Goal: Task Accomplishment & Management: Use online tool/utility

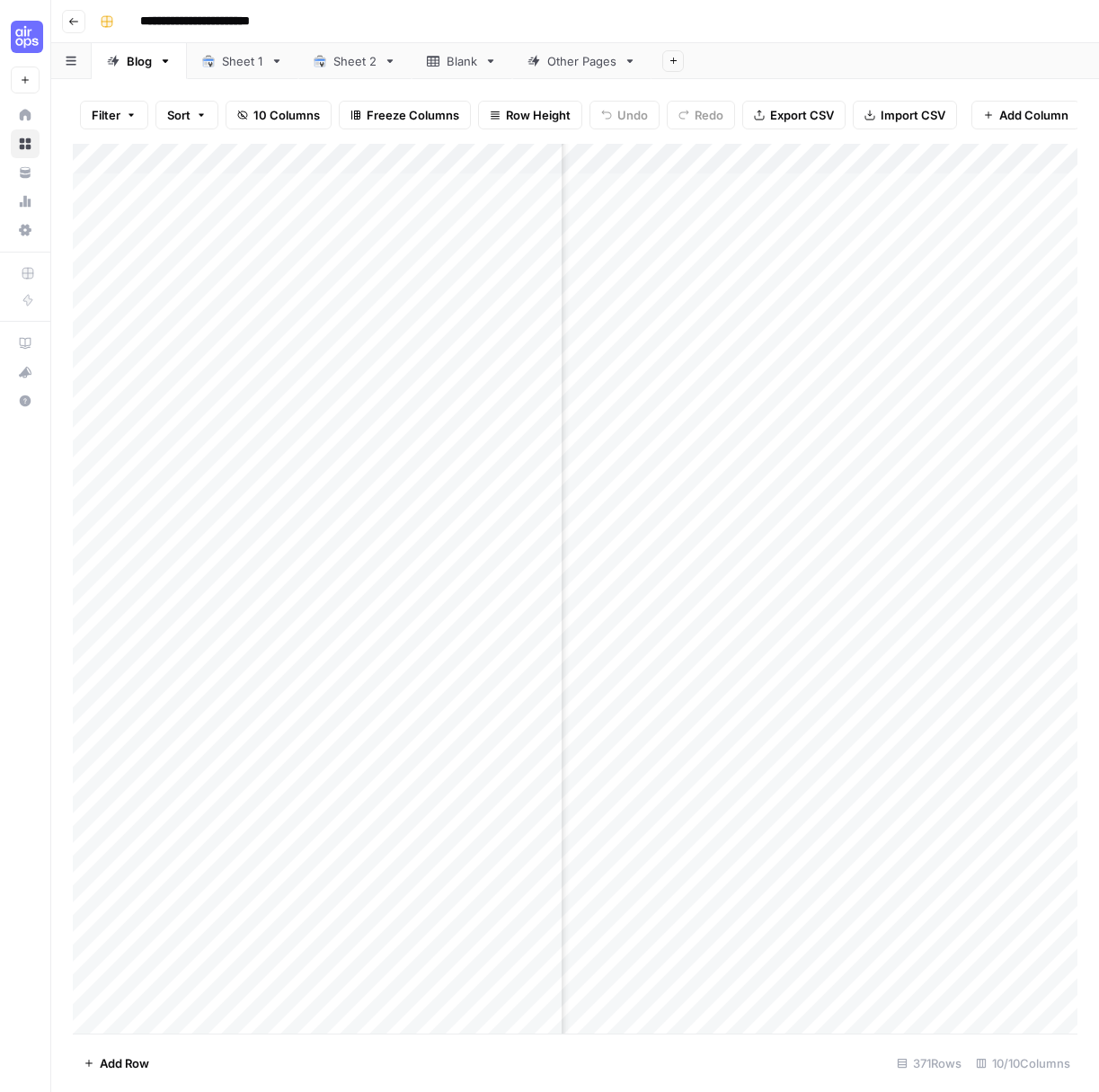
scroll to position [0, 995]
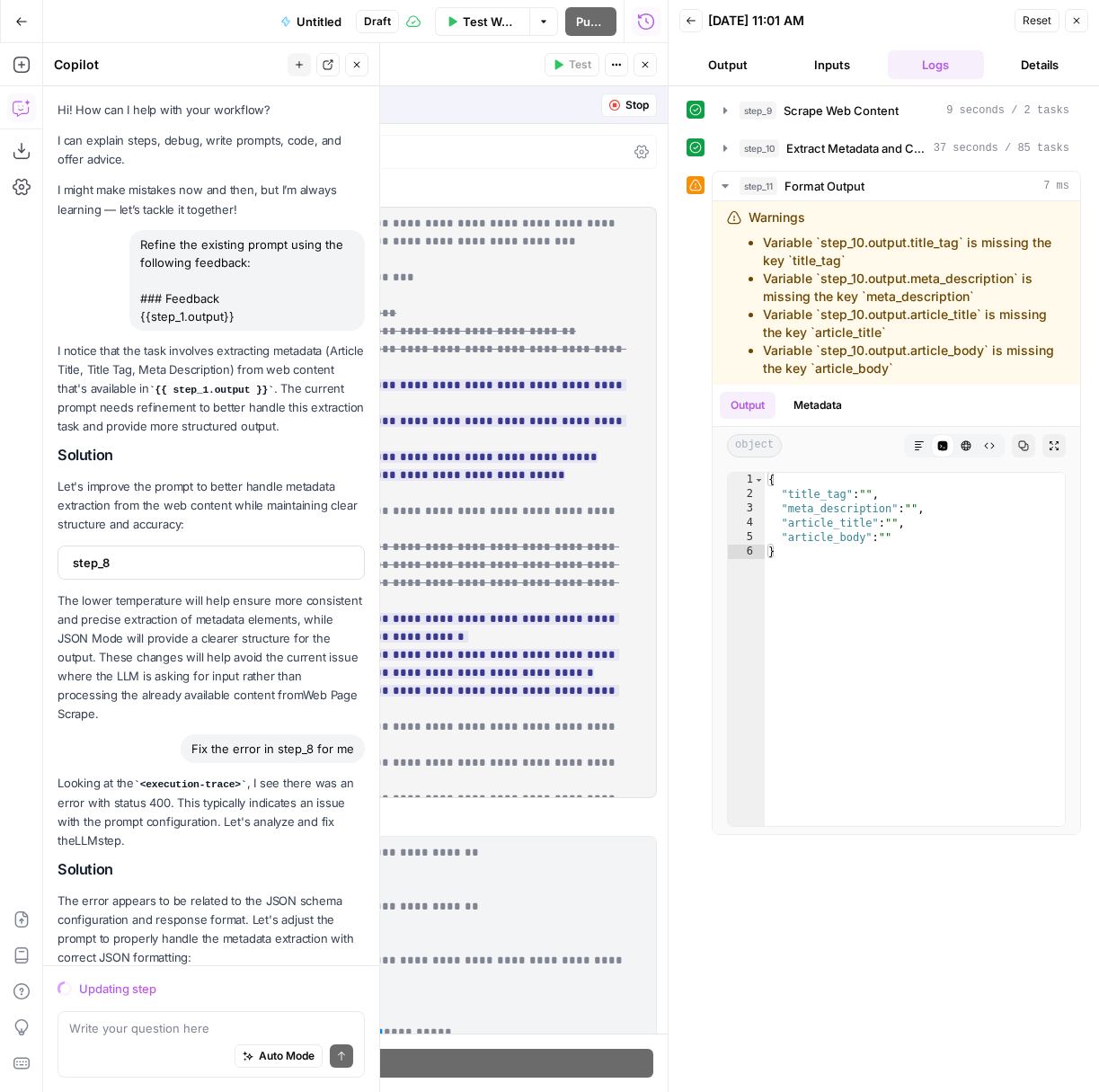
scroll to position [1995, 0]
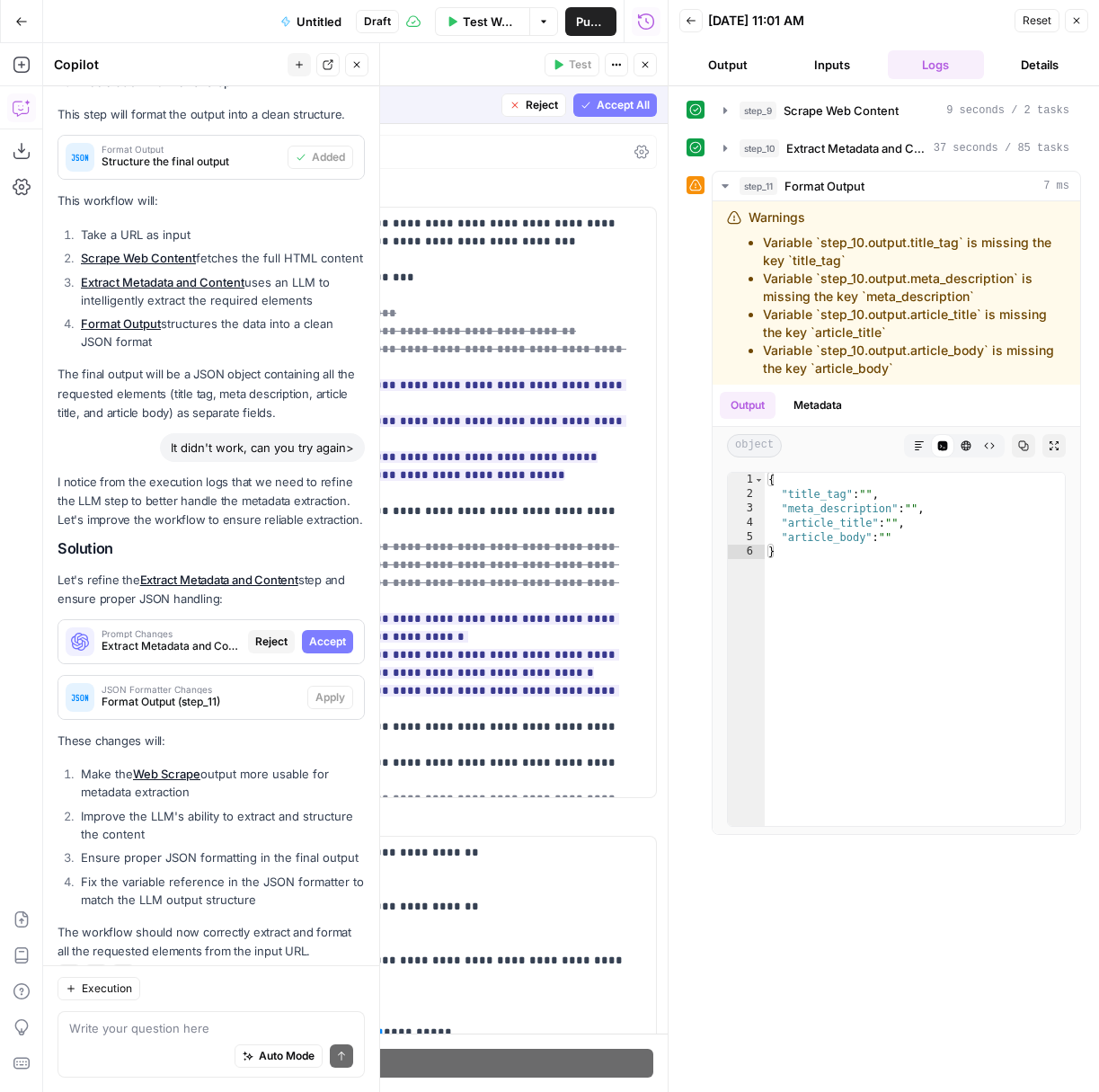
click at [620, 103] on span "Accept All" at bounding box center [622, 104] width 53 height 16
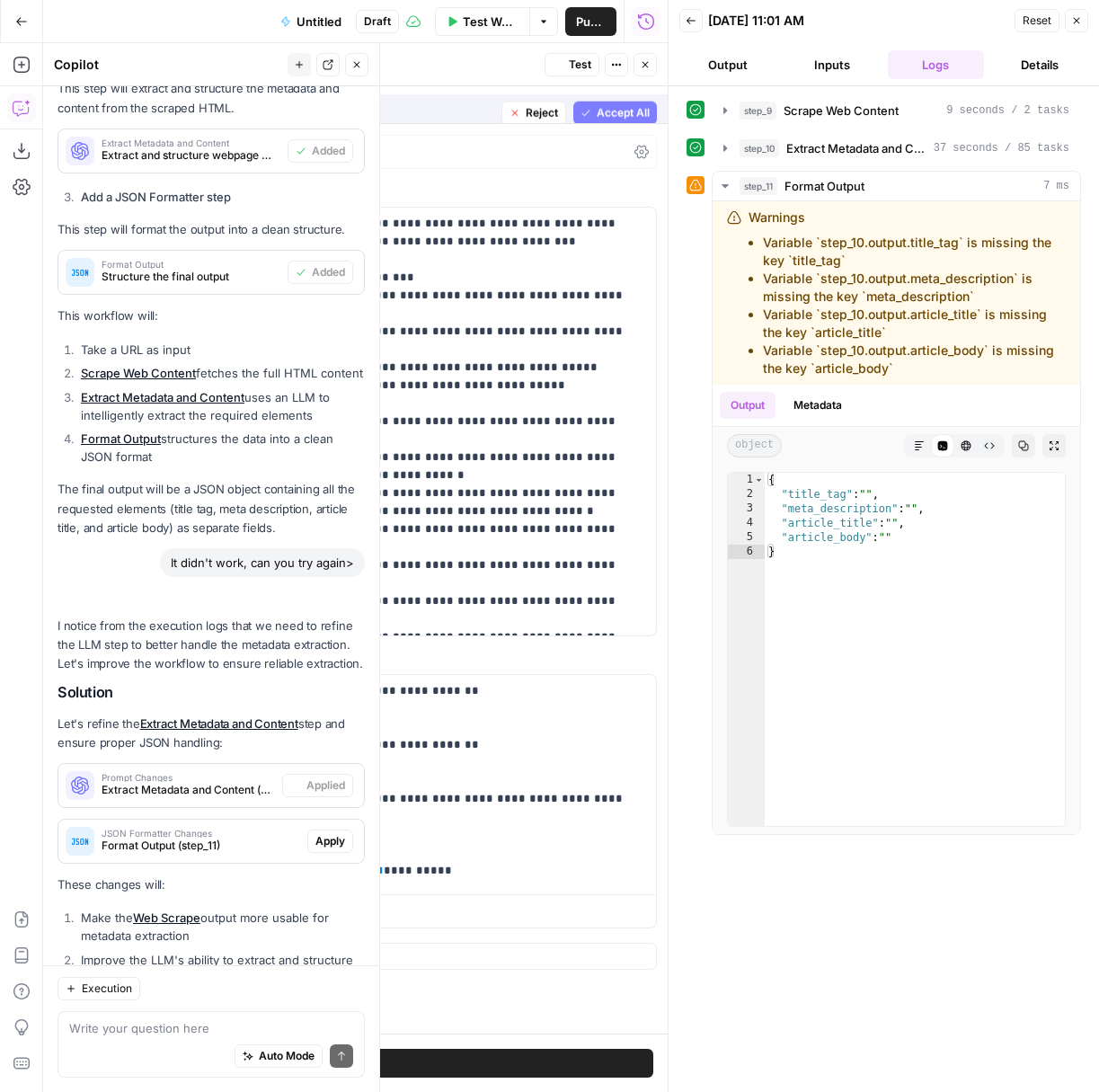
scroll to position [2139, 0]
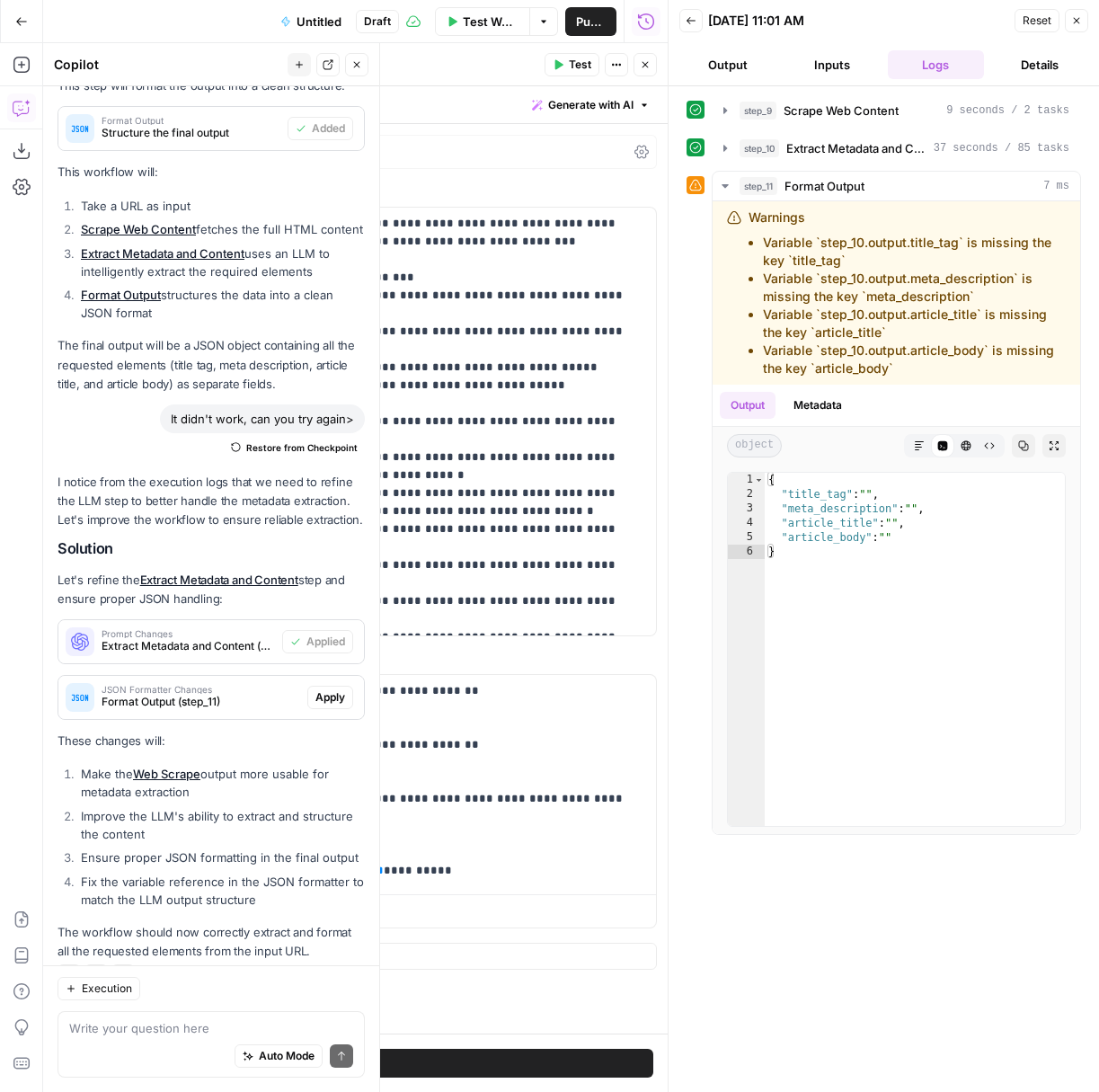
click at [477, 21] on span "Test Workflow" at bounding box center [491, 21] width 56 height 18
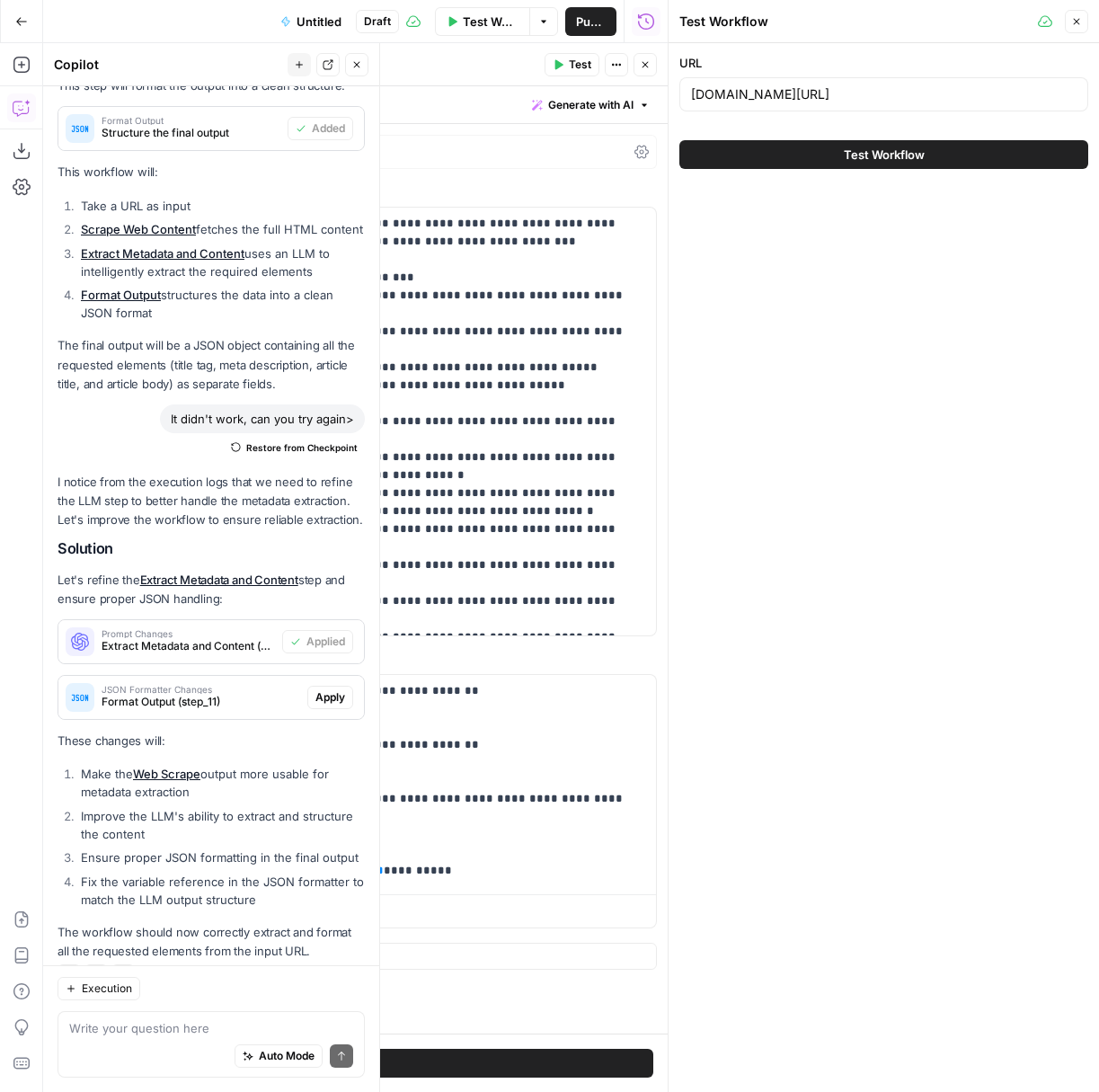
click at [844, 160] on span "Test Workflow" at bounding box center [883, 154] width 81 height 18
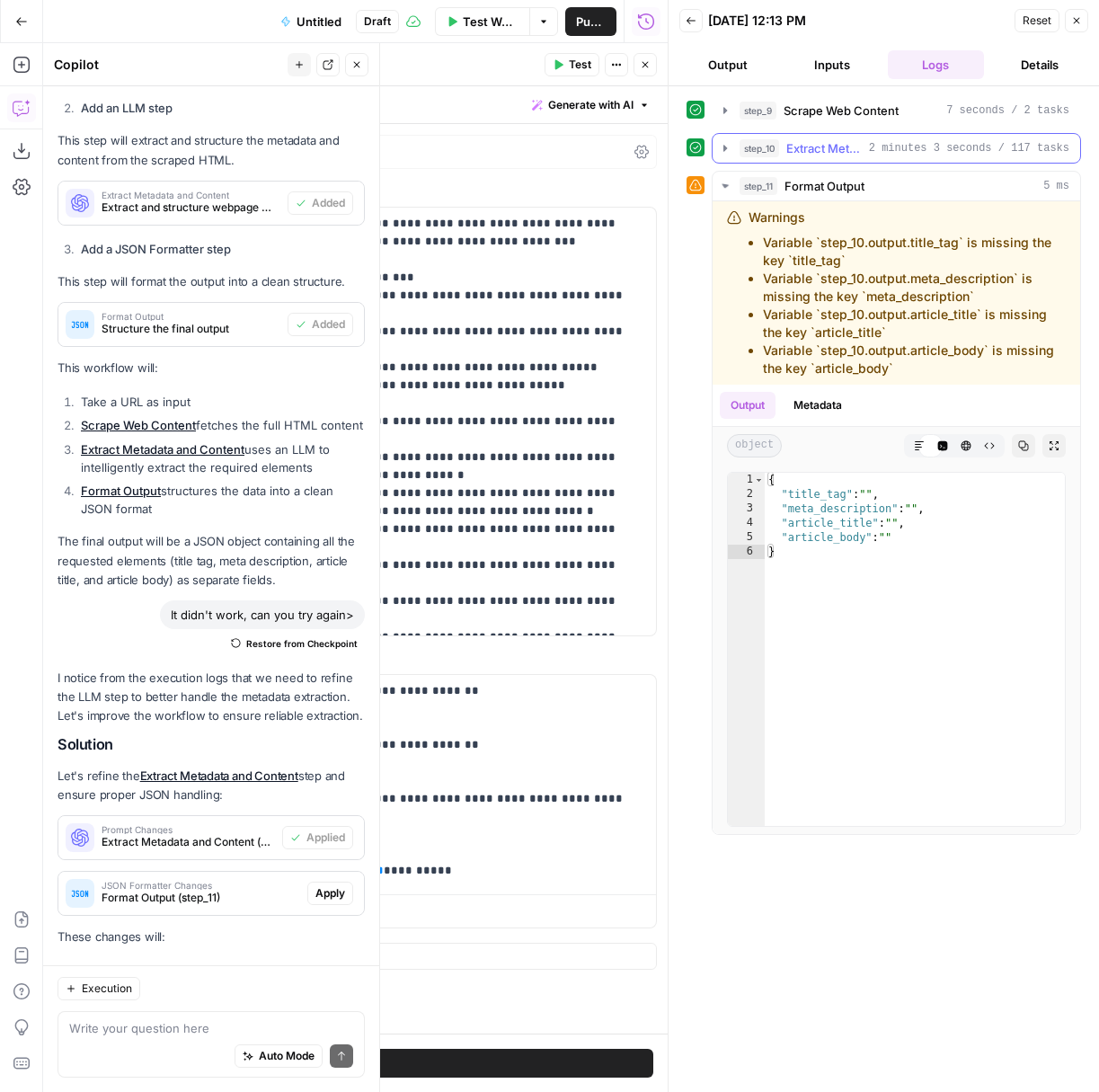
scroll to position [2139, 0]
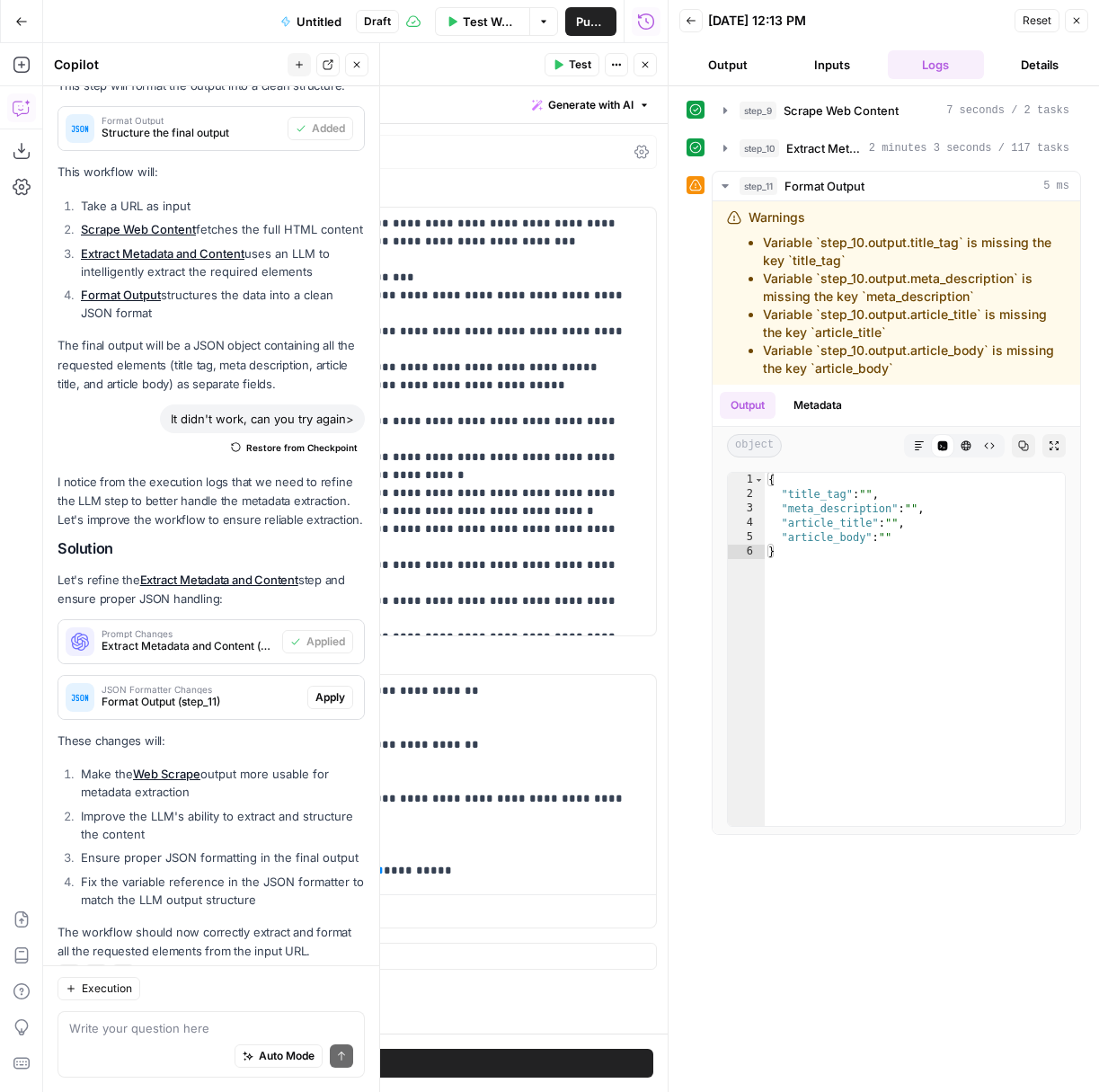
click at [343, 690] on span "Apply" at bounding box center [330, 697] width 30 height 16
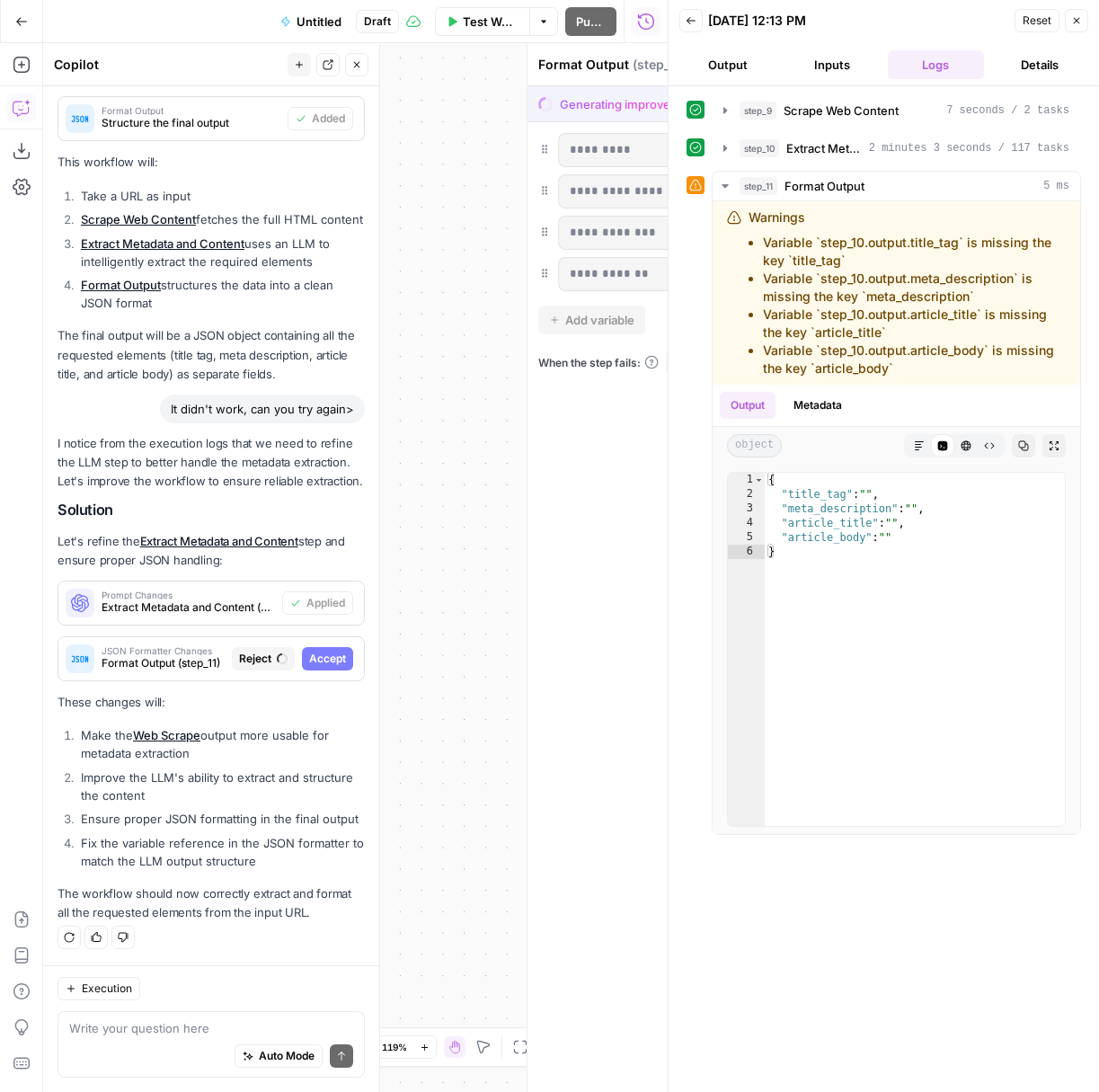
scroll to position [1995, 0]
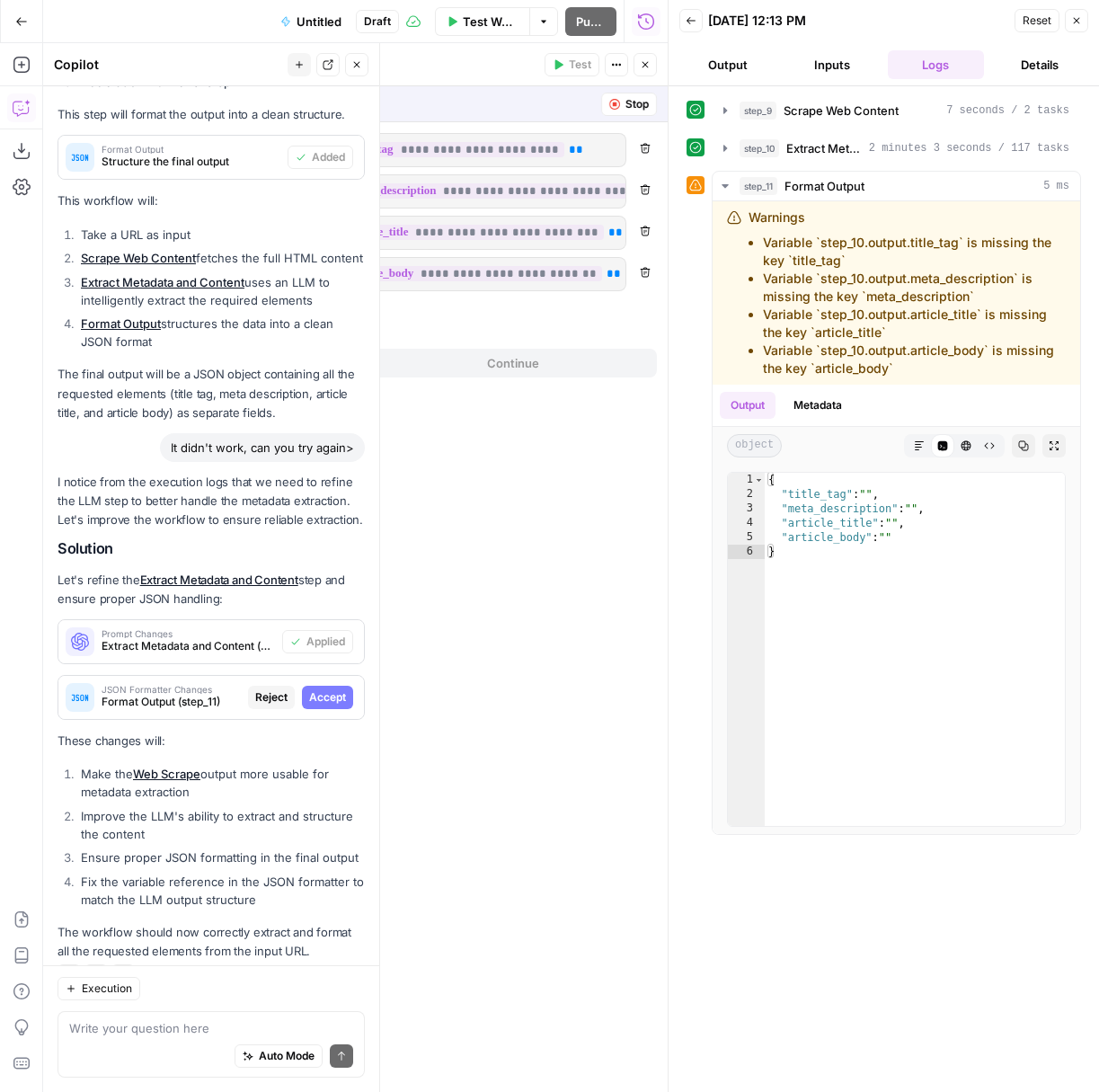
click at [621, 105] on button "Stop" at bounding box center [629, 104] width 56 height 23
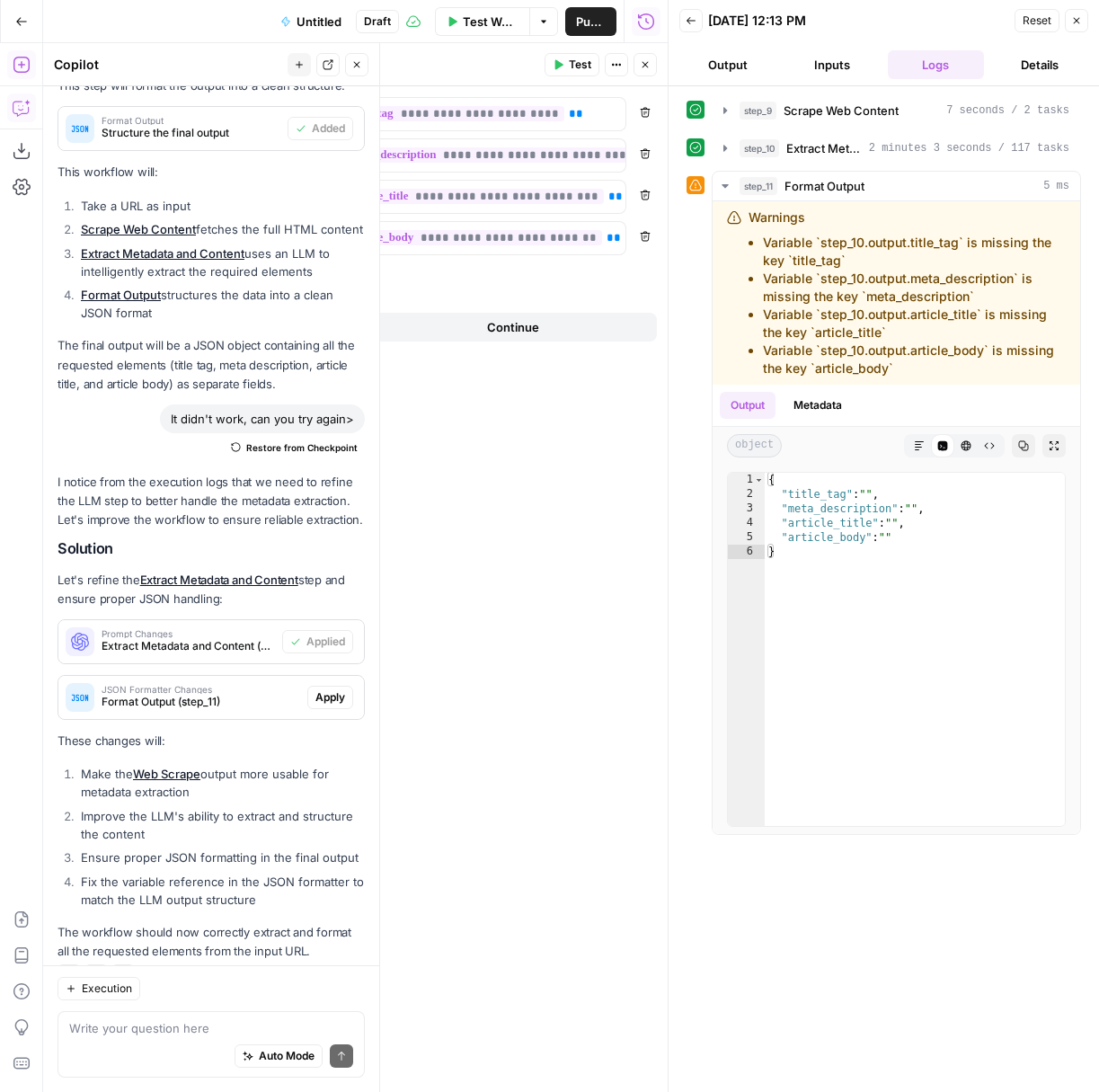
click at [323, 690] on span "Apply" at bounding box center [330, 697] width 30 height 16
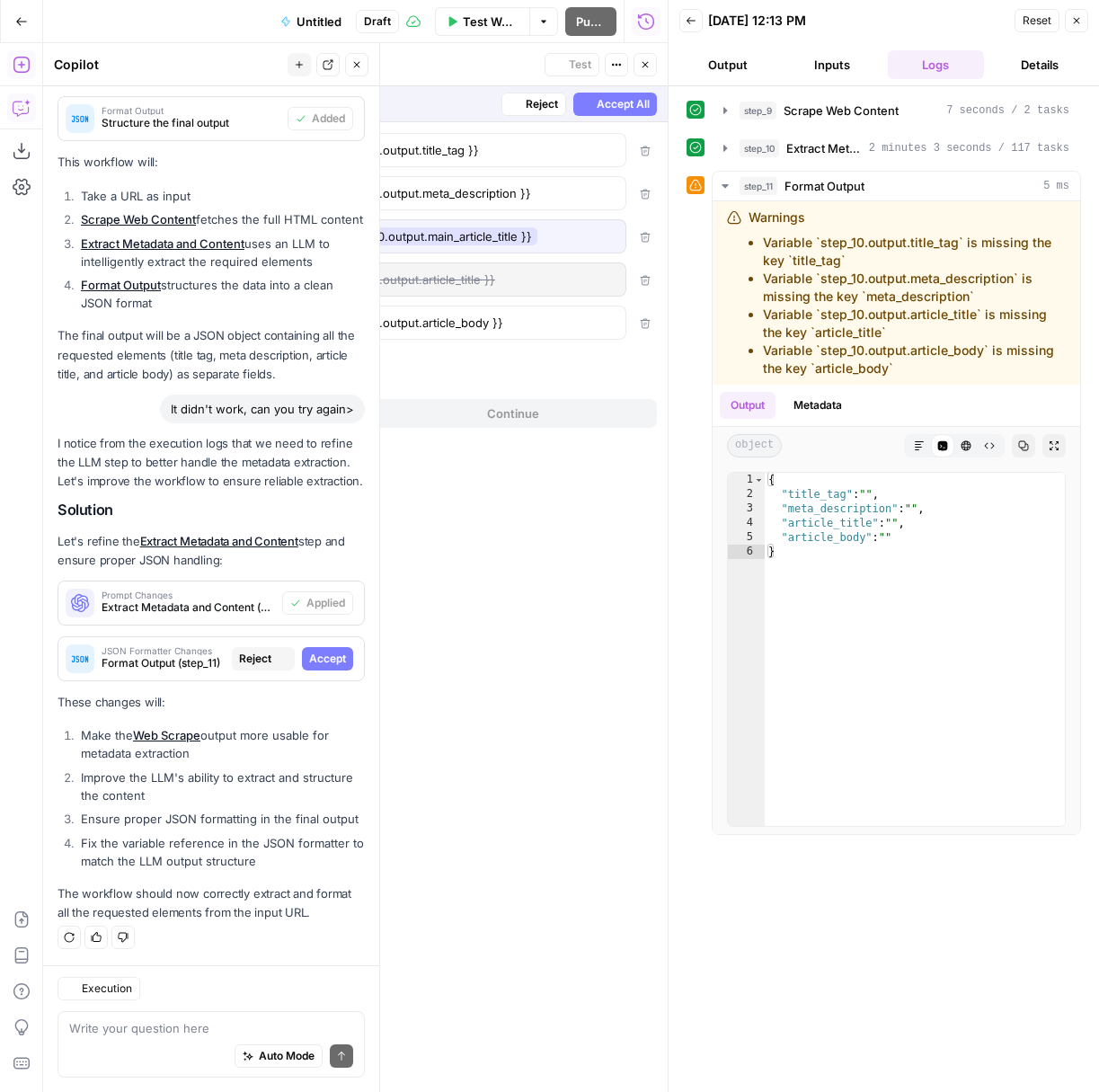
scroll to position [1995, 0]
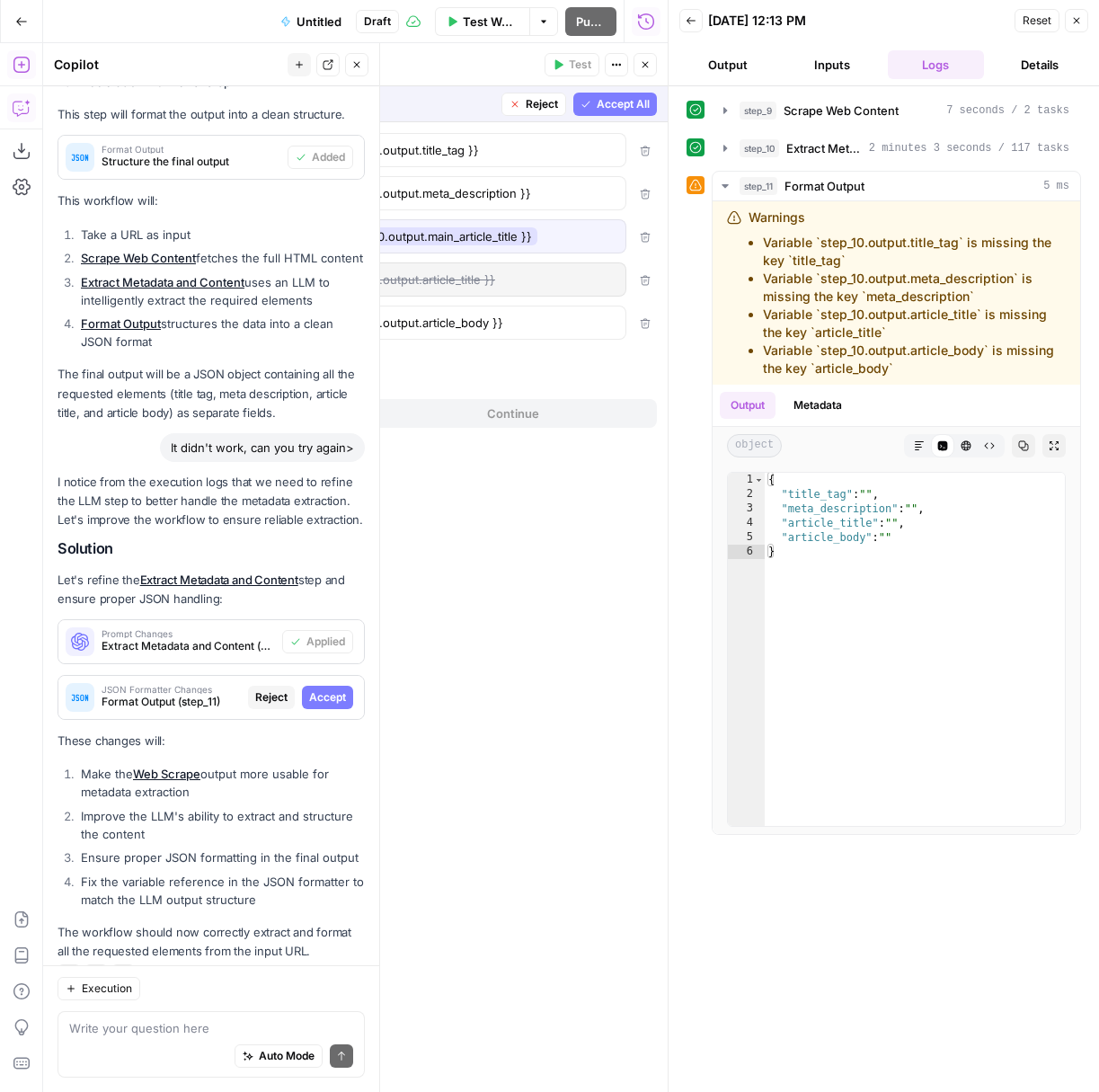
click at [329, 690] on span "Accept" at bounding box center [328, 697] width 37 height 16
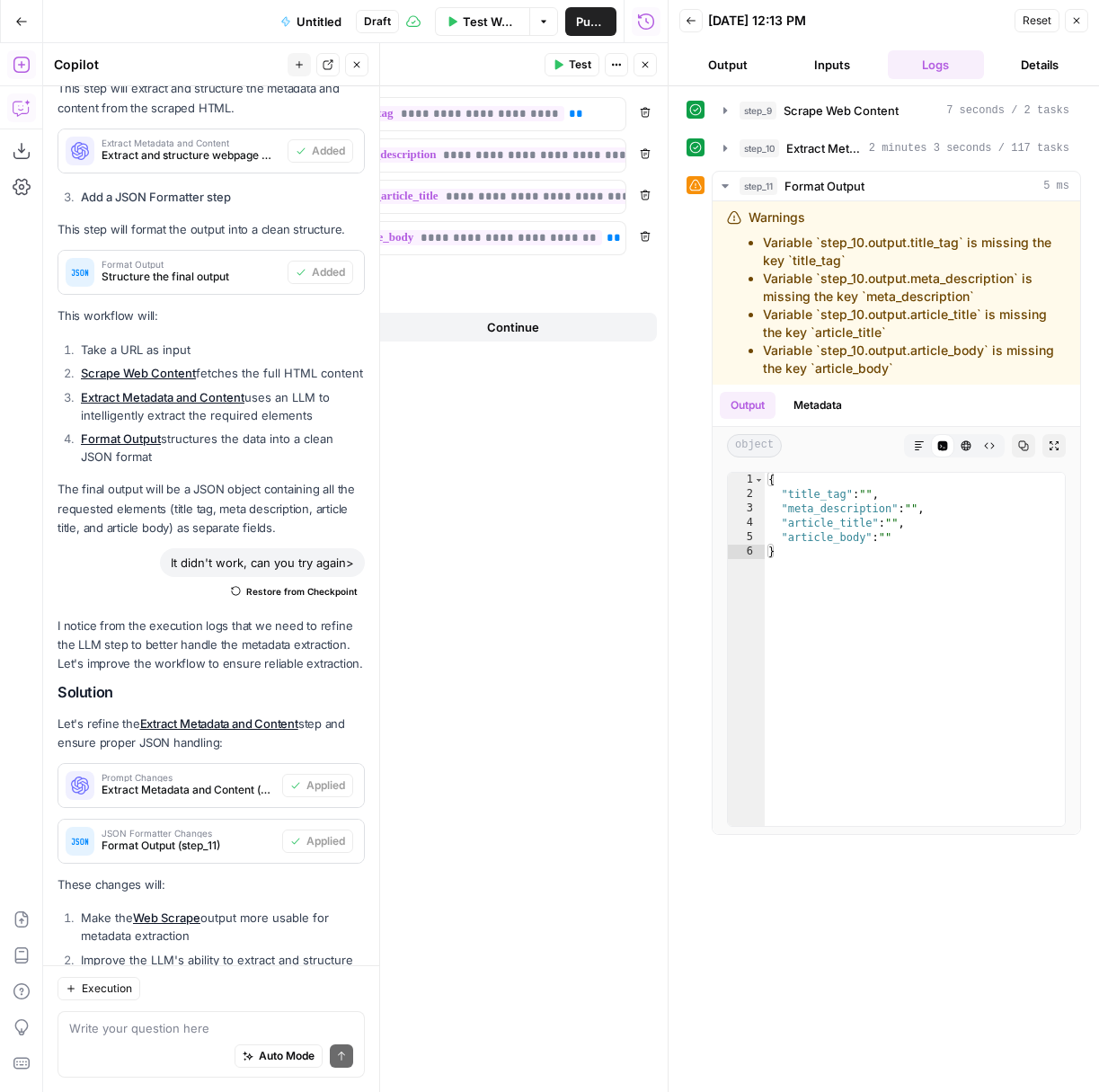
scroll to position [2139, 0]
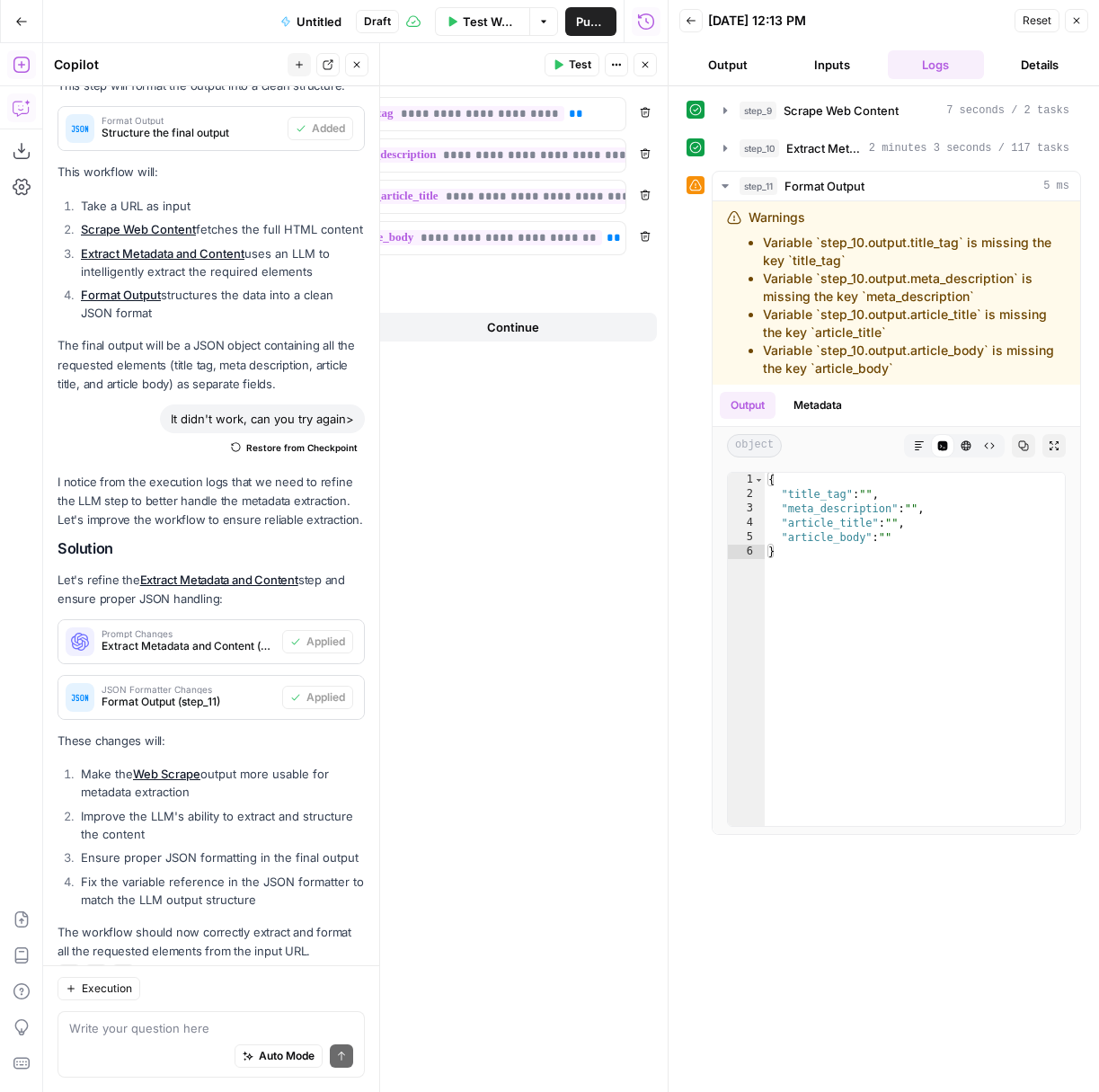
click at [530, 331] on span "Continue" at bounding box center [513, 326] width 52 height 18
click at [249, 324] on span "Terminate Workflow" at bounding box center [232, 326] width 113 height 18
click at [581, 63] on span "Test" at bounding box center [580, 64] width 22 height 16
click at [1038, 21] on span "Reset" at bounding box center [1037, 20] width 29 height 16
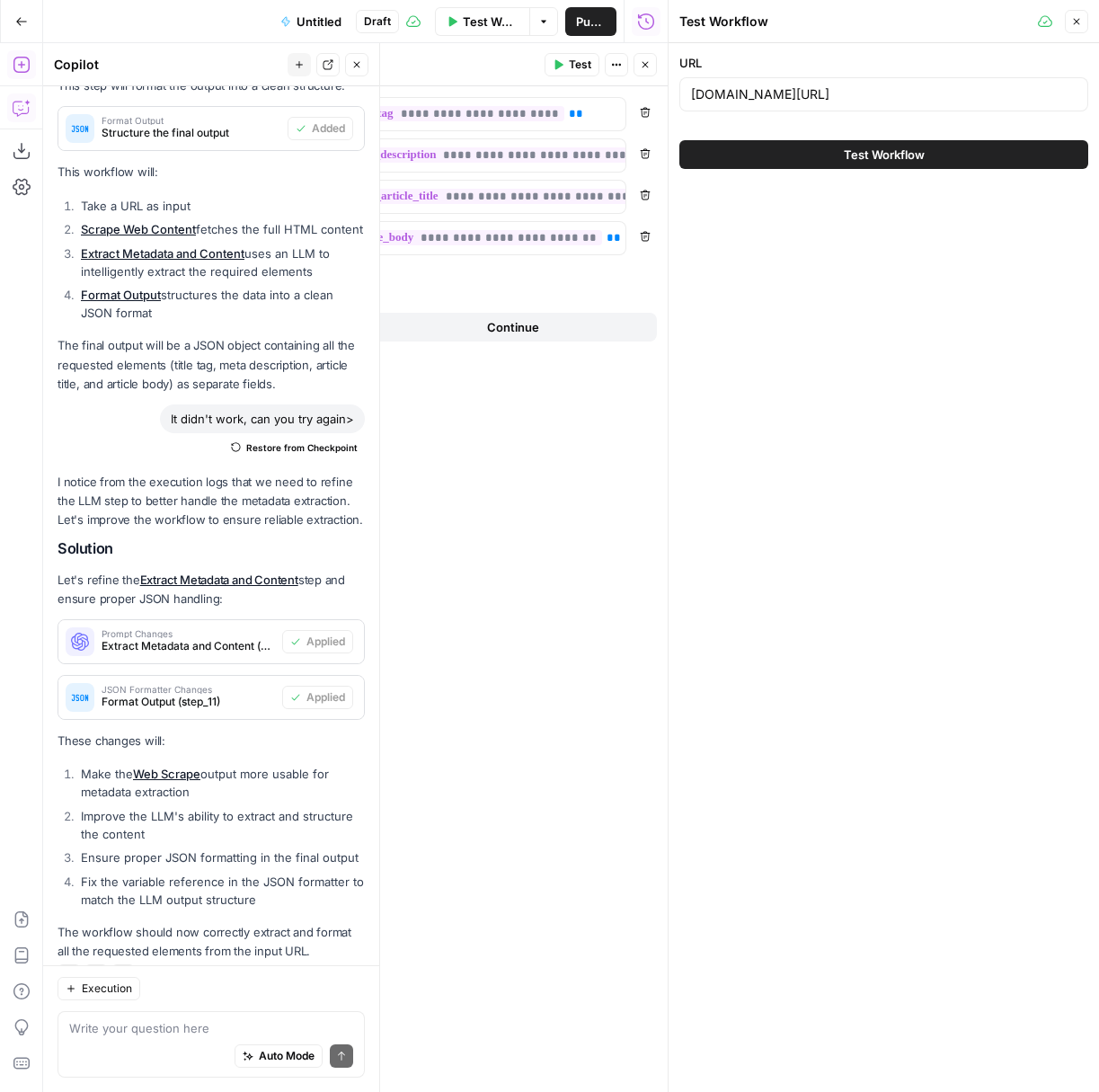
click at [901, 151] on span "Test Workflow" at bounding box center [883, 154] width 81 height 18
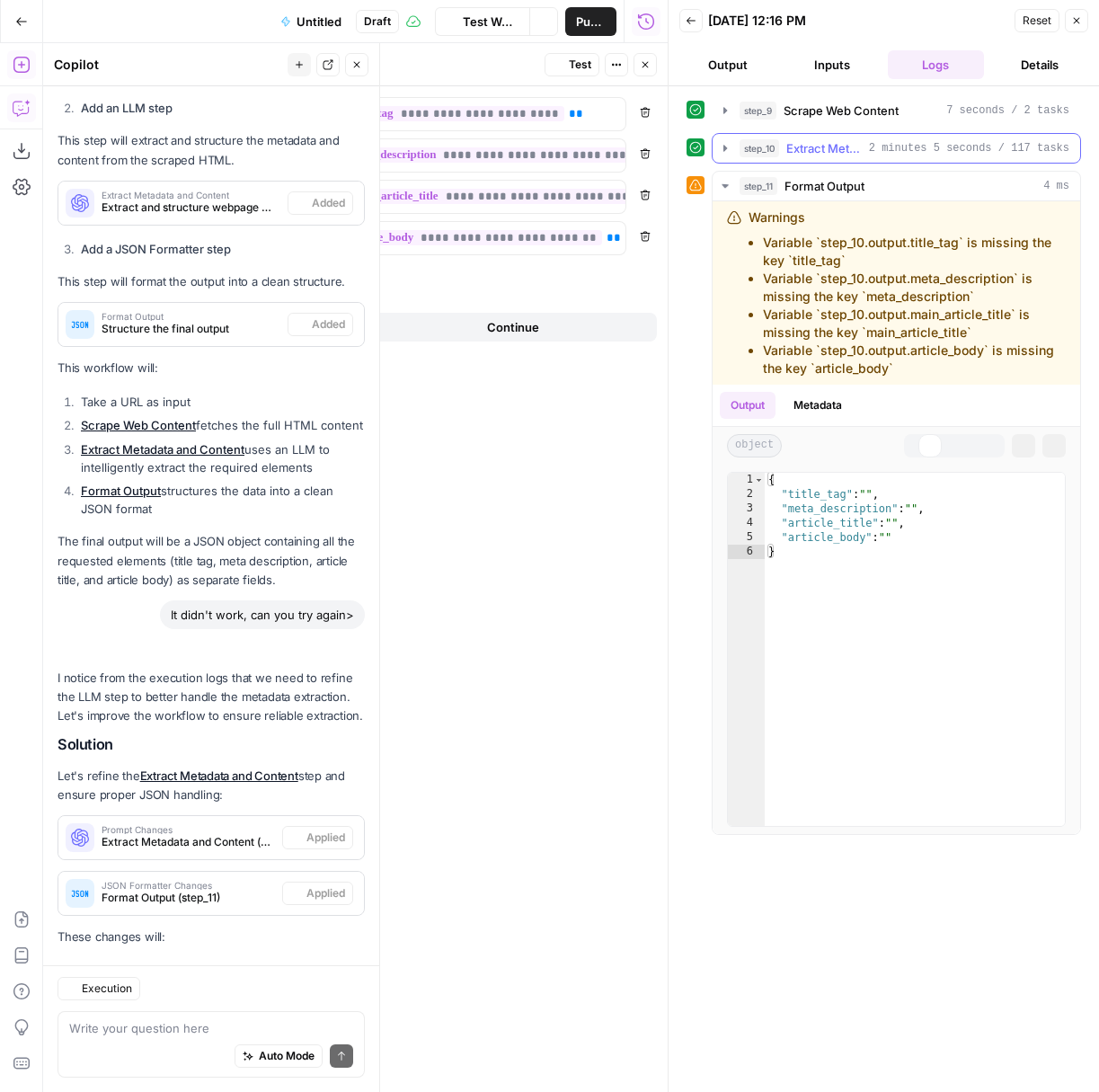
scroll to position [2139, 0]
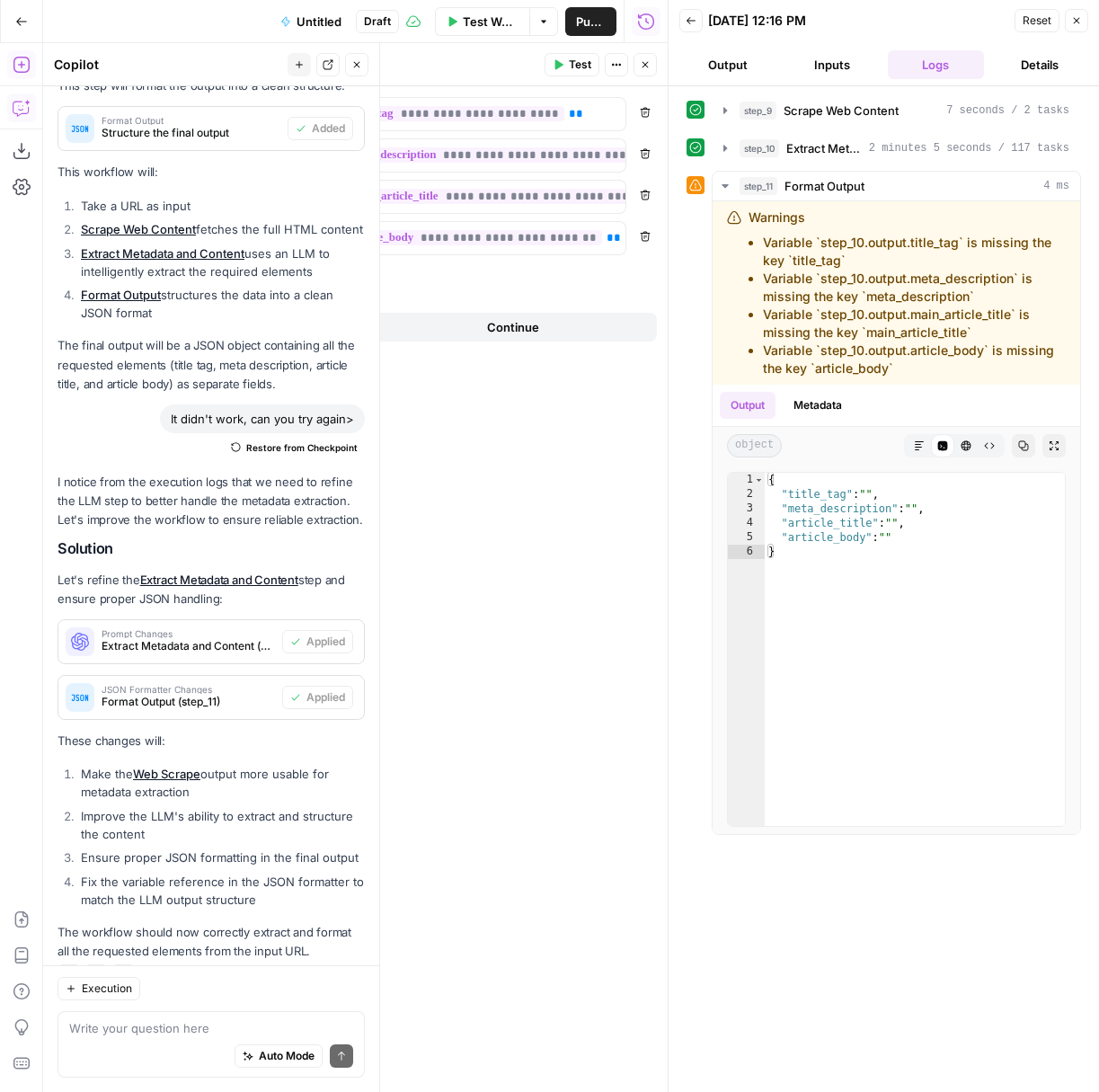
click at [571, 67] on span "Test" at bounding box center [580, 64] width 22 height 16
click at [576, 69] on span "Test" at bounding box center [580, 64] width 22 height 16
click at [455, 20] on button "Test Workflow" at bounding box center [482, 21] width 96 height 29
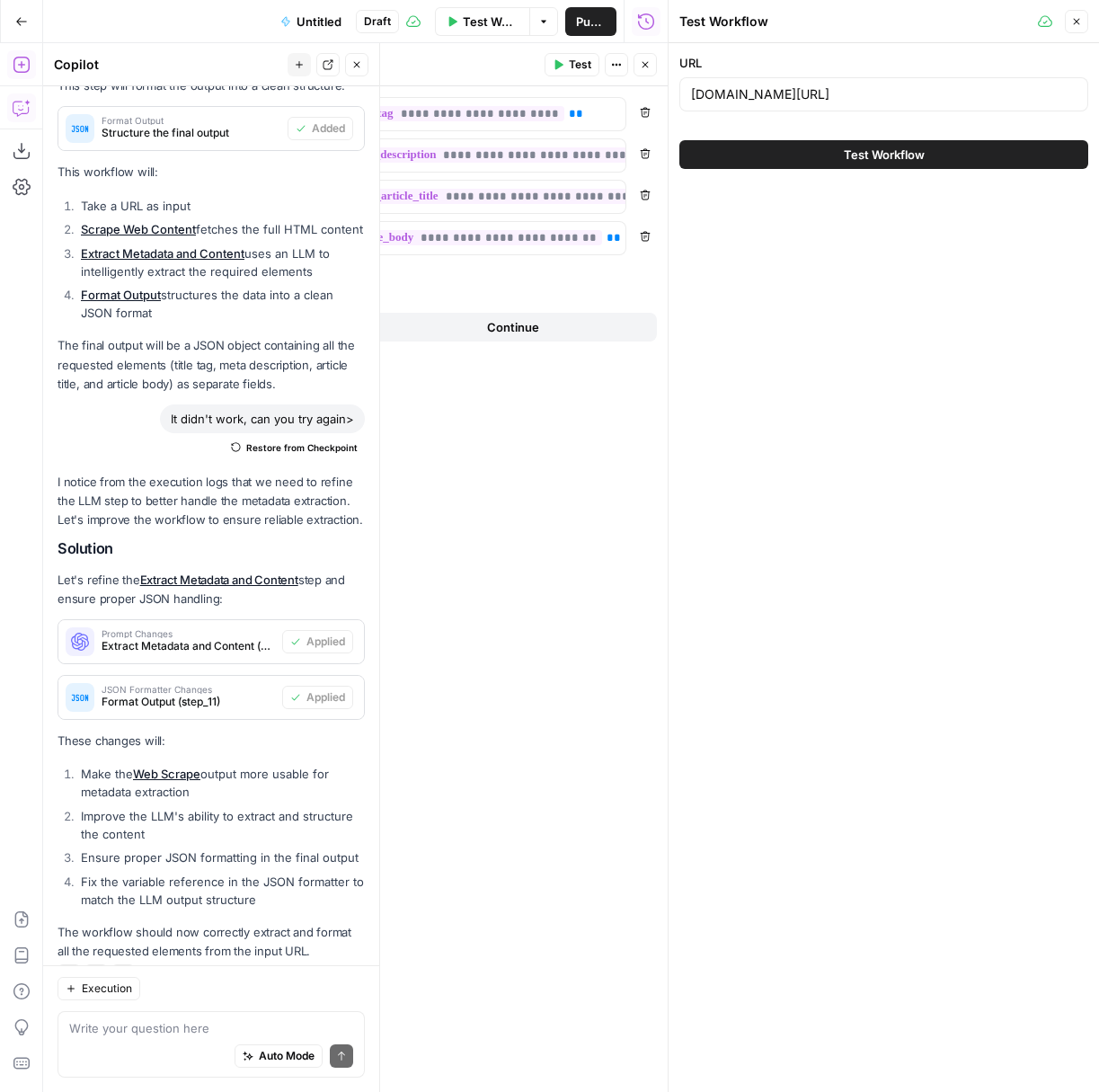
click at [887, 151] on span "Test Workflow" at bounding box center [883, 154] width 81 height 18
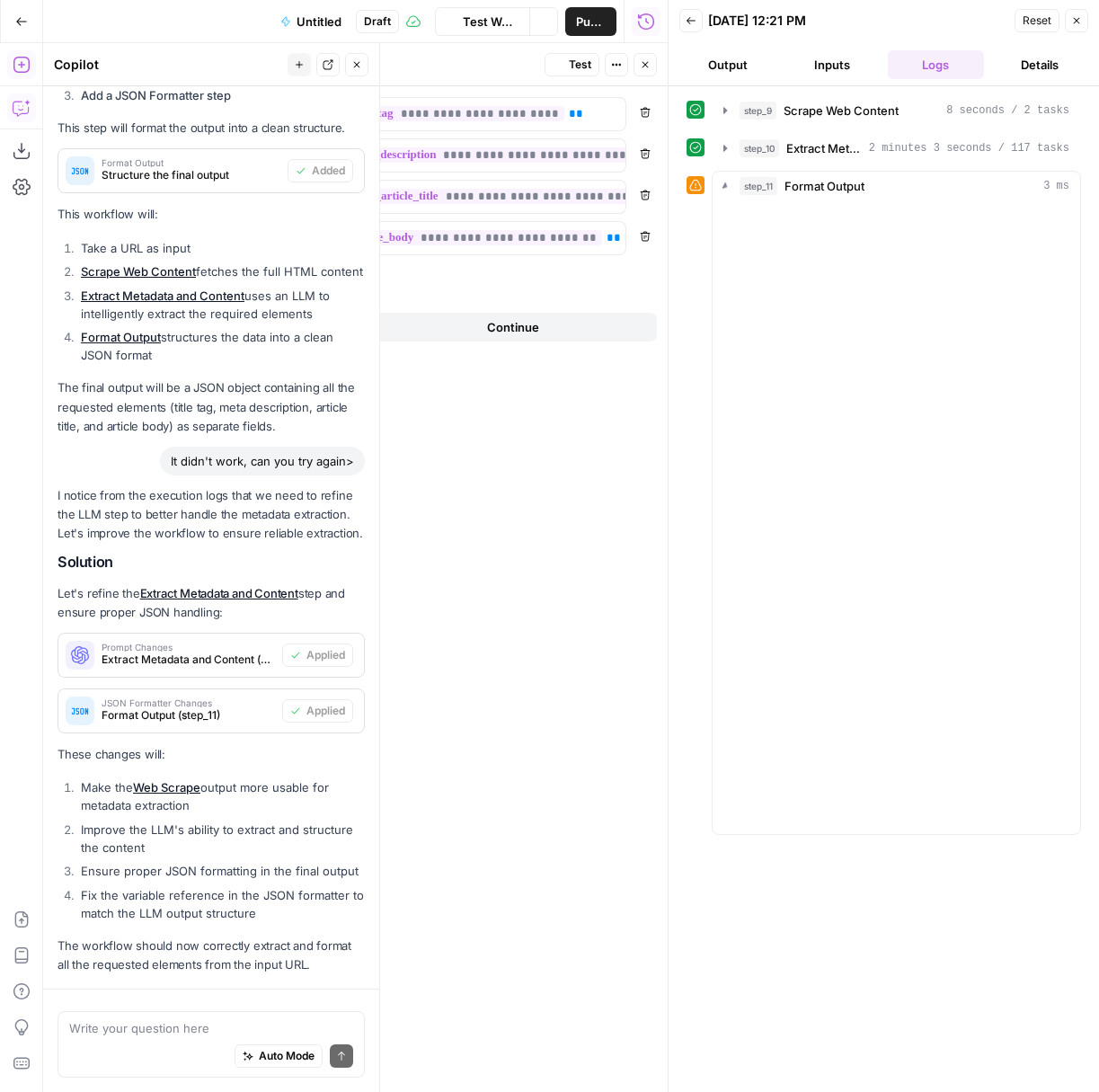
scroll to position [2139, 0]
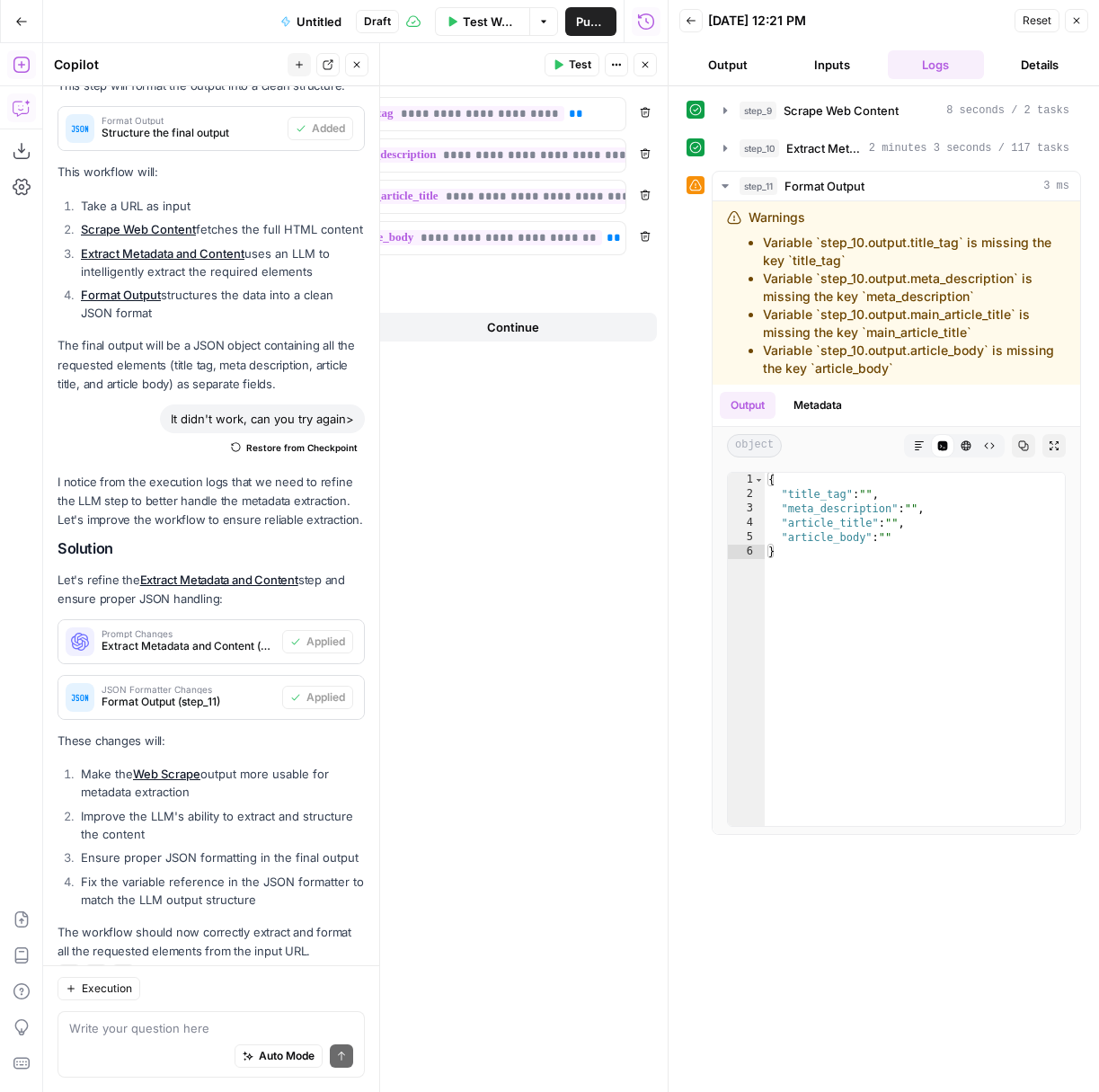
click at [32, 24] on button "Go Back" at bounding box center [21, 21] width 33 height 33
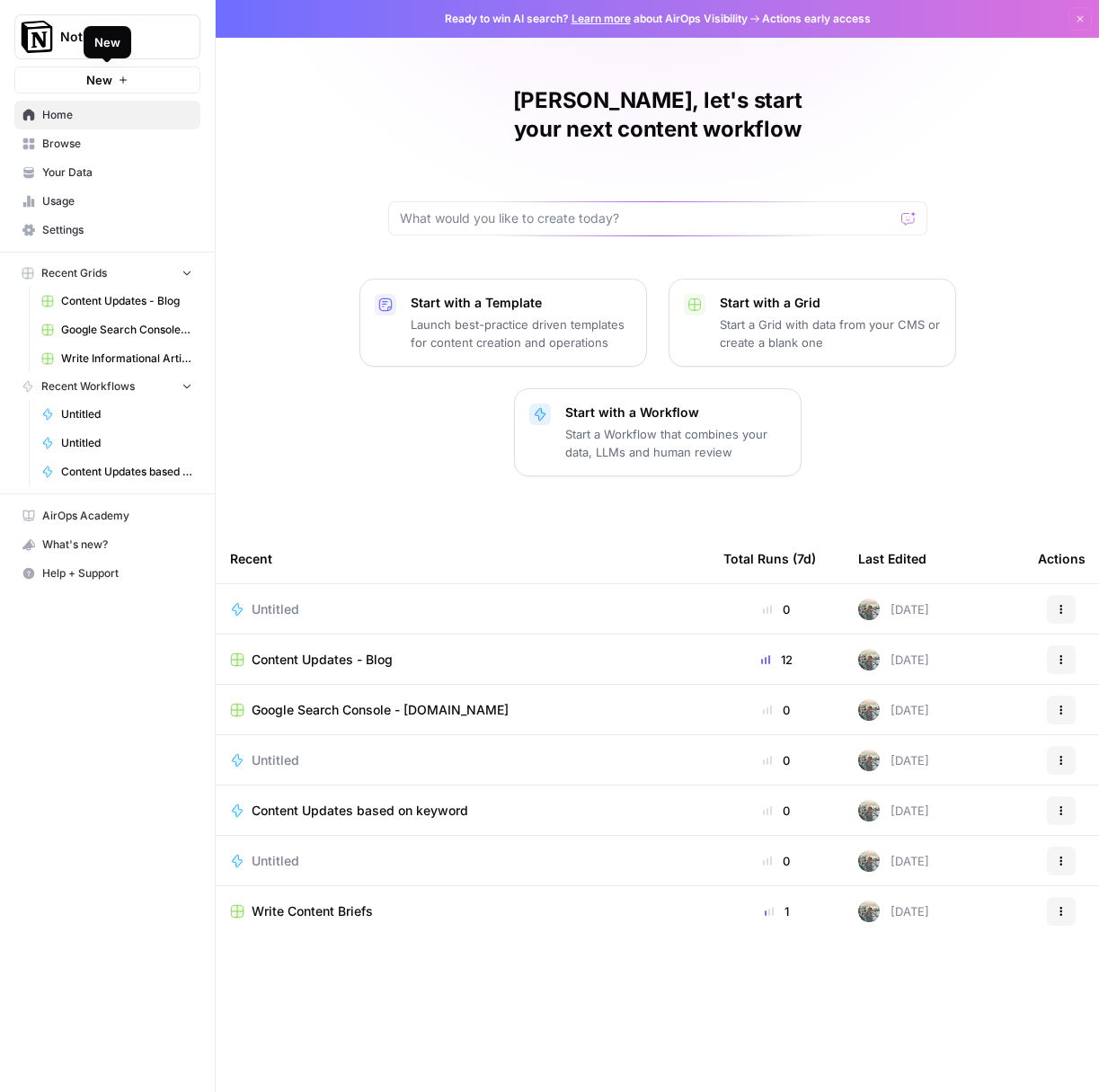
click at [107, 47] on div "New" at bounding box center [108, 42] width 26 height 18
click at [71, 41] on span "Notion" at bounding box center [114, 36] width 109 height 18
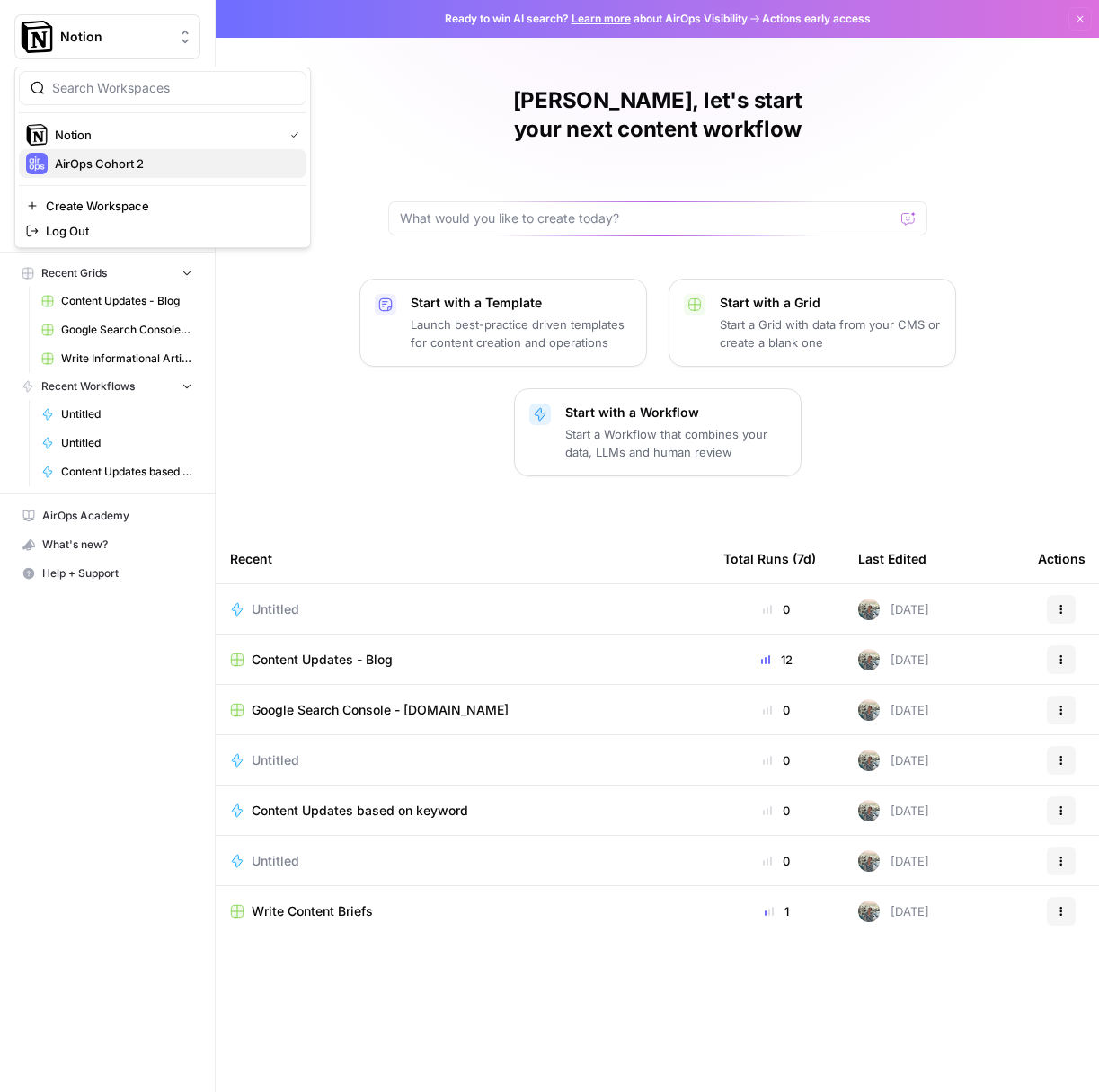
click at [108, 158] on span "AirOps Cohort 2" at bounding box center [173, 163] width 237 height 18
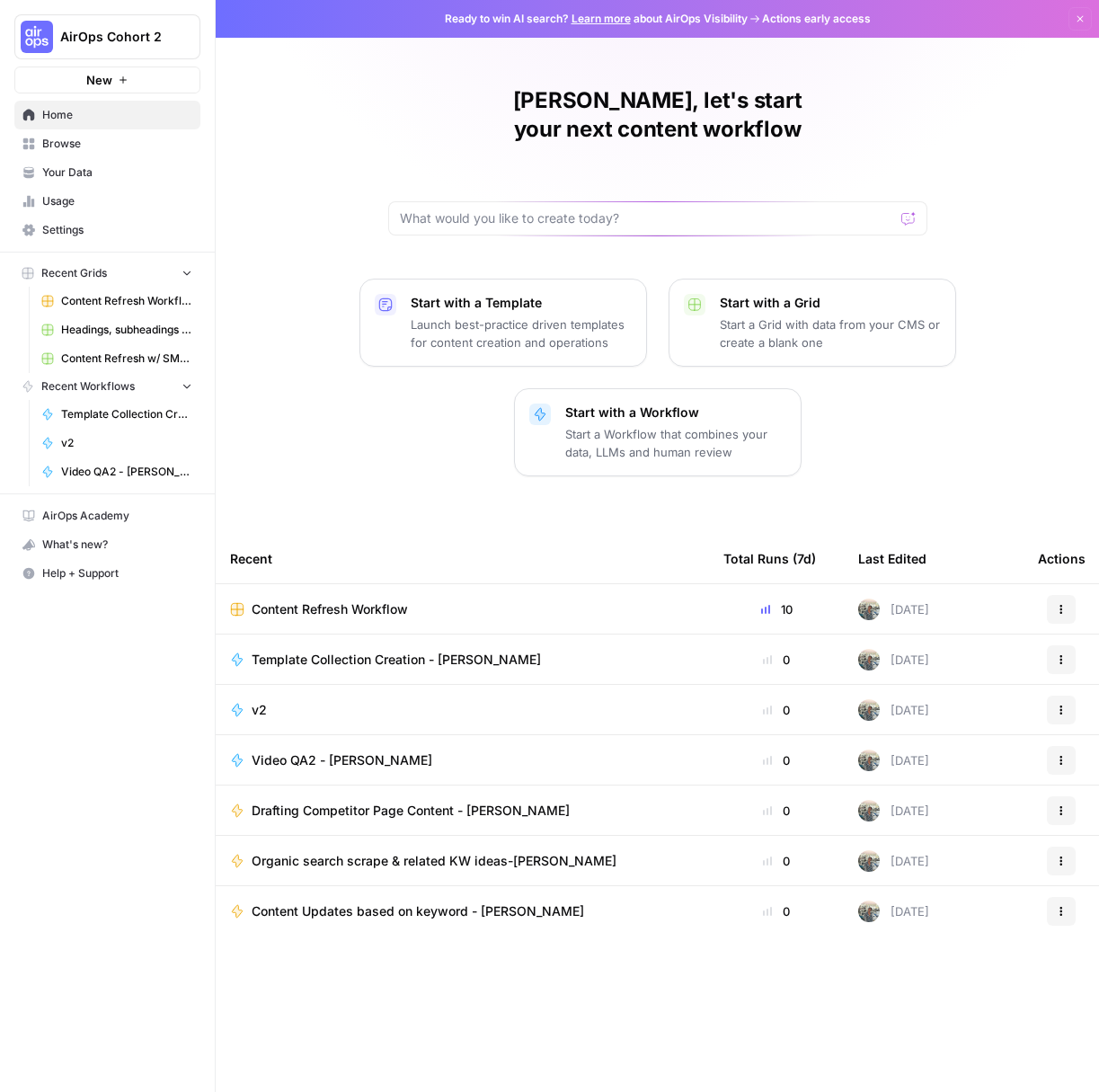
click at [373, 600] on span "Content Refresh Workflow" at bounding box center [330, 609] width 156 height 18
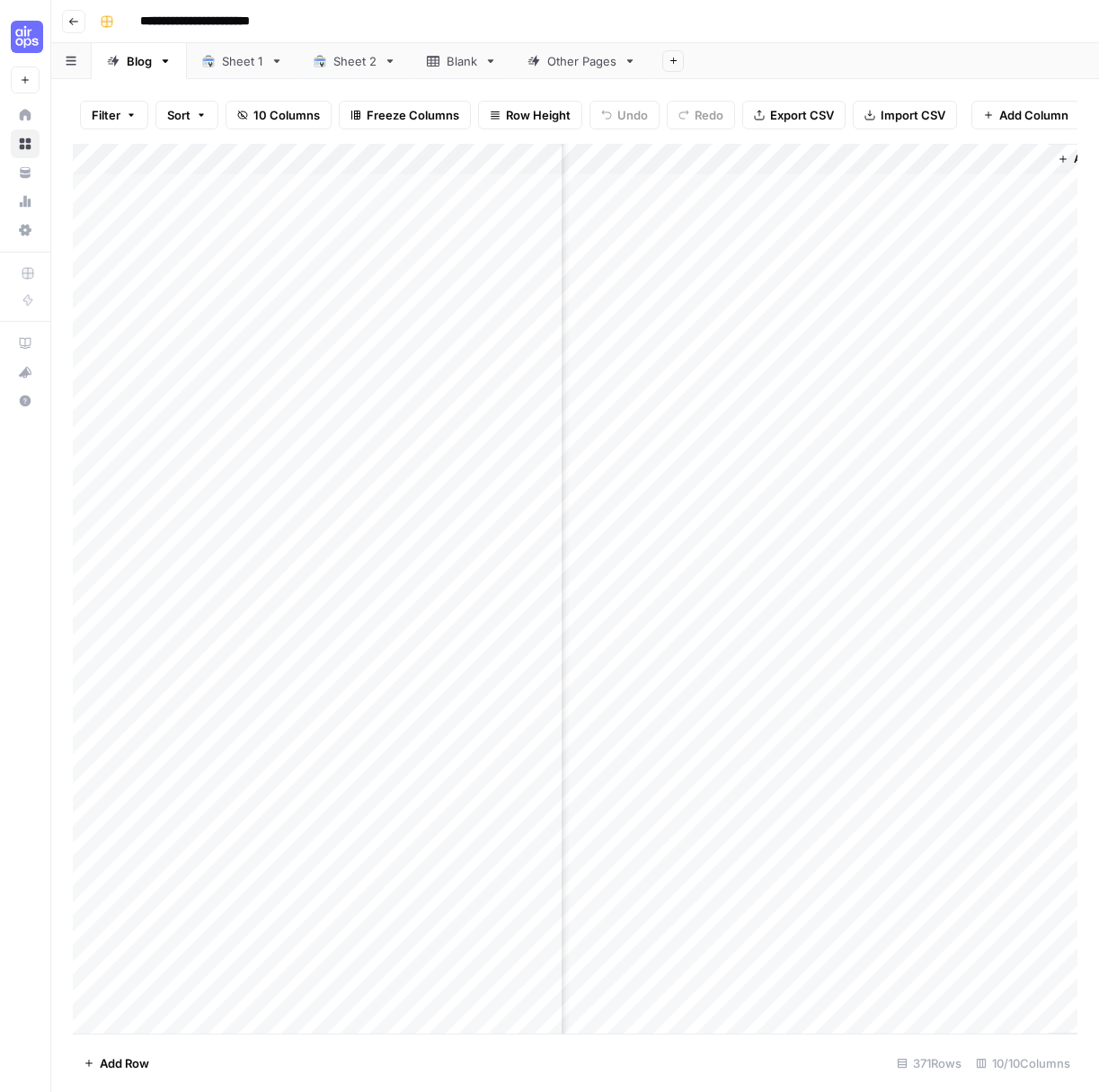
scroll to position [7, 1464]
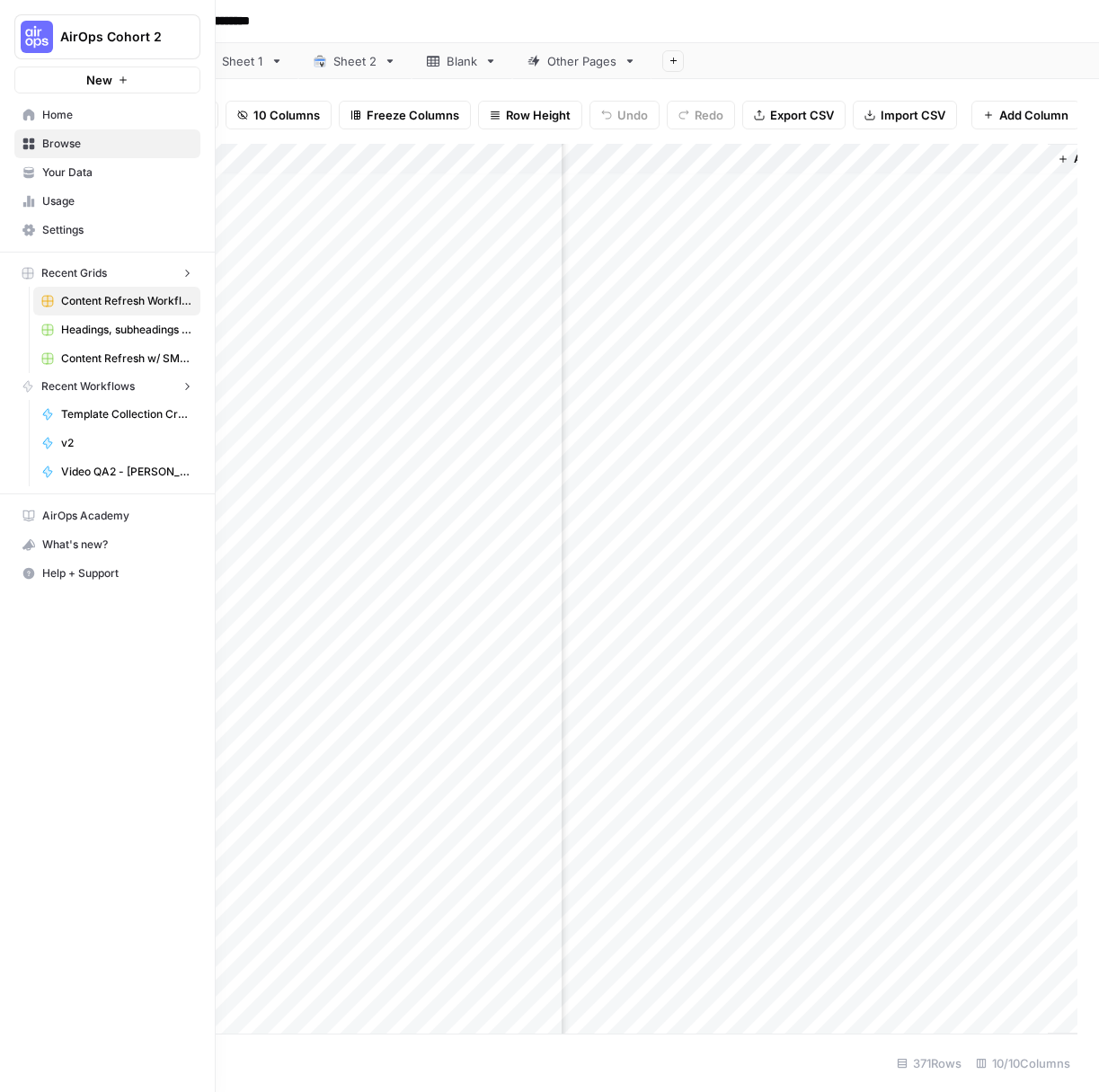
click at [30, 33] on img "Workspace: AirOps Cohort 2" at bounding box center [36, 36] width 33 height 33
click at [106, 166] on span "Notion" at bounding box center [173, 163] width 237 height 18
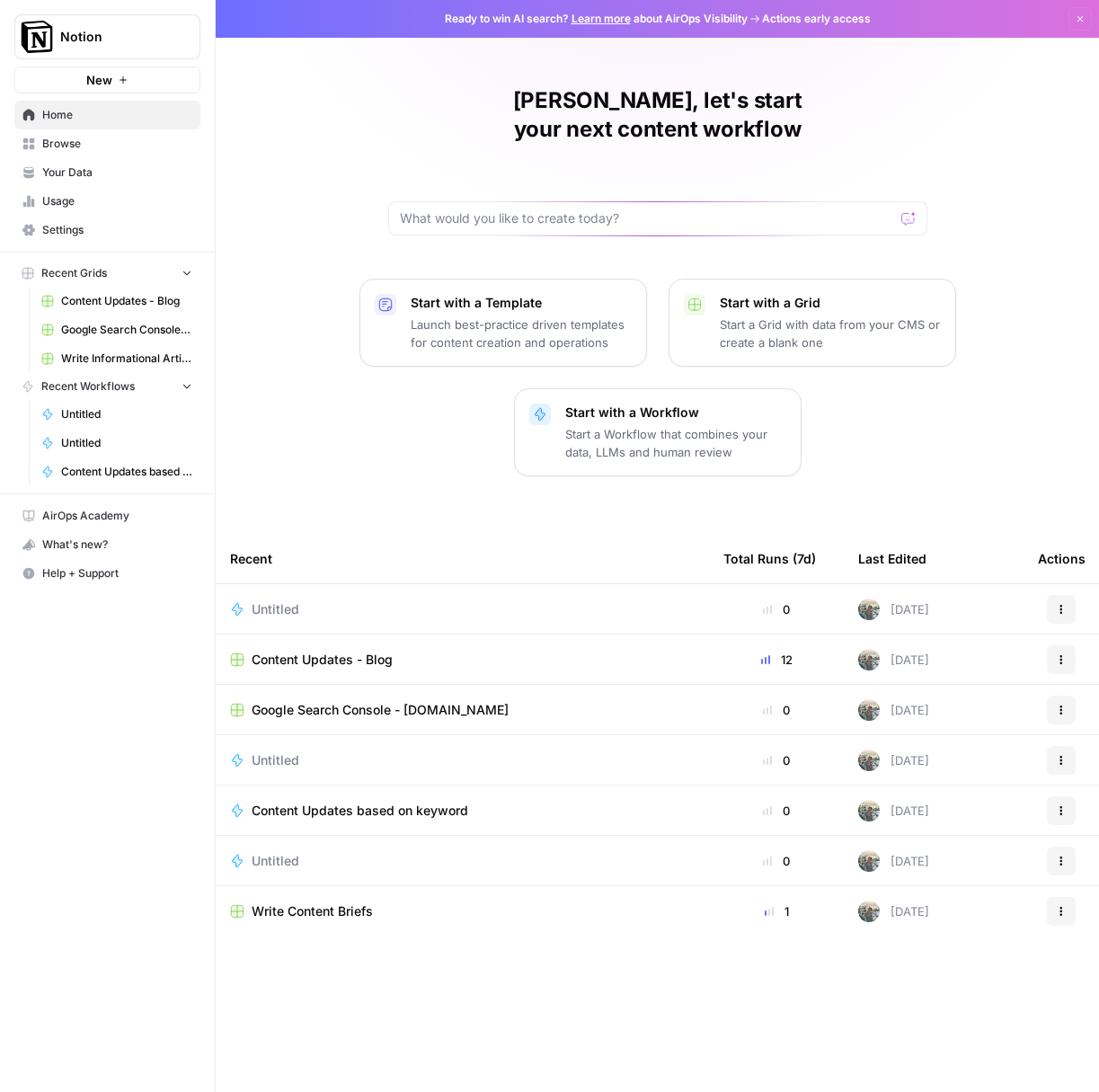
click at [442, 651] on div "Content Updates - Blog" at bounding box center [463, 659] width 464 height 18
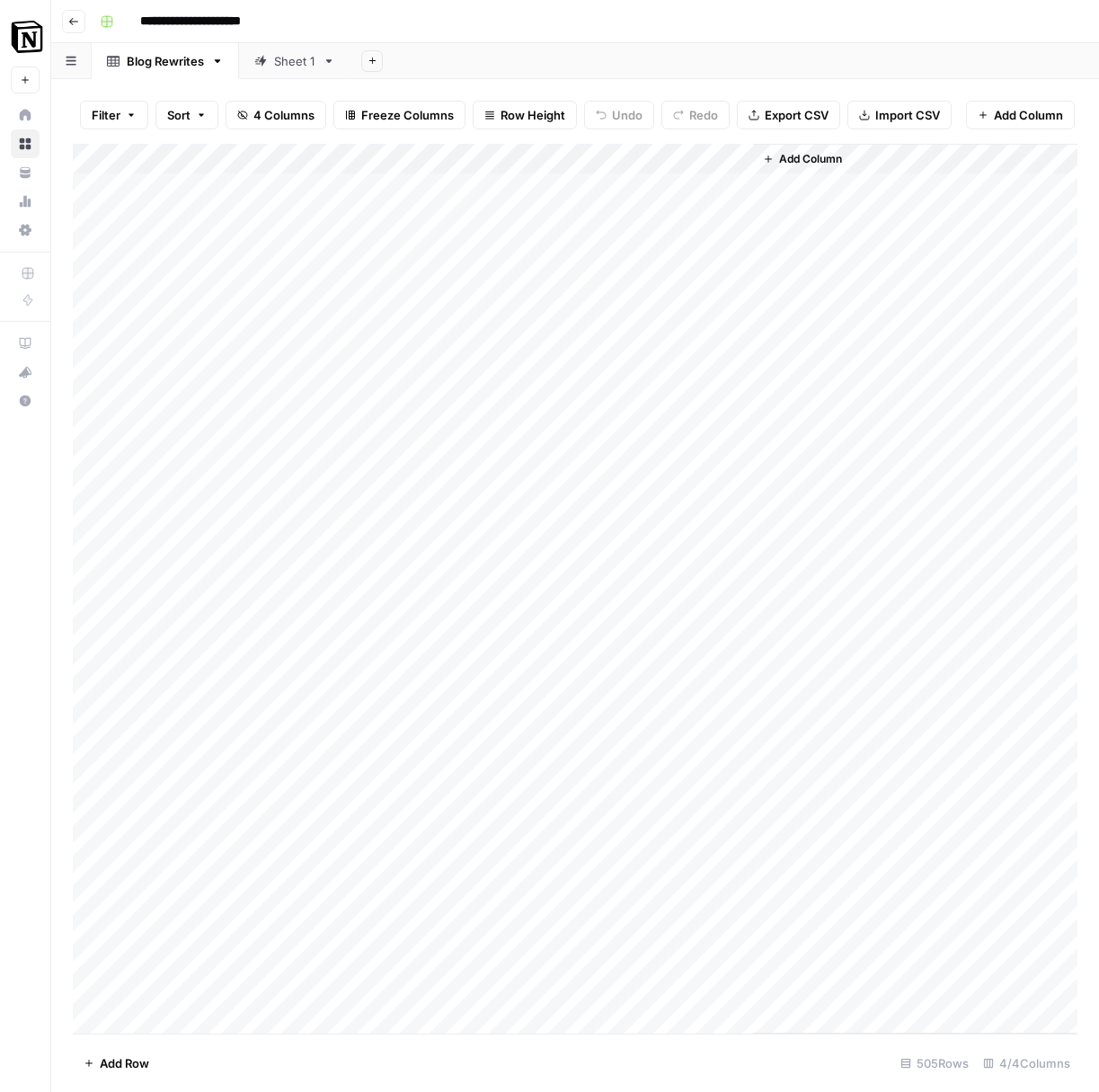
click at [283, 65] on div "Sheet 1" at bounding box center [294, 60] width 41 height 18
drag, startPoint x: 225, startPoint y: 61, endPoint x: 173, endPoint y: 58, distance: 52.1
click at [173, 58] on div "Blog Rewrites Sheet 1 Add Sheet" at bounding box center [575, 60] width 1048 height 36
click at [273, 59] on div "Blog Rewrites" at bounding box center [276, 60] width 77 height 18
click at [147, 64] on div "Sheet 1" at bounding box center [147, 60] width 41 height 18
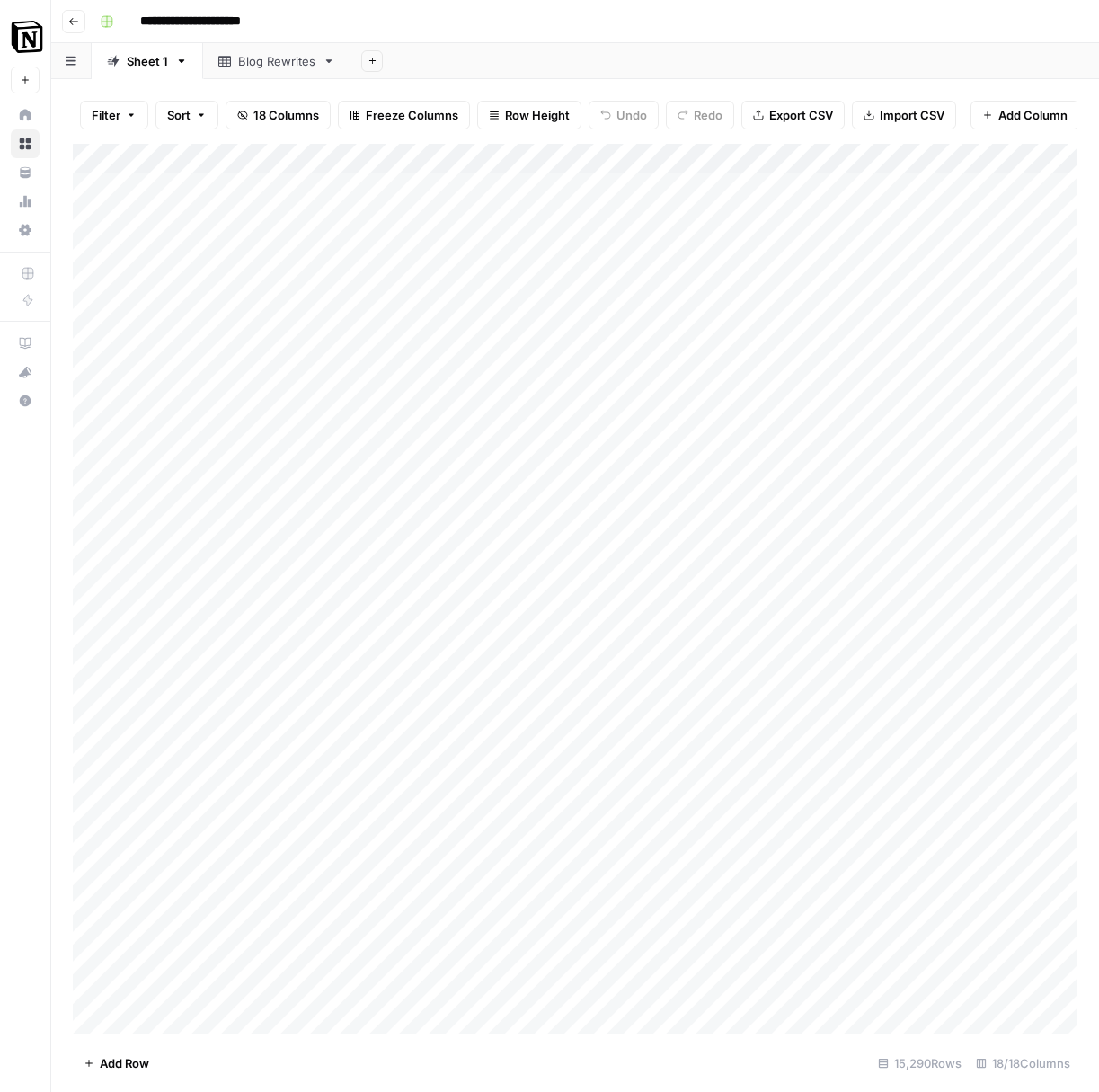
click at [507, 159] on div "Add Column" at bounding box center [574, 588] width 1004 height 889
click at [361, 349] on span "Filter" at bounding box center [391, 350] width 157 height 18
type input "URL"
click at [230, 217] on input "text" at bounding box center [232, 209] width 197 height 18
type input "URL"
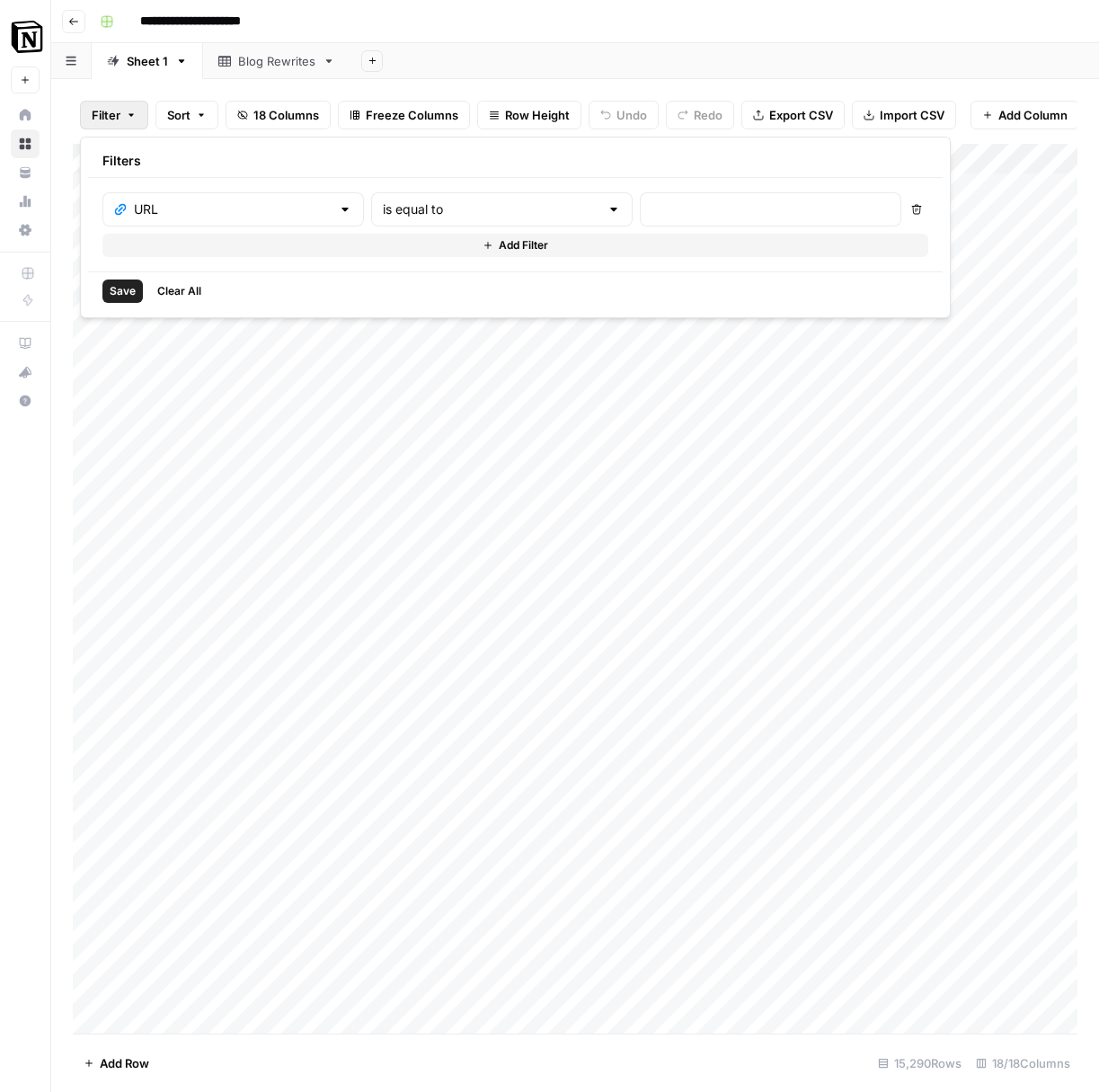
click at [640, 197] on div at bounding box center [770, 209] width 261 height 34
drag, startPoint x: 384, startPoint y: 210, endPoint x: 384, endPoint y: 220, distance: 10.0
click at [384, 210] on input "text" at bounding box center [491, 209] width 216 height 18
click at [398, 302] on span "contains" at bounding box center [427, 304] width 177 height 18
type input "contains"
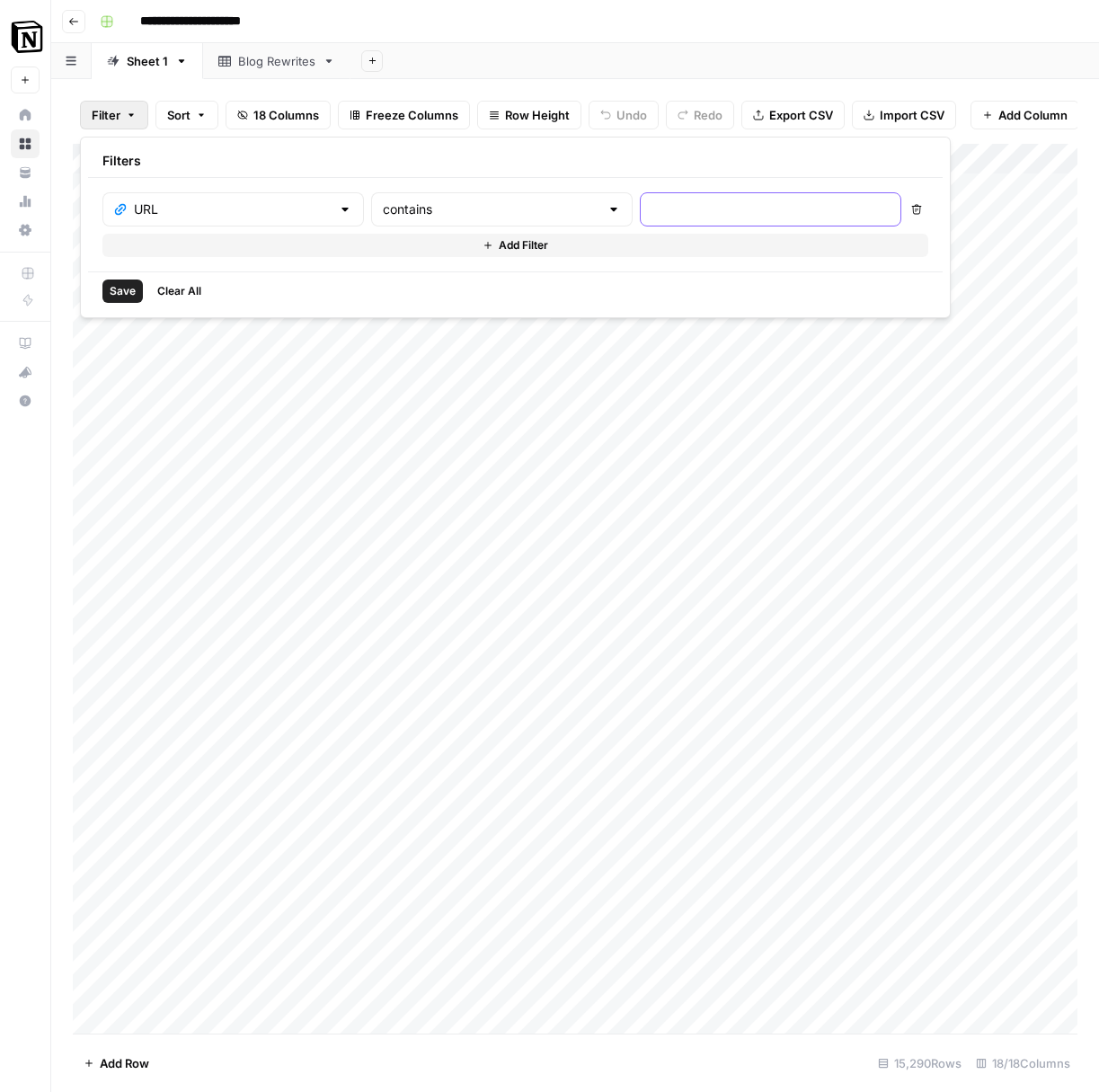
click at [651, 205] on input "text" at bounding box center [770, 209] width 238 height 18
type input "/blog"
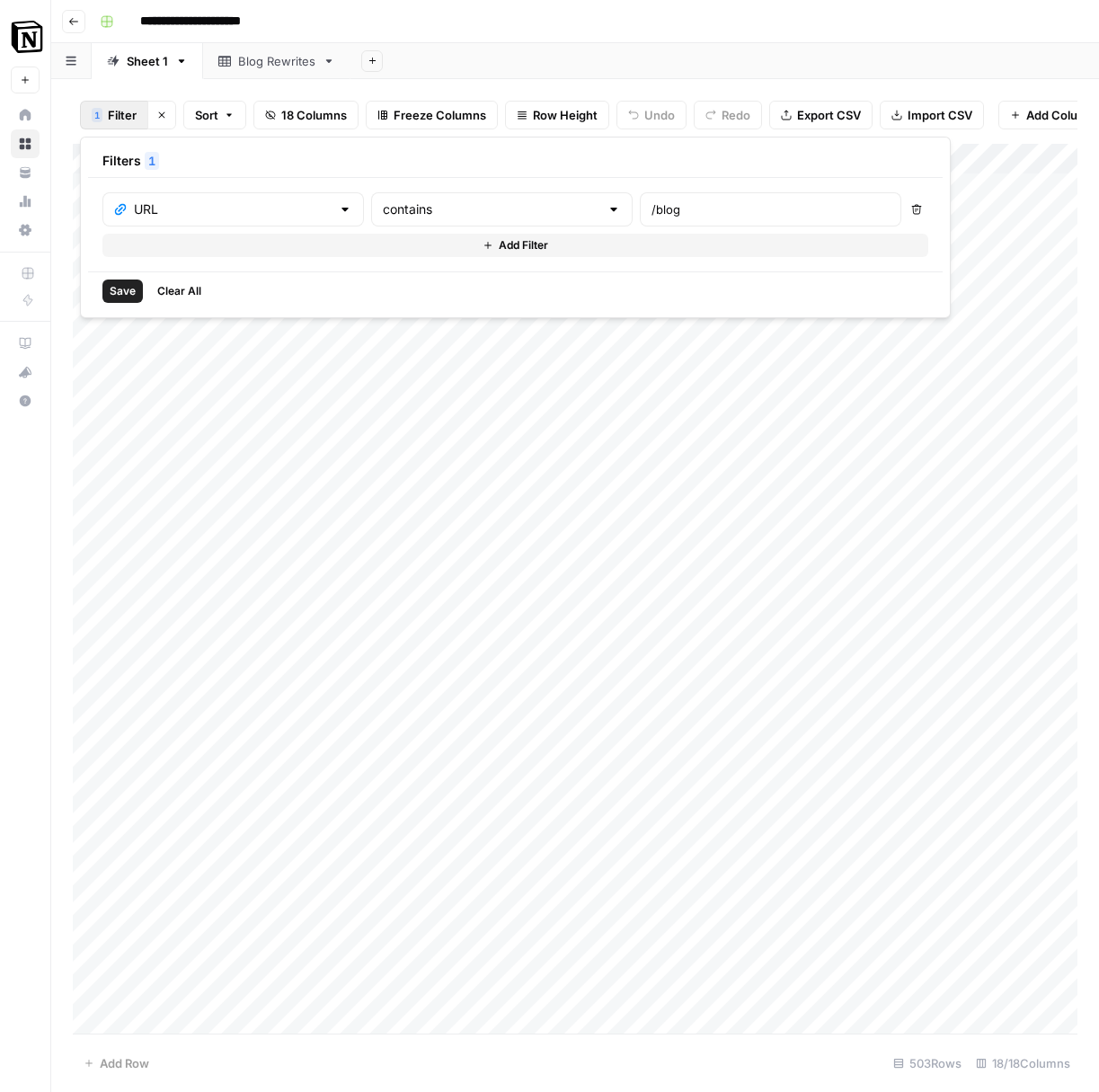
click at [120, 287] on span "Save" at bounding box center [123, 291] width 26 height 16
click at [743, 178] on div "Add Column" at bounding box center [574, 588] width 1004 height 889
click at [633, 162] on div "Add Column" at bounding box center [574, 588] width 1004 height 889
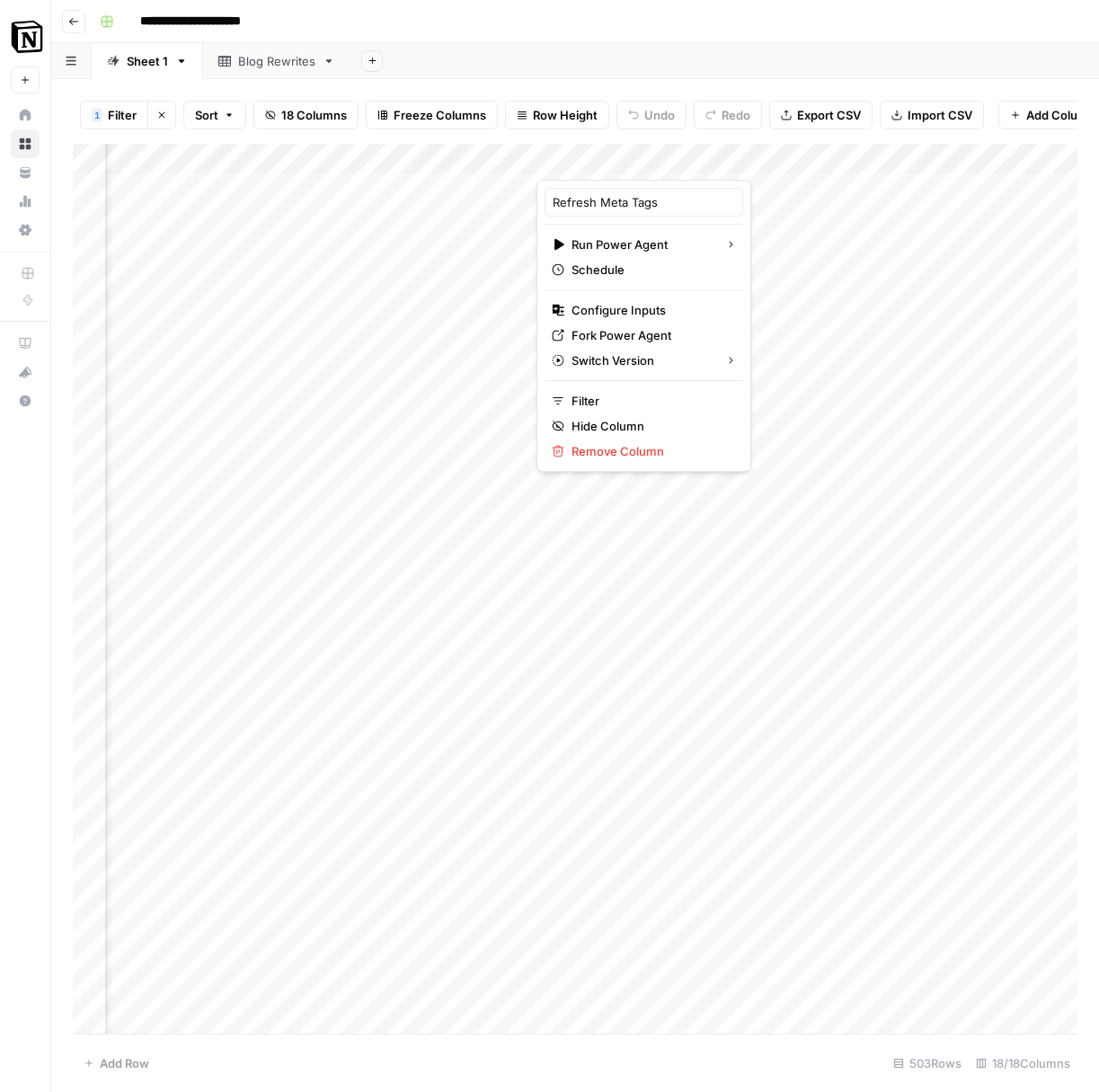
drag, startPoint x: 772, startPoint y: 204, endPoint x: 792, endPoint y: 189, distance: 25.0
click at [772, 204] on div "Add Column" at bounding box center [574, 588] width 1004 height 889
click at [1042, 161] on span "Add Column" at bounding box center [1036, 158] width 63 height 16
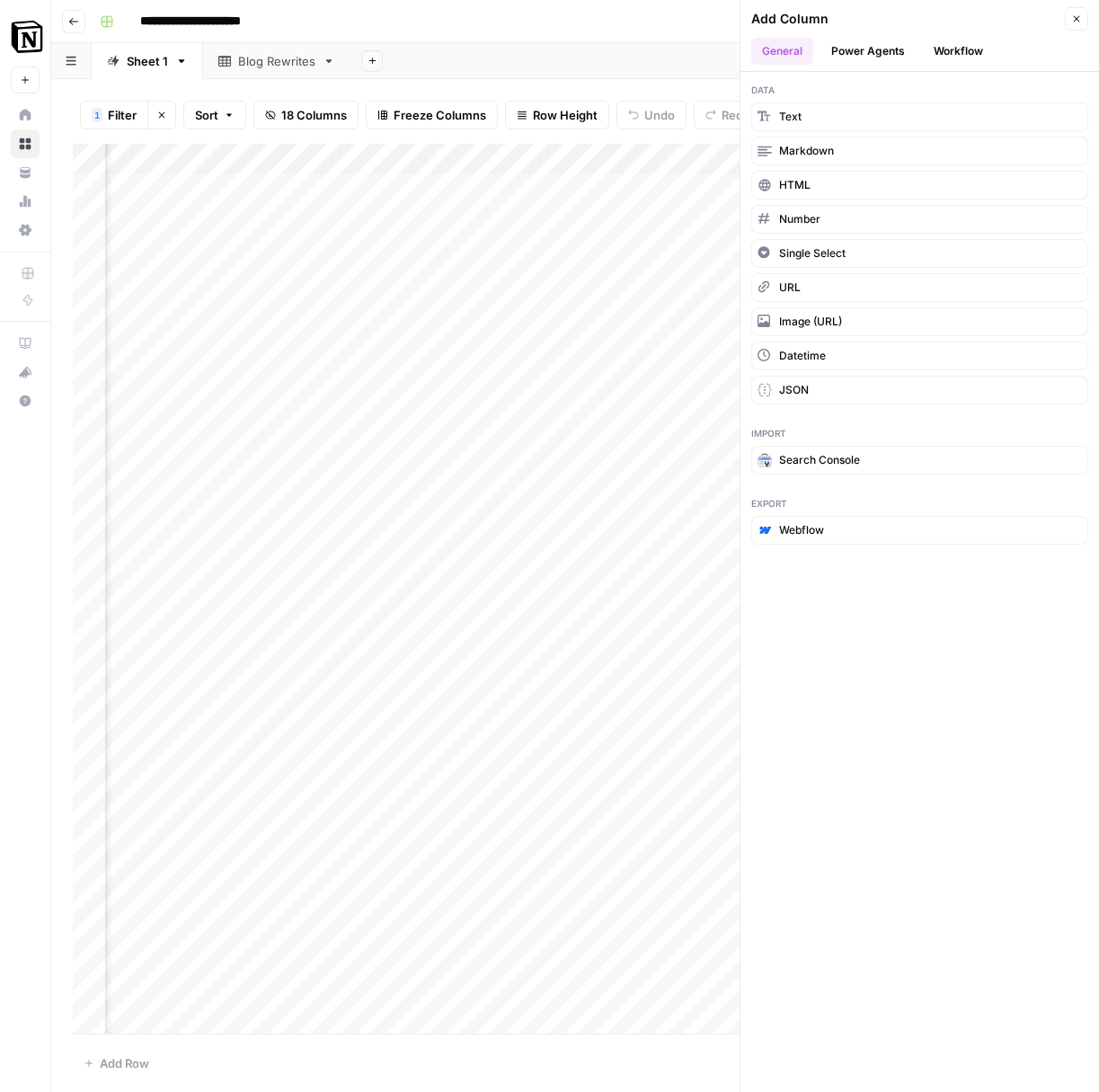
click at [881, 54] on button "Power Agents" at bounding box center [868, 51] width 96 height 27
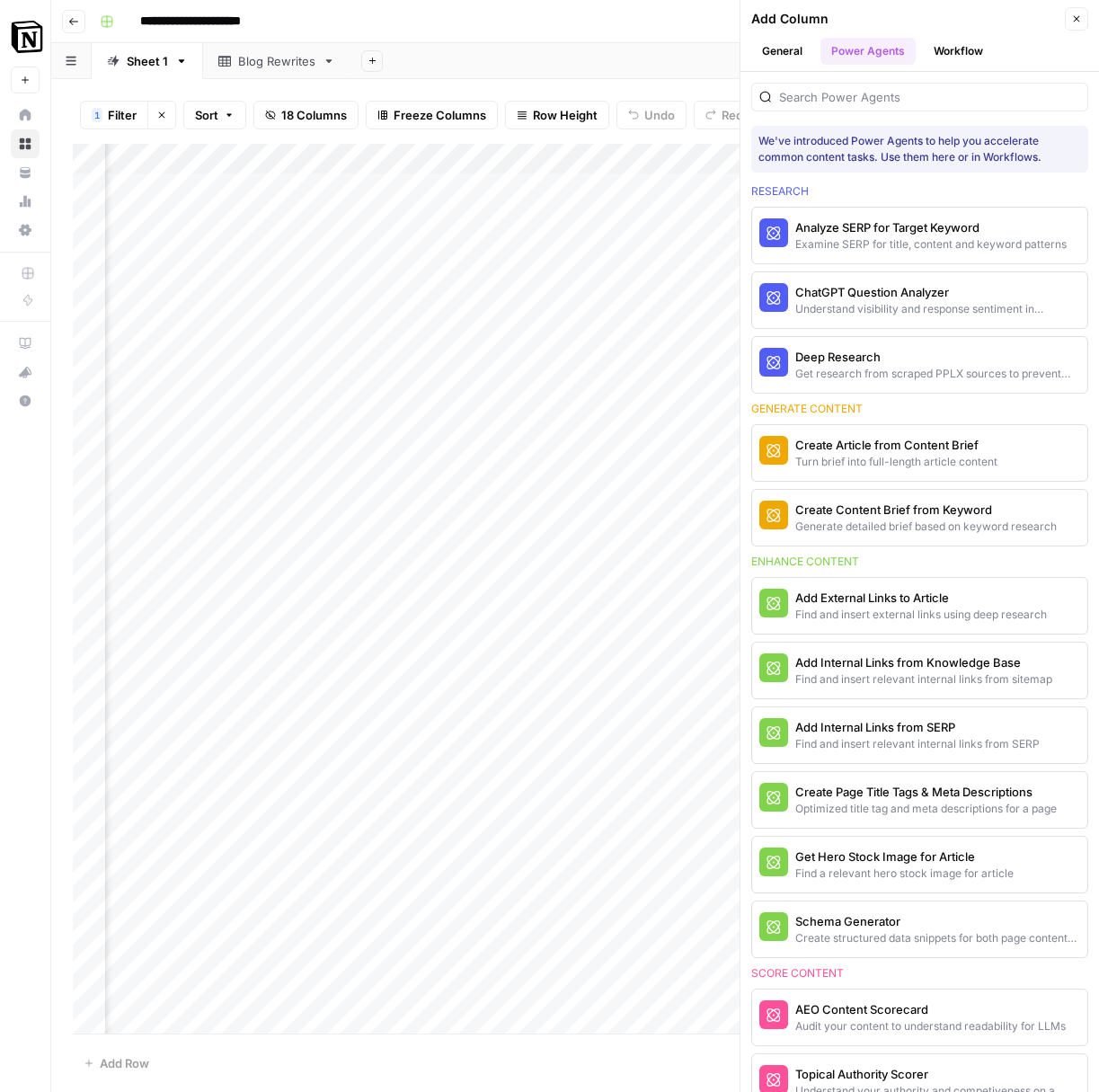
click at [831, 107] on div at bounding box center [920, 97] width 337 height 29
click at [832, 106] on div at bounding box center [920, 97] width 337 height 29
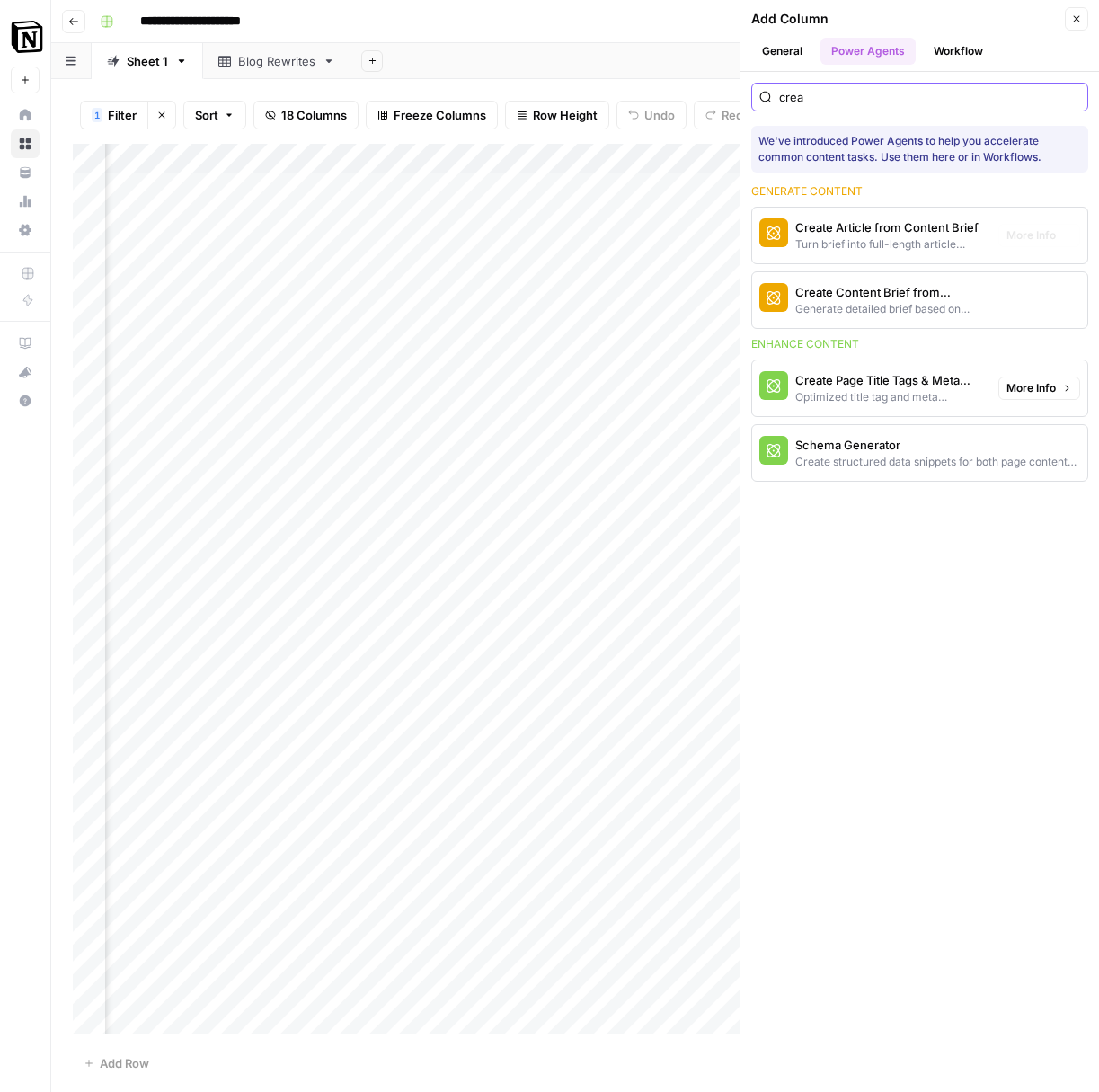
type input "crea"
click at [936, 378] on div "Create Page Title Tags & Meta Descriptions" at bounding box center [889, 379] width 189 height 18
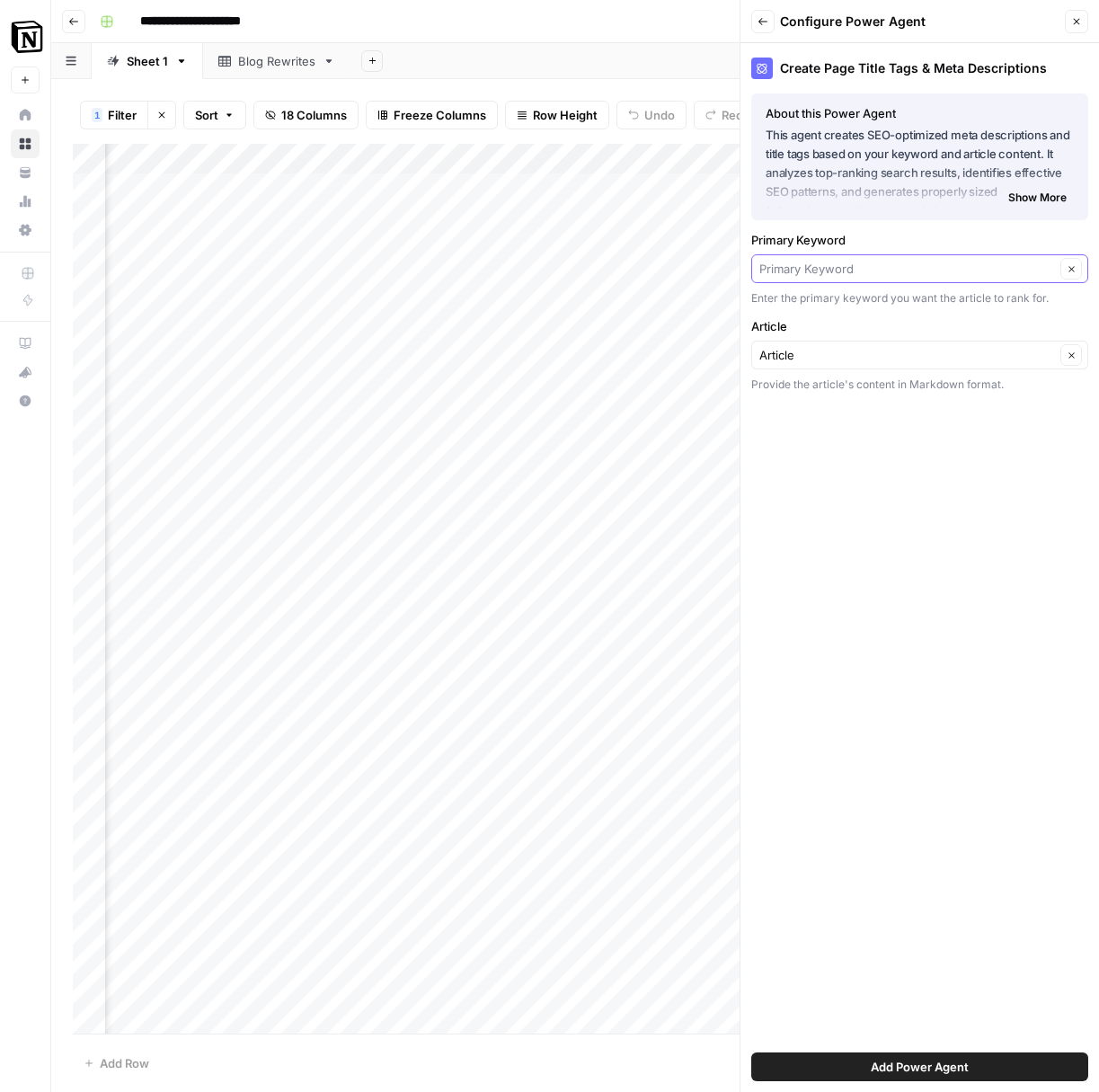
click at [857, 273] on input "Primary Keyword" at bounding box center [907, 269] width 295 height 18
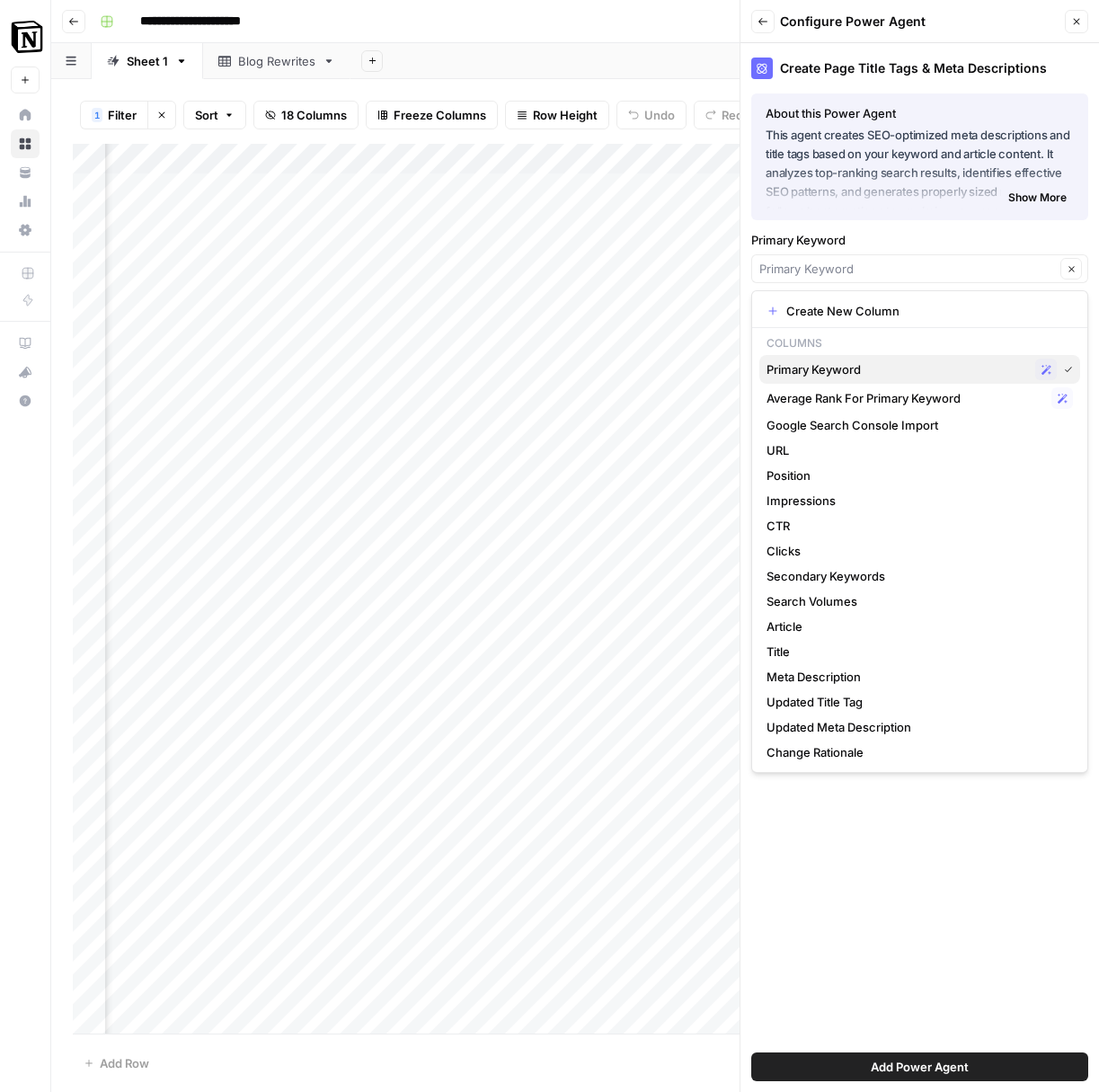
click at [848, 372] on span "Primary Keyword" at bounding box center [896, 369] width 261 height 18
type input "Primary Keyword"
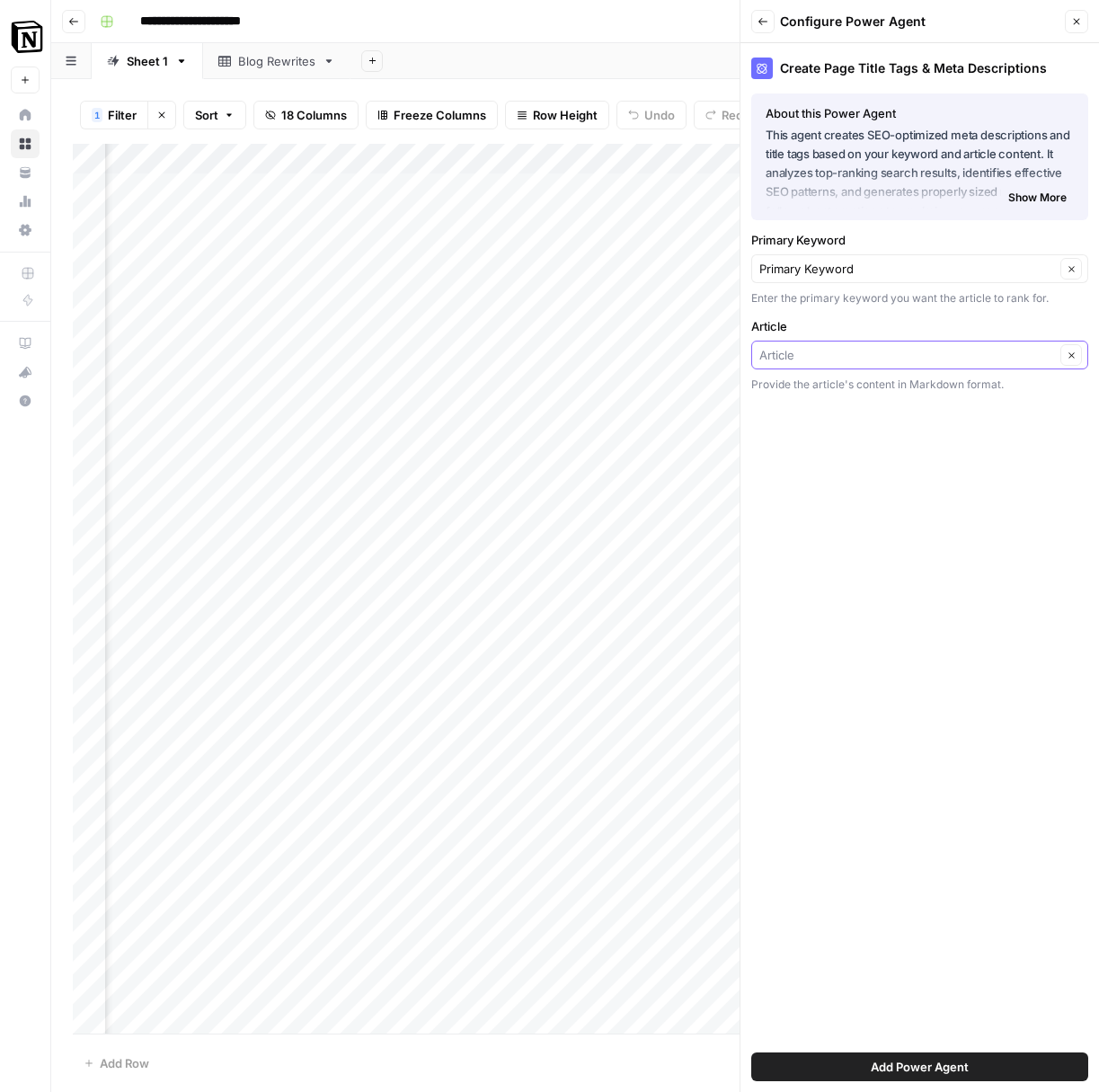
click at [857, 360] on input "Article" at bounding box center [907, 354] width 295 height 18
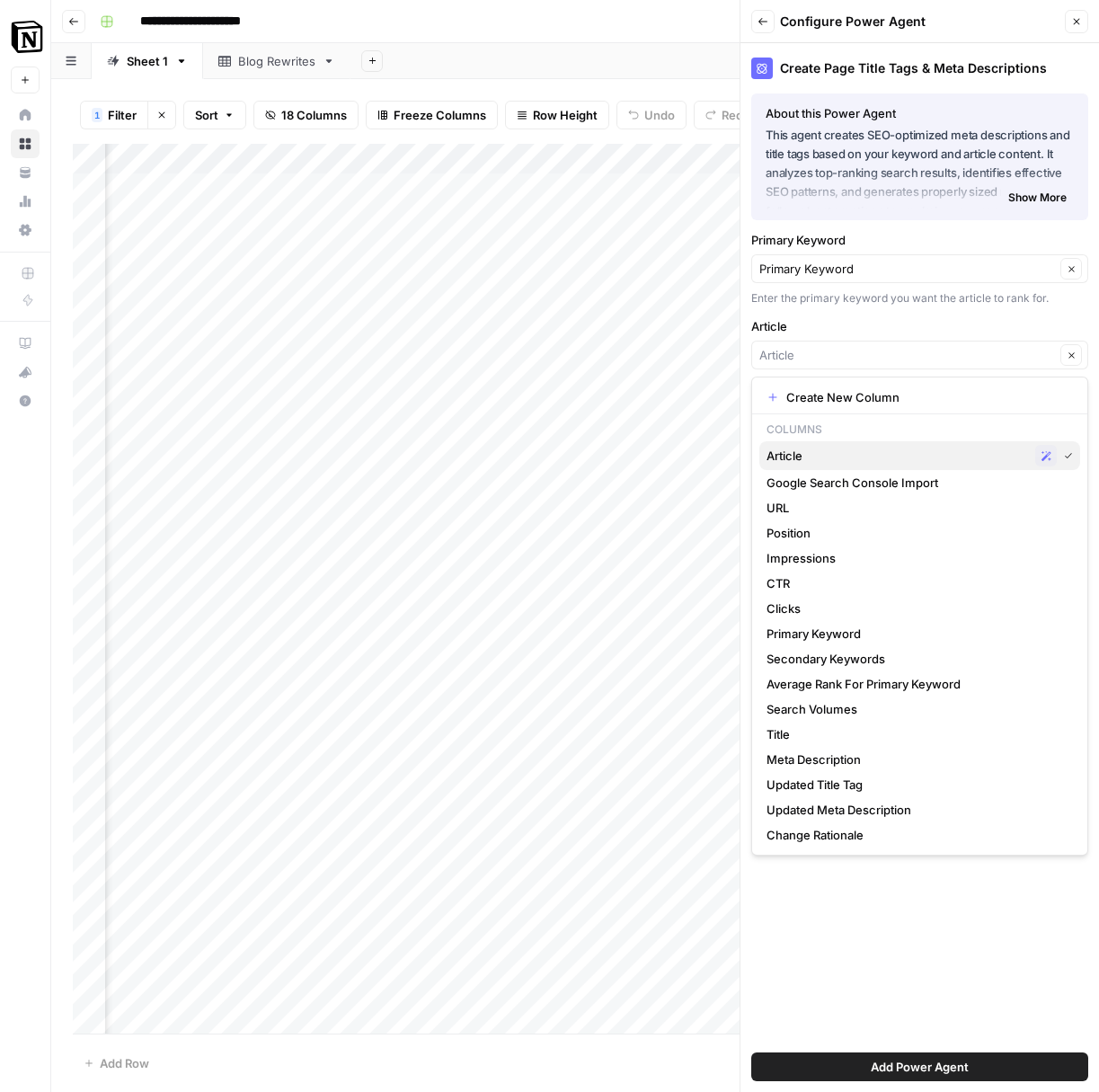
drag, startPoint x: 940, startPoint y: 452, endPoint x: 926, endPoint y: 449, distance: 14.3
click at [940, 452] on span "Article" at bounding box center [896, 455] width 261 height 18
type input "Article"
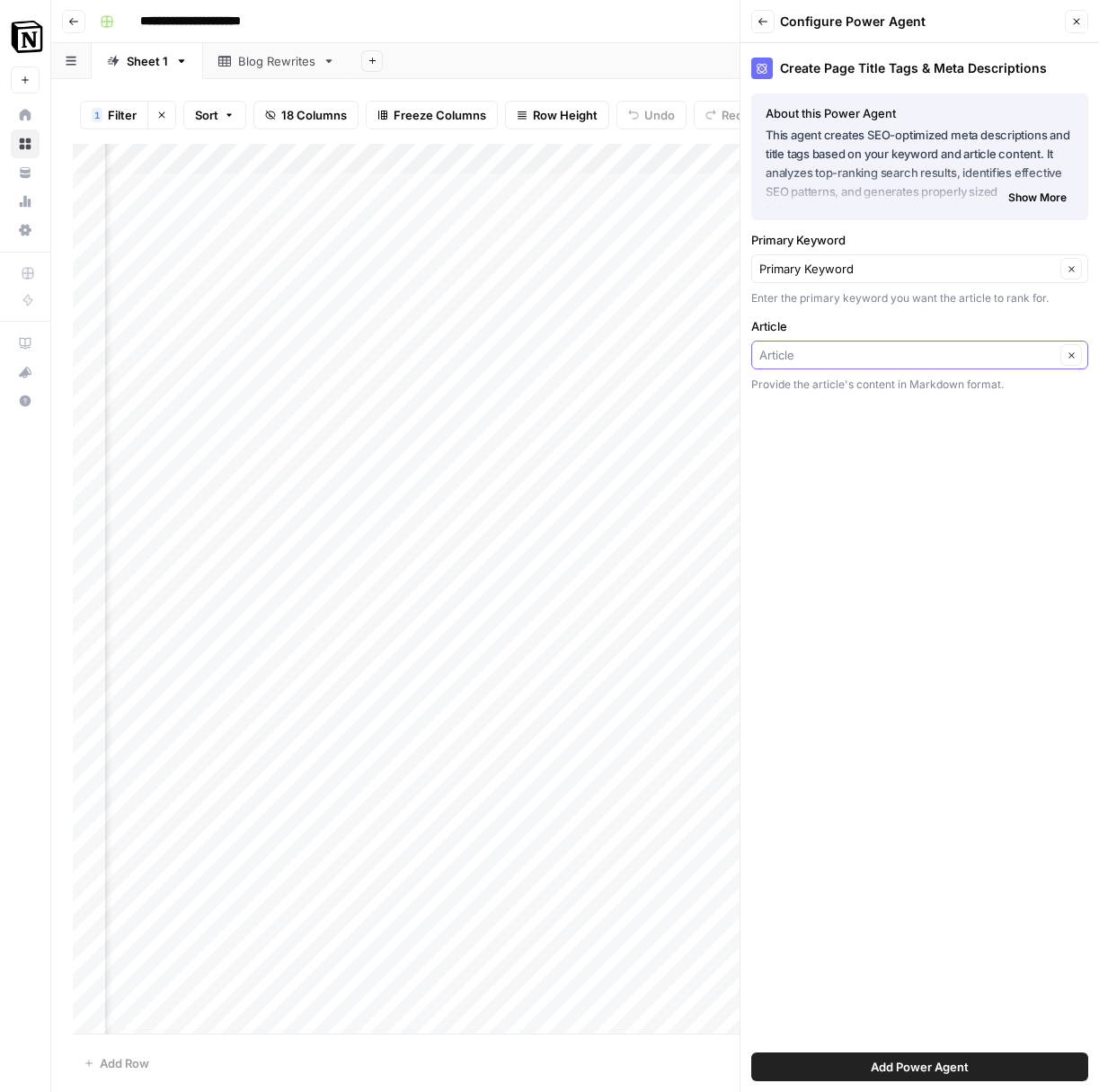
click at [857, 351] on input "Article" at bounding box center [907, 354] width 295 height 18
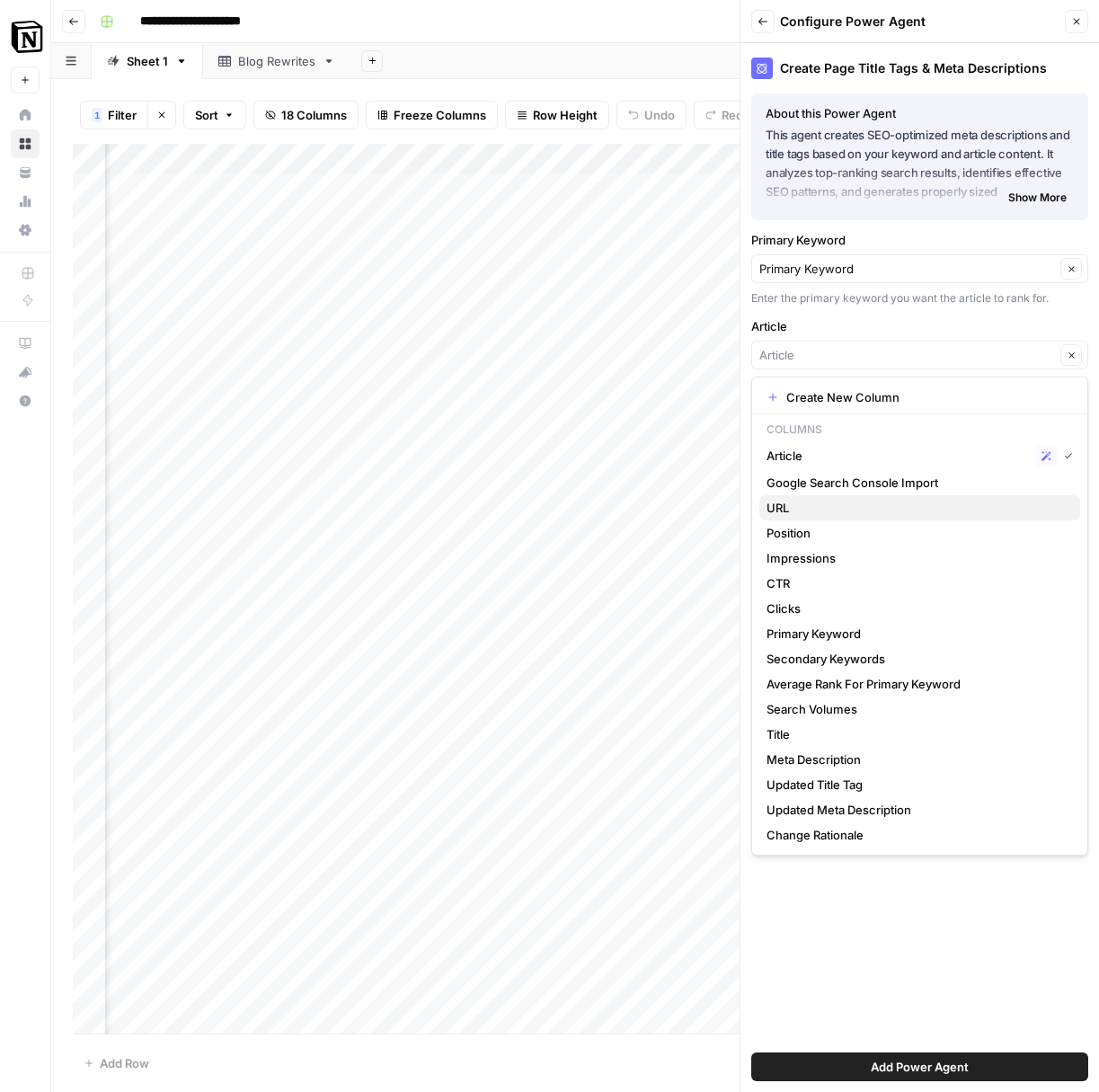
click at [829, 500] on span "URL" at bounding box center [916, 507] width 299 height 18
type input "URL"
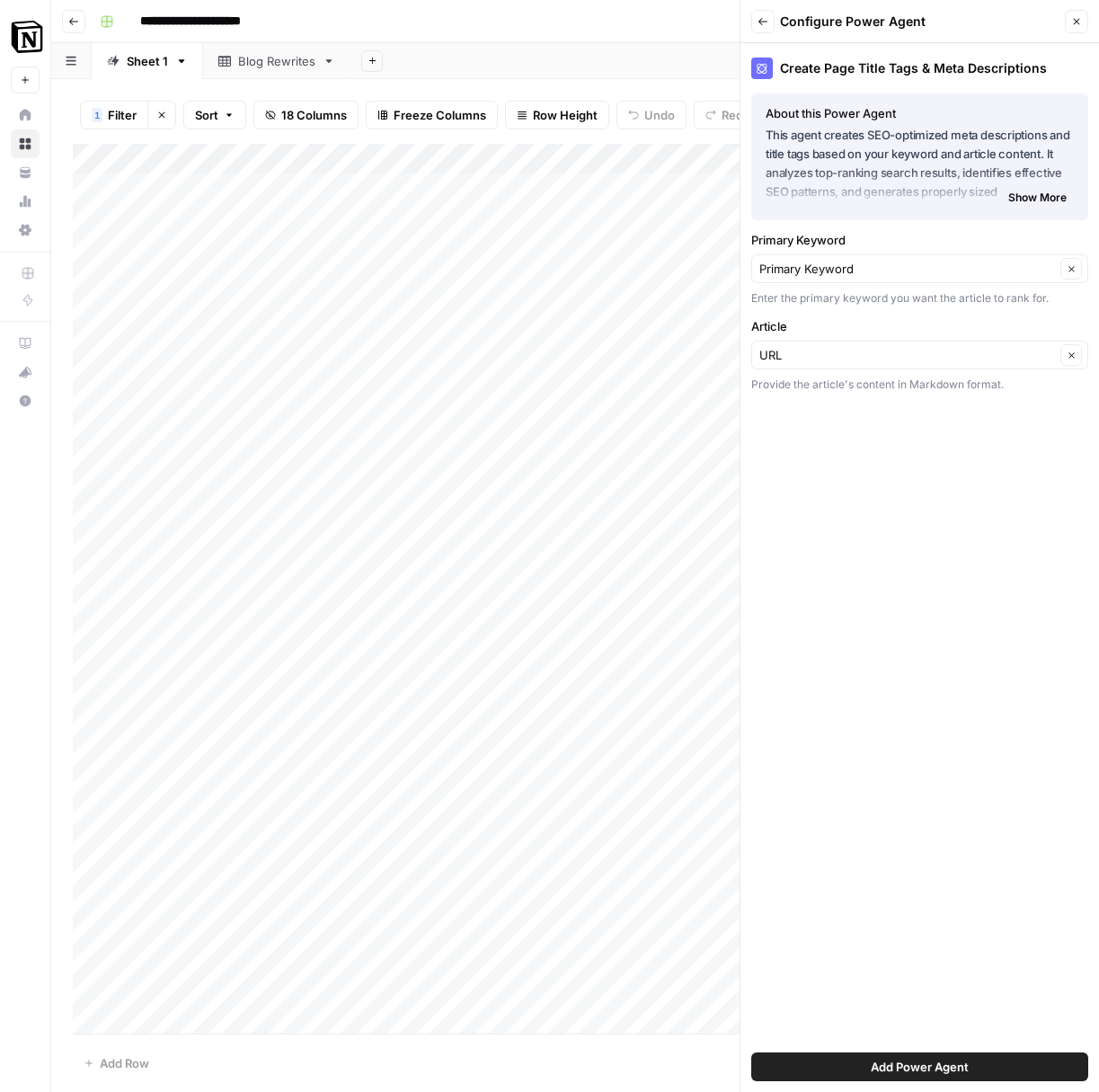
click at [758, 30] on button "Back" at bounding box center [763, 21] width 23 height 23
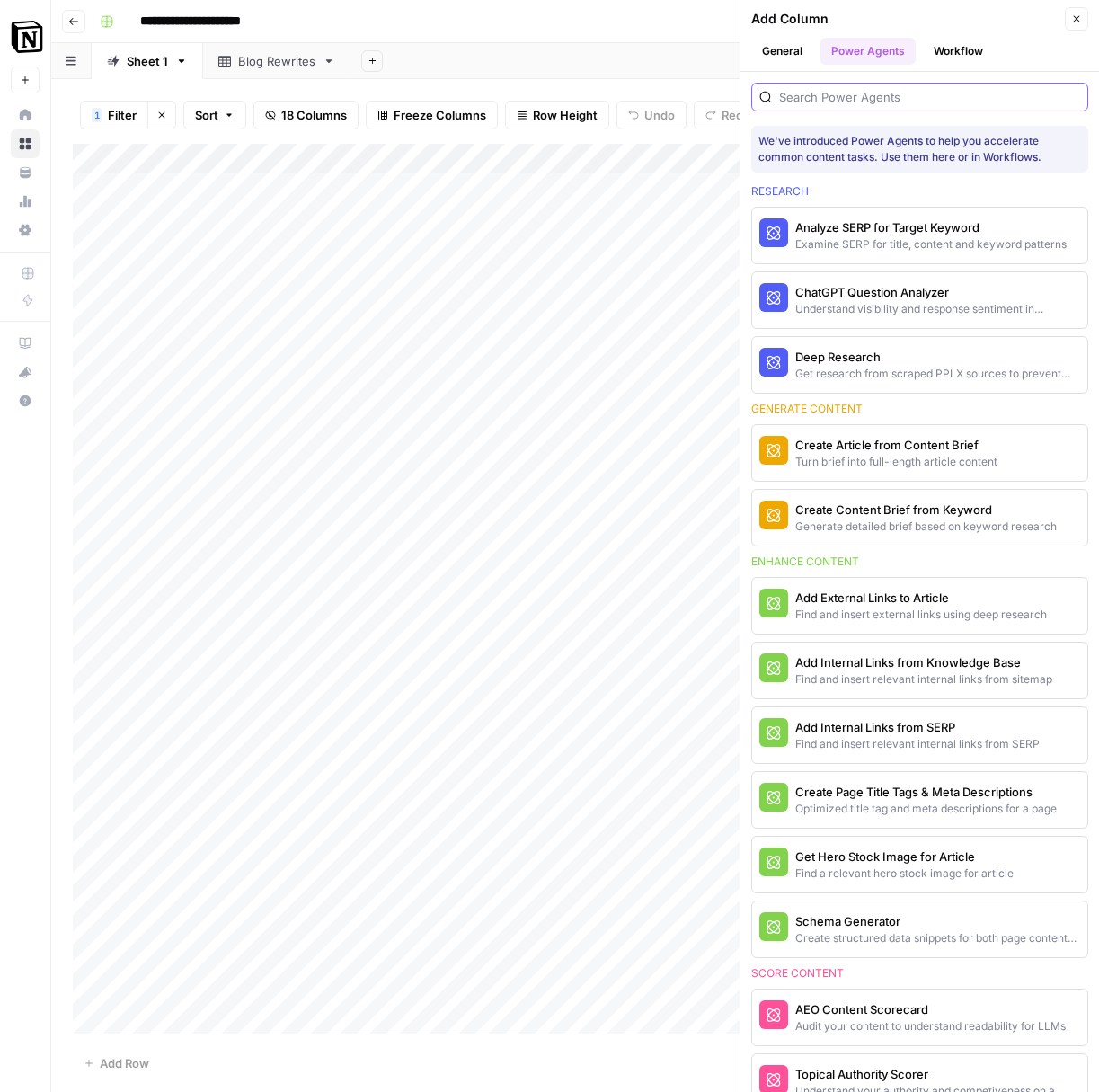
click at [812, 94] on input "search" at bounding box center [930, 97] width 301 height 18
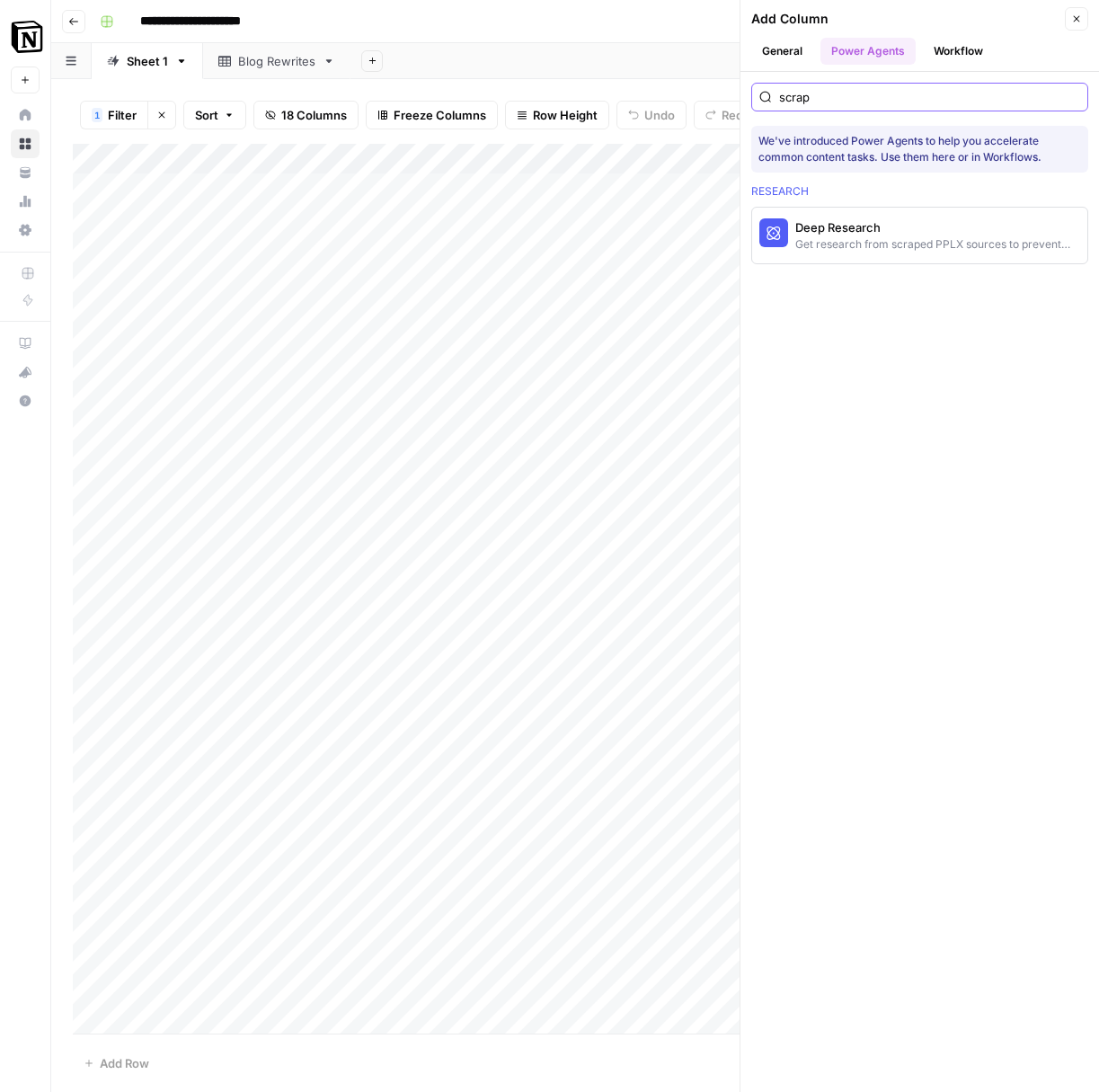
type input "scrap"
click at [959, 46] on button "Workflow" at bounding box center [958, 51] width 71 height 27
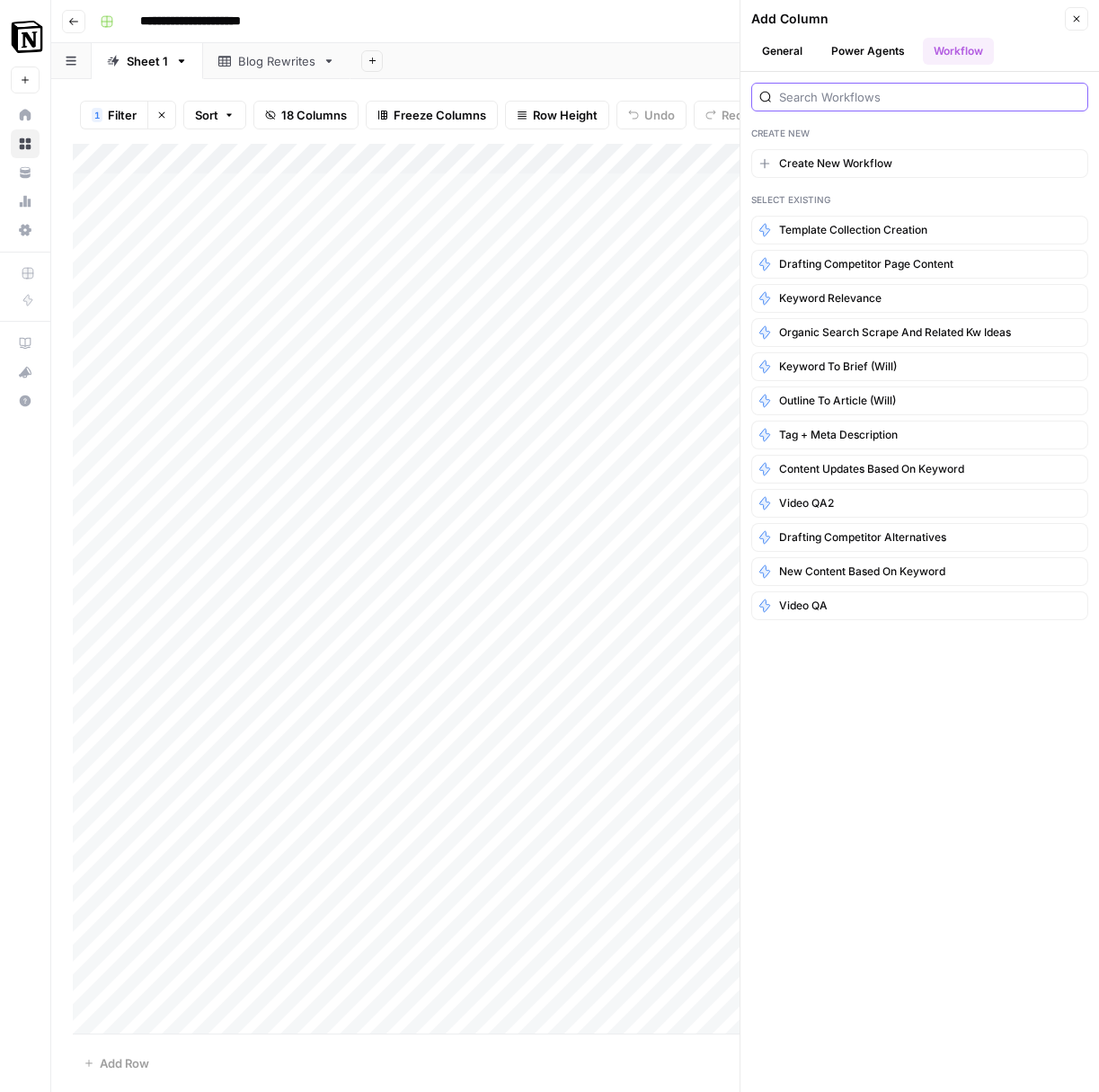
click at [866, 96] on input "search" at bounding box center [930, 97] width 301 height 18
click at [832, 46] on button "Power Agents" at bounding box center [868, 51] width 96 height 27
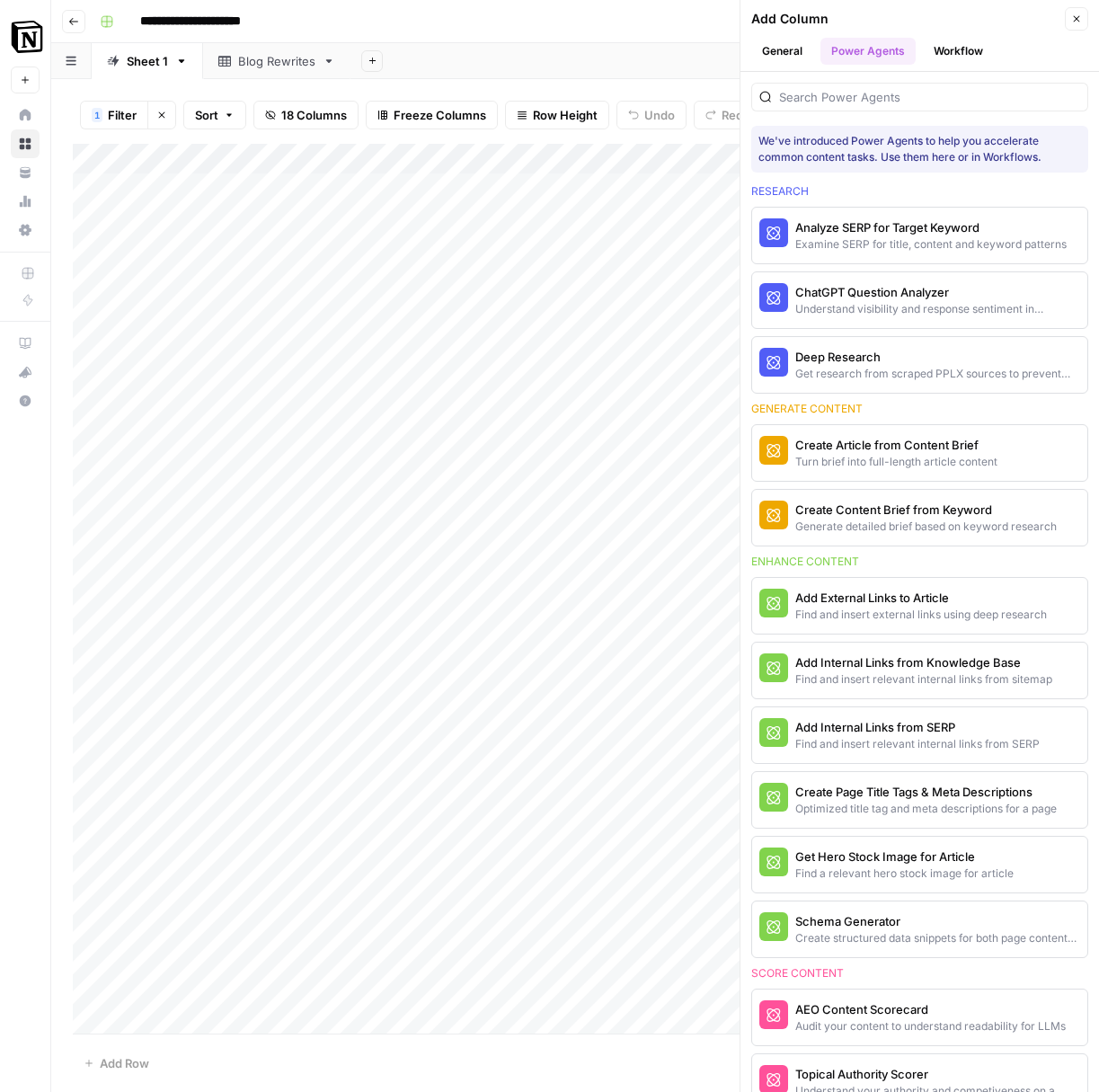
click at [789, 47] on button "General" at bounding box center [782, 51] width 62 height 27
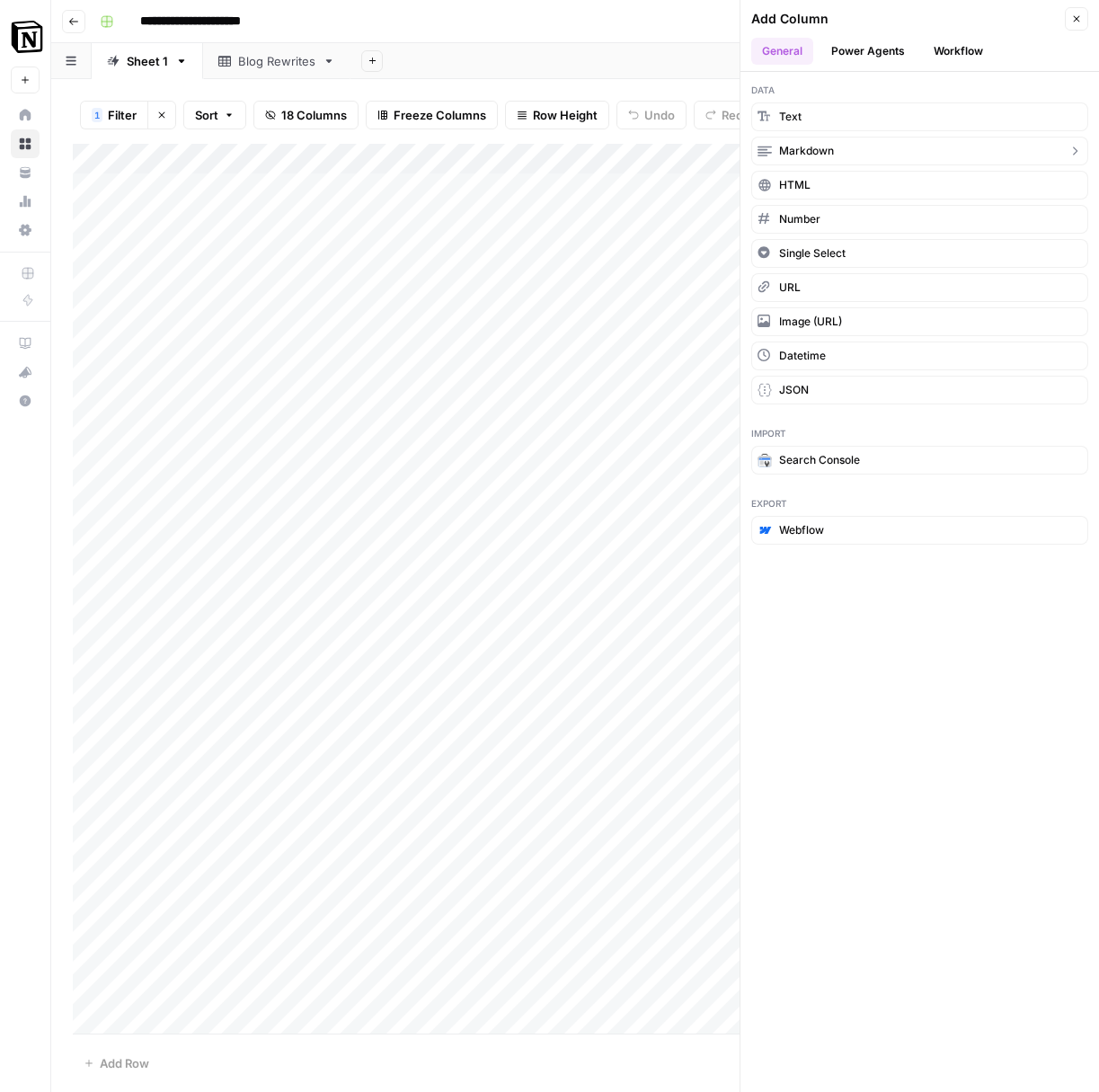
click at [844, 147] on button "Markdown" at bounding box center [920, 151] width 337 height 29
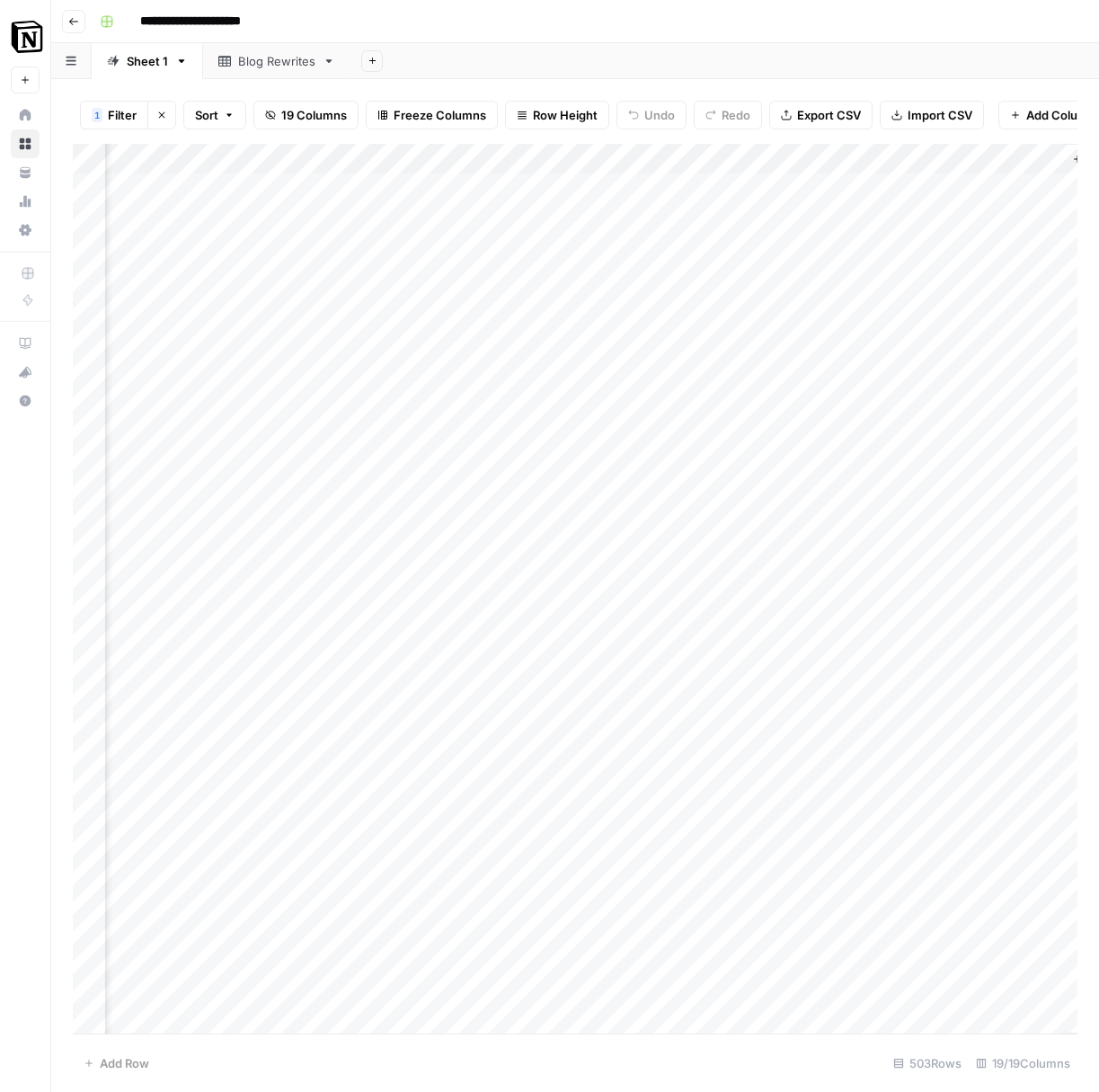
scroll to position [0, 2454]
click at [840, 198] on div "Add Column" at bounding box center [574, 588] width 1004 height 889
click at [954, 190] on div "Add Column" at bounding box center [574, 588] width 1004 height 889
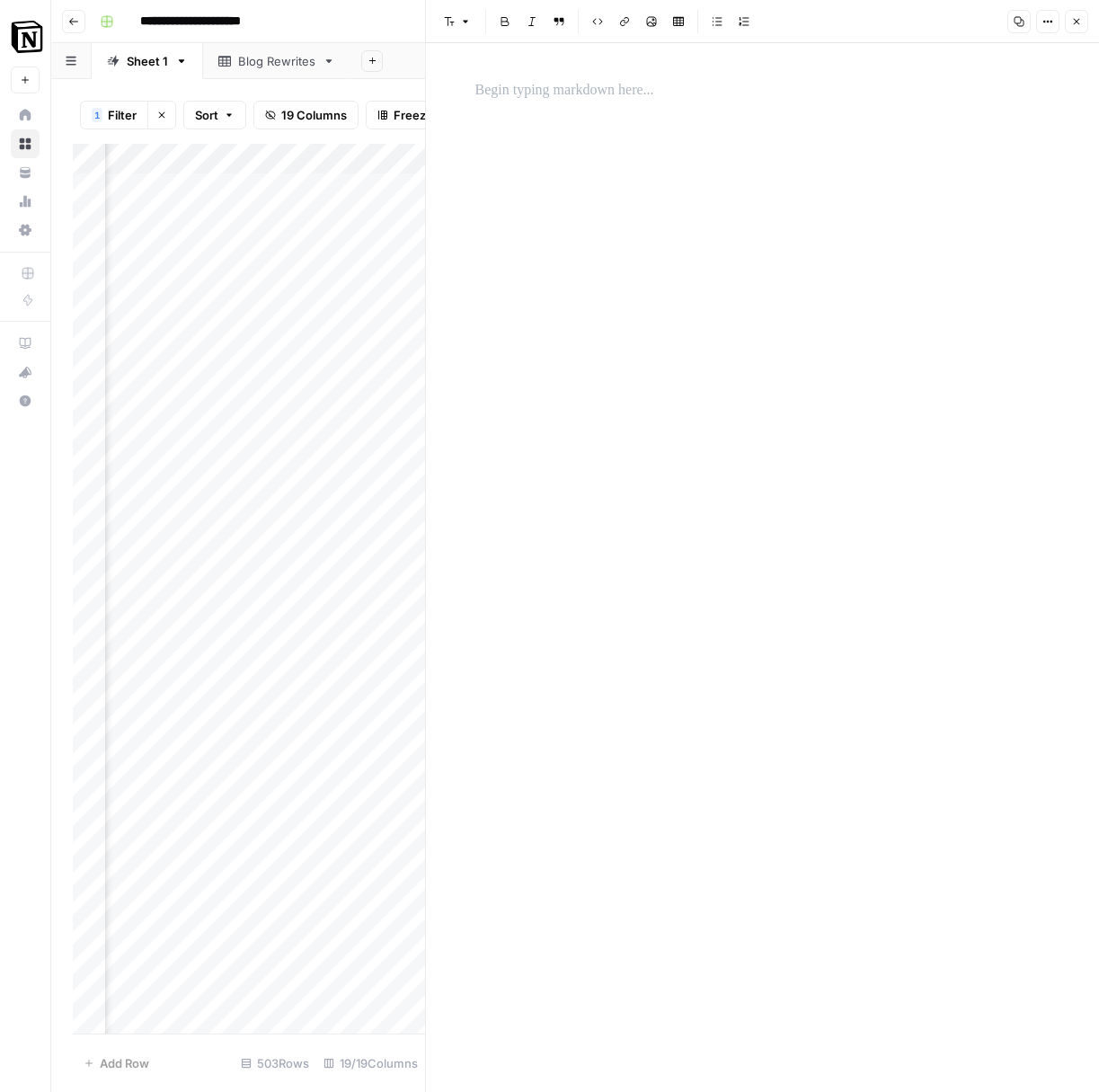
click at [1079, 23] on icon "button" at bounding box center [1077, 21] width 11 height 11
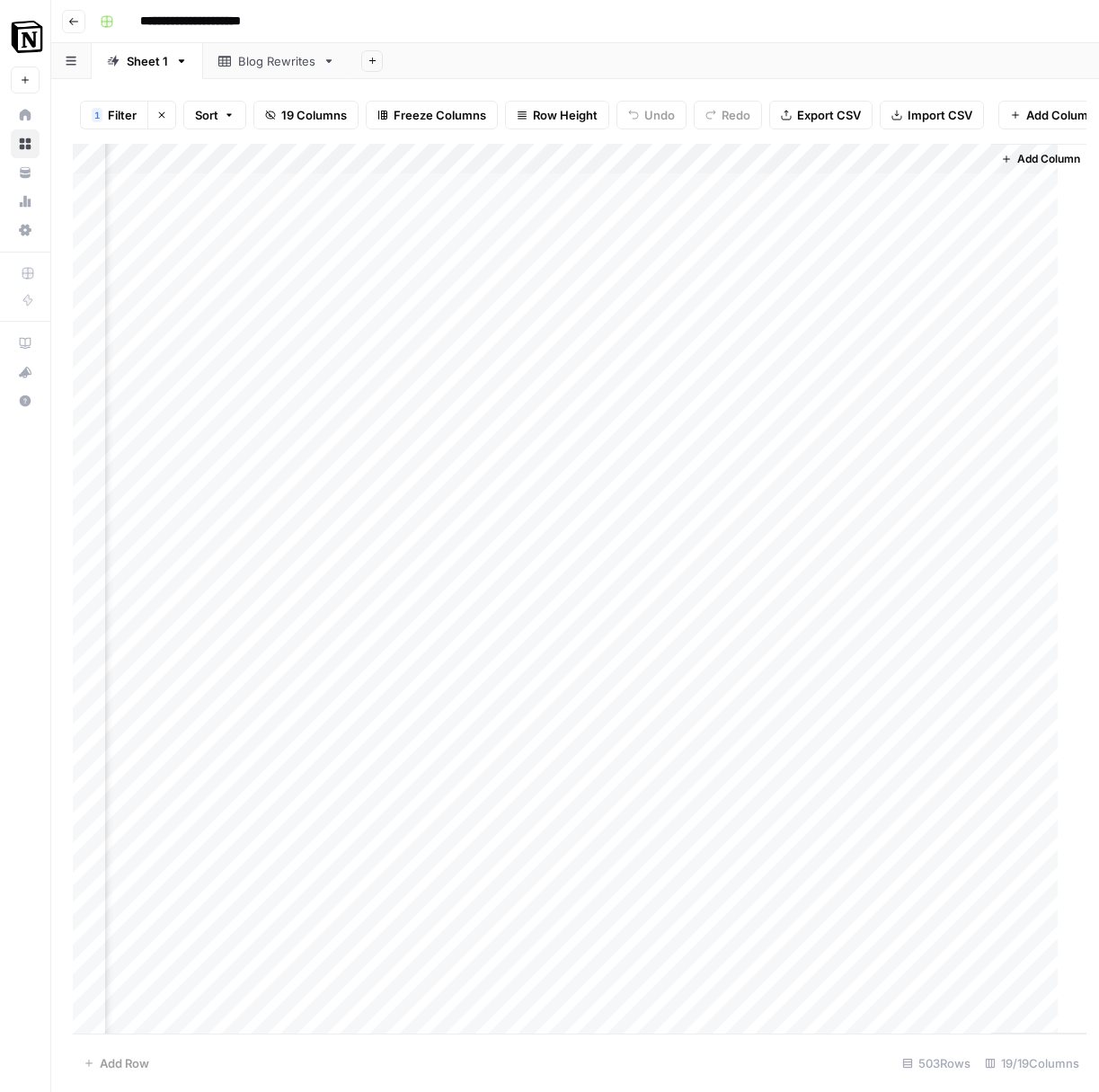
scroll to position [0, 2433]
click at [380, 13] on div "**********" at bounding box center [587, 21] width 988 height 29
click at [70, 20] on icon "button" at bounding box center [73, 21] width 9 height 7
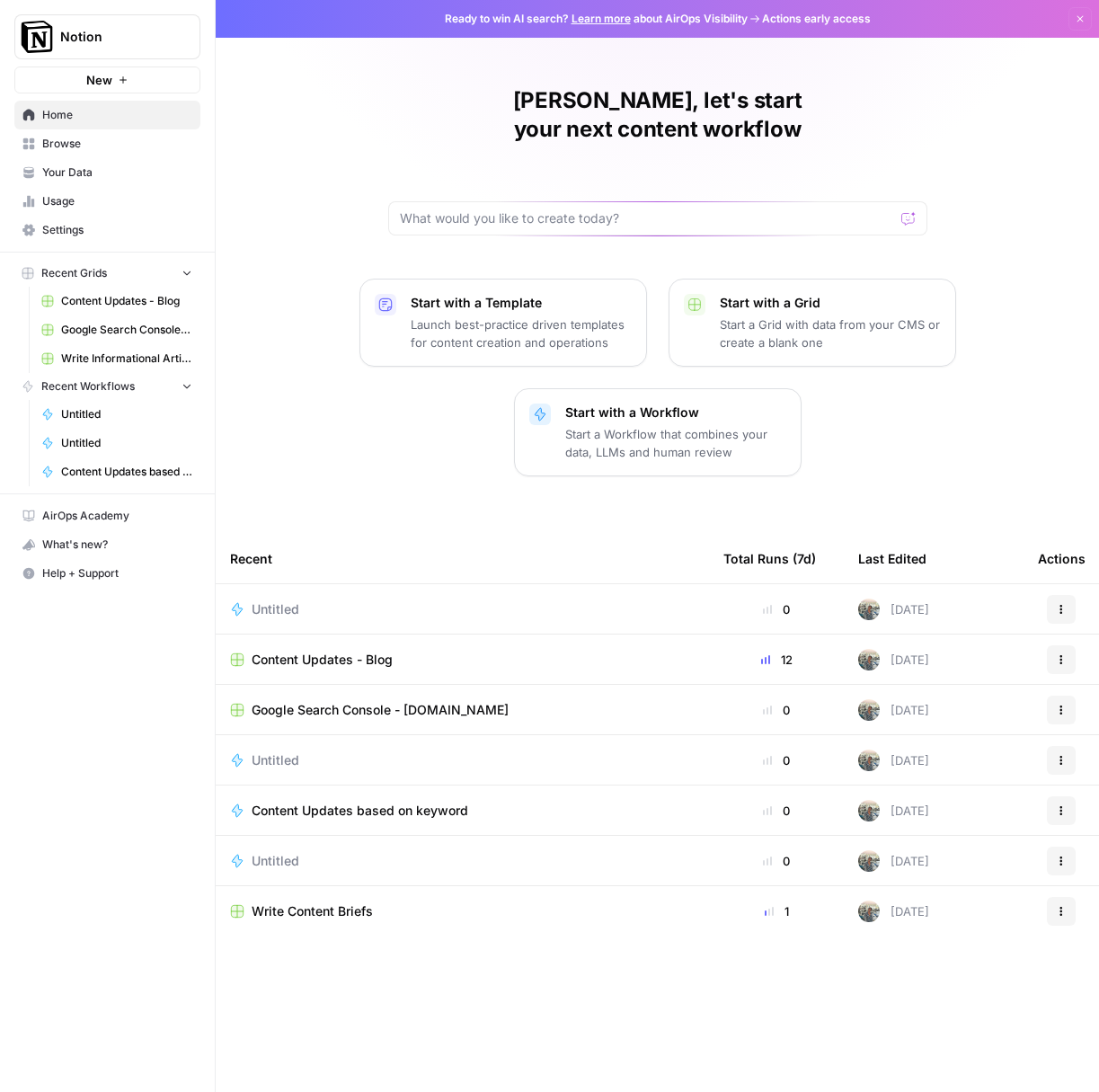
click at [273, 600] on span "Untitled" at bounding box center [275, 609] width 47 height 18
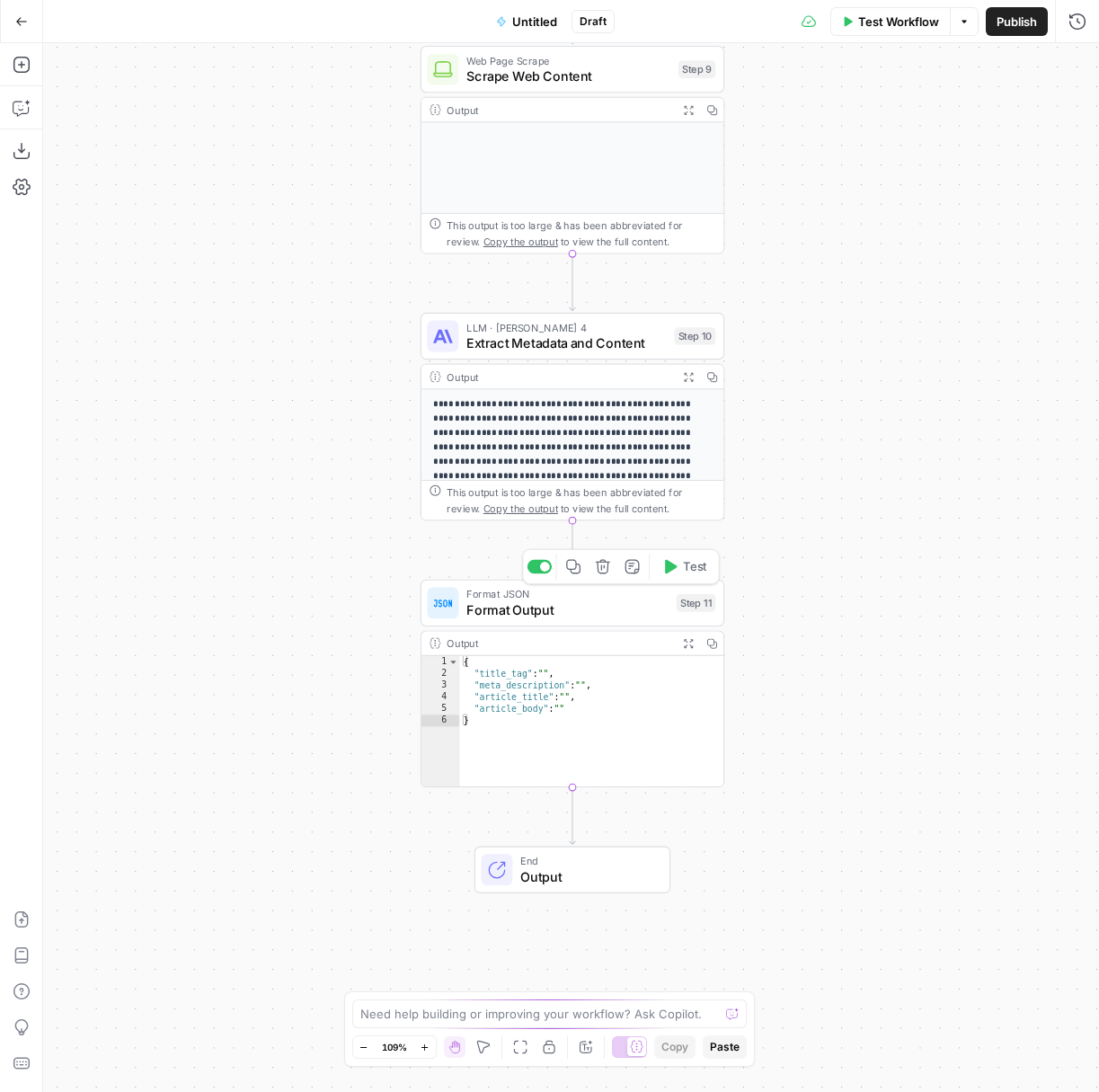
click at [517, 615] on span "Format Output" at bounding box center [568, 610] width 203 height 20
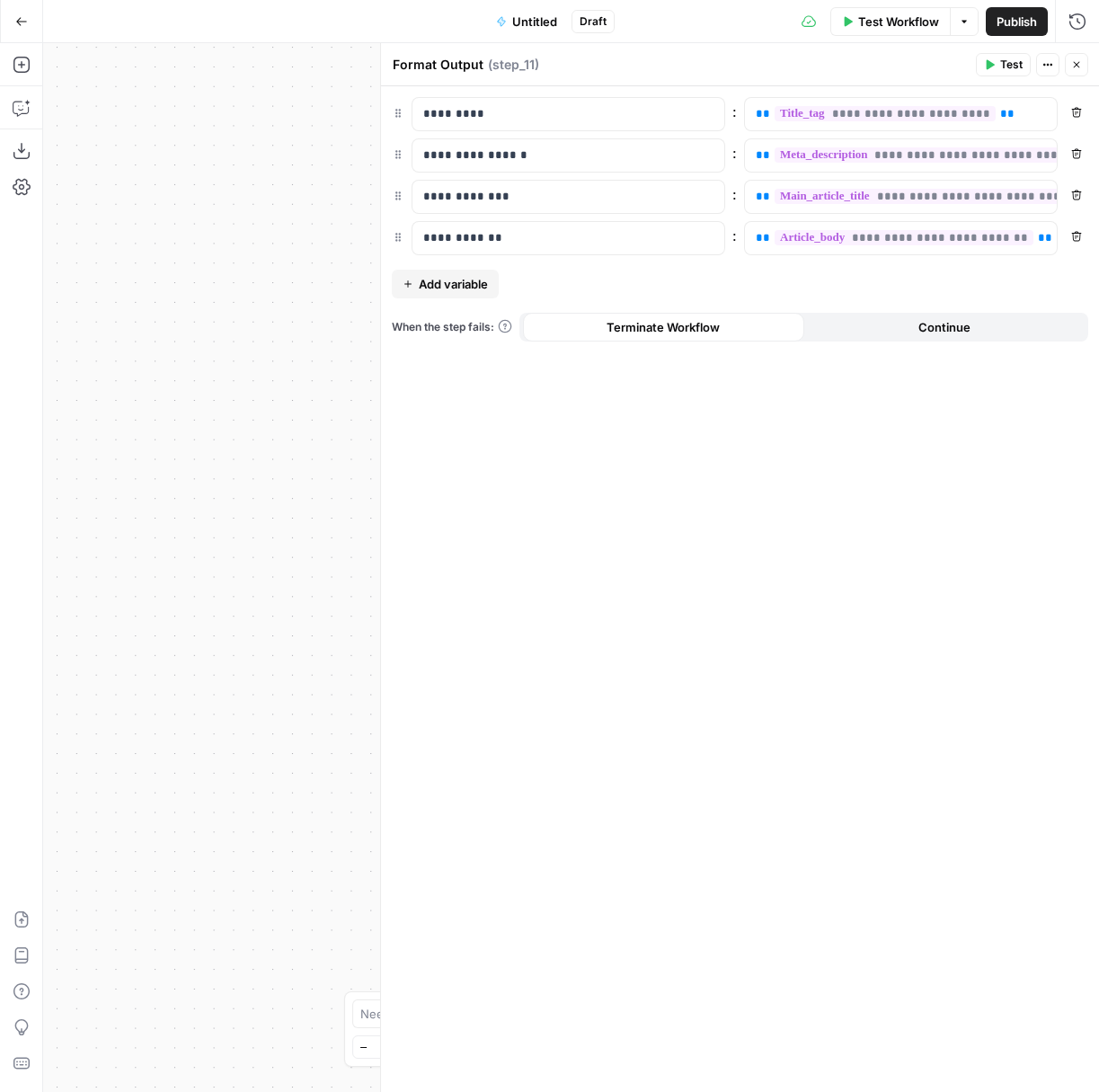
click at [1077, 65] on icon "button" at bounding box center [1077, 65] width 7 height 7
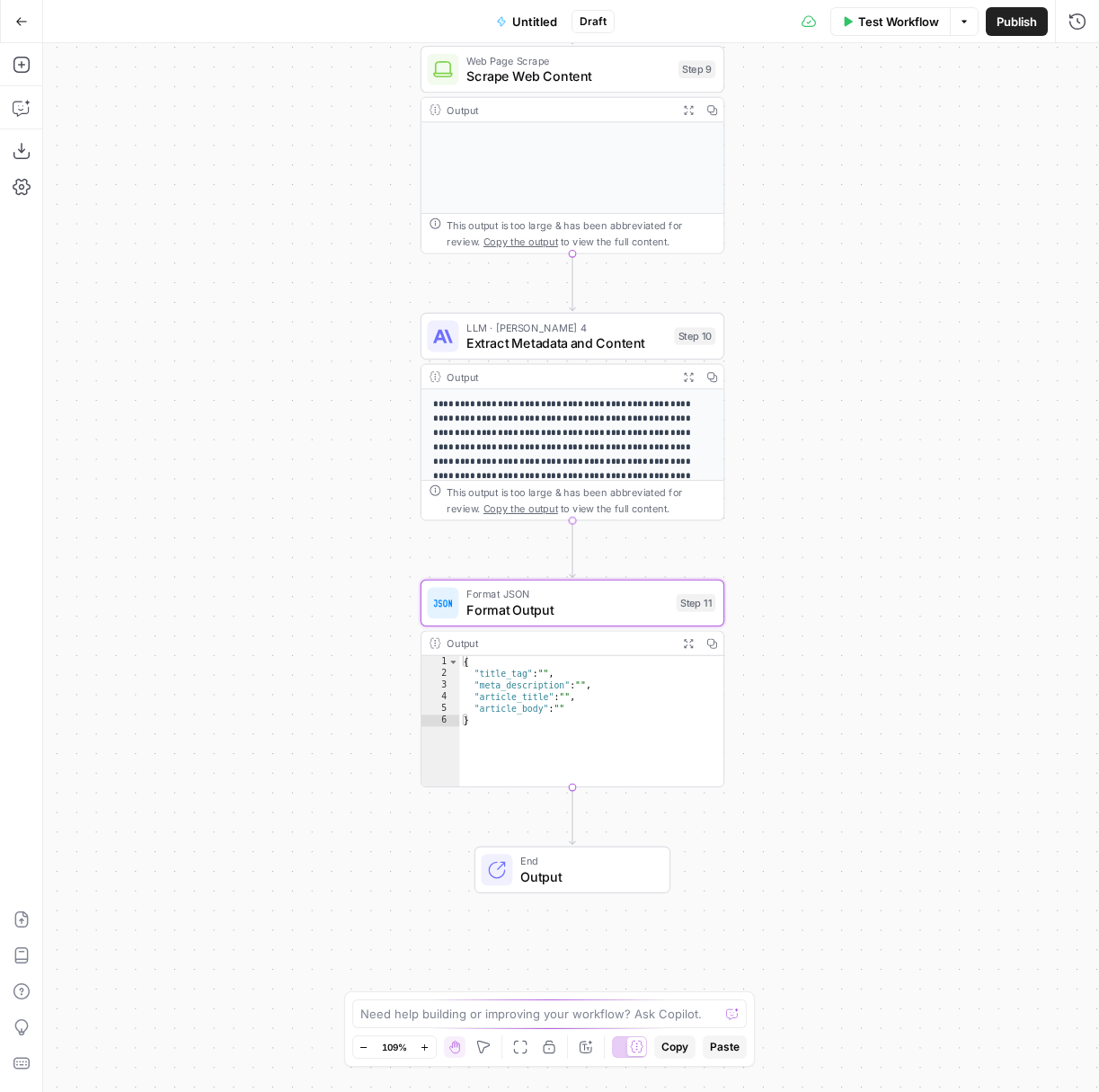
click at [531, 349] on span "Extract Metadata and Content" at bounding box center [567, 343] width 201 height 20
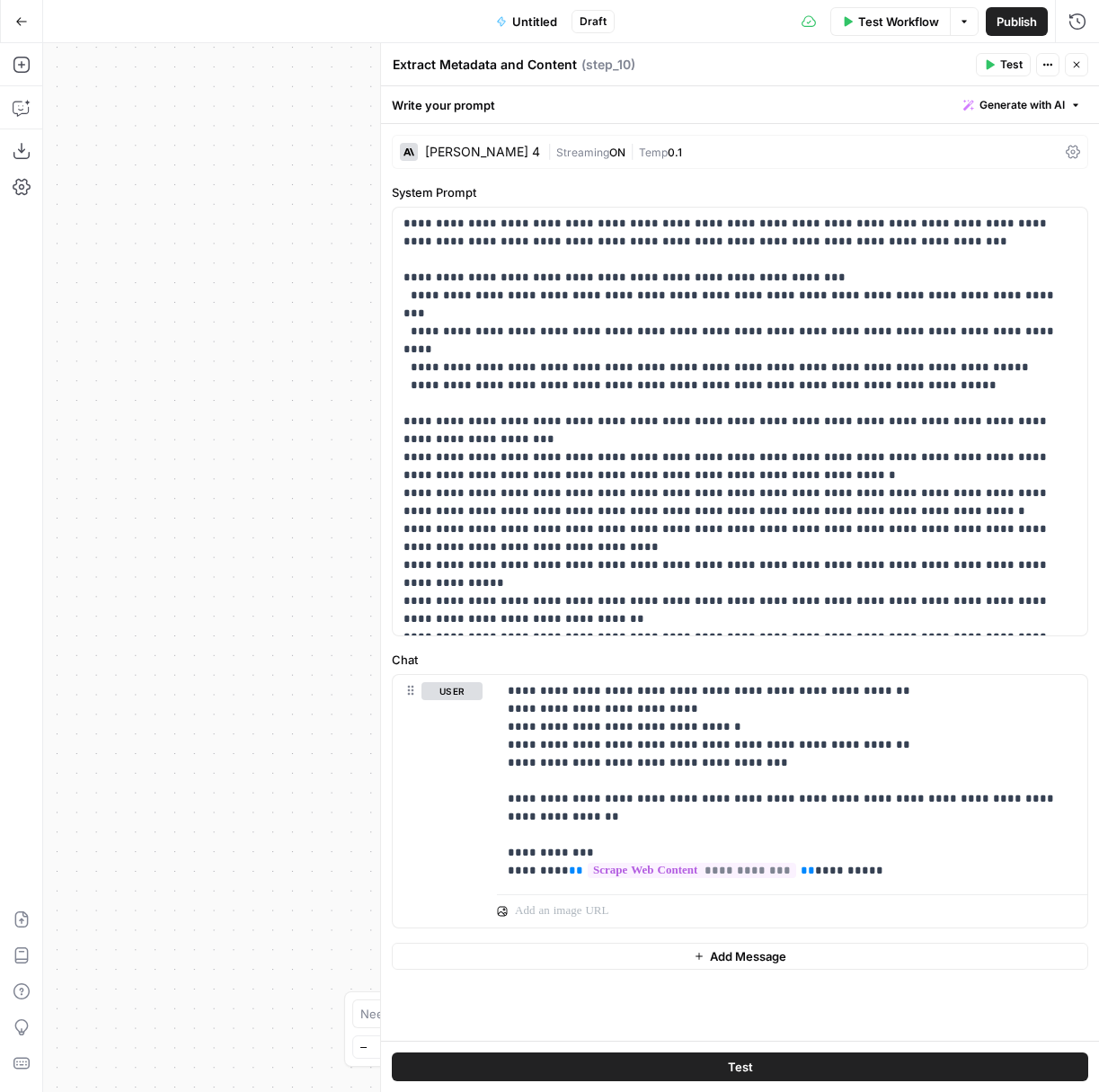
click at [28, 16] on button "Go Back" at bounding box center [21, 21] width 33 height 33
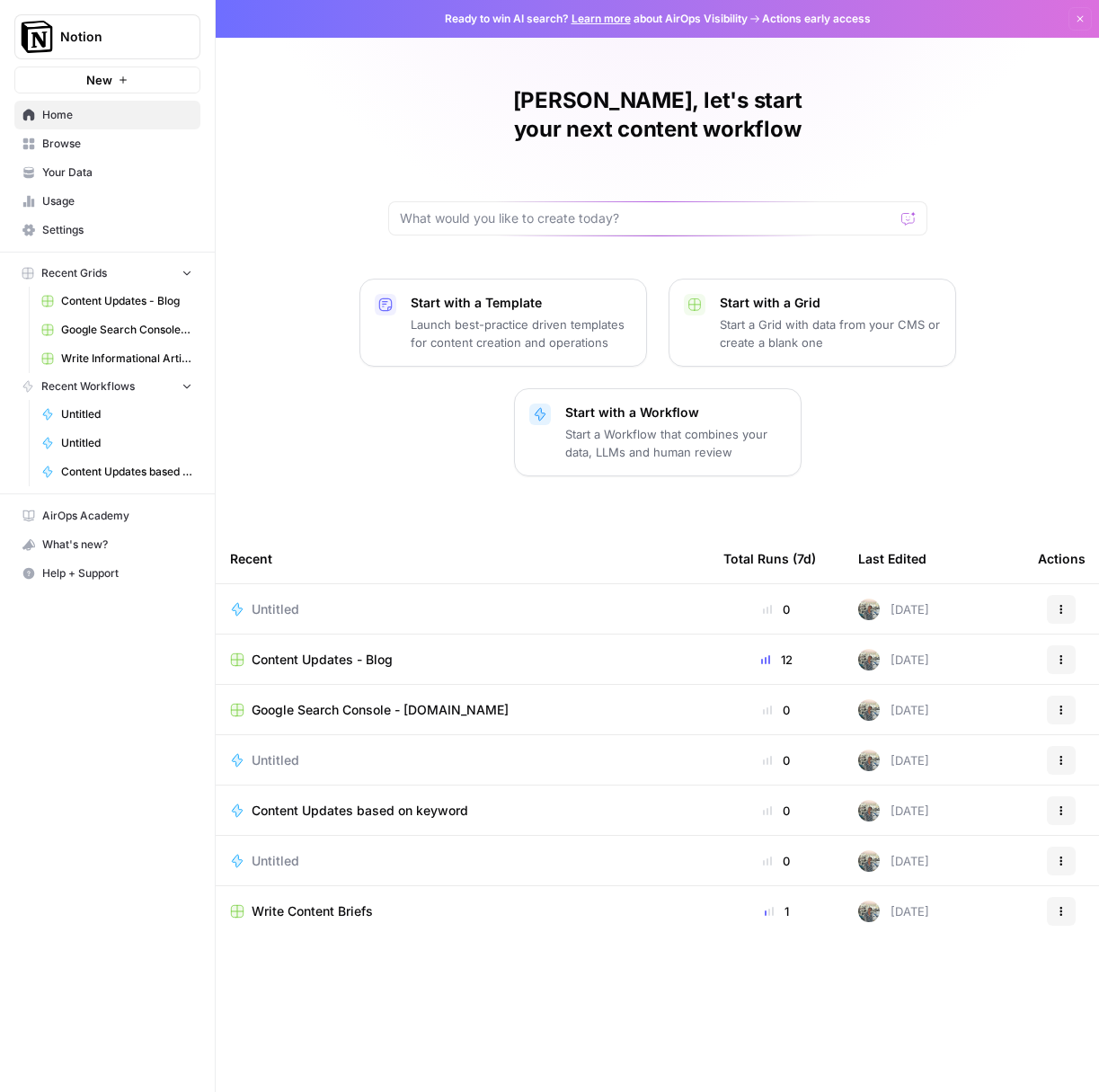
click at [522, 600] on div "Untitled" at bounding box center [463, 609] width 464 height 18
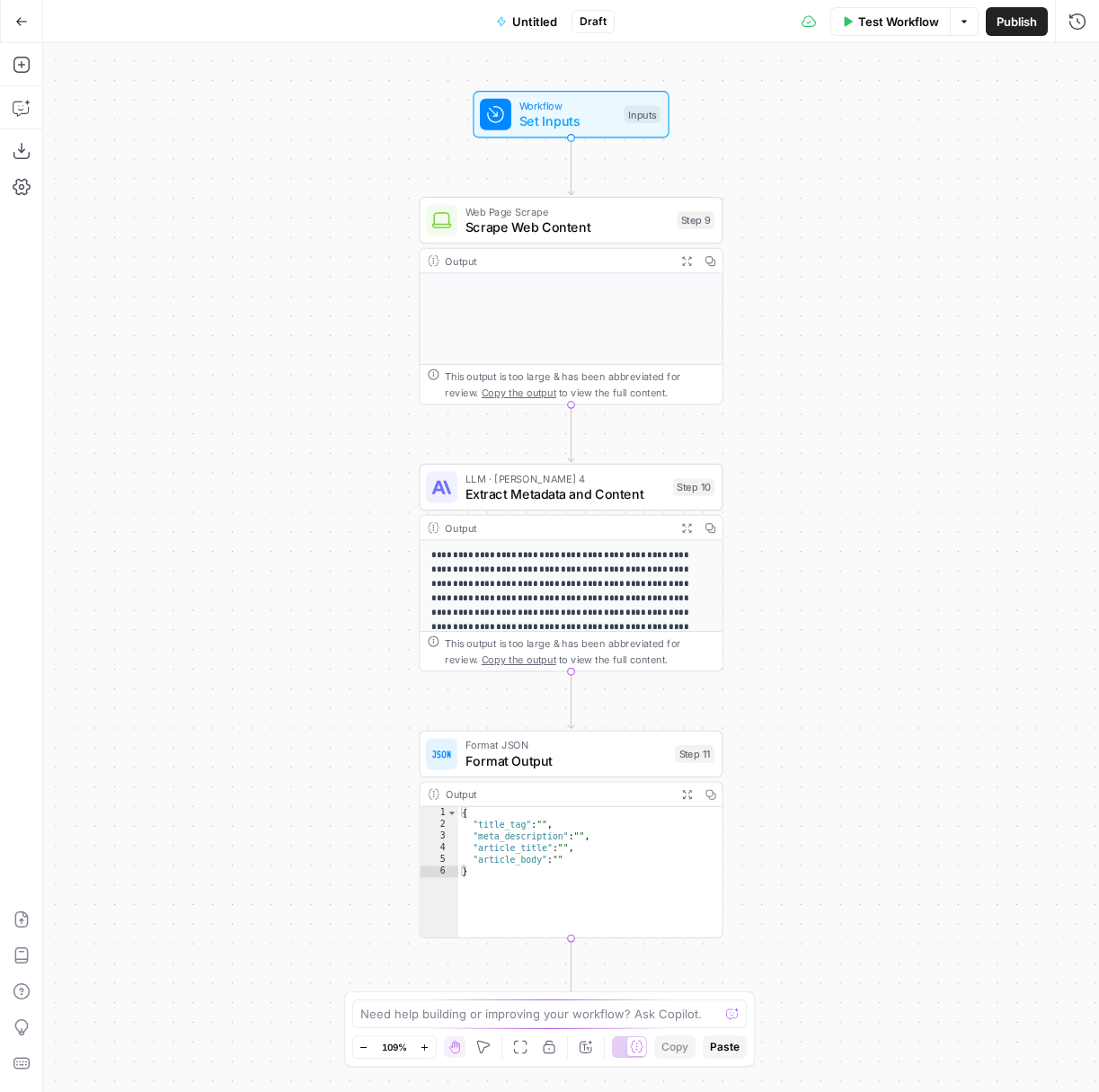
click at [533, 283] on p at bounding box center [571, 288] width 279 height 14
click at [560, 219] on span "Scrape Web Content" at bounding box center [568, 227] width 204 height 20
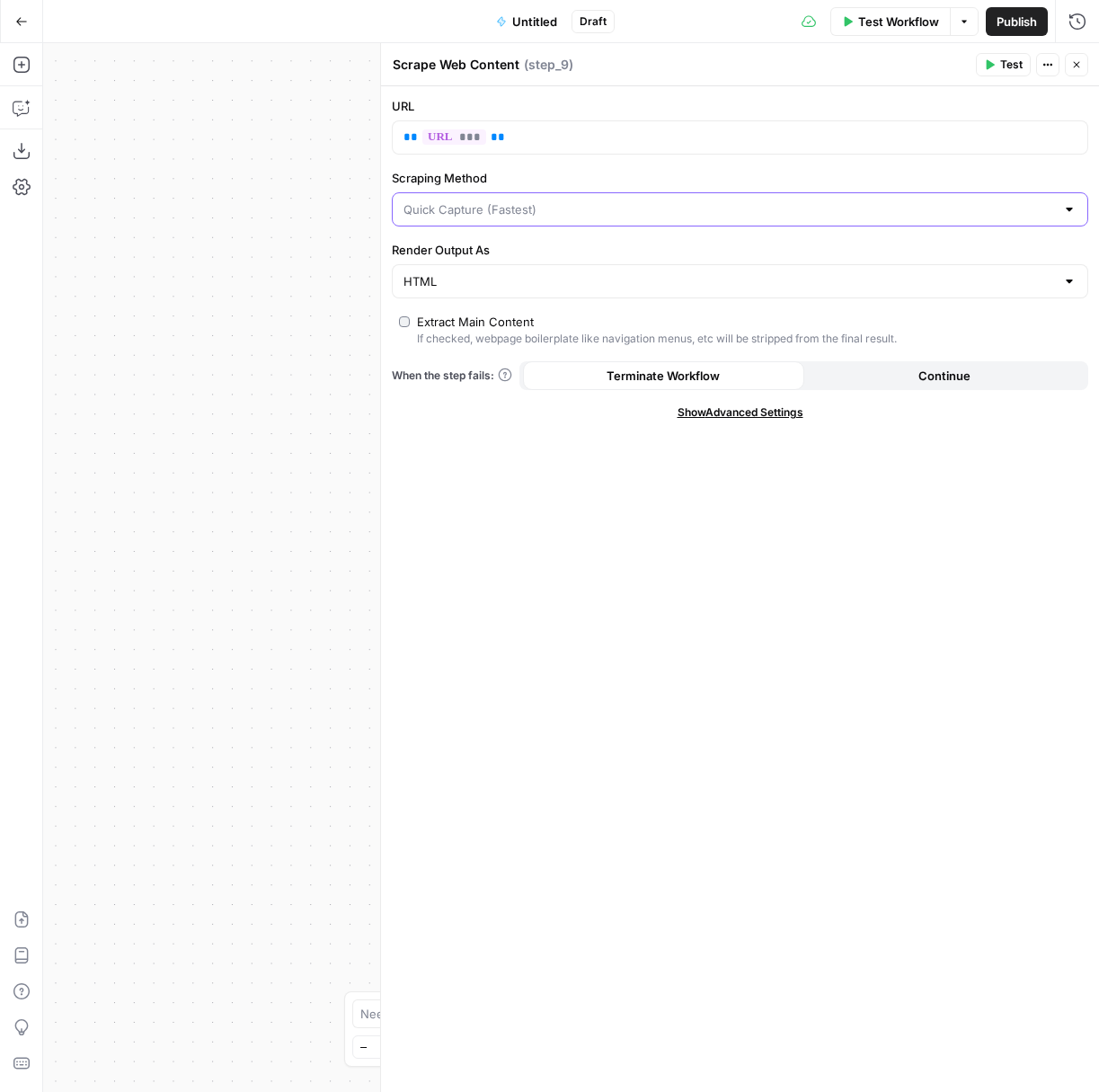
click at [753, 217] on input "Scraping Method" at bounding box center [728, 209] width 651 height 18
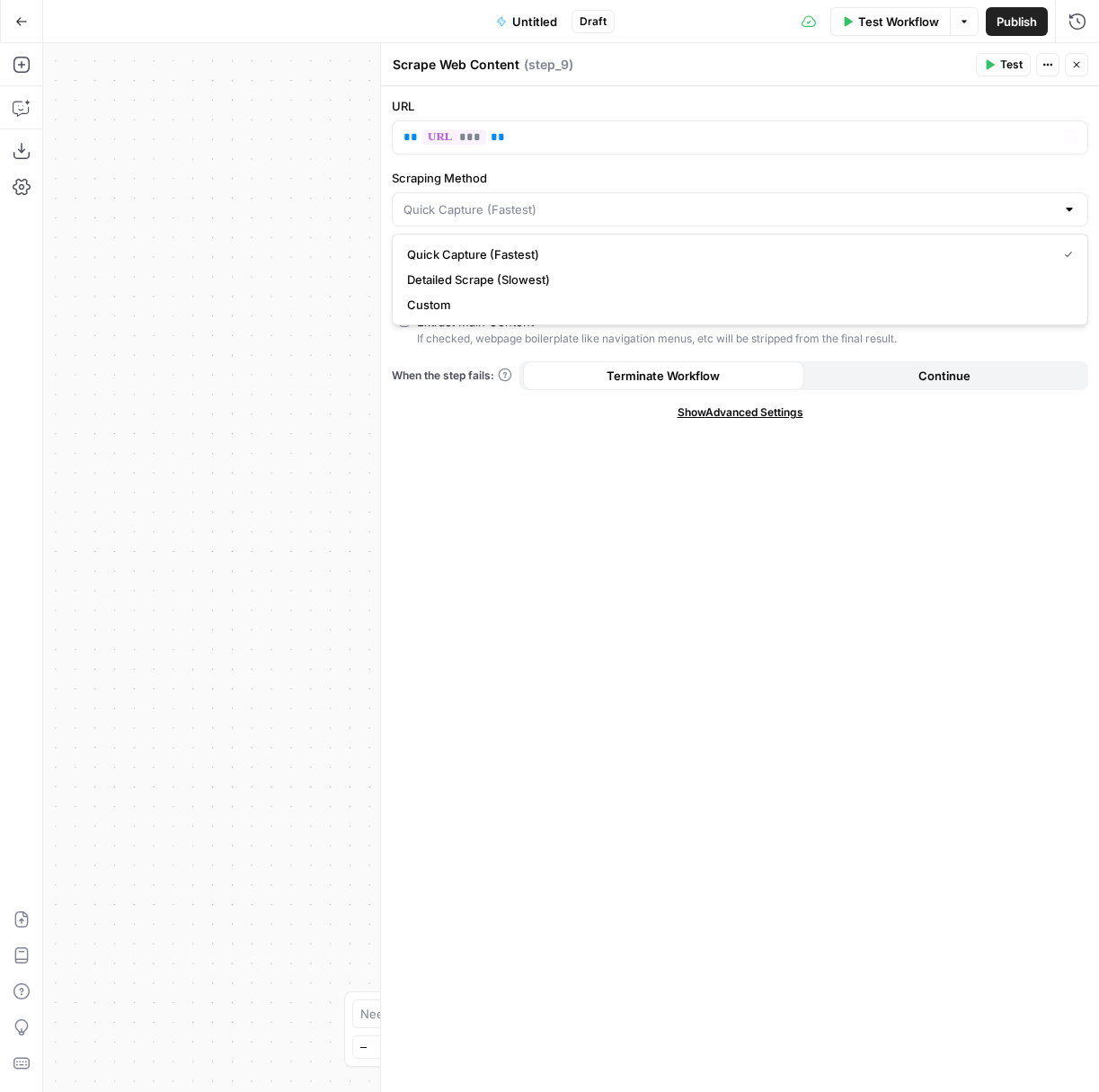
type input "Quick Capture (Fastest)"
click at [1017, 66] on span "Test" at bounding box center [1011, 64] width 22 height 16
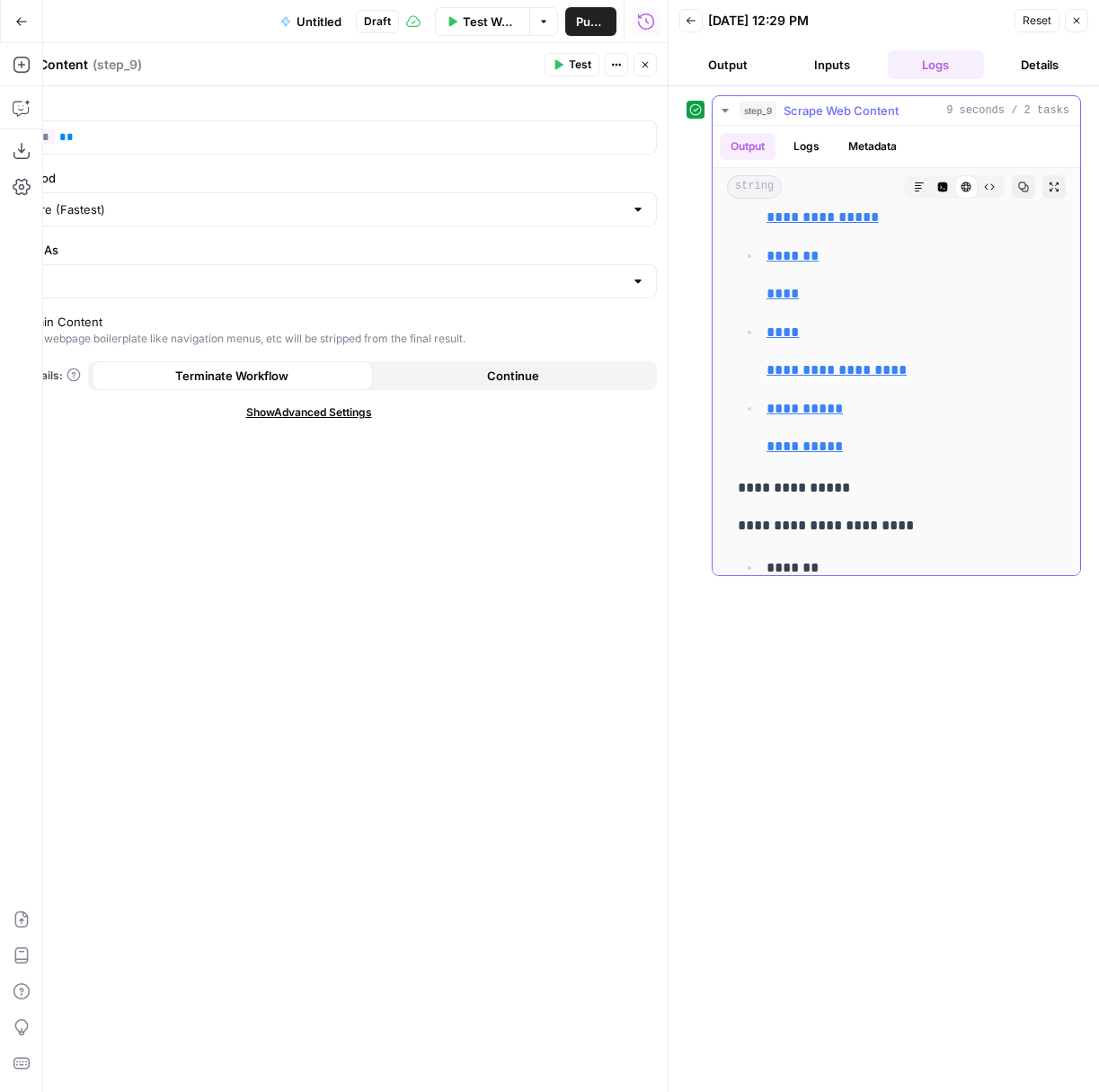
scroll to position [8714, 0]
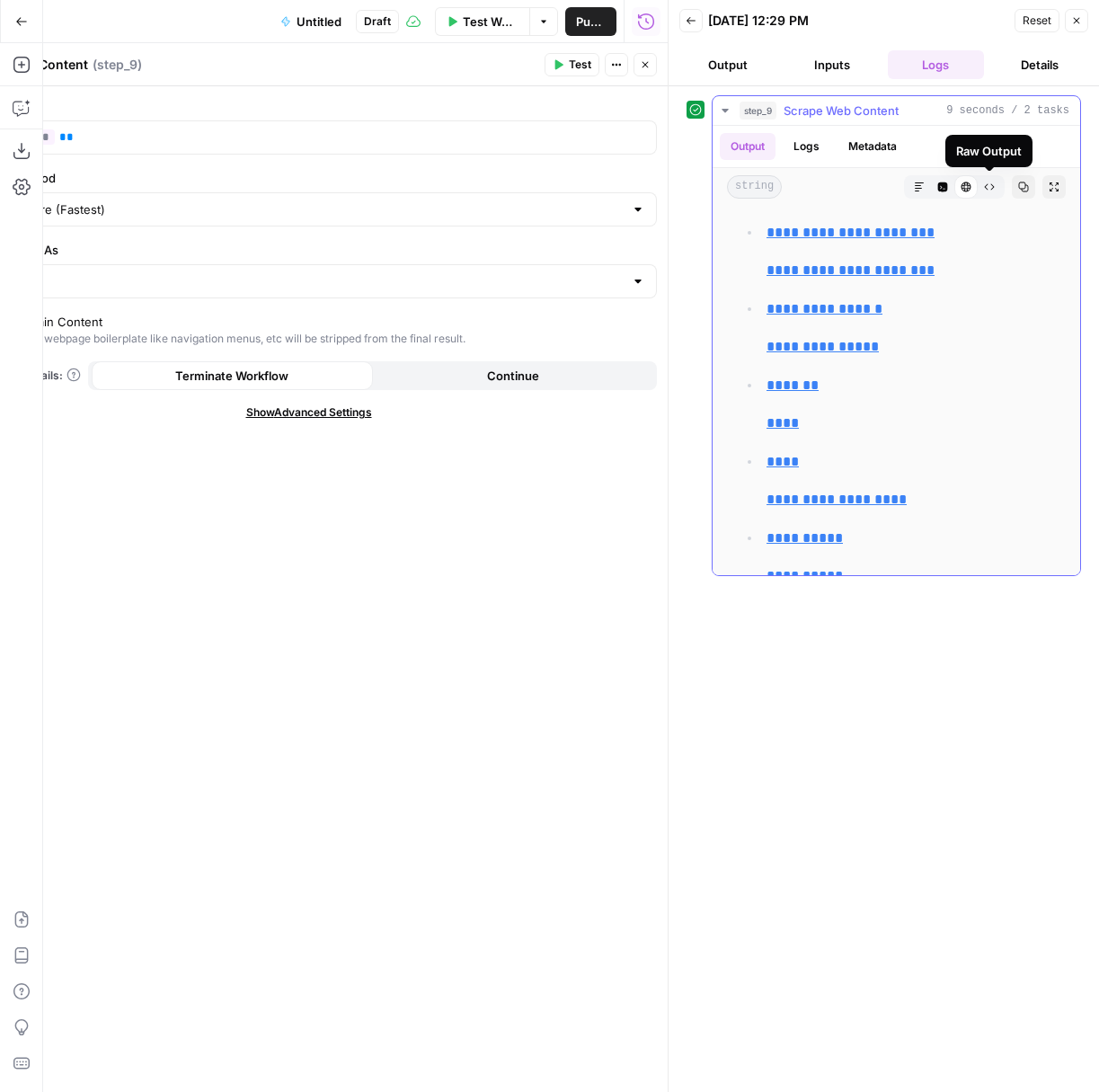
click at [961, 186] on icon at bounding box center [966, 187] width 11 height 11
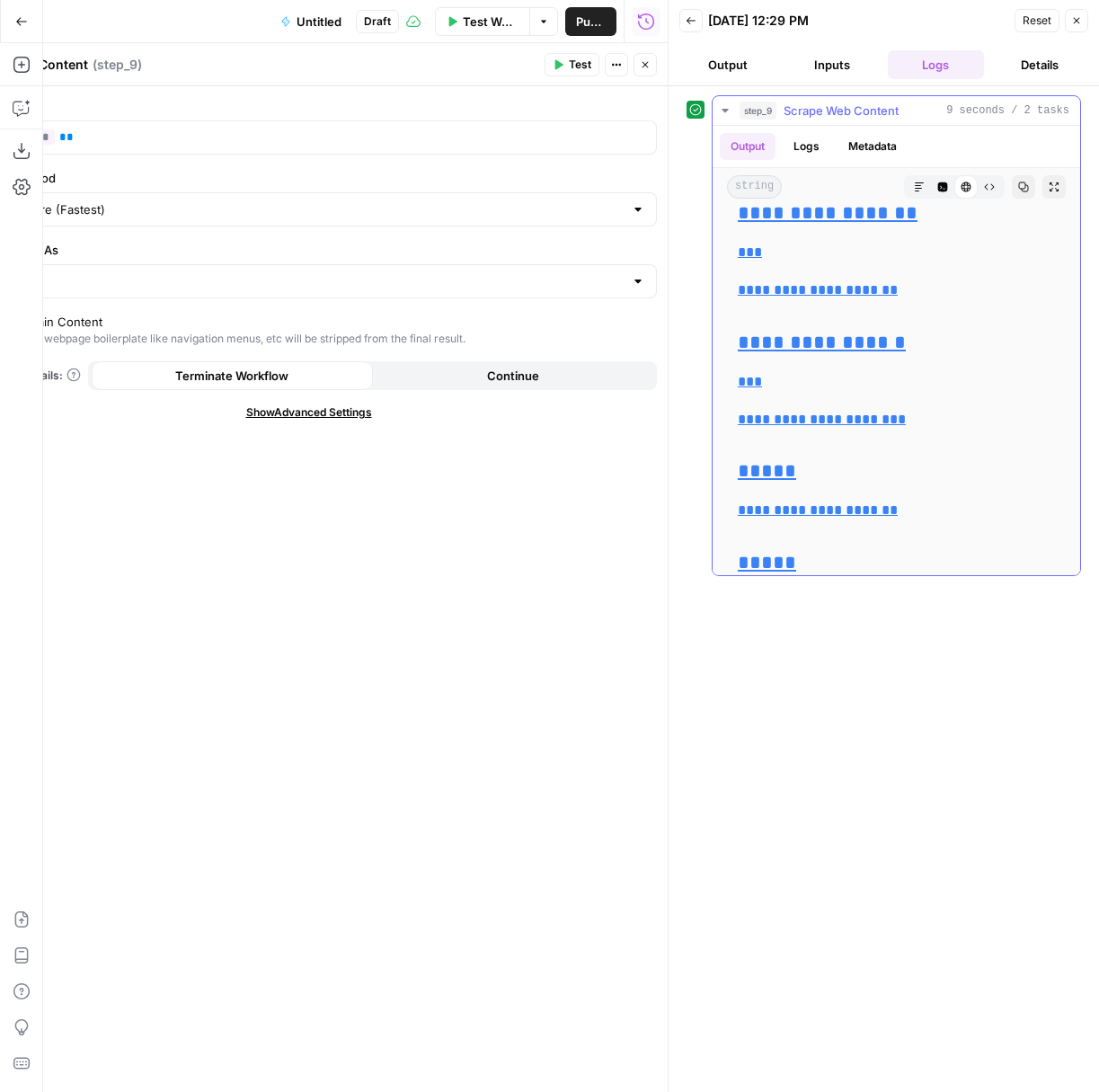
scroll to position [0, 0]
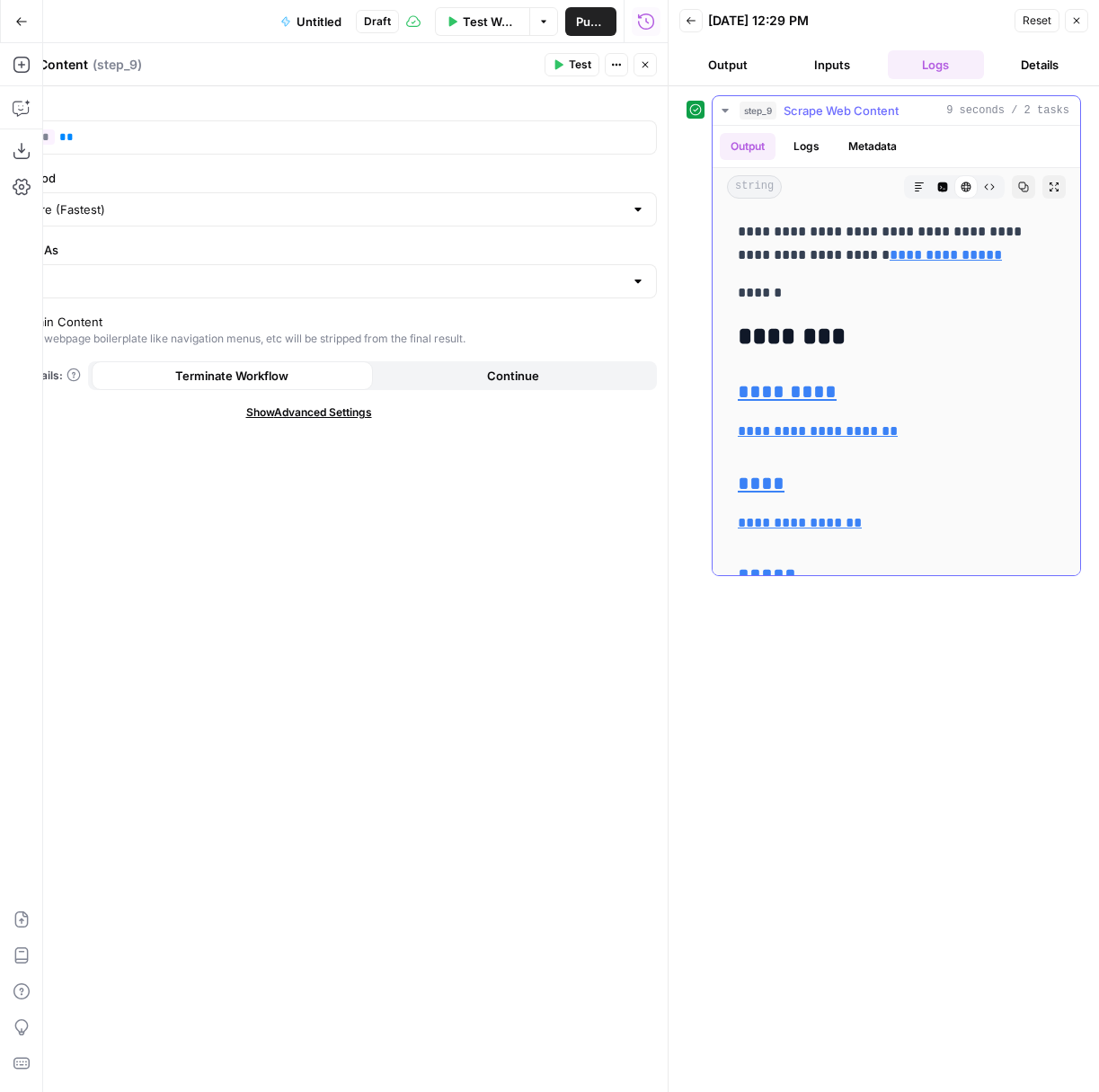
click at [987, 188] on icon "button" at bounding box center [989, 187] width 10 height 7
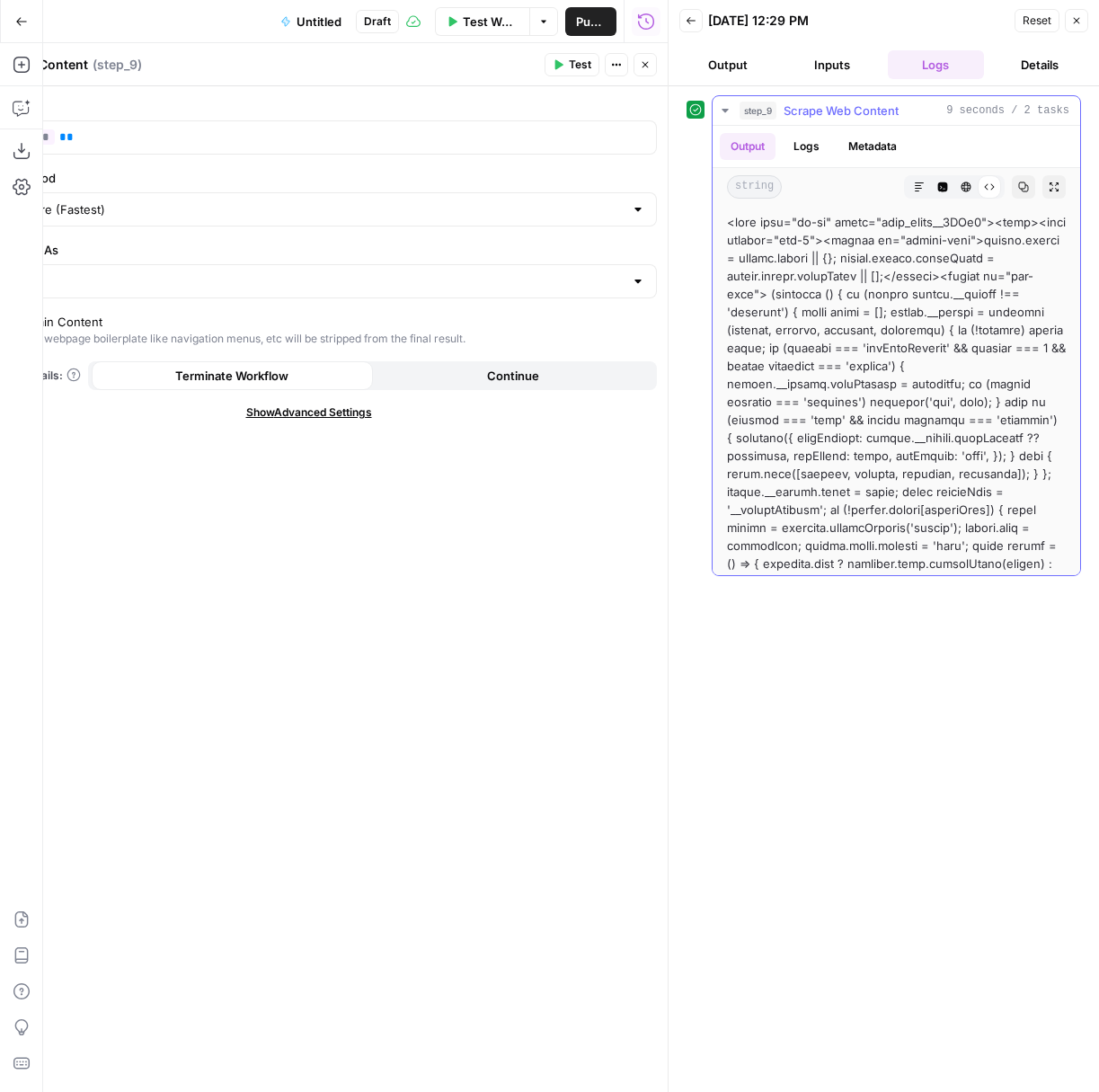
click at [937, 188] on icon "button" at bounding box center [943, 187] width 11 height 11
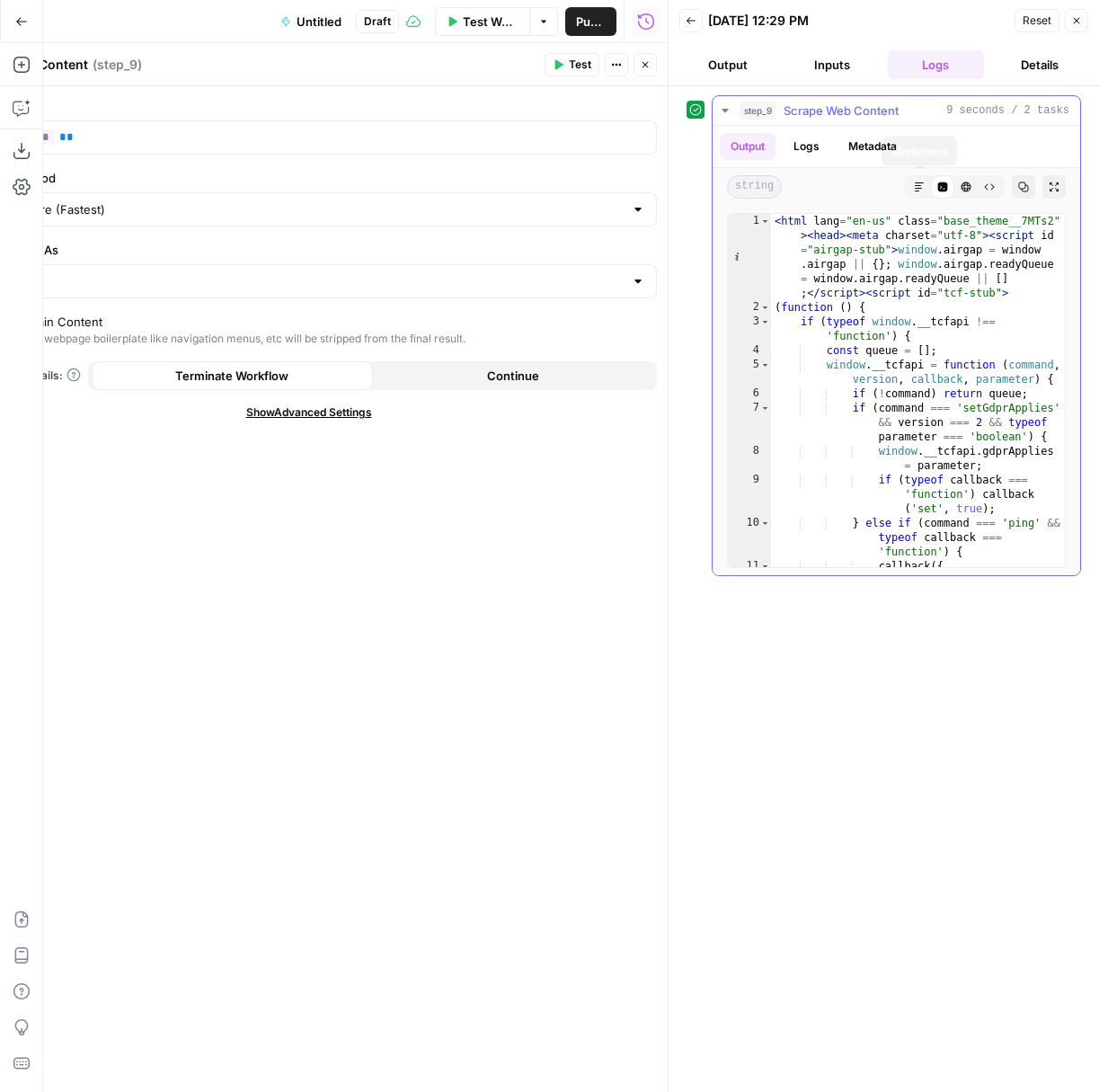
click at [915, 183] on icon "button" at bounding box center [920, 187] width 11 height 11
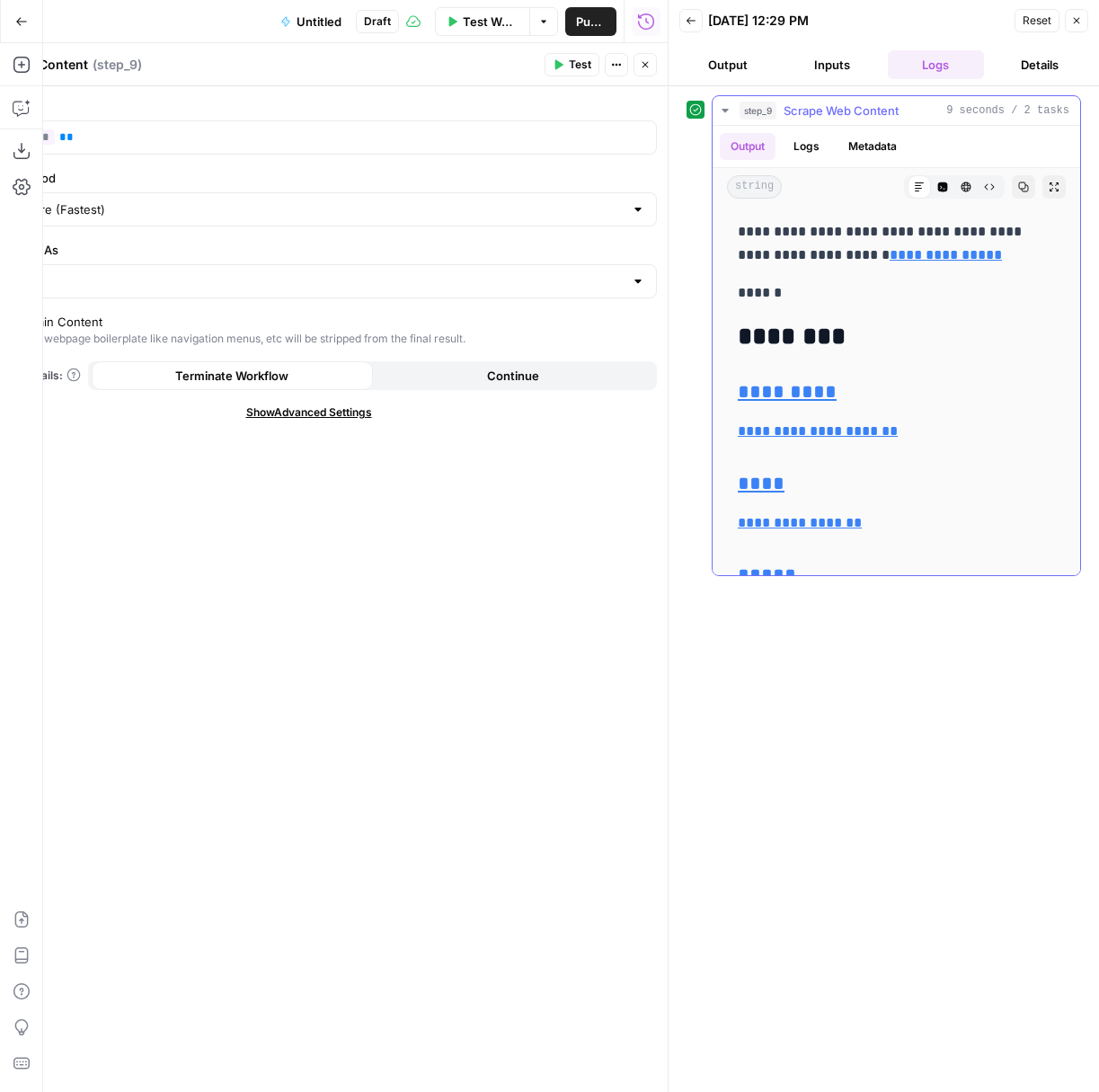
click at [1019, 191] on icon "button" at bounding box center [1024, 187] width 11 height 11
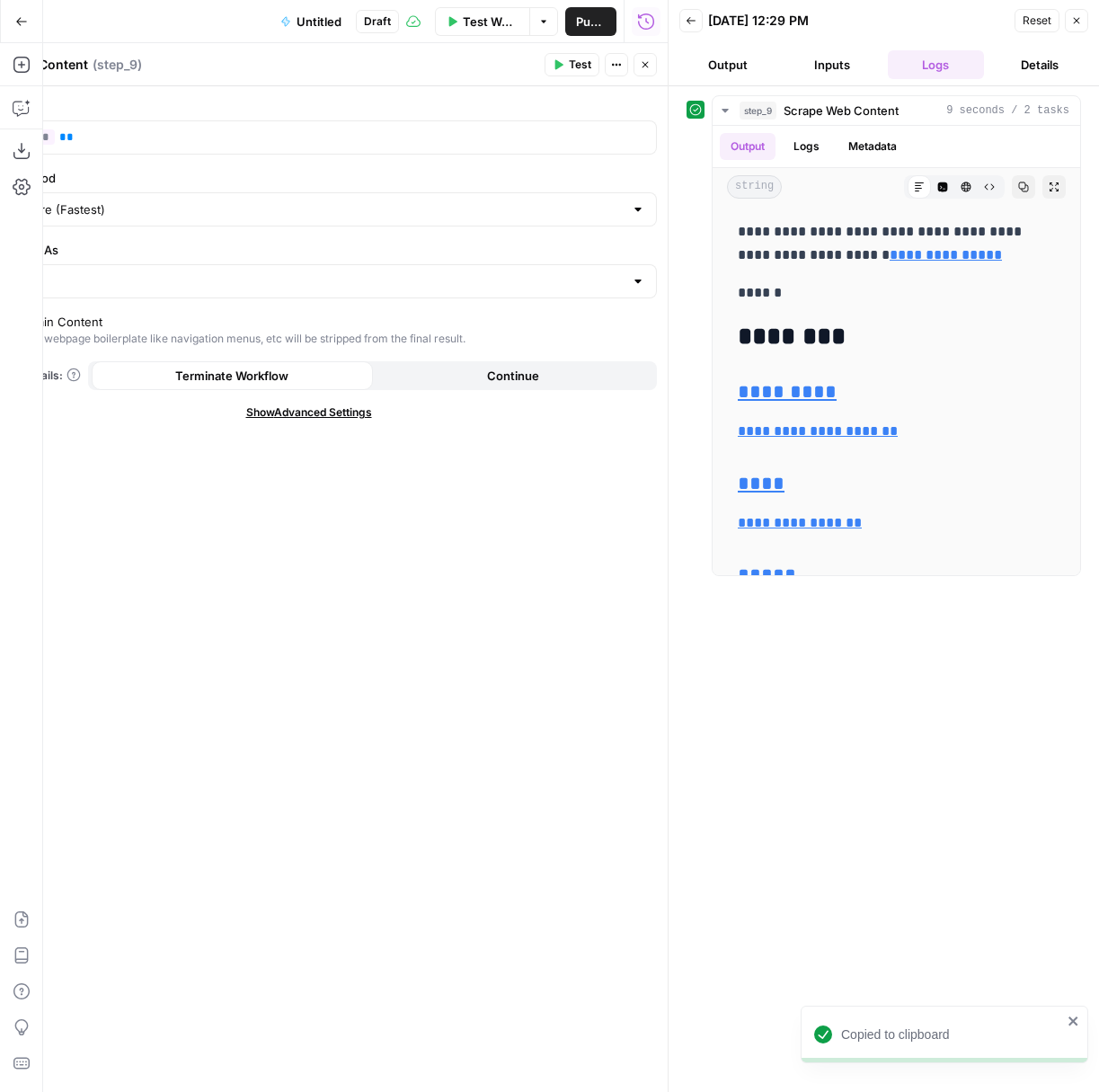
drag, startPoint x: 513, startPoint y: 533, endPoint x: 446, endPoint y: 509, distance: 71.2
click at [511, 533] on div "URL ** *** ** Scraping Method Quick Capture (Fastest) Render Output As HTML Ext…" at bounding box center [308, 589] width 718 height 1006
click at [343, 418] on span "Show Advanced Settings" at bounding box center [308, 412] width 125 height 16
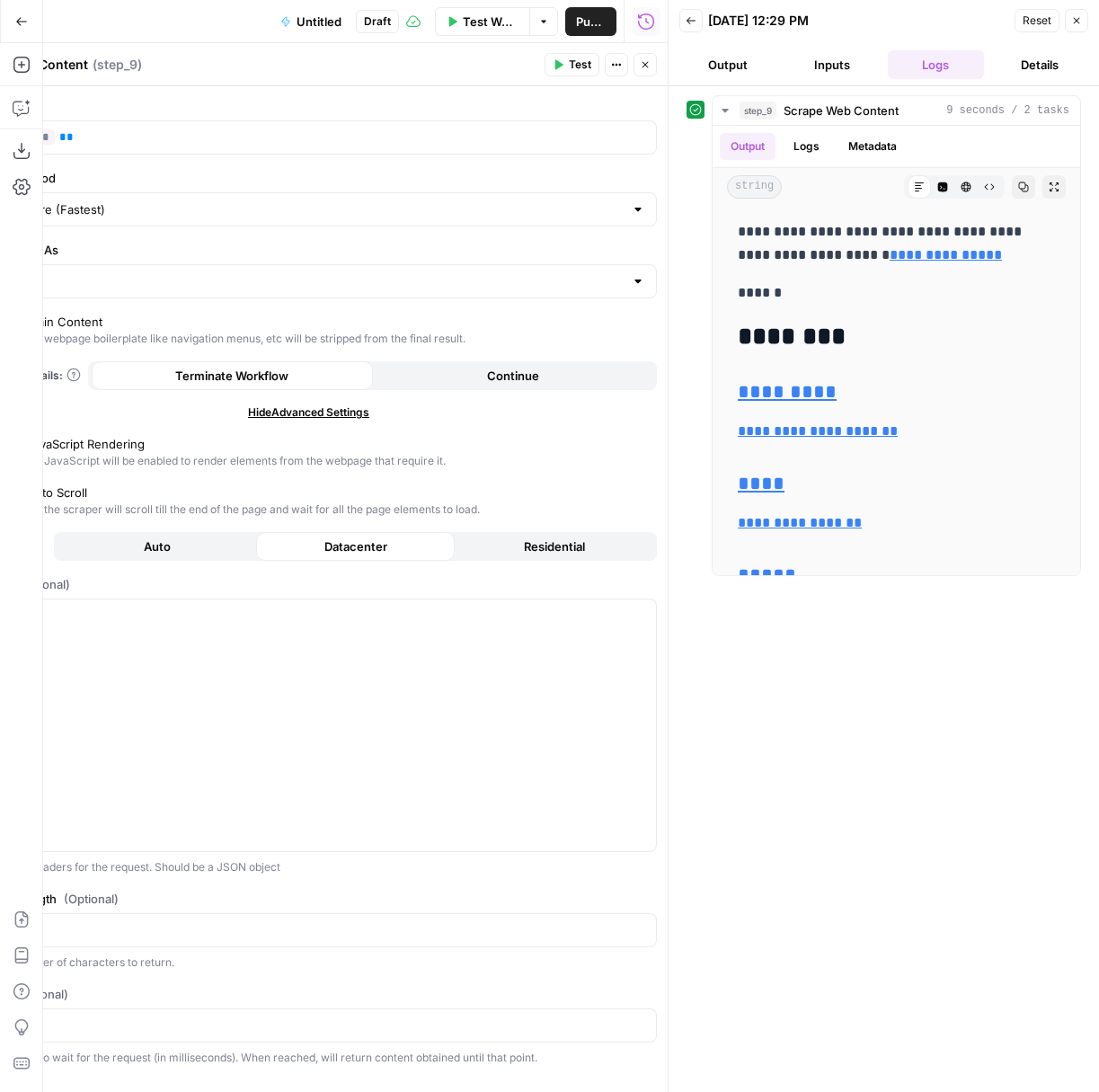
click at [1077, 20] on icon "button" at bounding box center [1077, 20] width 11 height 11
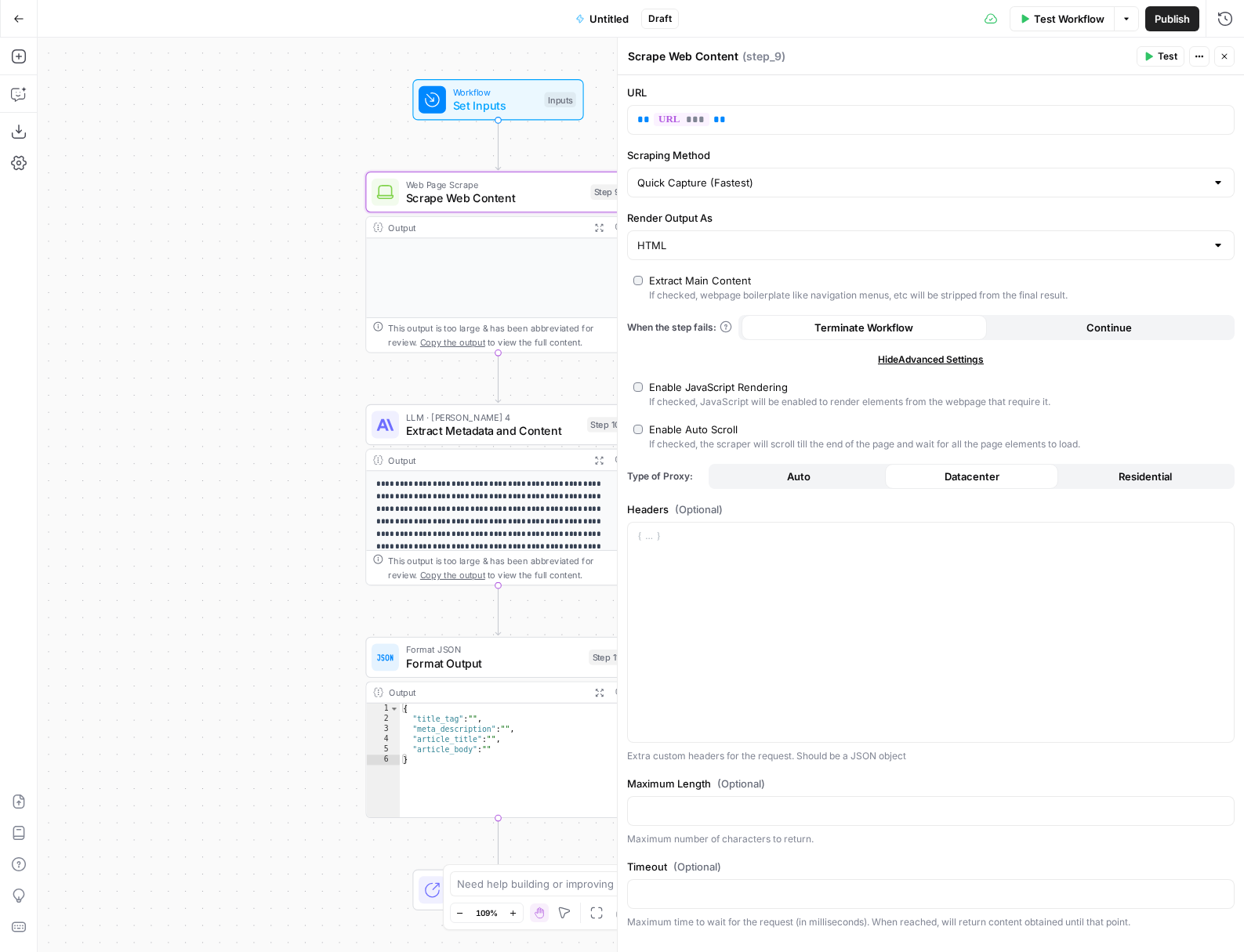
click at [507, 294] on div at bounding box center [498, 305] width 263 height 134
click at [494, 284] on div at bounding box center [498, 305] width 263 height 134
click at [452, 502] on p "**********" at bounding box center [498, 515] width 243 height 75
click at [480, 450] on div "Output Expand Output Copy" at bounding box center [498, 460] width 263 height 21
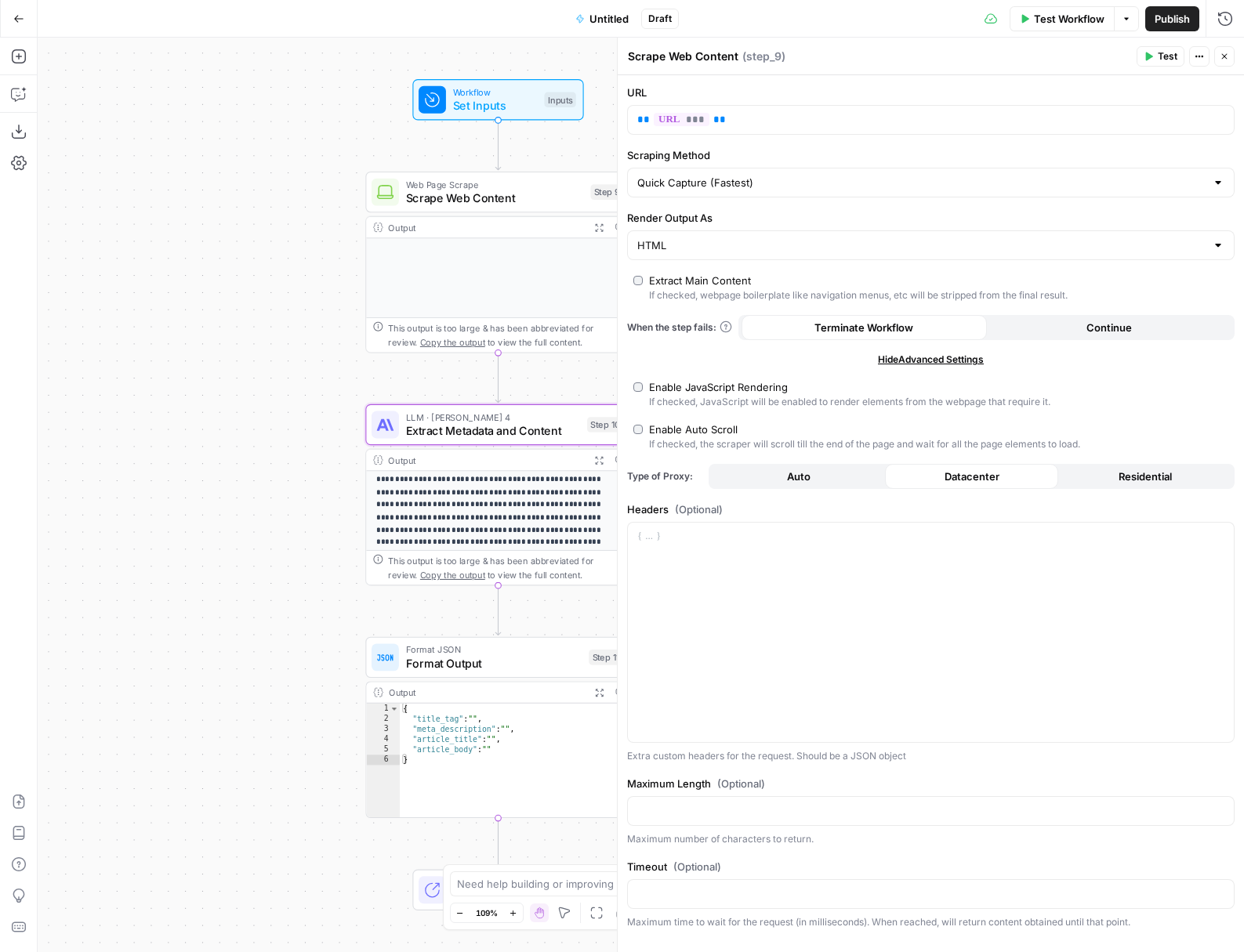
click at [484, 460] on div "Output" at bounding box center [486, 459] width 195 height 13
click at [481, 421] on span "LLM · [PERSON_NAME] 4" at bounding box center [494, 416] width 175 height 13
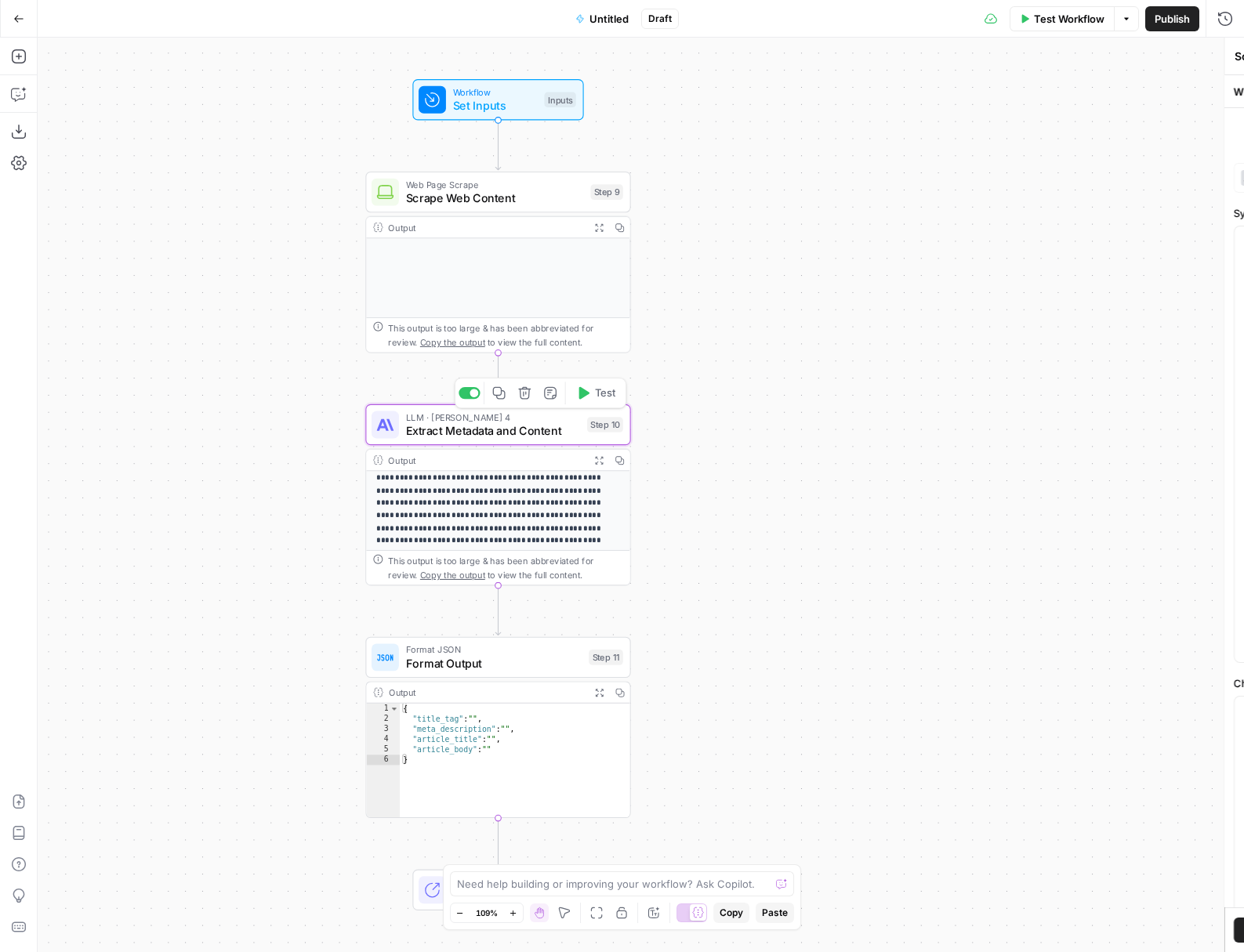
type textarea "Extract Metadata and Content"
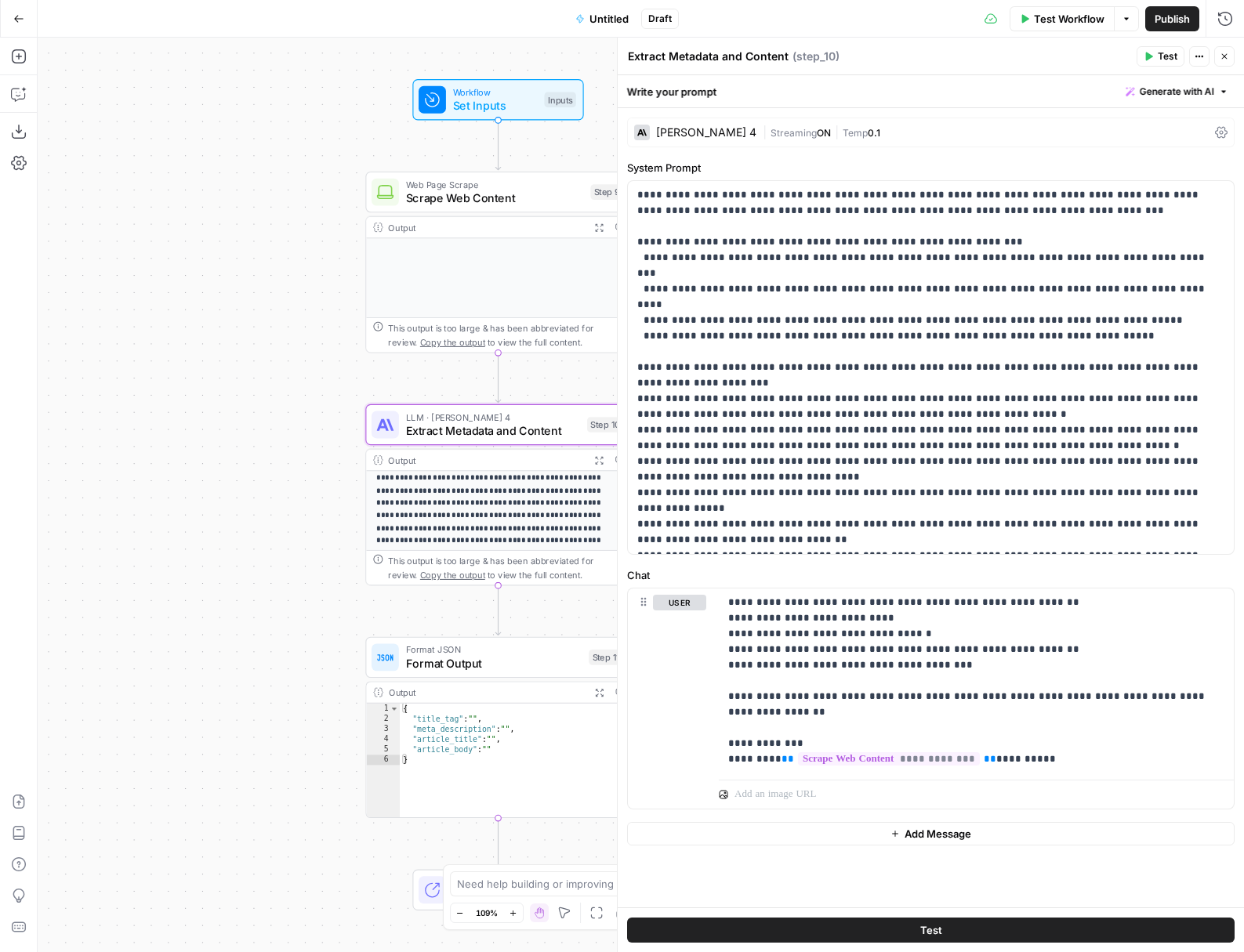
click at [958, 929] on button "Test" at bounding box center [931, 930] width 608 height 25
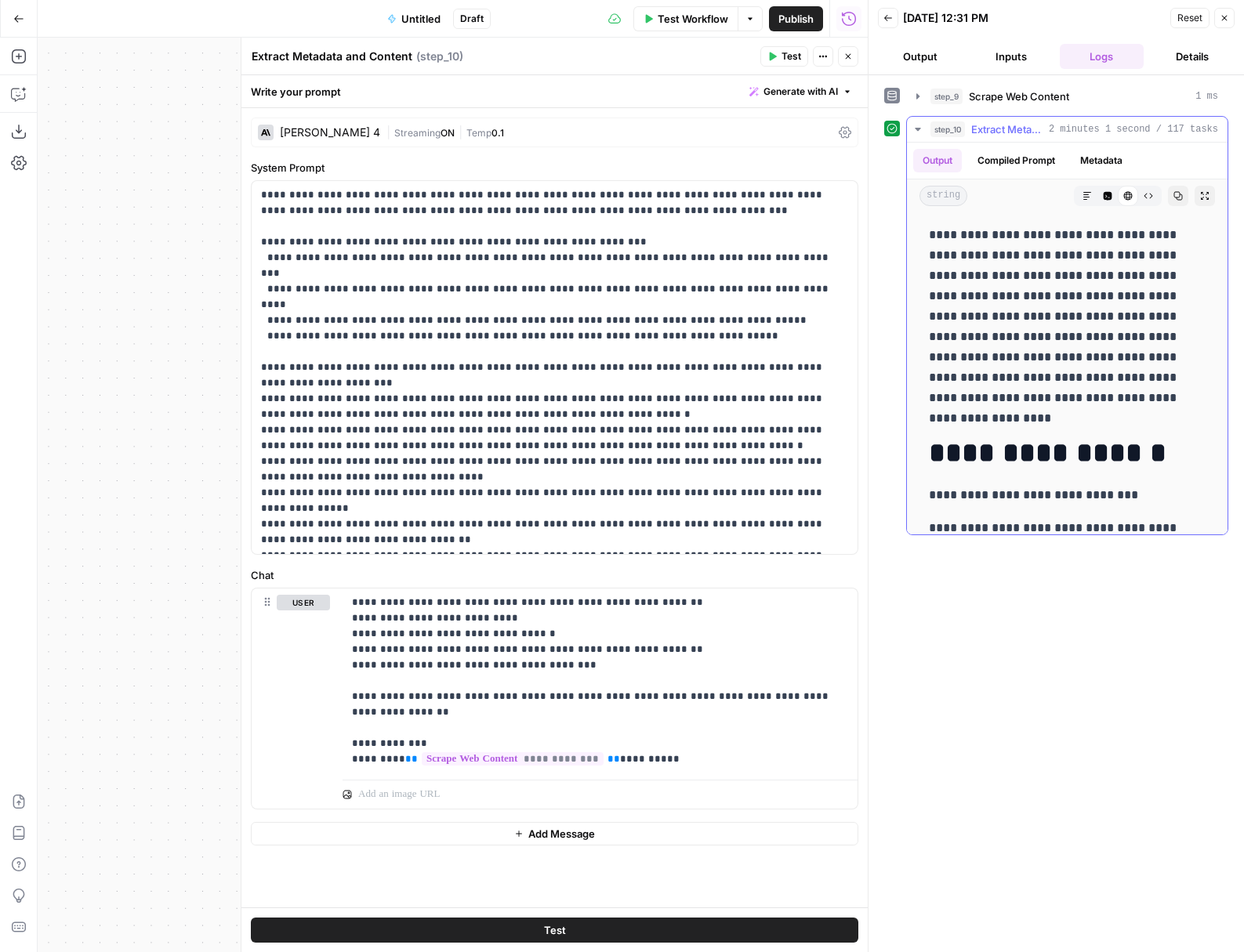
click at [958, 195] on icon "button" at bounding box center [1088, 196] width 10 height 10
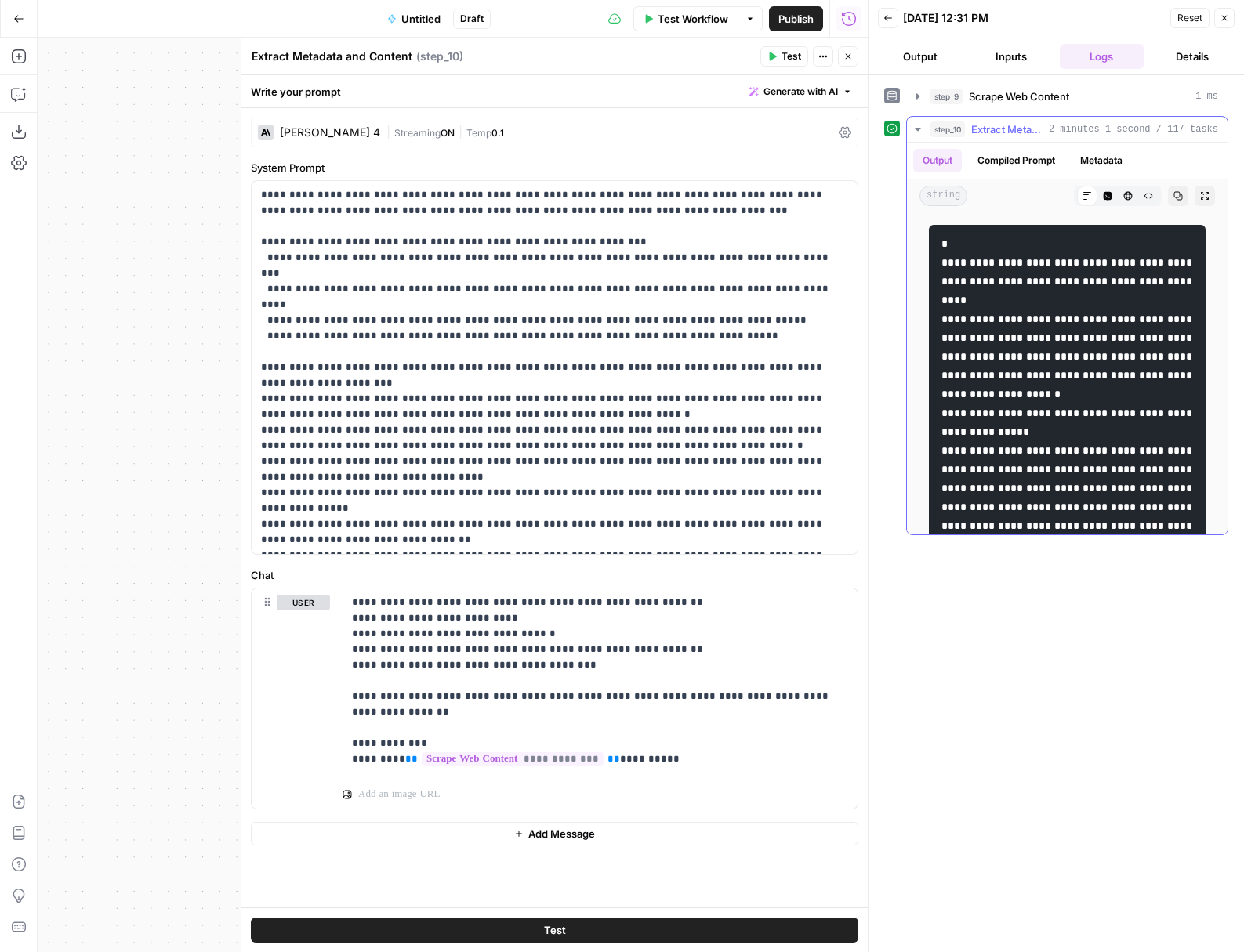
click at [958, 198] on button "Code Editor" at bounding box center [1107, 195] width 20 height 20
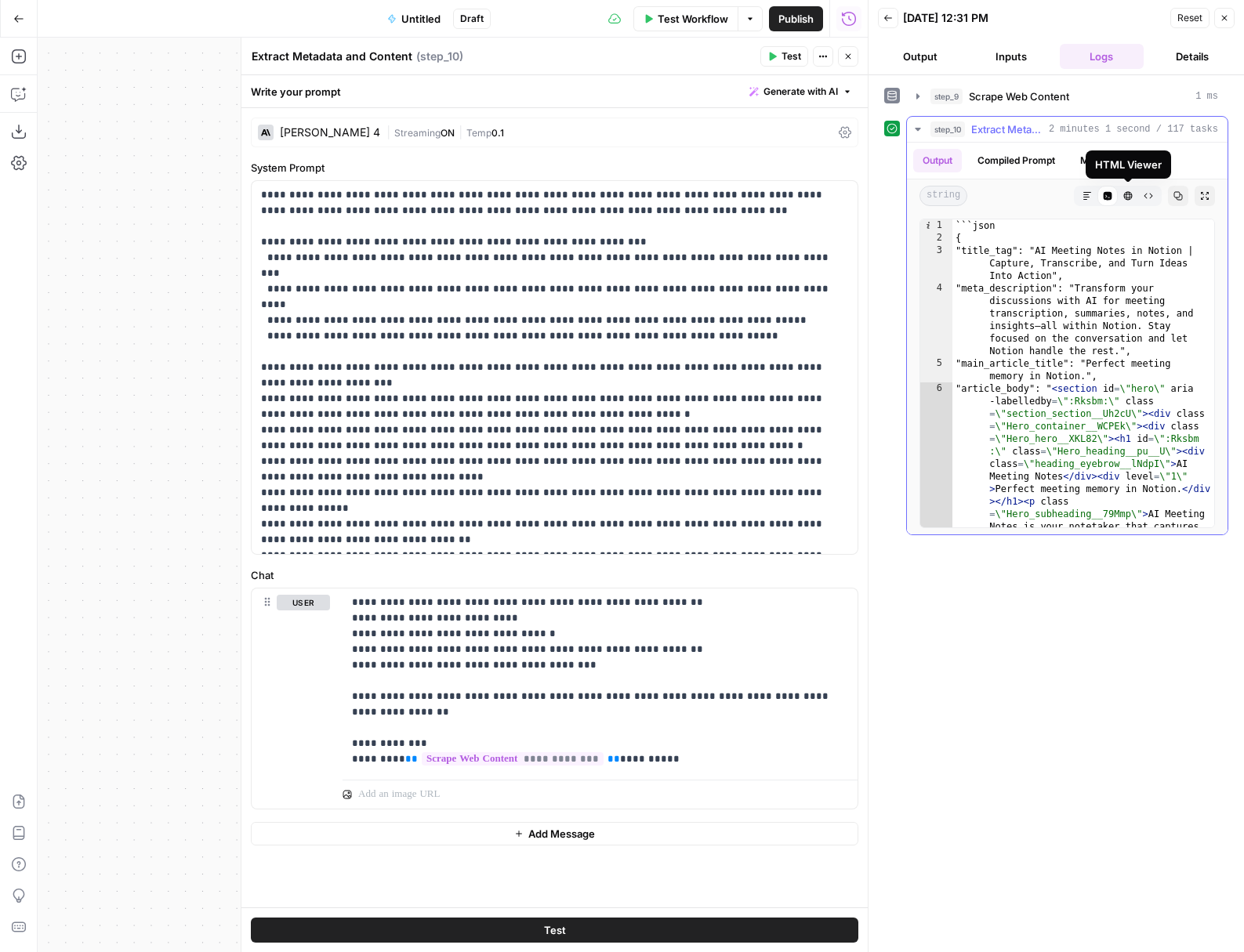
click at [958, 199] on icon "button" at bounding box center [1128, 196] width 9 height 9
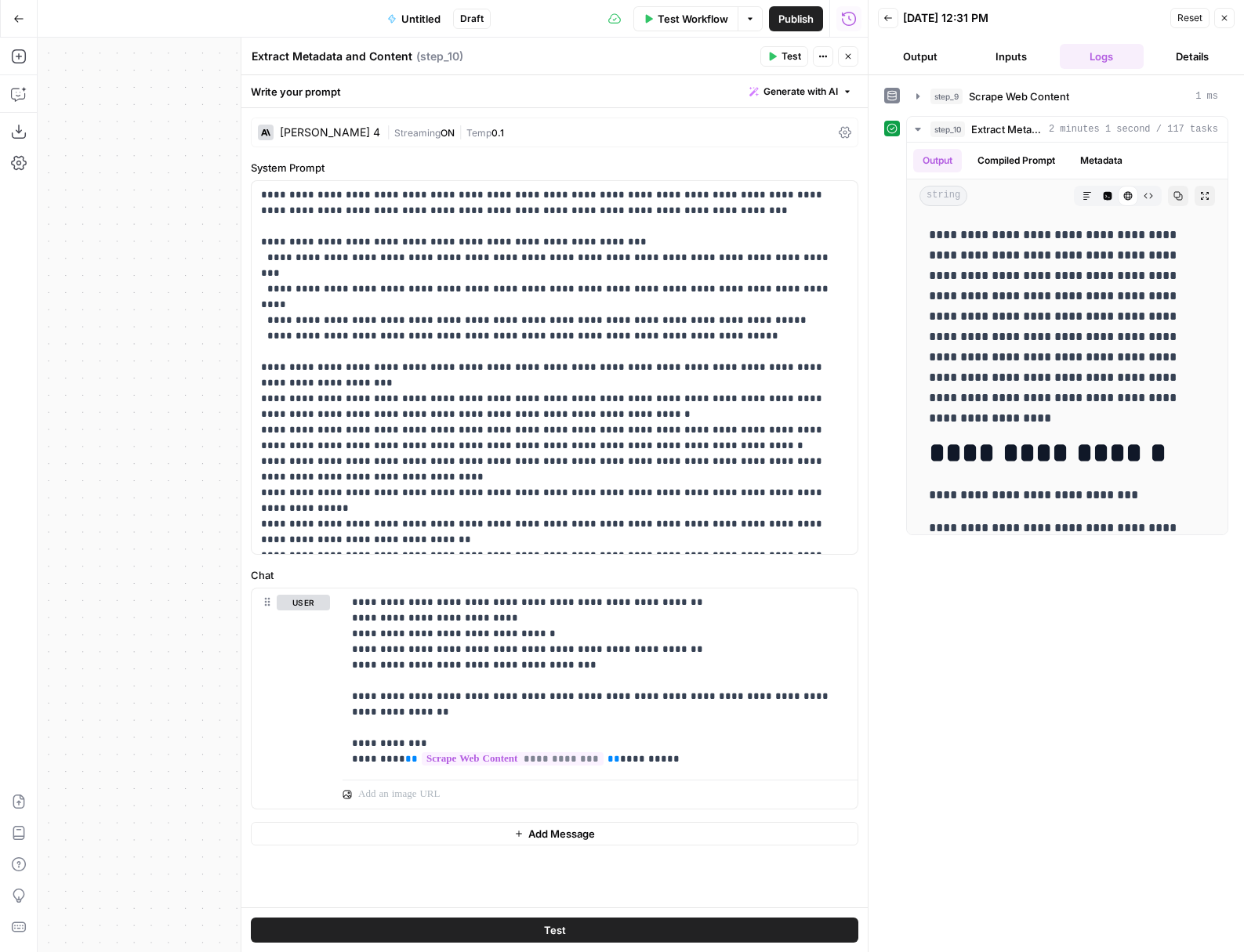
click at [162, 113] on div "**********" at bounding box center [452, 494] width 830 height 915
click at [848, 60] on icon "button" at bounding box center [849, 57] width 10 height 10
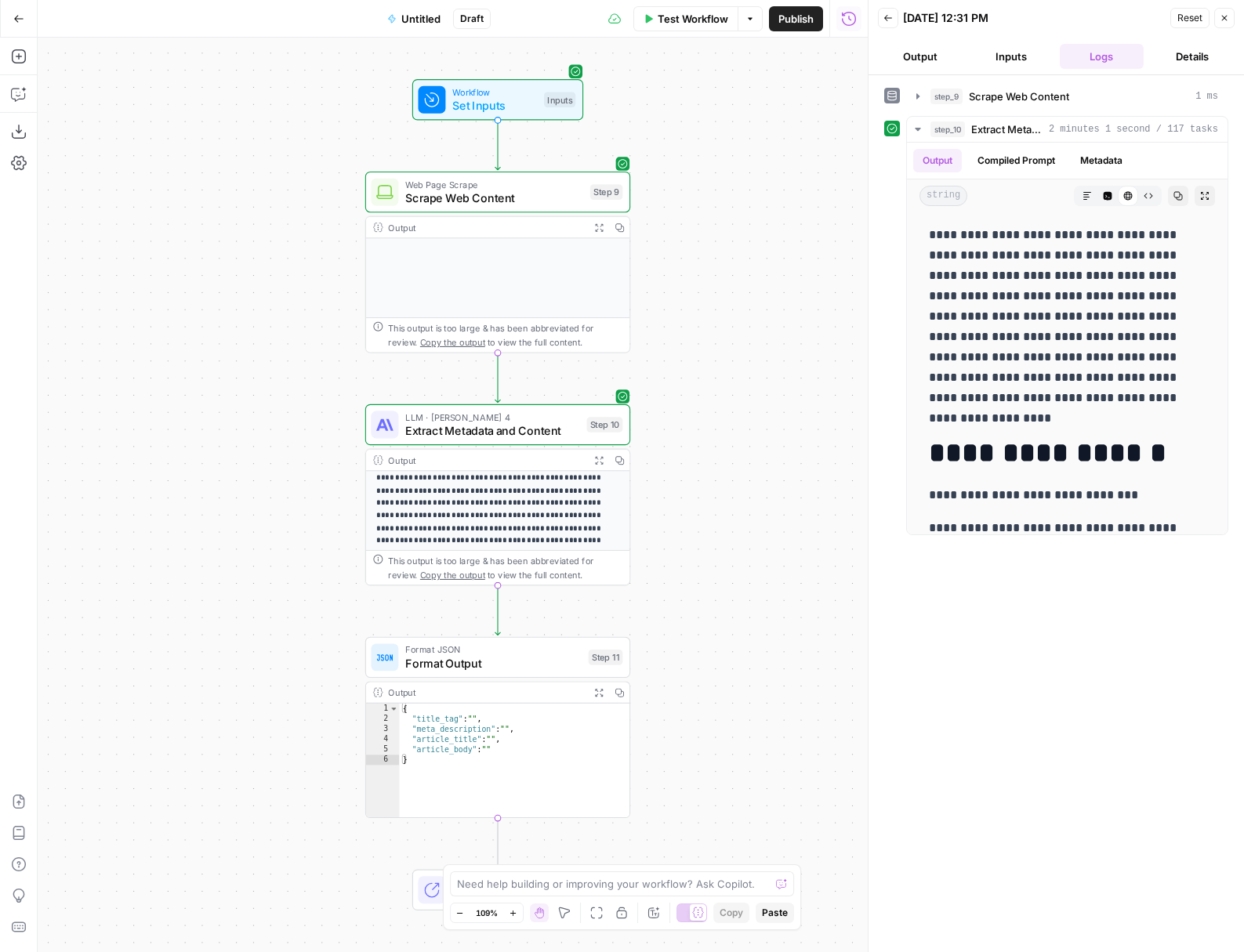
type textarea "**********"
click at [477, 728] on div "{ "title_tag" : "" , "meta_description" : "" , "article_title" : "" , "article_…" at bounding box center [514, 771] width 230 height 134
click at [476, 664] on span "Format Output" at bounding box center [494, 664] width 177 height 17
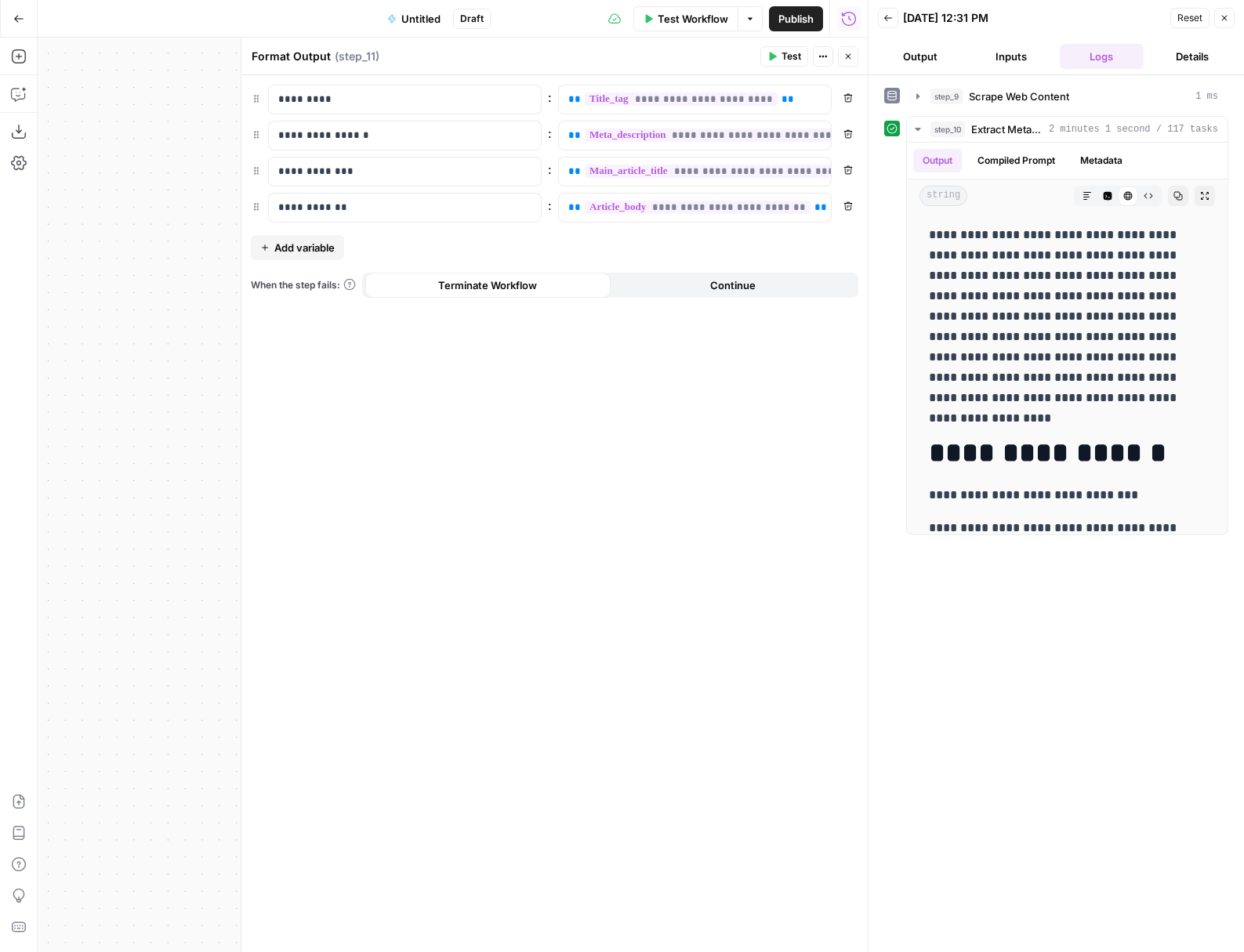
click at [789, 60] on span "Test" at bounding box center [791, 56] width 19 height 14
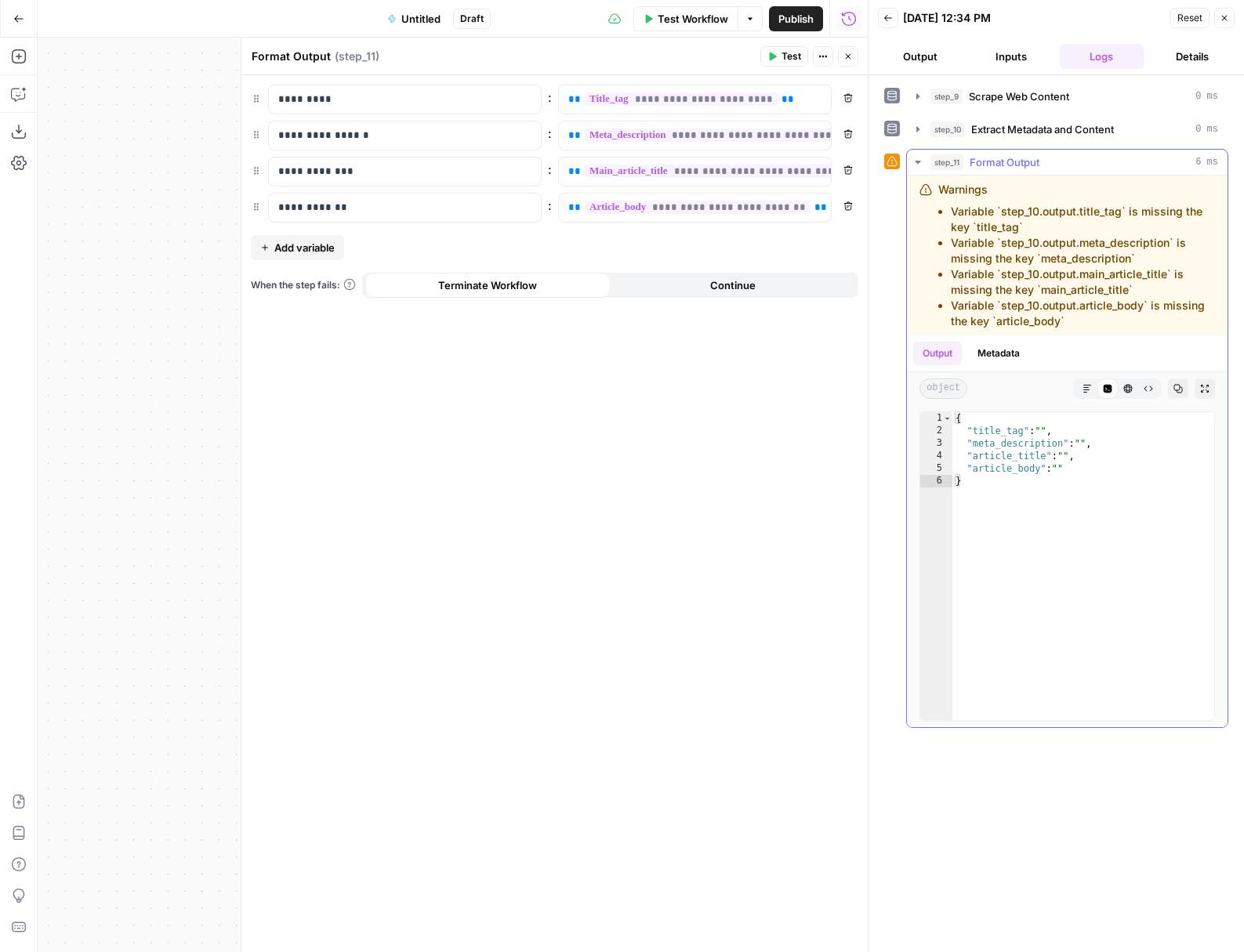
click at [958, 348] on button "Metadata" at bounding box center [998, 353] width 61 height 23
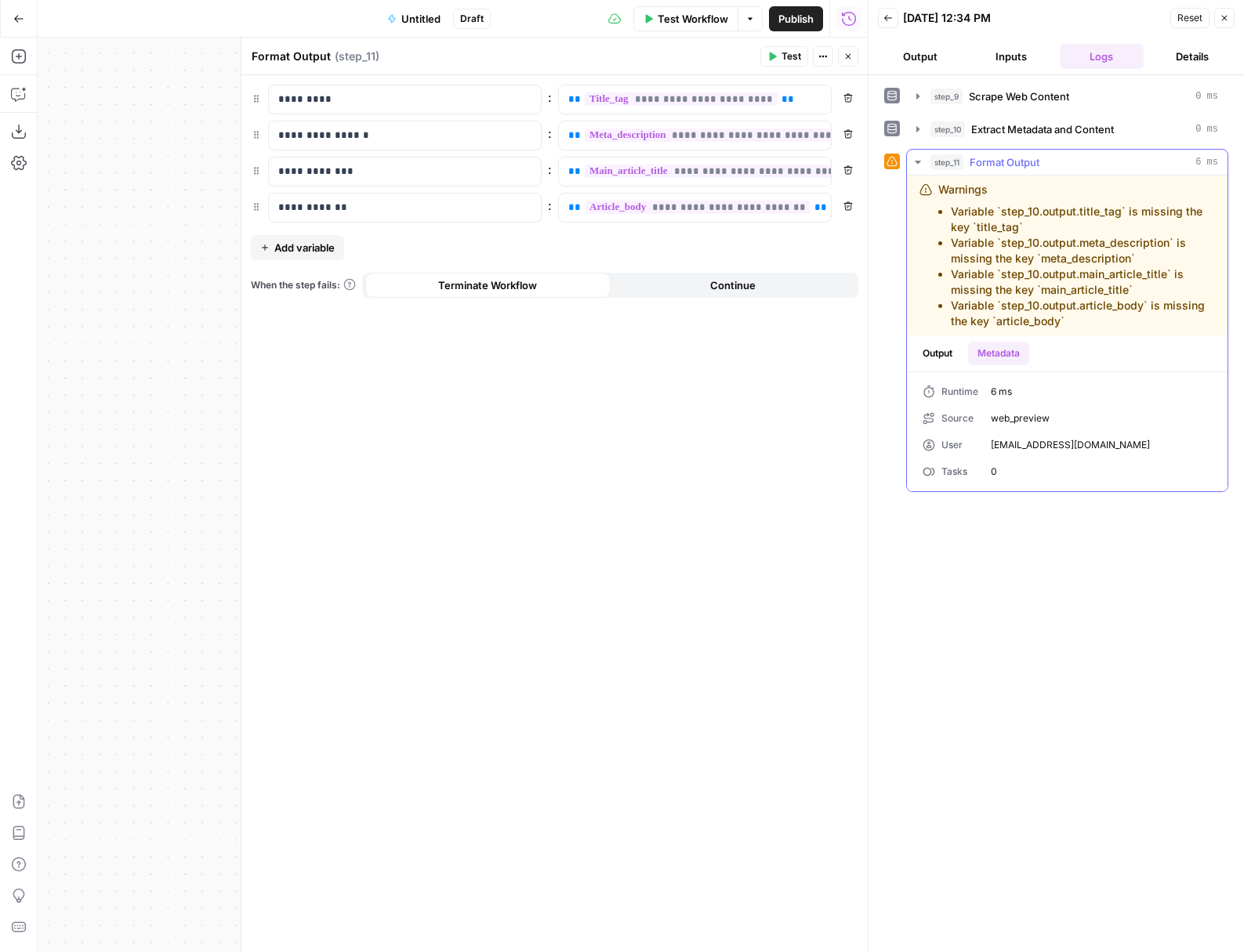
click at [953, 349] on button "Output" at bounding box center [938, 353] width 49 height 23
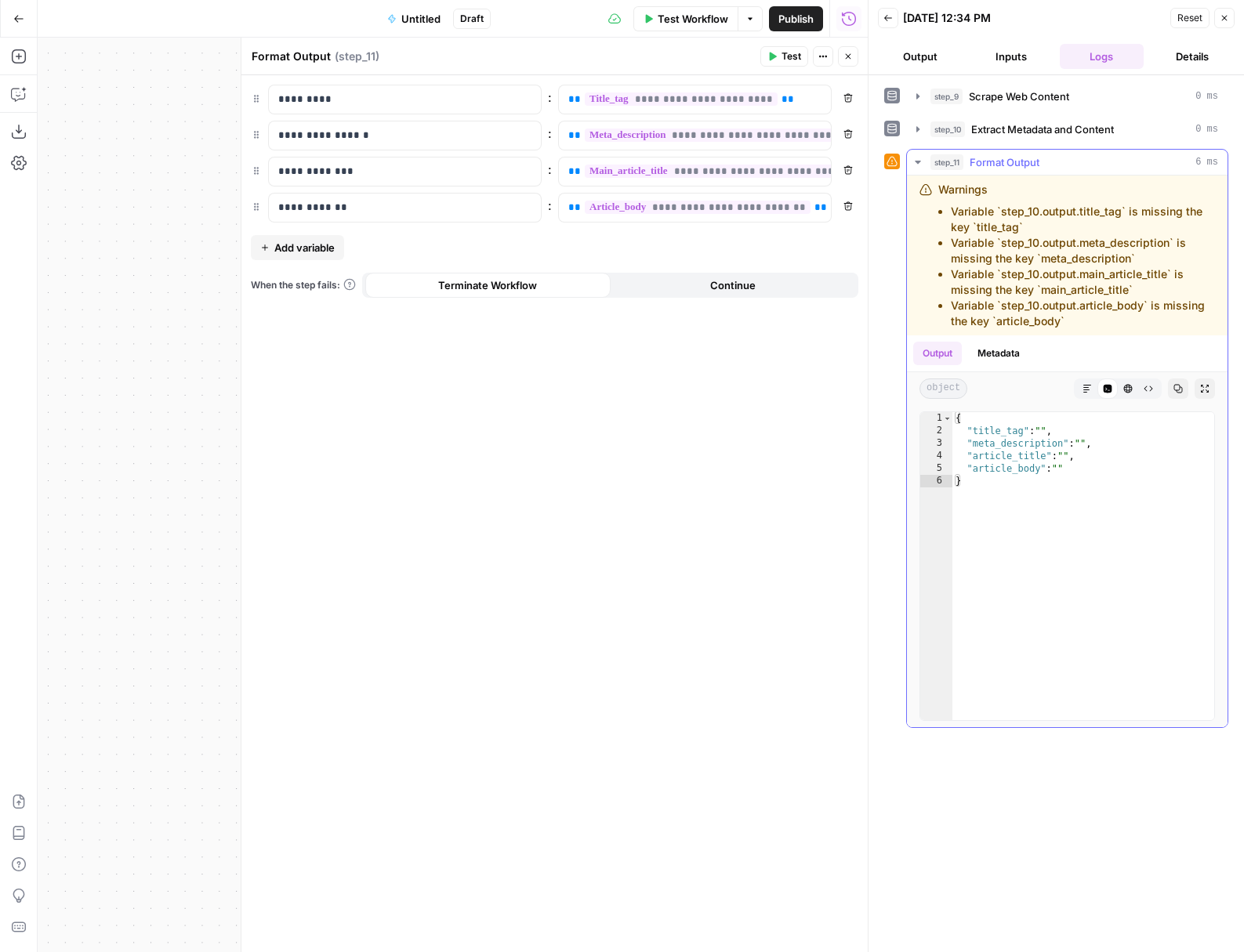
click at [958, 157] on div "step_11 Format Output 6 ms" at bounding box center [1074, 162] width 288 height 15
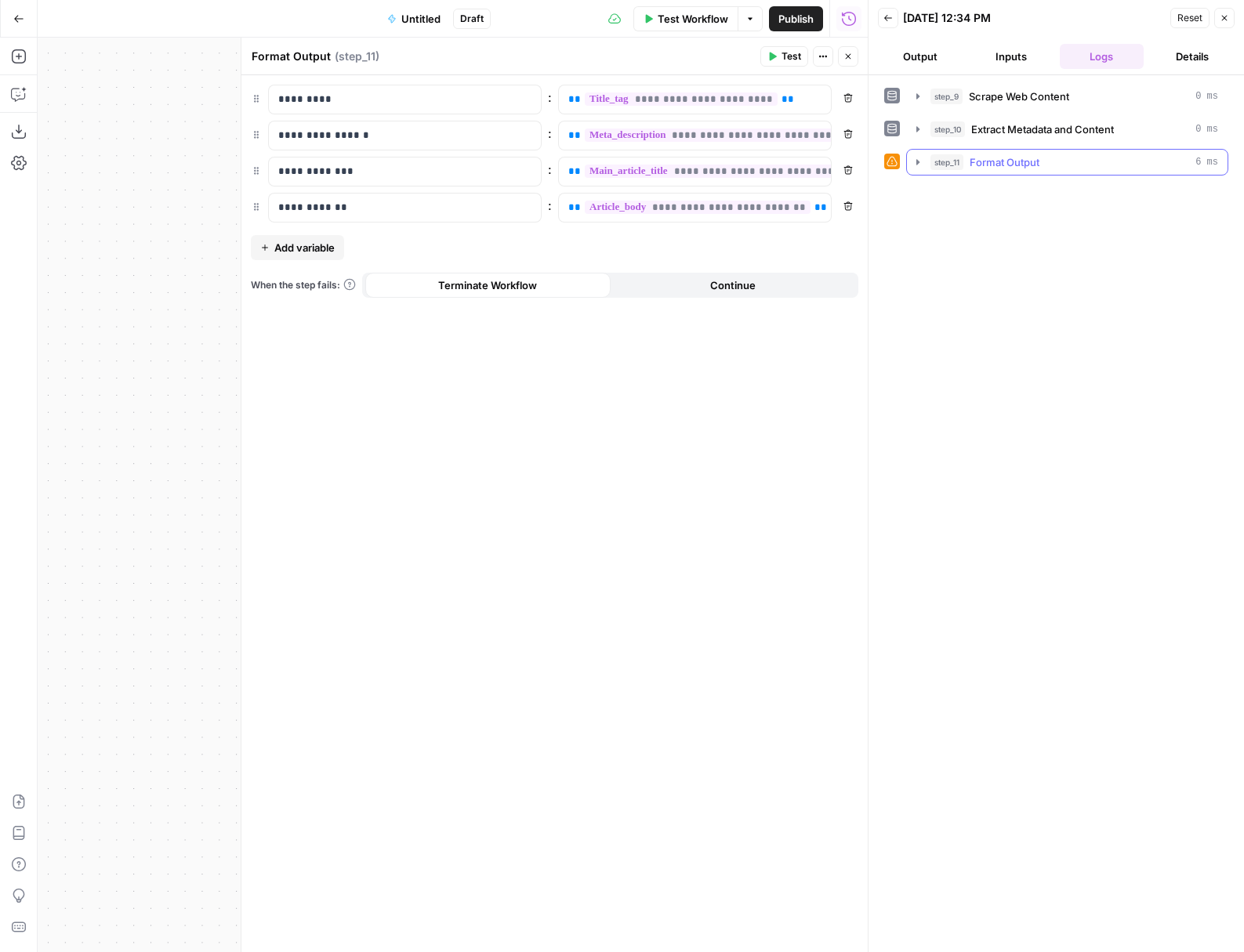
click at [958, 158] on div "step_11 Format Output 6 ms" at bounding box center [1074, 162] width 288 height 15
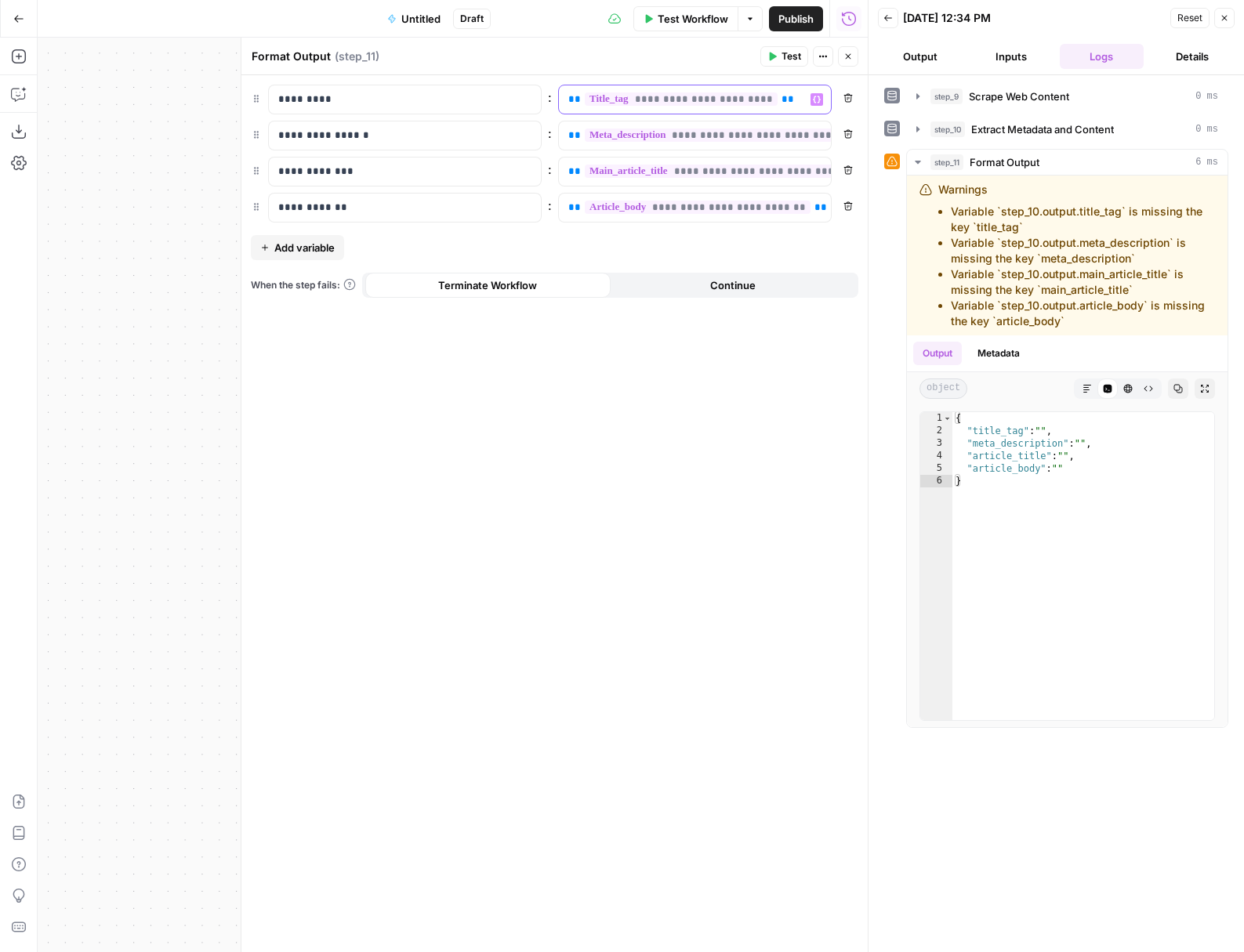
click at [679, 103] on span "**********" at bounding box center [681, 99] width 193 height 13
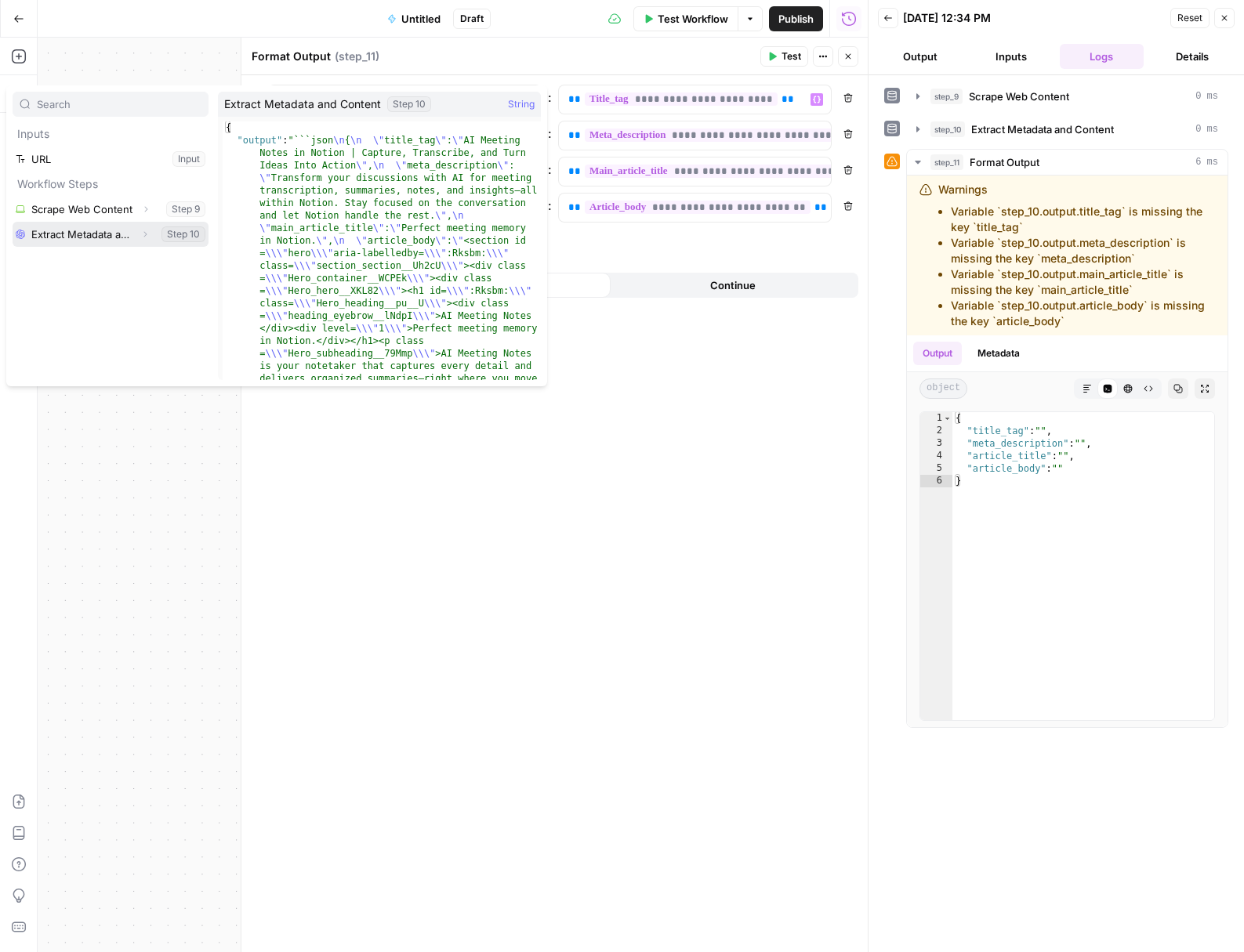
click at [88, 237] on button "Select variable Extract Metadata and Content" at bounding box center [110, 234] width 196 height 25
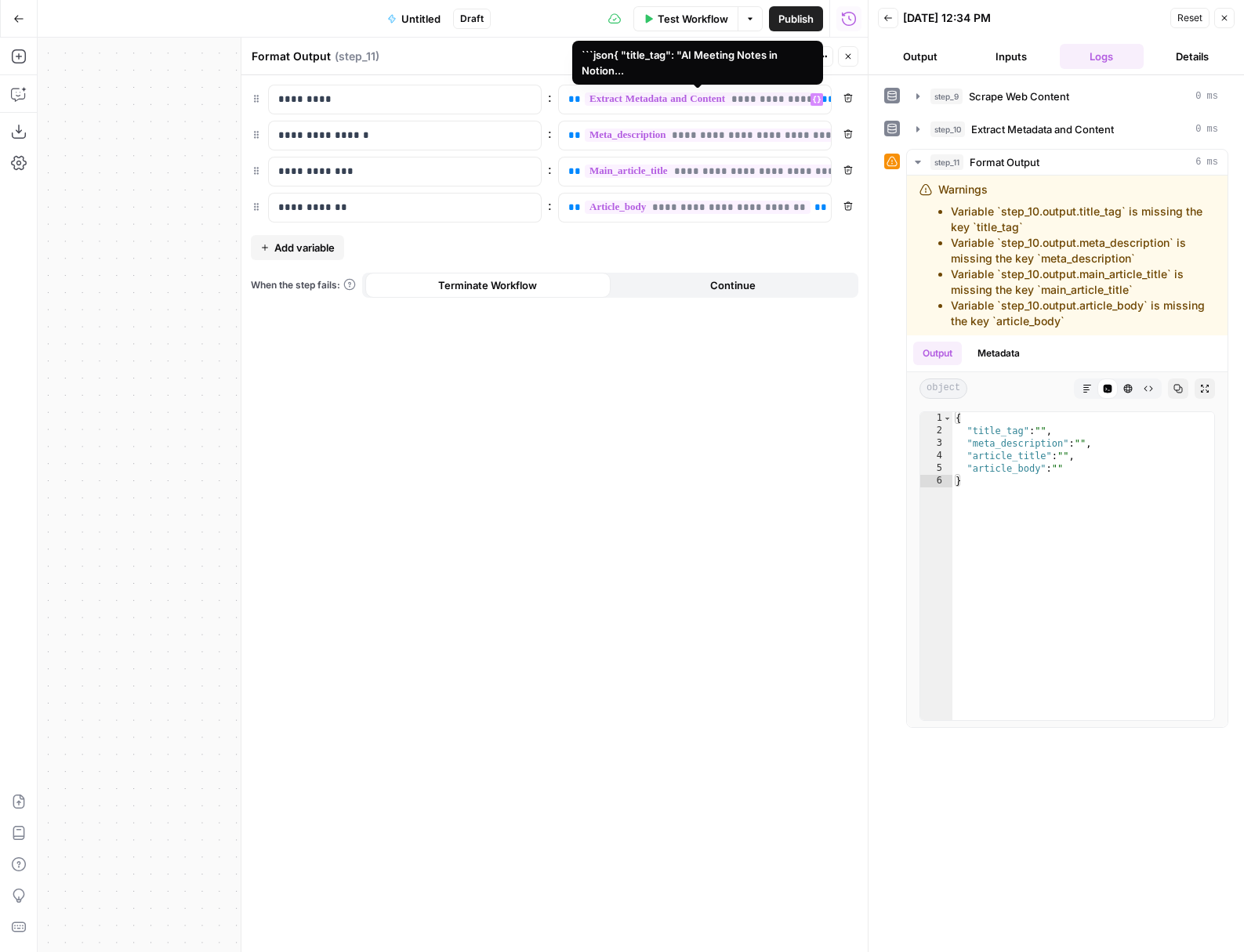
click at [682, 92] on span "**********" at bounding box center [700, 99] width 233 height 13
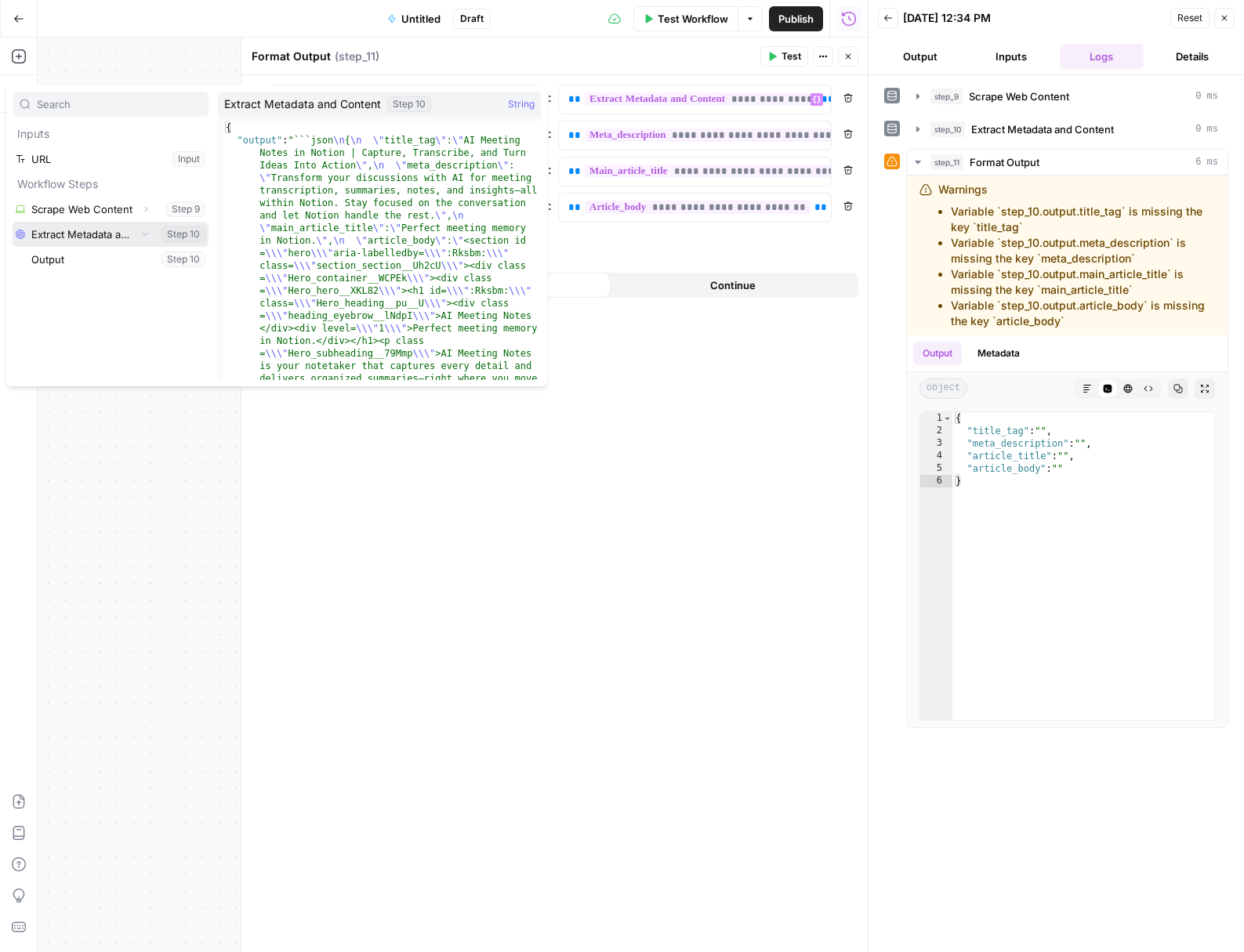
click at [68, 237] on button "Select variable Extract Metadata and Content" at bounding box center [110, 234] width 196 height 25
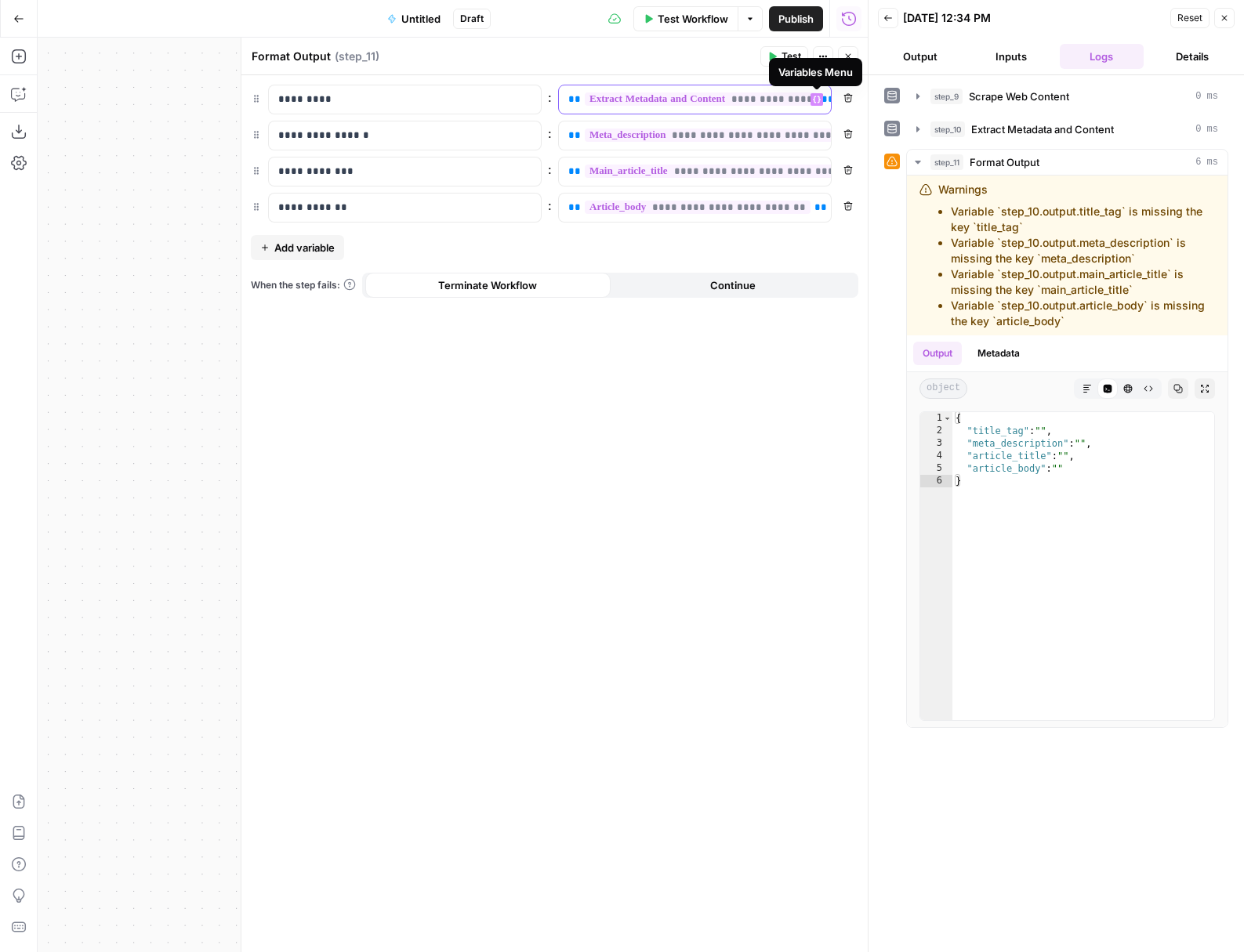
click at [816, 100] on icon "button" at bounding box center [817, 100] width 8 height 8
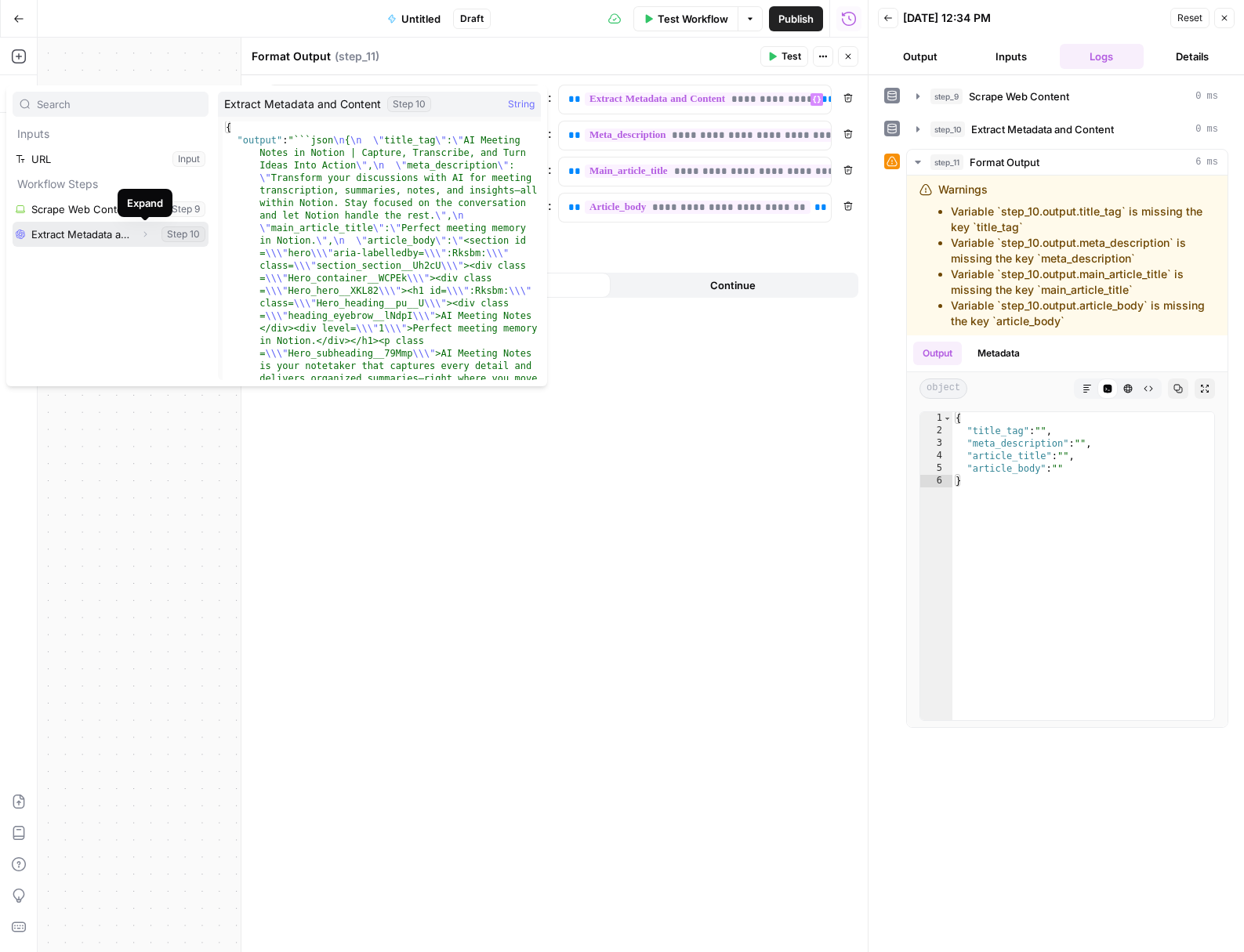
click at [146, 237] on icon "button" at bounding box center [145, 234] width 10 height 10
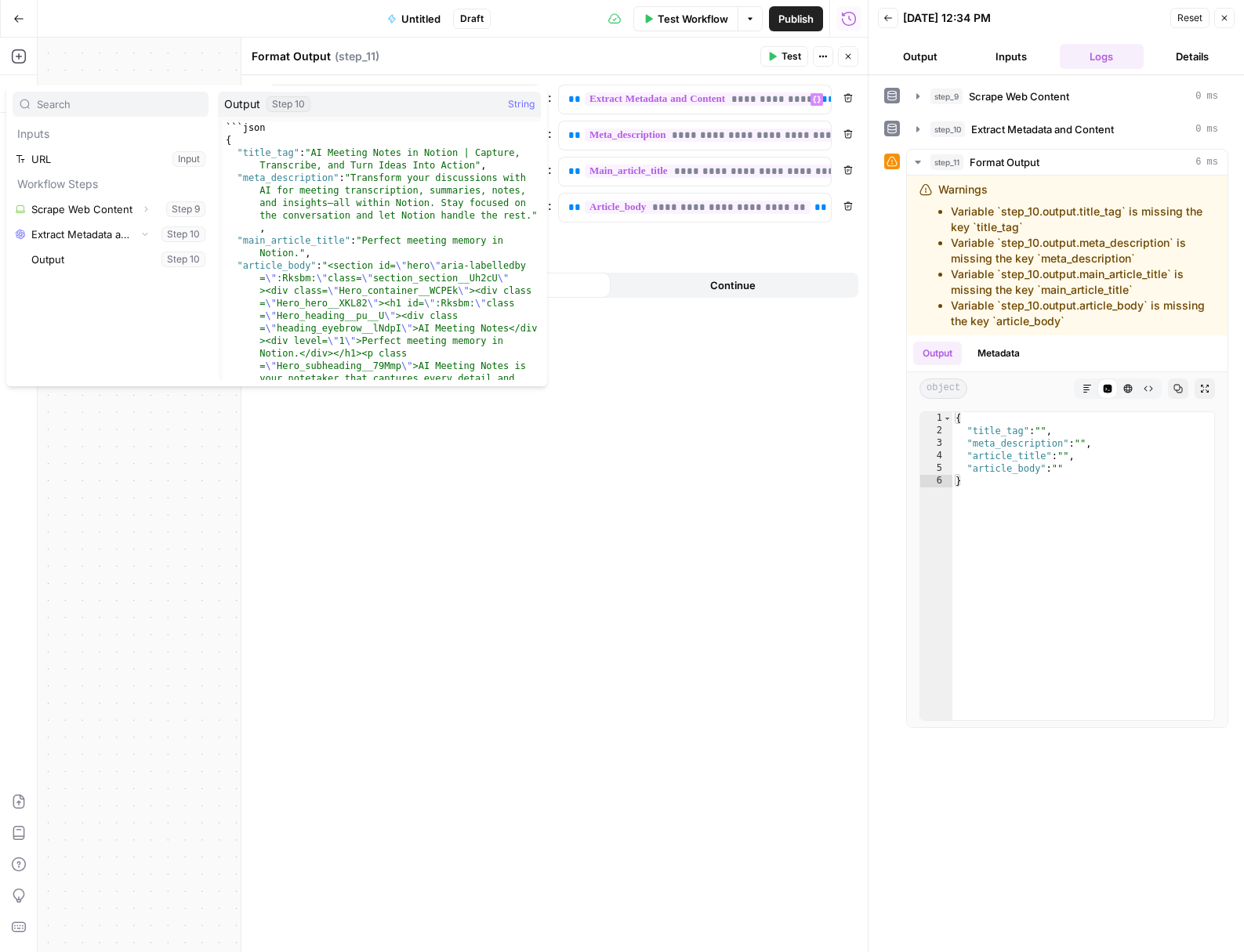
type textarea "**********"
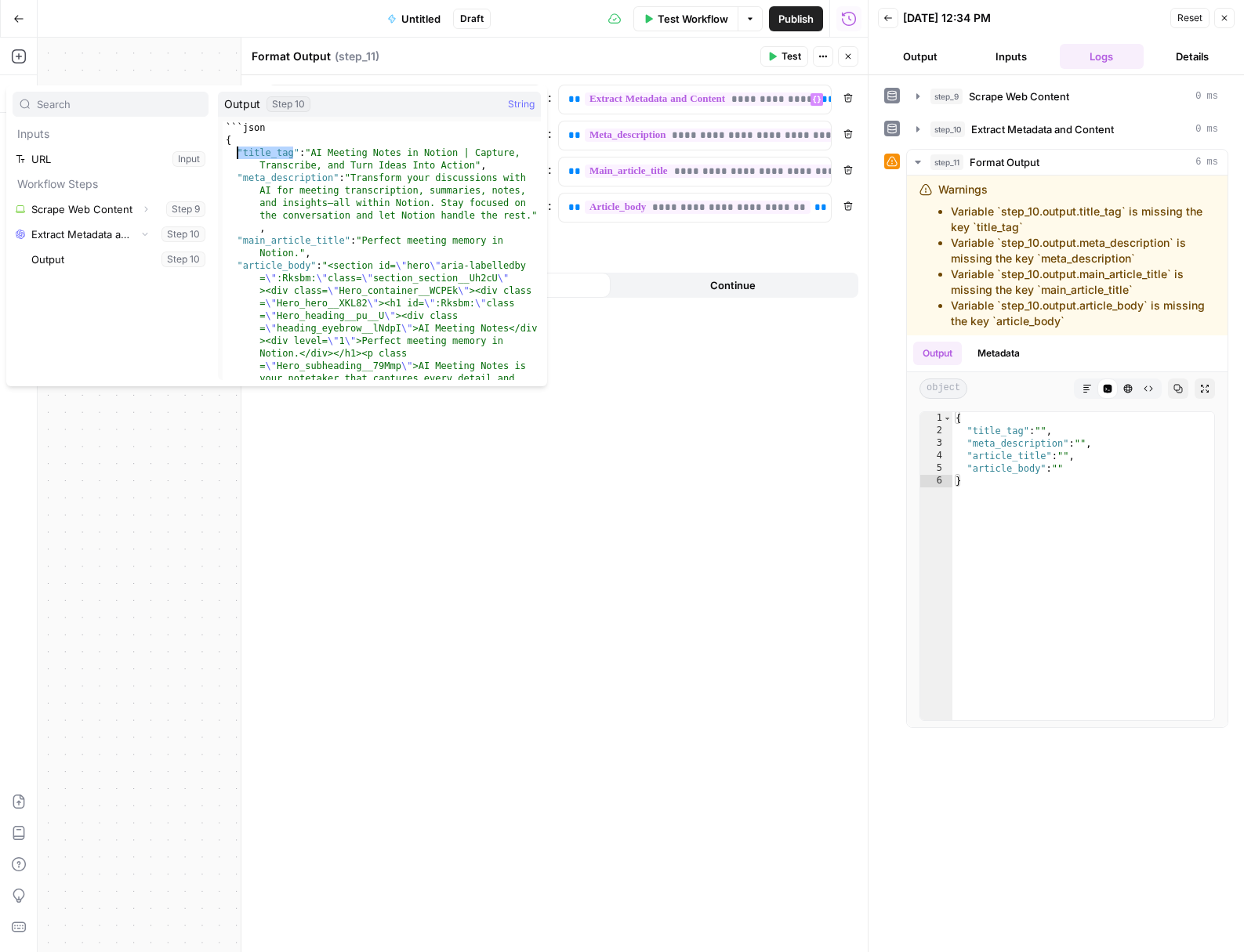
drag, startPoint x: 267, startPoint y: 152, endPoint x: 239, endPoint y: 152, distance: 28.0
click at [641, 99] on span "**********" at bounding box center [700, 99] width 233 height 13
click at [710, 100] on span "**********" at bounding box center [700, 99] width 233 height 13
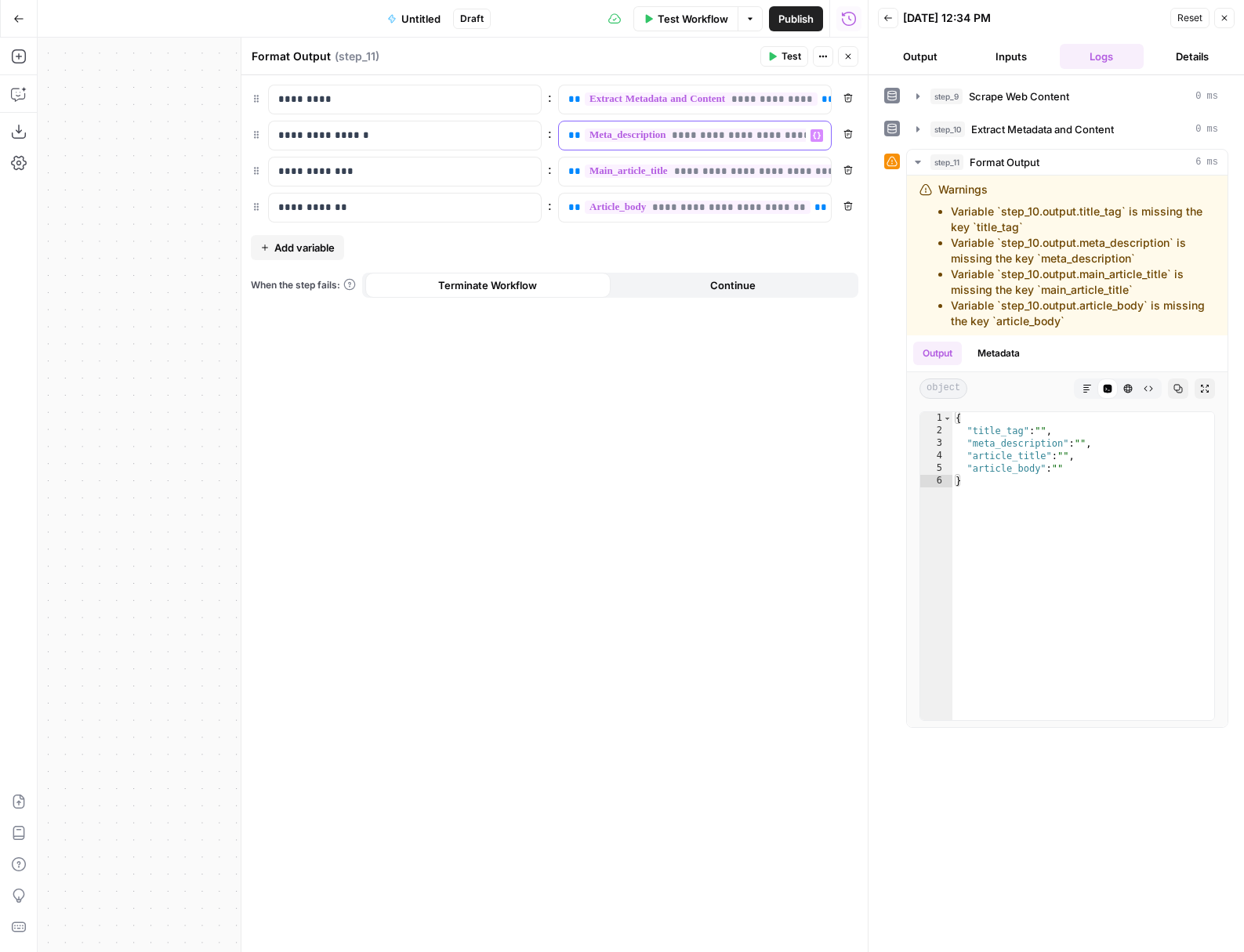
click at [689, 137] on span "**********" at bounding box center [718, 135] width 267 height 13
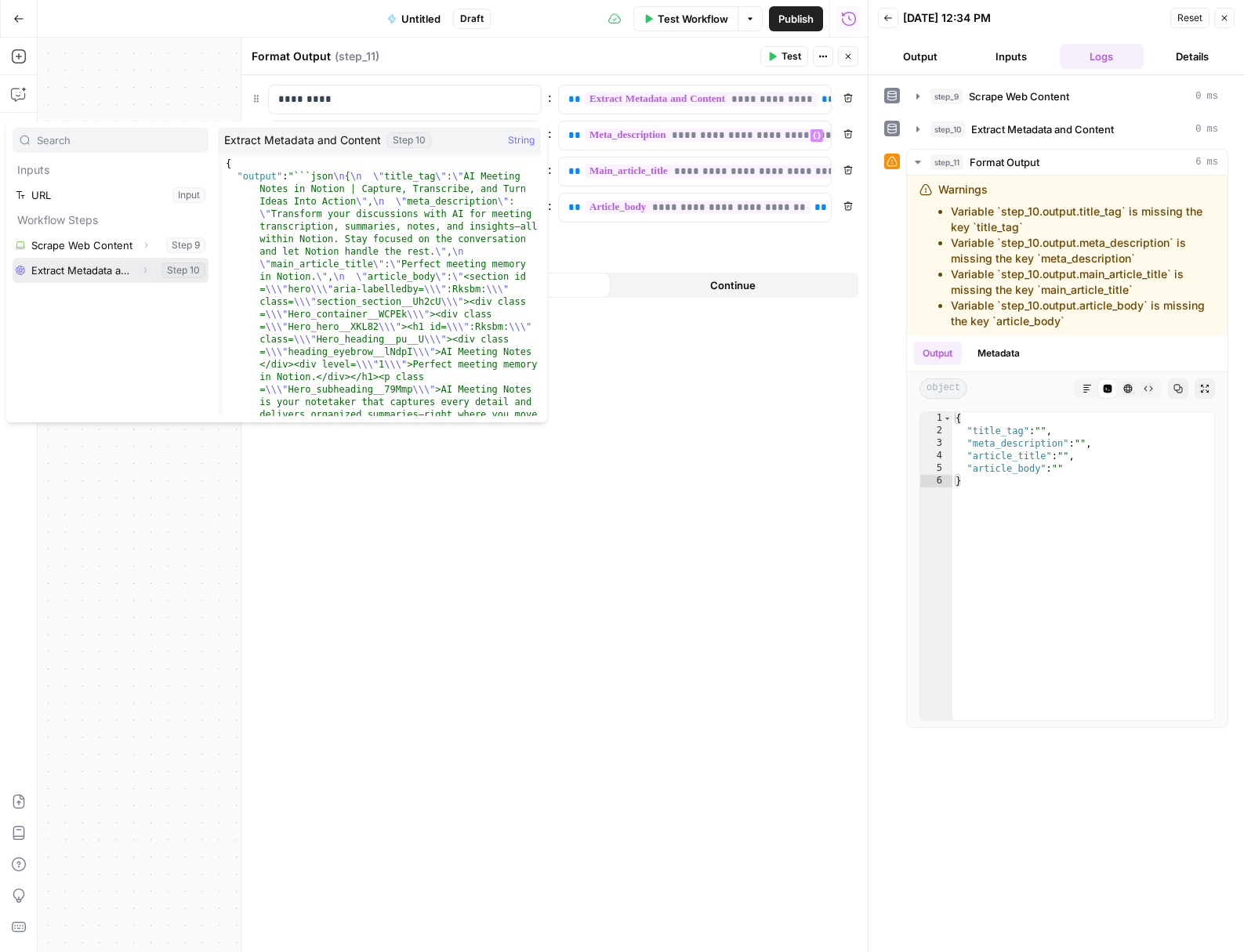
click at [121, 269] on button "Select variable Extract Metadata and Content" at bounding box center [110, 270] width 196 height 25
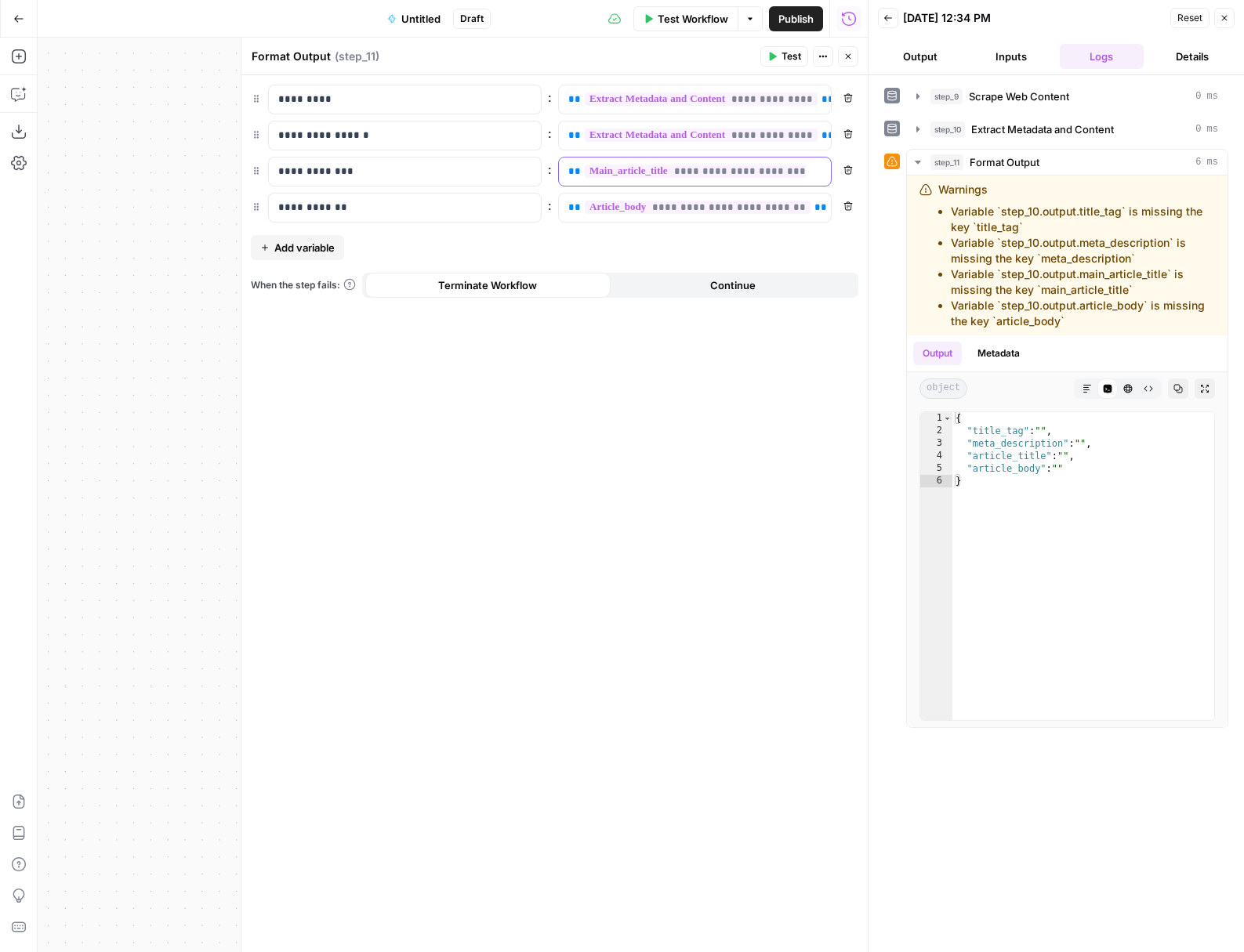
drag, startPoint x: 639, startPoint y: 169, endPoint x: 639, endPoint y: 178, distance: 9.0
click at [639, 170] on span "**********" at bounding box center [725, 171] width 282 height 13
click at [655, 178] on span "**********" at bounding box center [725, 171] width 282 height 13
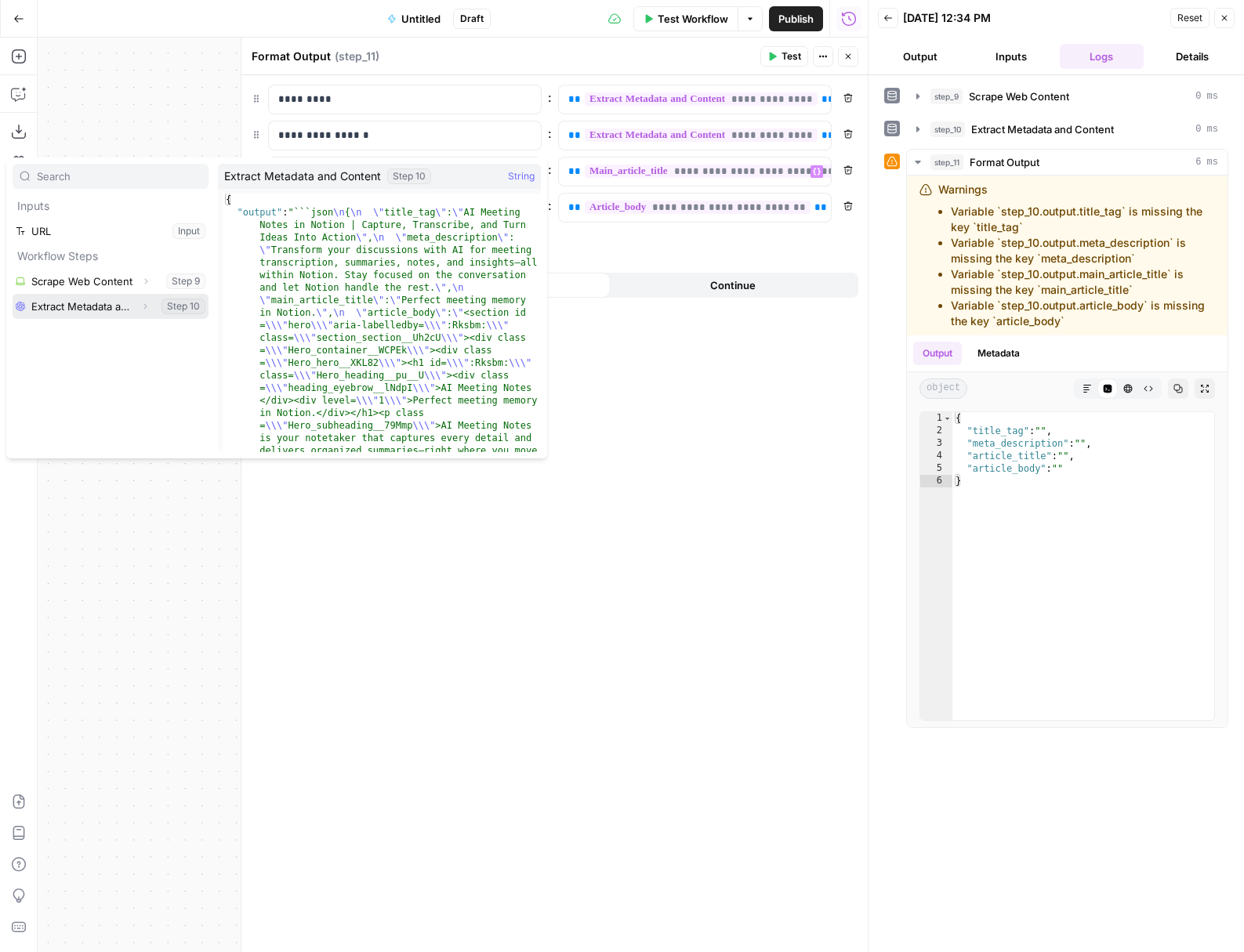
click at [104, 312] on button "Select variable Extract Metadata and Content" at bounding box center [110, 306] width 196 height 25
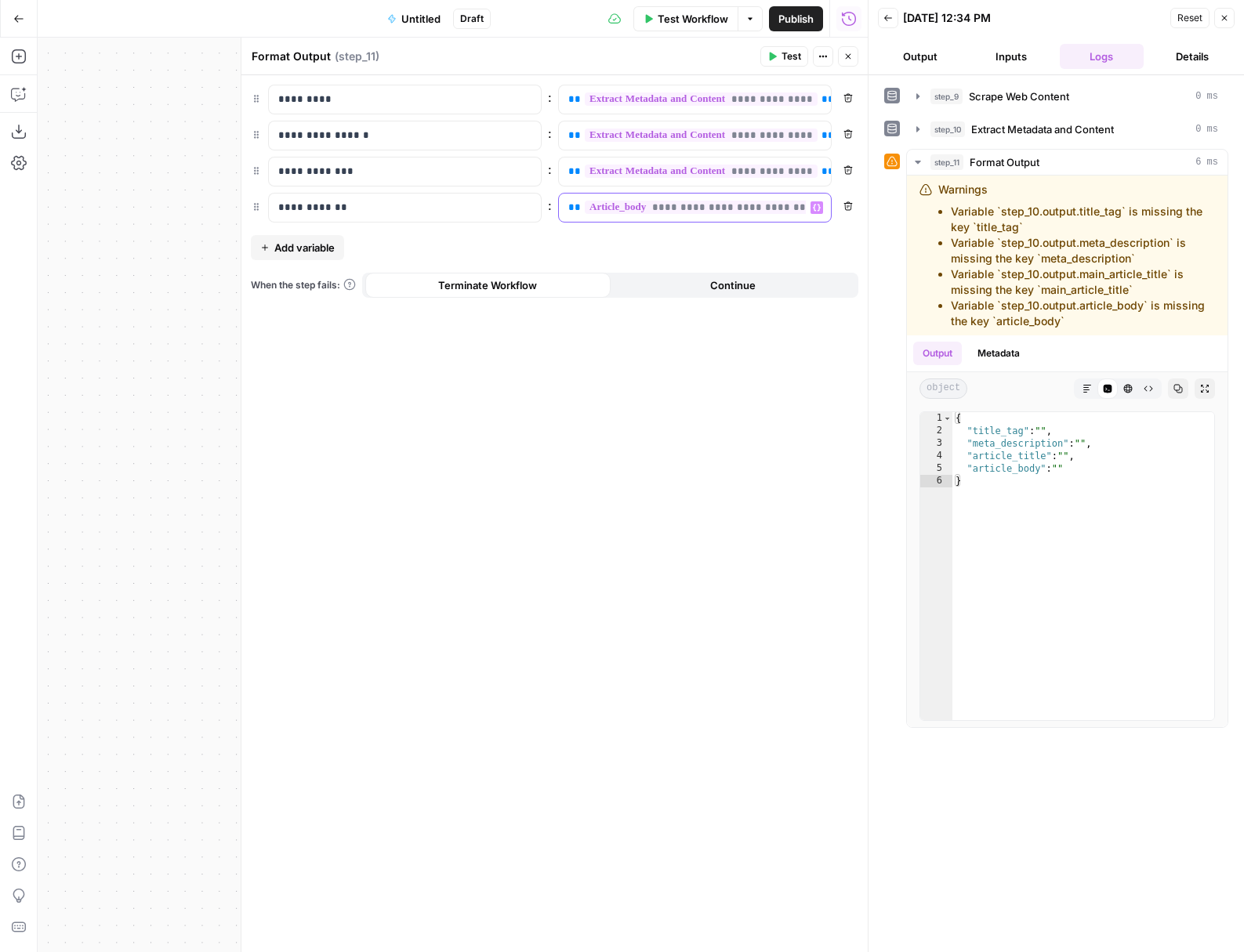
click at [648, 209] on span "**********" at bounding box center [697, 207] width 226 height 13
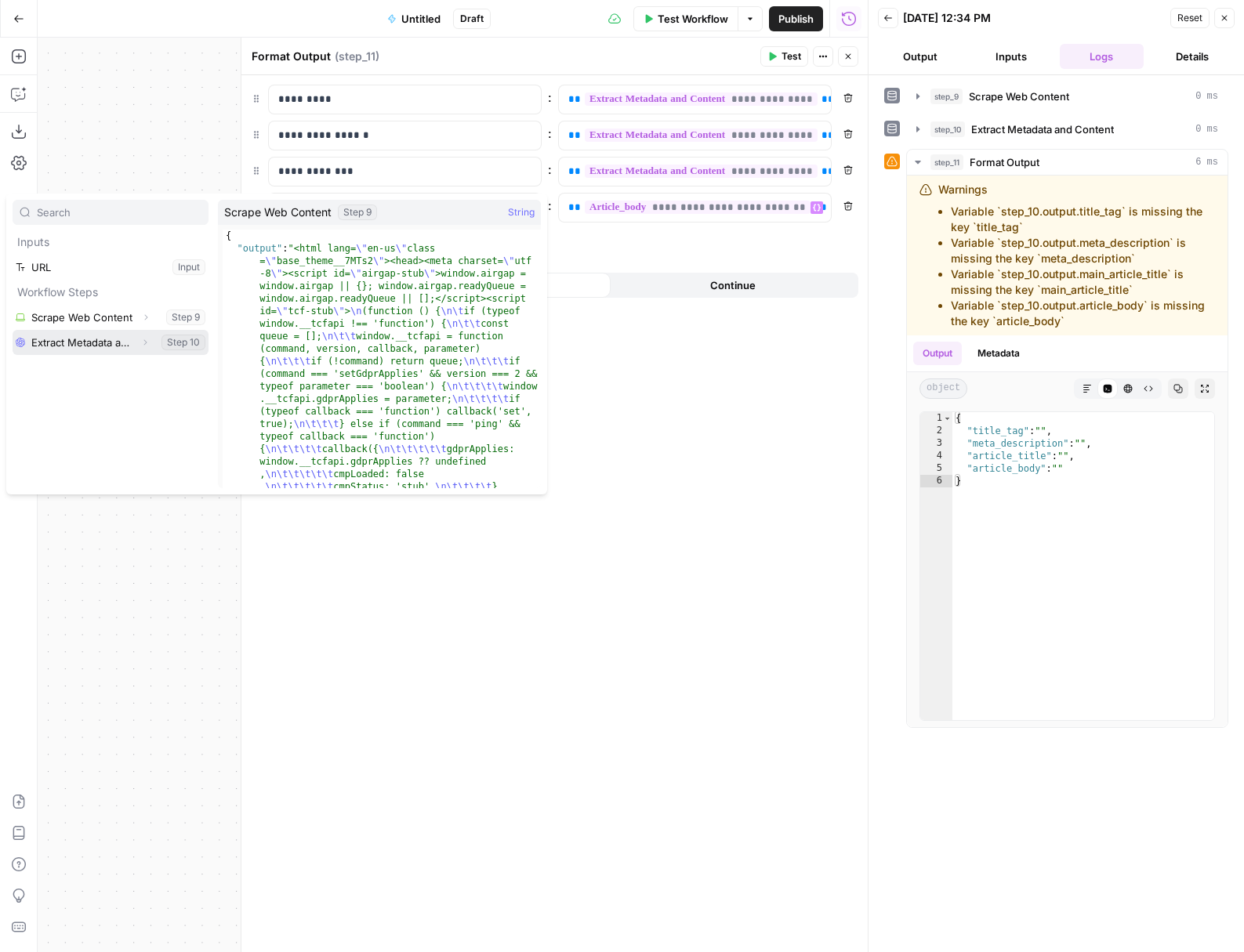
click at [109, 342] on button "Select variable Extract Metadata and Content" at bounding box center [110, 342] width 196 height 25
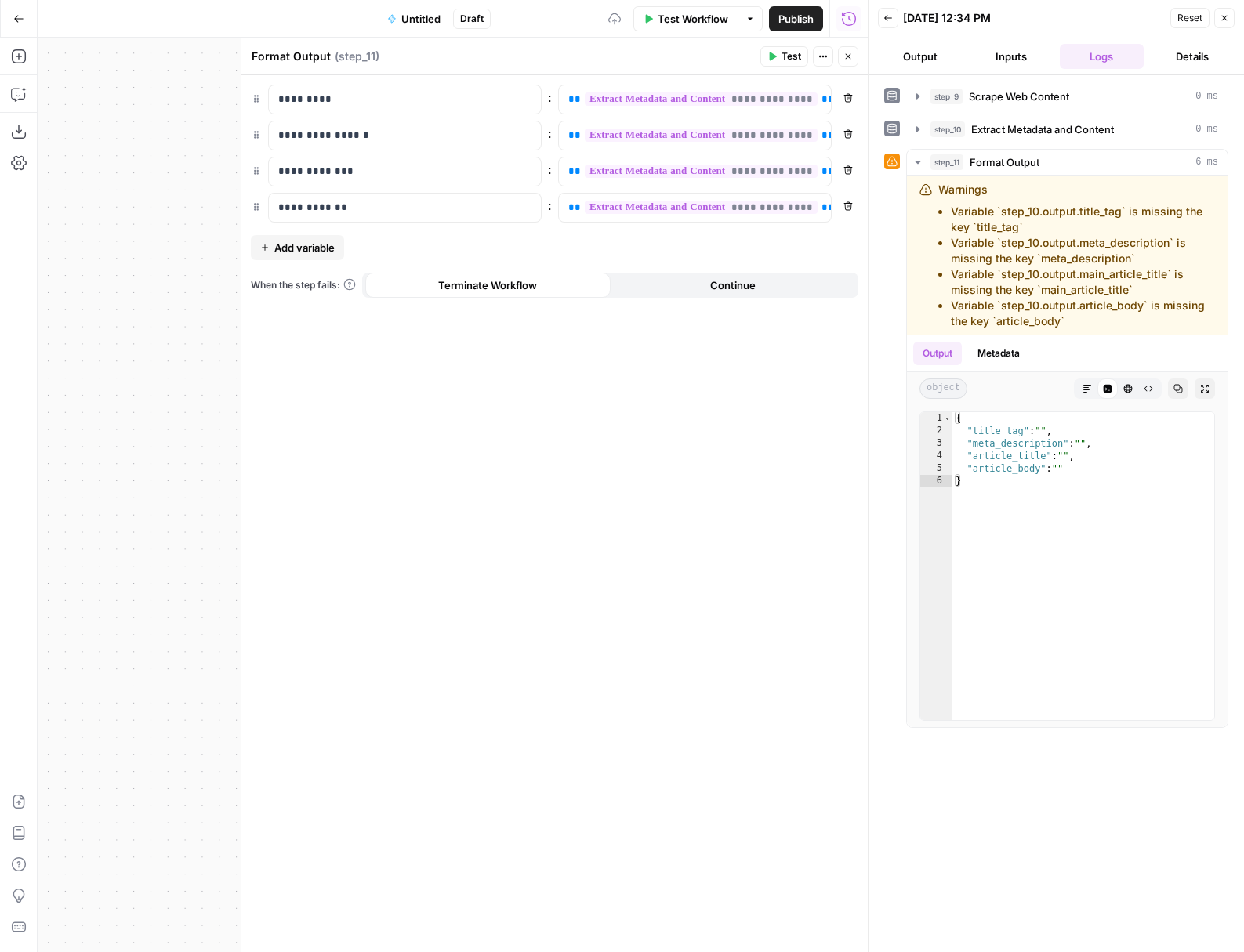
click at [728, 282] on span "Continue" at bounding box center [733, 284] width 45 height 15
click at [515, 284] on span "Terminate Workflow" at bounding box center [488, 284] width 99 height 15
click at [791, 62] on span "Test" at bounding box center [791, 56] width 19 height 14
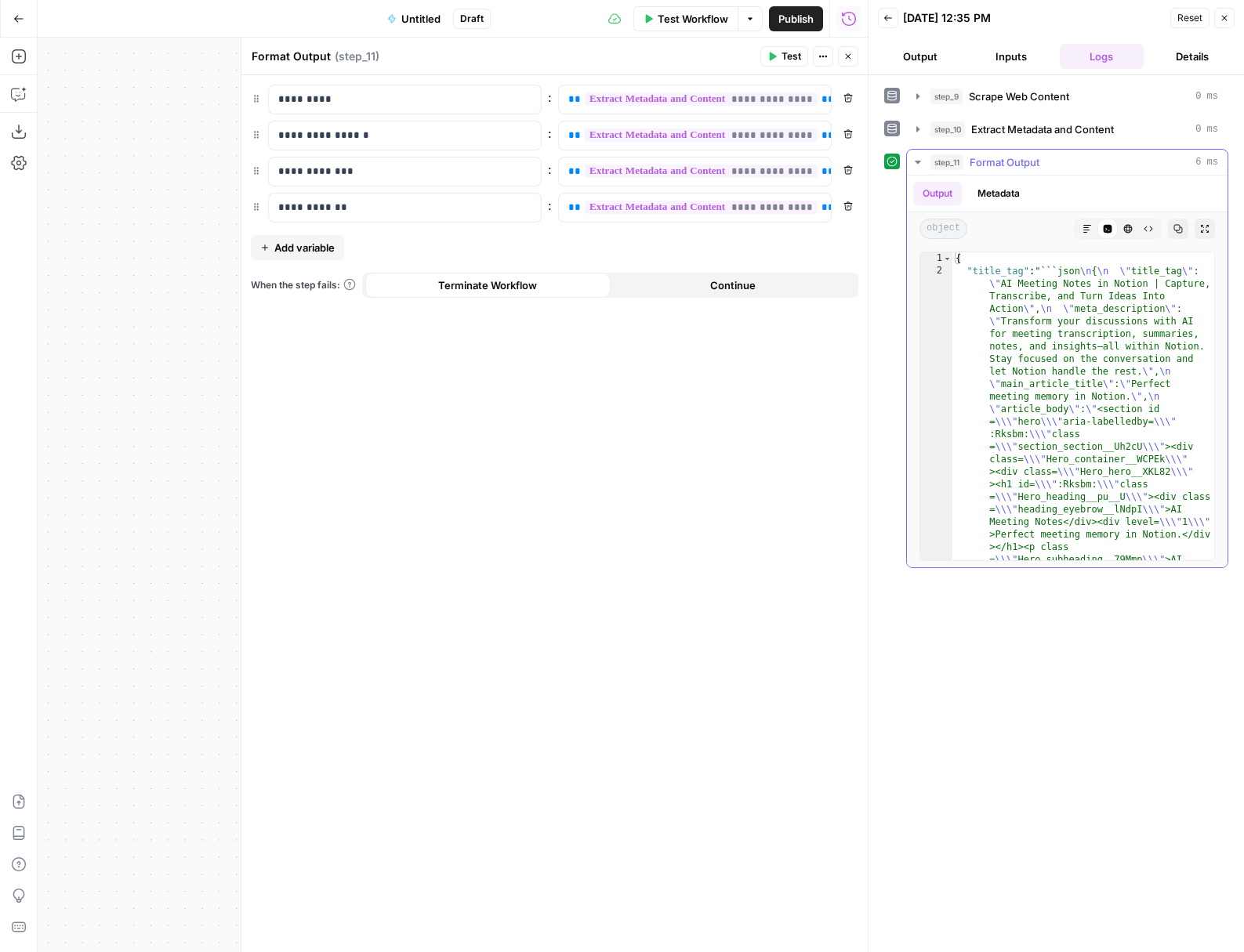
click at [1092, 228] on button "Markdown" at bounding box center [1087, 228] width 20 height 20
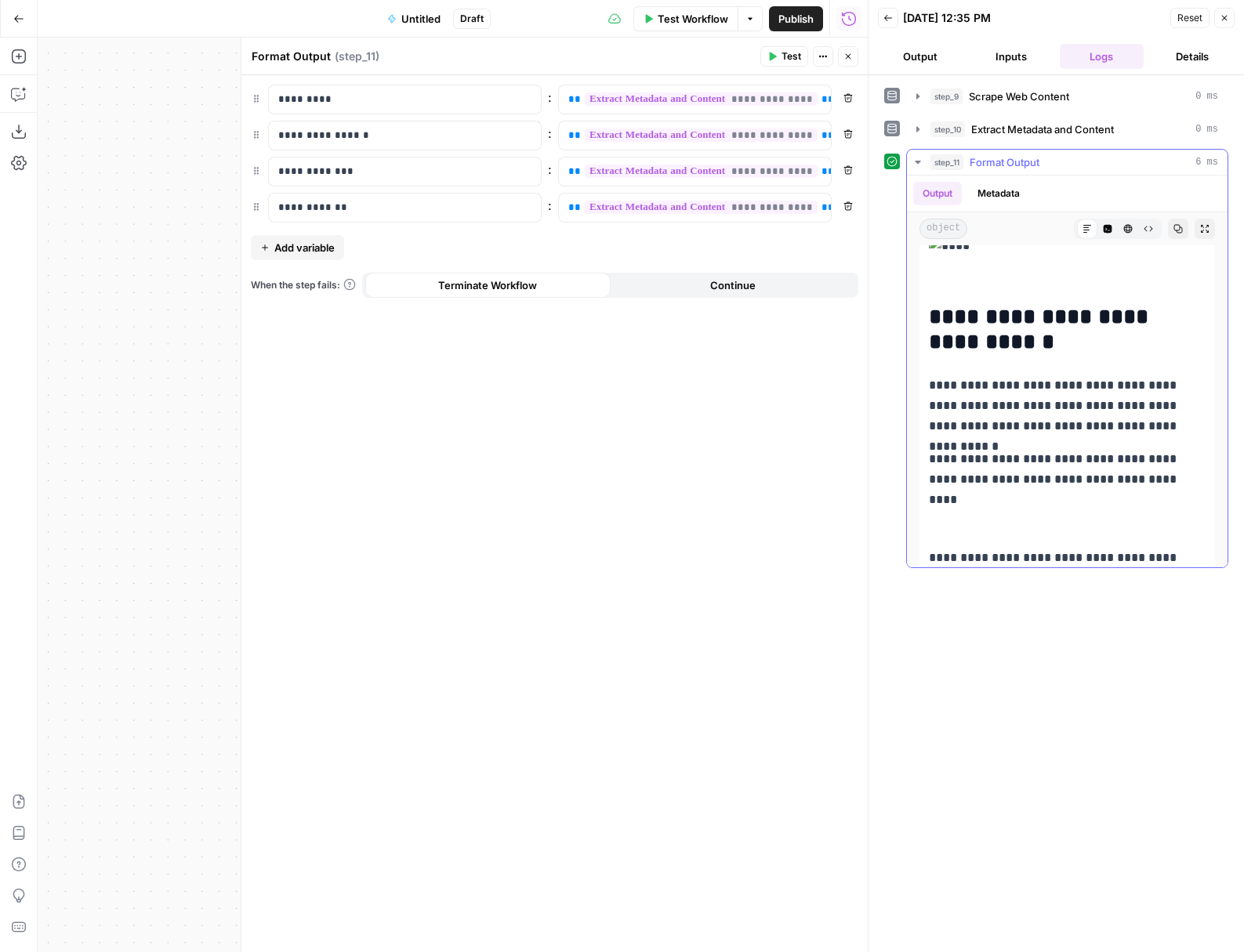
scroll to position [0, 0]
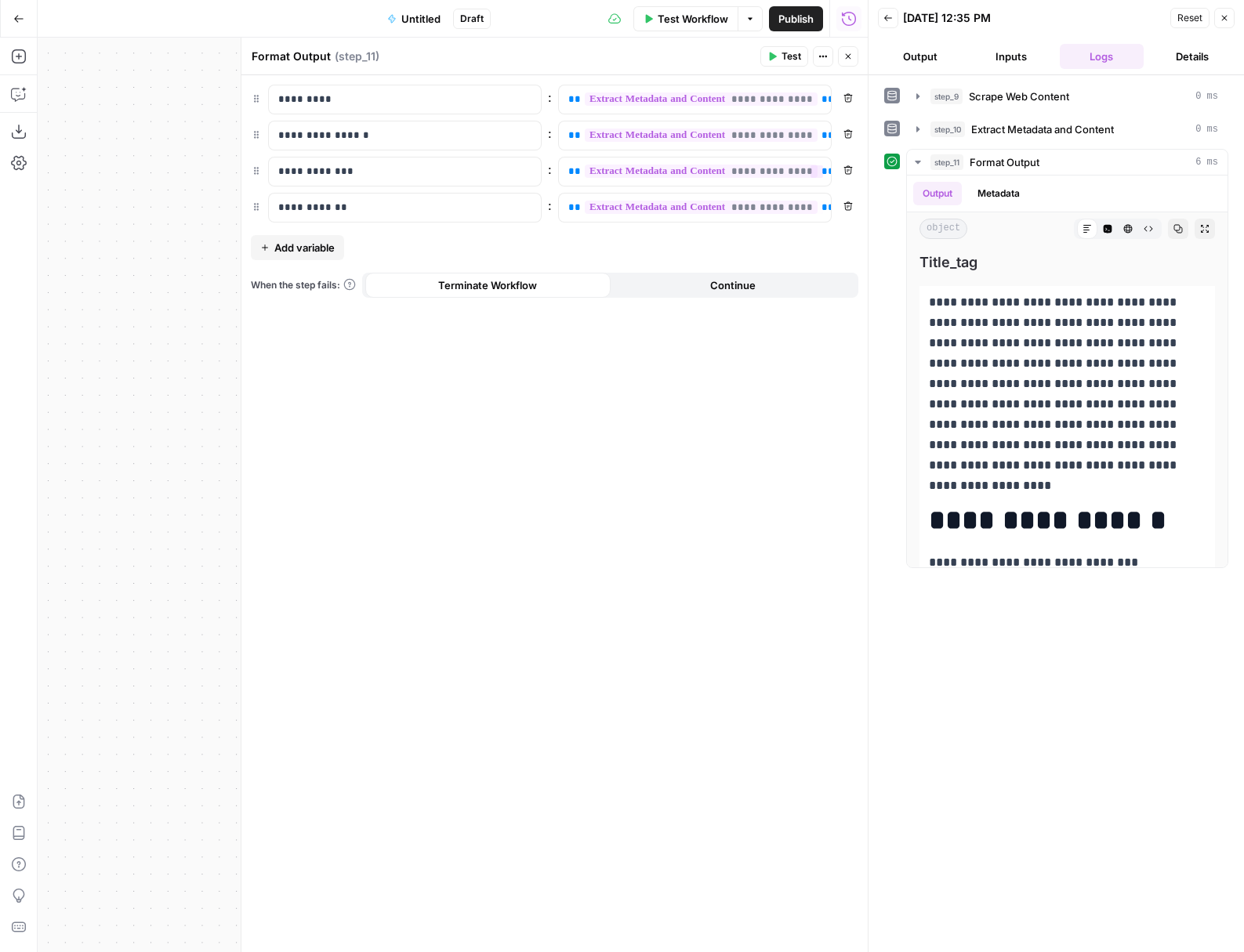
click at [632, 96] on span "**********" at bounding box center [700, 99] width 233 height 13
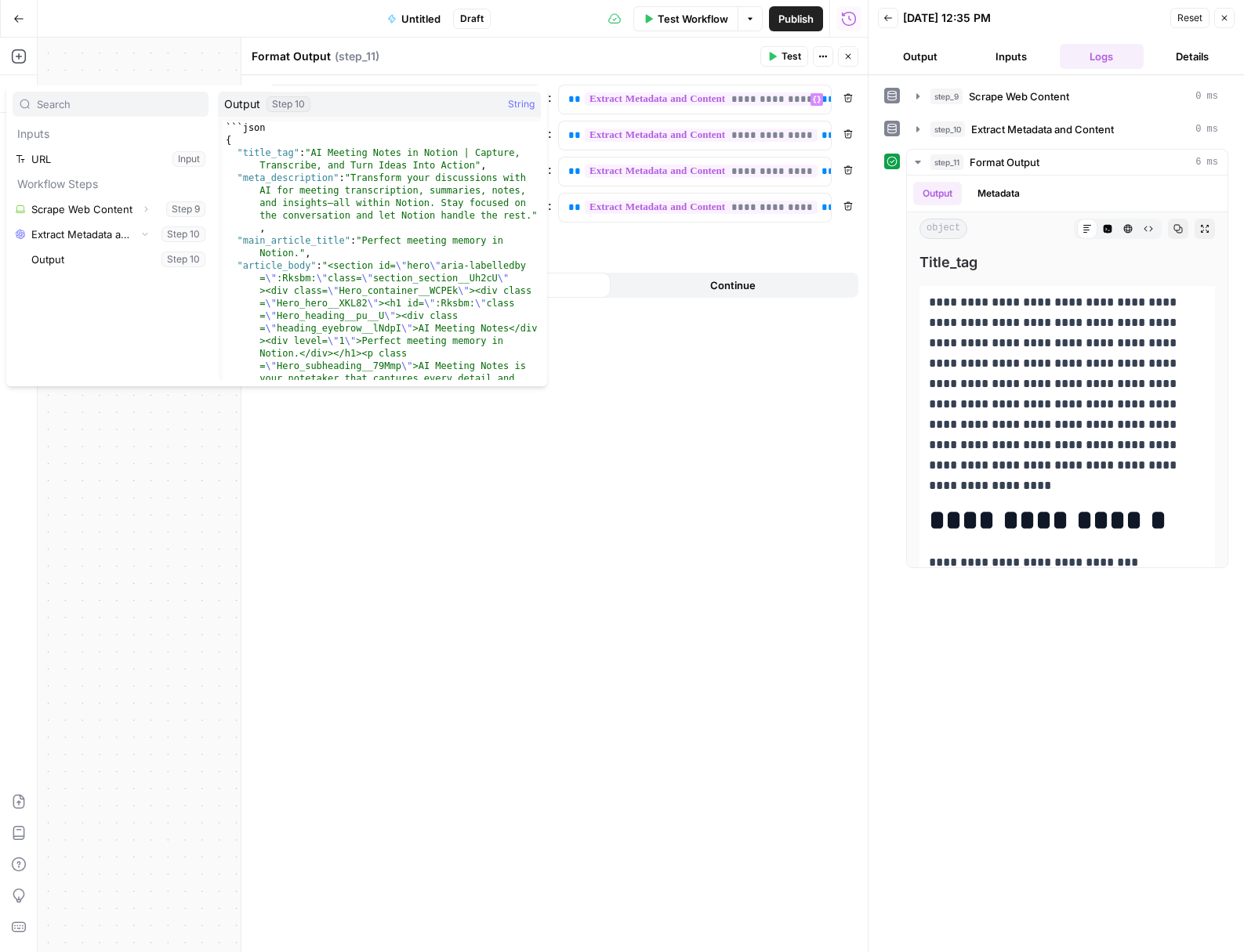
type textarea "**********"
drag, startPoint x: 293, startPoint y: 152, endPoint x: 242, endPoint y: 150, distance: 51.0
click at [988, 307] on p "**********" at bounding box center [1067, 384] width 276 height 183
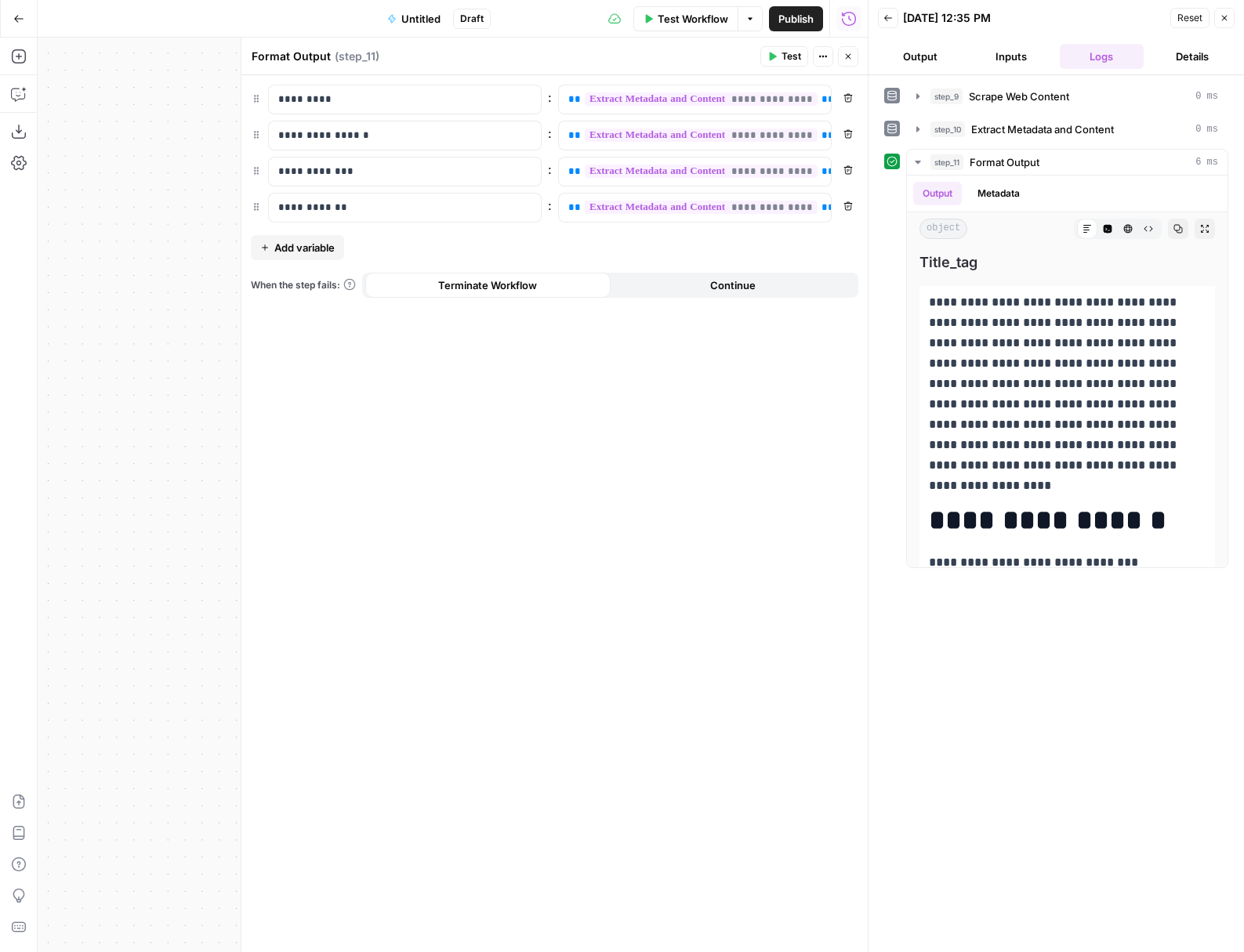
click at [13, 19] on icon "button" at bounding box center [19, 19] width 11 height 11
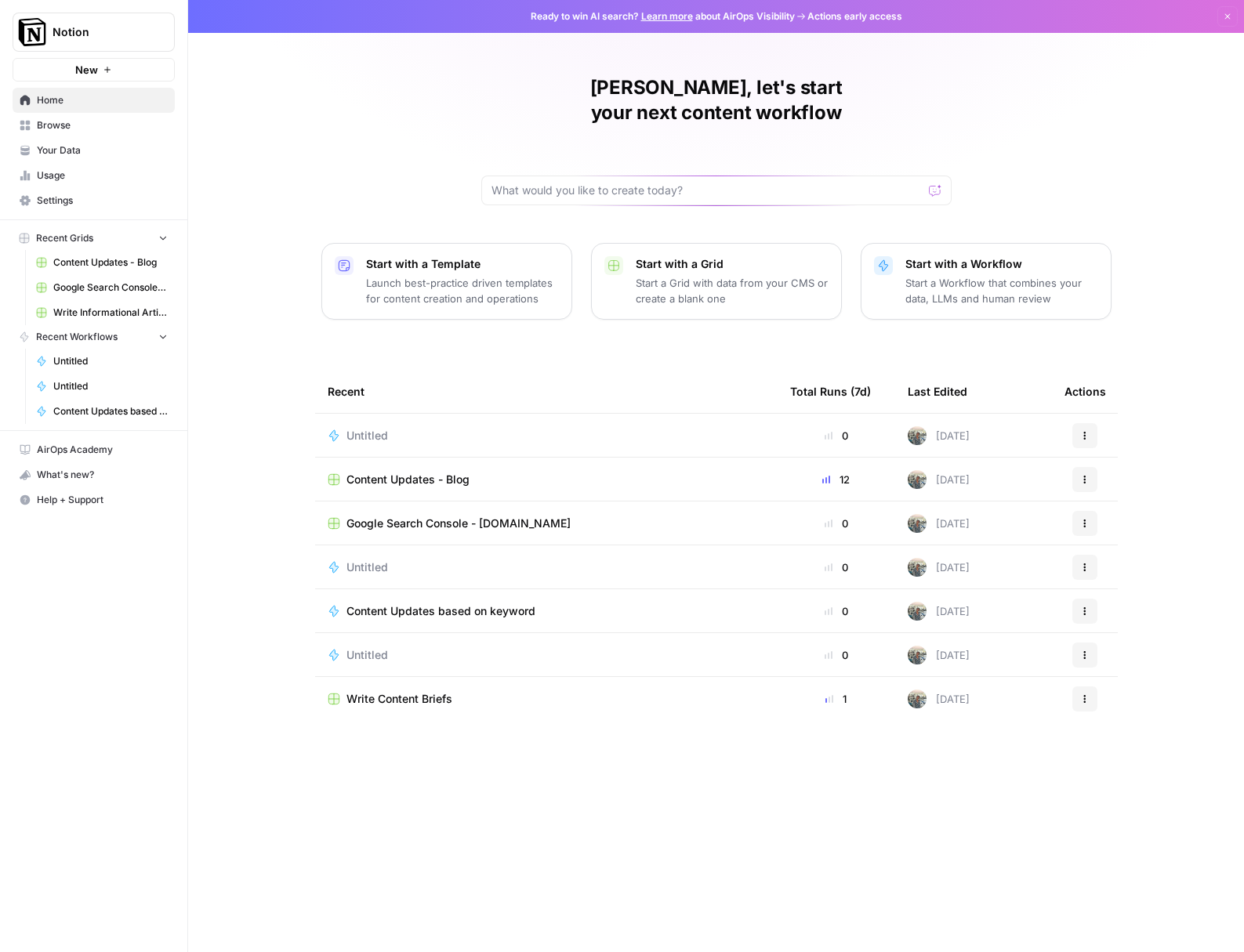
click at [453, 472] on span "Content Updates - Blog" at bounding box center [408, 479] width 123 height 15
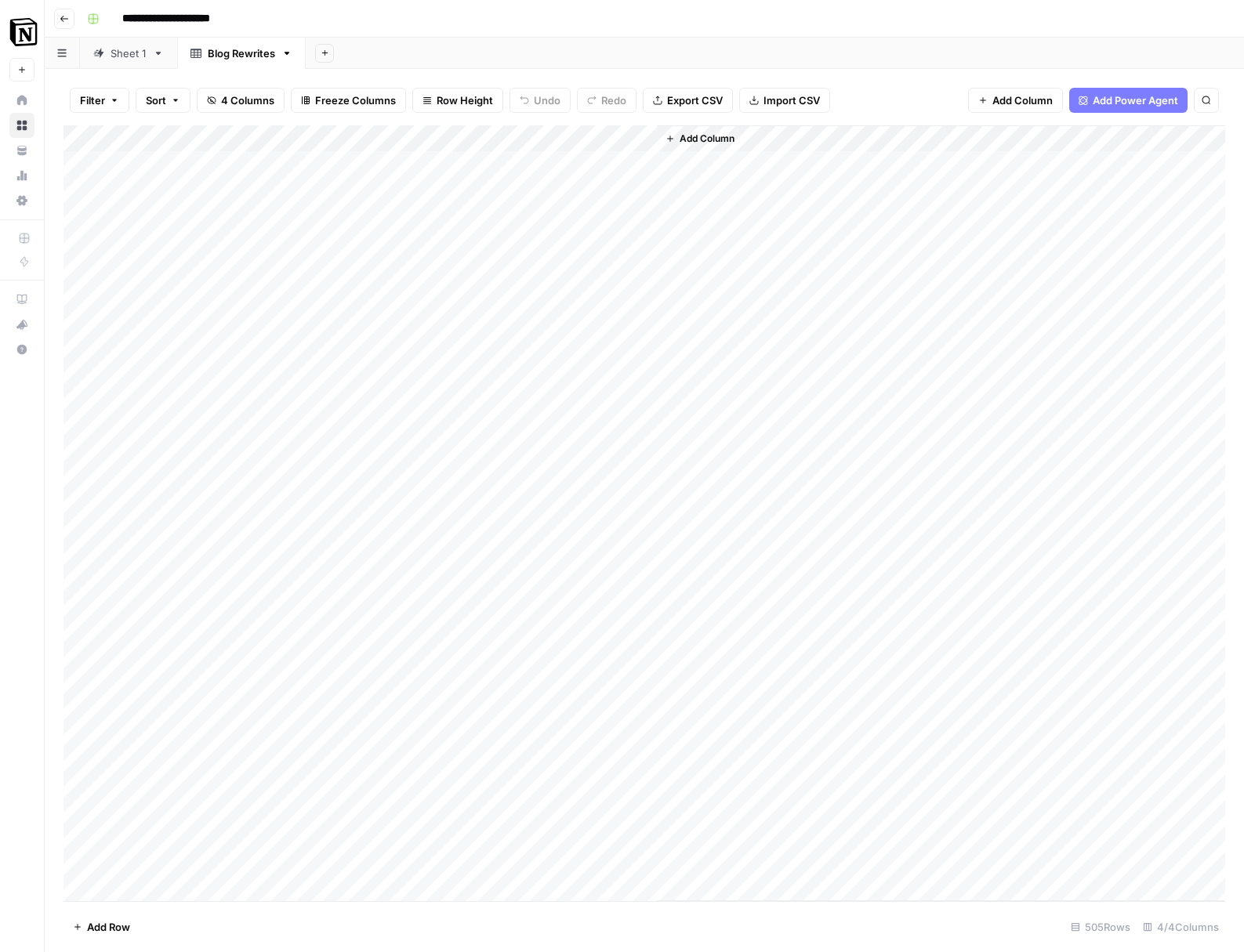
scroll to position [31, 0]
click at [65, 17] on icon "button" at bounding box center [65, 19] width 10 height 10
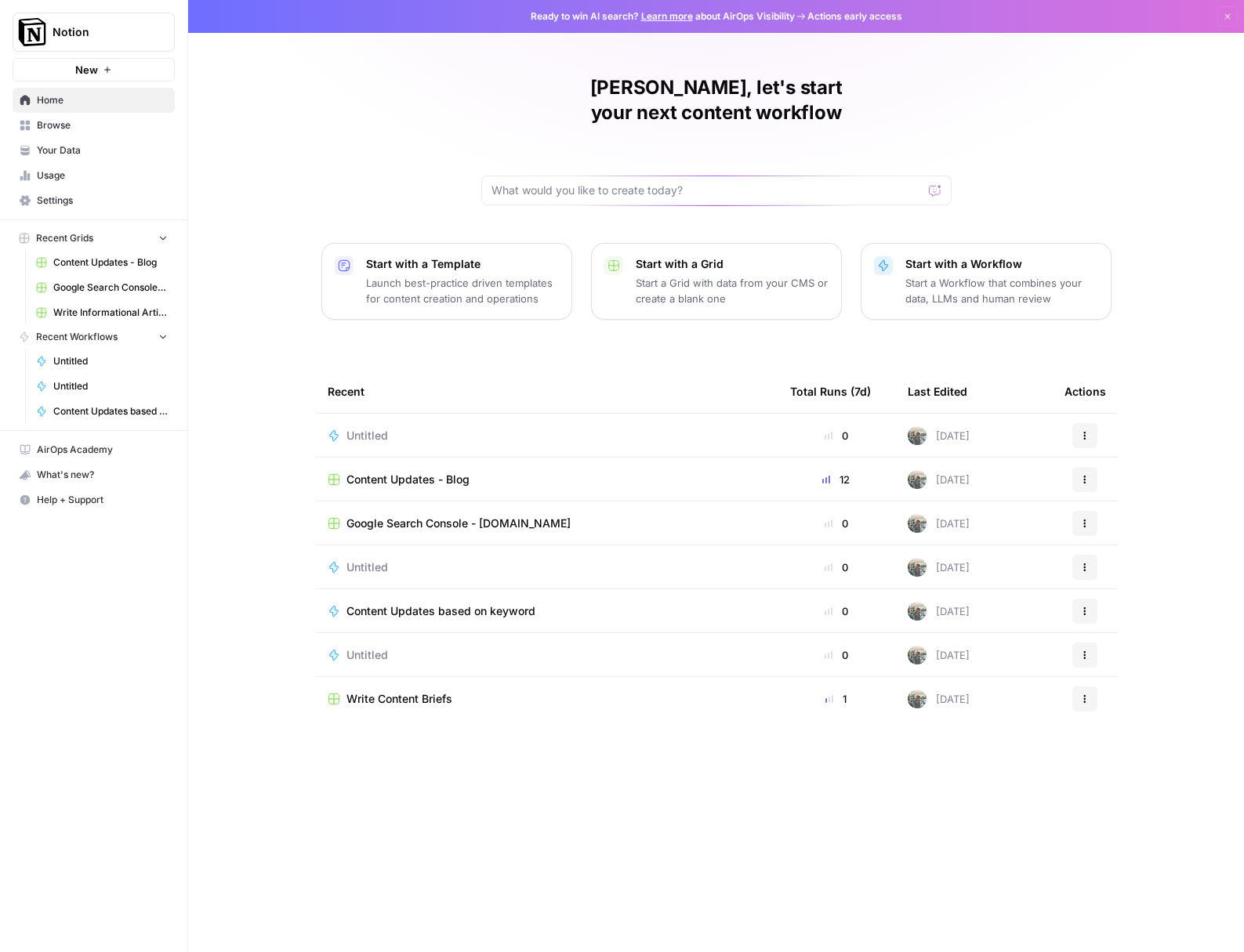
click at [351, 428] on span "Untitled" at bounding box center [366, 435] width 41 height 15
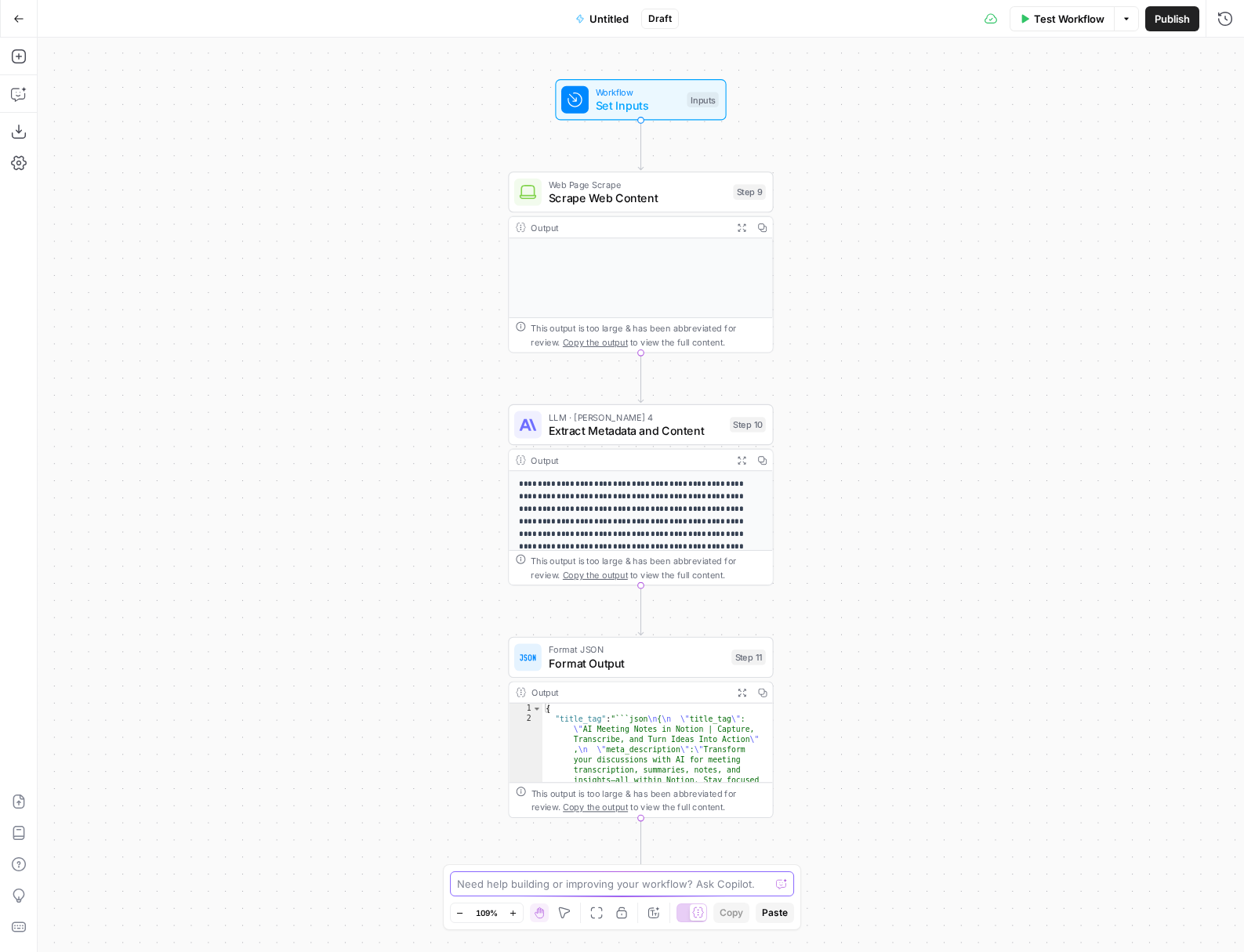
click at [658, 877] on textarea at bounding box center [613, 883] width 314 height 15
type textarea "T"
type textarea "Step 11 is failing, can you do to pull the right outputs out>"
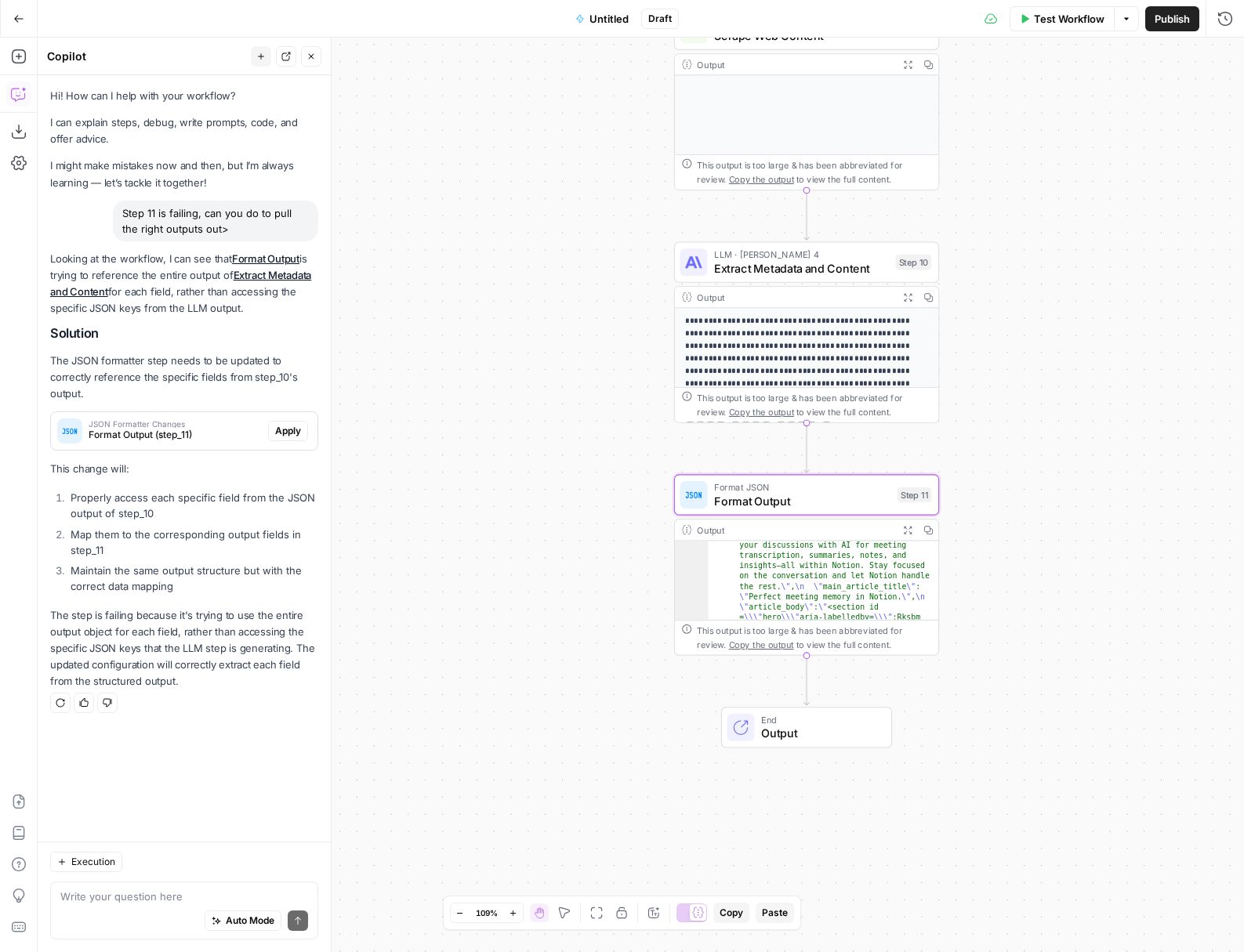
click at [288, 437] on span "Apply" at bounding box center [288, 430] width 26 height 14
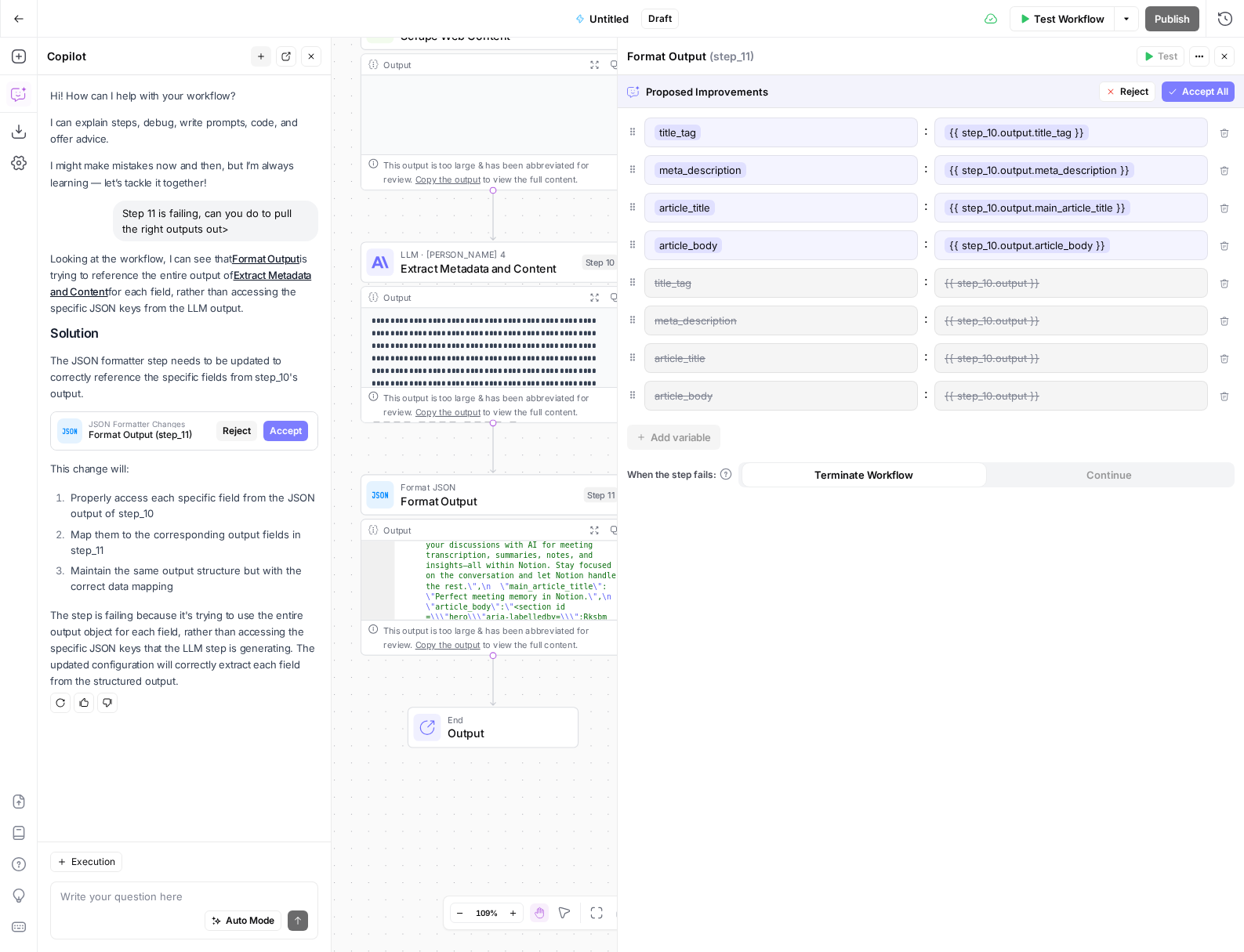
click at [1209, 88] on span "Accept All" at bounding box center [1204, 91] width 46 height 14
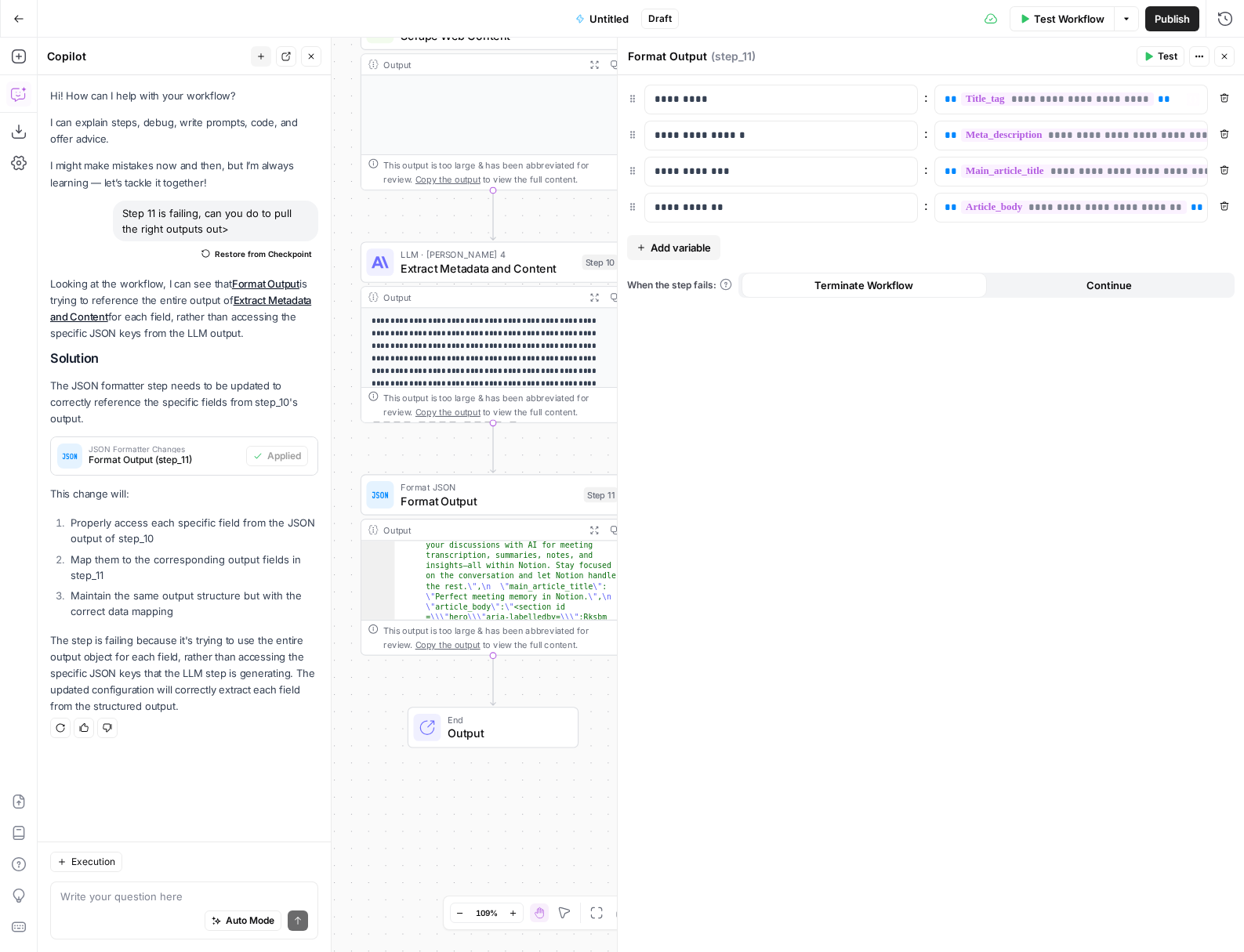
click at [1162, 53] on div "Publish P" at bounding box center [1171, 51] width 47 height 14
click at [1166, 58] on span "Test" at bounding box center [1167, 56] width 19 height 14
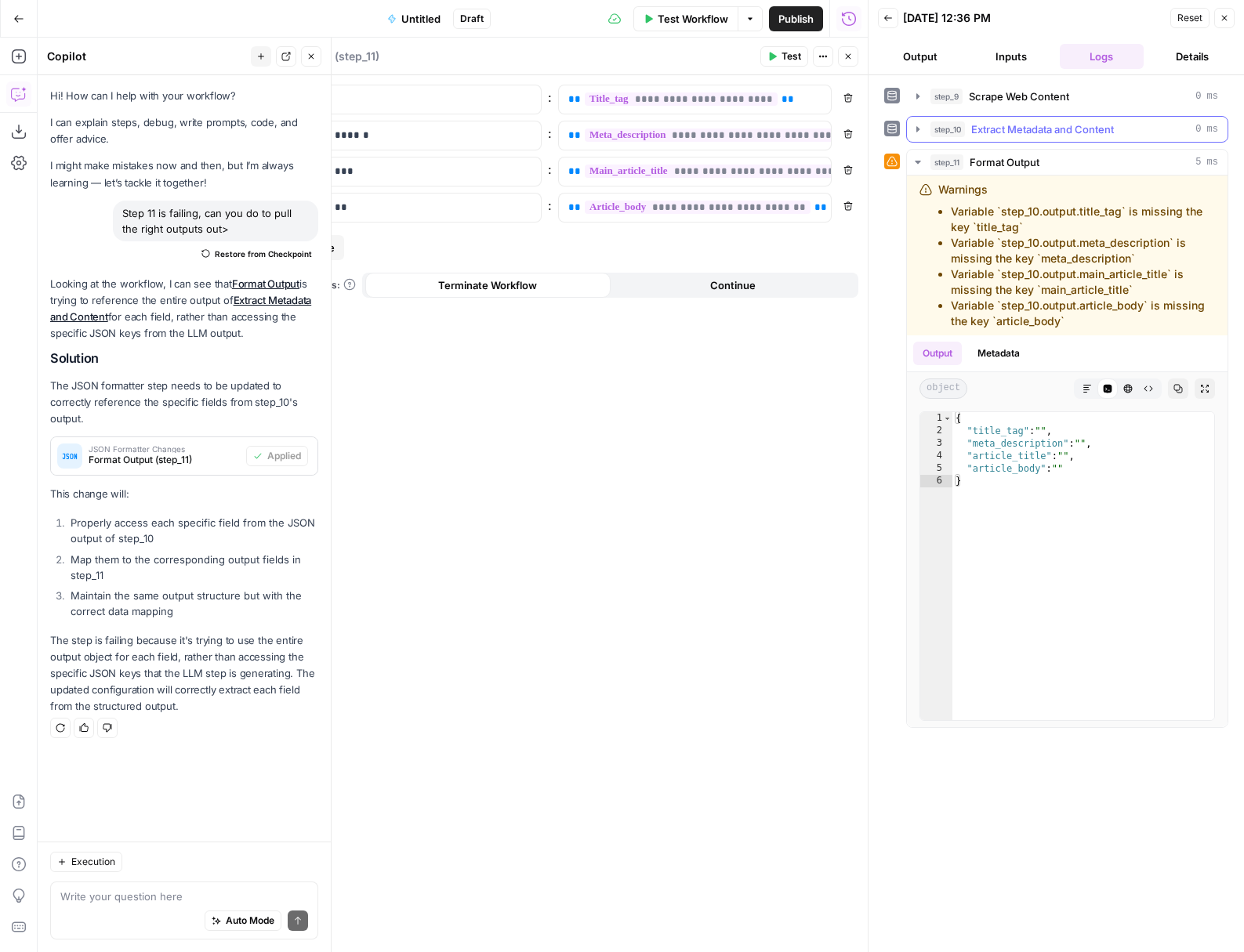
click at [912, 128] on icon "button" at bounding box center [917, 129] width 12 height 12
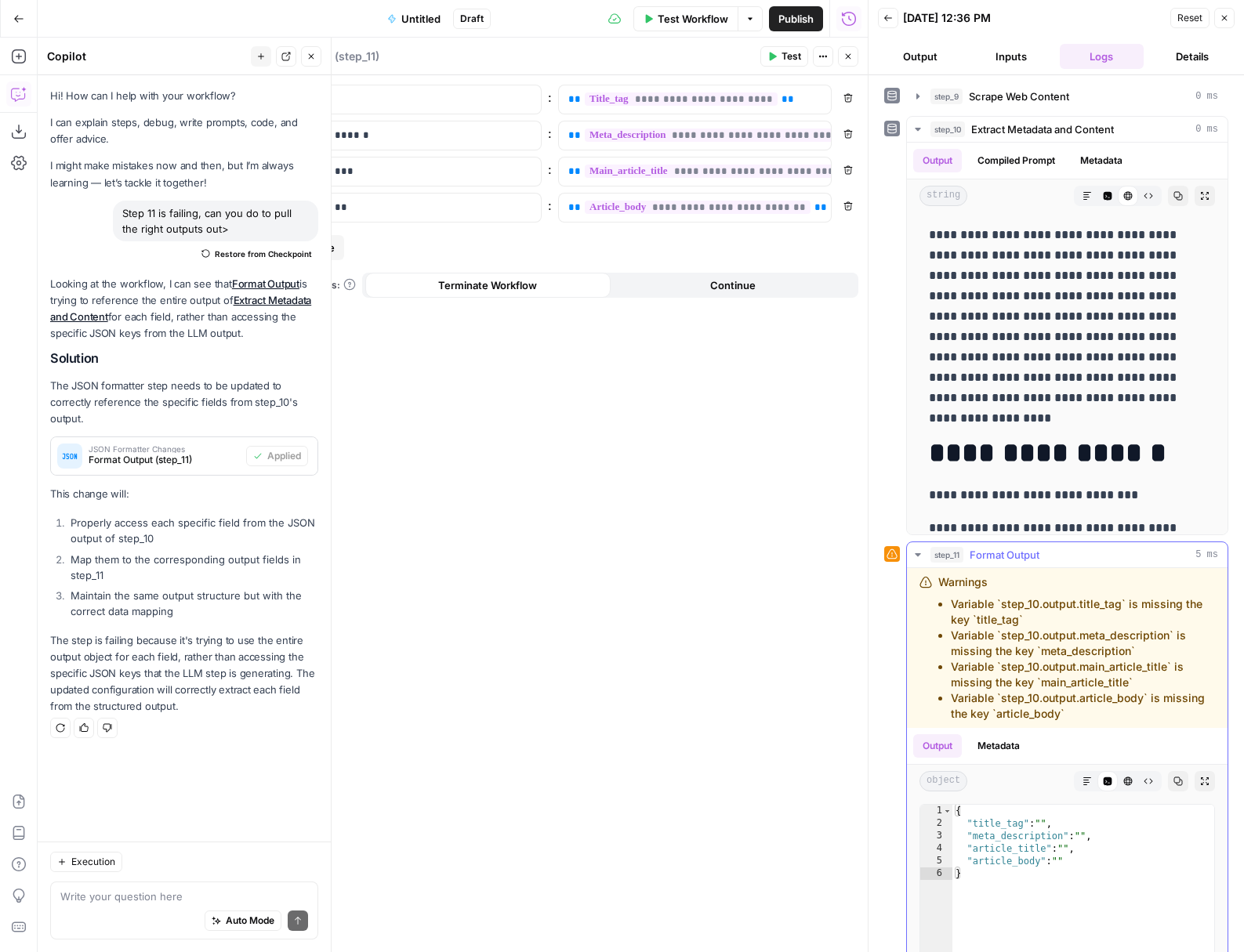
click at [1081, 628] on li "Variable `step_10.output.meta_description` is missing the key `meta_description`" at bounding box center [1083, 643] width 264 height 32
click at [1076, 558] on div "step_11 Format Output 5 ms" at bounding box center [1074, 554] width 288 height 15
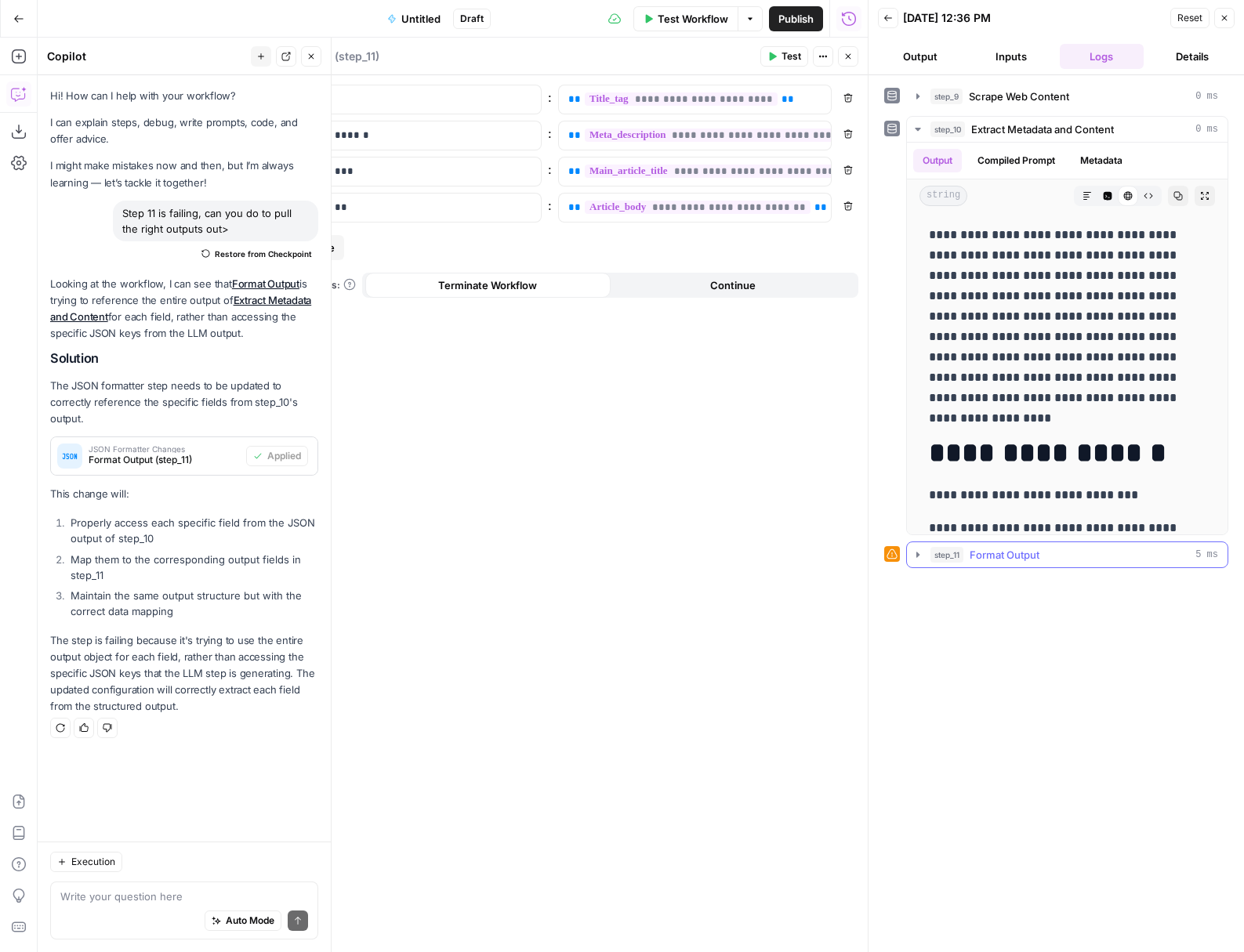
click at [1076, 558] on div "step_11 Format Output 5 ms" at bounding box center [1074, 554] width 288 height 15
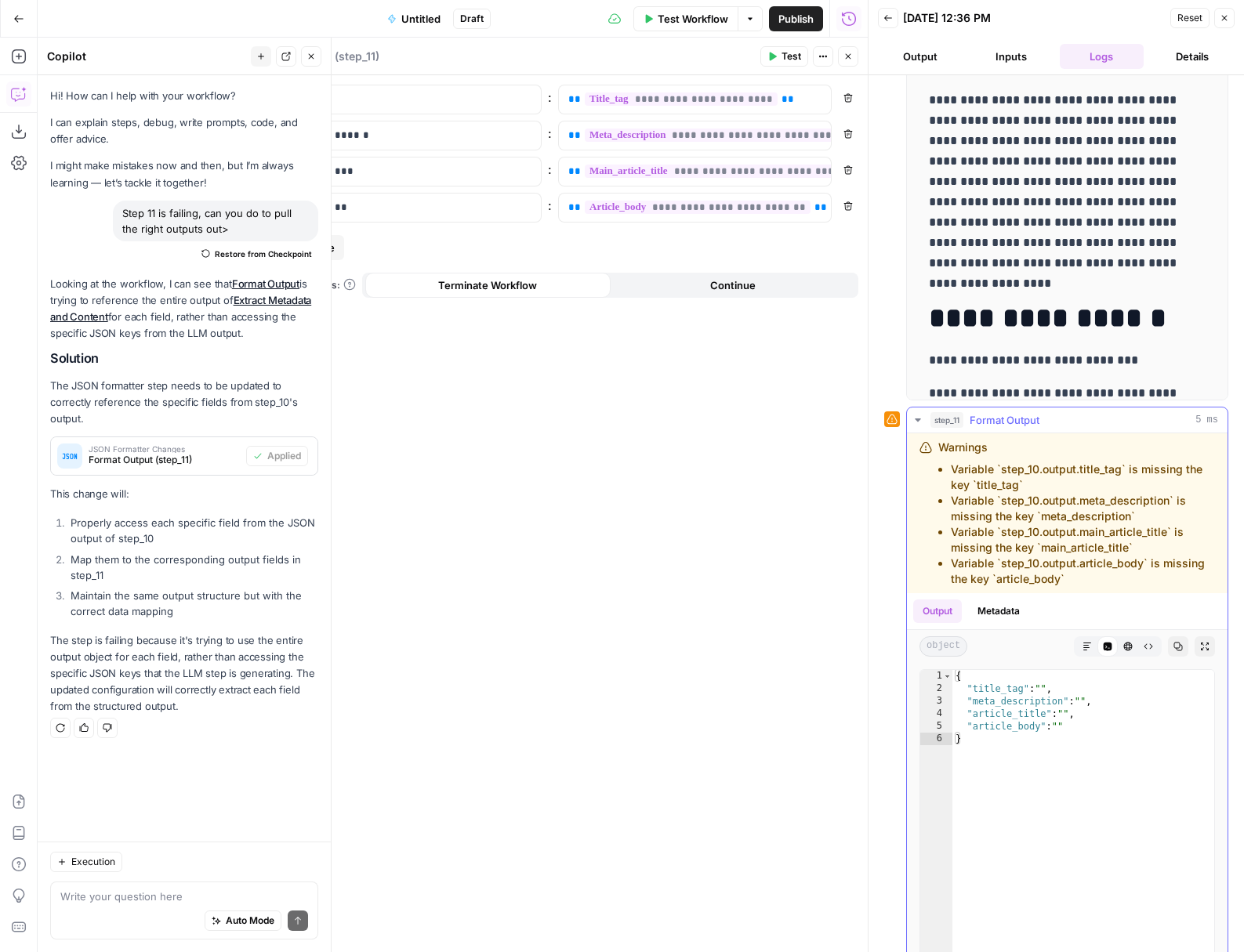
scroll to position [177, 0]
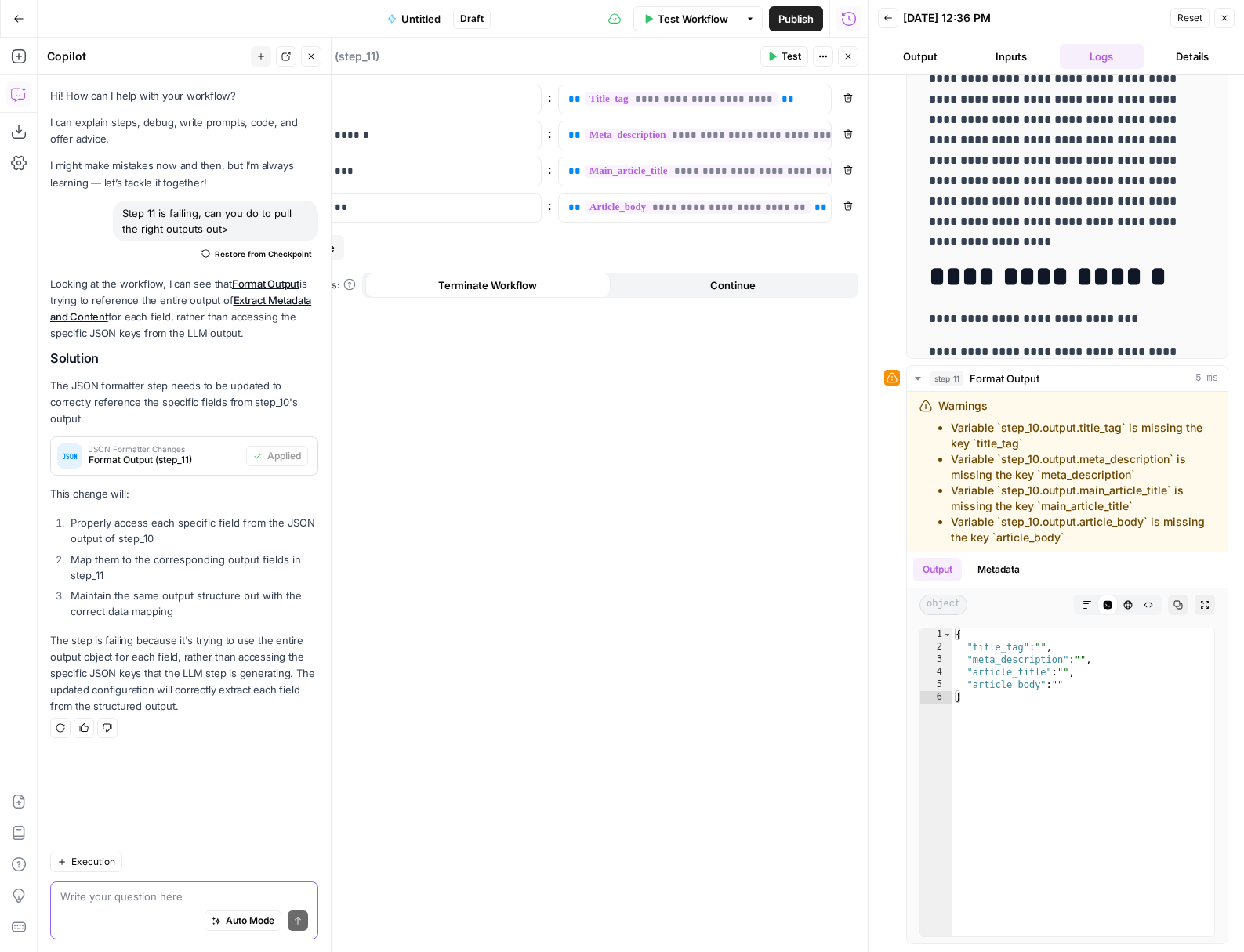
drag, startPoint x: 126, startPoint y: 894, endPoint x: 119, endPoint y: 884, distance: 12.2
click at [126, 894] on textarea at bounding box center [184, 896] width 248 height 15
drag, startPoint x: 1080, startPoint y: 531, endPoint x: 926, endPoint y: 407, distance: 197.7
click at [926, 407] on div "Warnings Variable `step_10.output.title_tag` is missing the key `title_tag` Var…" at bounding box center [1067, 472] width 296 height 147
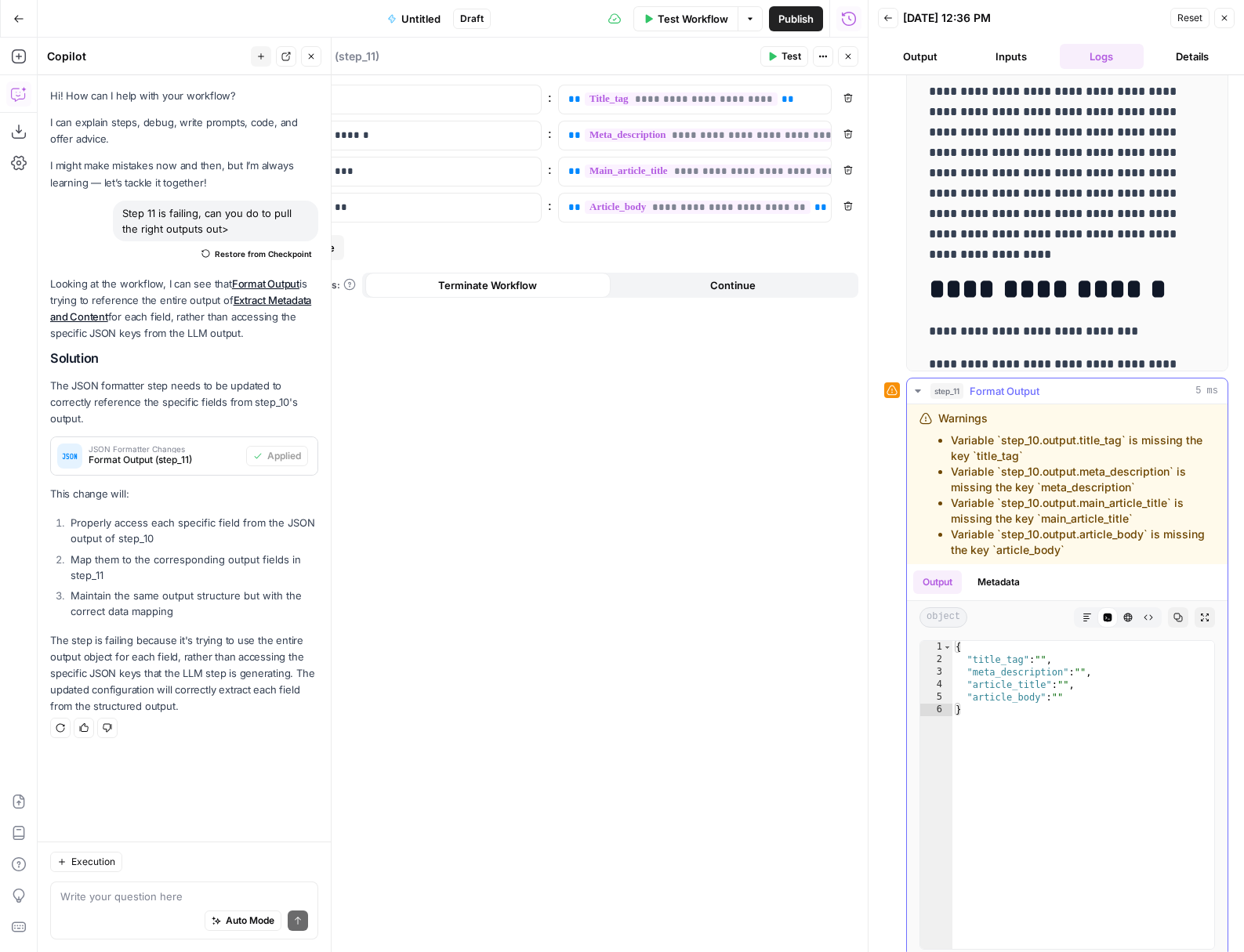
copy div "Warnings Variable `step_10.output.title_tag` is missing the key `title_tag` Var…"
click at [158, 897] on textarea at bounding box center [184, 896] width 248 height 15
paste textarea "Warnings Variable `step_10.output.title_tag` is missing the key `title_tag` Var…"
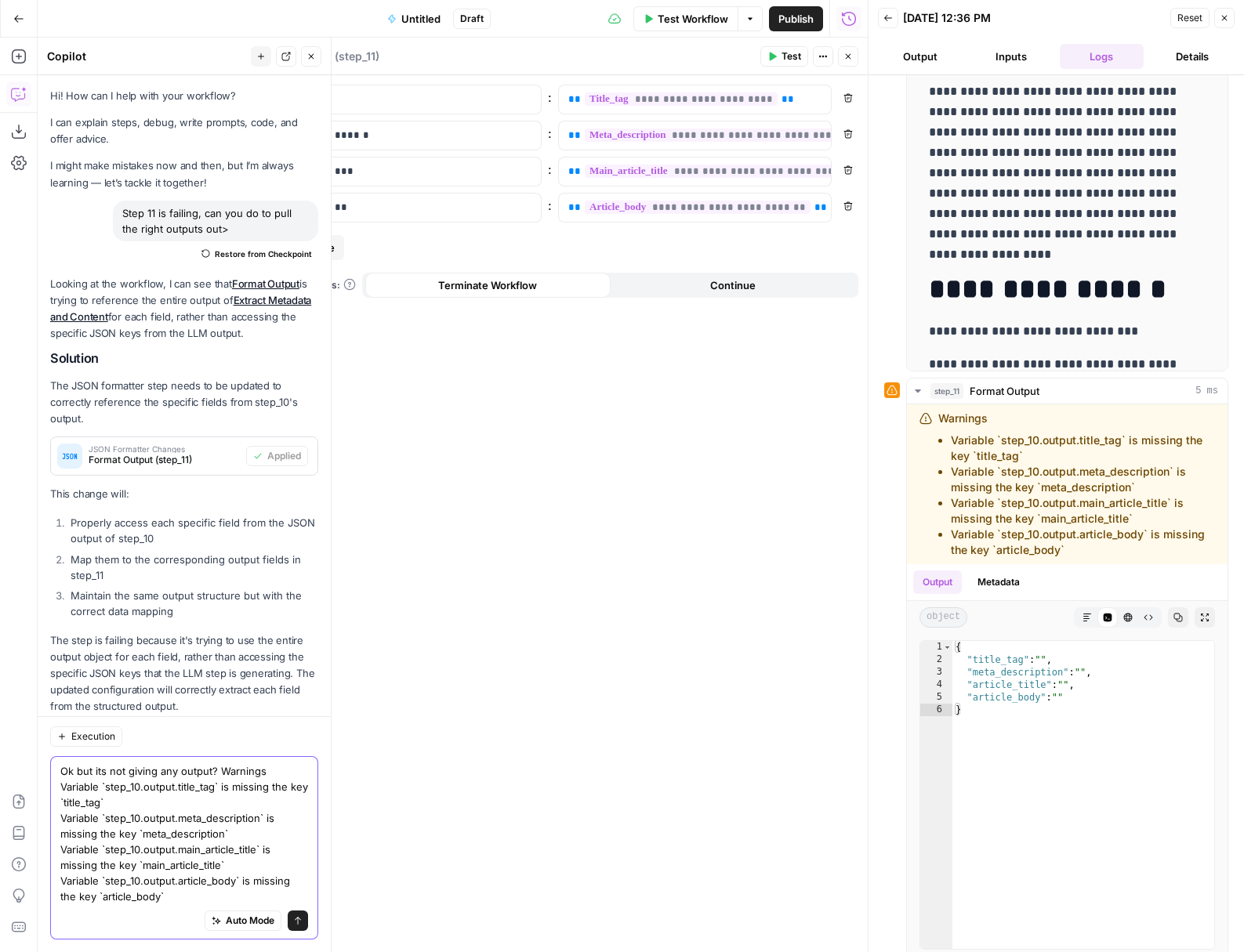
scroll to position [36, 0]
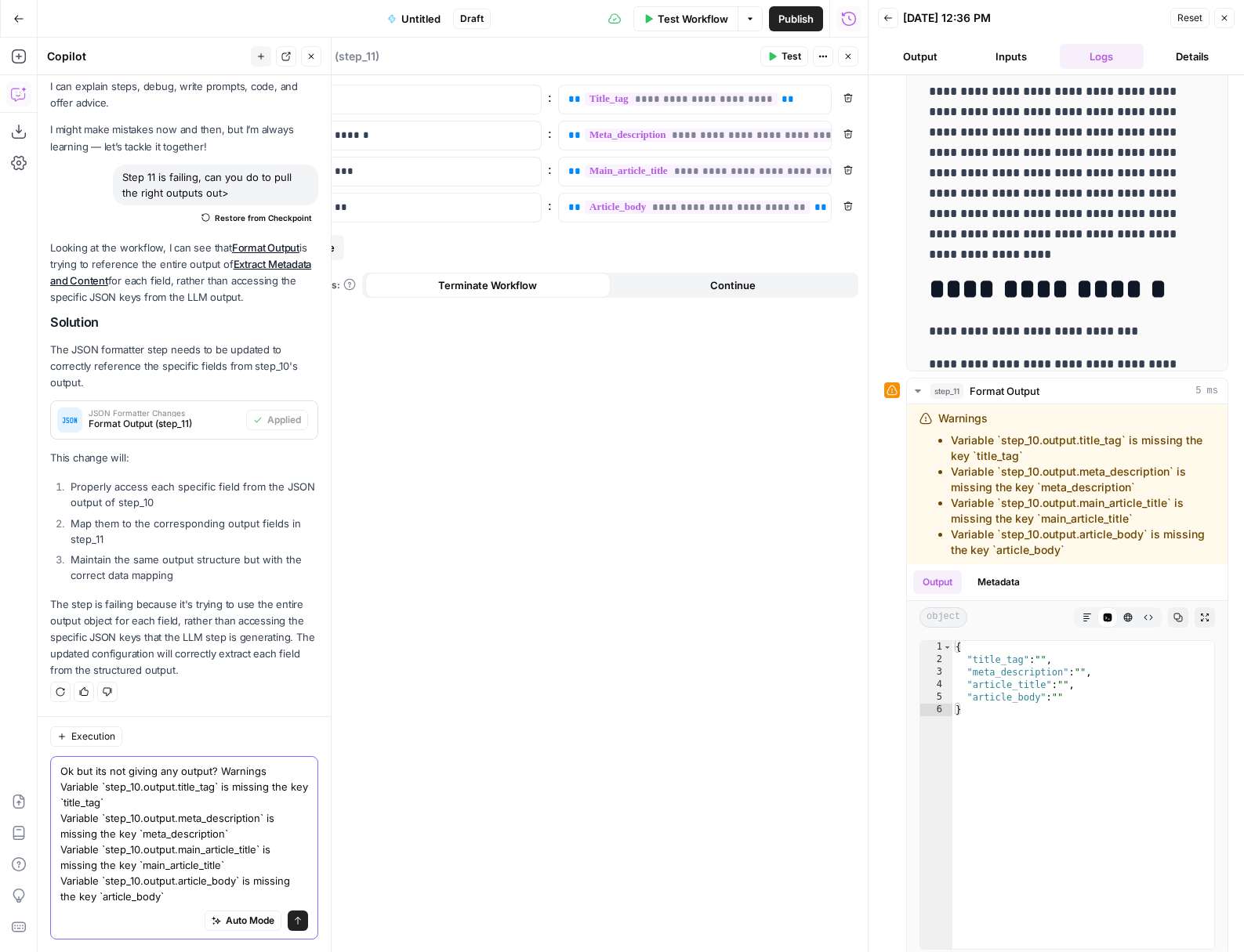
click at [222, 775] on textarea "Ok but its not giving any output? Warnings Variable `step_10.output.title_tag` …" at bounding box center [184, 834] width 248 height 141
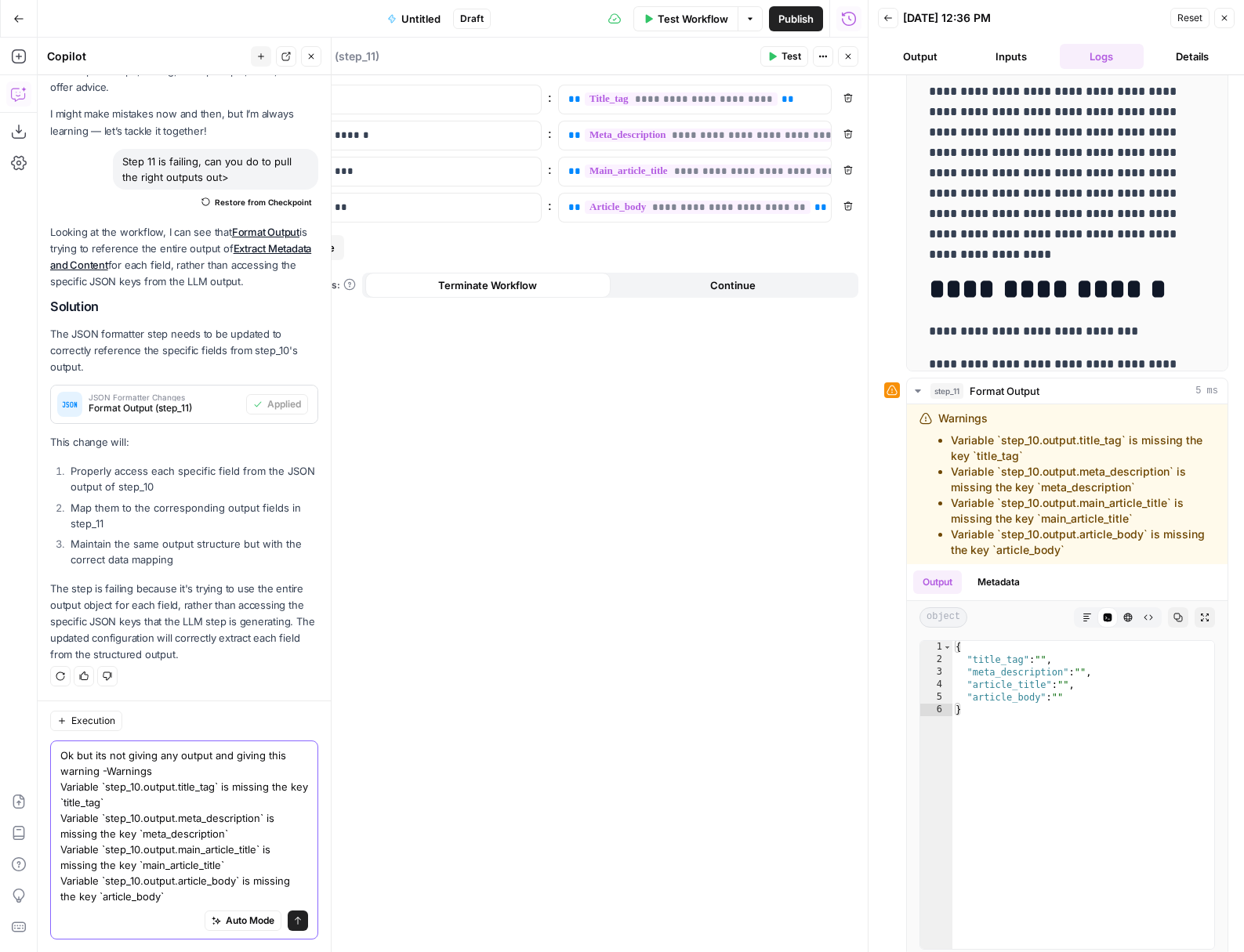
type textarea "Ok but its not giving any output and giving this warning - Warnings Variable `s…"
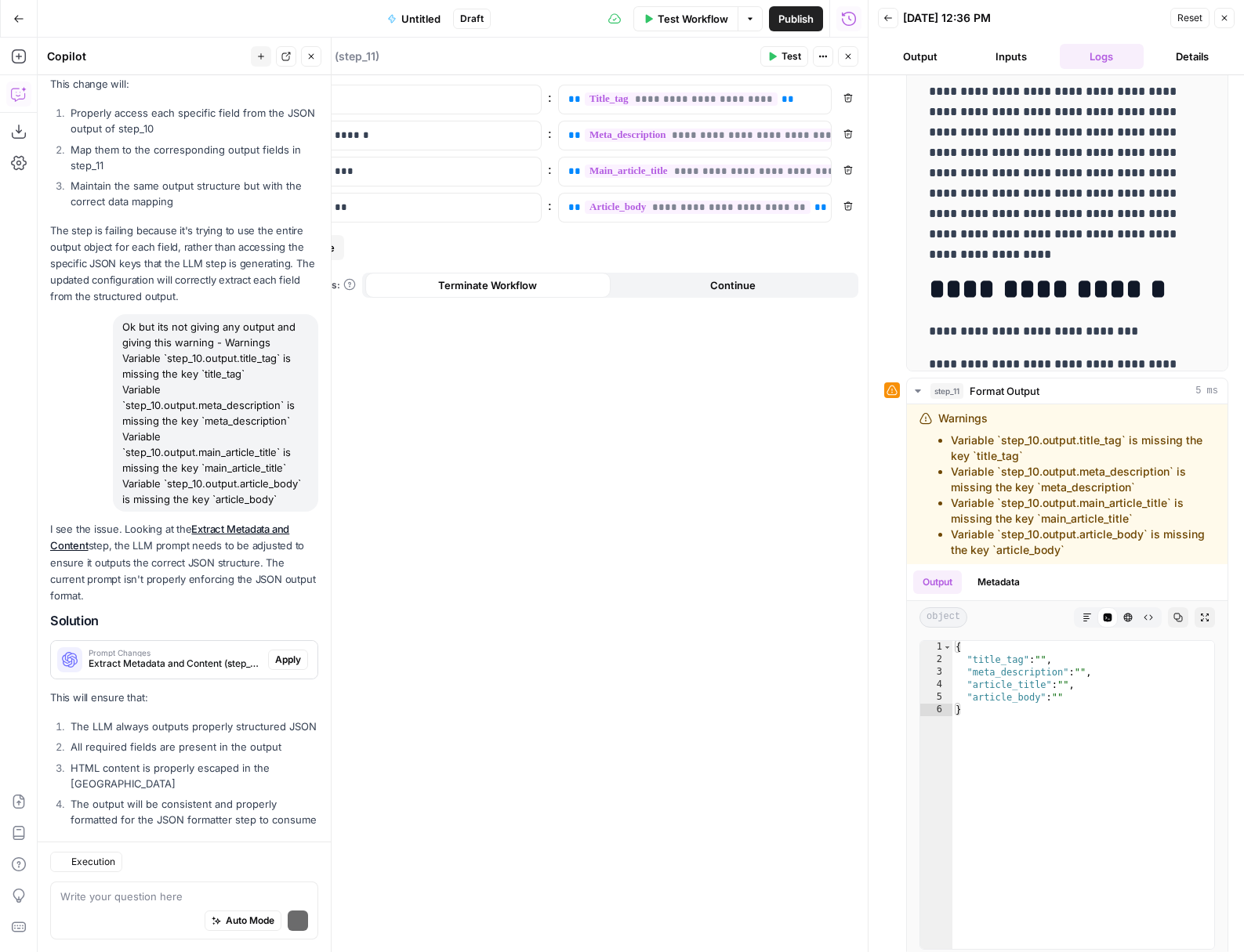
scroll to position [480, 0]
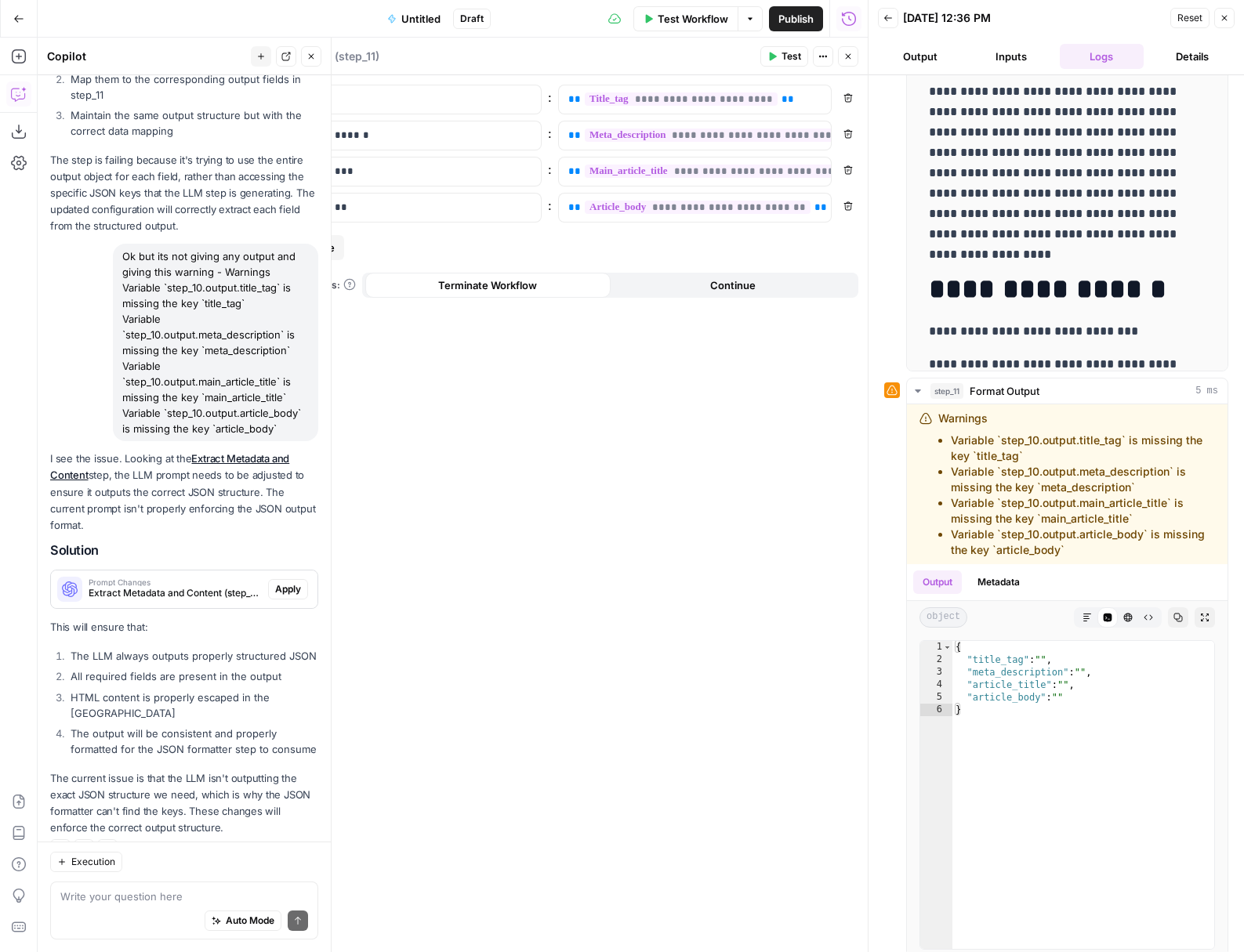
click at [291, 583] on span "Apply" at bounding box center [288, 589] width 26 height 14
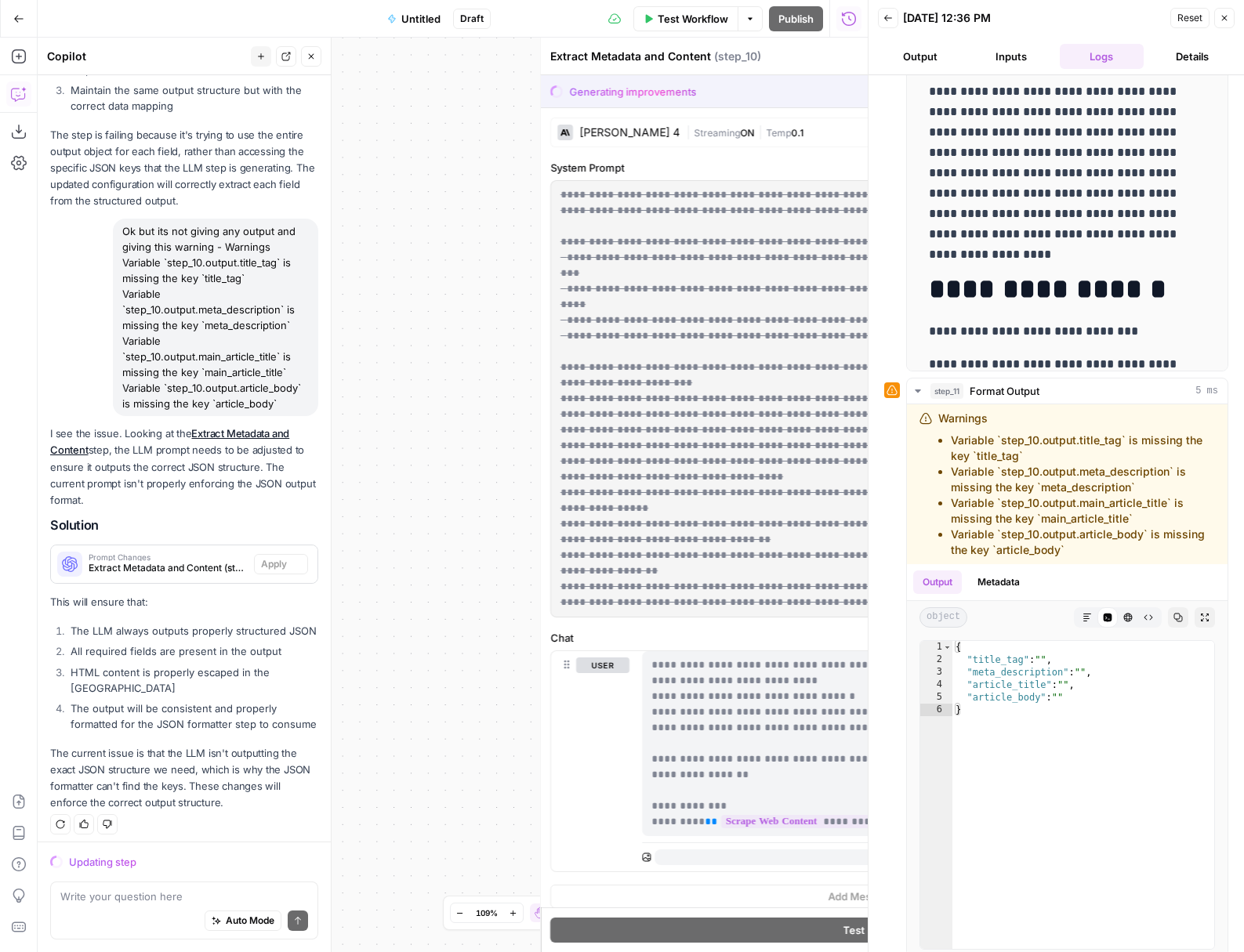
scroll to position [455, 0]
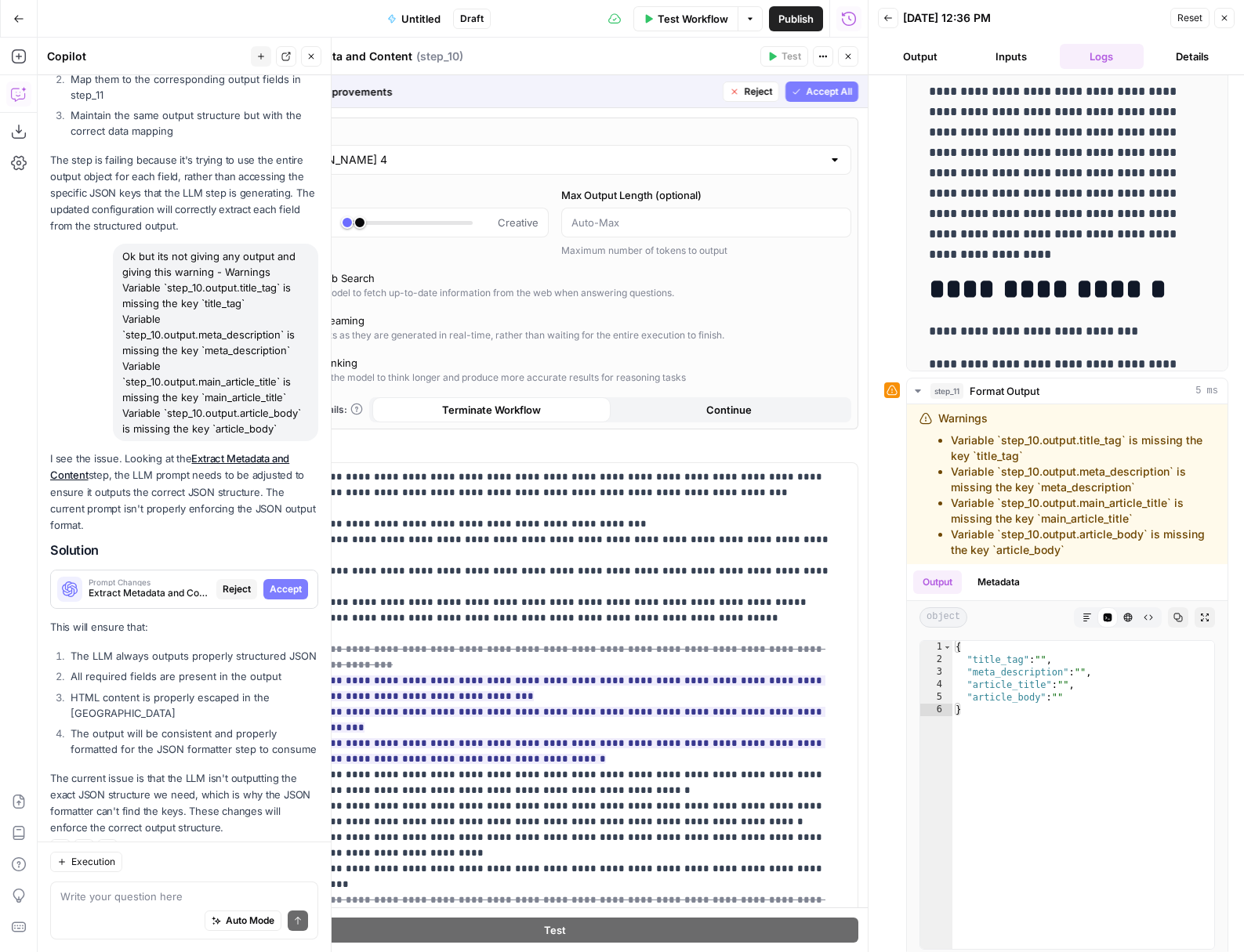
click at [291, 583] on span "Accept" at bounding box center [286, 589] width 32 height 14
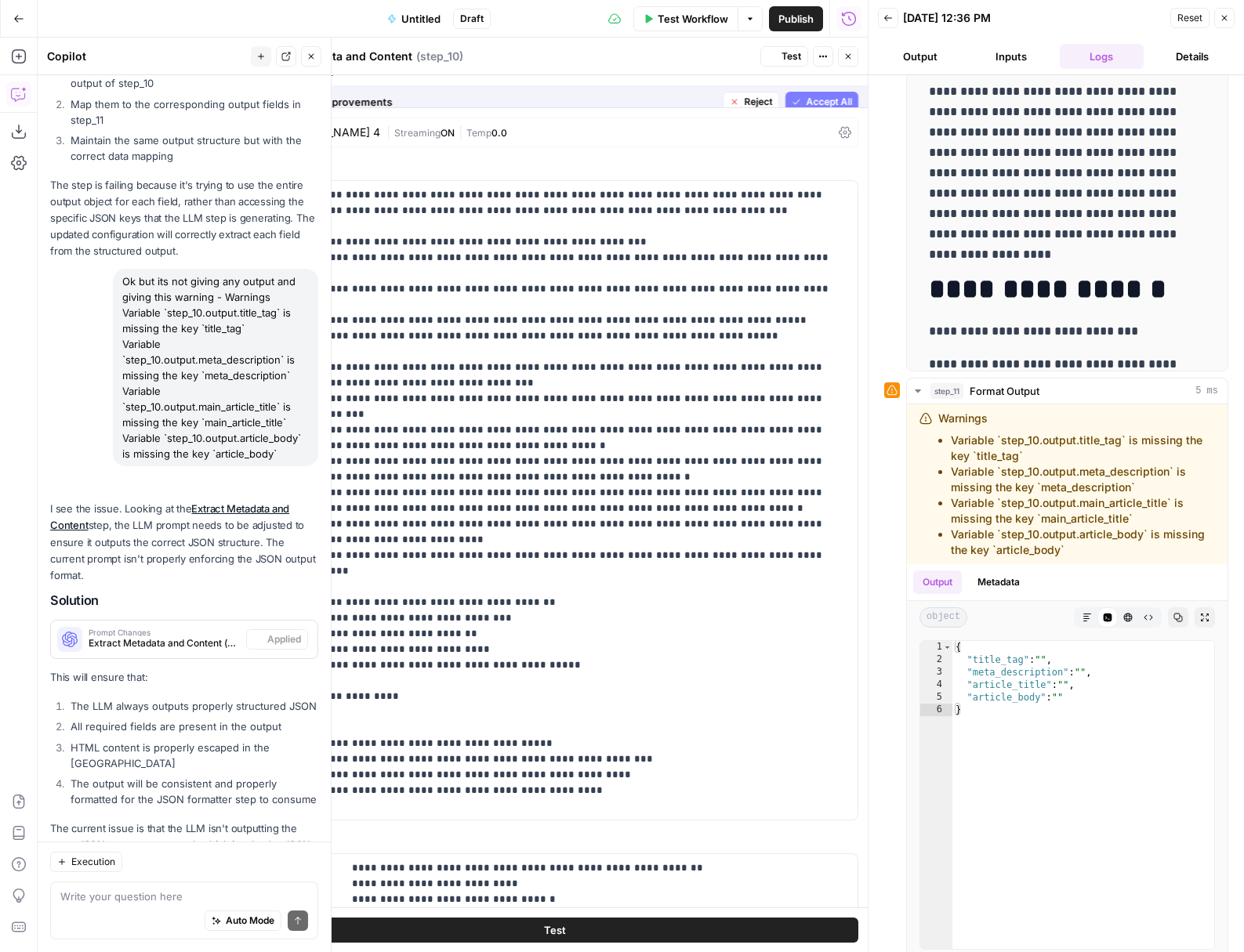
scroll to position [506, 0]
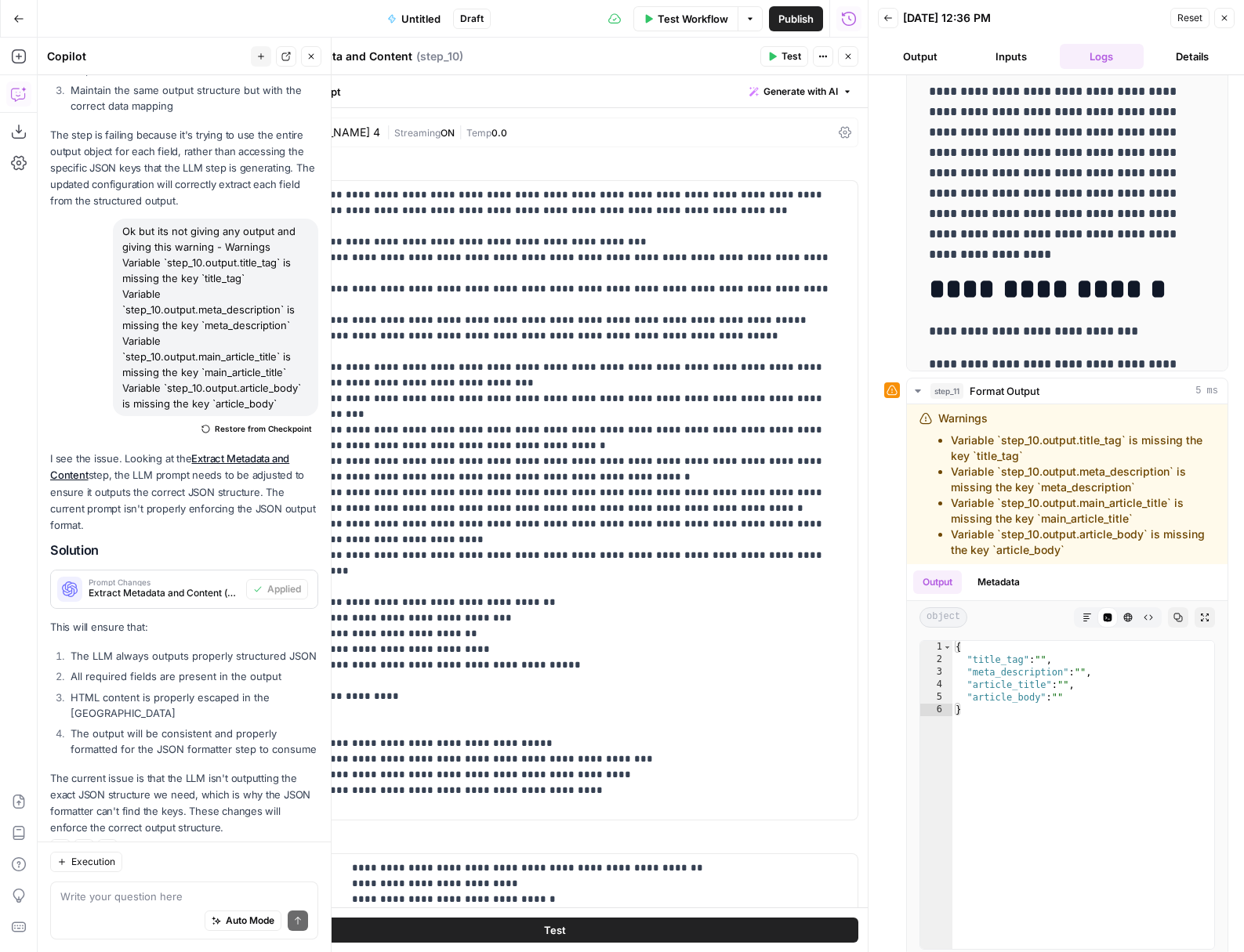
click at [783, 932] on button "Test" at bounding box center [554, 930] width 608 height 25
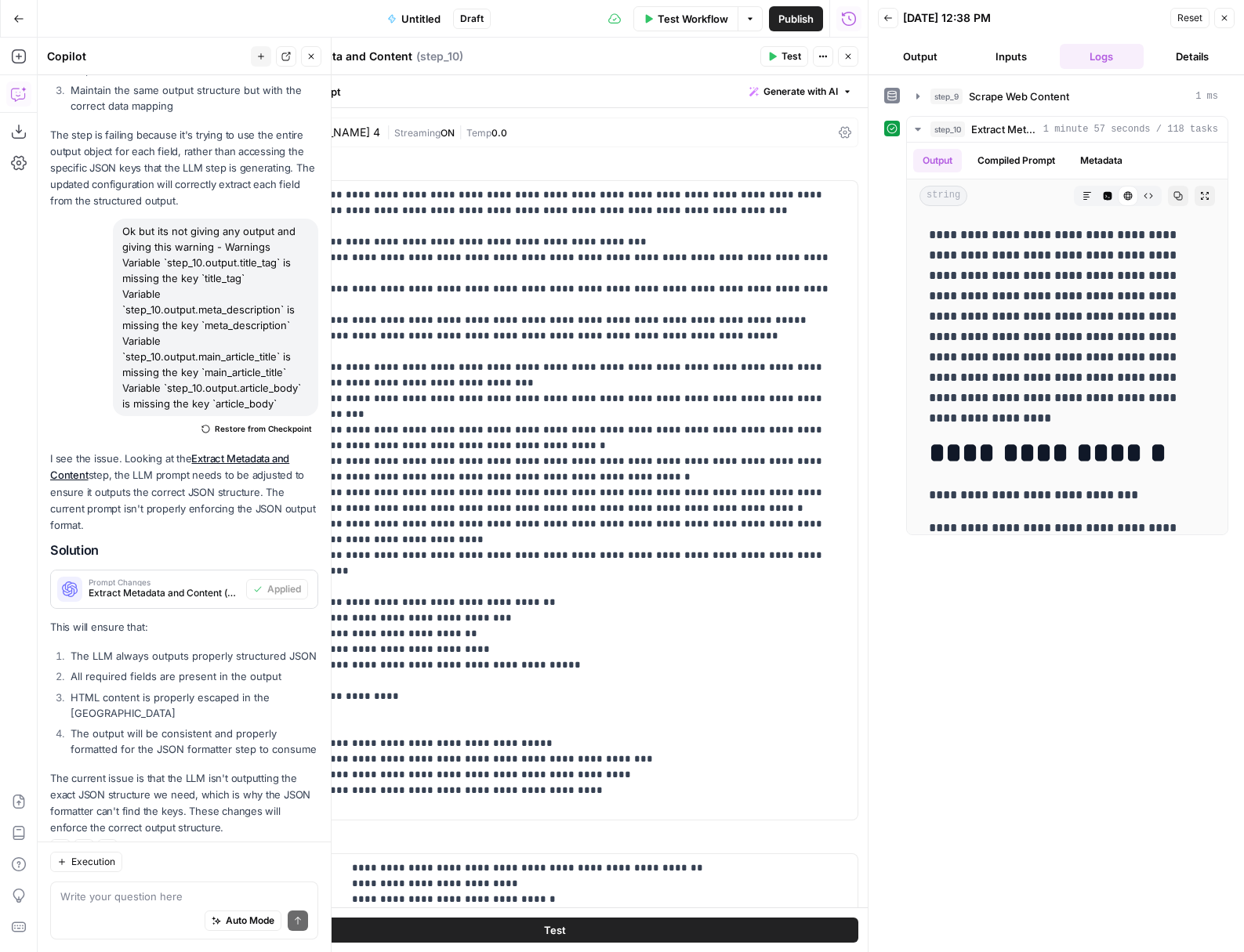
click at [685, 12] on span "Test Workflow" at bounding box center [692, 19] width 71 height 15
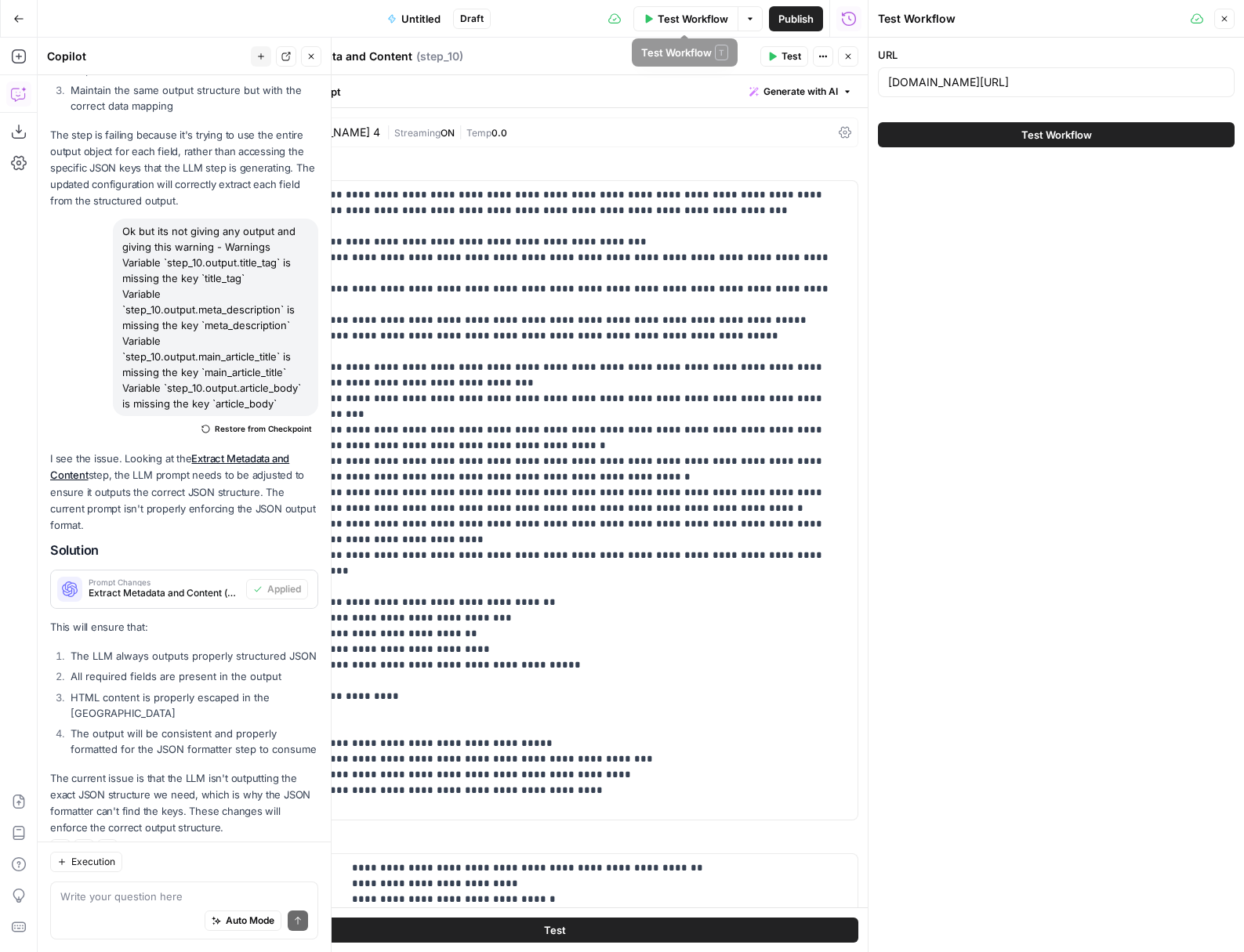
drag, startPoint x: 976, startPoint y: 106, endPoint x: 998, endPoint y: 120, distance: 26.1
click at [980, 109] on div "URL notion.com/product/ai-meeting-notes Test Workflow" at bounding box center [1056, 96] width 375 height 119
click at [1007, 126] on button "Test Workflow" at bounding box center [1056, 134] width 357 height 25
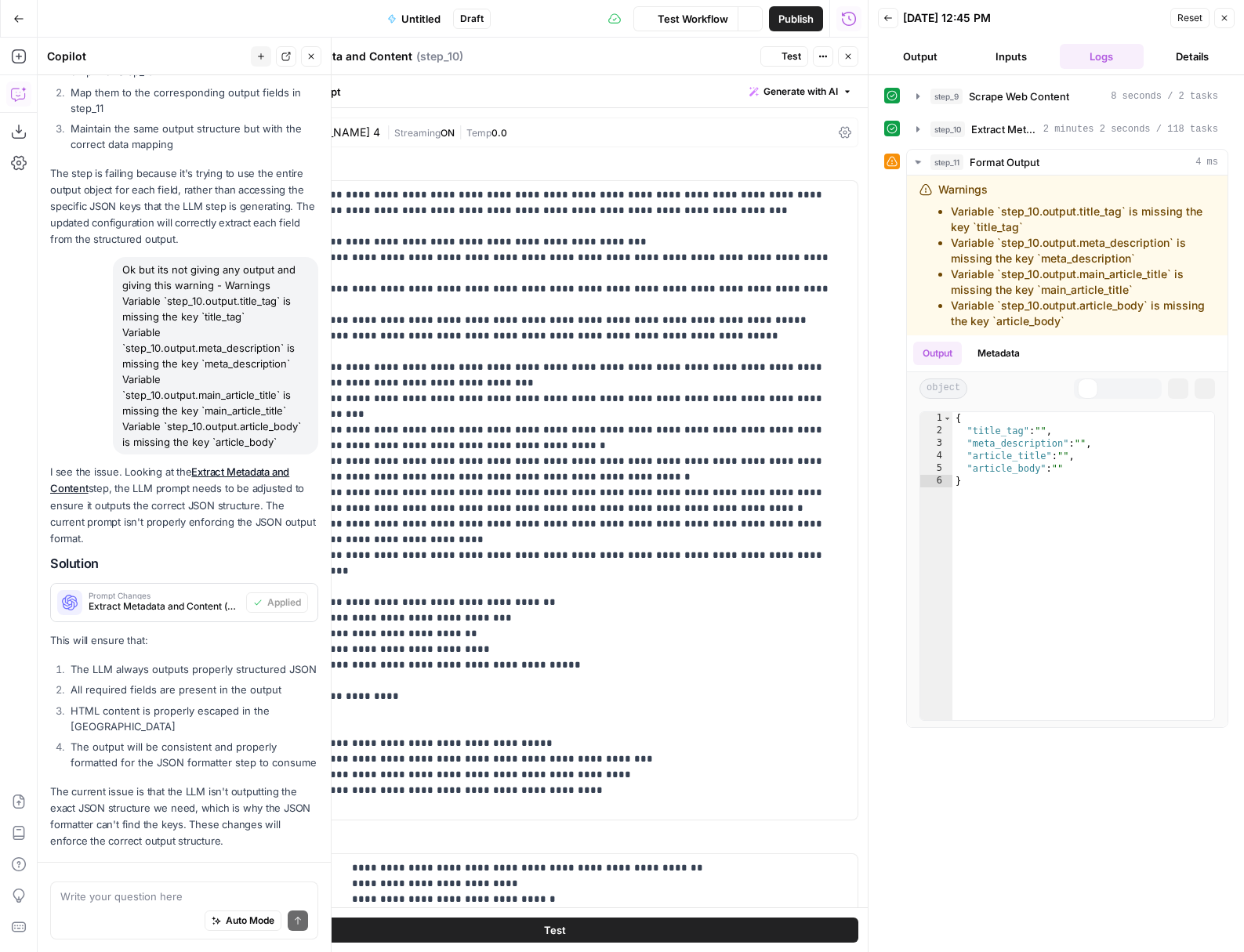
scroll to position [506, 0]
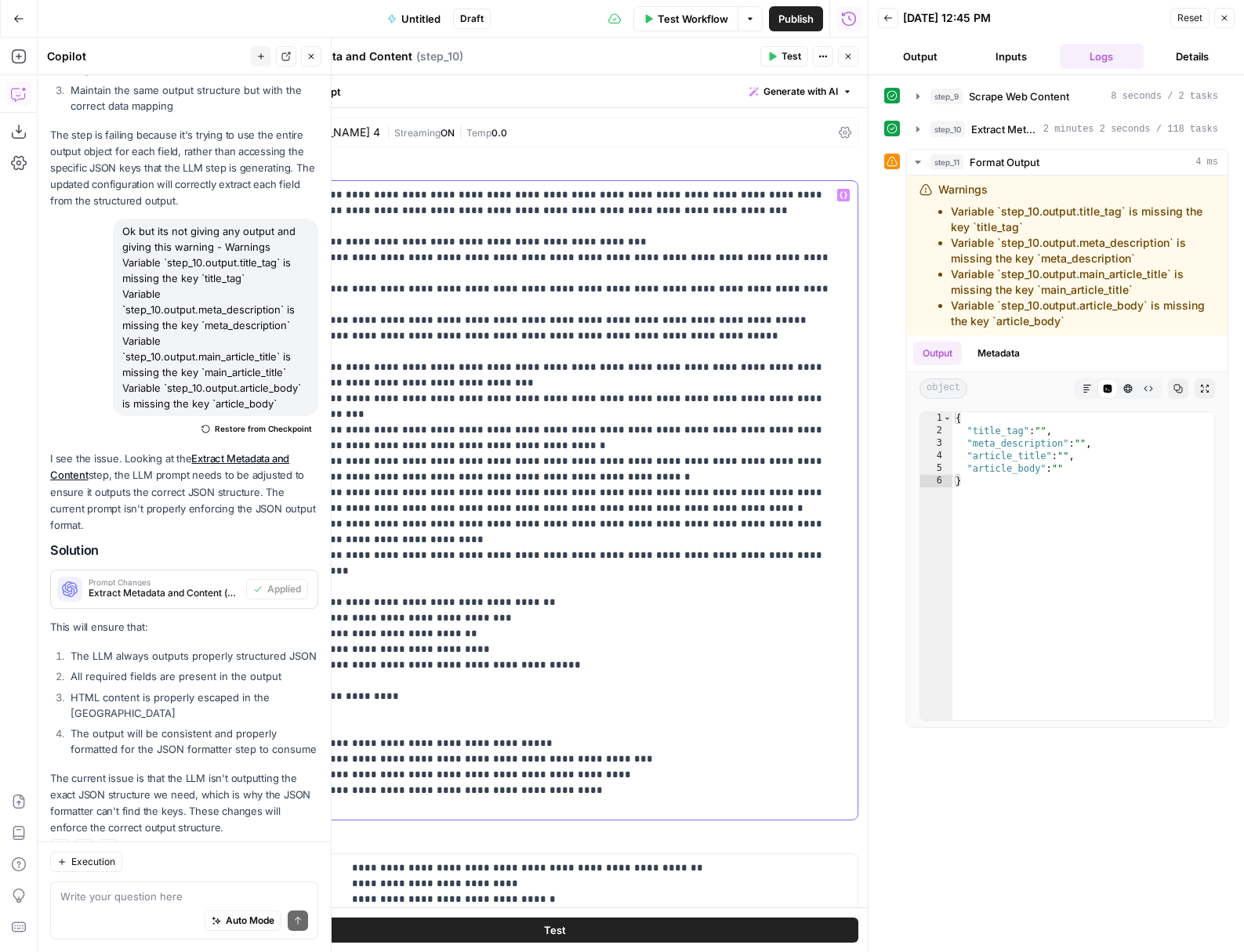
click at [734, 430] on p "**********" at bounding box center [554, 501] width 587 height 627
click at [125, 911] on div "Auto Mode Send" at bounding box center [184, 921] width 248 height 35
type textarea "It is still not working"
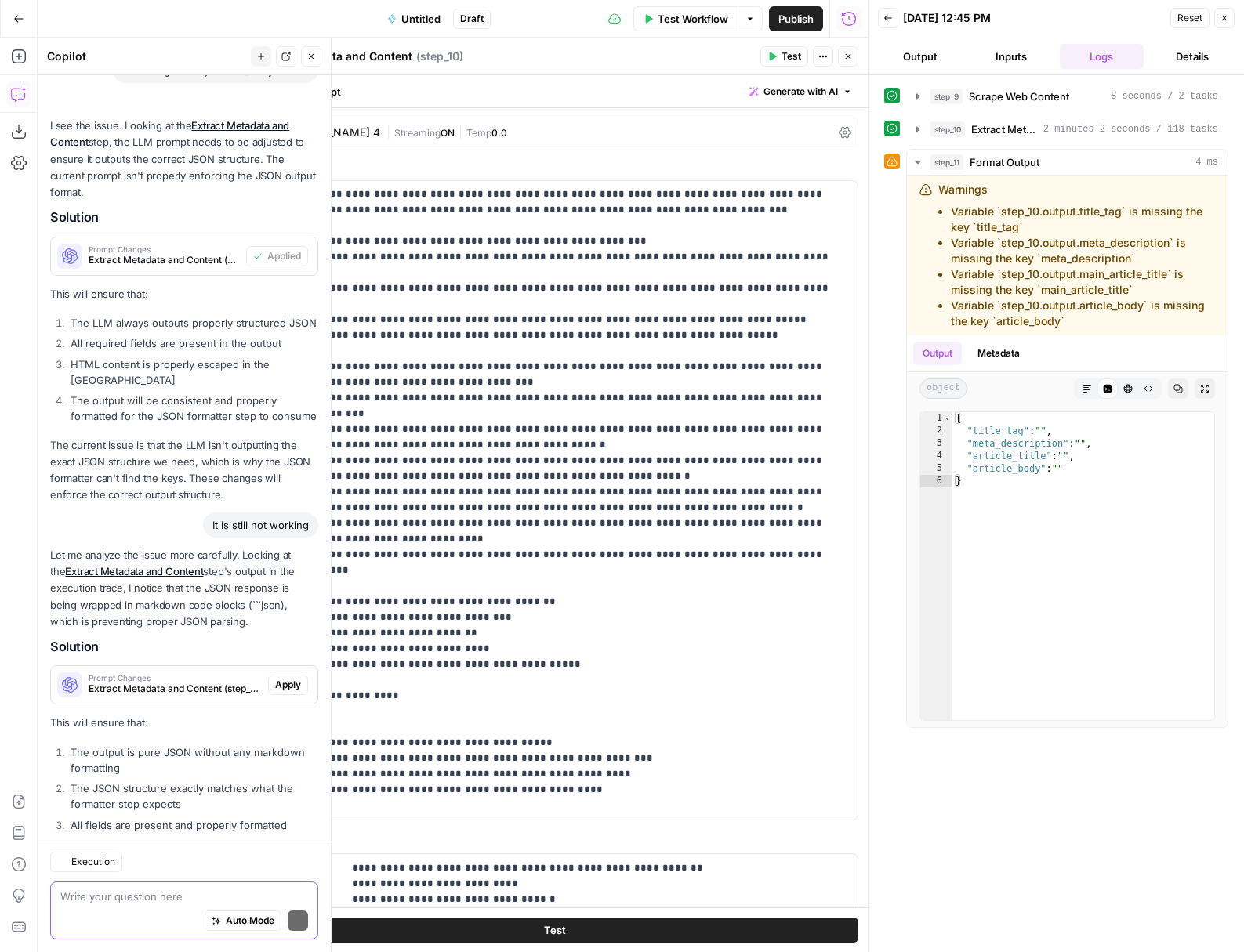
scroll to position [934, 0]
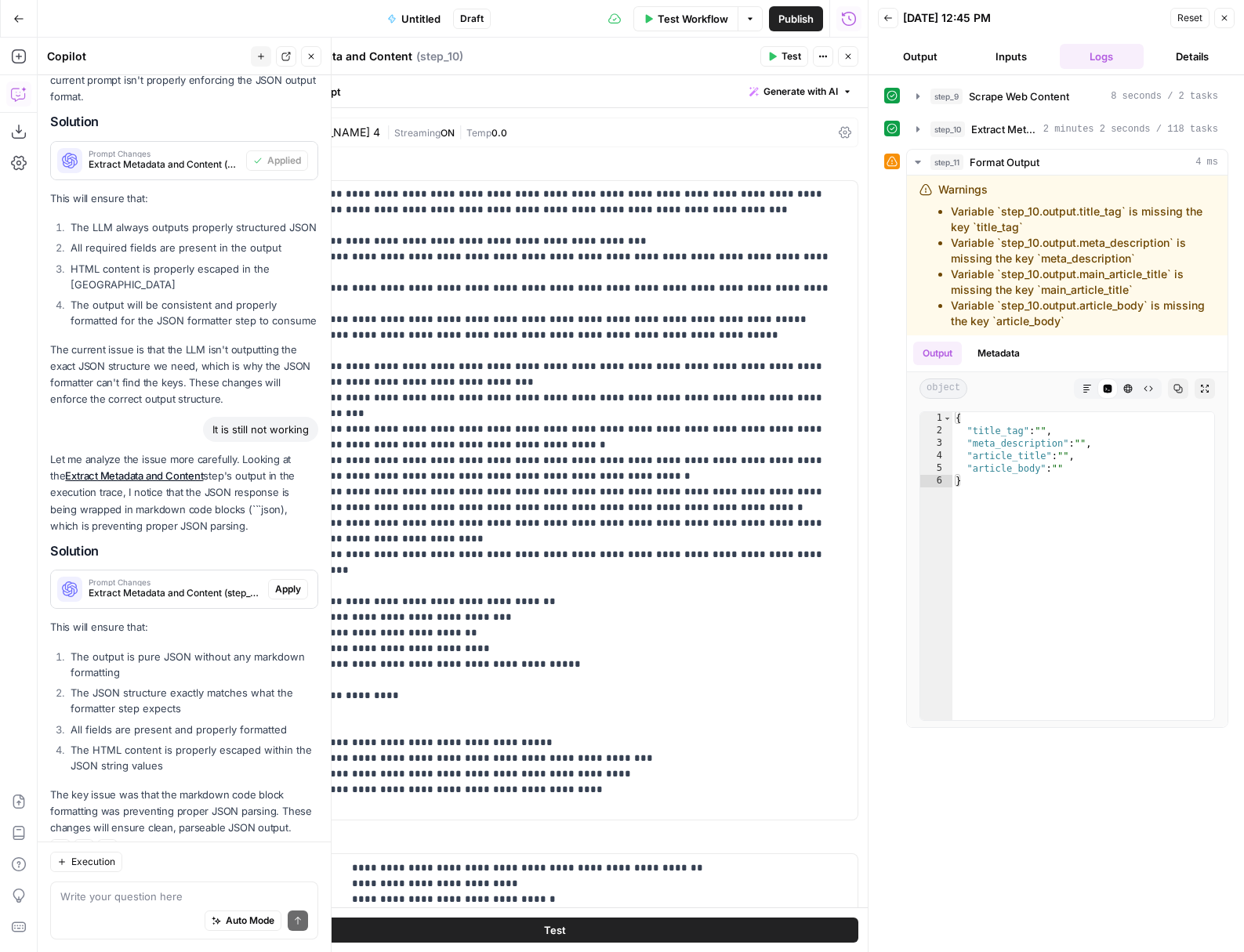
click at [281, 583] on span "Apply" at bounding box center [288, 589] width 26 height 14
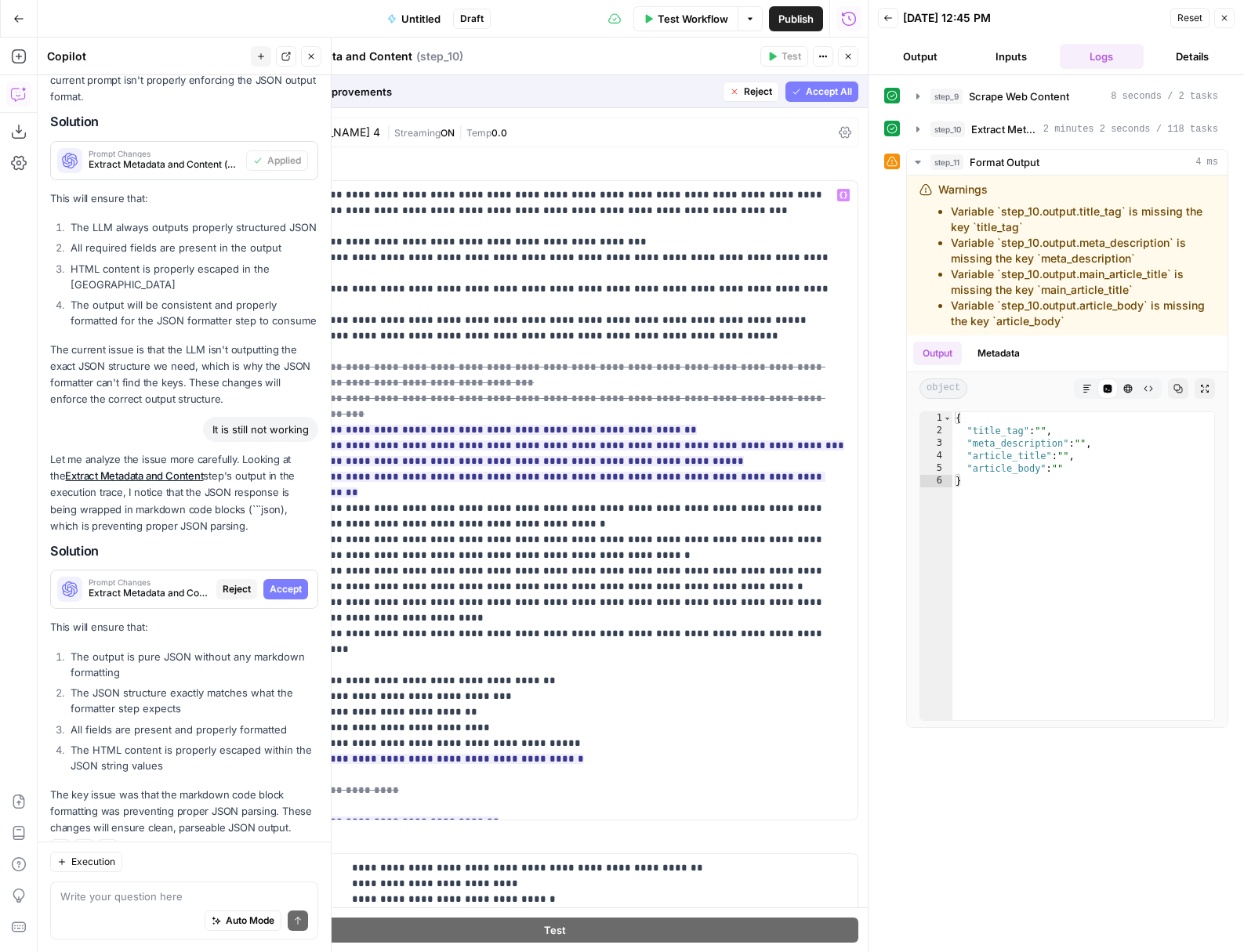
scroll to position [95, 0]
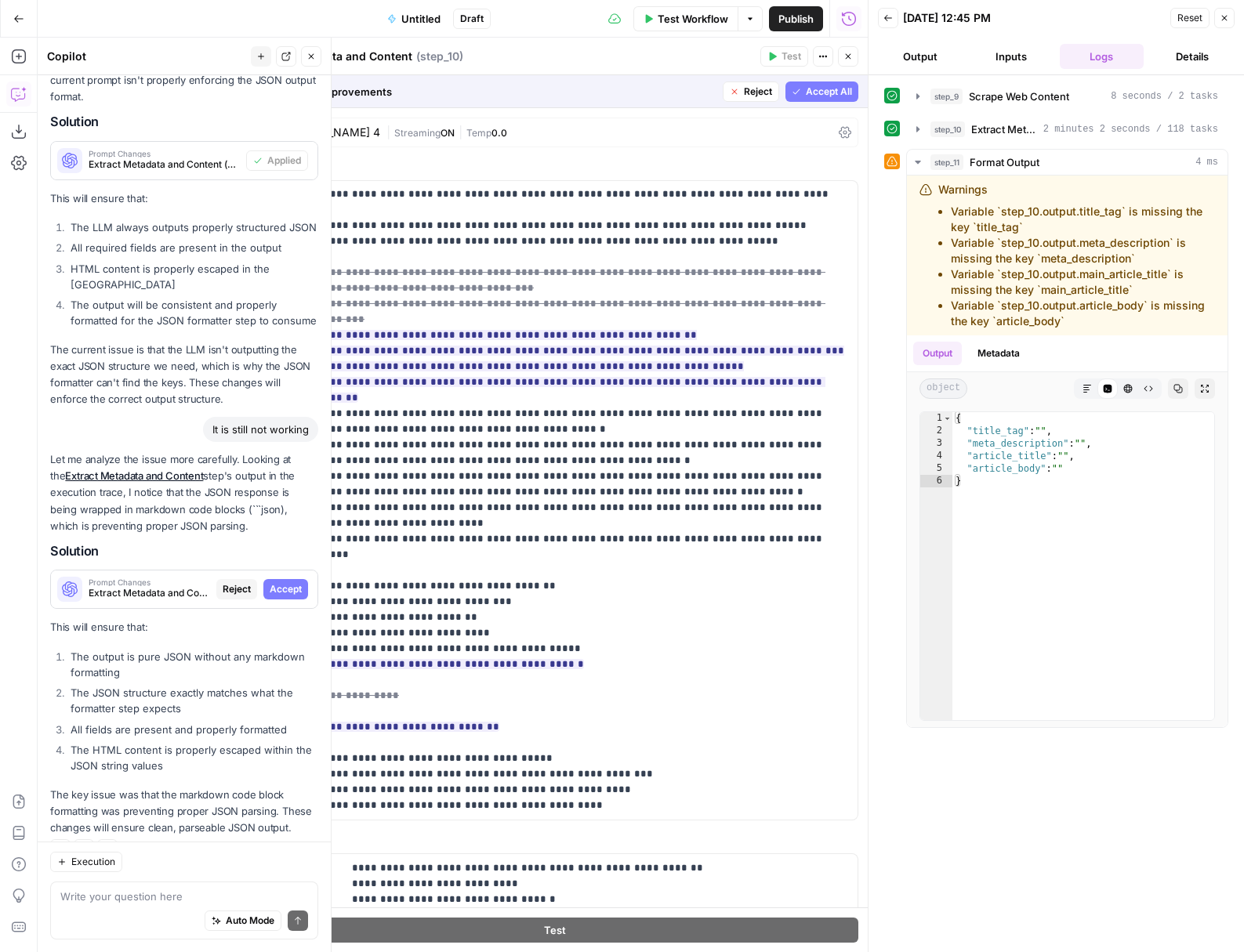
click at [822, 88] on span "Accept All" at bounding box center [828, 91] width 46 height 14
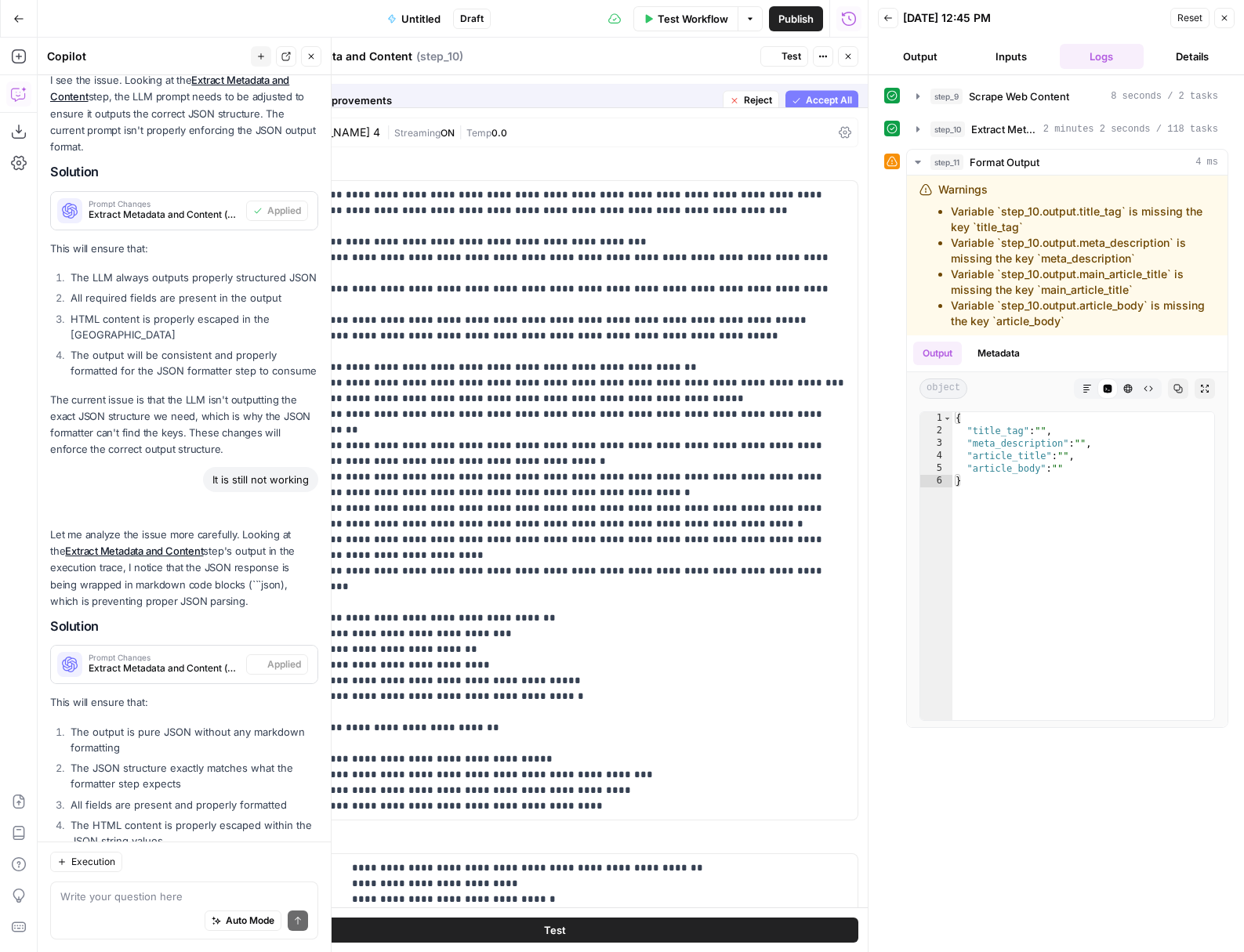
scroll to position [959, 0]
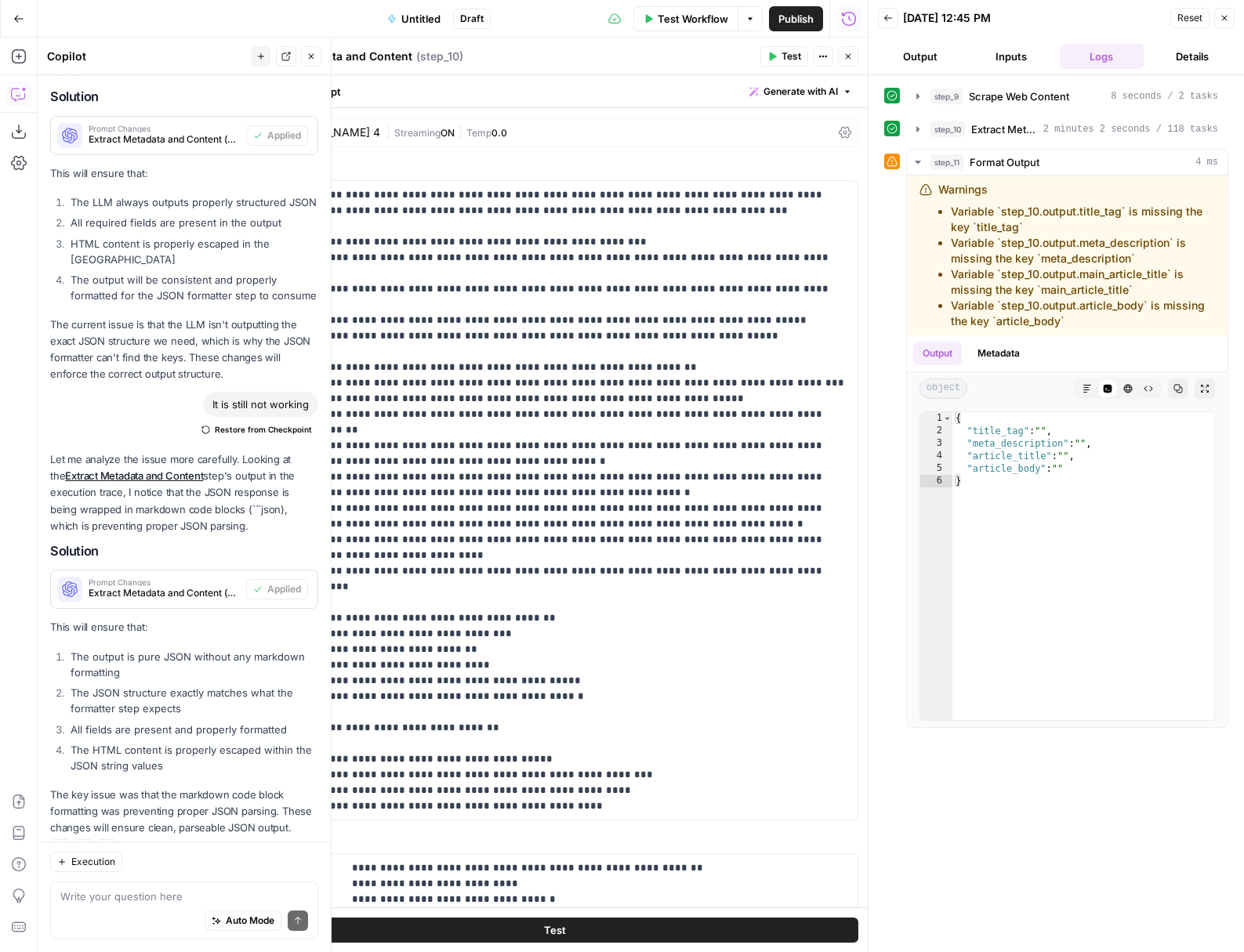
click at [708, 922] on button "Test" at bounding box center [554, 930] width 608 height 25
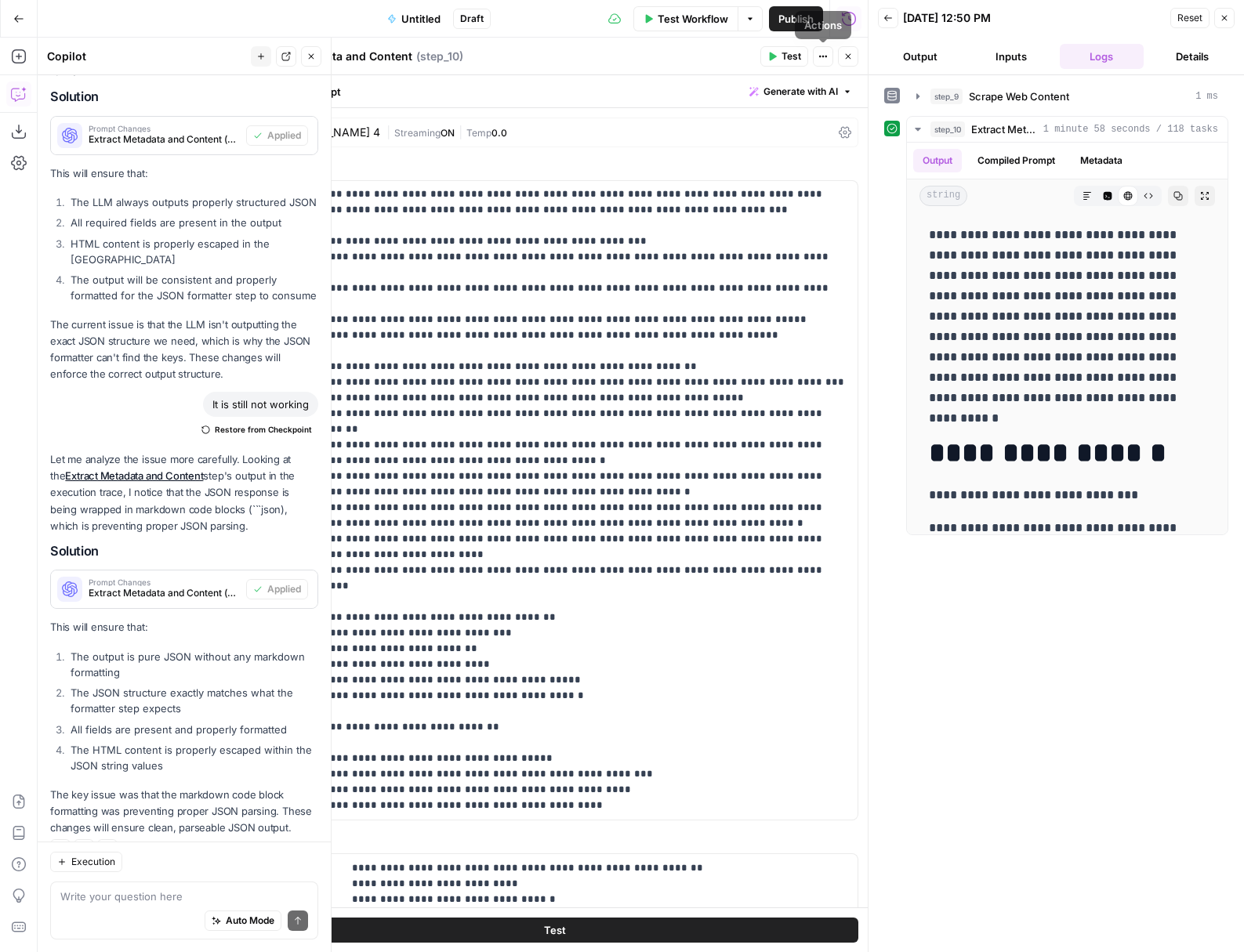
click at [849, 59] on icon "button" at bounding box center [849, 57] width 6 height 6
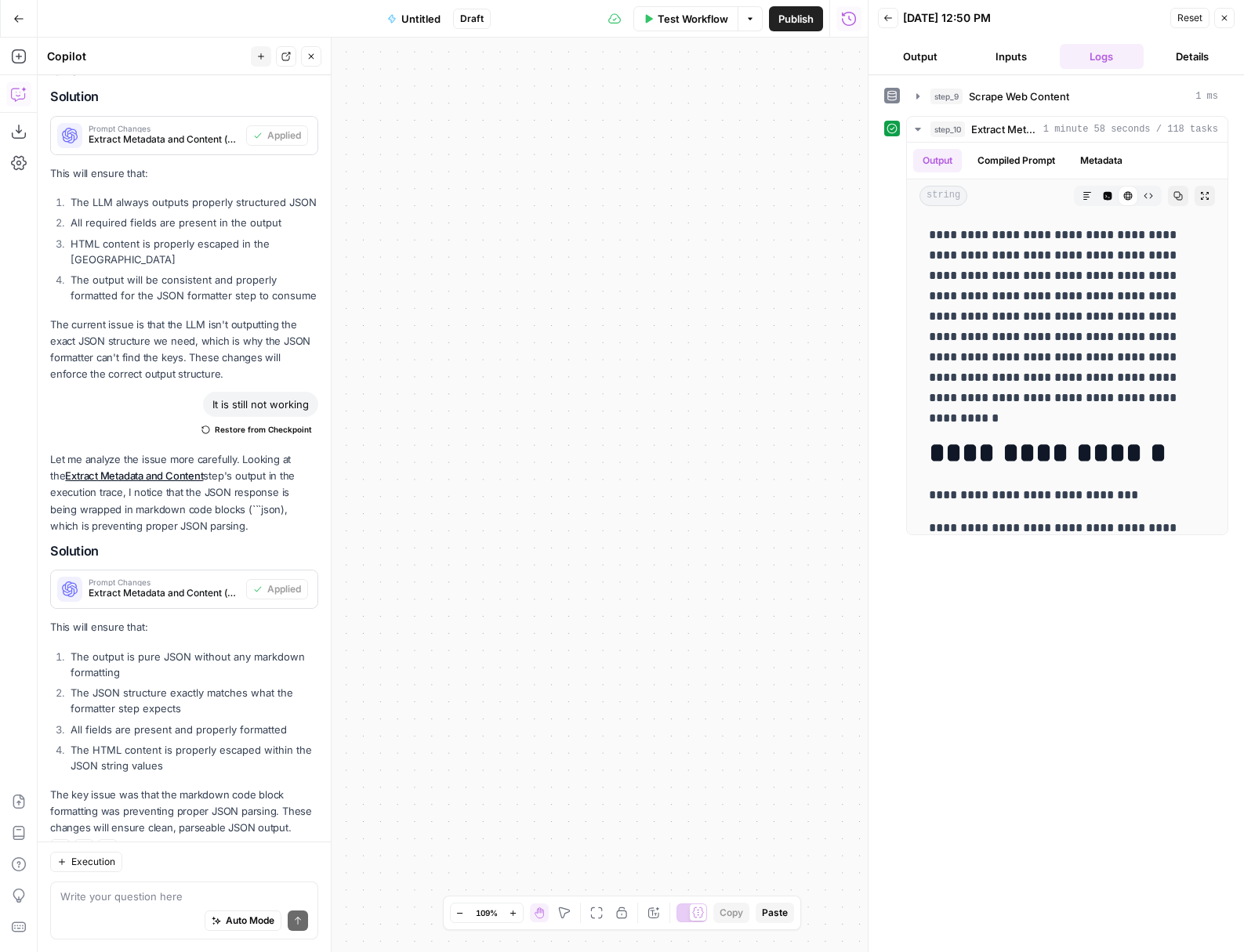
click at [679, 31] on div "Test Workflow Options Publish Run History" at bounding box center [679, 18] width 378 height 36
click at [688, 20] on span "Test Workflow" at bounding box center [692, 19] width 71 height 15
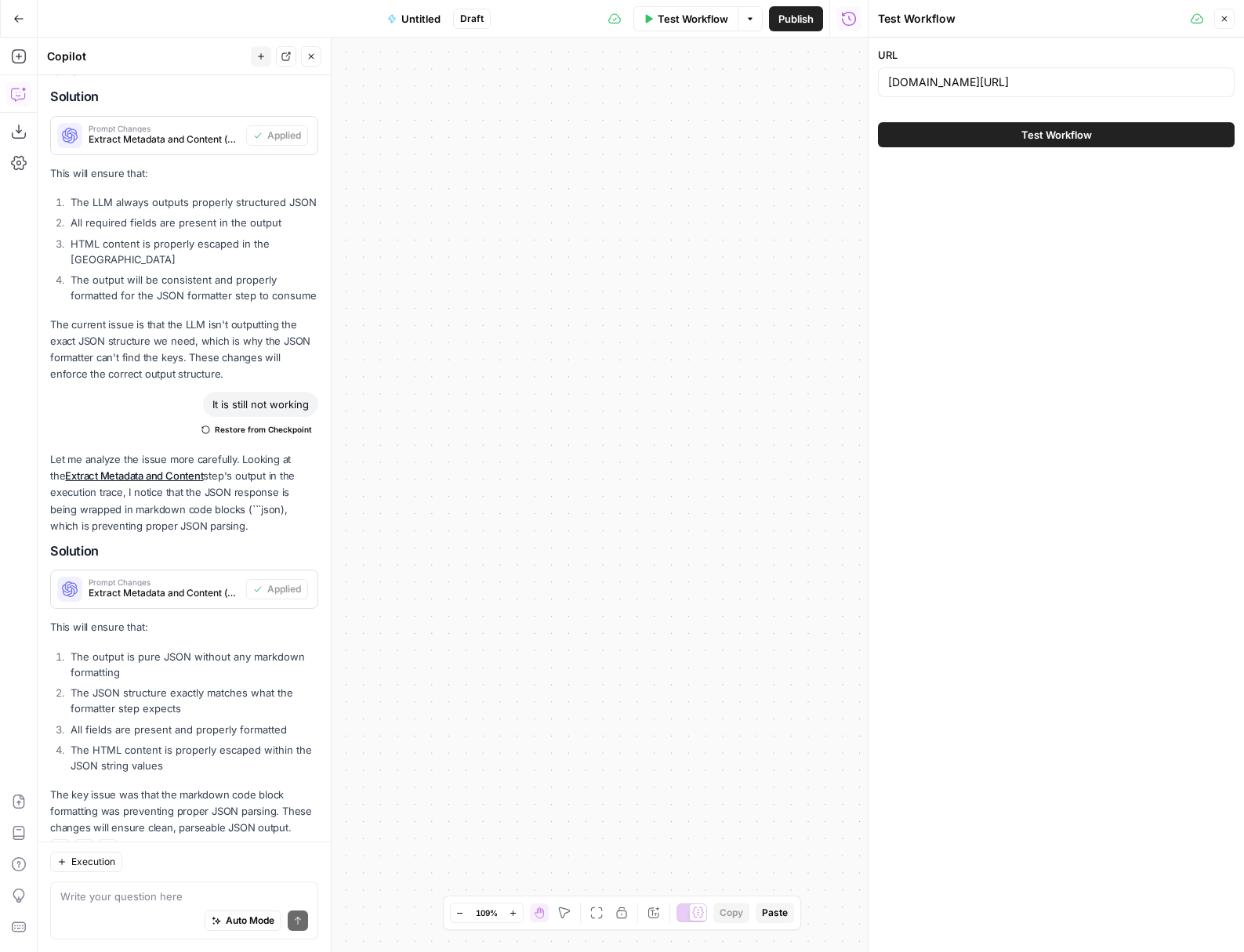
click at [1132, 139] on button "Test Workflow" at bounding box center [1056, 134] width 357 height 25
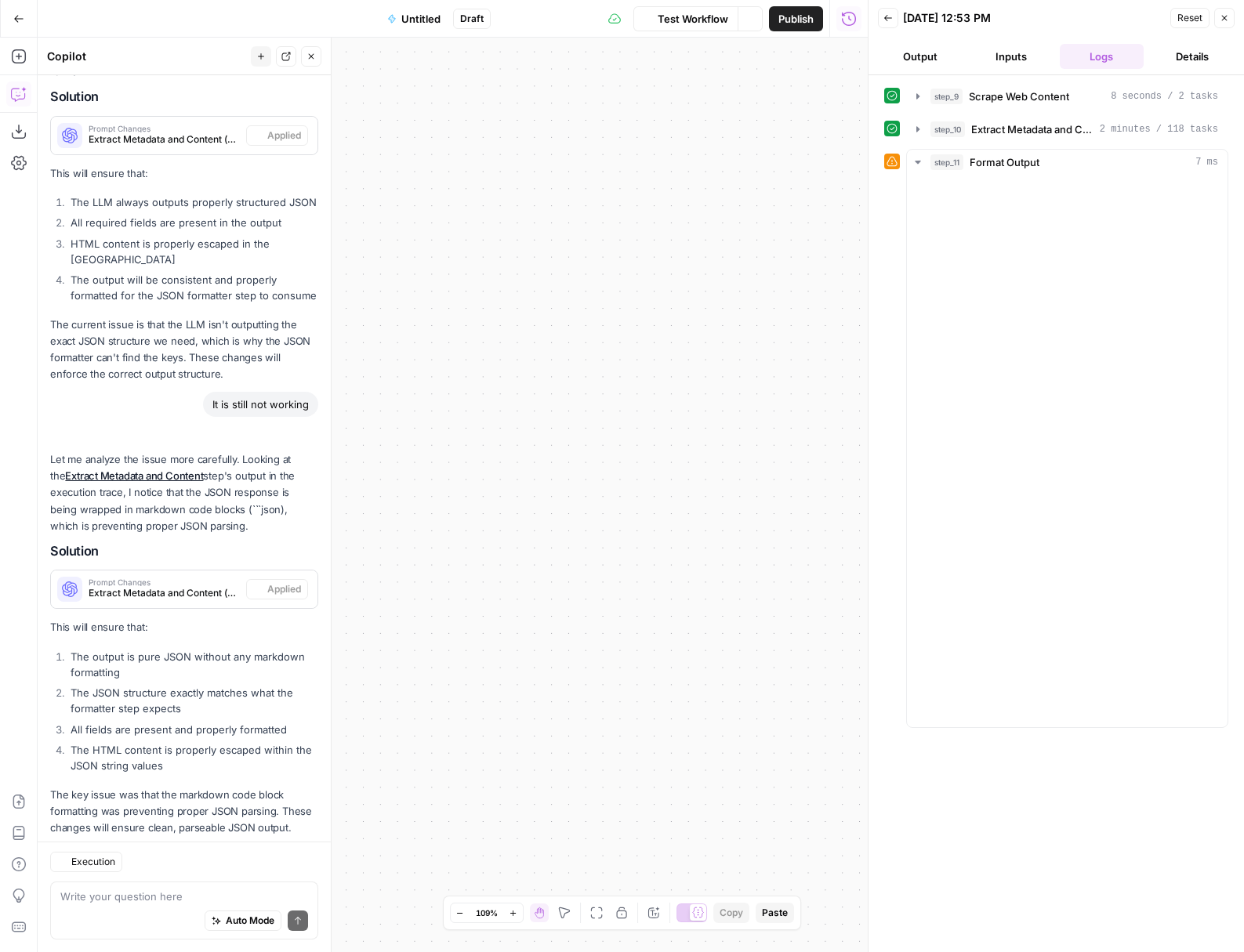
scroll to position [959, 0]
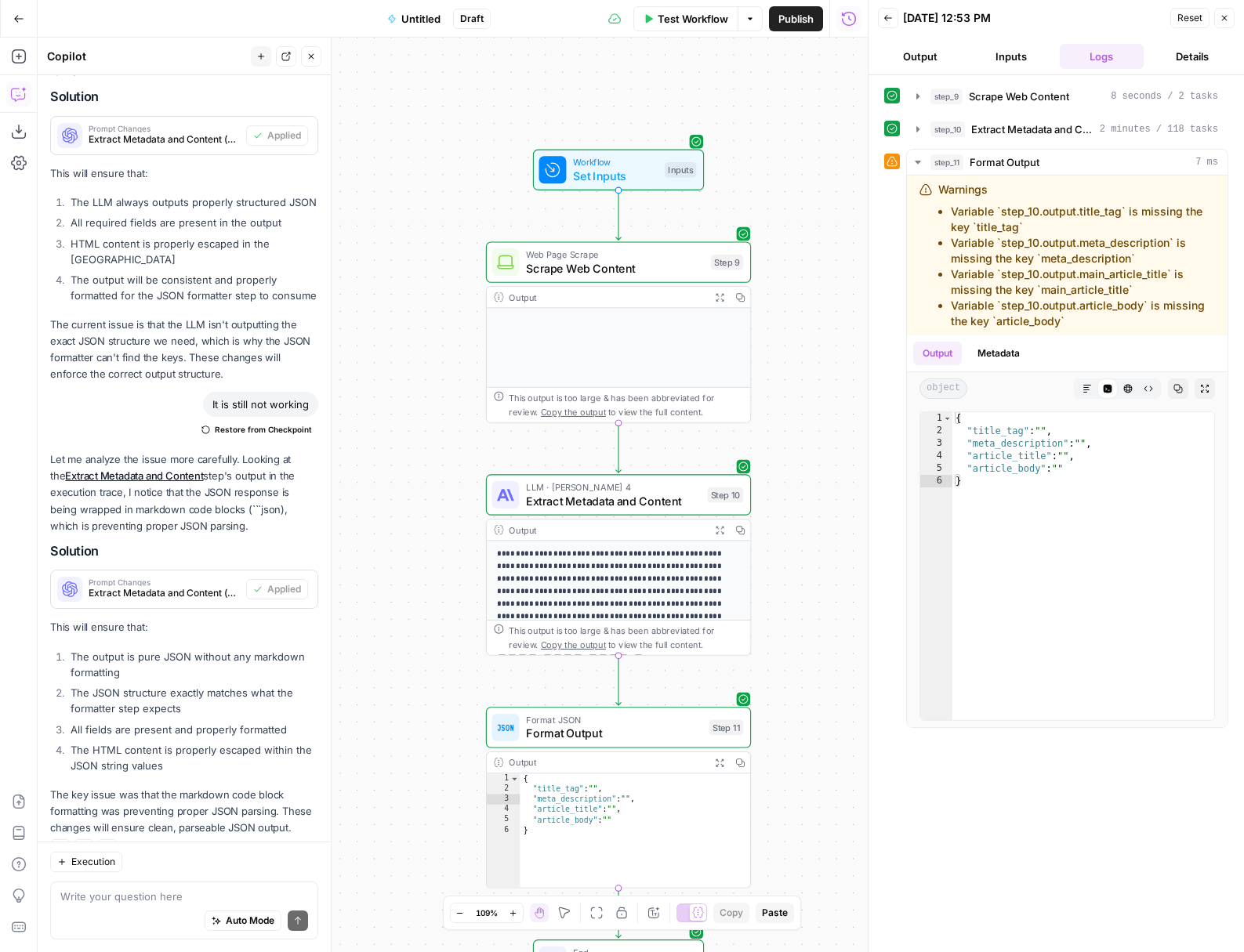
click at [14, 21] on icon "button" at bounding box center [19, 19] width 11 height 11
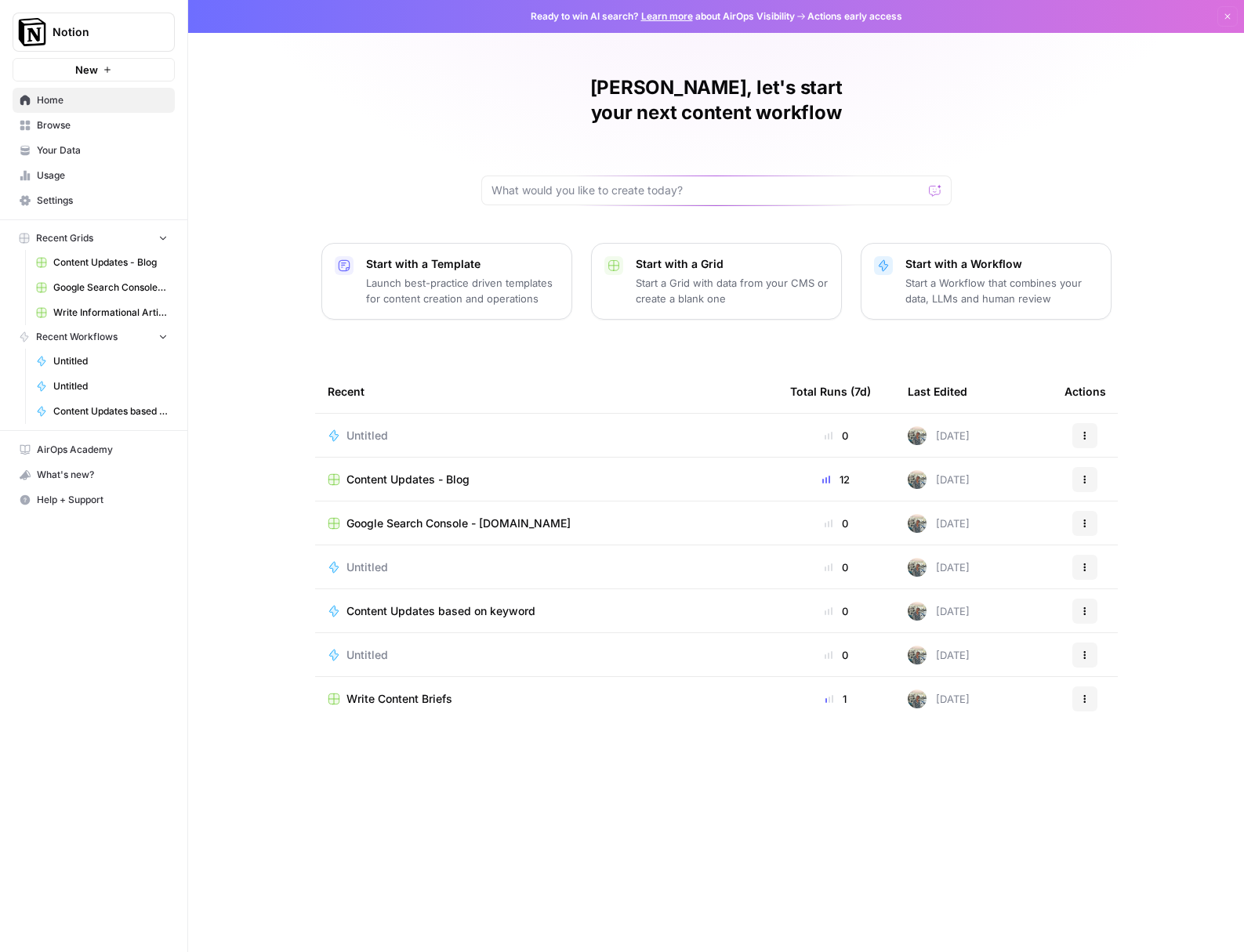
click at [322, 422] on td "Untitled" at bounding box center [546, 435] width 463 height 43
click at [376, 428] on span "Untitled" at bounding box center [366, 435] width 41 height 15
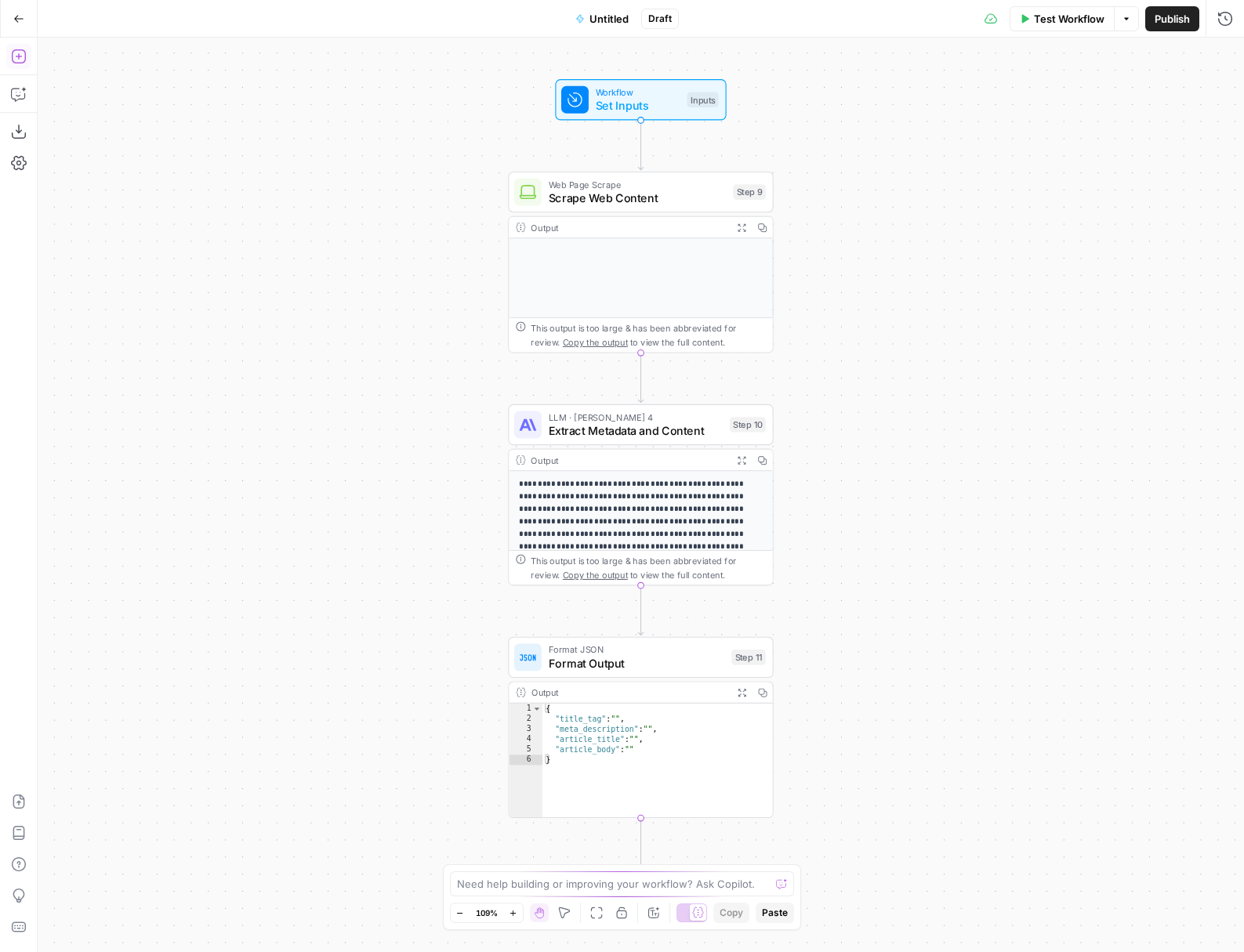
click at [24, 60] on icon "button" at bounding box center [18, 56] width 14 height 14
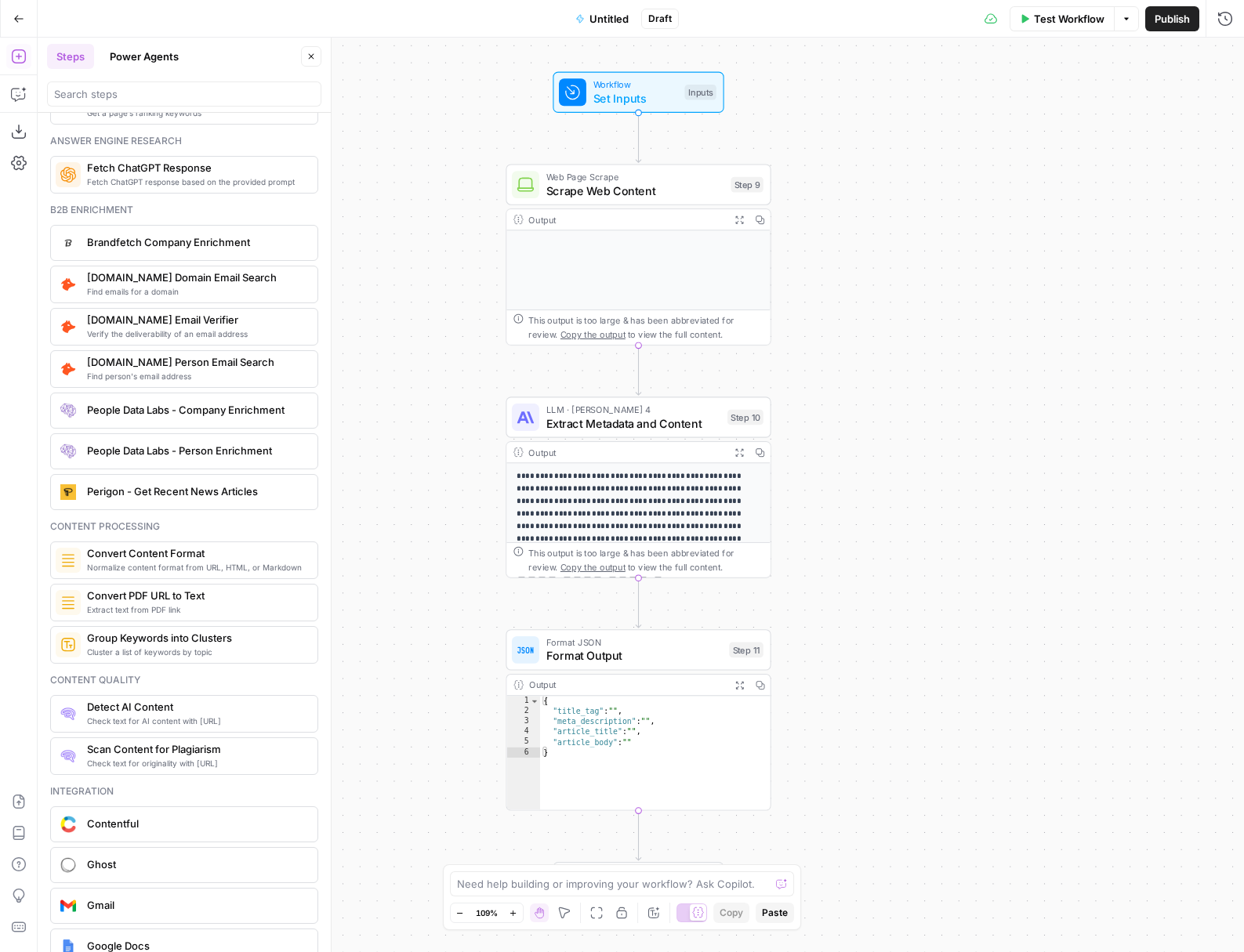
scroll to position [2107, 0]
click at [246, 550] on span "Convert Content Format" at bounding box center [195, 551] width 218 height 15
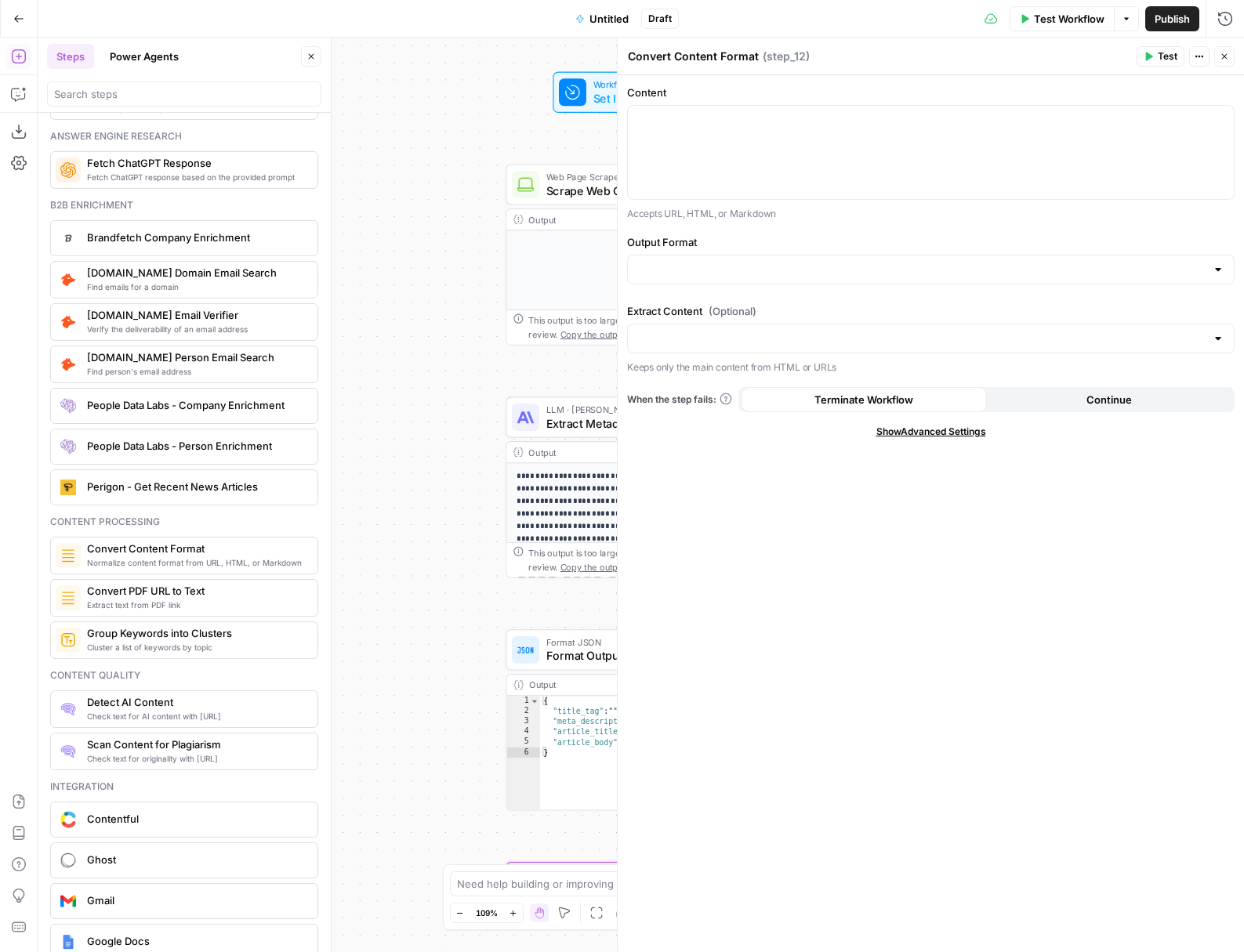
scroll to position [2148, 0]
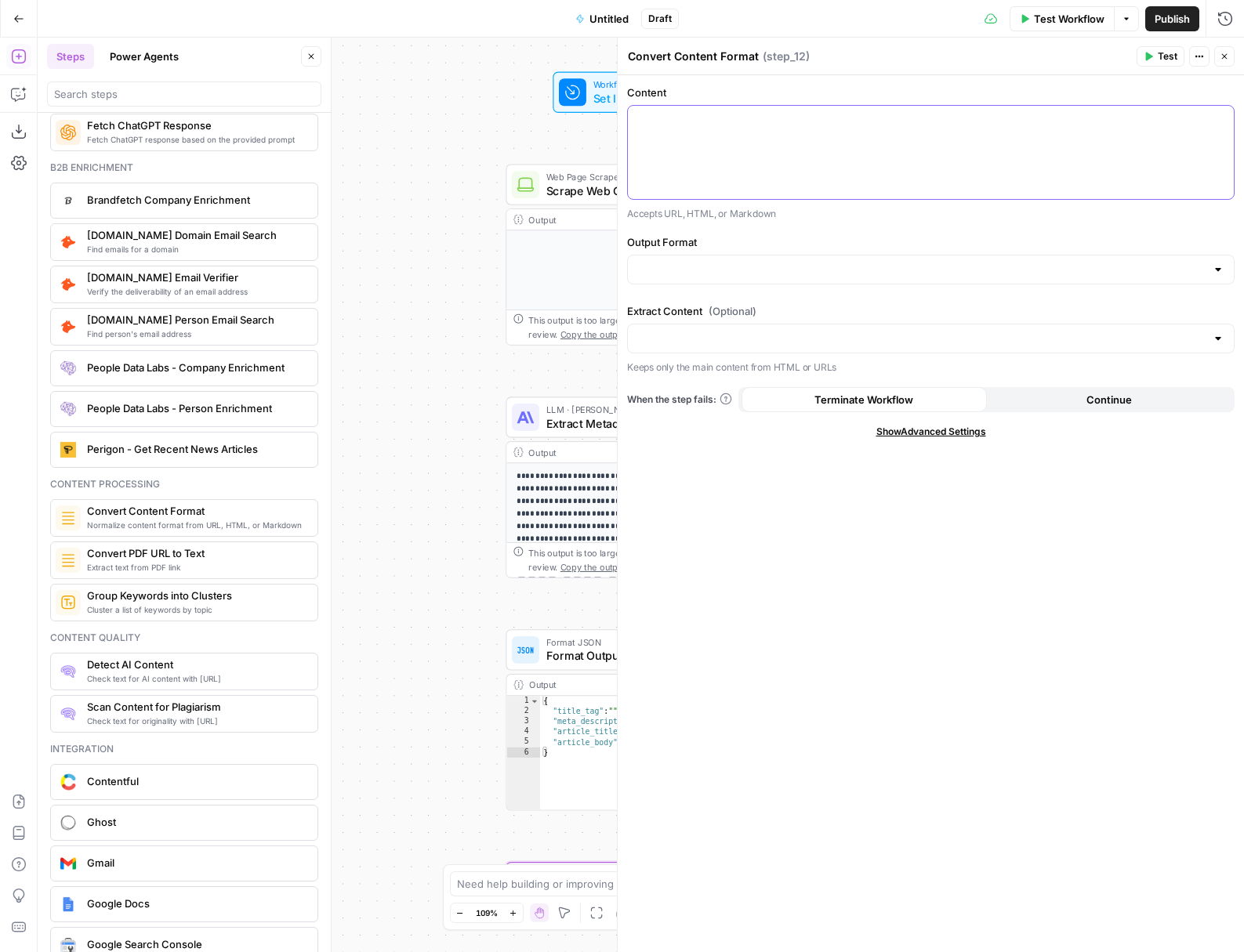
click at [814, 154] on div at bounding box center [931, 152] width 606 height 93
click at [723, 270] on input "Output Format" at bounding box center [921, 269] width 568 height 15
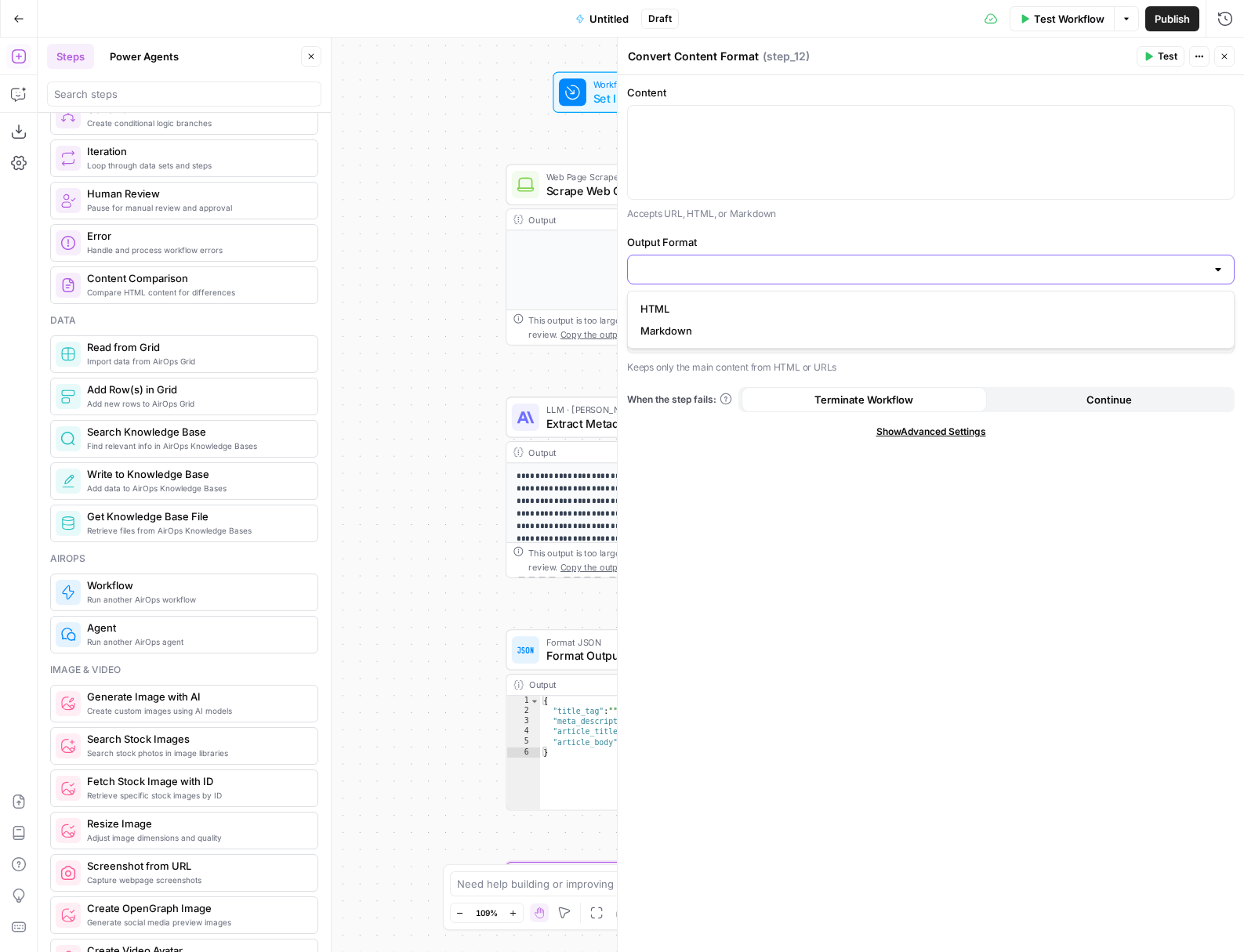
scroll to position [0, 0]
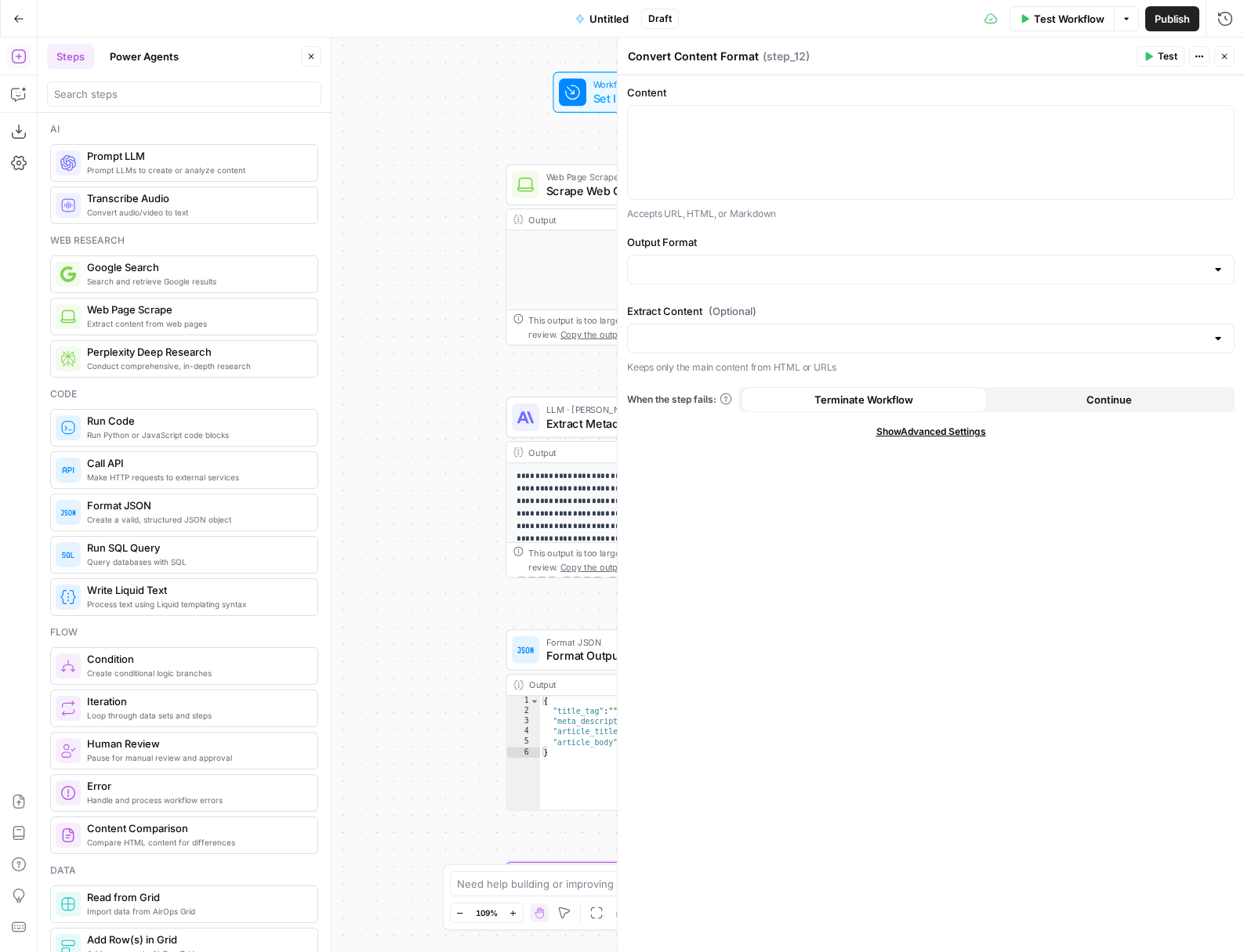
click at [118, 59] on button "Power Agents" at bounding box center [144, 56] width 88 height 25
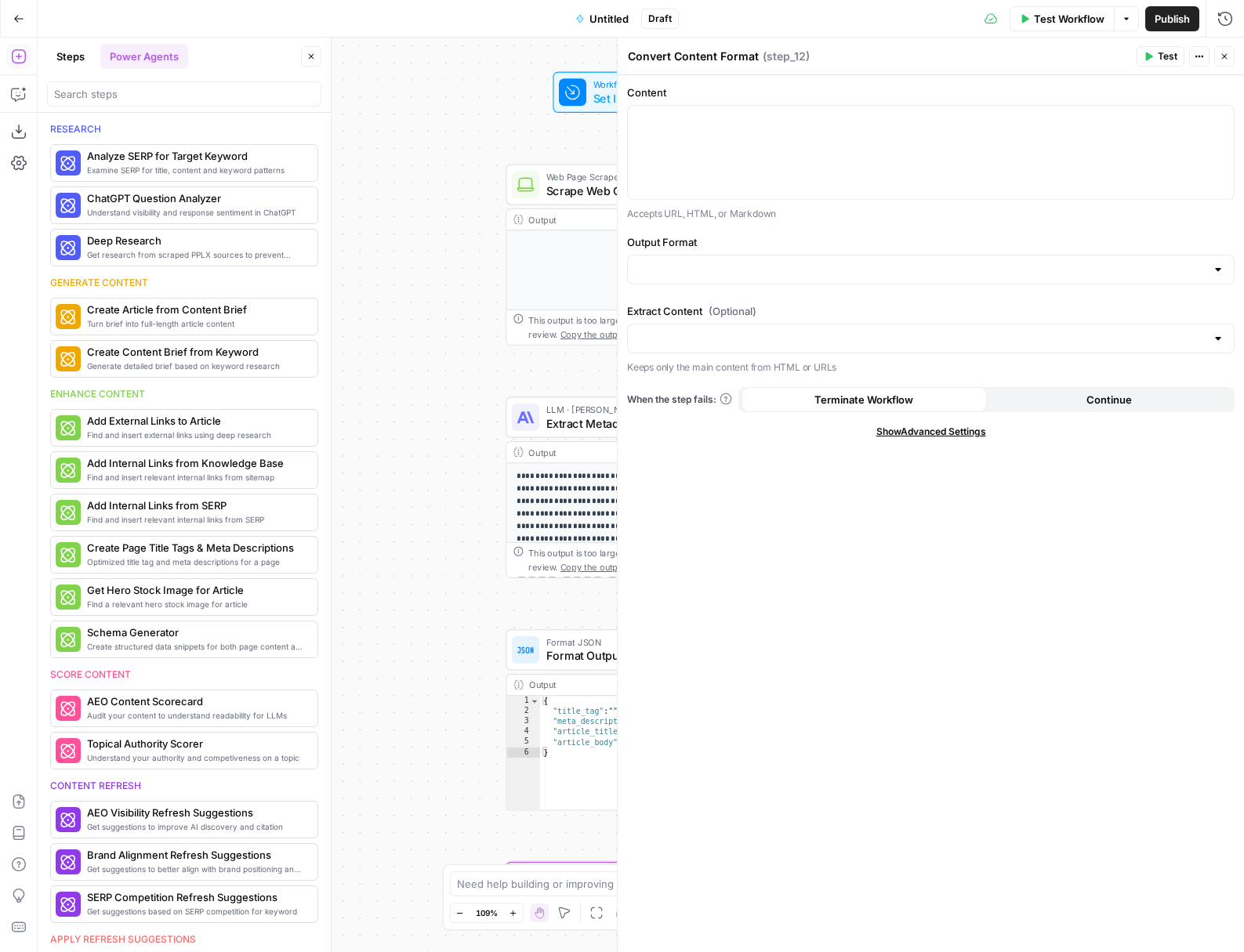
scroll to position [288, 0]
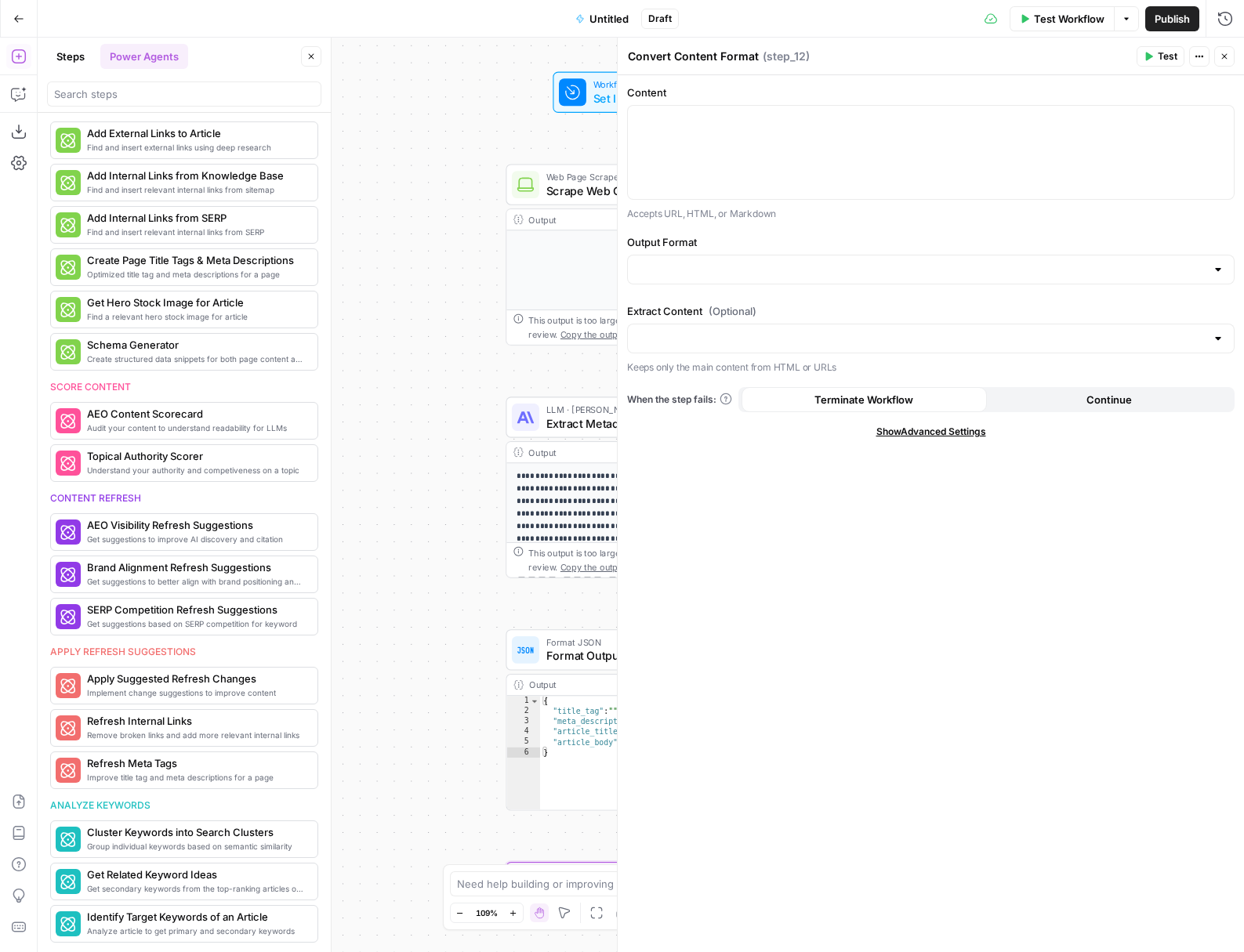
click at [60, 45] on button "Steps" at bounding box center [71, 56] width 47 height 25
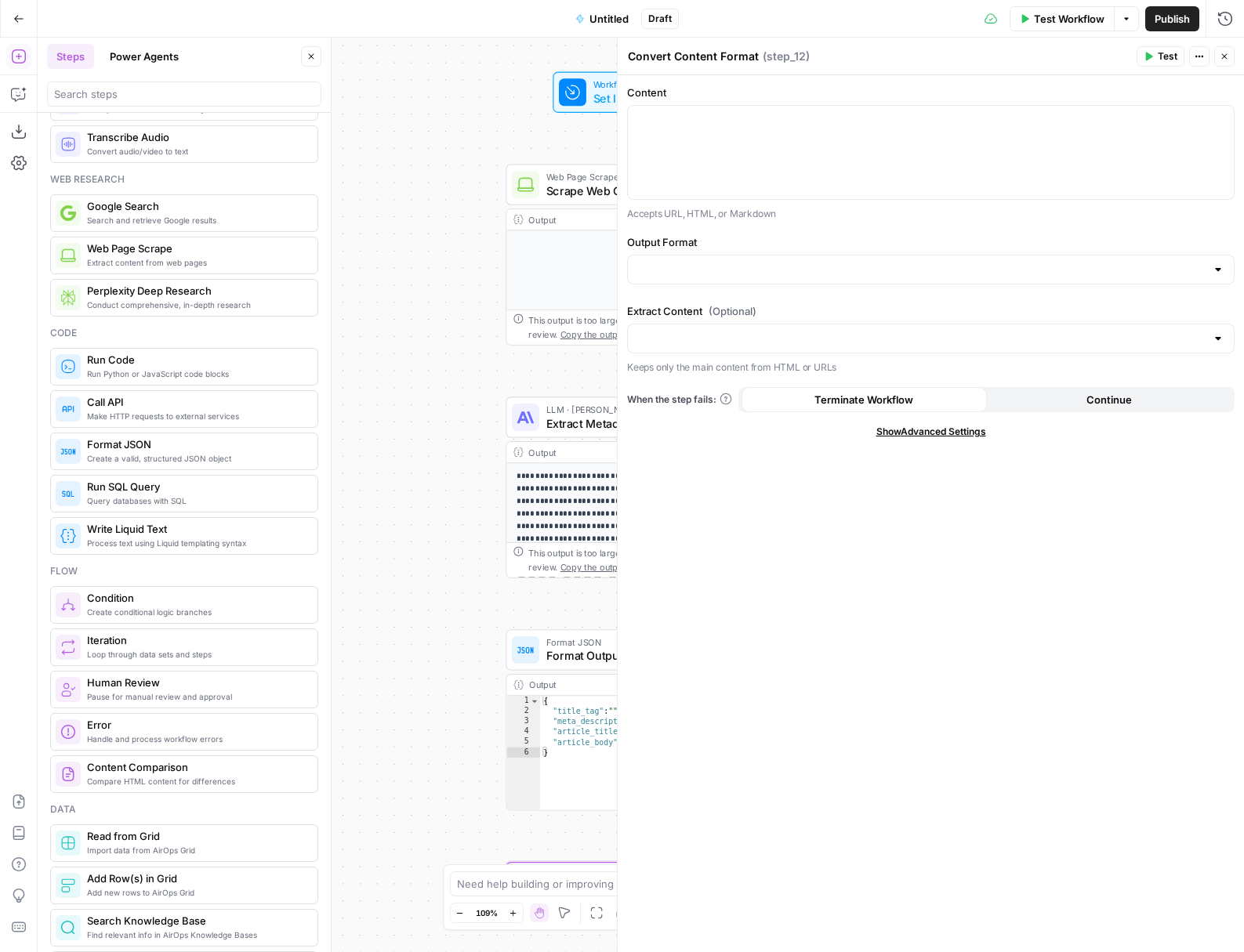
scroll to position [0, 0]
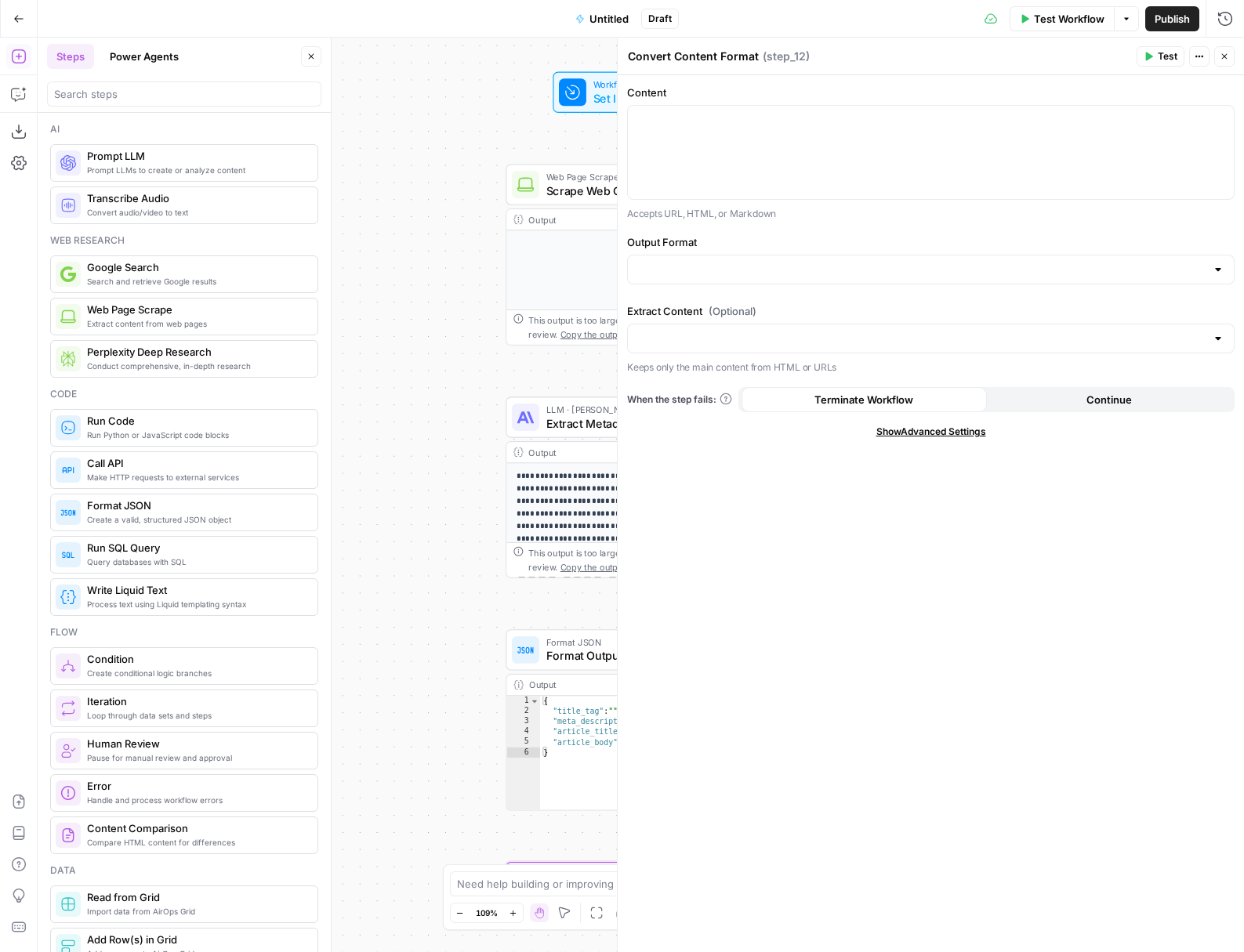
click at [1220, 58] on icon "button" at bounding box center [1225, 57] width 10 height 10
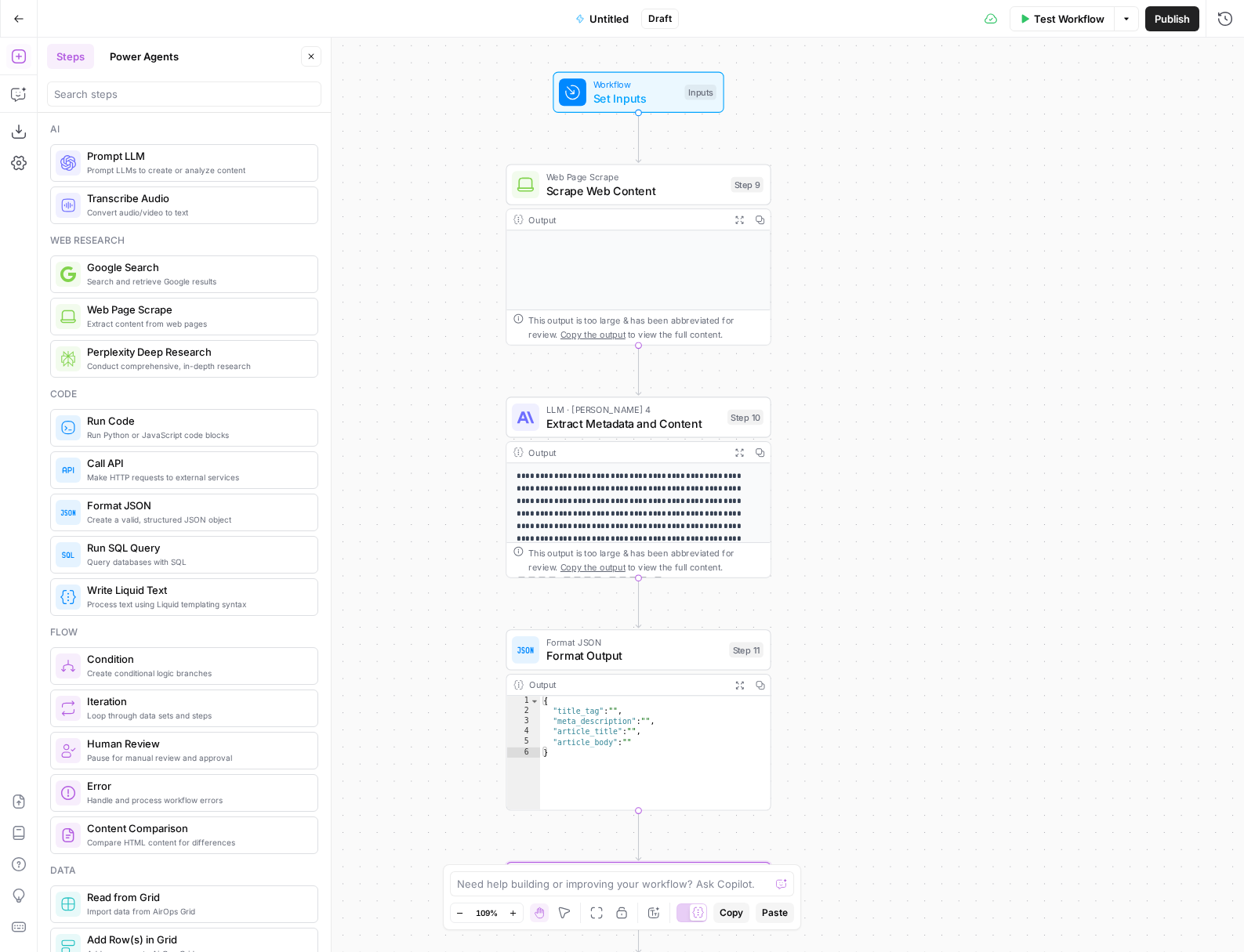
click at [1064, 21] on span "Test Workflow" at bounding box center [1069, 19] width 71 height 15
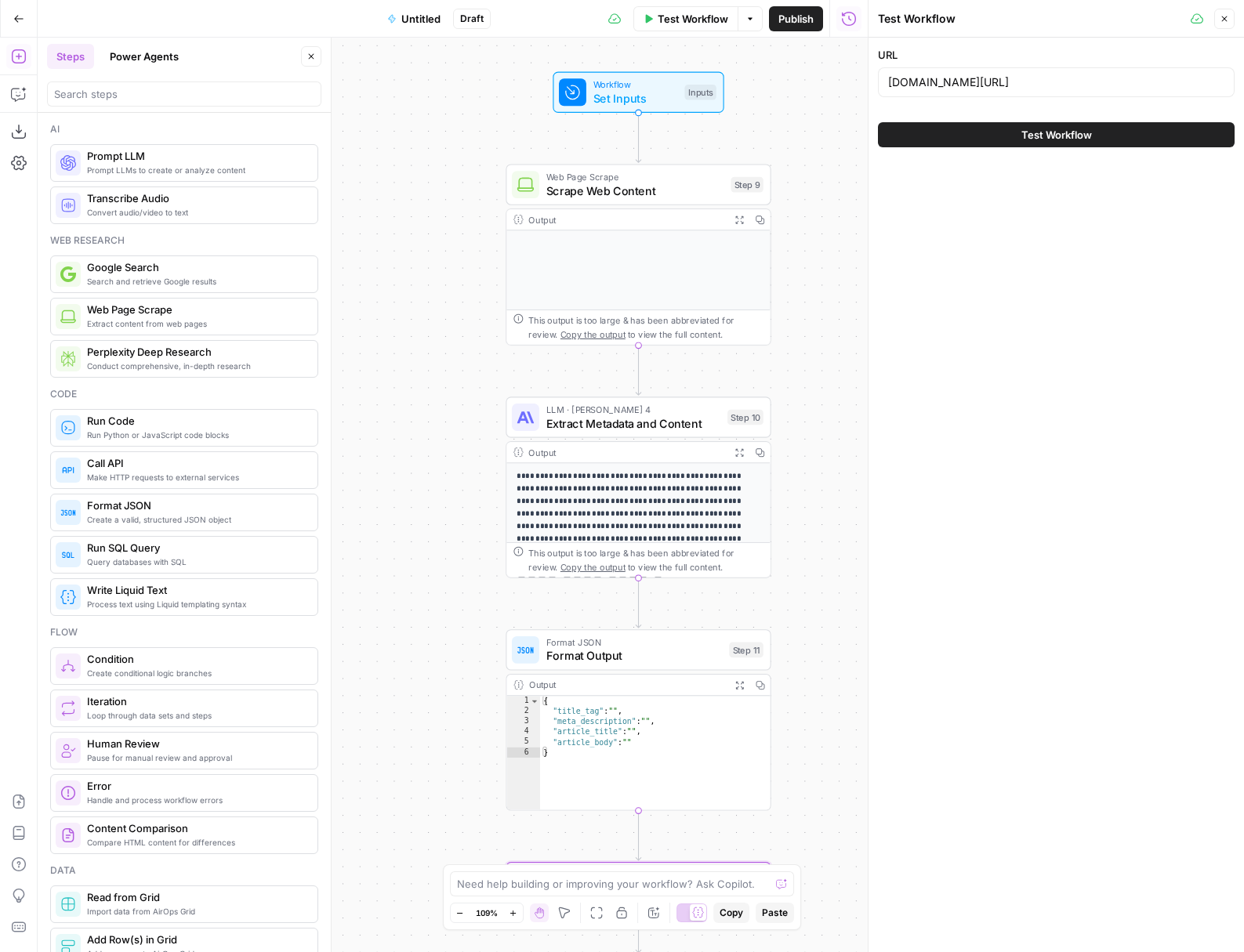
click at [1064, 121] on div "Test Workflow" at bounding box center [1056, 134] width 357 height 44
click at [1054, 129] on span "Test Workflow" at bounding box center [1056, 134] width 71 height 15
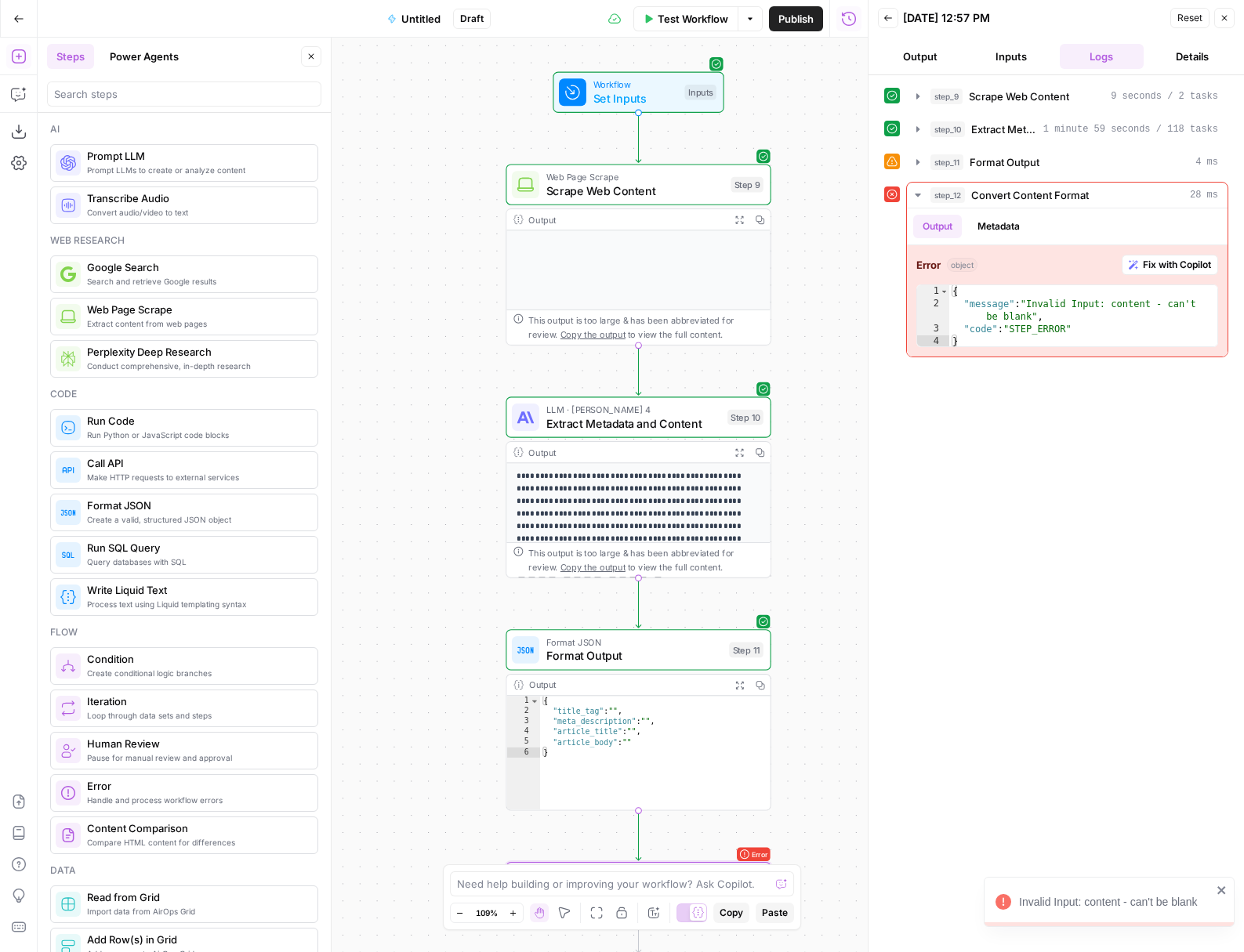
click at [406, 21] on span "Untitled" at bounding box center [421, 19] width 39 height 15
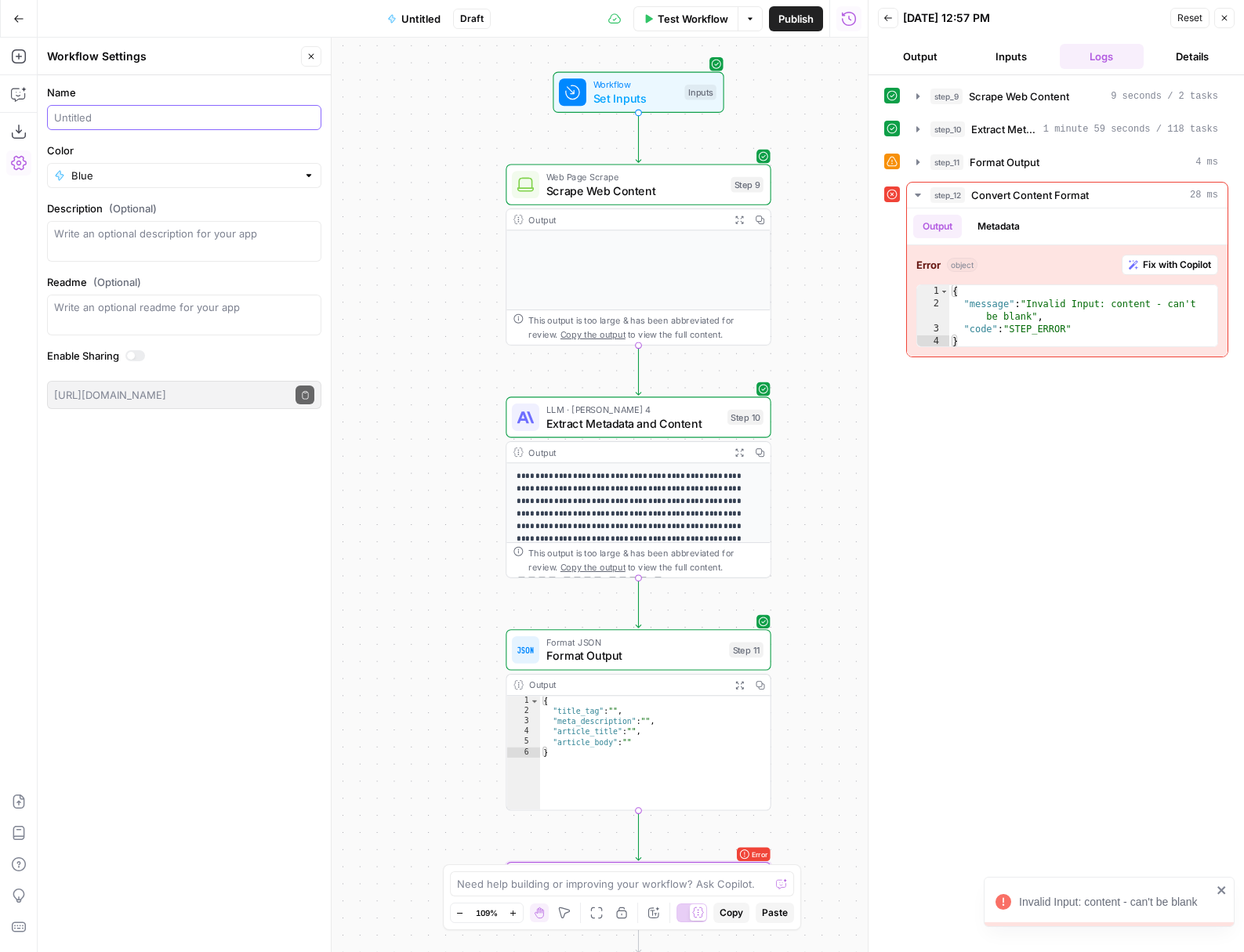
click at [114, 117] on input "Name" at bounding box center [184, 117] width 260 height 15
type input "Pull Page Details"
click at [94, 529] on div "Name Pull Page Details Color Blue Description (Optional) Readme (Optional) Writ…" at bounding box center [184, 514] width 293 height 877
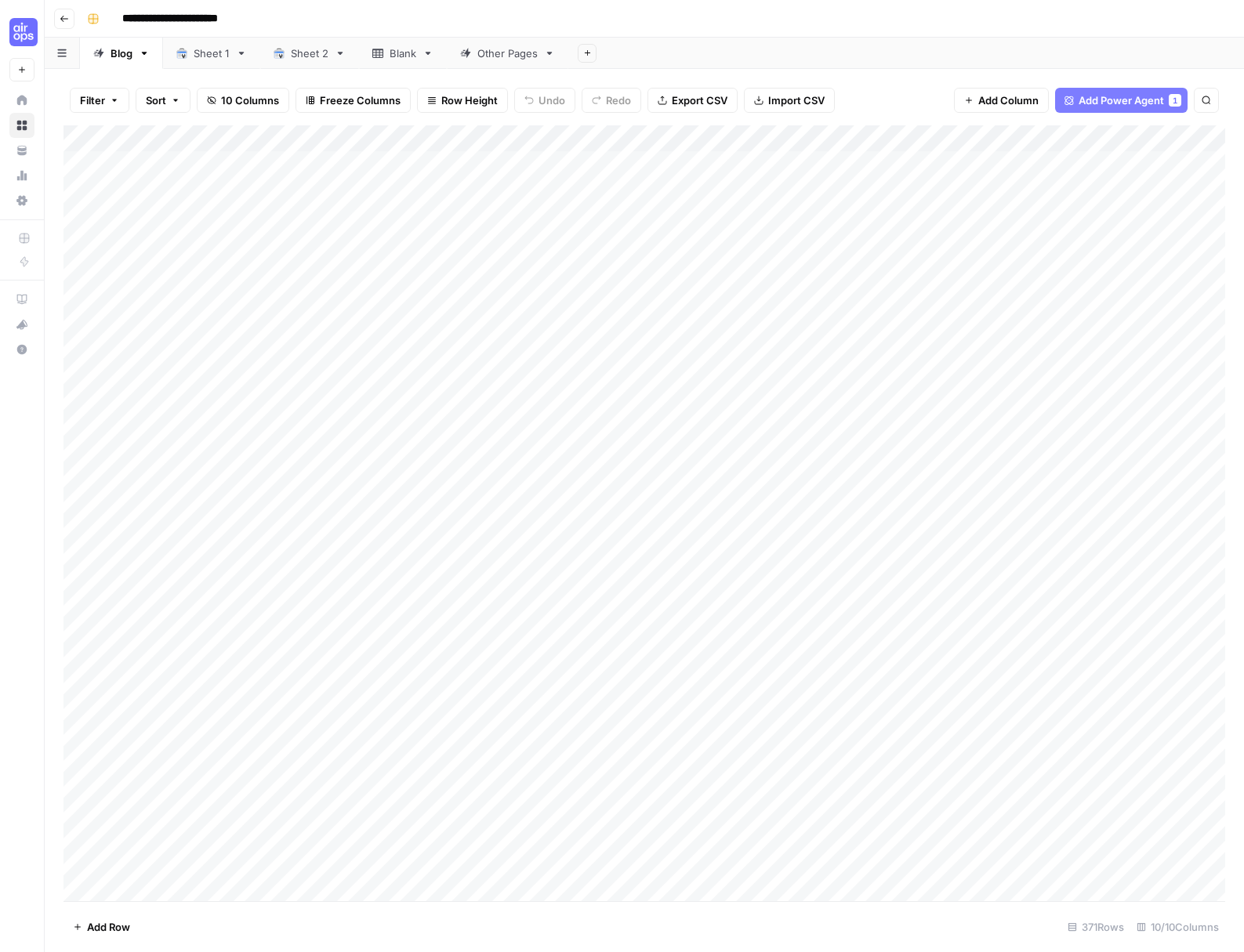
click at [584, 163] on div "Add Column" at bounding box center [643, 513] width 1161 height 775
click at [650, 142] on div "Add Column" at bounding box center [643, 513] width 1161 height 775
click at [582, 269] on span "Configure Inputs" at bounding box center [588, 270] width 137 height 15
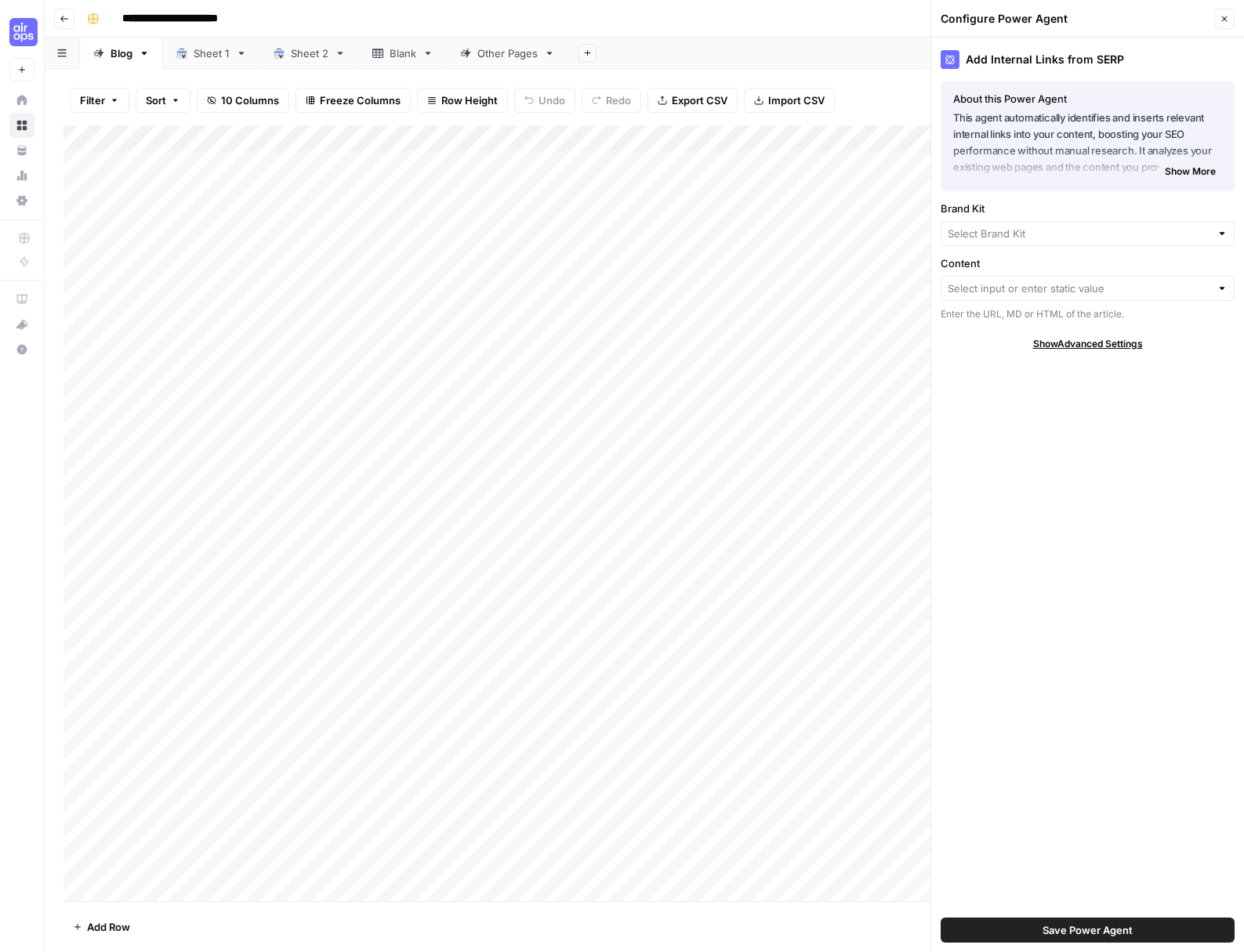
type input "Notion"
click at [843, 137] on div "Add Column" at bounding box center [643, 513] width 1161 height 775
click at [931, 92] on div "Add Internal Links from SERP About this Power Agent This agent automatically id…" at bounding box center [1088, 494] width 313 height 915
click at [893, 86] on div "Filter Sort 10 Columns Freeze Columns Row Height Undo Redo Export CSV Import CS…" at bounding box center [643, 100] width 1161 height 50
click at [1228, 14] on icon "button" at bounding box center [1225, 19] width 10 height 10
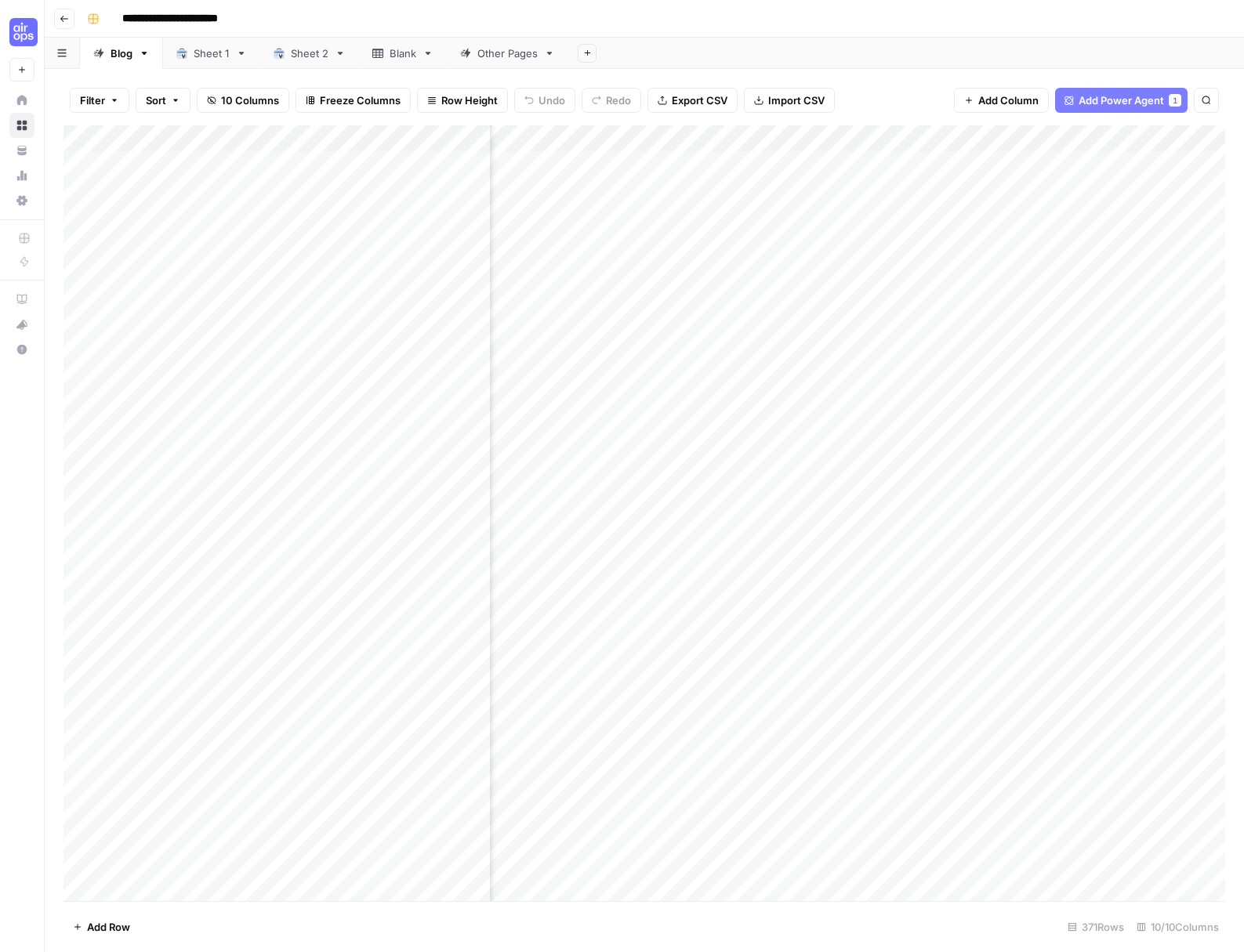
scroll to position [0, 599]
click at [689, 158] on div "Add Column" at bounding box center [643, 513] width 1161 height 775
click at [771, 139] on div "Add Column" at bounding box center [643, 513] width 1161 height 775
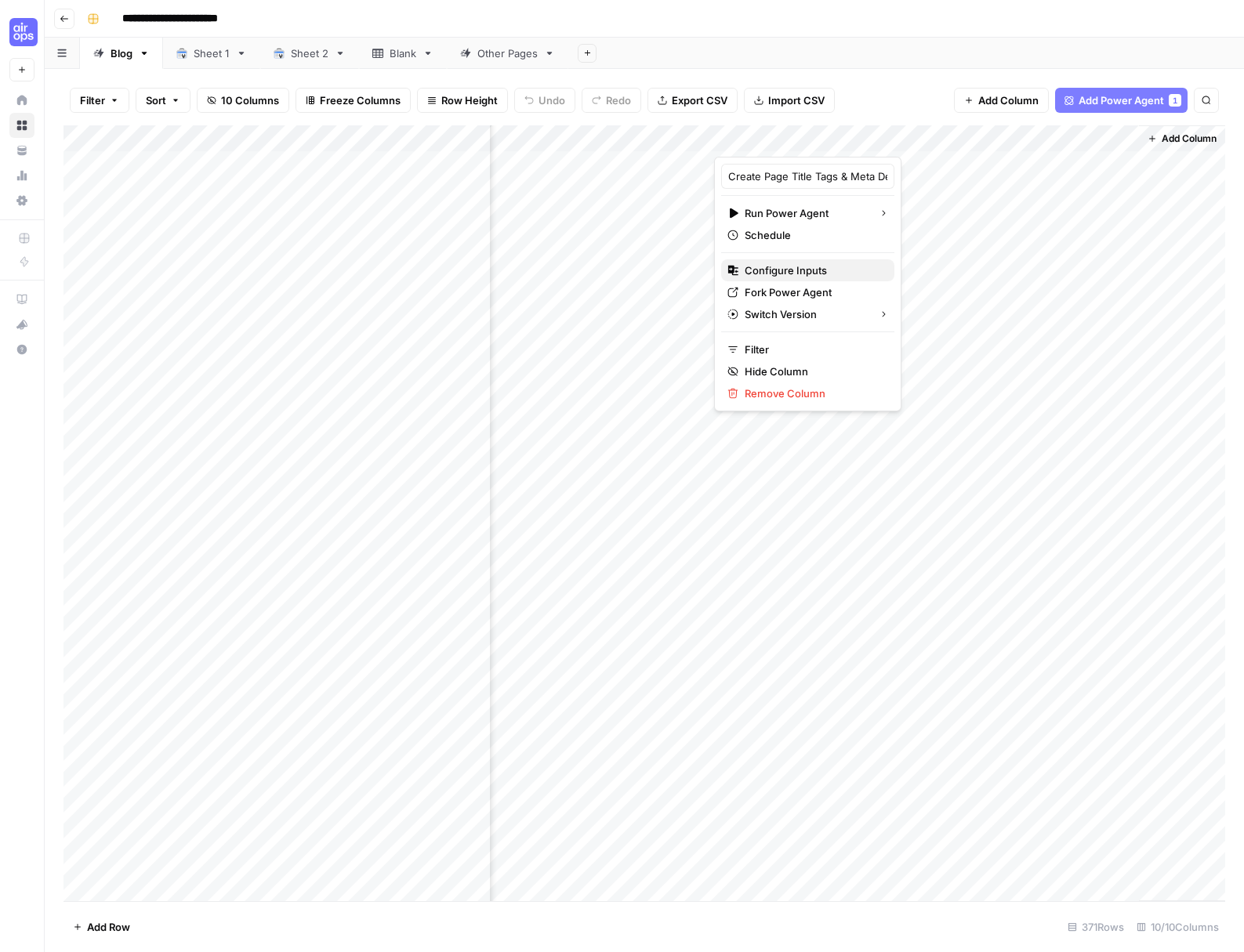
click at [775, 265] on span "Configure Inputs" at bounding box center [813, 270] width 137 height 15
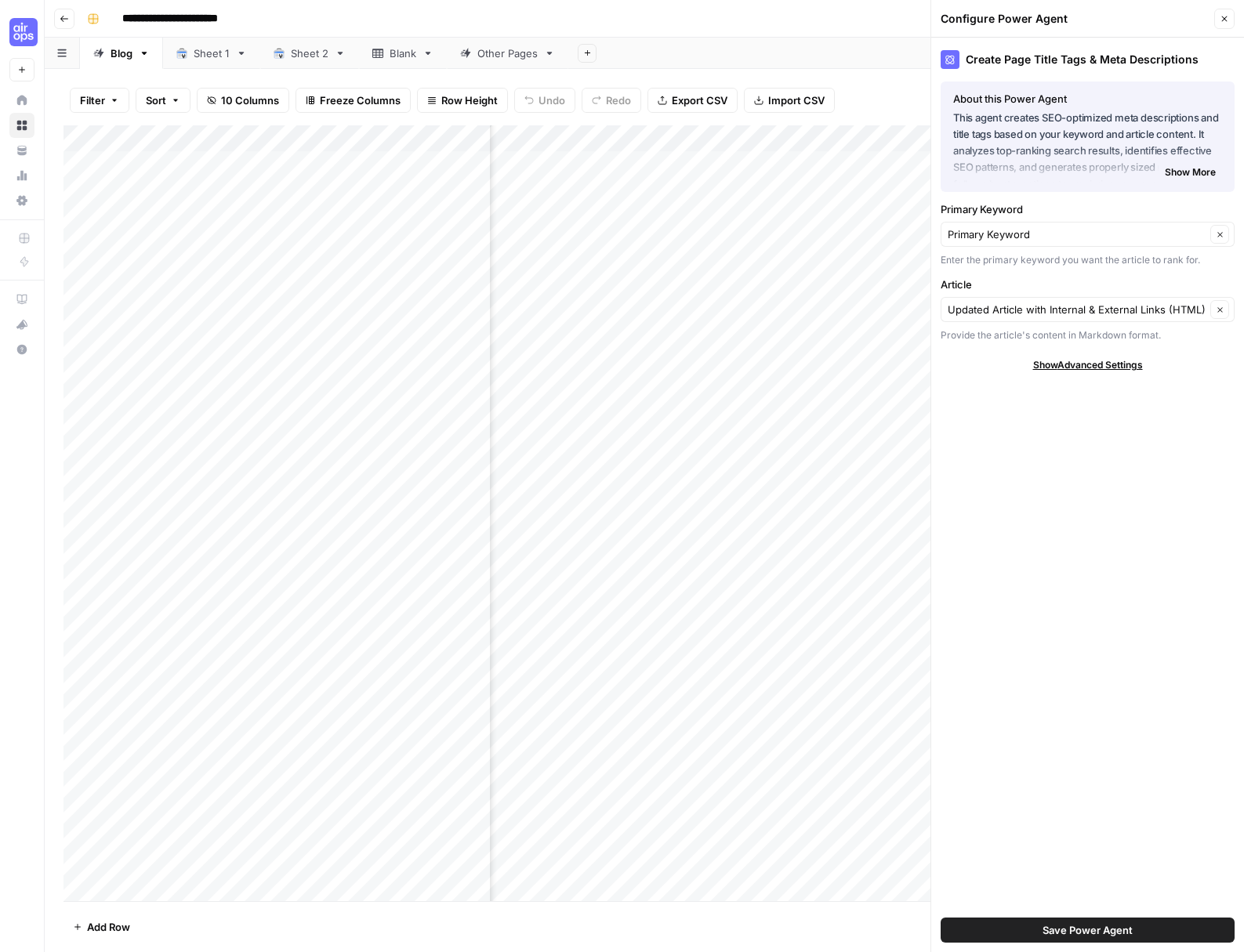
click at [1229, 18] on button "Close" at bounding box center [1224, 19] width 20 height 20
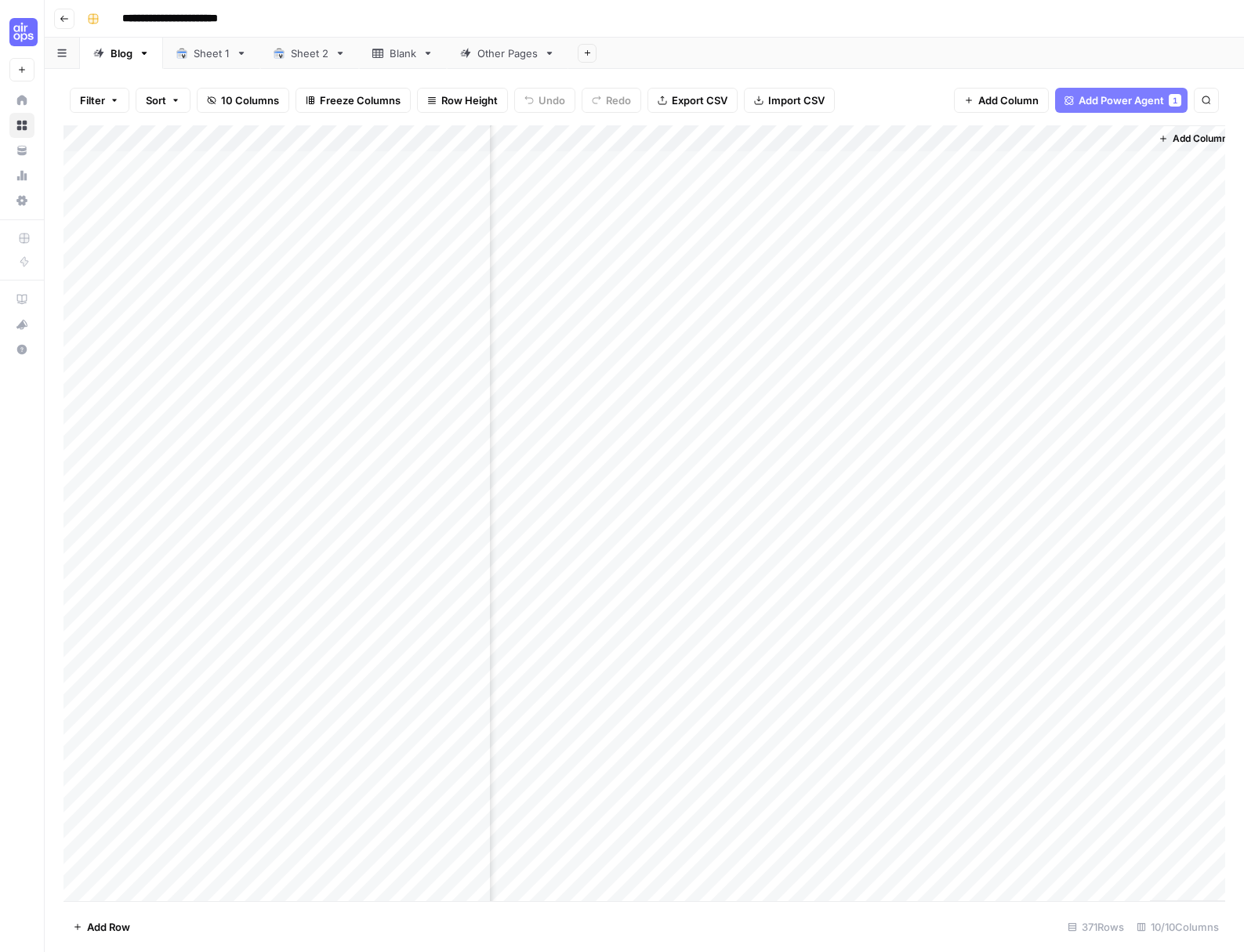
scroll to position [0, 1038]
click at [60, 16] on icon "button" at bounding box center [65, 19] width 10 height 10
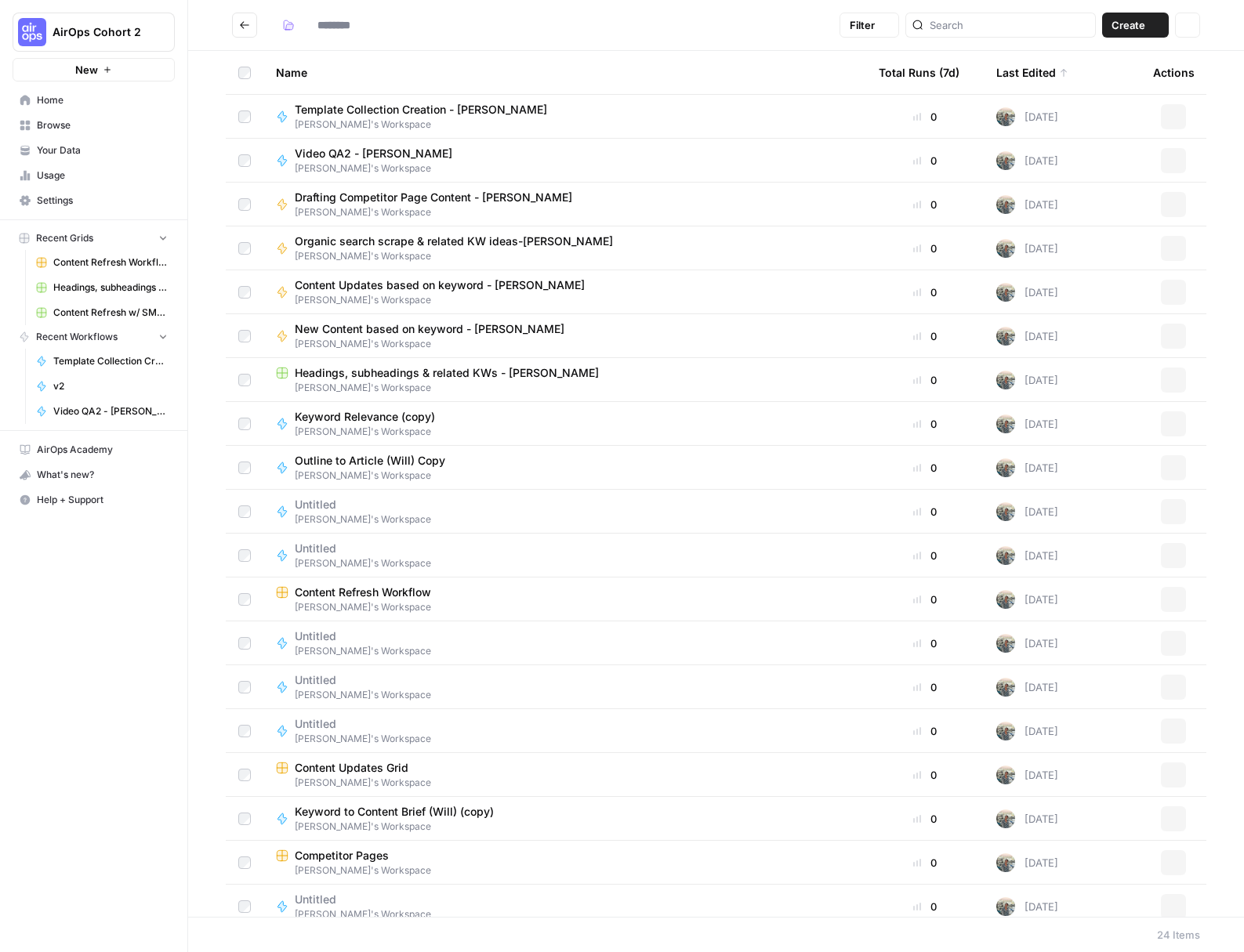
type input "**********"
click at [24, 26] on img "Workspace: AirOps Cohort 2" at bounding box center [32, 32] width 28 height 28
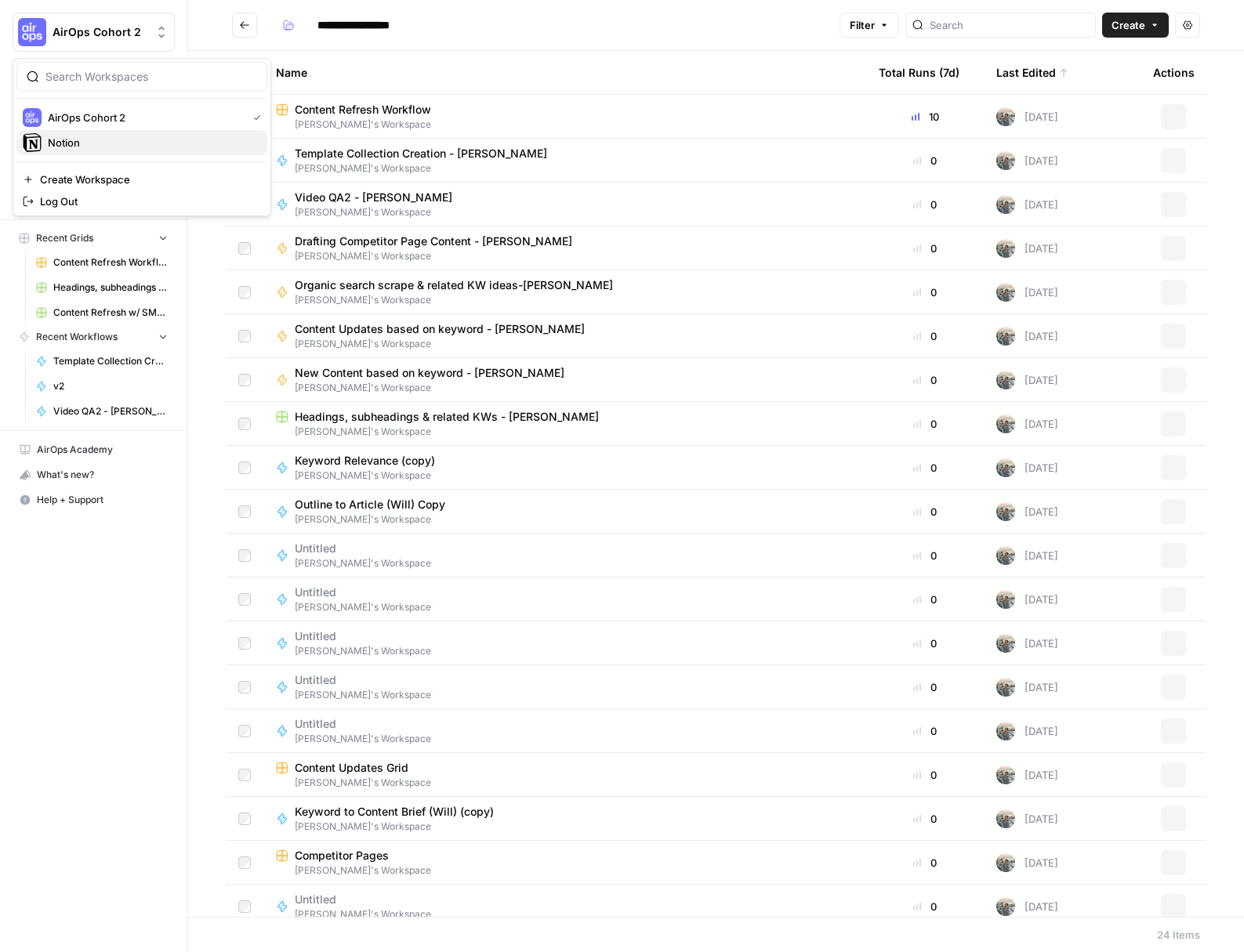
click at [92, 141] on span "Notion" at bounding box center [151, 142] width 207 height 15
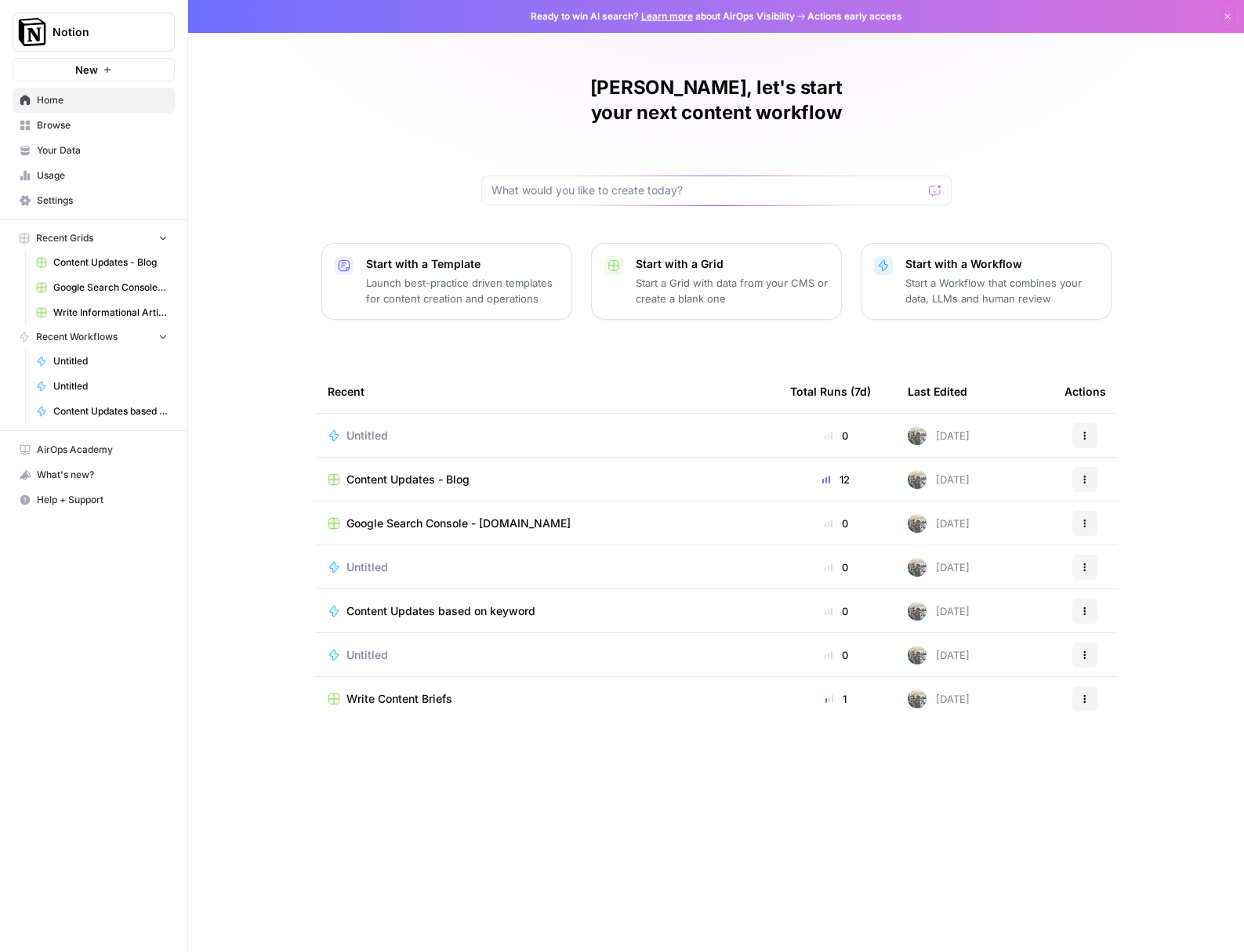
click at [385, 472] on span "Content Updates - Blog" at bounding box center [408, 479] width 123 height 15
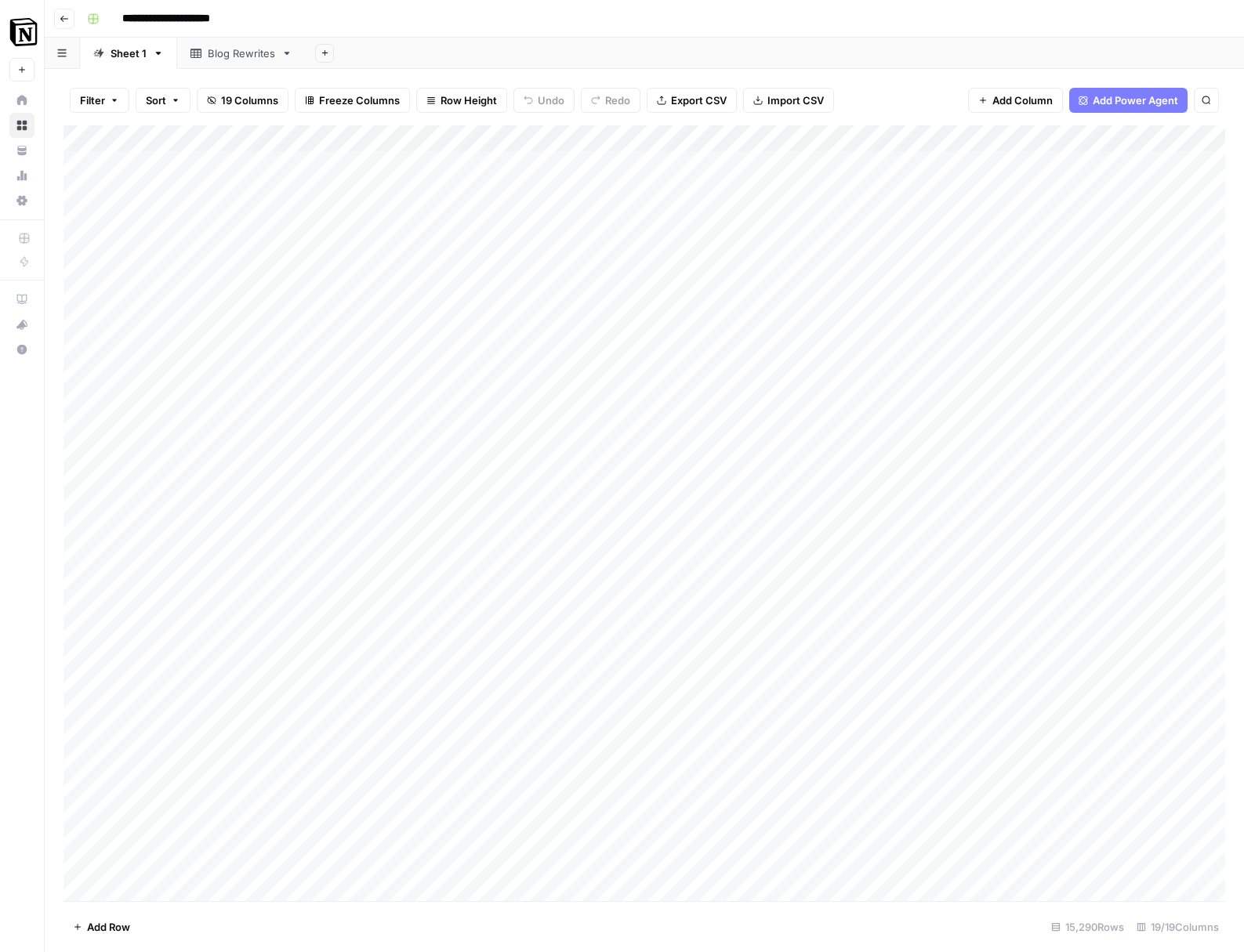
click at [105, 103] on button "Filter" at bounding box center [100, 100] width 60 height 25
click at [221, 188] on input "text" at bounding box center [186, 182] width 172 height 15
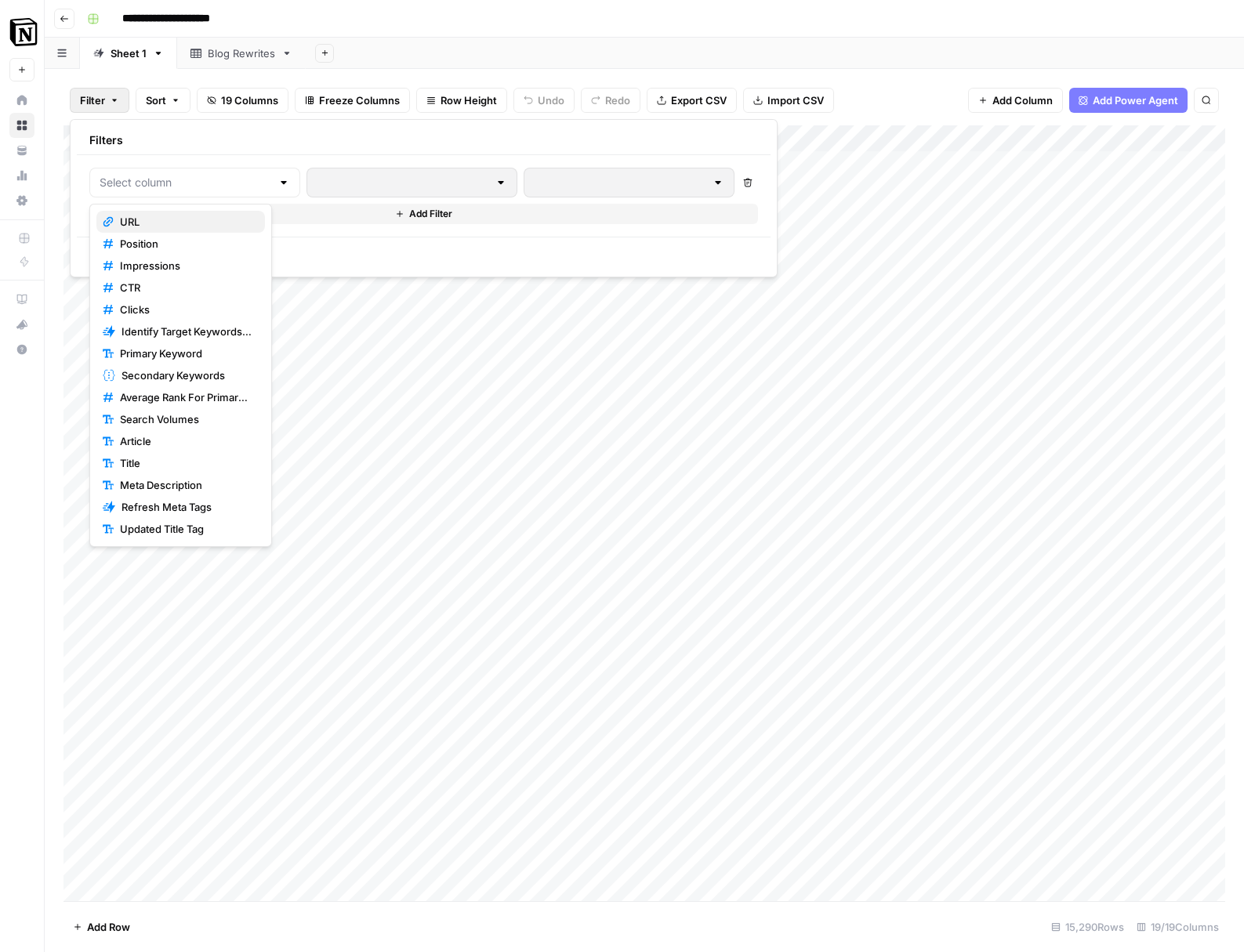
click at [173, 214] on span "URL" at bounding box center [186, 221] width 132 height 15
type input "URL"
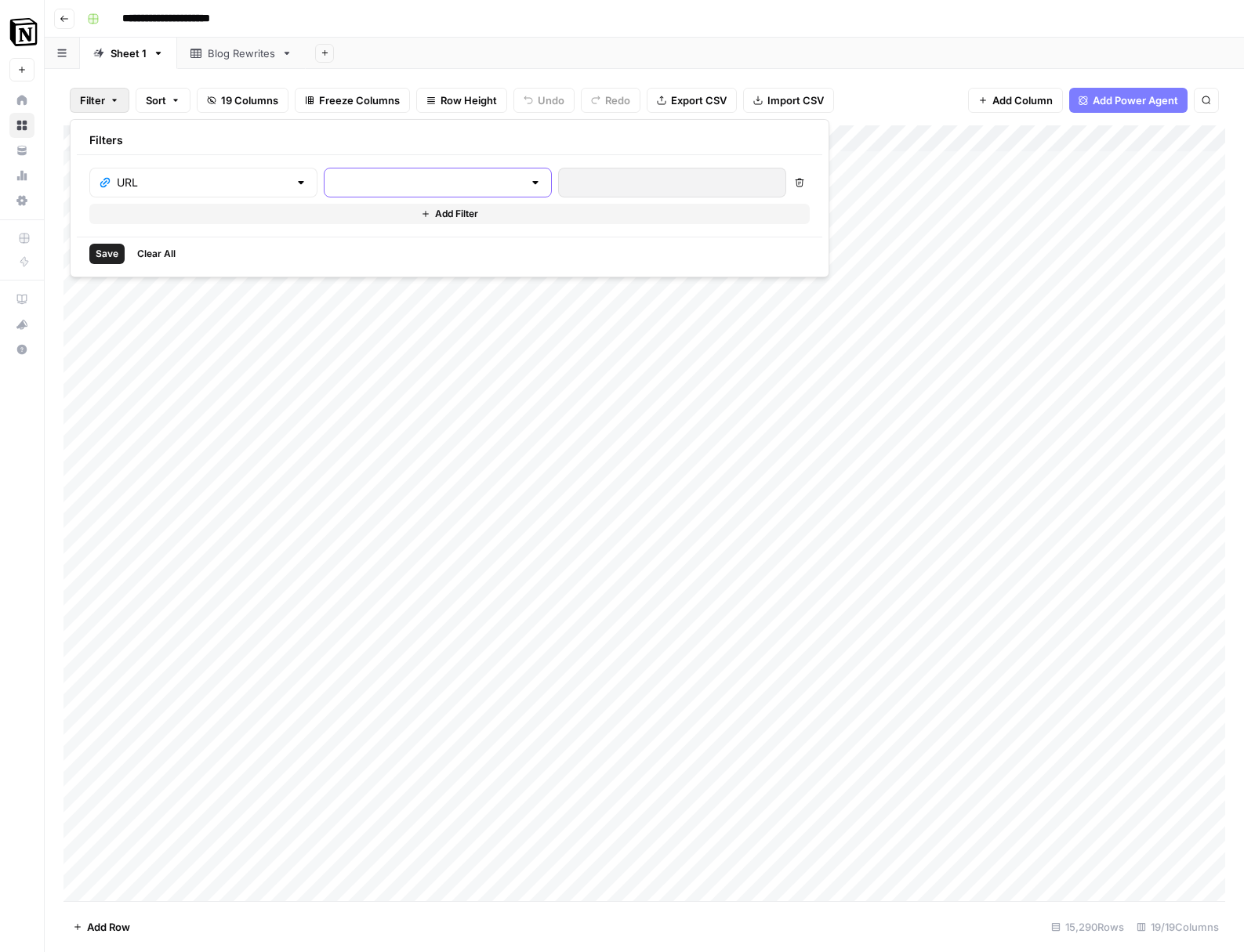
click at [405, 179] on input "text" at bounding box center [428, 182] width 189 height 15
click at [353, 273] on span "contains" at bounding box center [373, 265] width 154 height 15
type input "contains"
click at [558, 191] on div at bounding box center [672, 182] width 228 height 30
type input "/blog"
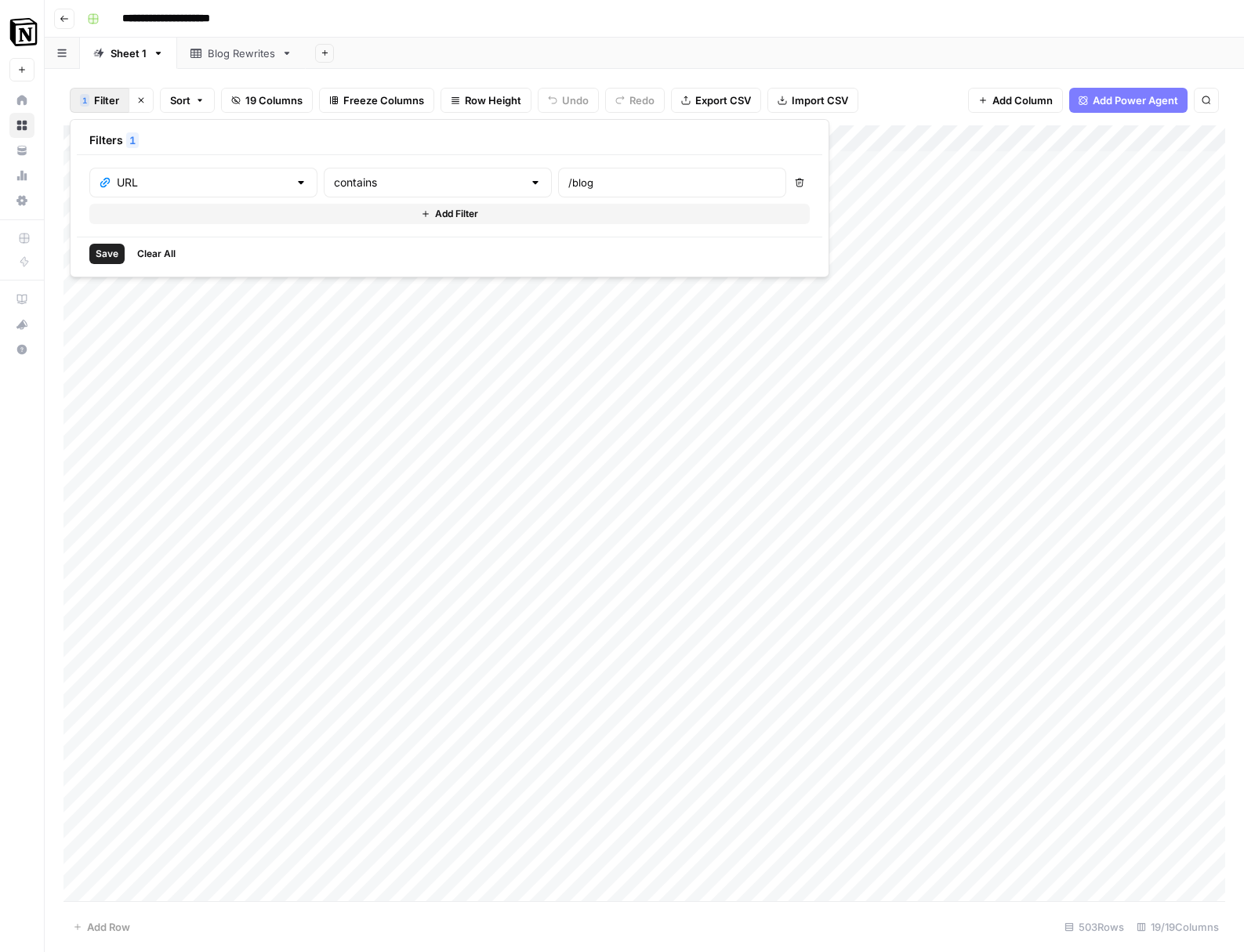
click at [113, 258] on span "Save" at bounding box center [107, 254] width 23 height 14
click at [105, 99] on span "Filter" at bounding box center [106, 100] width 25 height 15
click at [105, 250] on span "Save" at bounding box center [107, 254] width 23 height 14
click at [982, 139] on div "Add Column" at bounding box center [643, 513] width 1161 height 775
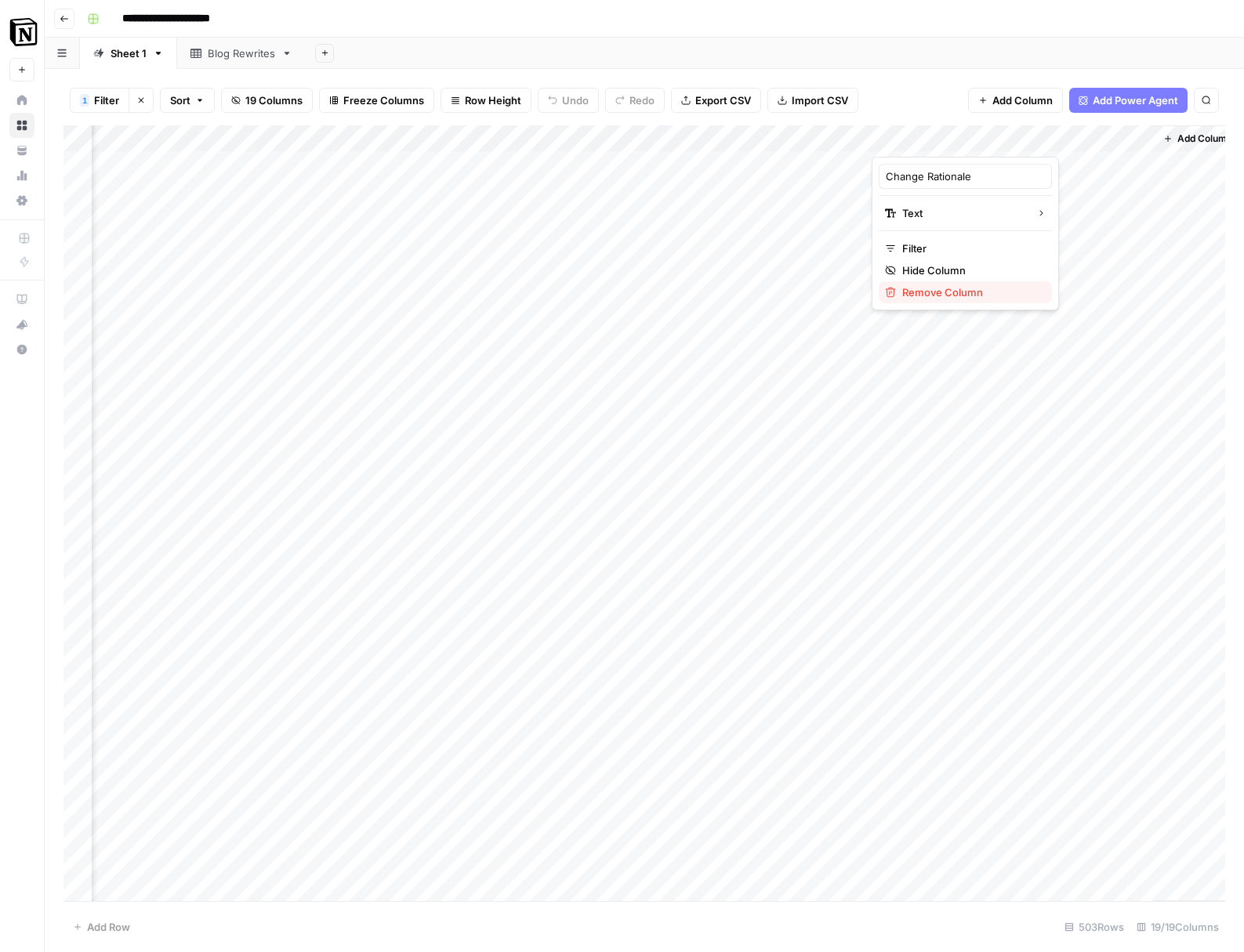
click at [952, 288] on span "Remove Column" at bounding box center [970, 292] width 137 height 15
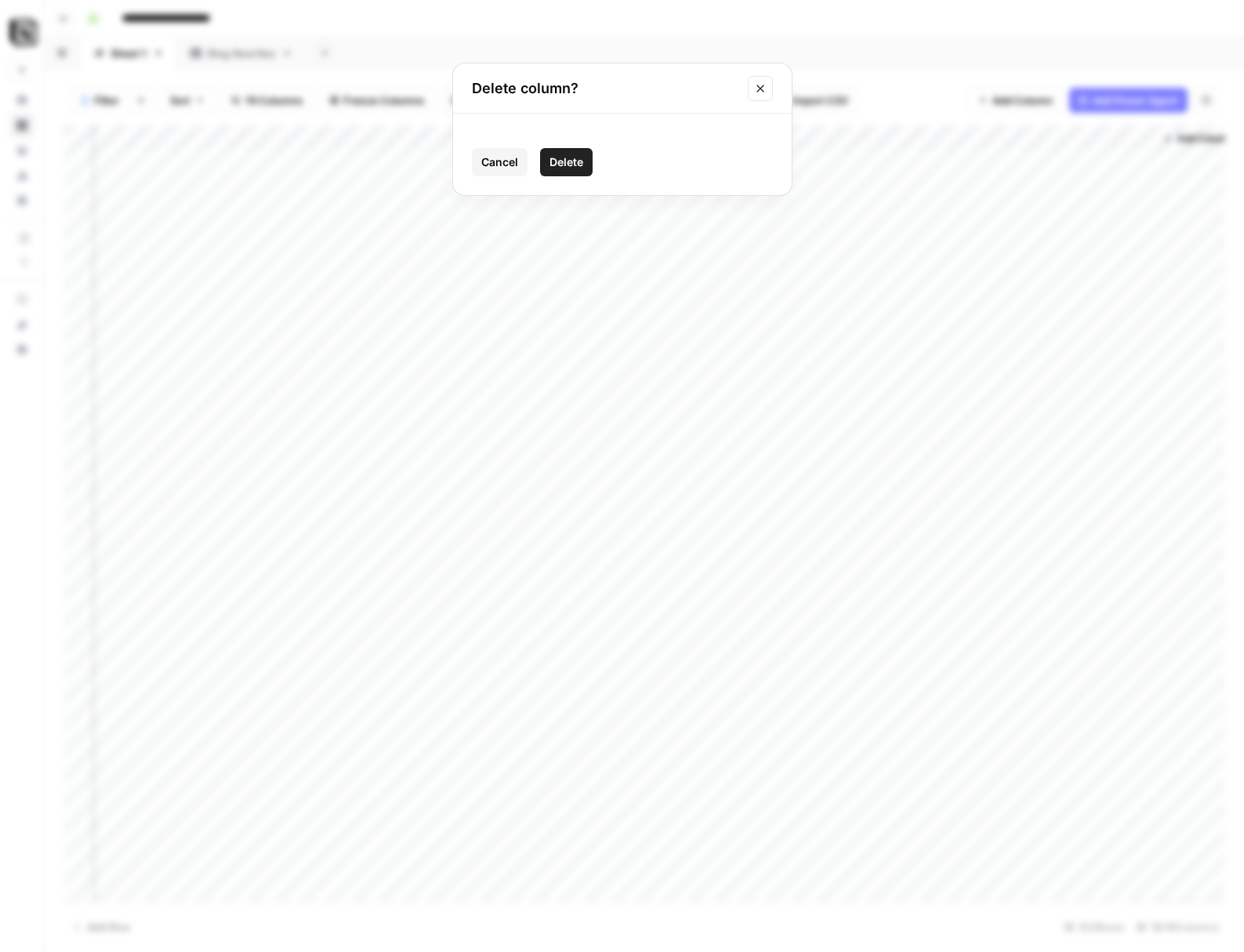
click at [565, 164] on span "Delete" at bounding box center [566, 162] width 34 height 15
click at [776, 135] on div "Add Column" at bounding box center [643, 513] width 1161 height 775
click at [845, 140] on div "Add Column" at bounding box center [643, 513] width 1161 height 775
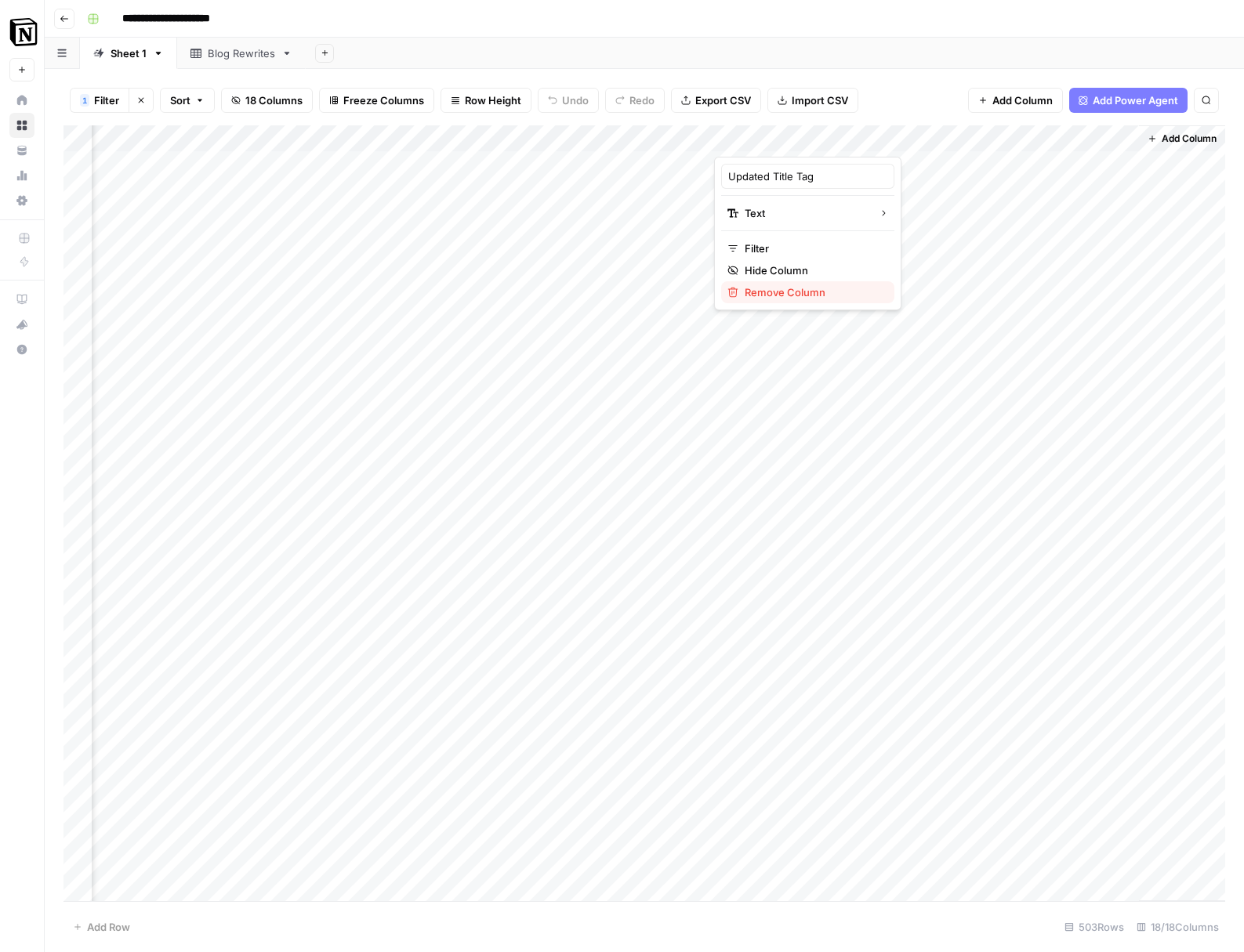
click at [793, 293] on span "Remove Column" at bounding box center [813, 292] width 137 height 15
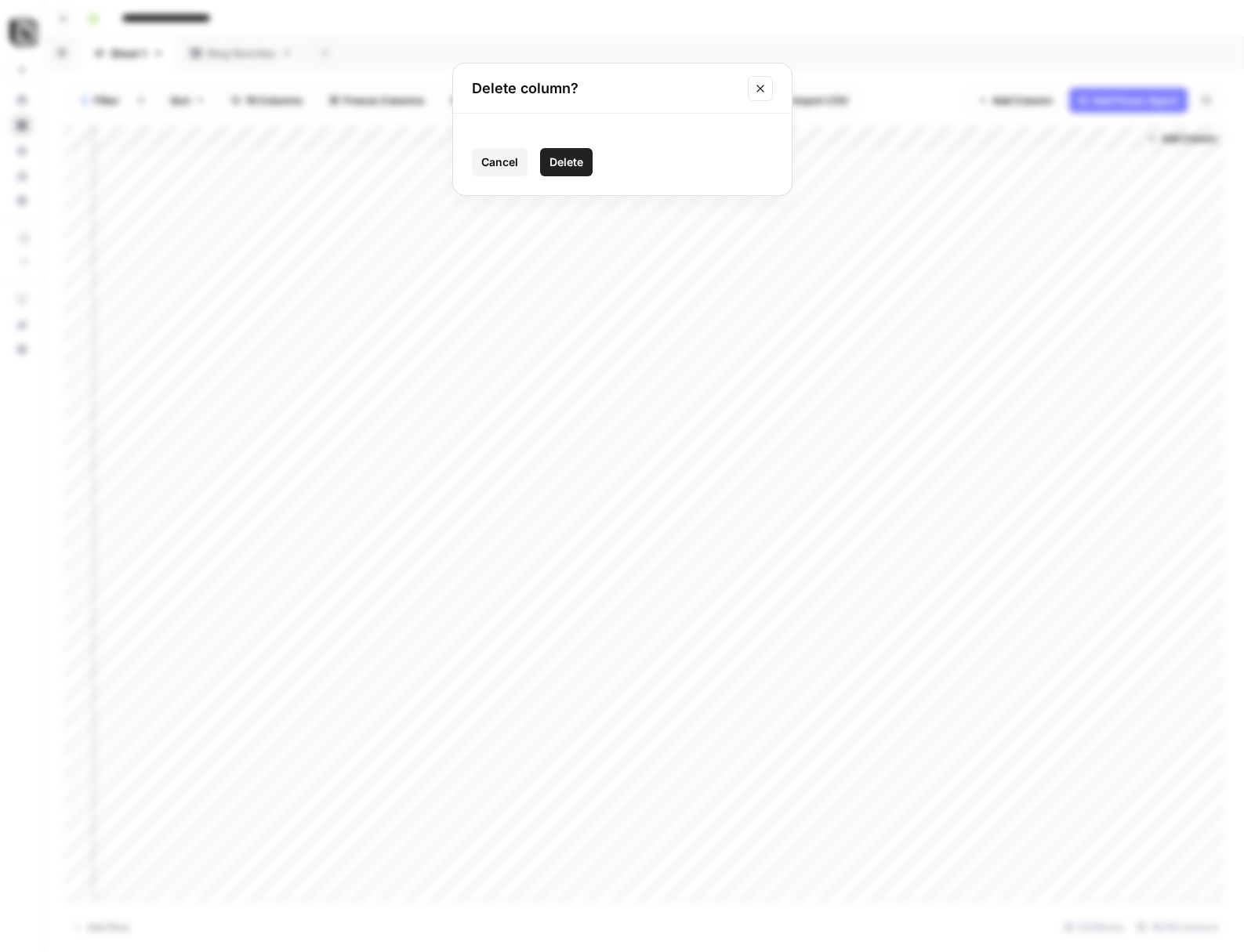
click at [568, 167] on span "Delete" at bounding box center [566, 162] width 34 height 15
click at [987, 139] on div "Add Column" at bounding box center [643, 513] width 1161 height 775
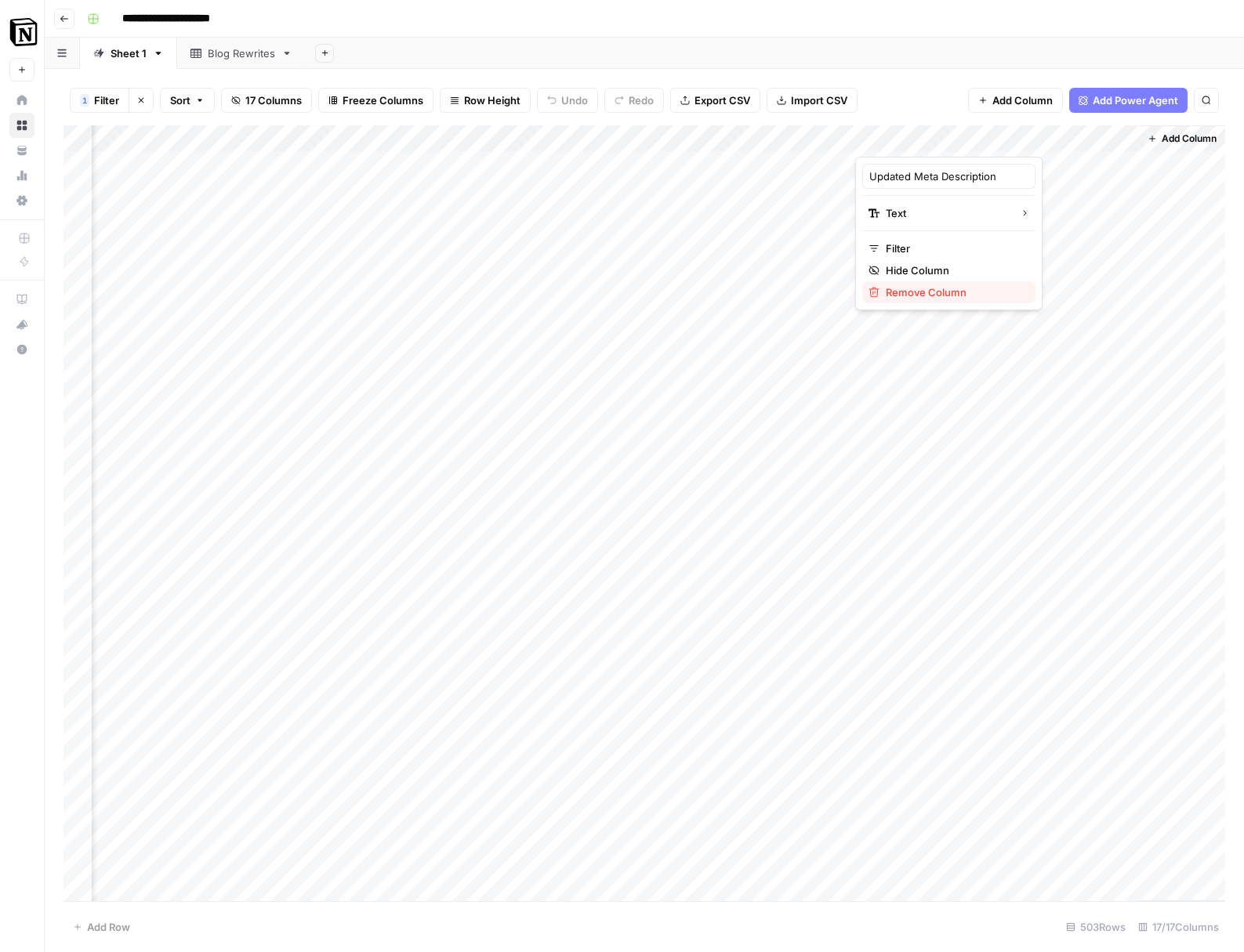
click at [900, 287] on span "Remove Column" at bounding box center [954, 292] width 137 height 15
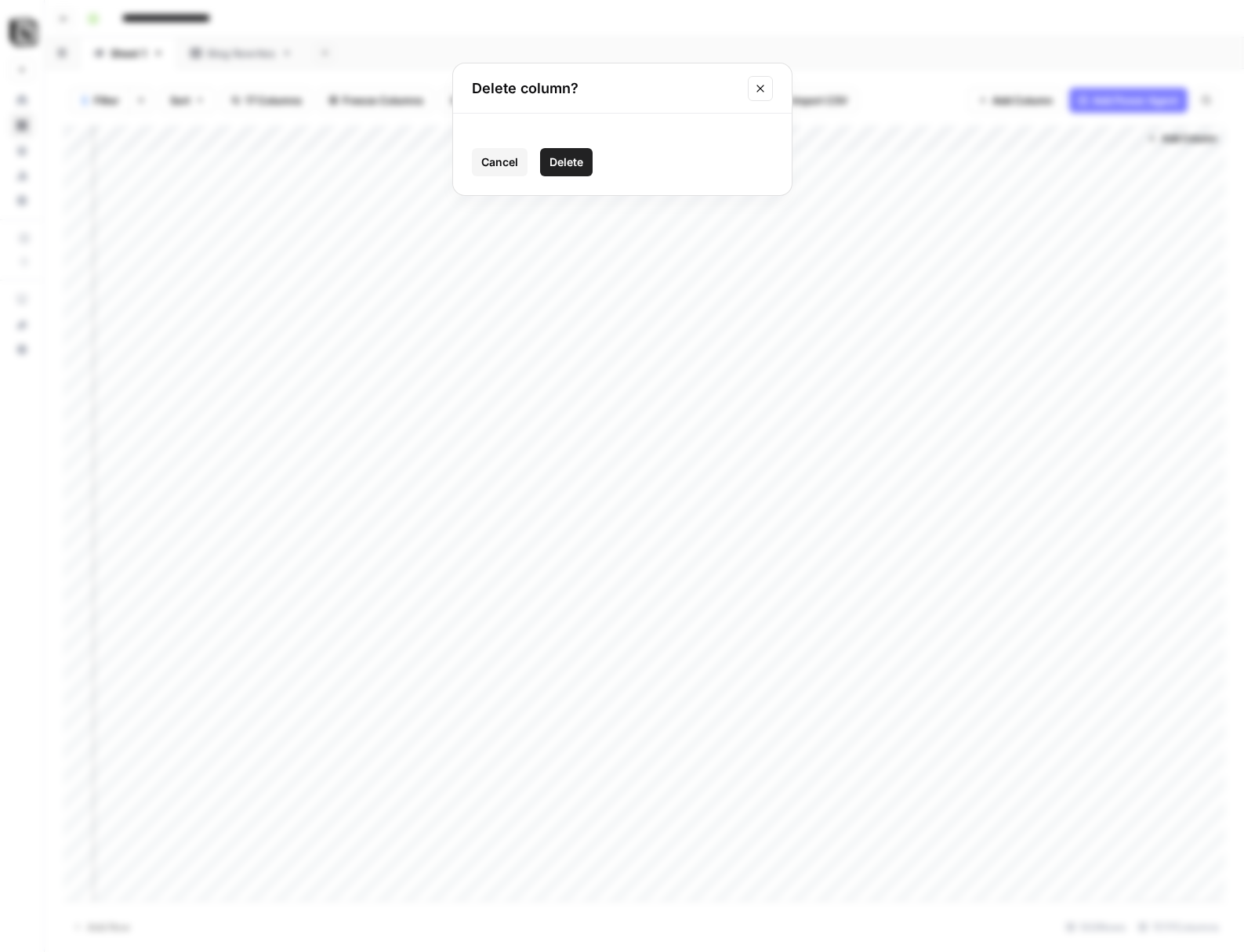
click at [554, 149] on button "Delete" at bounding box center [566, 162] width 53 height 28
click at [964, 138] on div "Add Column" at bounding box center [643, 513] width 1161 height 775
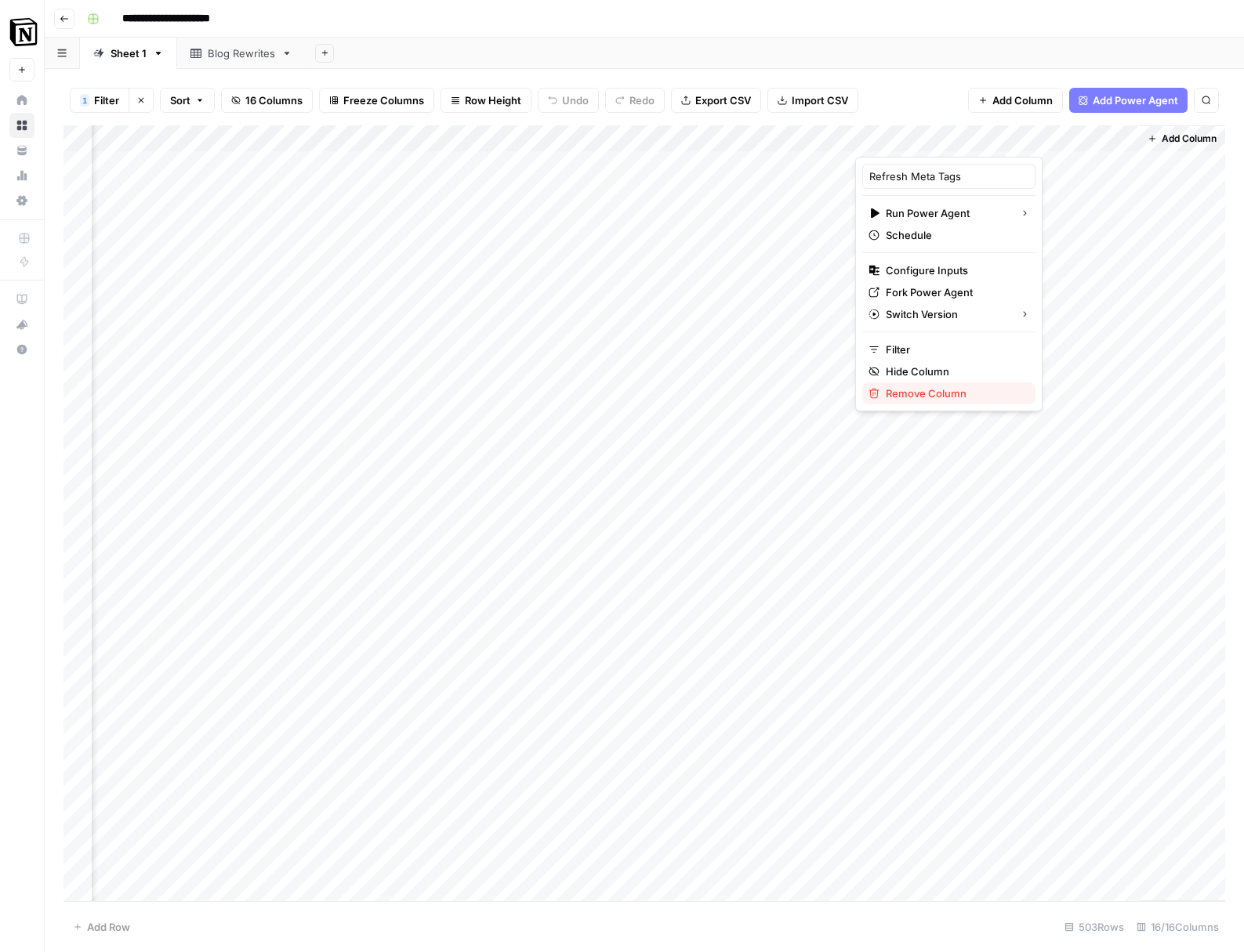
click at [950, 399] on span "Remove Column" at bounding box center [954, 393] width 137 height 15
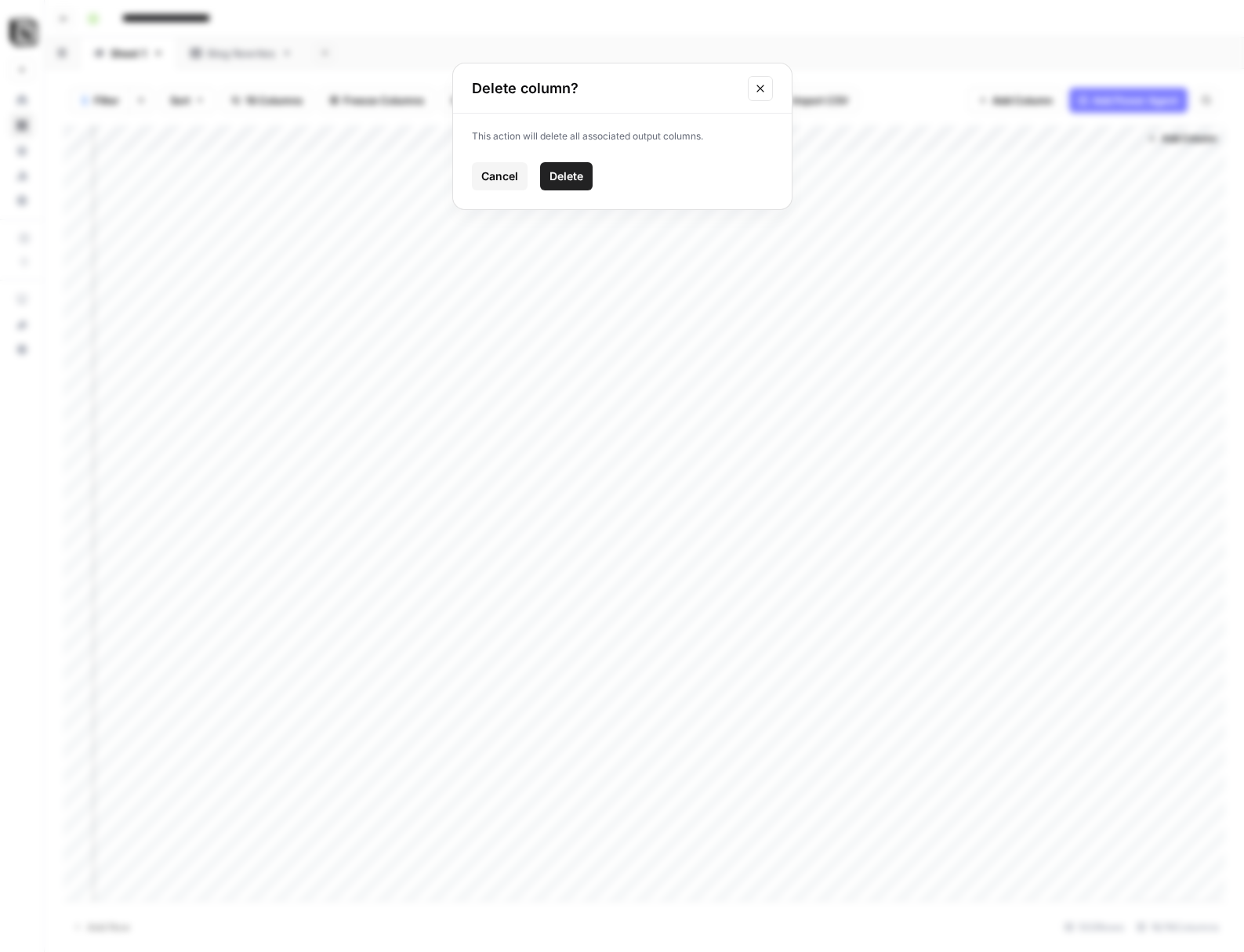
drag, startPoint x: 571, startPoint y: 179, endPoint x: 656, endPoint y: 158, distance: 87.6
click at [572, 178] on span "Delete" at bounding box center [566, 176] width 34 height 15
click at [980, 138] on div "Add Column" at bounding box center [643, 513] width 1161 height 775
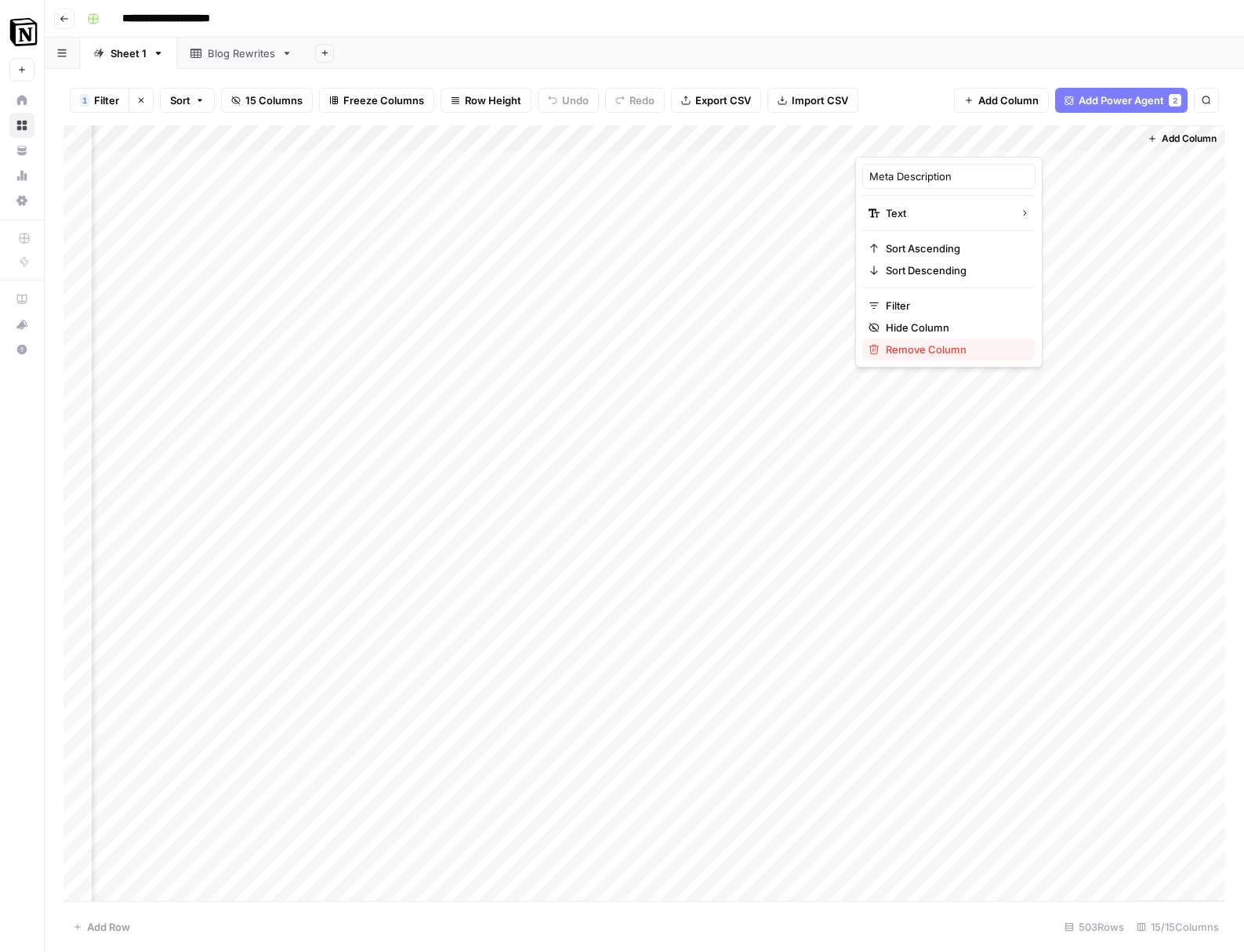
click at [944, 348] on span "Remove Column" at bounding box center [954, 349] width 137 height 15
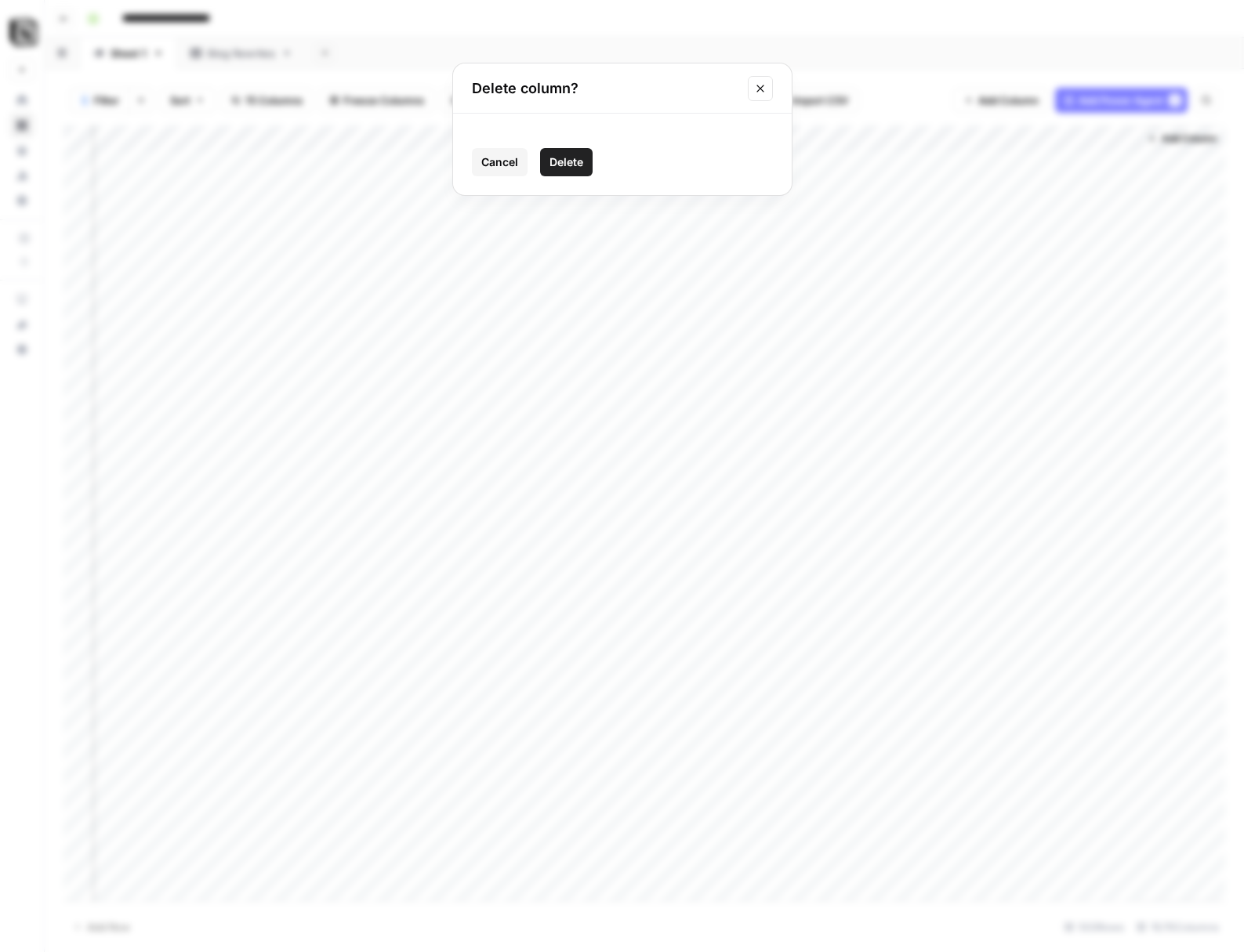
click at [575, 155] on span "Delete" at bounding box center [566, 162] width 34 height 15
click at [789, 130] on div "Add Column" at bounding box center [643, 513] width 1161 height 775
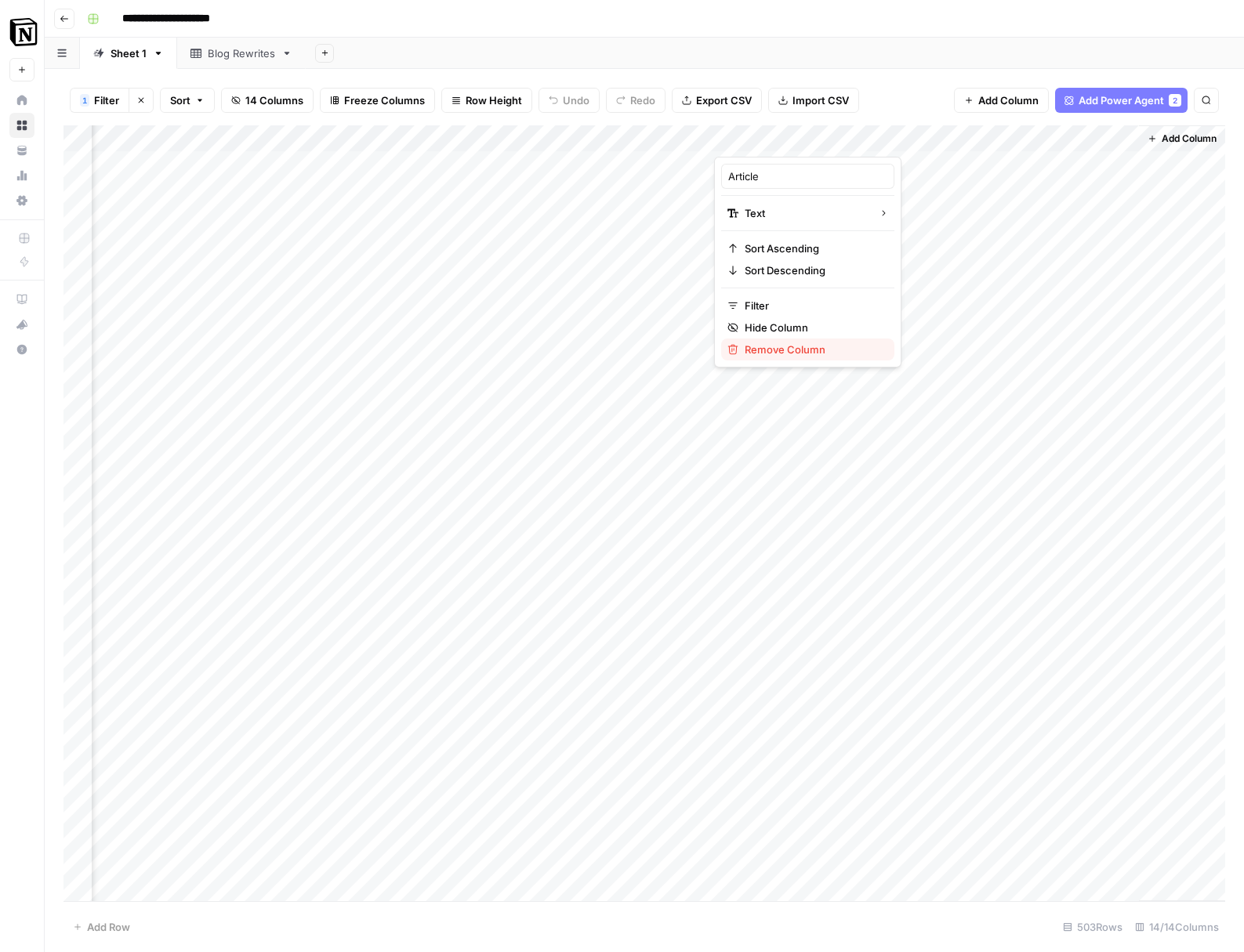
click at [780, 349] on span "Remove Column" at bounding box center [813, 349] width 137 height 15
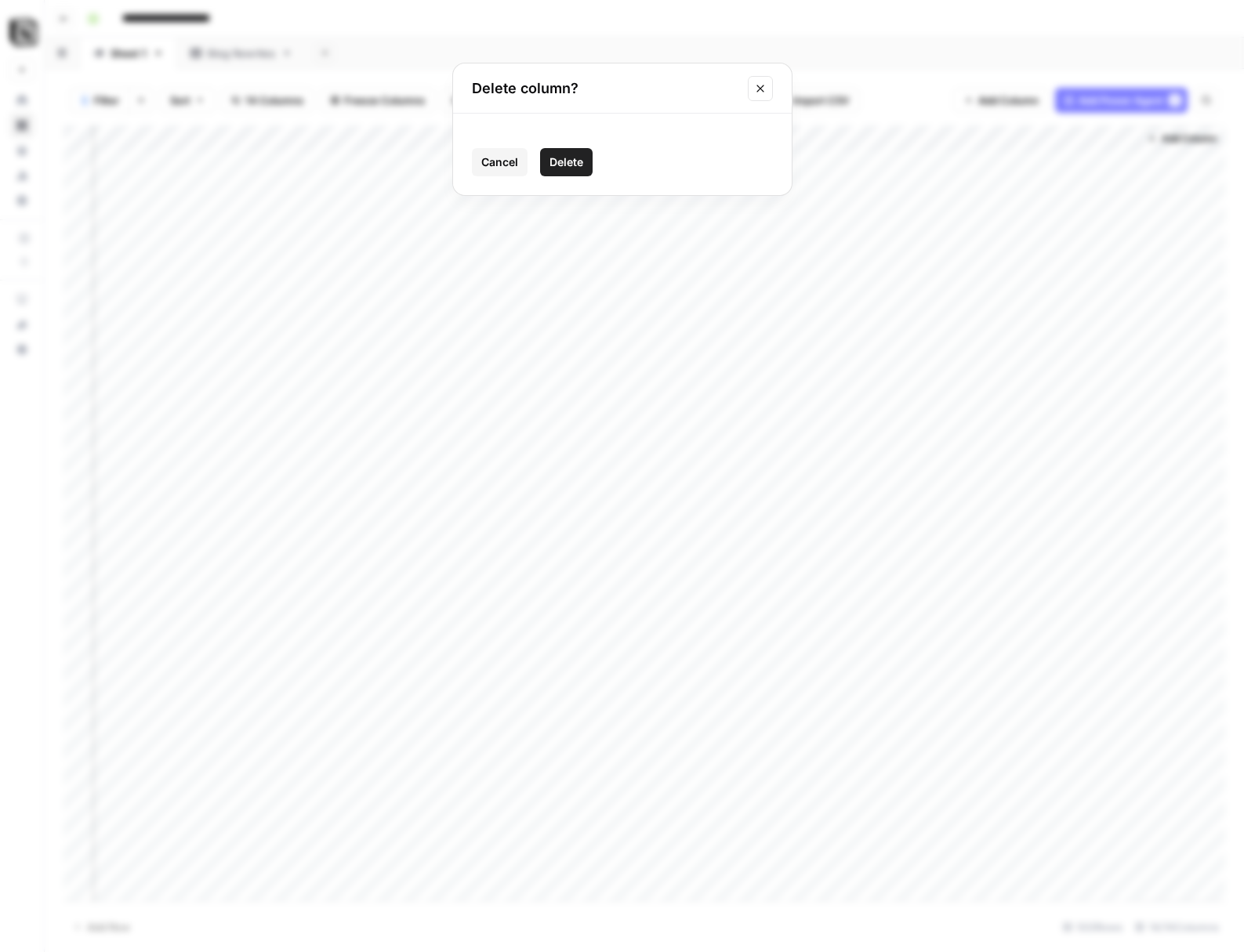
drag, startPoint x: 578, startPoint y: 161, endPoint x: 600, endPoint y: 153, distance: 23.4
click at [584, 158] on button "Delete" at bounding box center [566, 162] width 53 height 28
click at [910, 134] on div "Add Column" at bounding box center [643, 513] width 1161 height 775
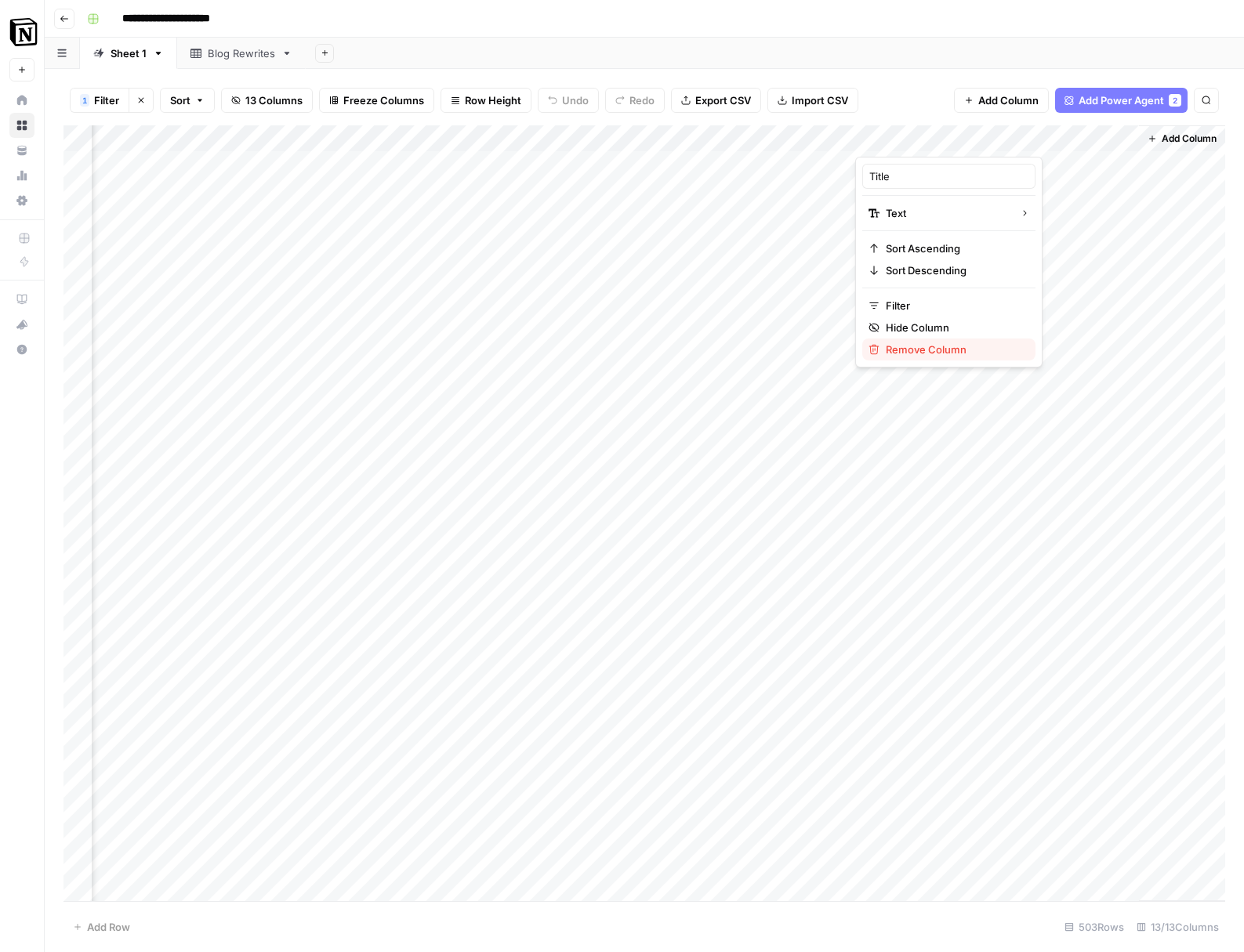
click at [948, 351] on span "Remove Column" at bounding box center [954, 349] width 137 height 15
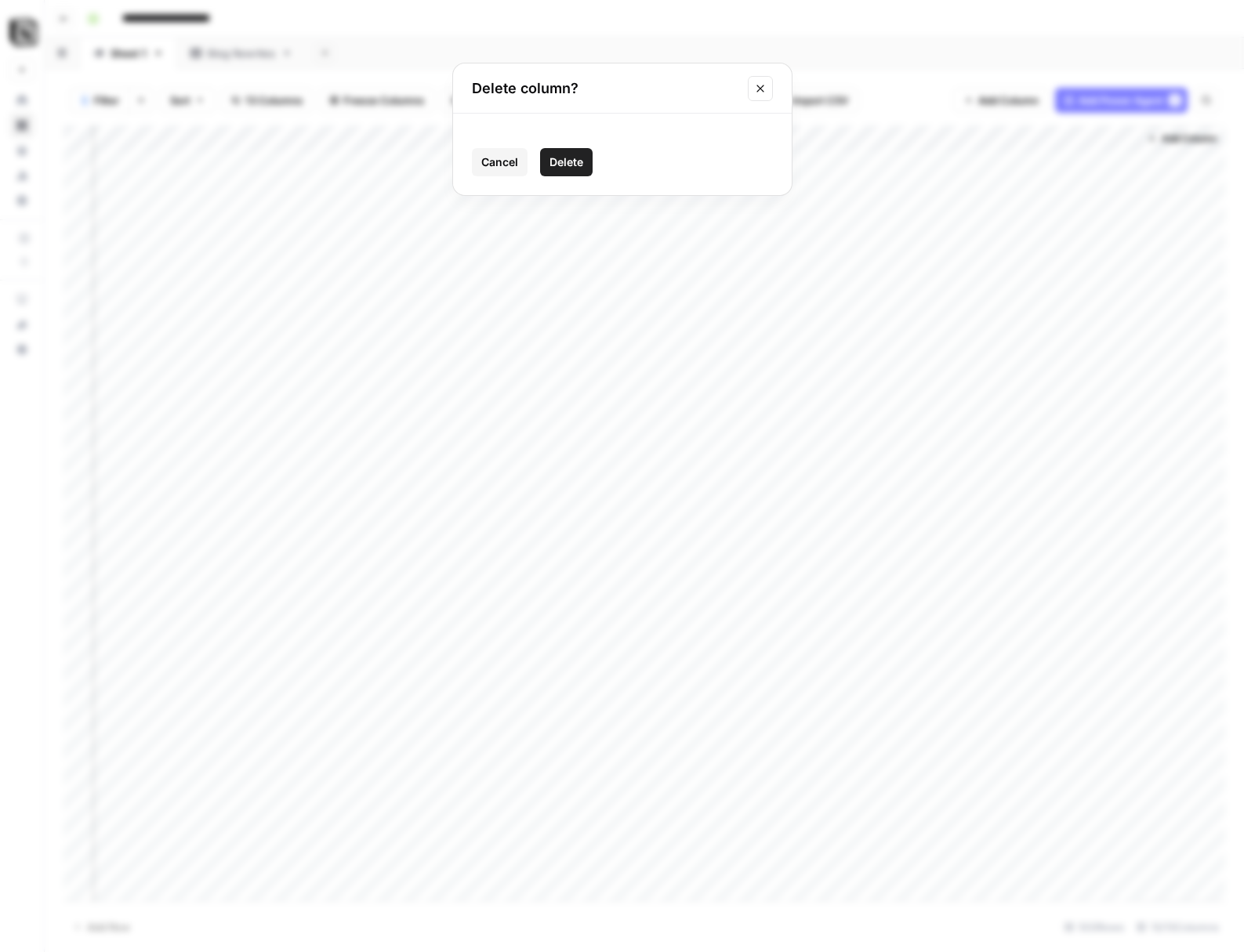
click at [581, 163] on span "Delete" at bounding box center [566, 162] width 34 height 15
click at [1036, 136] on div "Add Column" at bounding box center [643, 513] width 1161 height 775
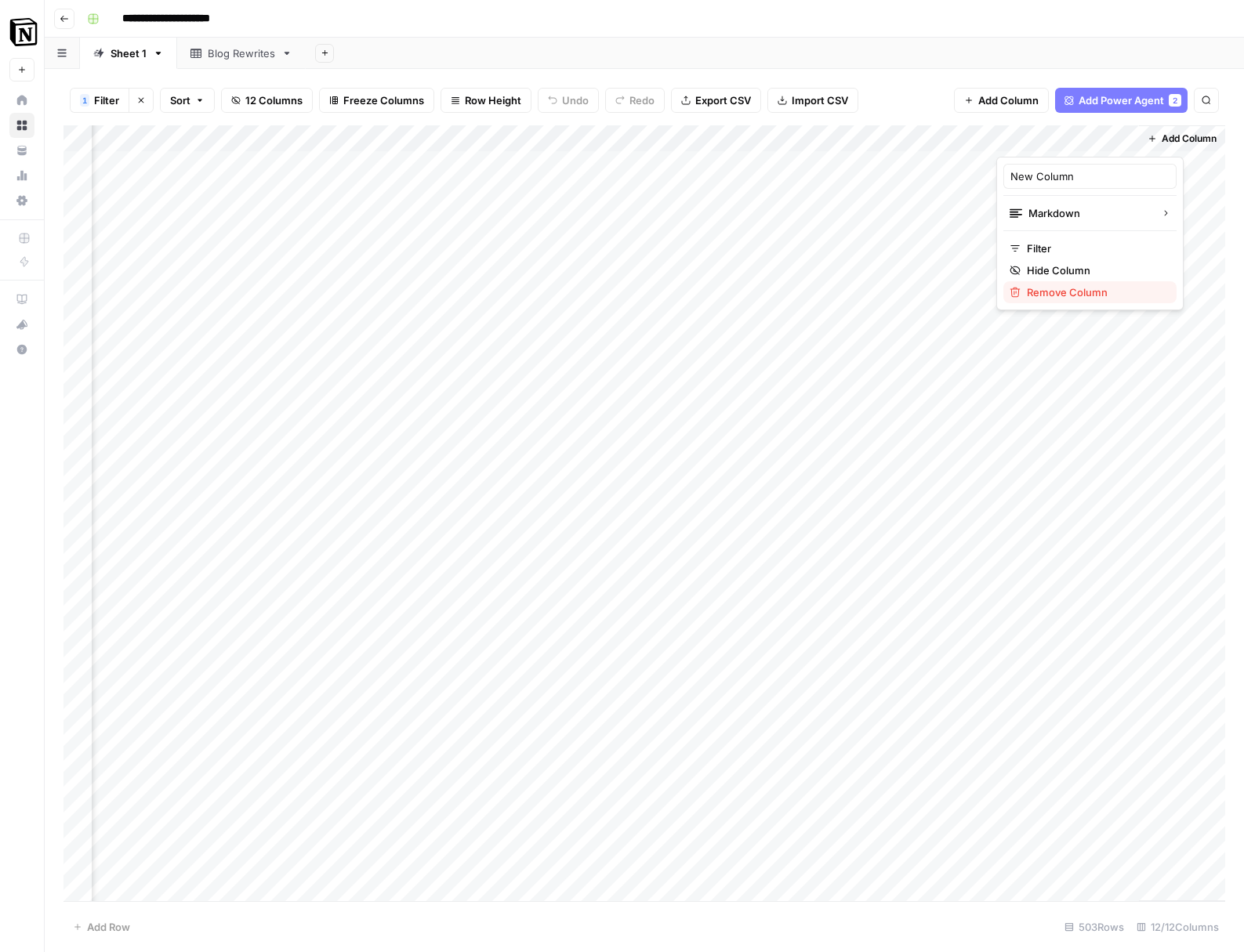
click at [1097, 293] on span "Remove Column" at bounding box center [1095, 292] width 137 height 15
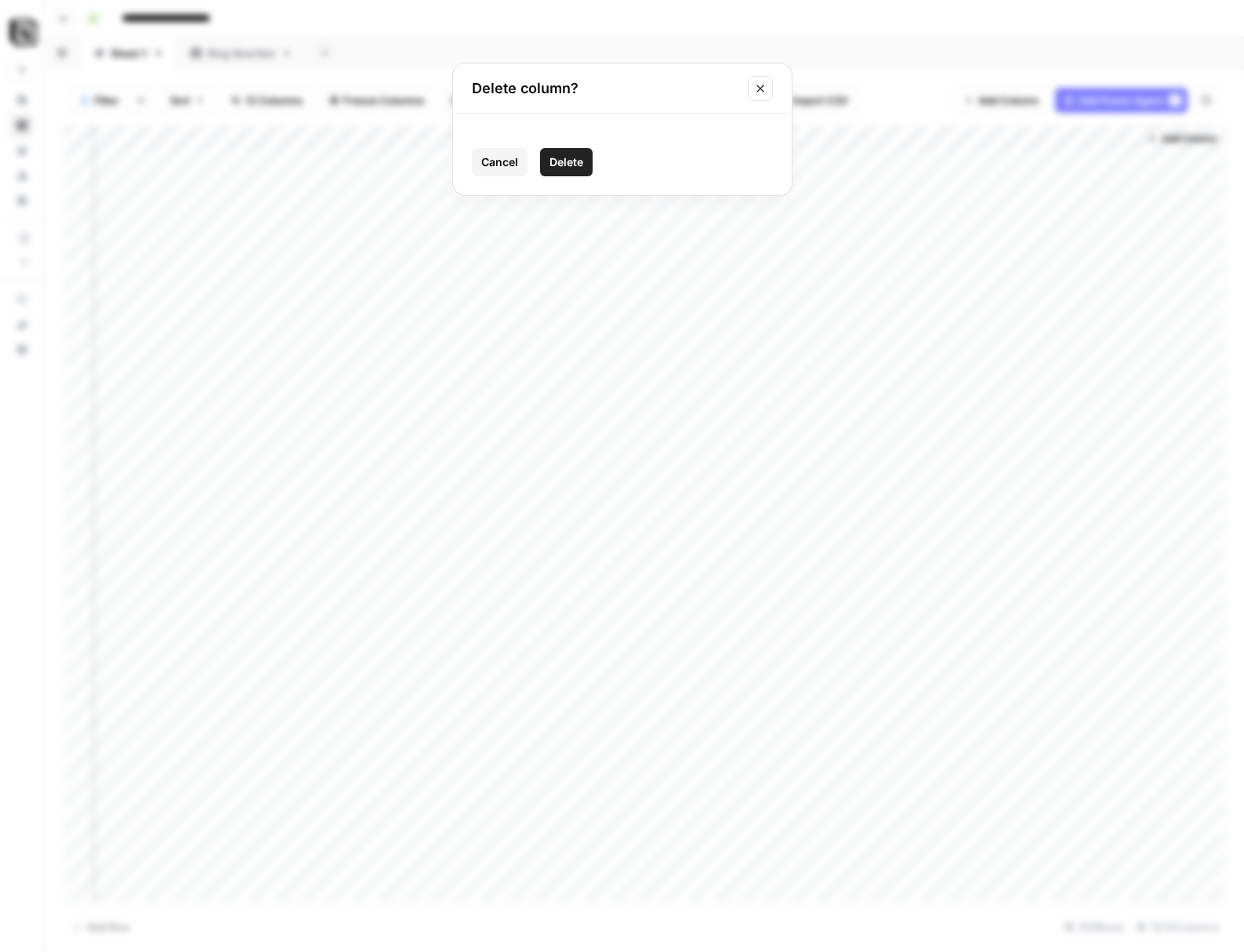
click at [575, 168] on span "Delete" at bounding box center [566, 162] width 34 height 15
click at [1184, 147] on button "Add Column" at bounding box center [1182, 139] width 82 height 20
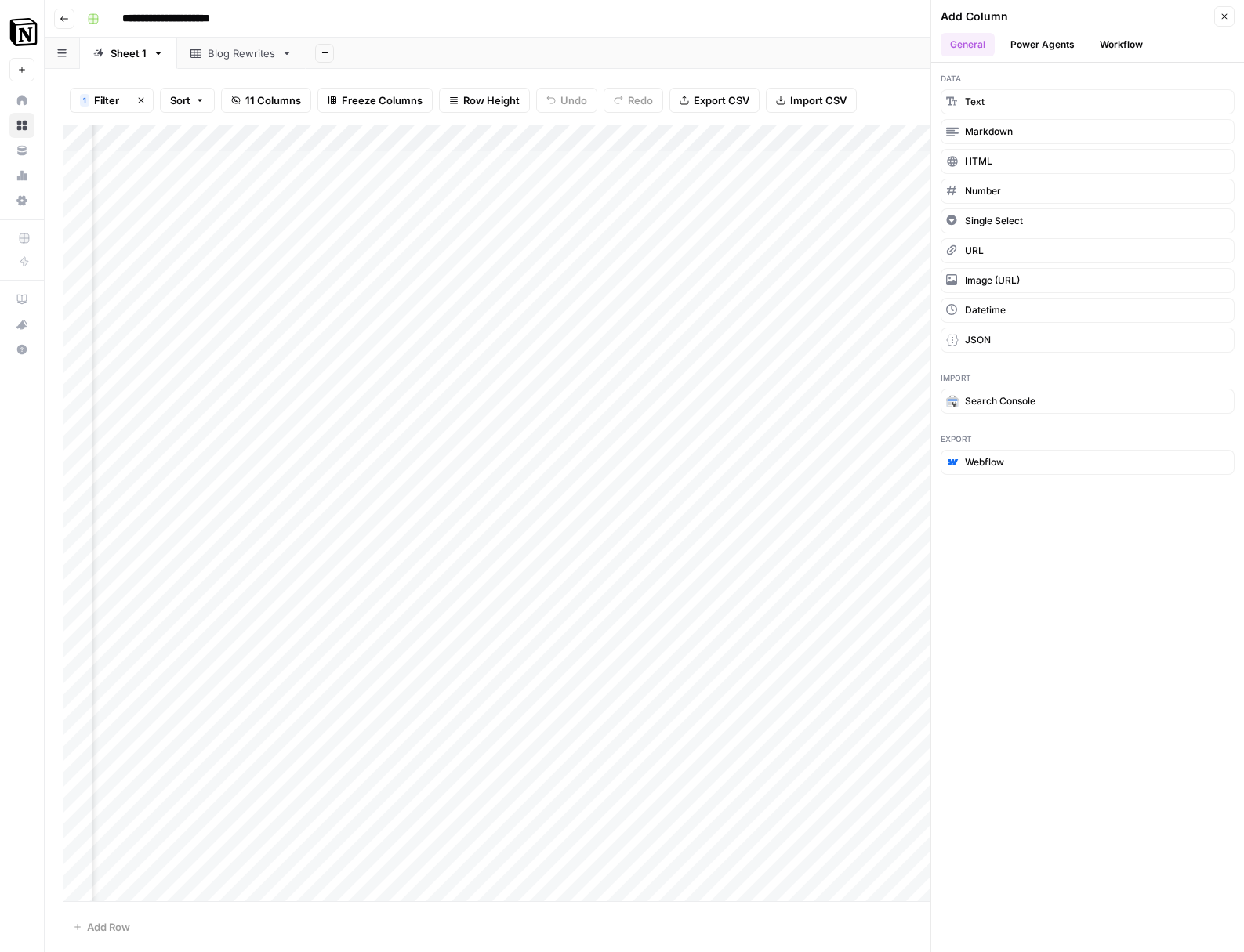
click at [1048, 43] on button "Power Agents" at bounding box center [1042, 45] width 83 height 23
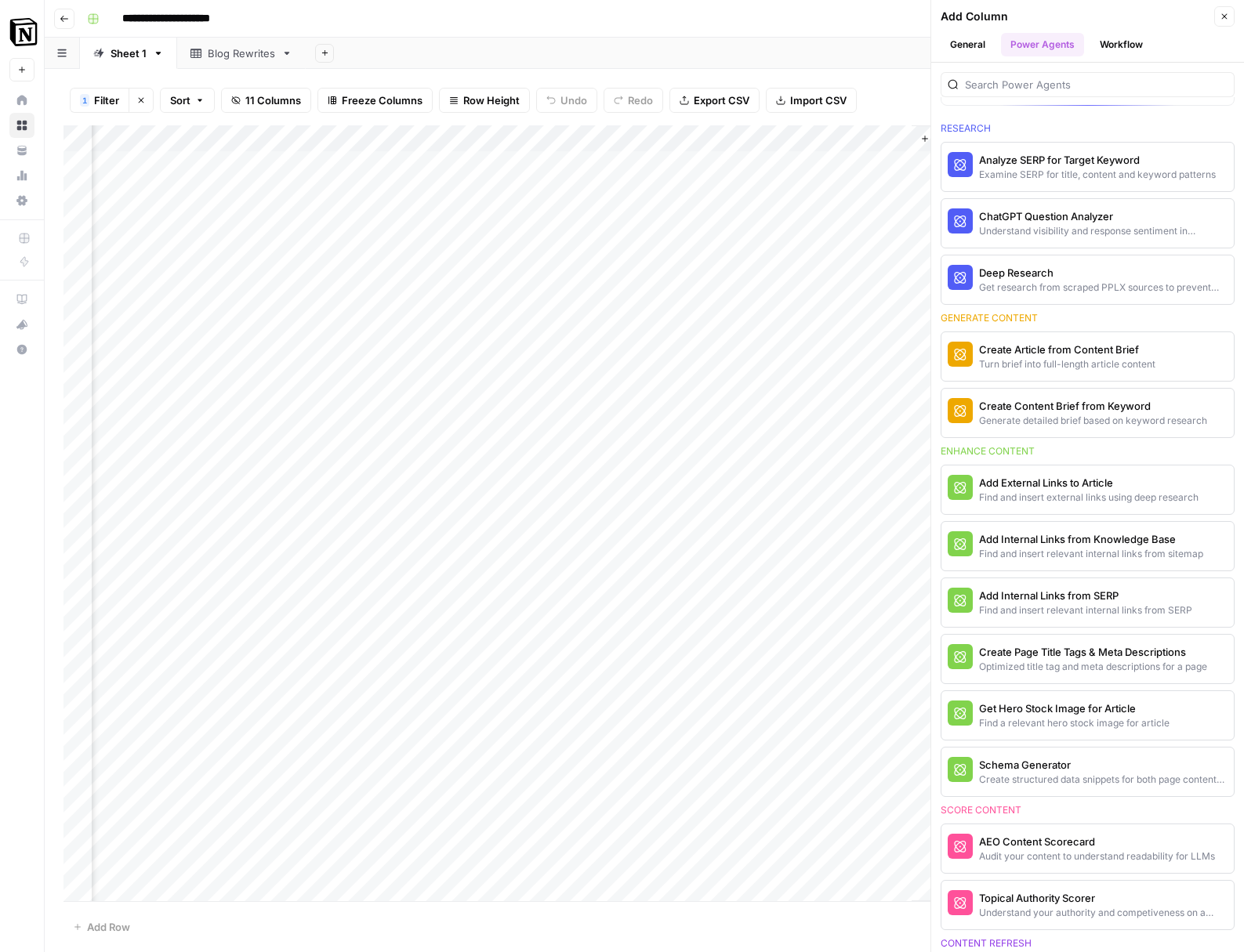
scroll to position [236, 0]
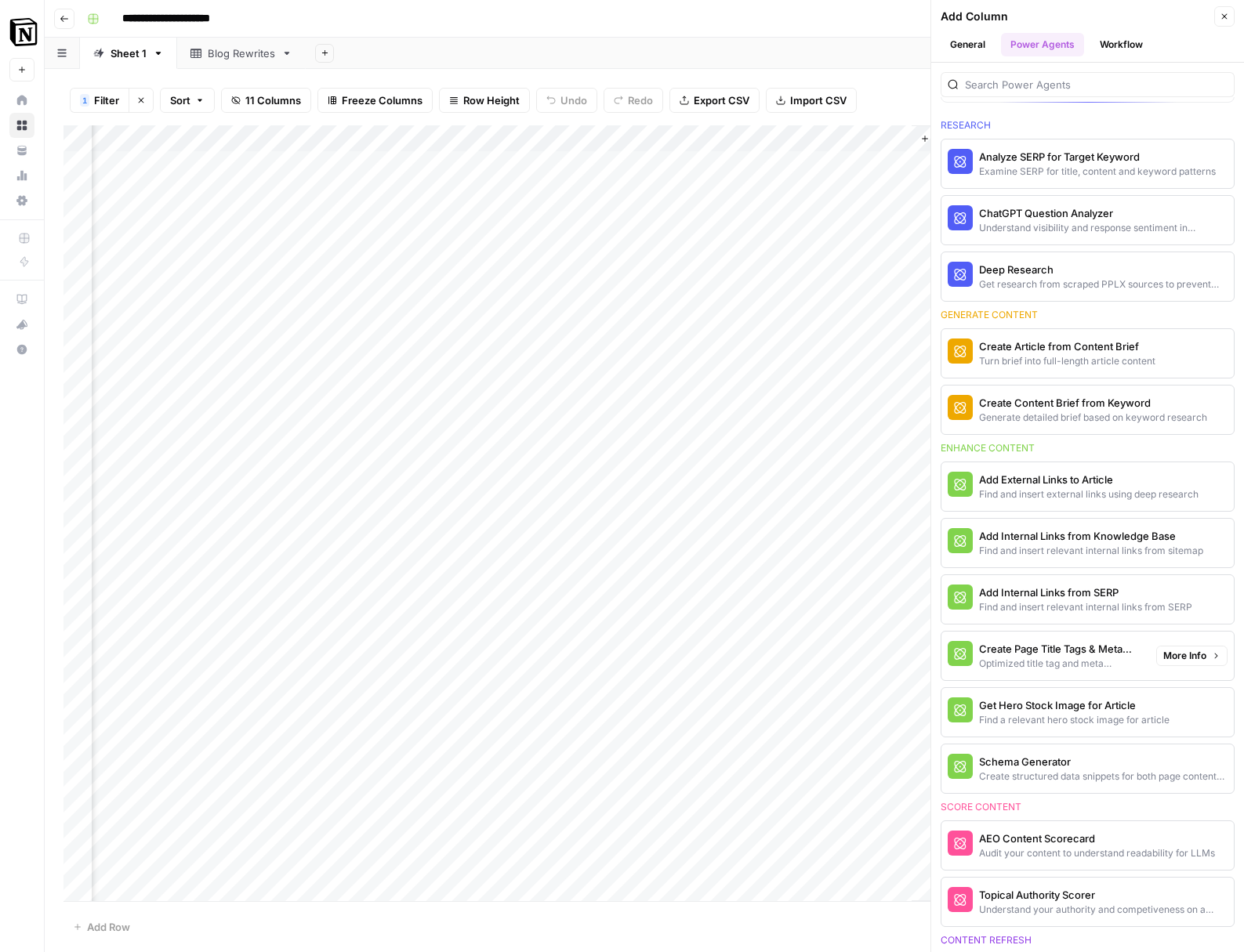
click at [1074, 643] on div "Create Page Title Tags & Meta Descriptions" at bounding box center [1061, 648] width 165 height 15
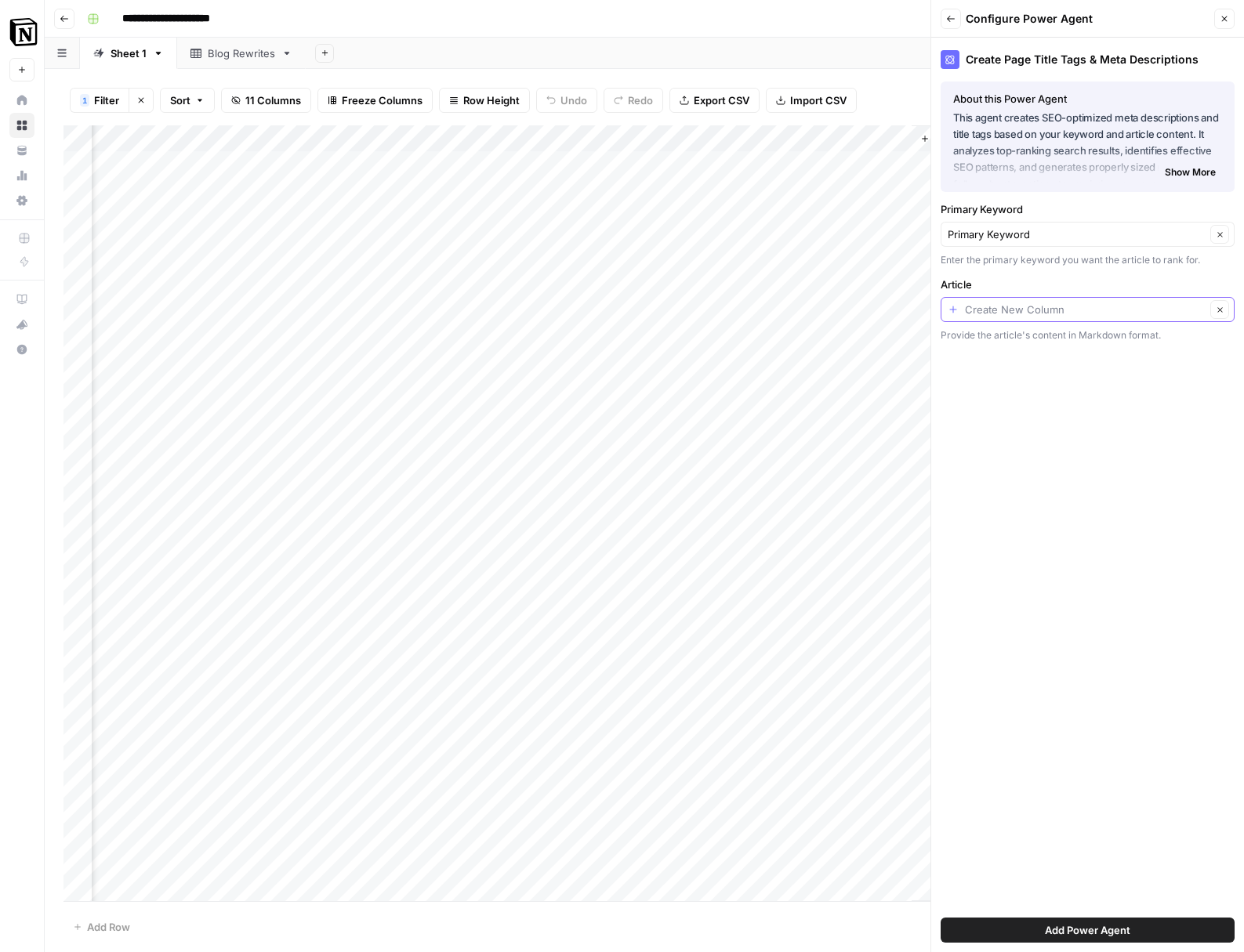
click at [1063, 316] on input "Article" at bounding box center [1085, 309] width 241 height 15
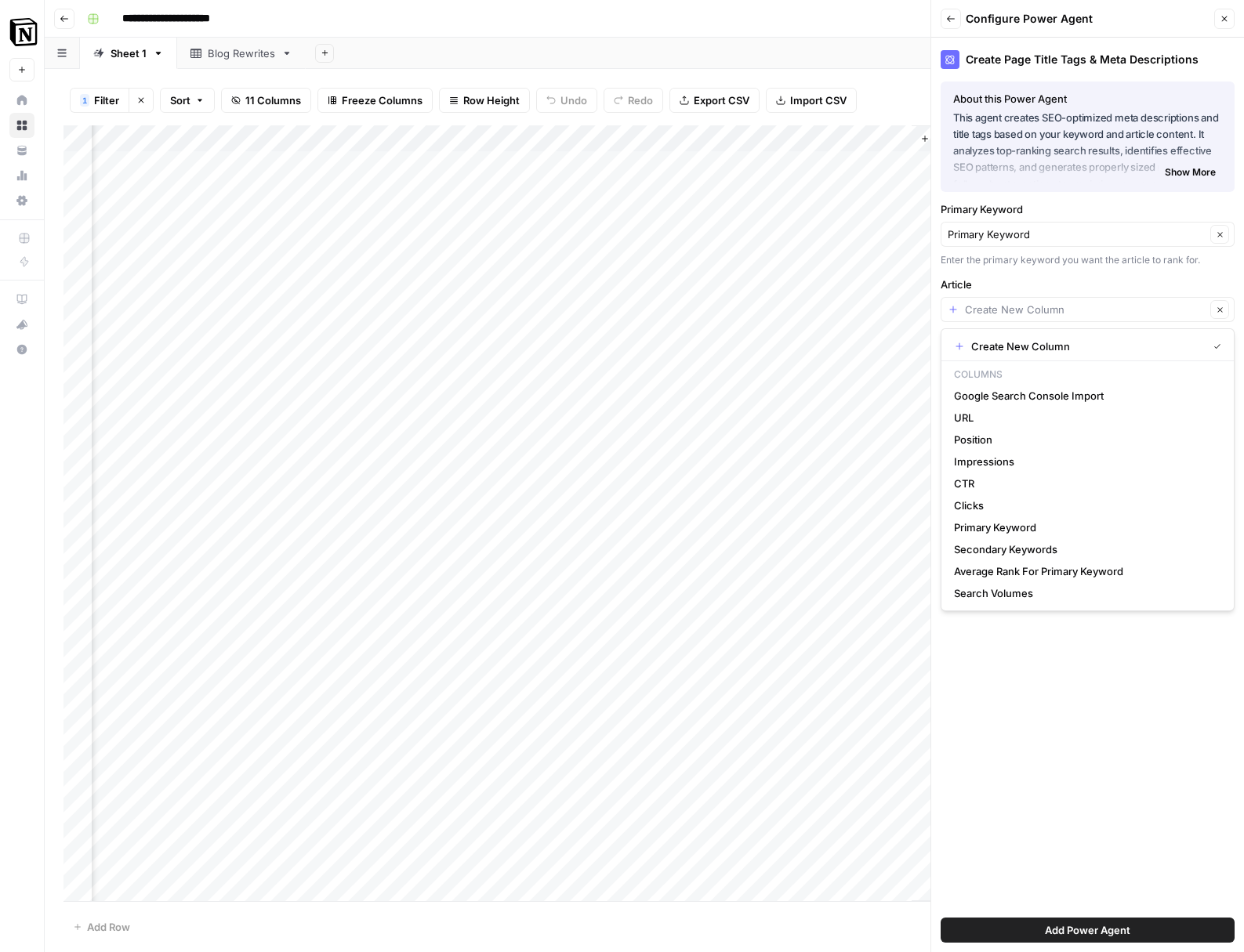
type input "Create New Column"
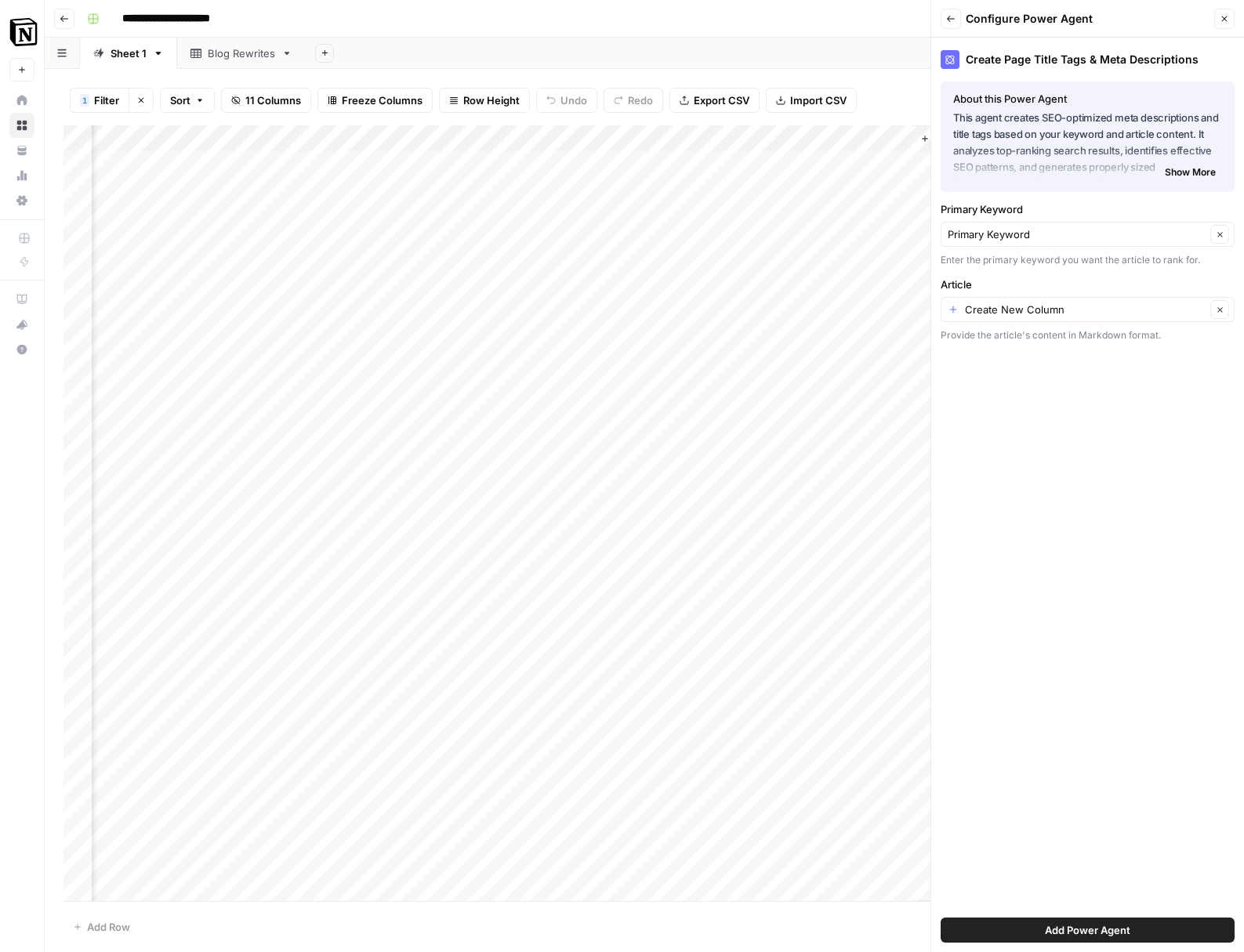
click at [1062, 279] on label "Article" at bounding box center [1088, 284] width 294 height 15
click at [1062, 301] on input "Create New Column" at bounding box center [1085, 309] width 241 height 15
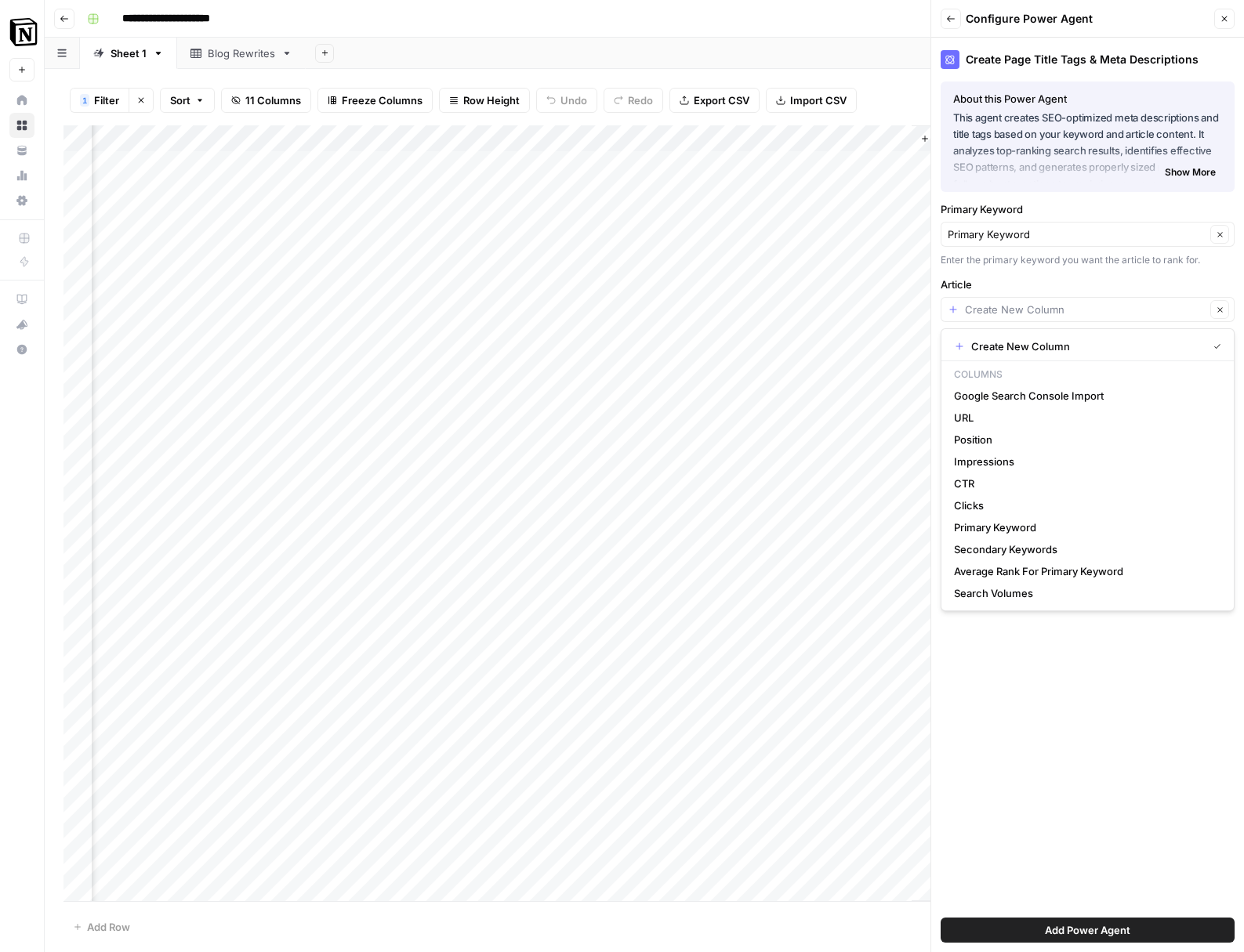
type input "Create New Column"
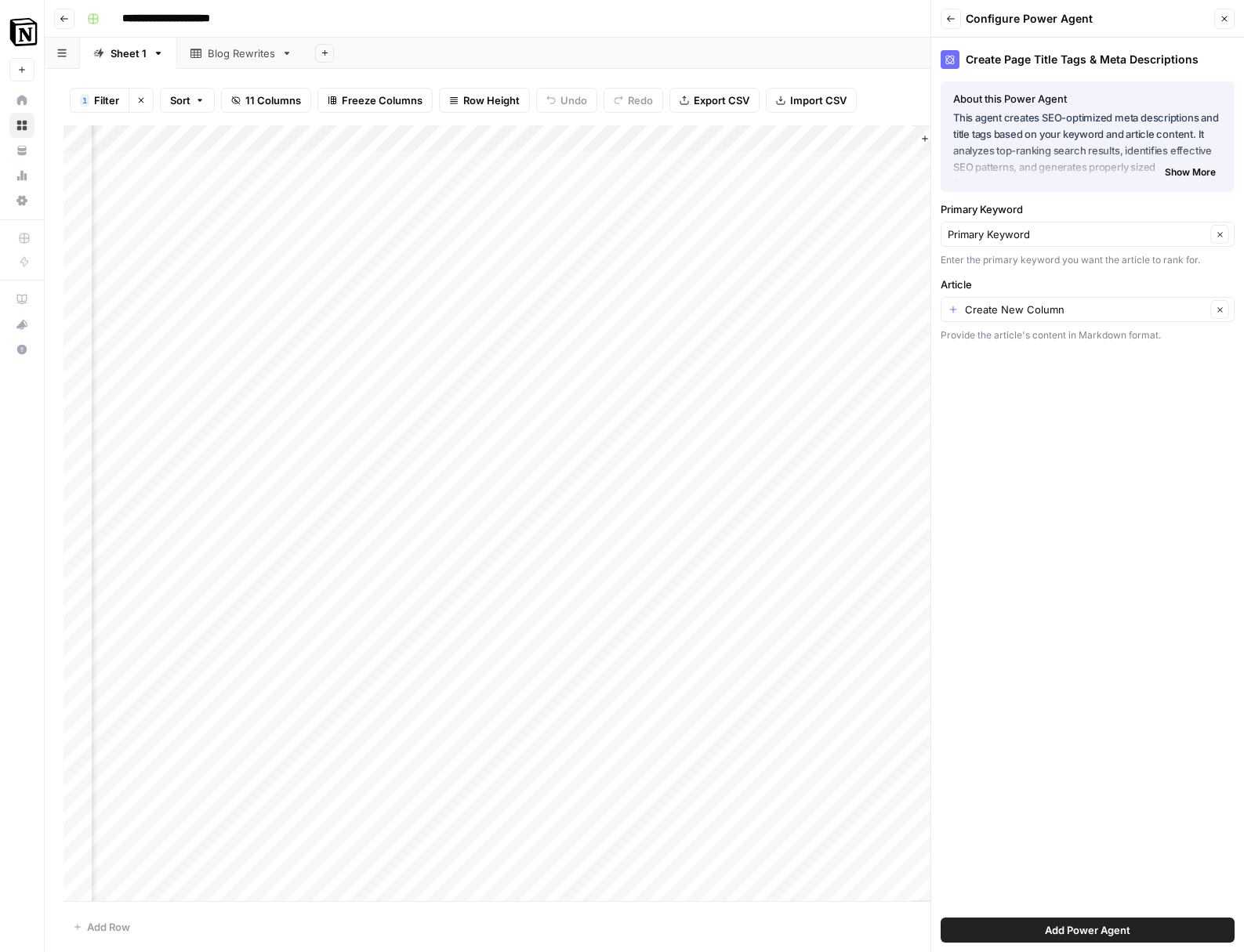
click at [1075, 288] on label "Article" at bounding box center [1088, 284] width 294 height 15
click at [1075, 301] on input "Create New Column" at bounding box center [1085, 309] width 241 height 15
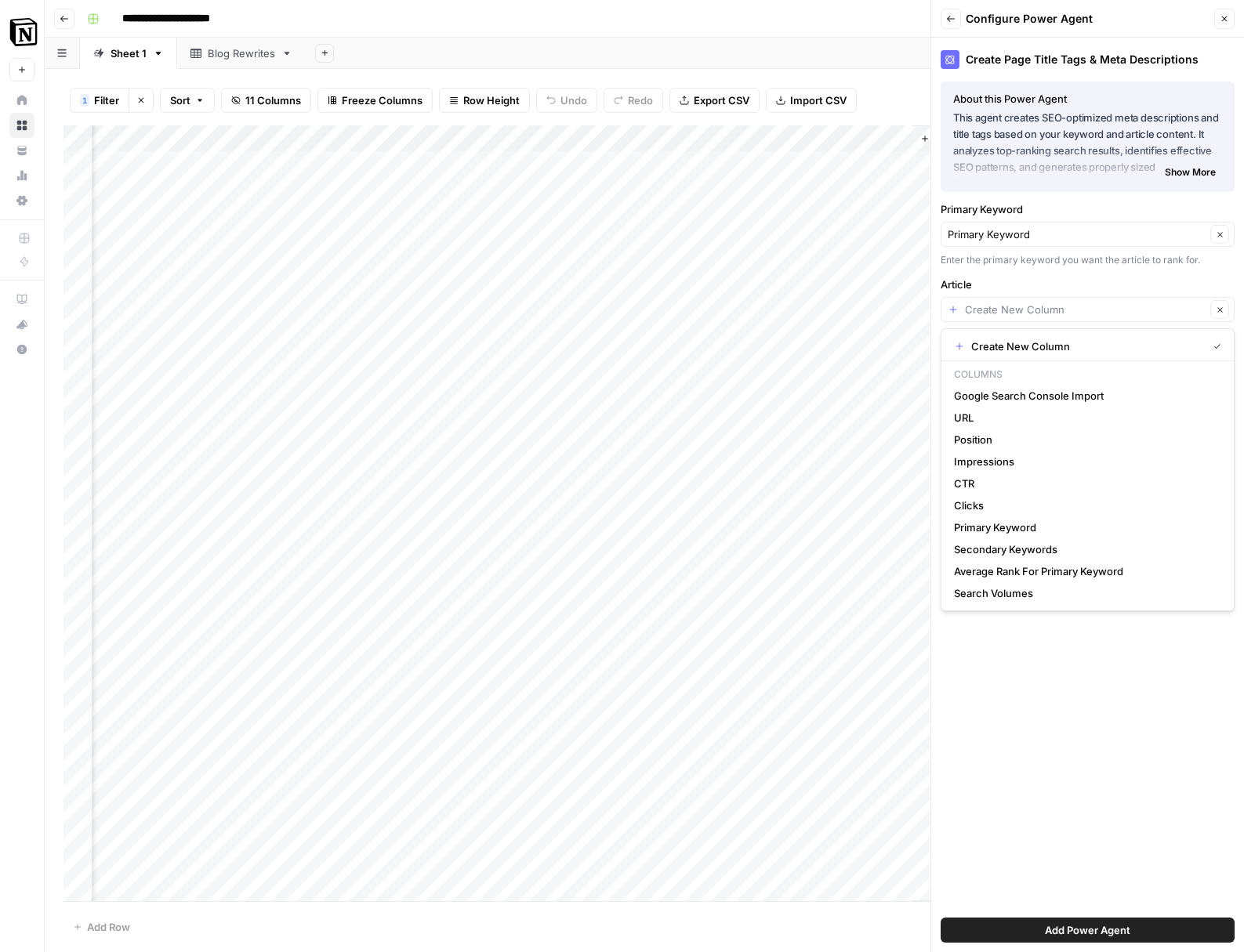
type input "Create New Column"
click at [1087, 275] on div "Create Page Title Tags & Meta Descriptions About this Power Agent This agent cr…" at bounding box center [1088, 494] width 313 height 915
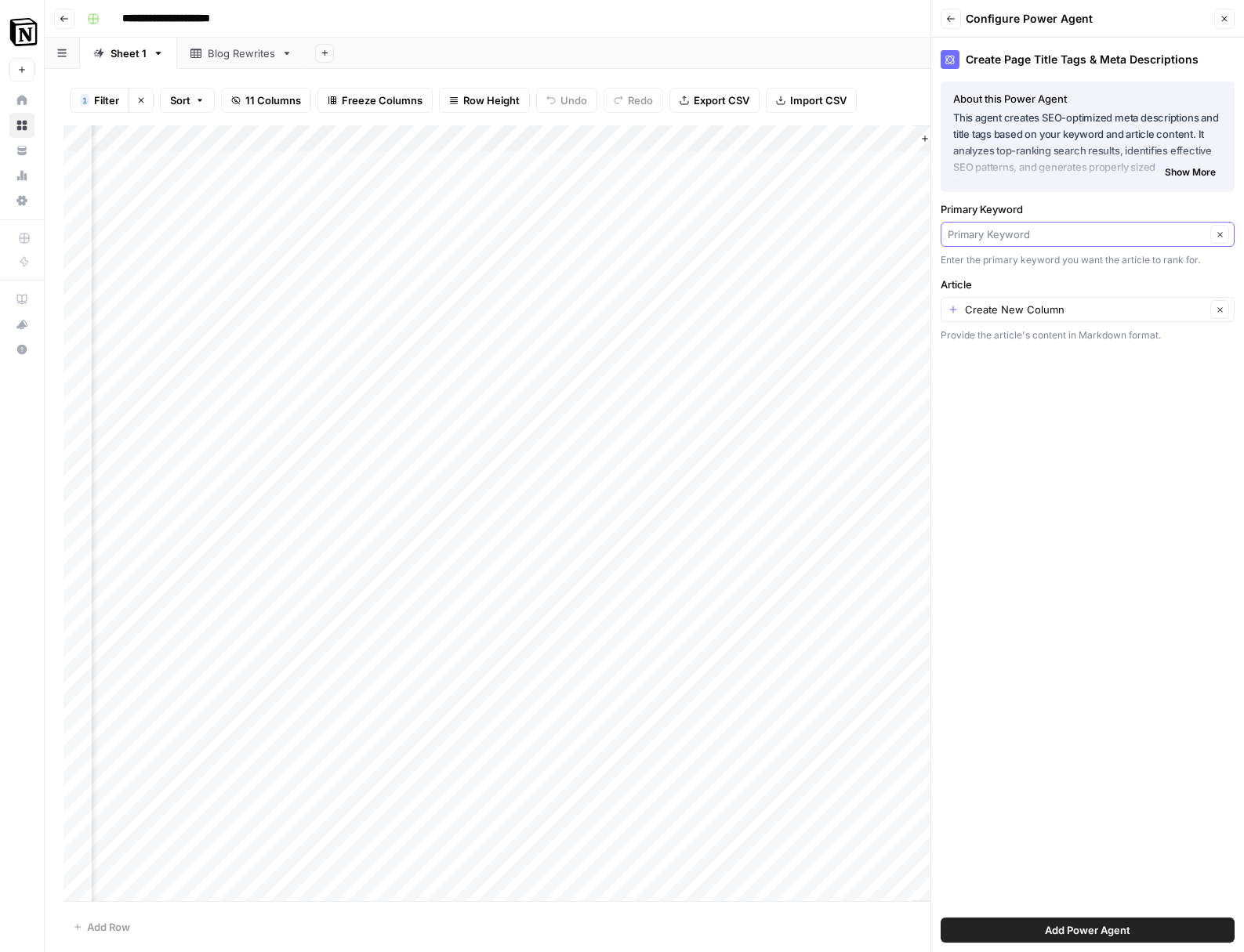
click at [1083, 232] on input "Primary Keyword" at bounding box center [1076, 234] width 258 height 15
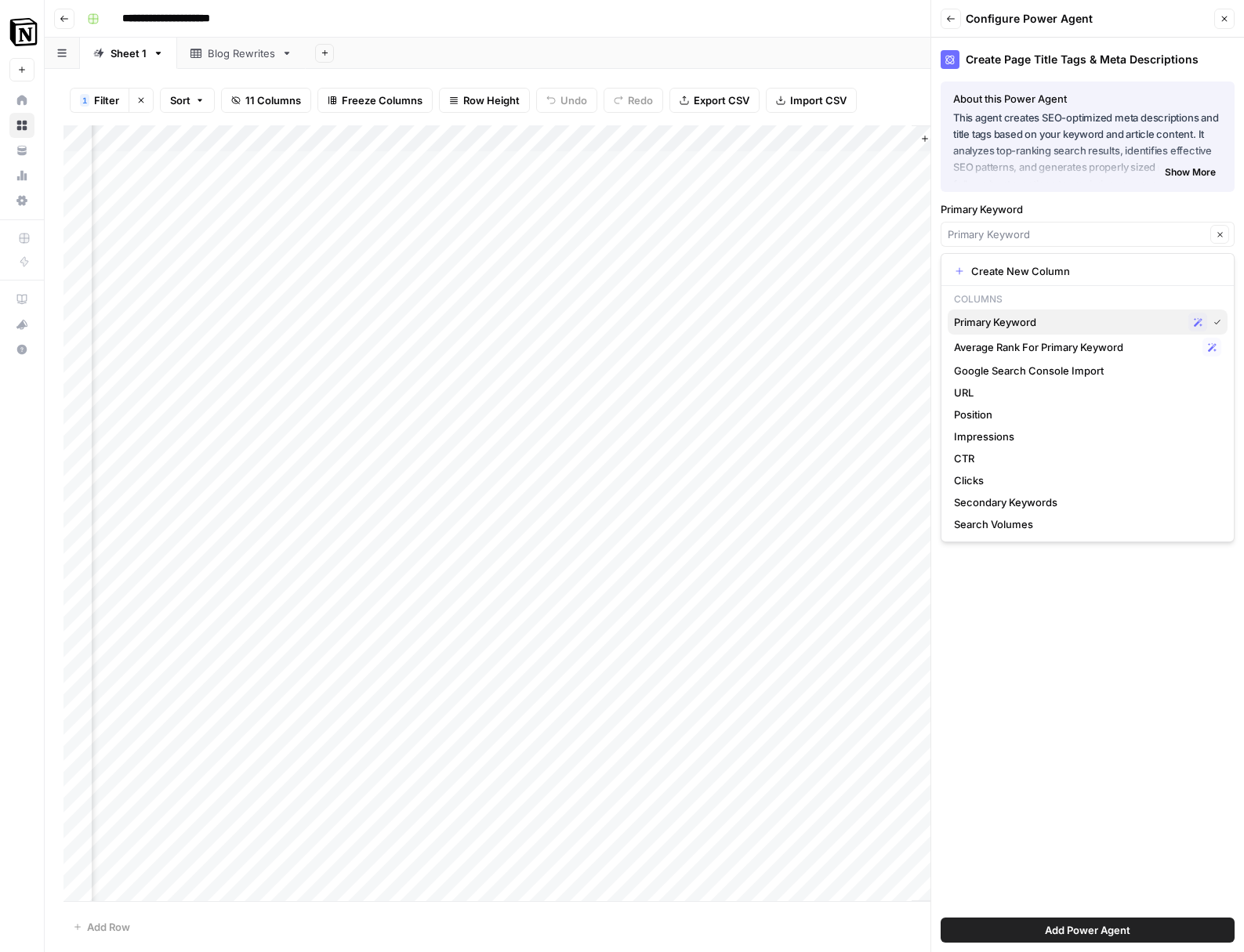
click at [1049, 321] on span "Primary Keyword" at bounding box center [1067, 322] width 228 height 15
type input "Primary Keyword"
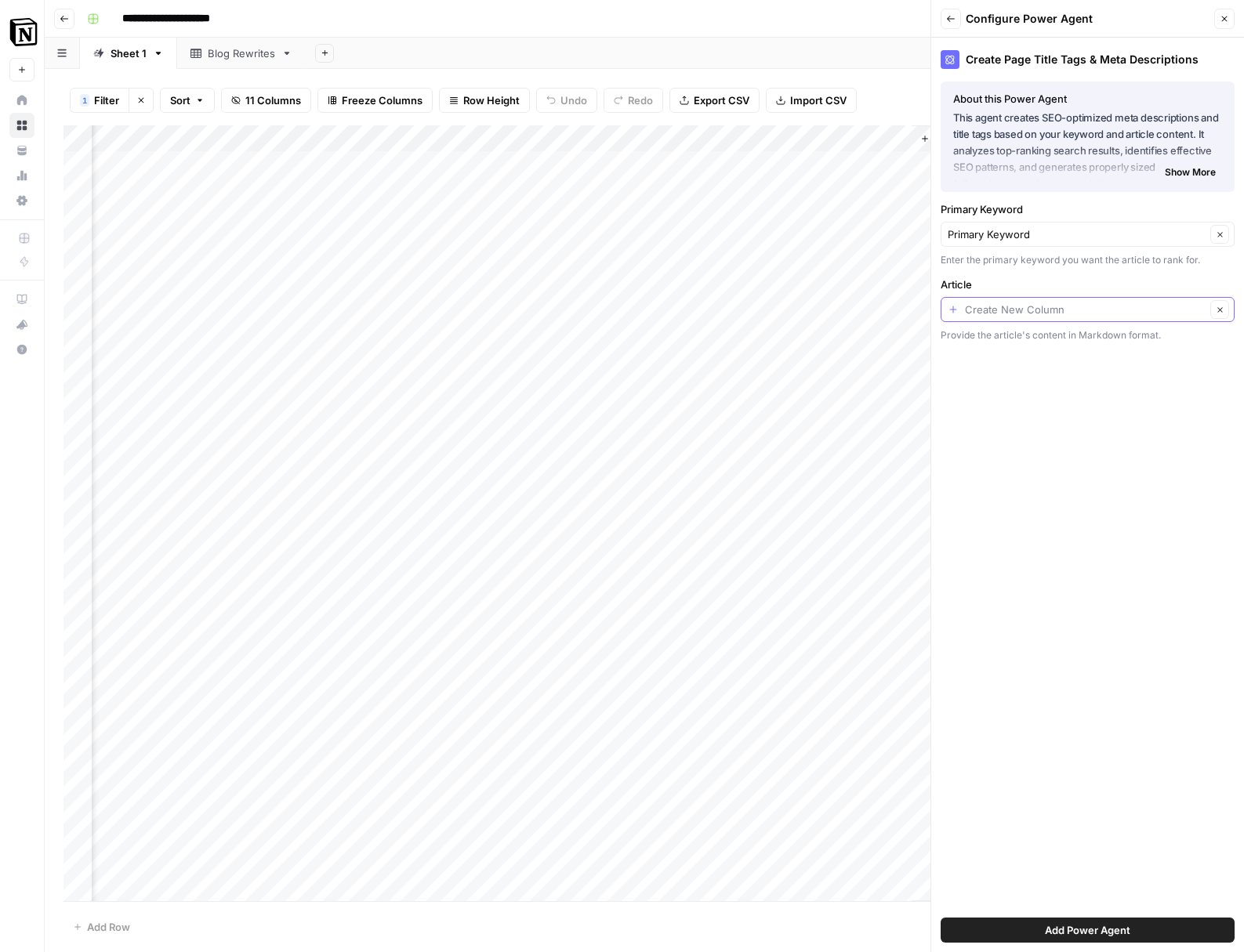
click at [1062, 307] on input "Article" at bounding box center [1085, 309] width 241 height 15
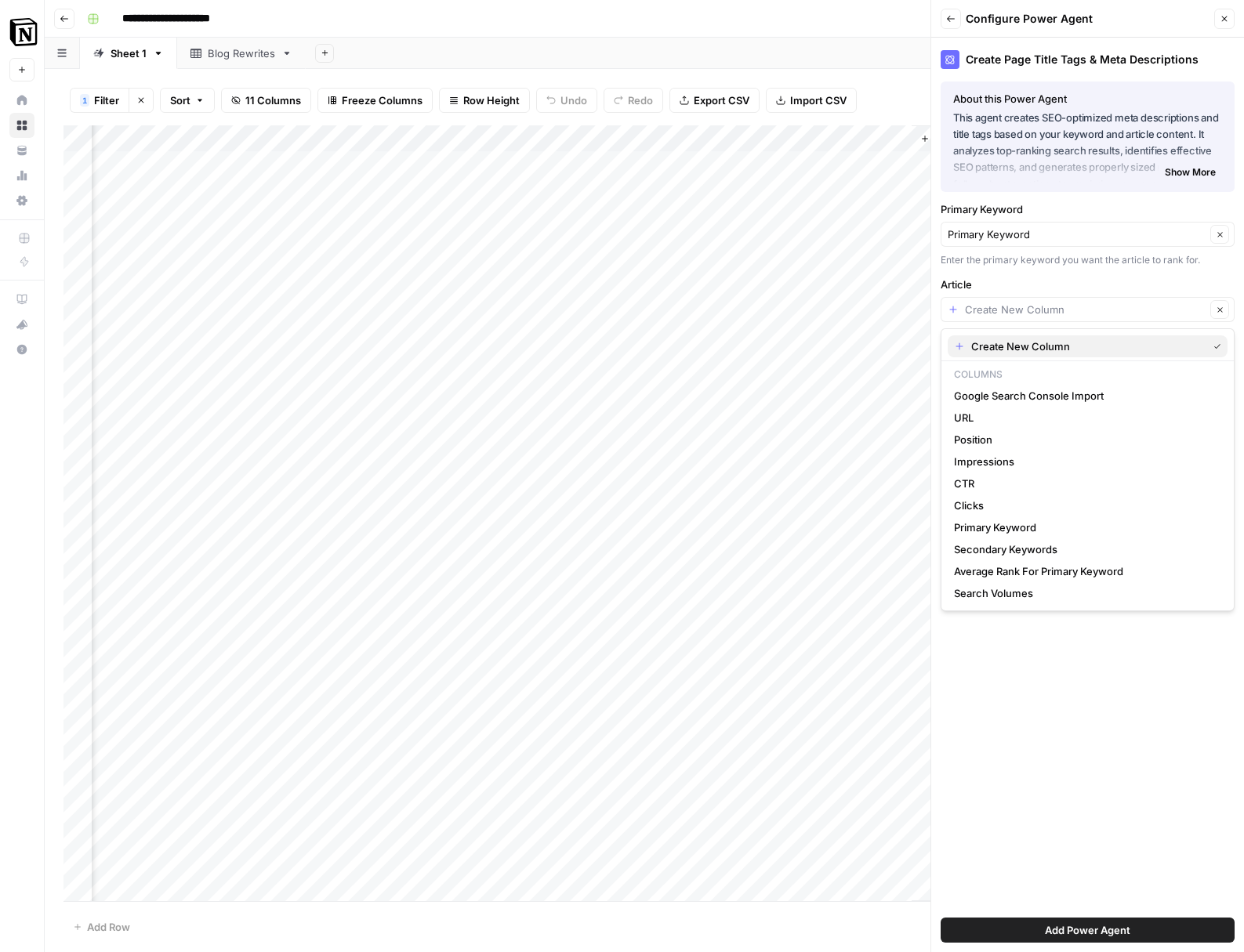
click at [1066, 335] on button "Create New Column" at bounding box center [1087, 346] width 280 height 22
type input "Create New Column"
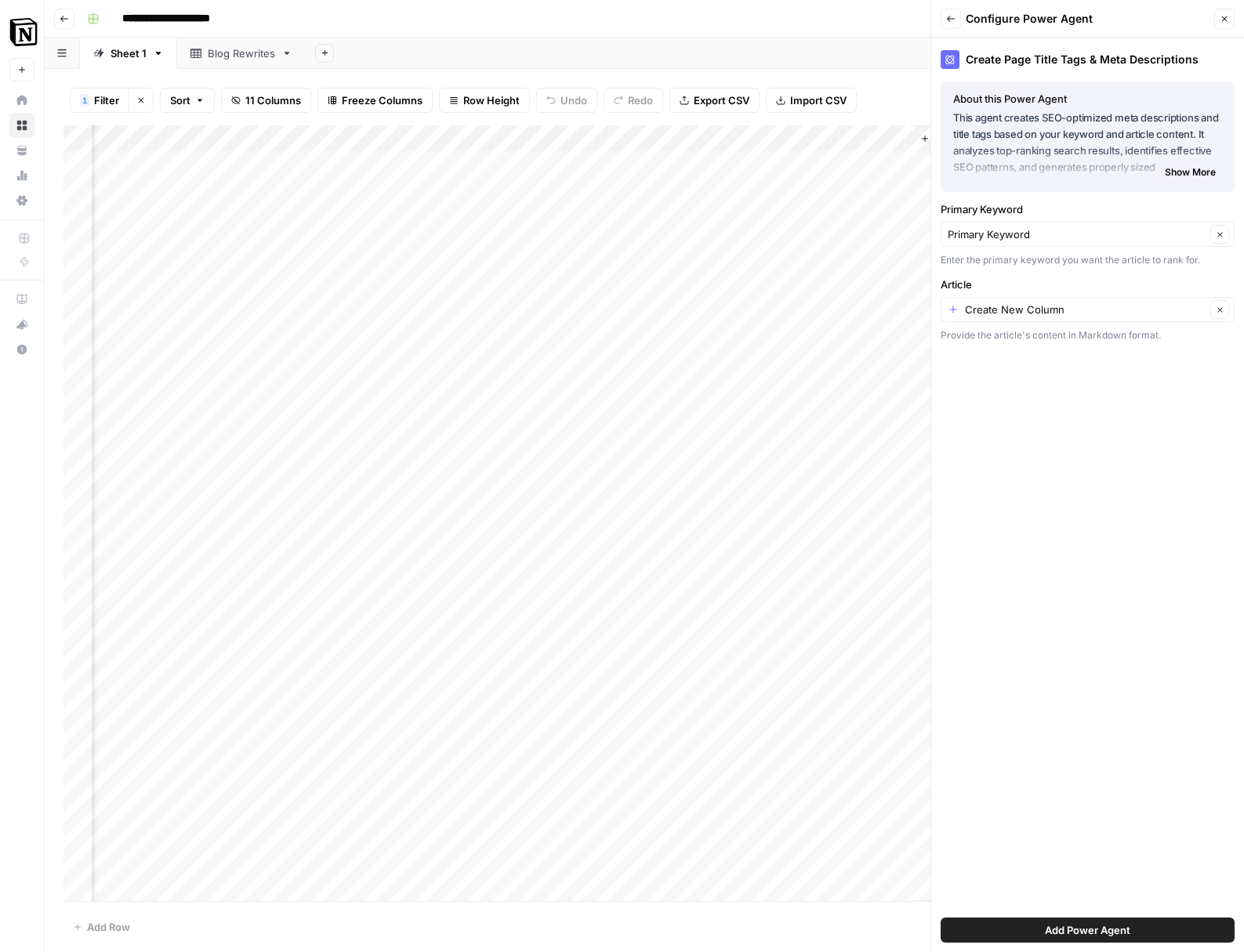
drag, startPoint x: 1071, startPoint y: 932, endPoint x: 1072, endPoint y: 922, distance: 10.0
click at [1071, 932] on span "Add Power Agent" at bounding box center [1087, 929] width 85 height 15
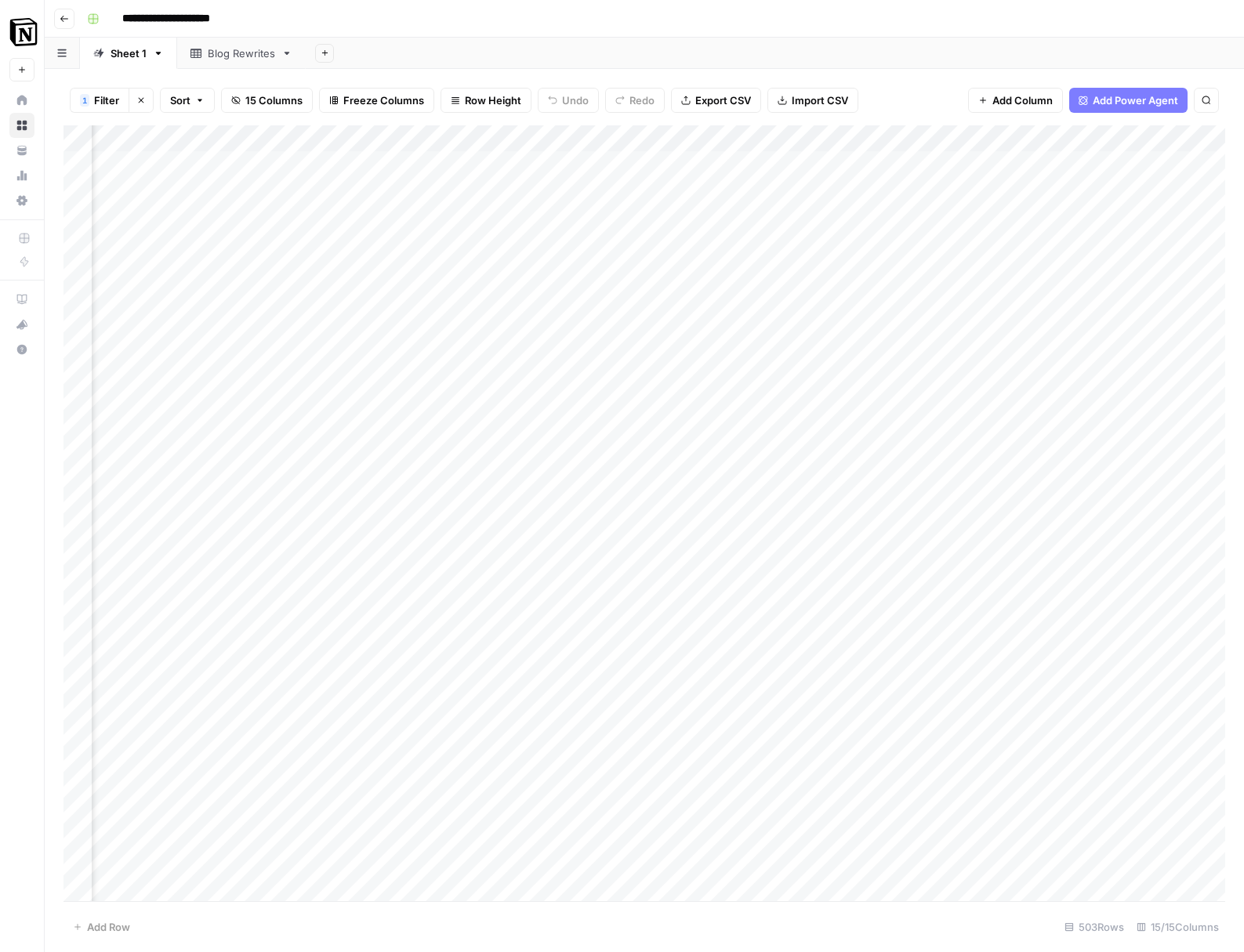
scroll to position [0, 1202]
click at [718, 176] on div "Add Column" at bounding box center [643, 513] width 1161 height 775
click at [733, 143] on div "Add Column" at bounding box center [643, 513] width 1161 height 775
click at [1046, 248] on div "Add Column" at bounding box center [643, 513] width 1161 height 775
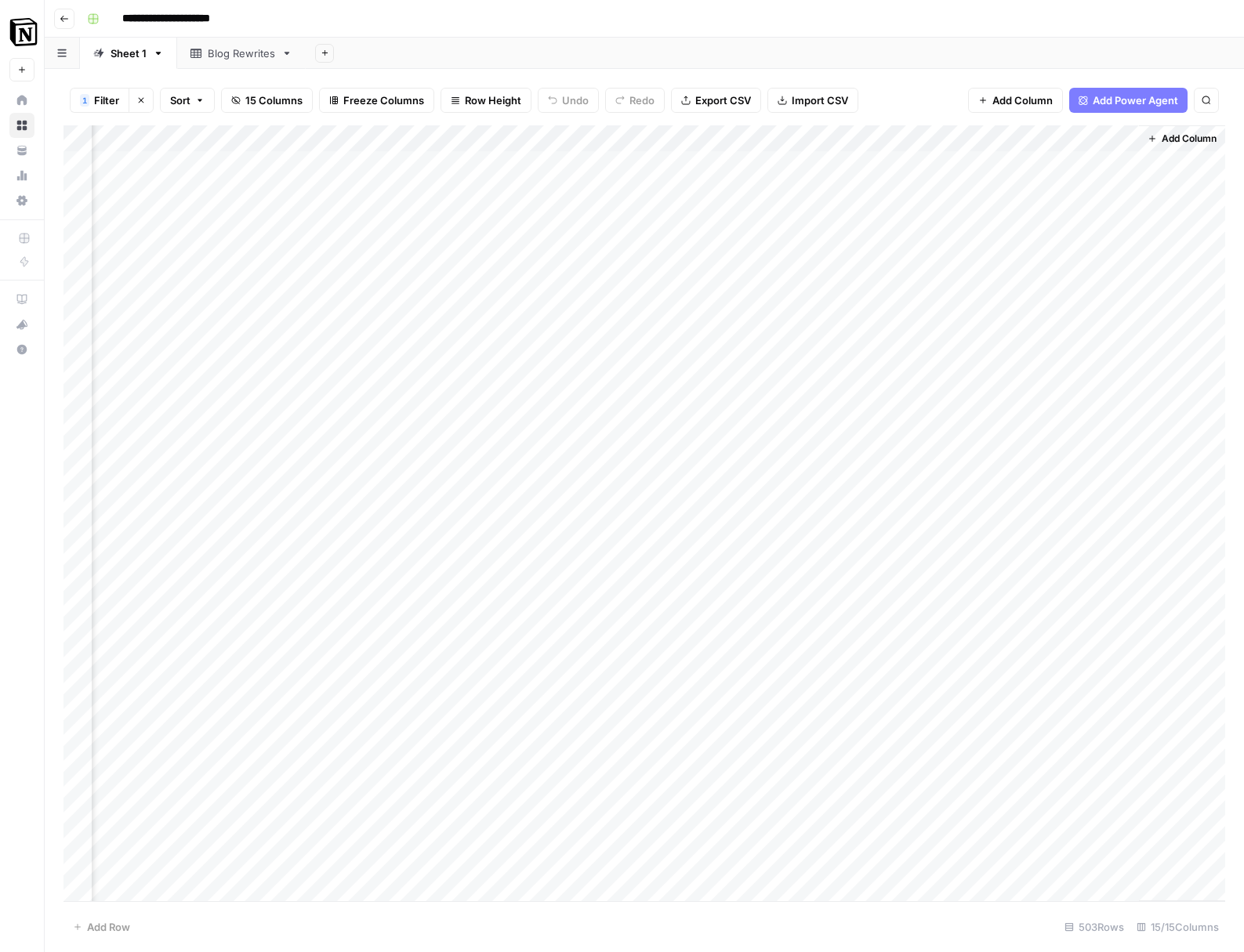
click at [1178, 143] on span "Add Column" at bounding box center [1189, 138] width 55 height 14
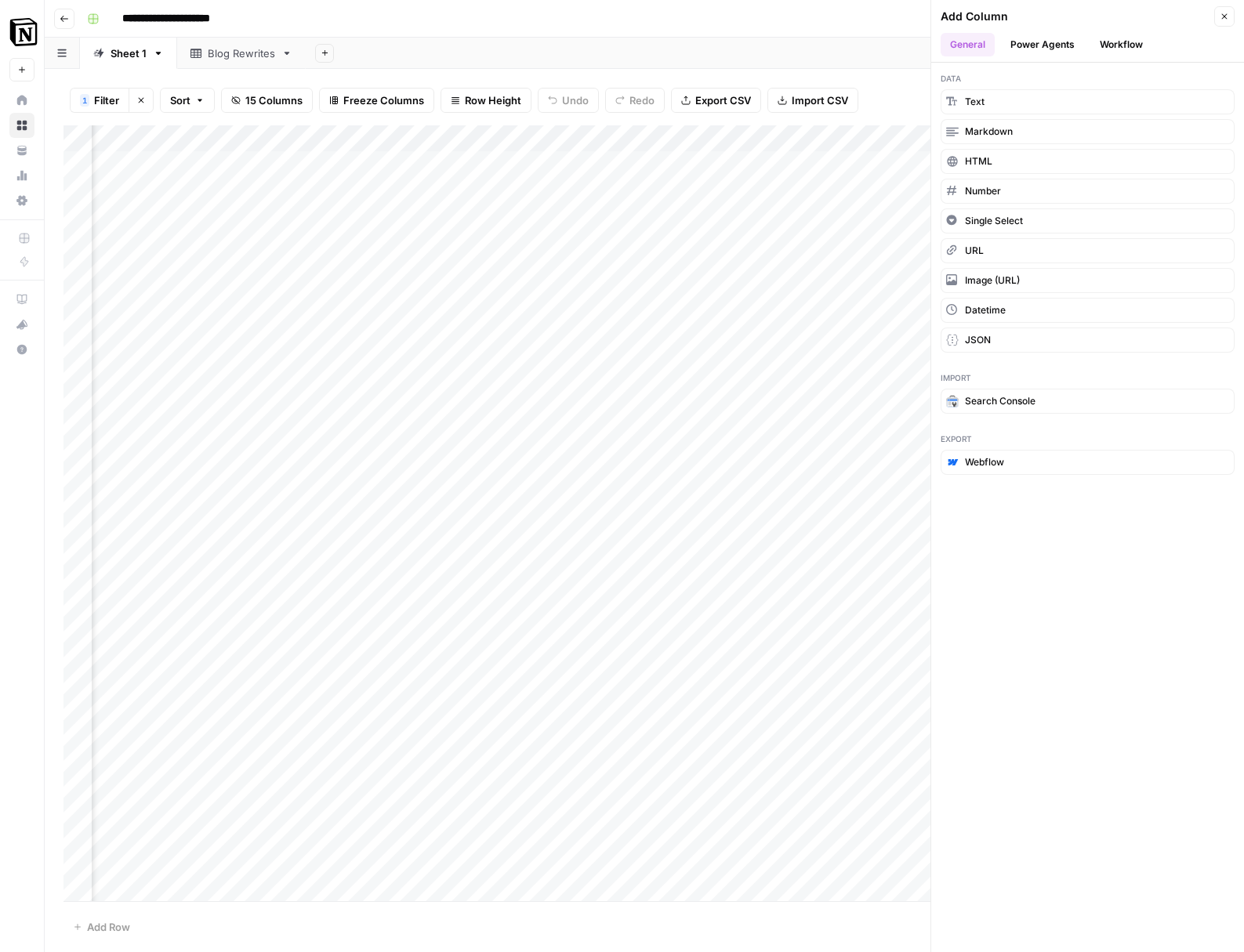
click at [1079, 44] on button "Power Agents" at bounding box center [1042, 45] width 83 height 23
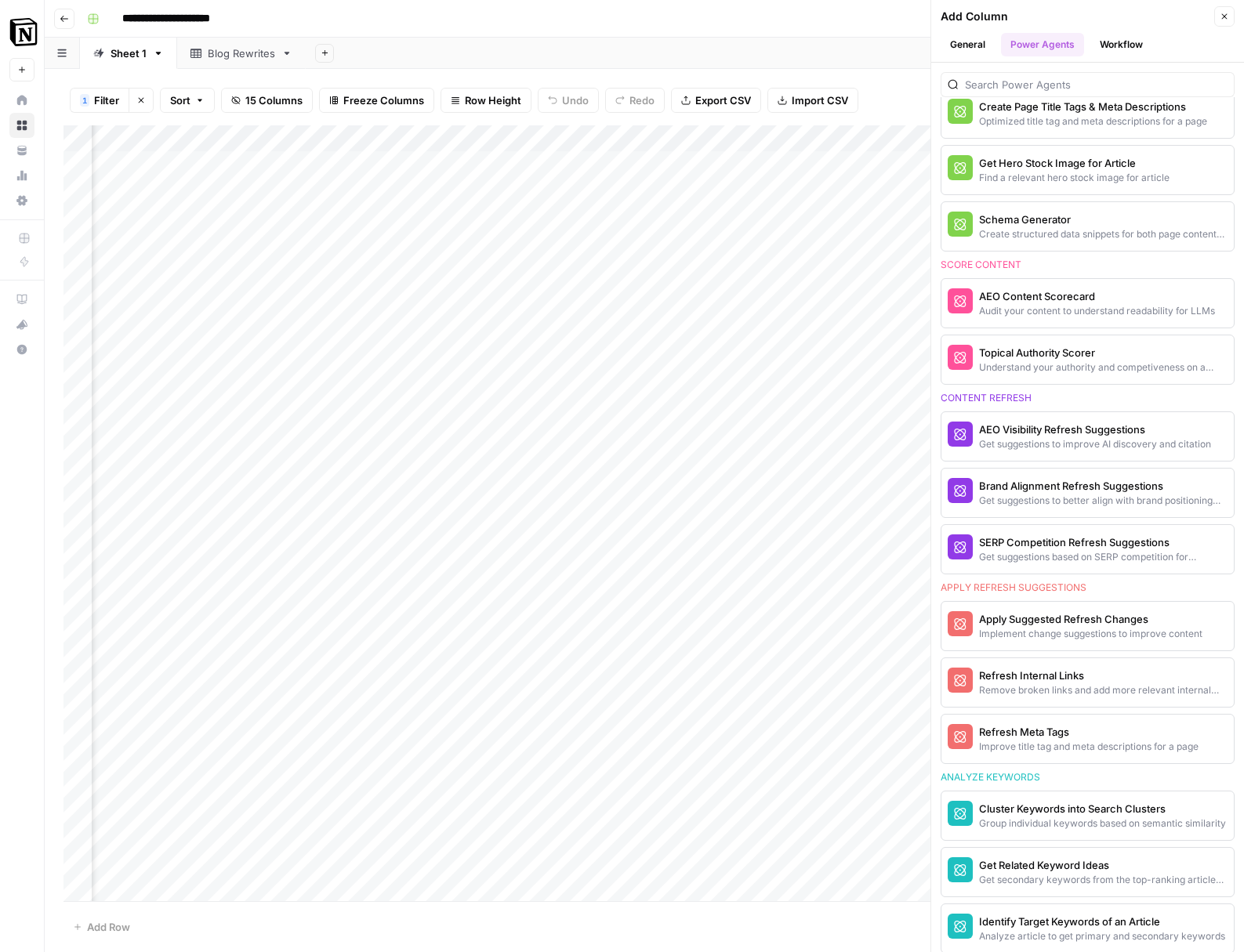
scroll to position [595, 0]
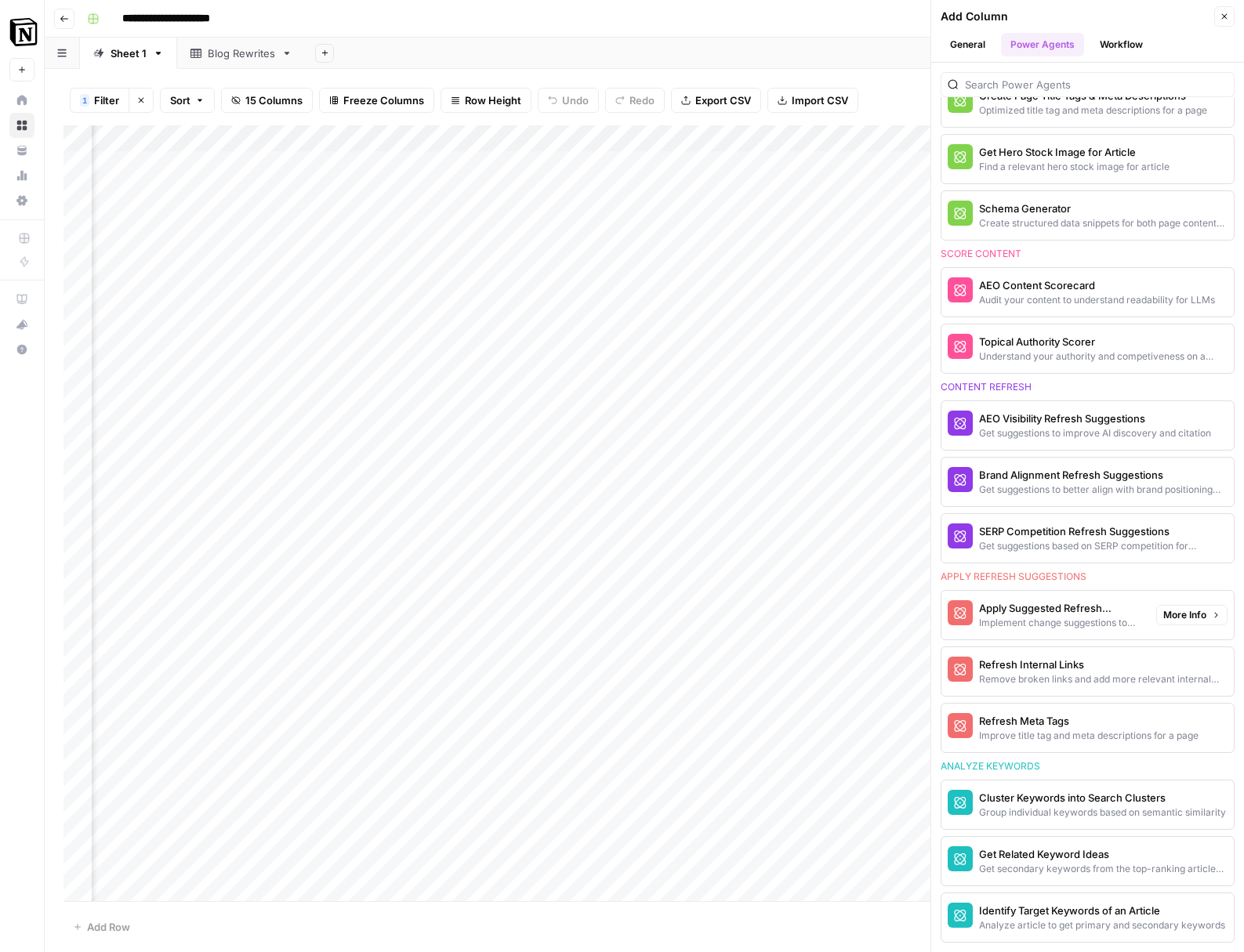
click at [1038, 617] on div "Implement change suggestions to improve content" at bounding box center [1061, 622] width 165 height 14
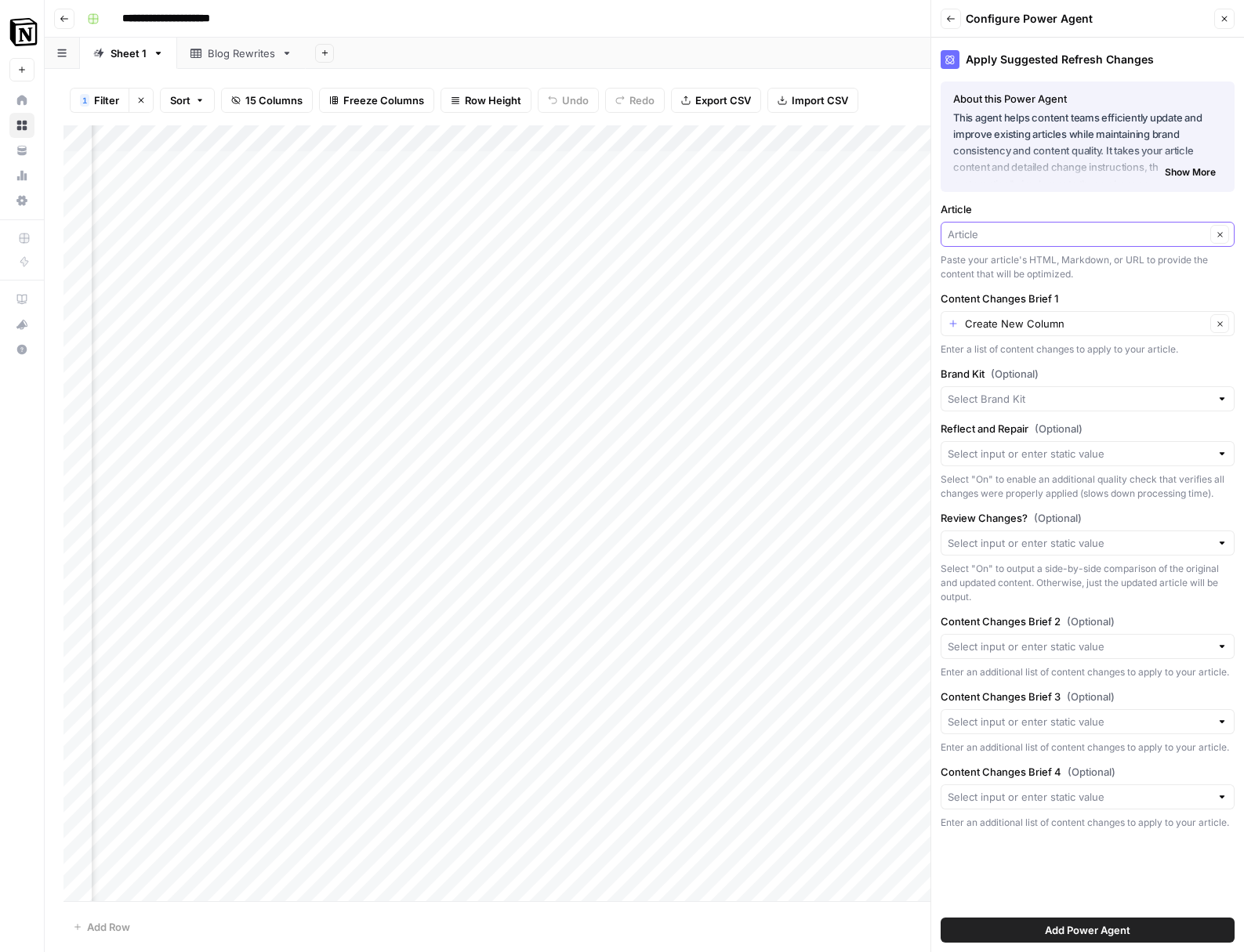
click at [1038, 237] on input "Article" at bounding box center [1076, 234] width 258 height 15
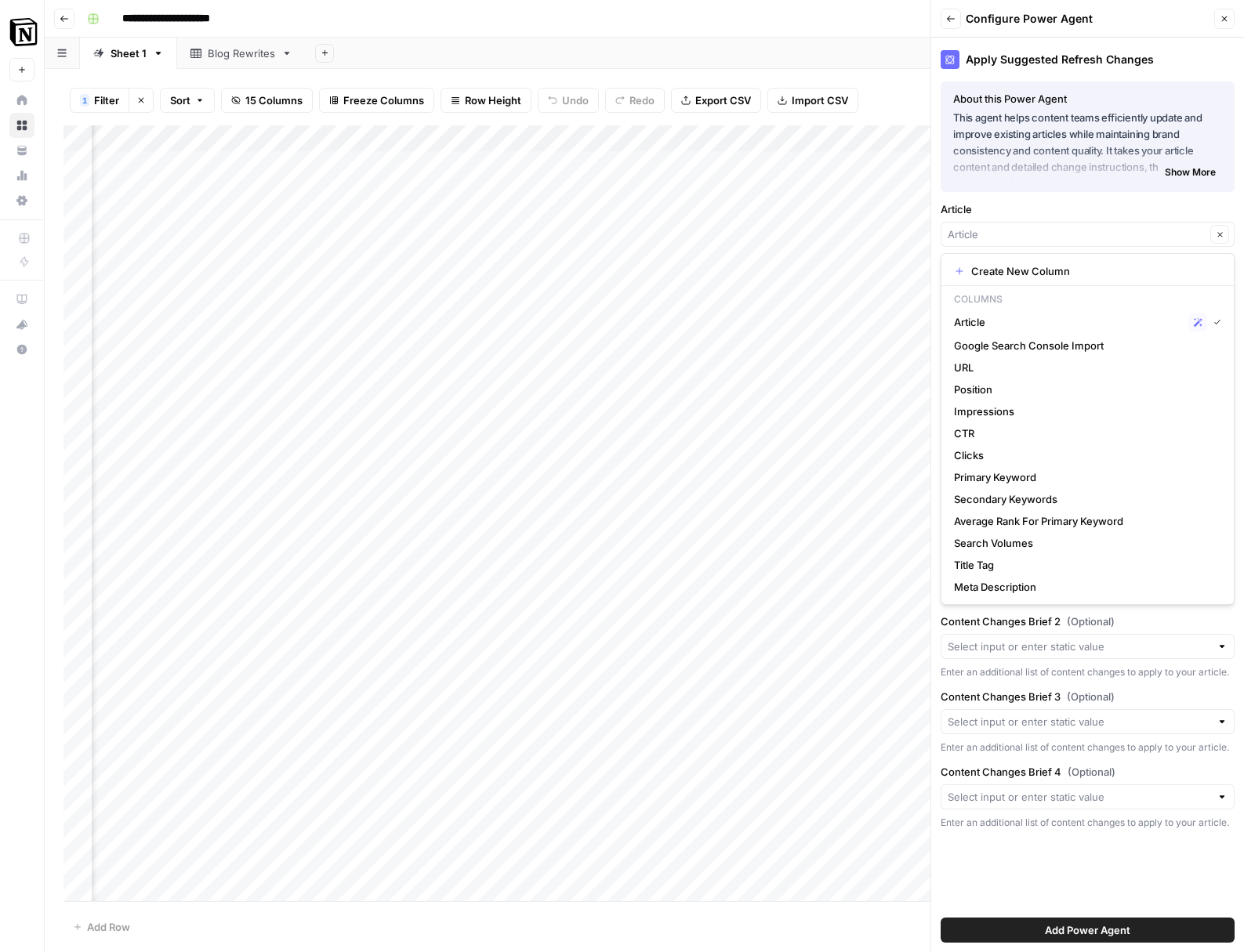
type input "Article"
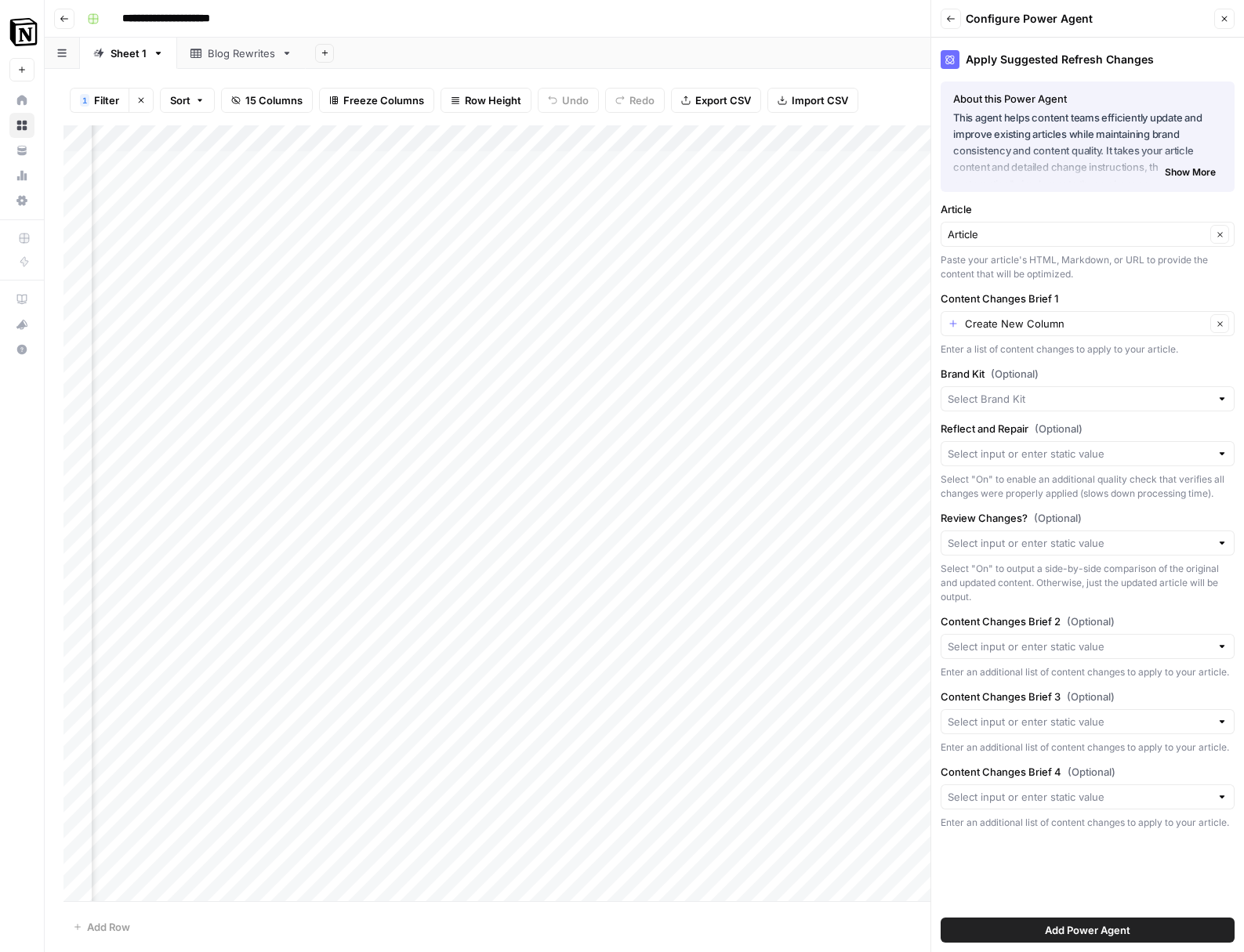
click at [1009, 193] on div "Apply Suggested Refresh Changes About this Power Agent This agent helps content…" at bounding box center [1088, 494] width 313 height 915
click at [1067, 230] on input "Article" at bounding box center [1076, 234] width 258 height 15
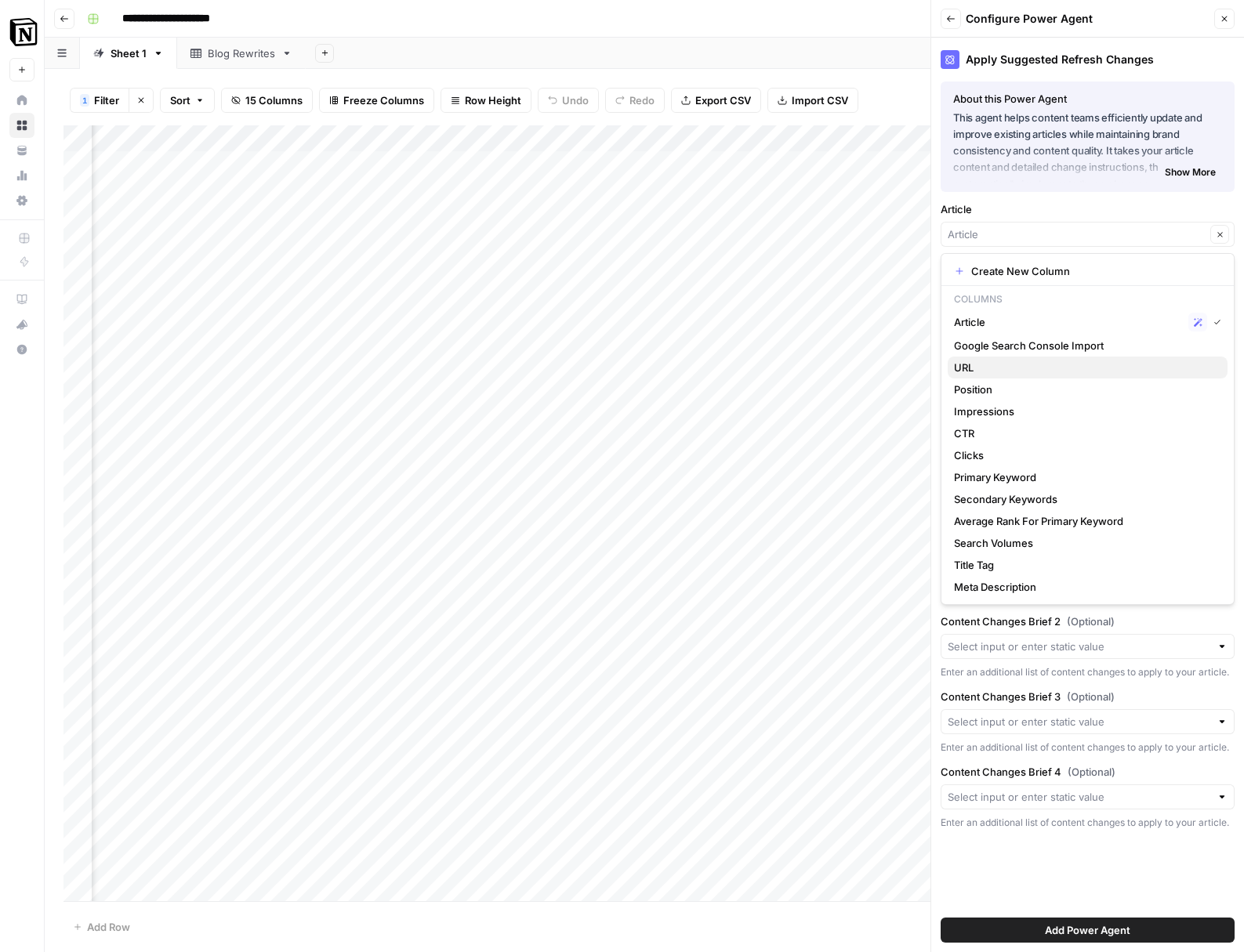
click at [1030, 369] on span "URL" at bounding box center [1084, 367] width 261 height 15
type input "URL"
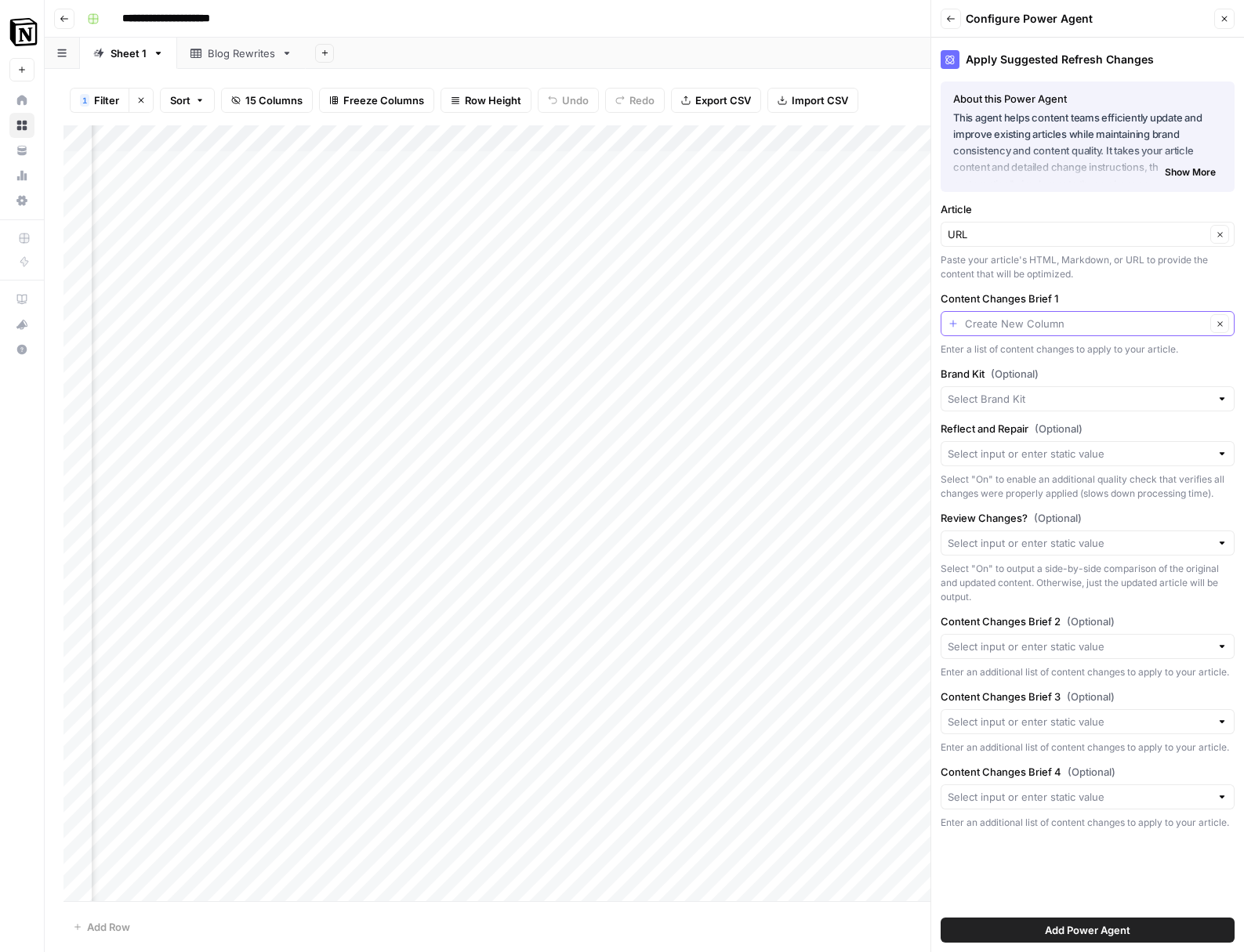
click at [1041, 324] on input "Content Changes Brief 1" at bounding box center [1085, 323] width 241 height 15
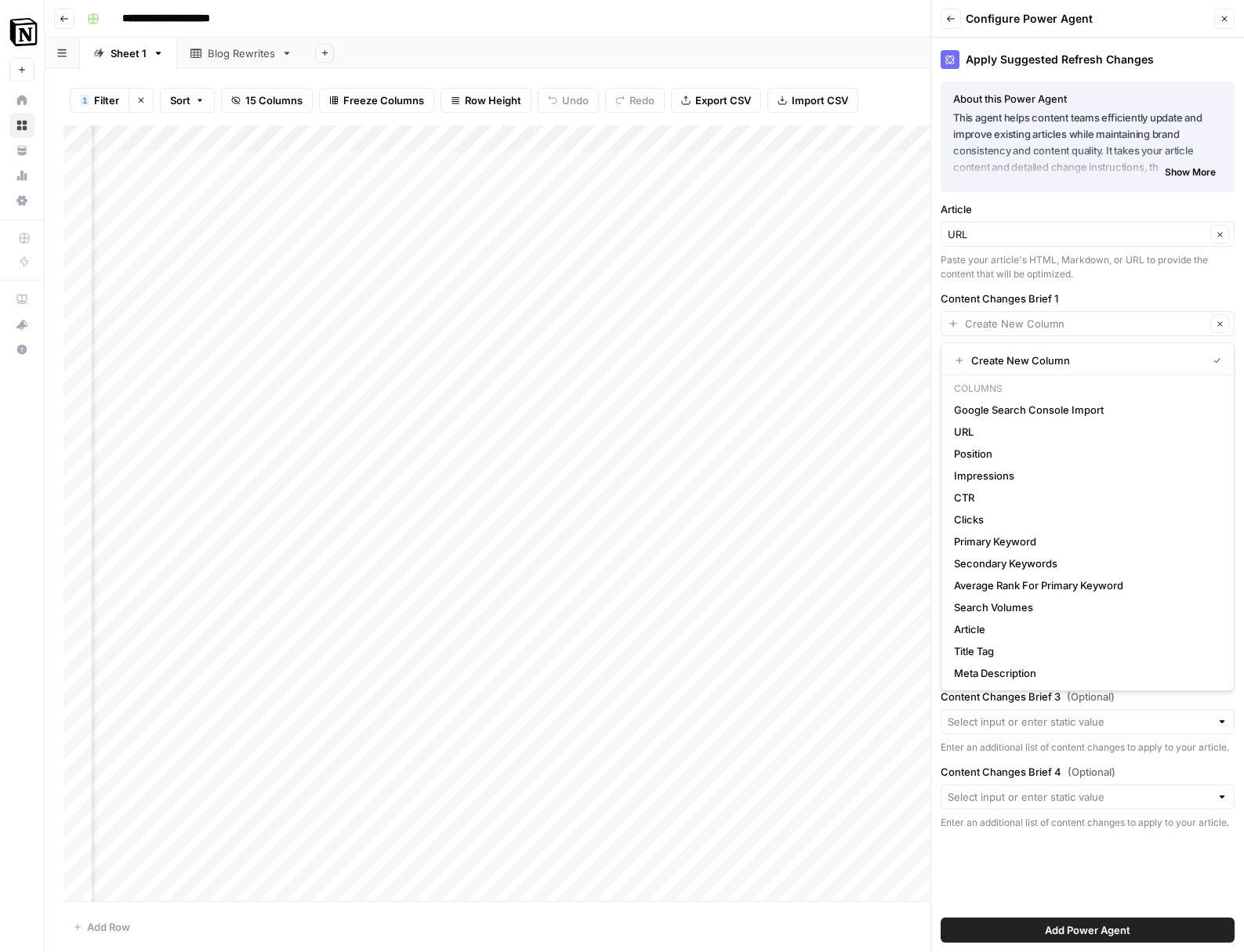
type input "Create New Column"
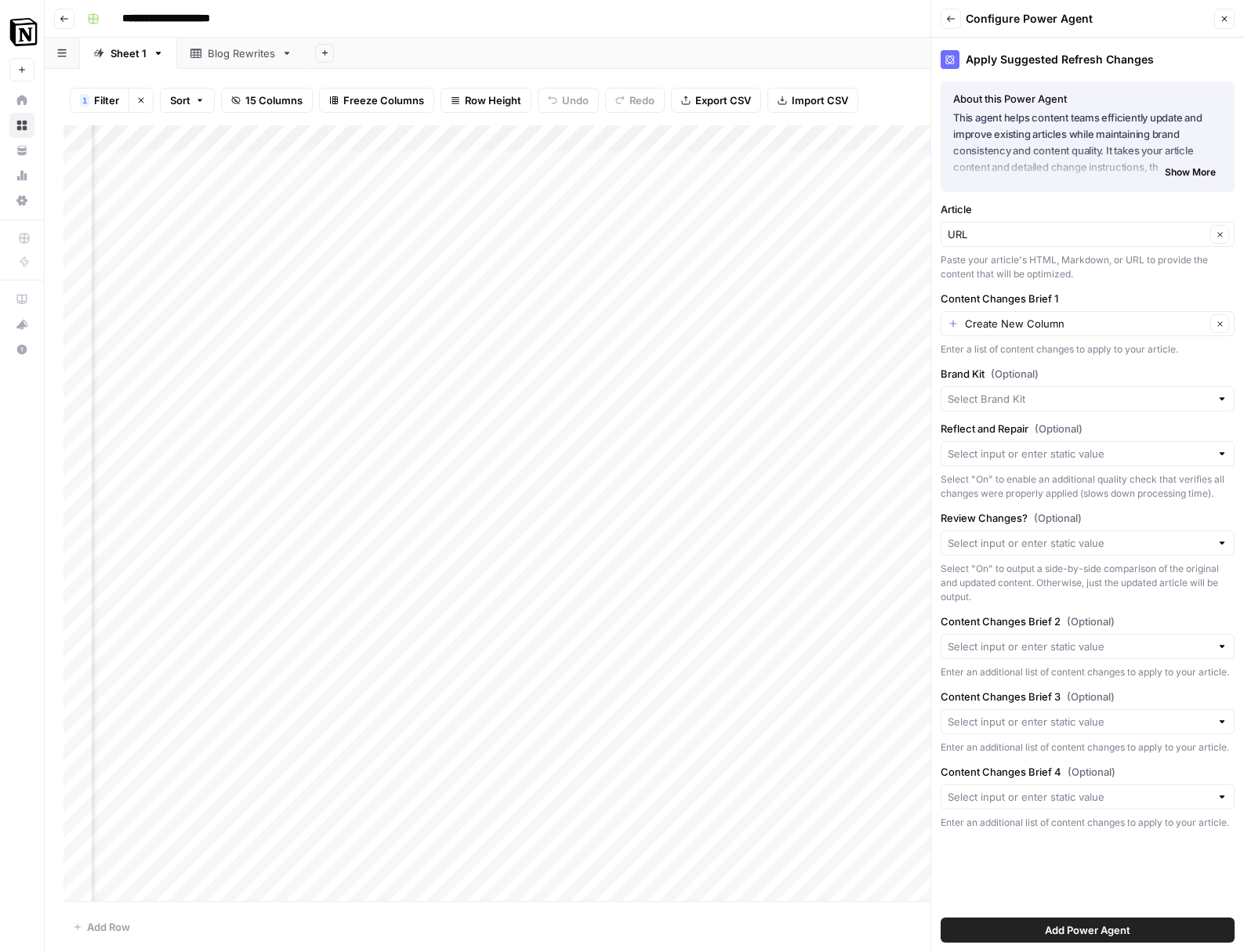
click at [1062, 305] on label "Content Changes Brief 1" at bounding box center [1088, 298] width 294 height 15
click at [1062, 316] on input "Create New Column" at bounding box center [1085, 323] width 241 height 15
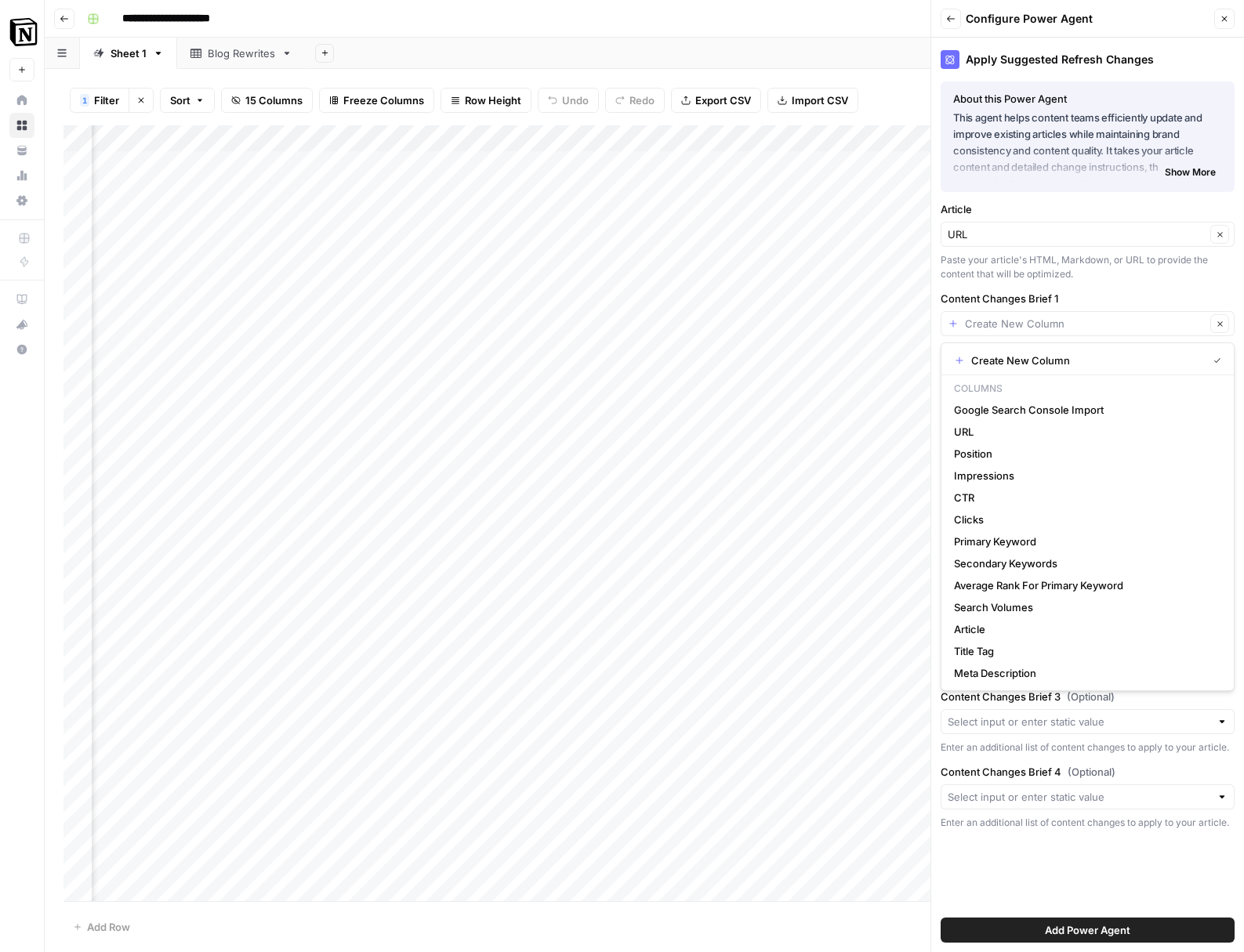
type input "Create New Column"
click at [1074, 292] on label "Content Changes Brief 1" at bounding box center [1088, 298] width 294 height 15
click at [1074, 316] on input "Create New Column" at bounding box center [1085, 323] width 241 height 15
type input "Create New Column"
click at [1079, 191] on div "About this Power Agent This agent helps content teams efficiently update and im…" at bounding box center [1088, 137] width 294 height 110
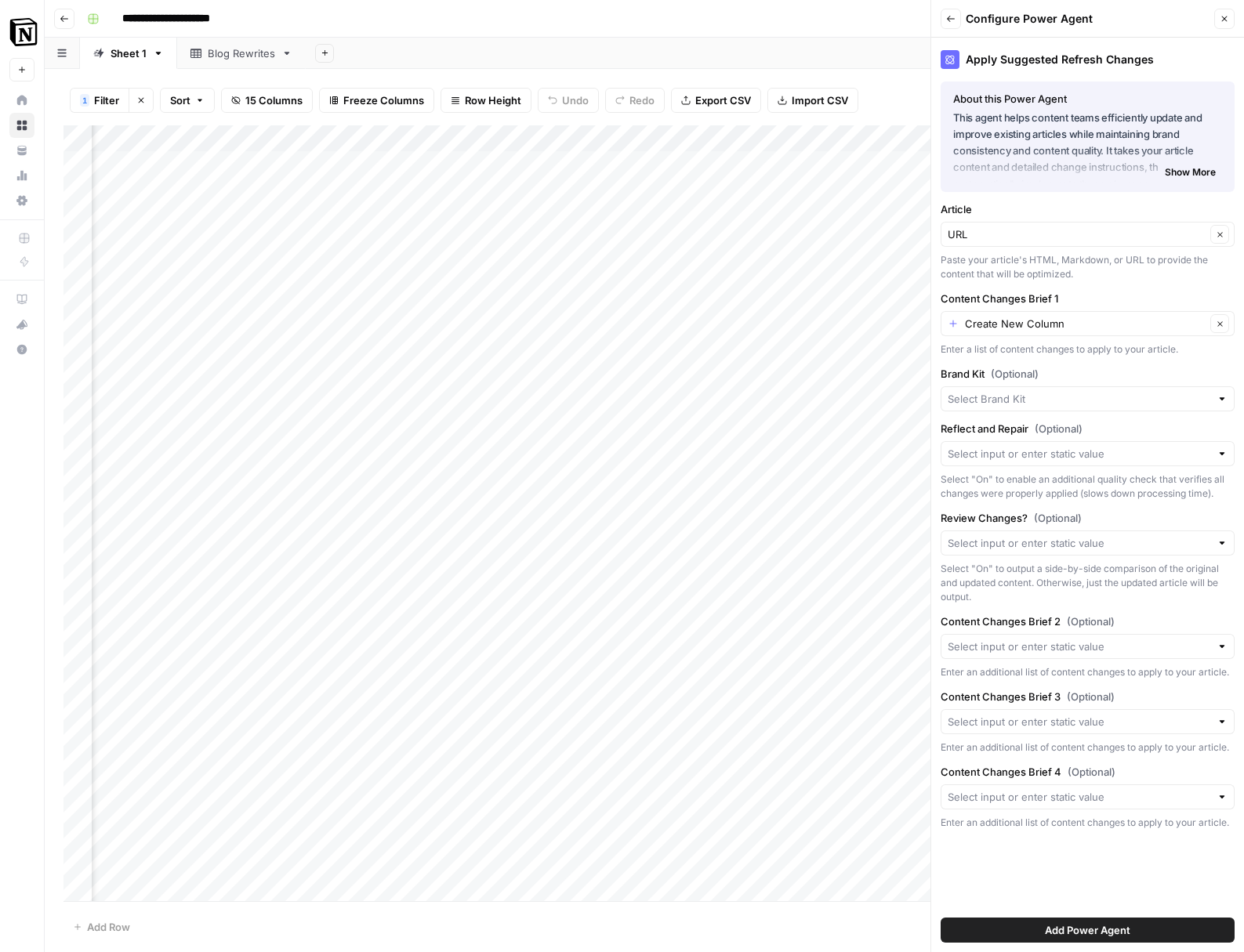
click at [960, 16] on button "Back" at bounding box center [951, 19] width 20 height 20
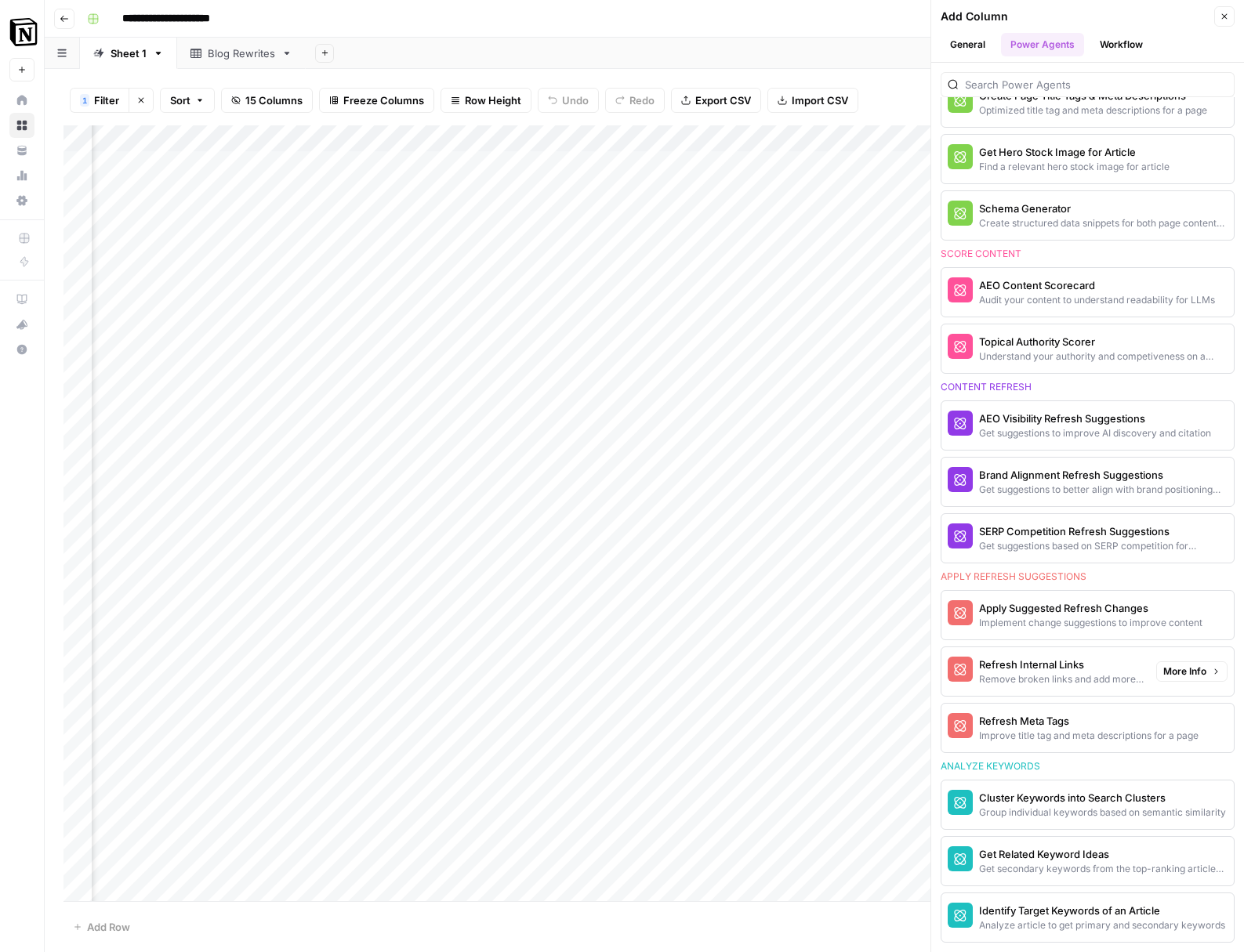
click at [1051, 677] on div "Remove broken links and add more relevant internal links" at bounding box center [1061, 679] width 165 height 14
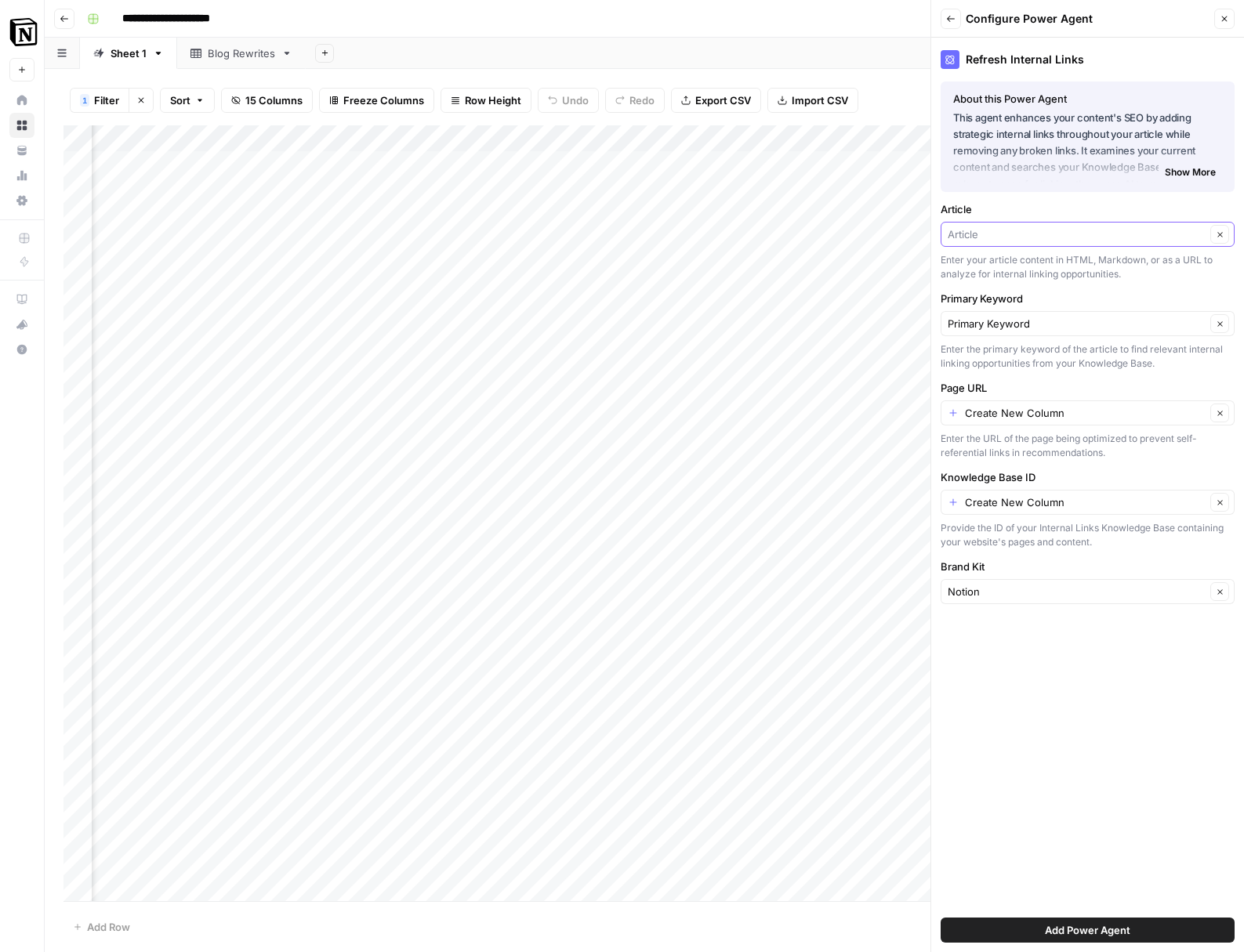
click at [1006, 234] on input "Article" at bounding box center [1076, 234] width 258 height 15
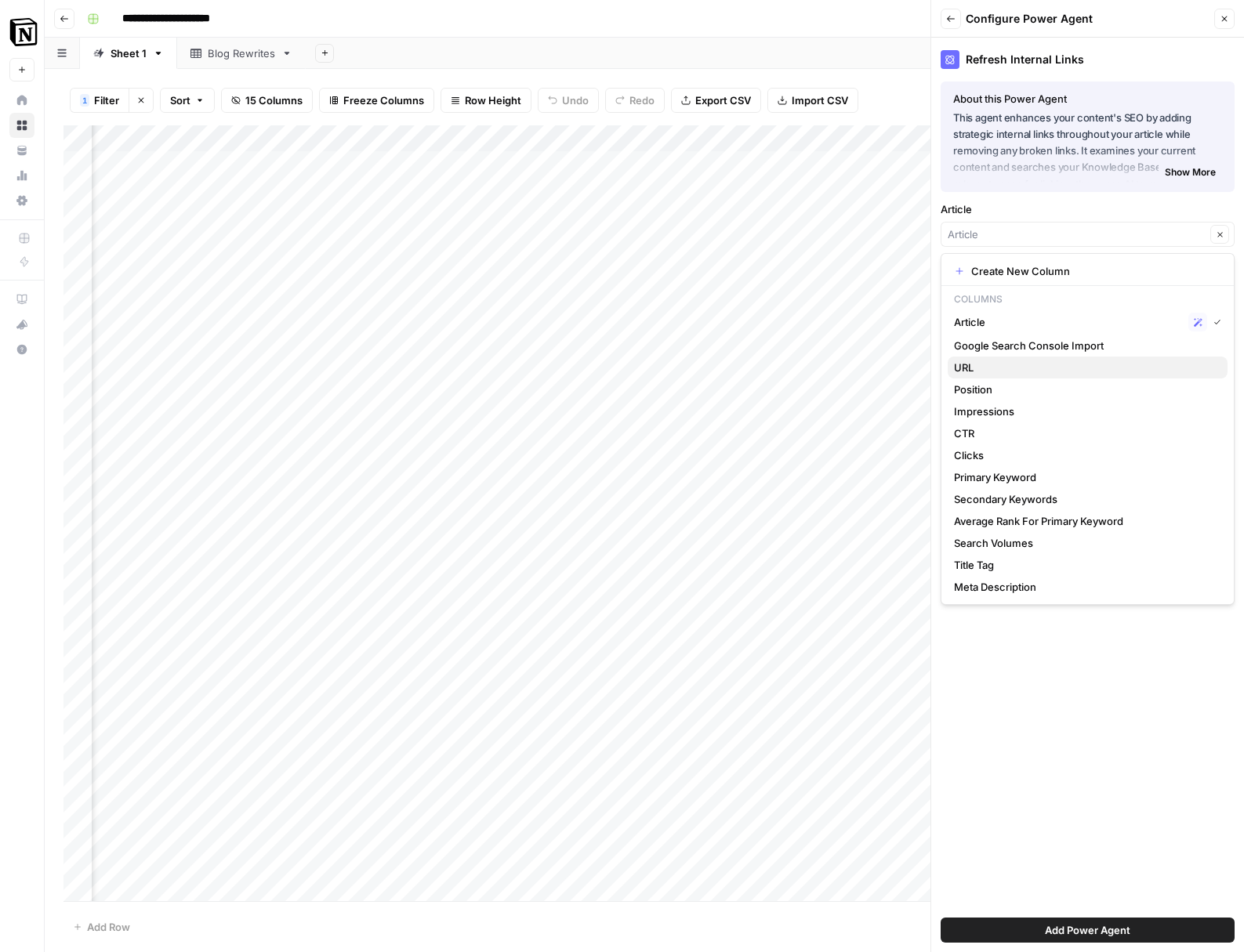
click at [1018, 368] on span "URL" at bounding box center [1084, 367] width 261 height 15
type input "URL"
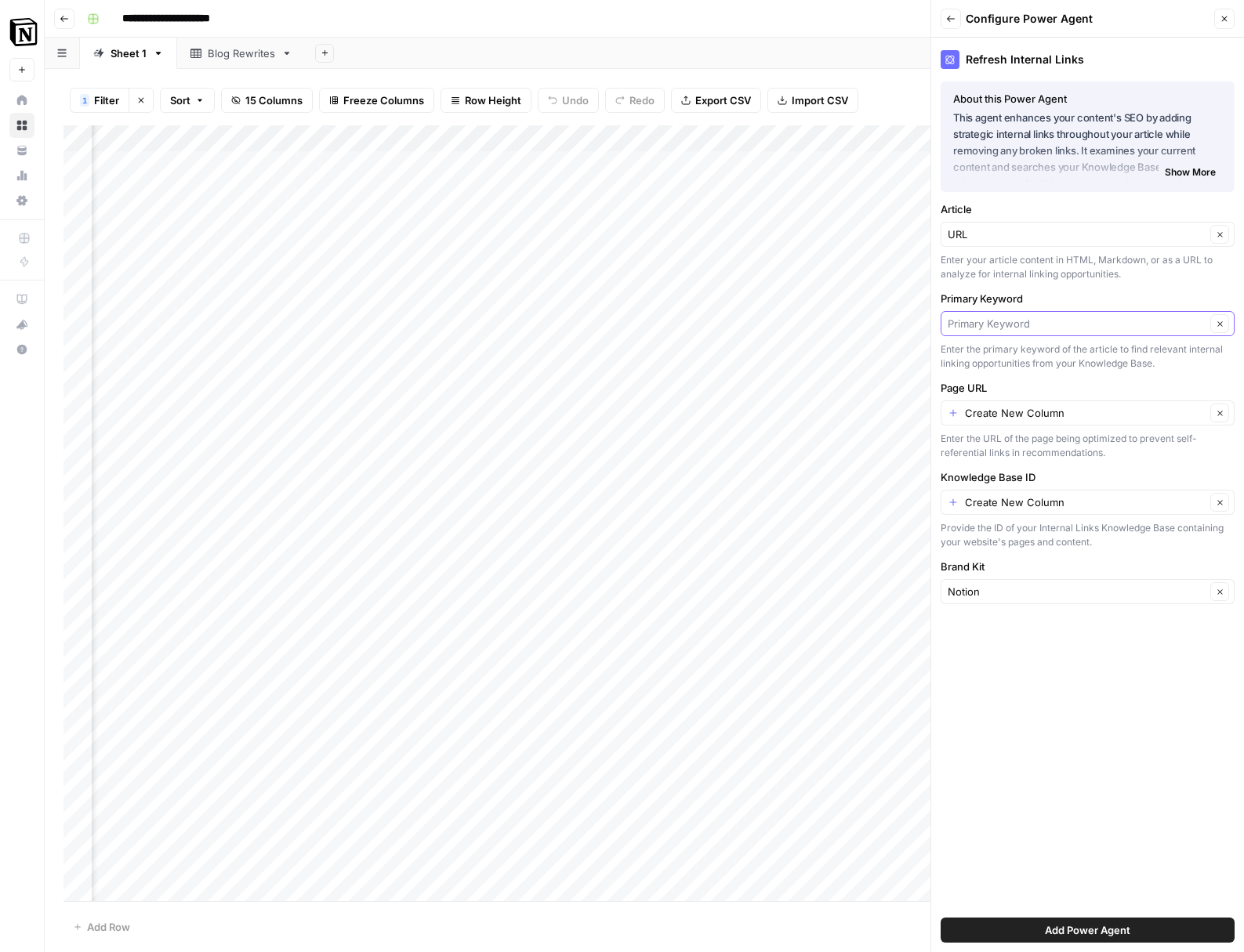
click at [1088, 320] on input "Primary Keyword" at bounding box center [1076, 323] width 258 height 15
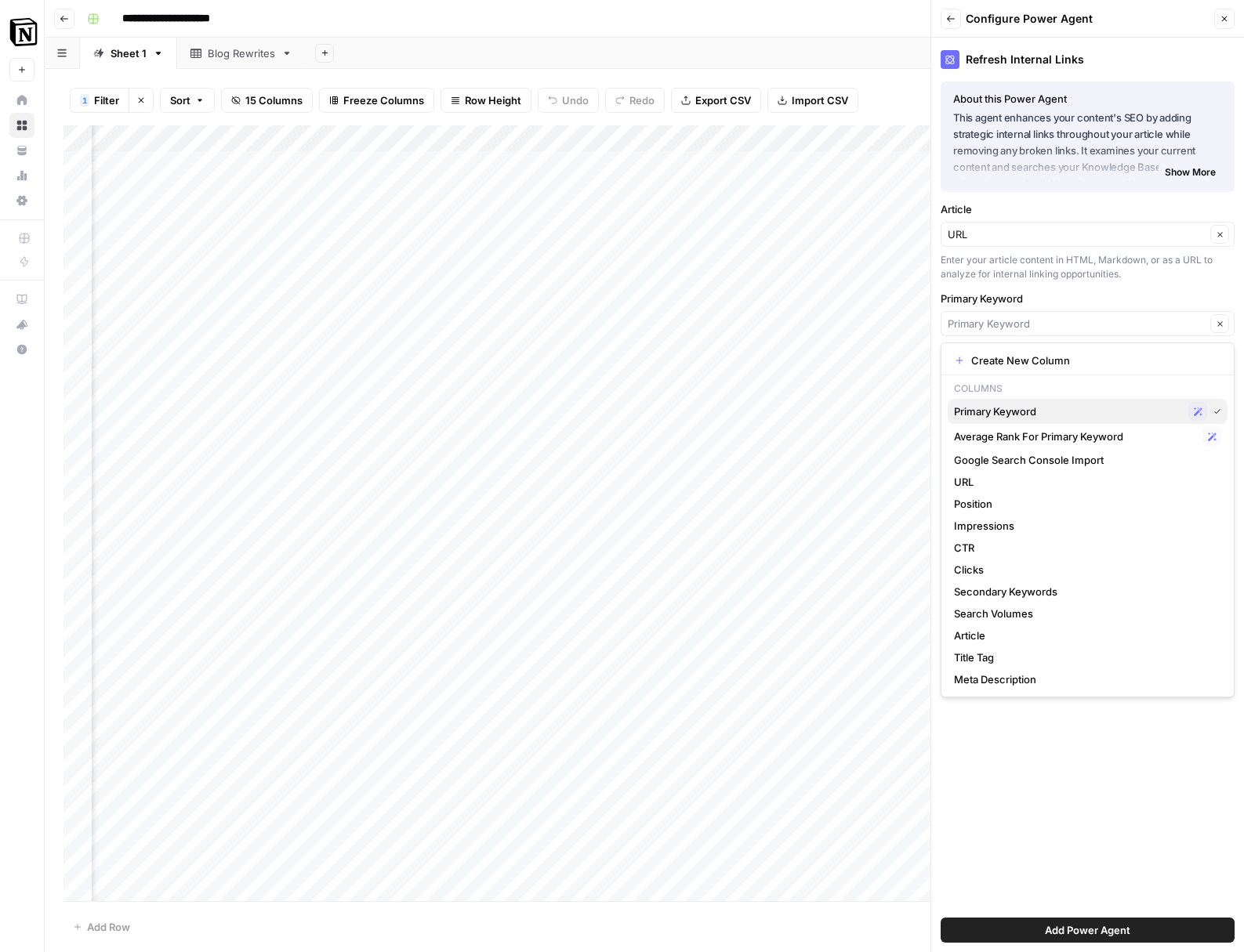
click at [1042, 414] on span "Primary Keyword" at bounding box center [1067, 411] width 228 height 15
type input "Primary Keyword"
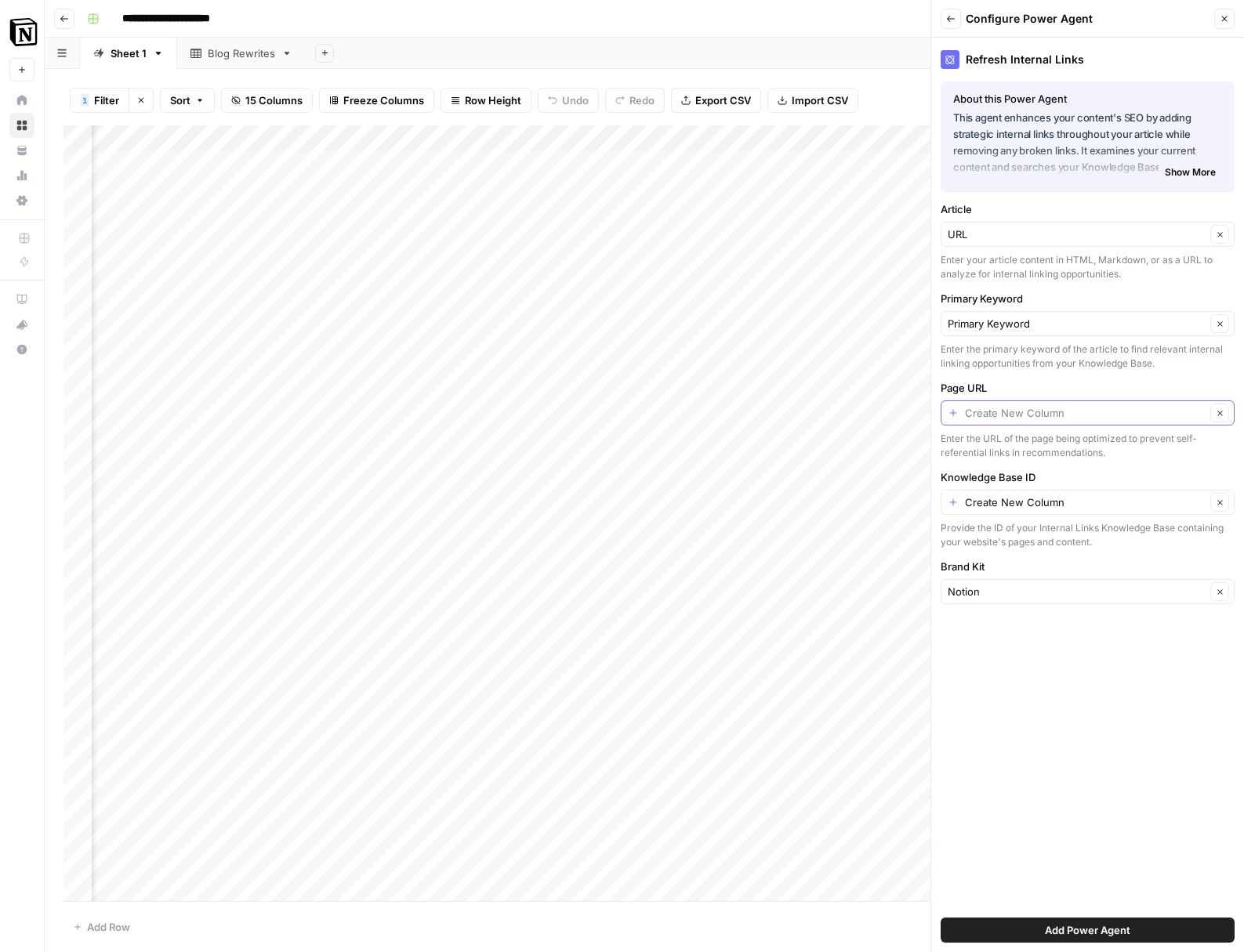
click at [1056, 416] on input "Page URL" at bounding box center [1085, 412] width 241 height 15
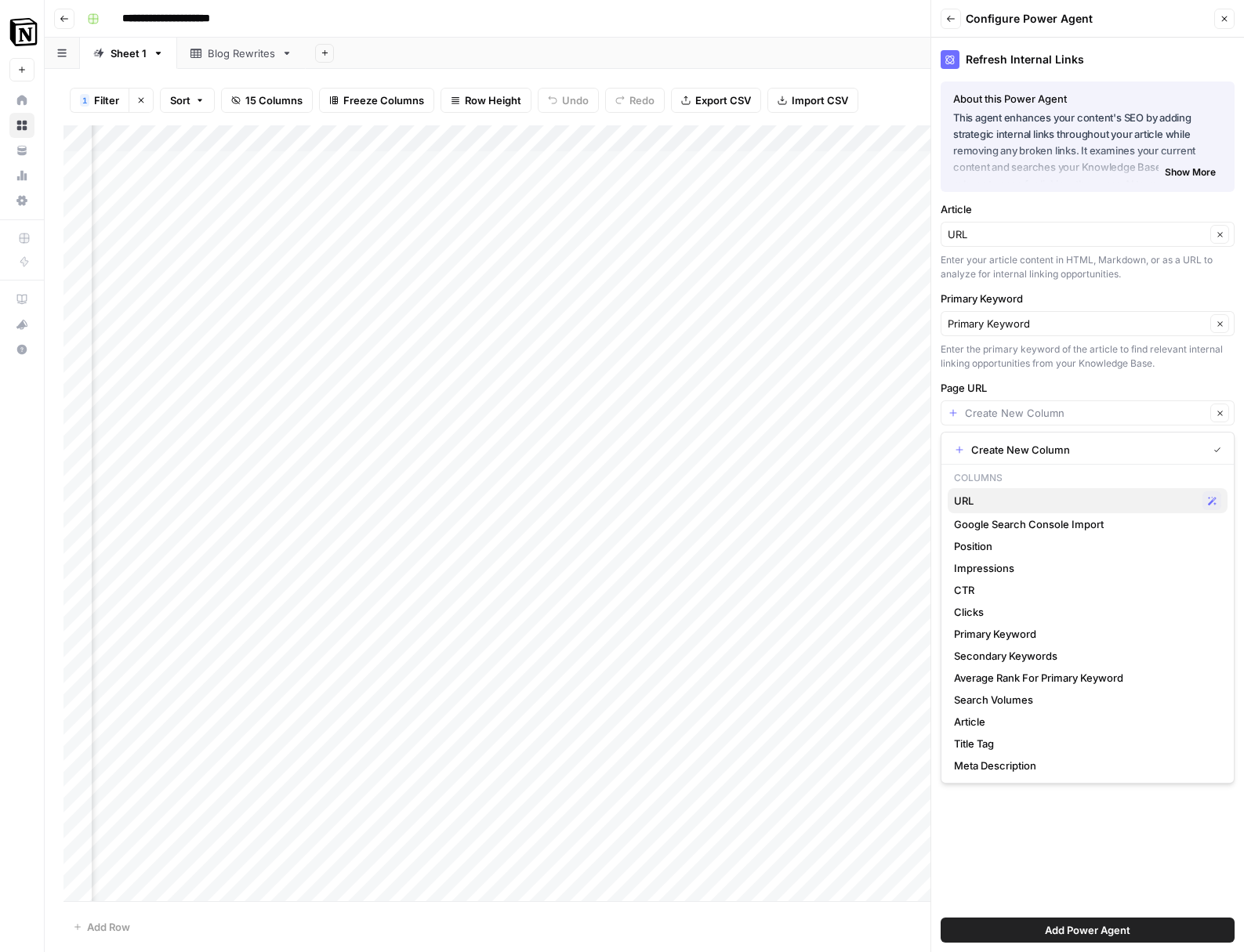
click at [1009, 502] on span "URL" at bounding box center [1075, 500] width 242 height 15
type input "URL"
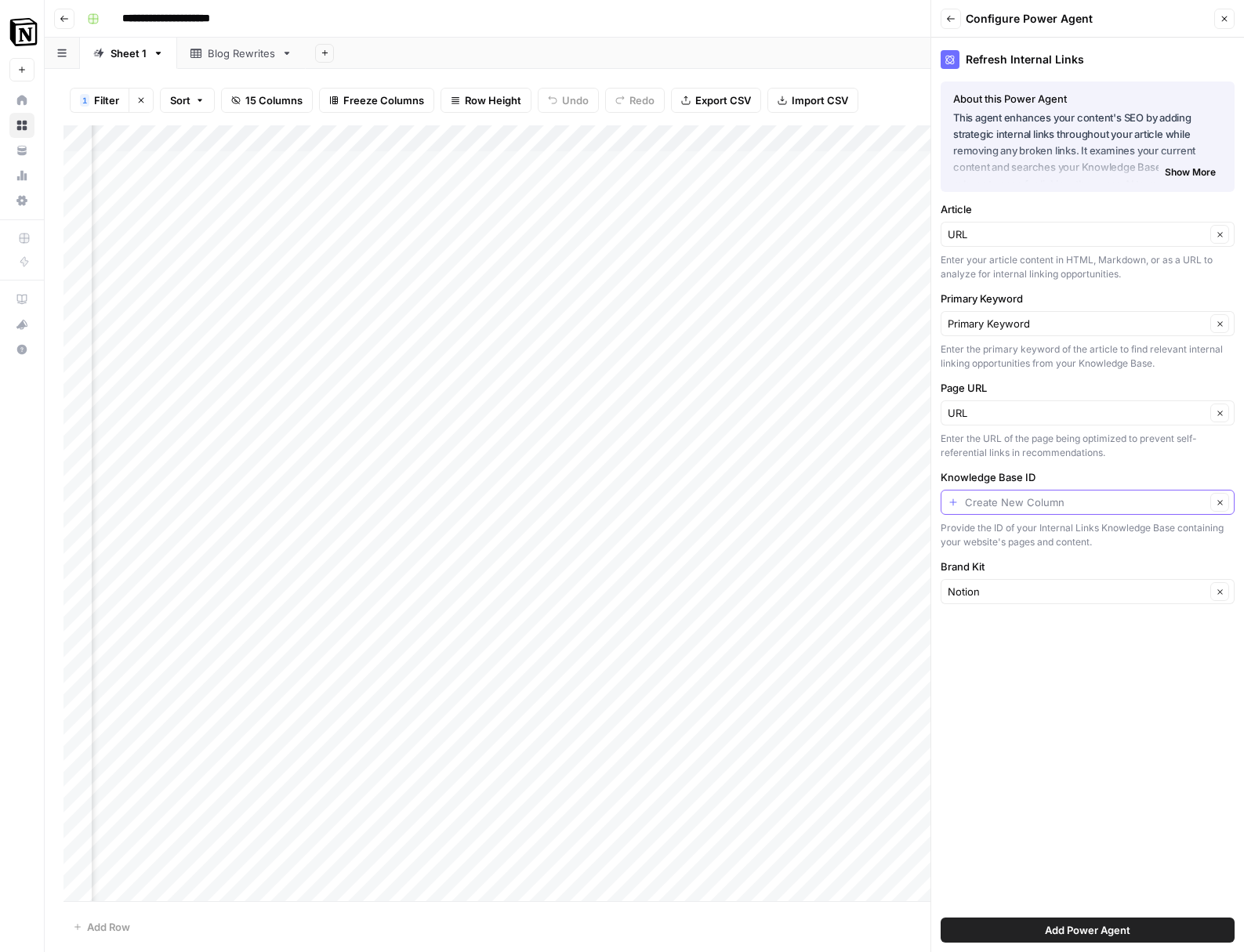
click at [1103, 503] on input "Knowledge Base ID" at bounding box center [1085, 502] width 241 height 15
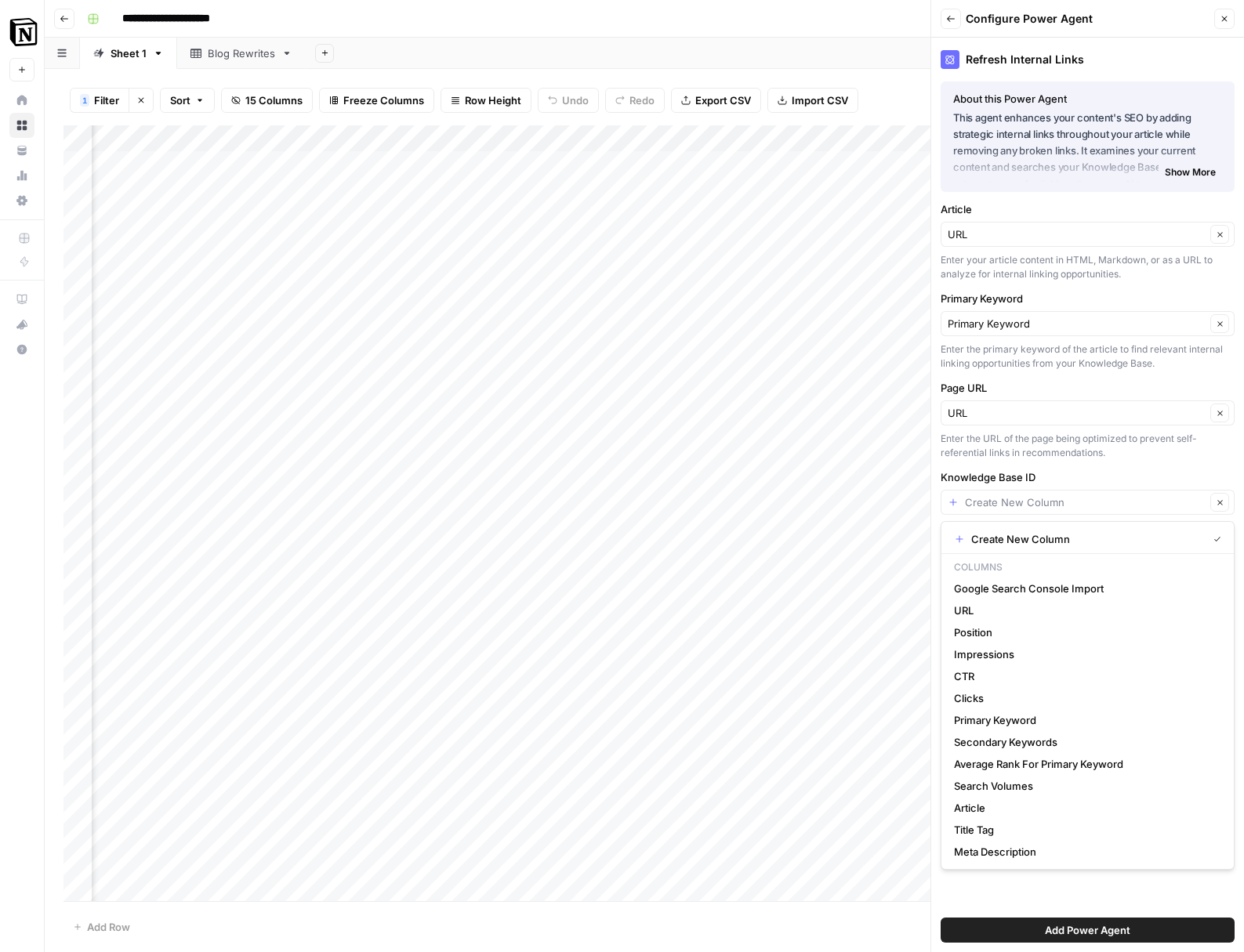
type input "Create New Column"
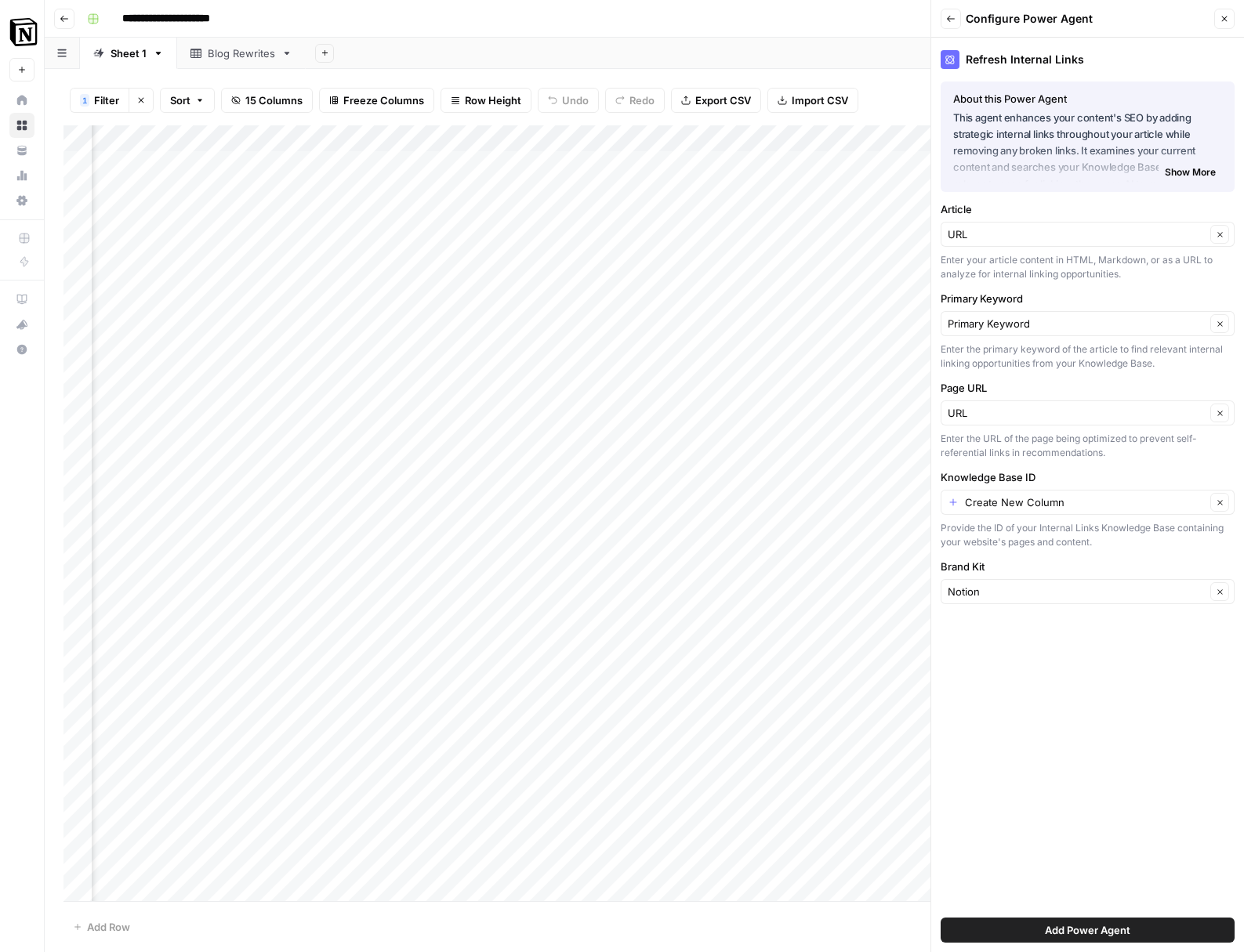
click at [1116, 481] on label "Knowledge Base ID" at bounding box center [1088, 476] width 294 height 15
click at [1116, 494] on input "Create New Column" at bounding box center [1085, 502] width 241 height 15
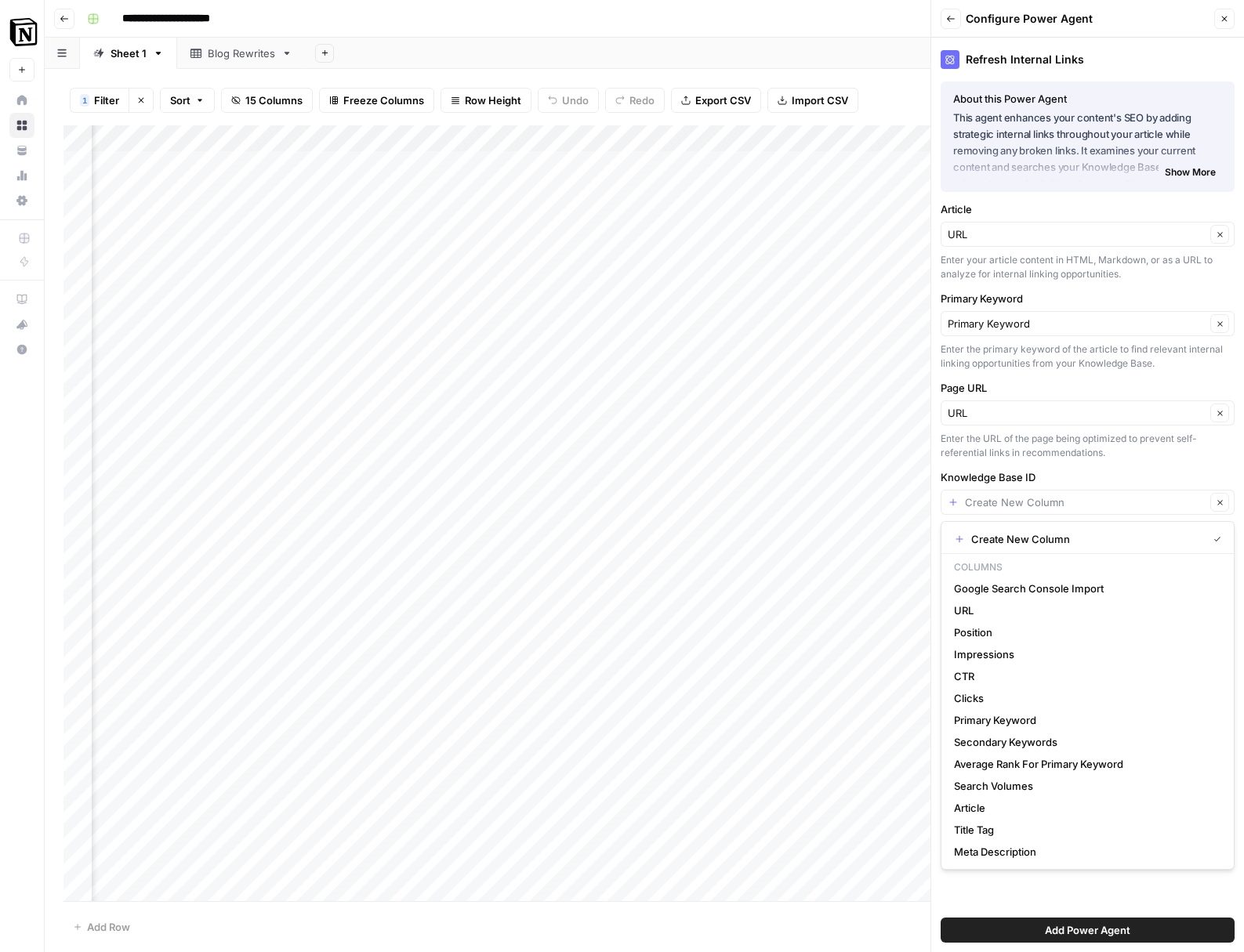
type input "Create New Column"
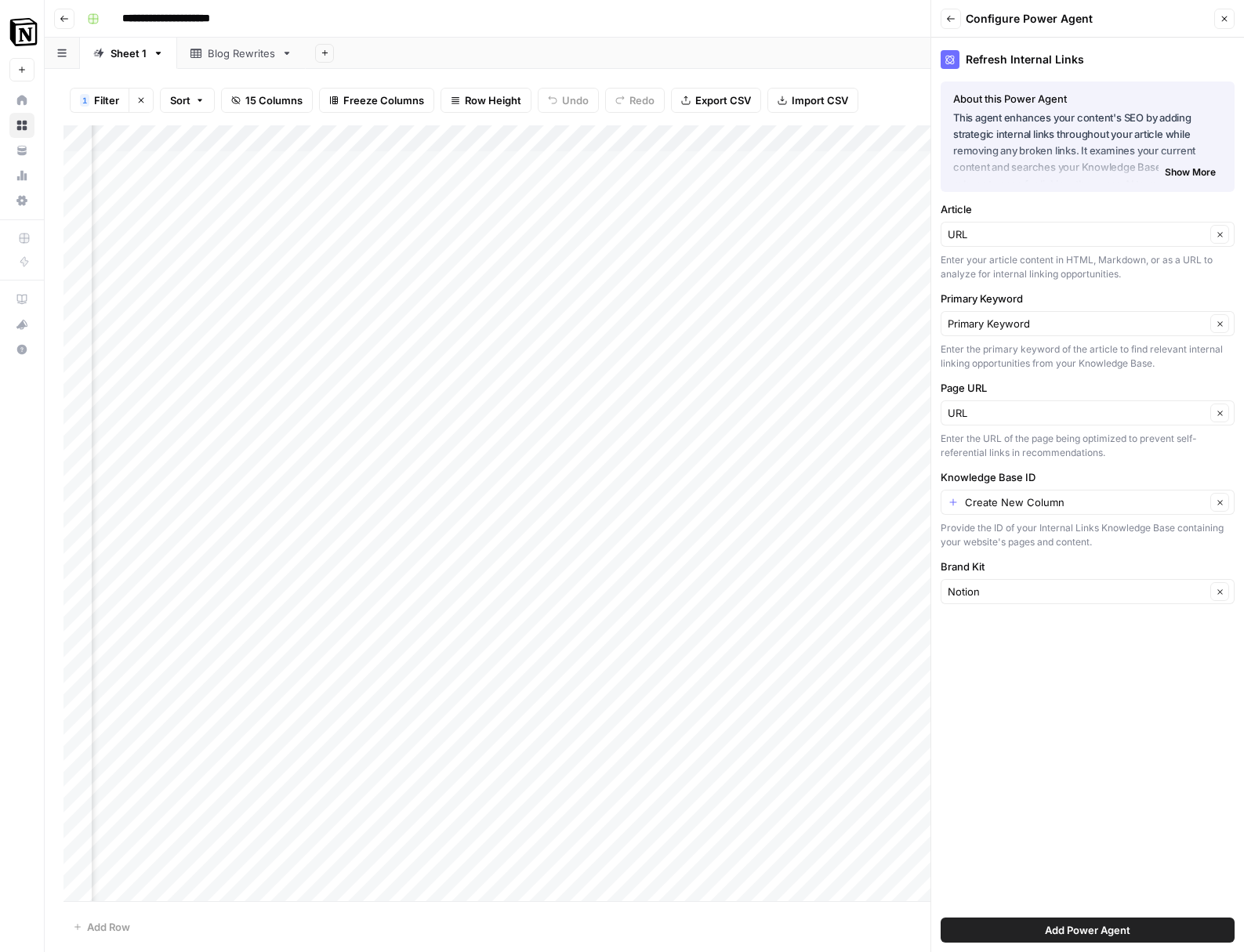
click at [1134, 462] on div "Refresh Internal Links About this Power Agent This agent enhances your content'…" at bounding box center [1088, 494] width 313 height 915
click at [1216, 493] on button "Clear" at bounding box center [1219, 502] width 19 height 19
click at [1045, 928] on span "Add Power Agent" at bounding box center [1087, 929] width 85 height 15
click at [955, 19] on icon "button" at bounding box center [951, 19] width 10 height 10
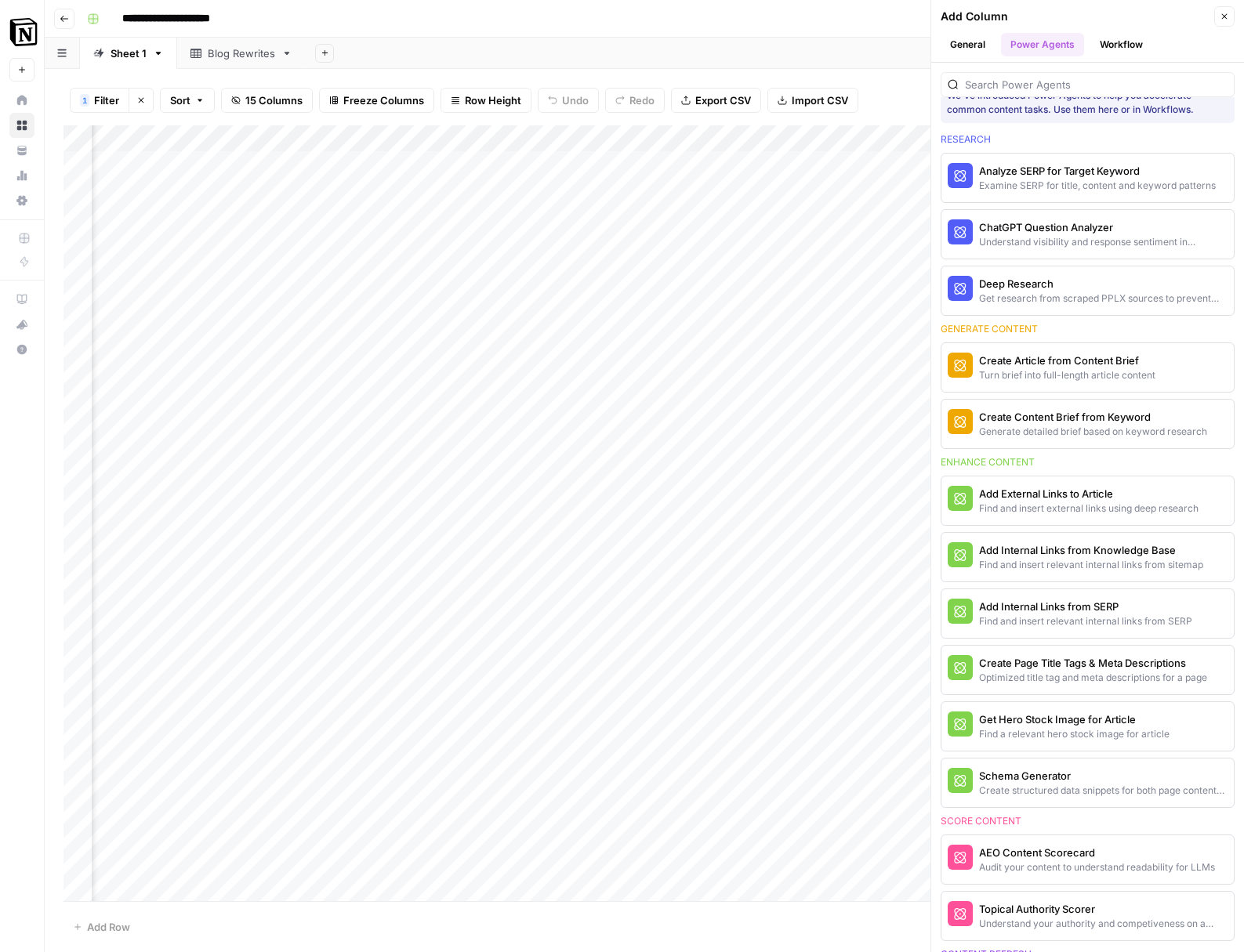
scroll to position [0, 0]
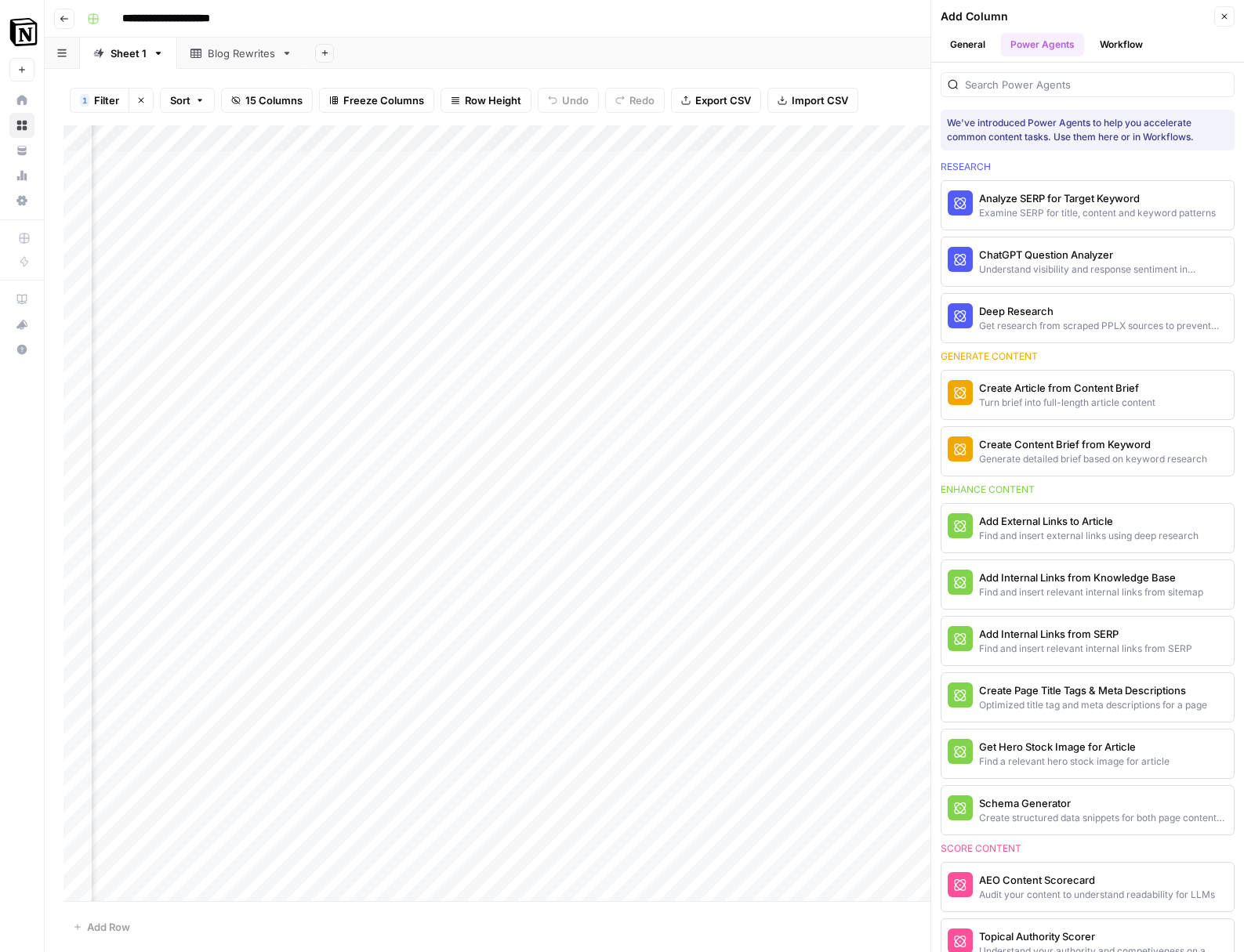
click at [844, 49] on div "Add Sheet" at bounding box center [775, 53] width 938 height 32
click at [957, 37] on button "General" at bounding box center [968, 45] width 54 height 23
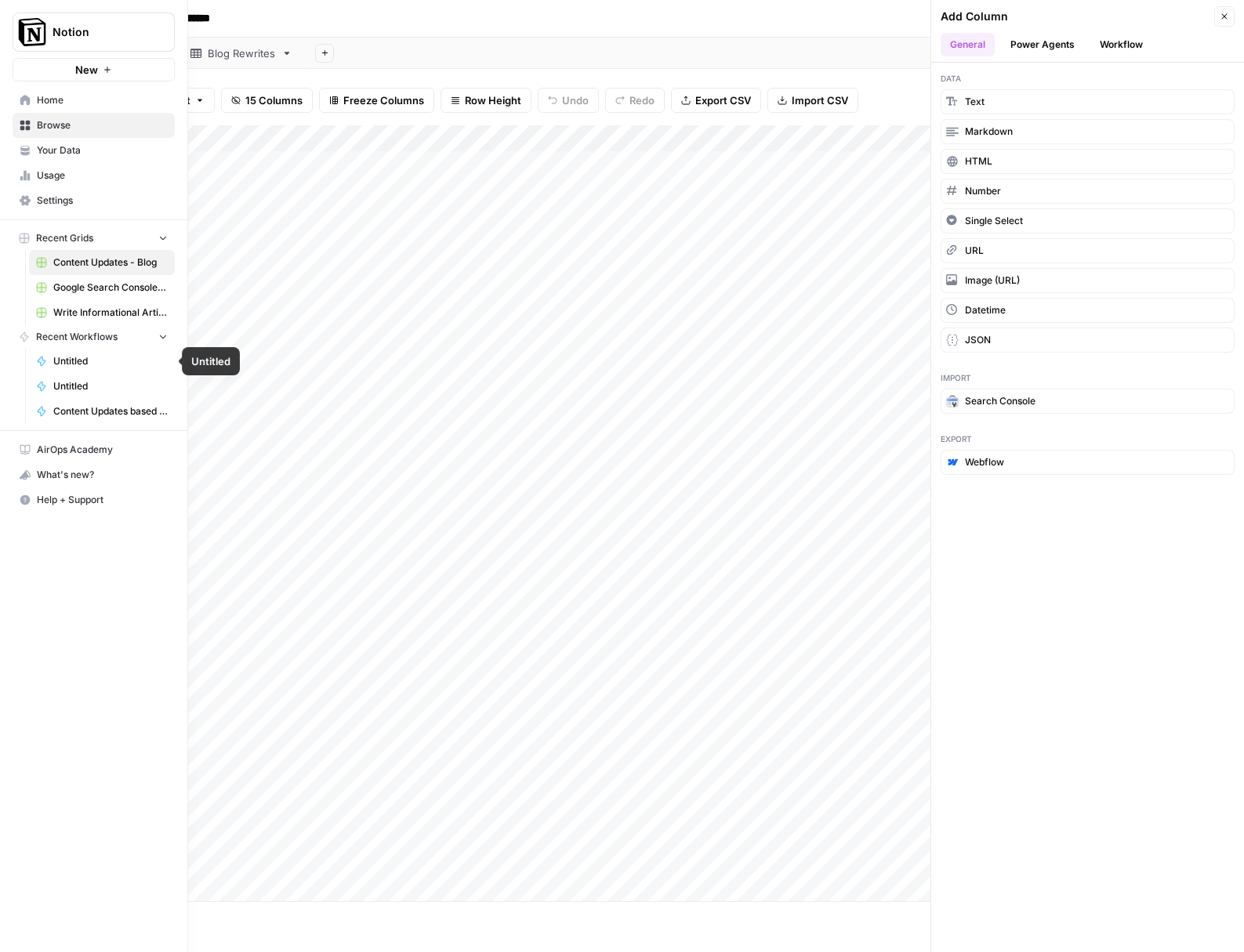
click at [87, 366] on span "Untitled" at bounding box center [110, 361] width 114 height 14
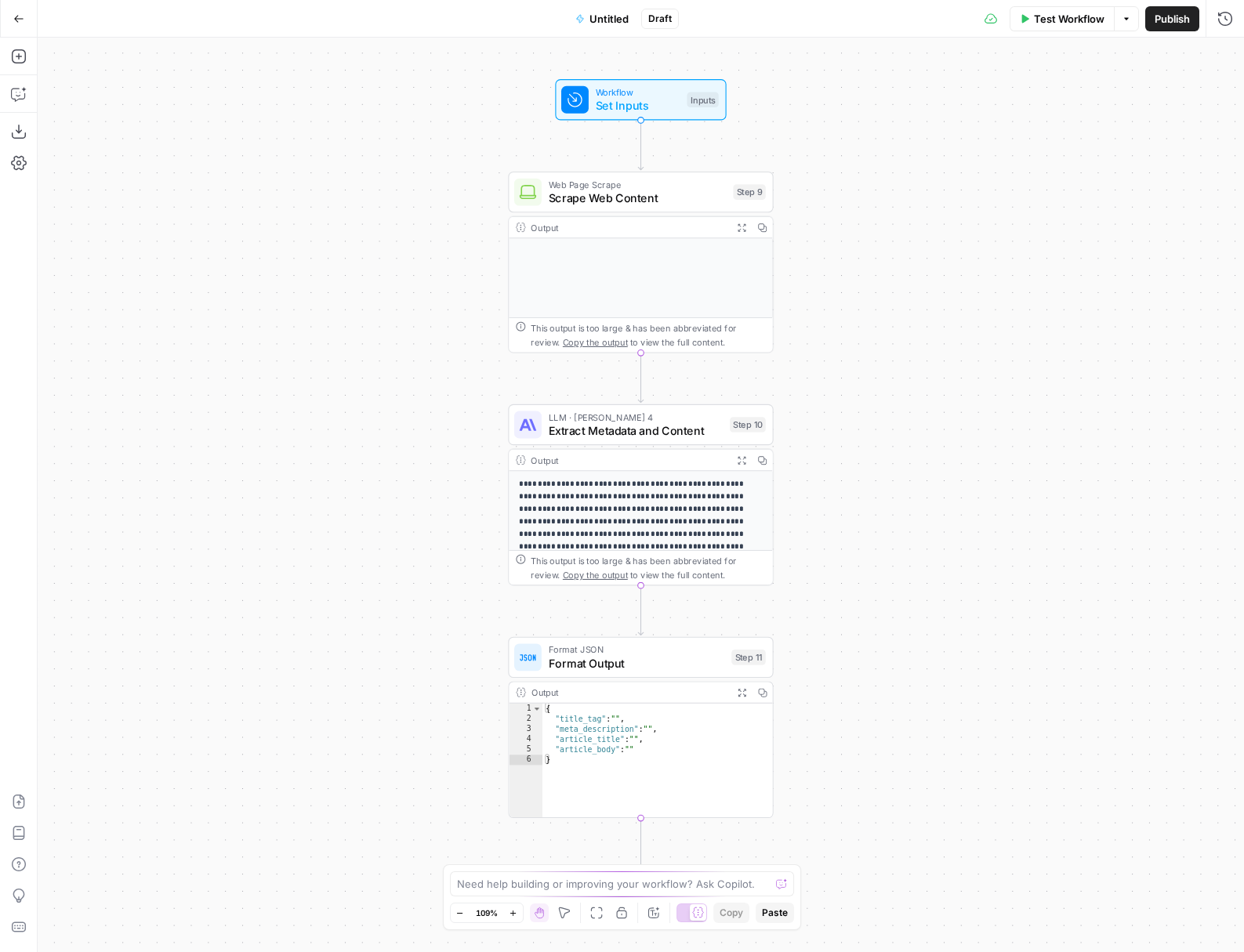
click at [15, 5] on button "Go Back" at bounding box center [19, 19] width 28 height 28
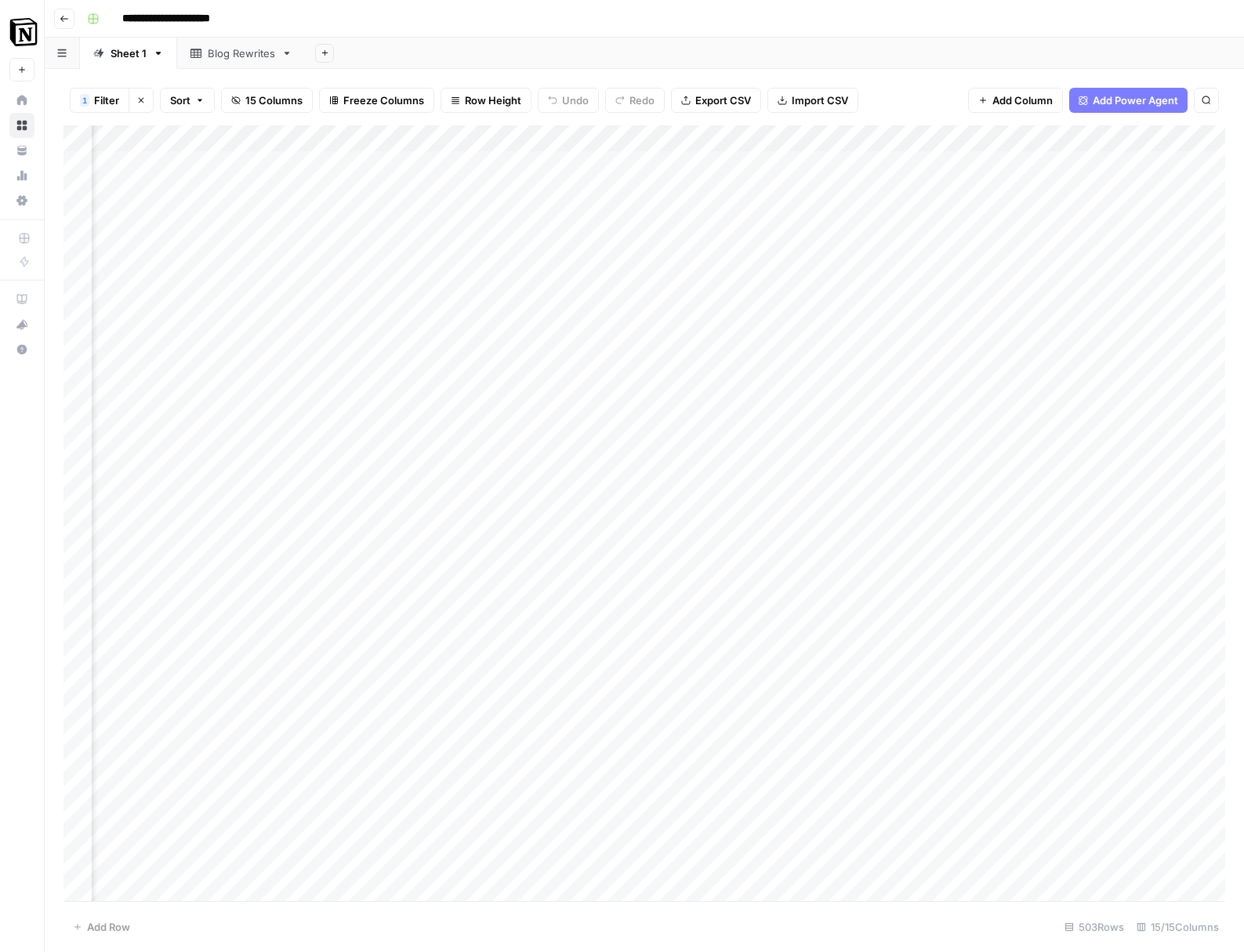
scroll to position [0, 1292]
click at [673, 143] on div "Add Column" at bounding box center [643, 513] width 1161 height 775
click at [777, 147] on div "Add Column" at bounding box center [643, 513] width 1161 height 775
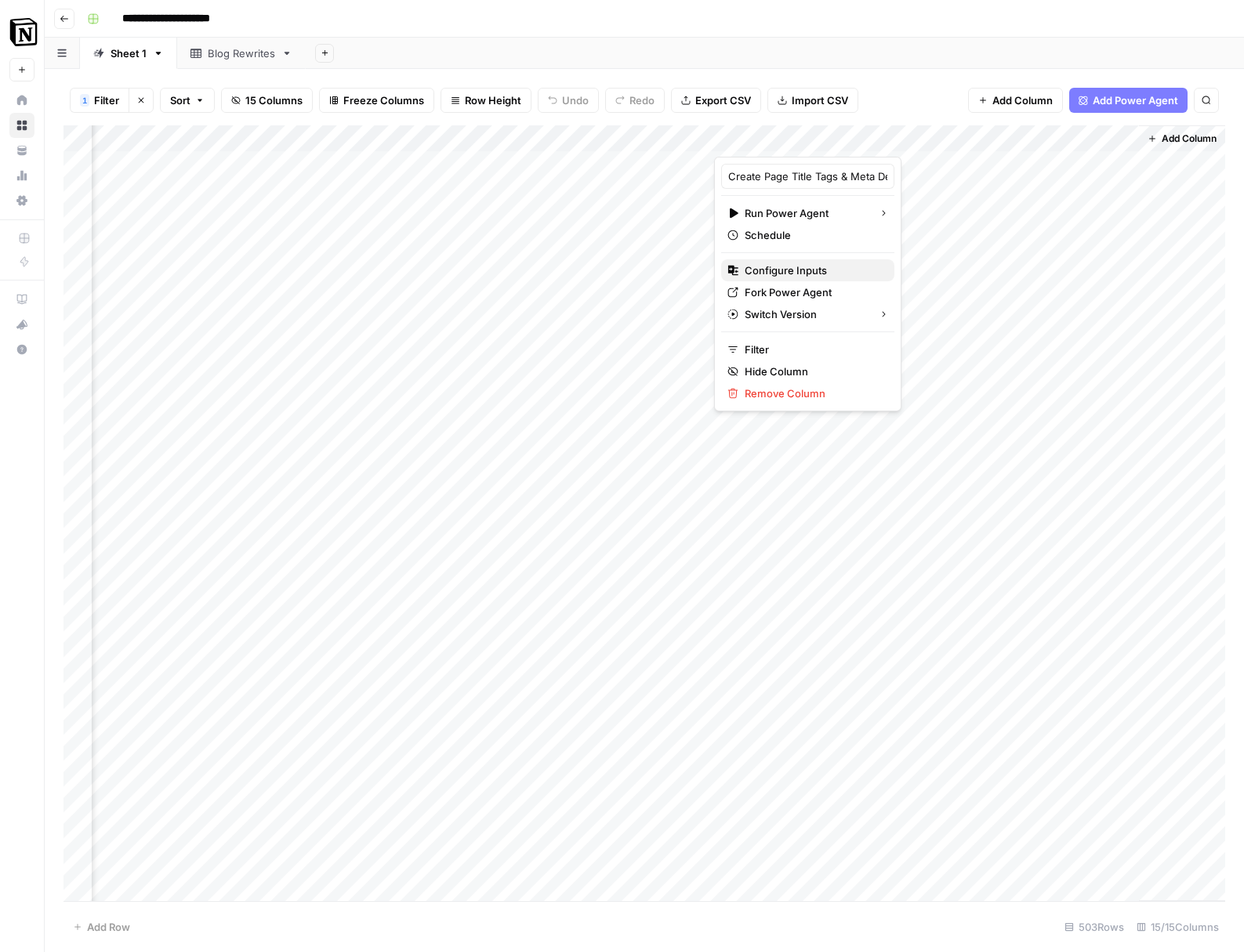
click at [799, 267] on span "Configure Inputs" at bounding box center [813, 270] width 137 height 15
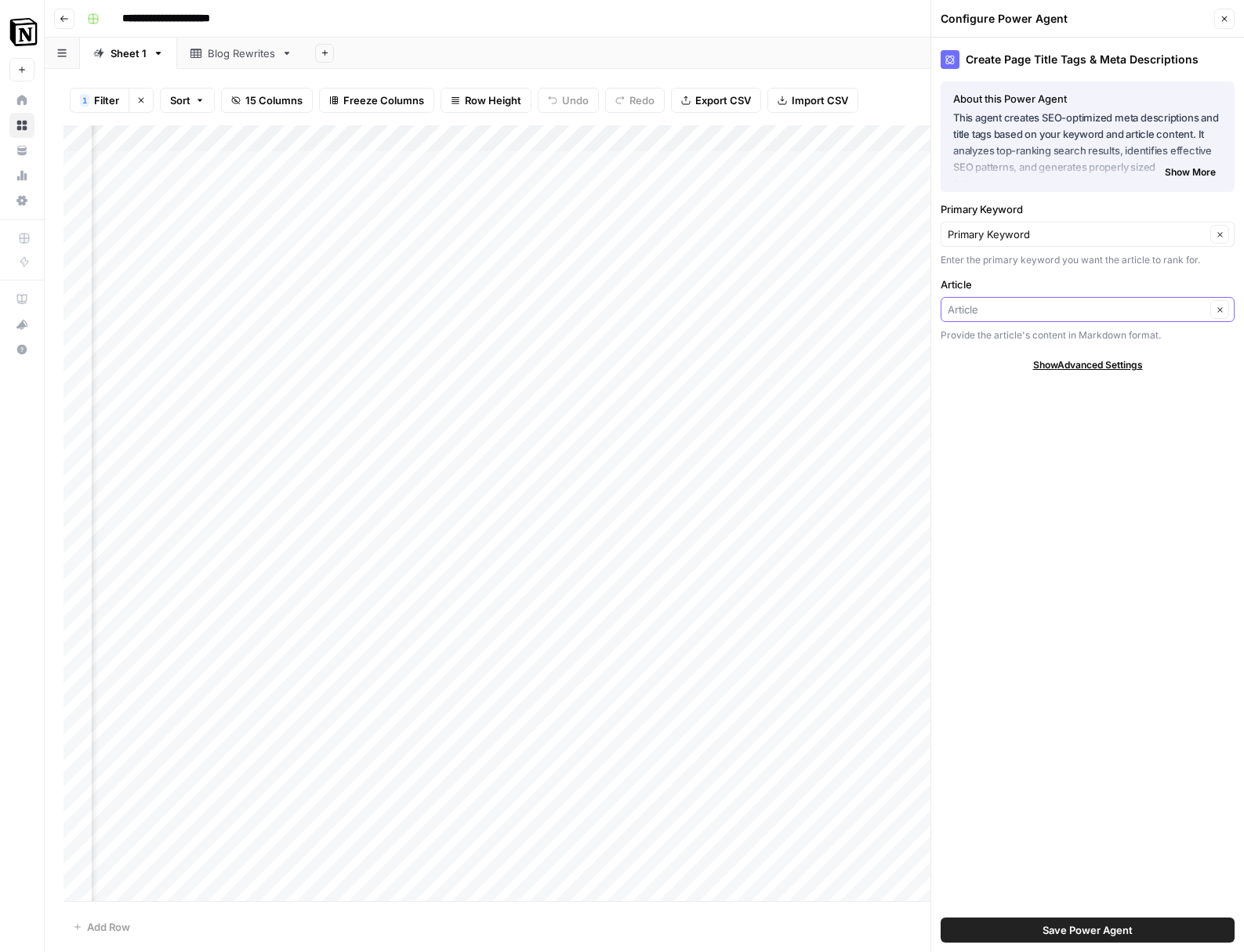
click at [1052, 312] on input "Article" at bounding box center [1076, 309] width 258 height 15
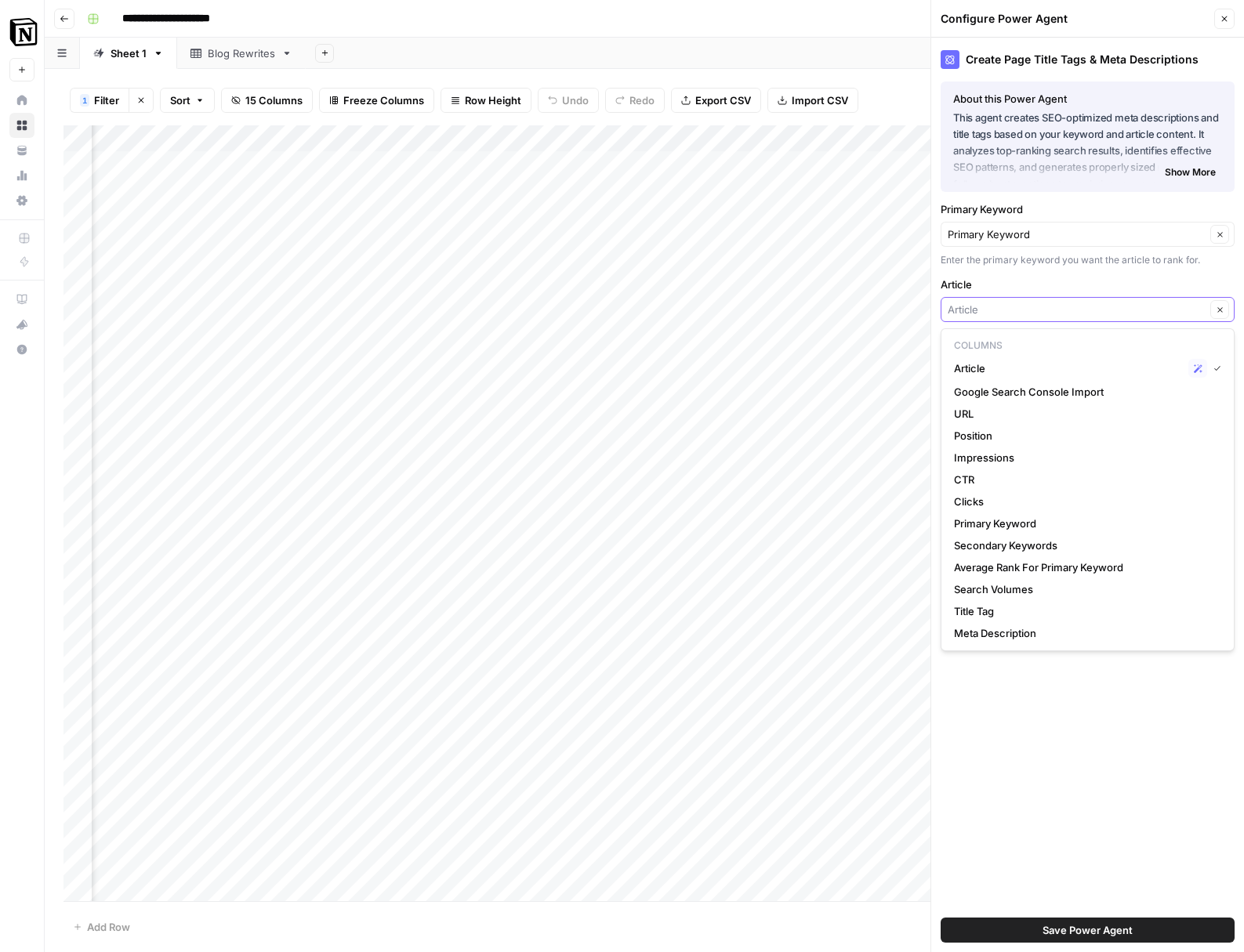
click at [1052, 312] on input "Article" at bounding box center [1076, 309] width 258 height 15
type input "Article"
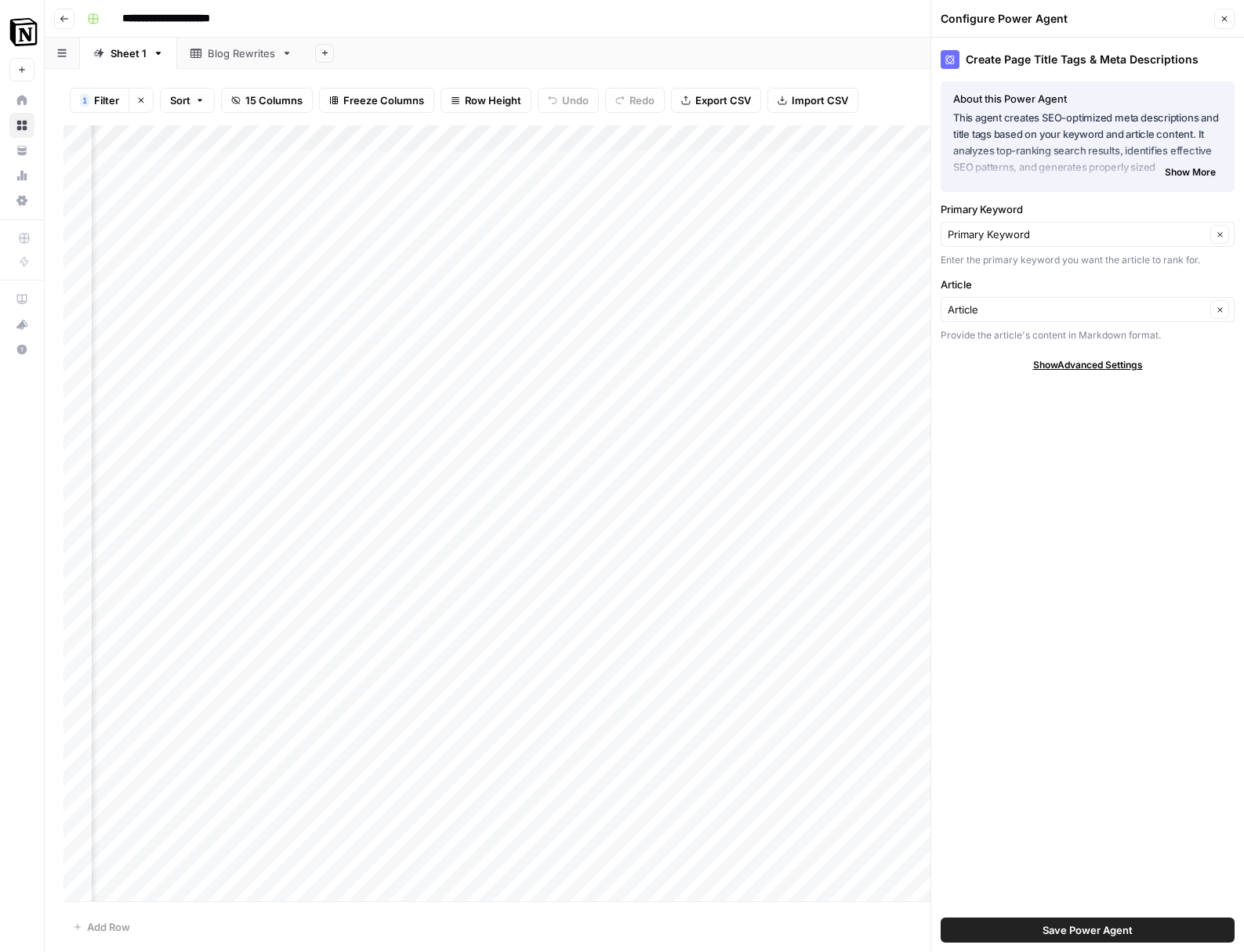
drag, startPoint x: 858, startPoint y: 247, endPoint x: 859, endPoint y: 208, distance: 39.0
click at [858, 247] on div "Add Column" at bounding box center [643, 513] width 1161 height 775
click at [811, 134] on div "Add Column" at bounding box center [643, 513] width 1161 height 775
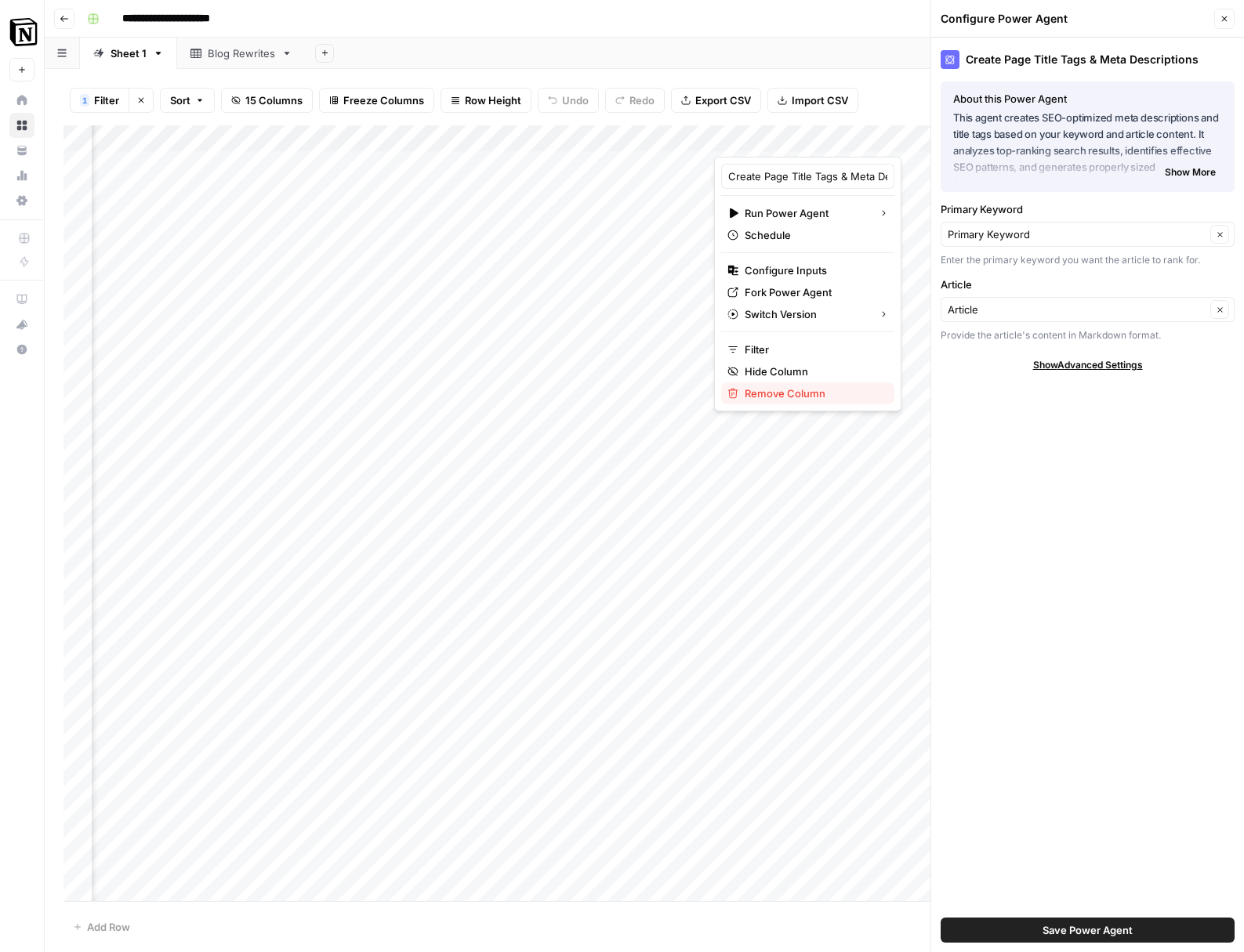
click at [806, 395] on span "Remove Column" at bounding box center [813, 393] width 137 height 15
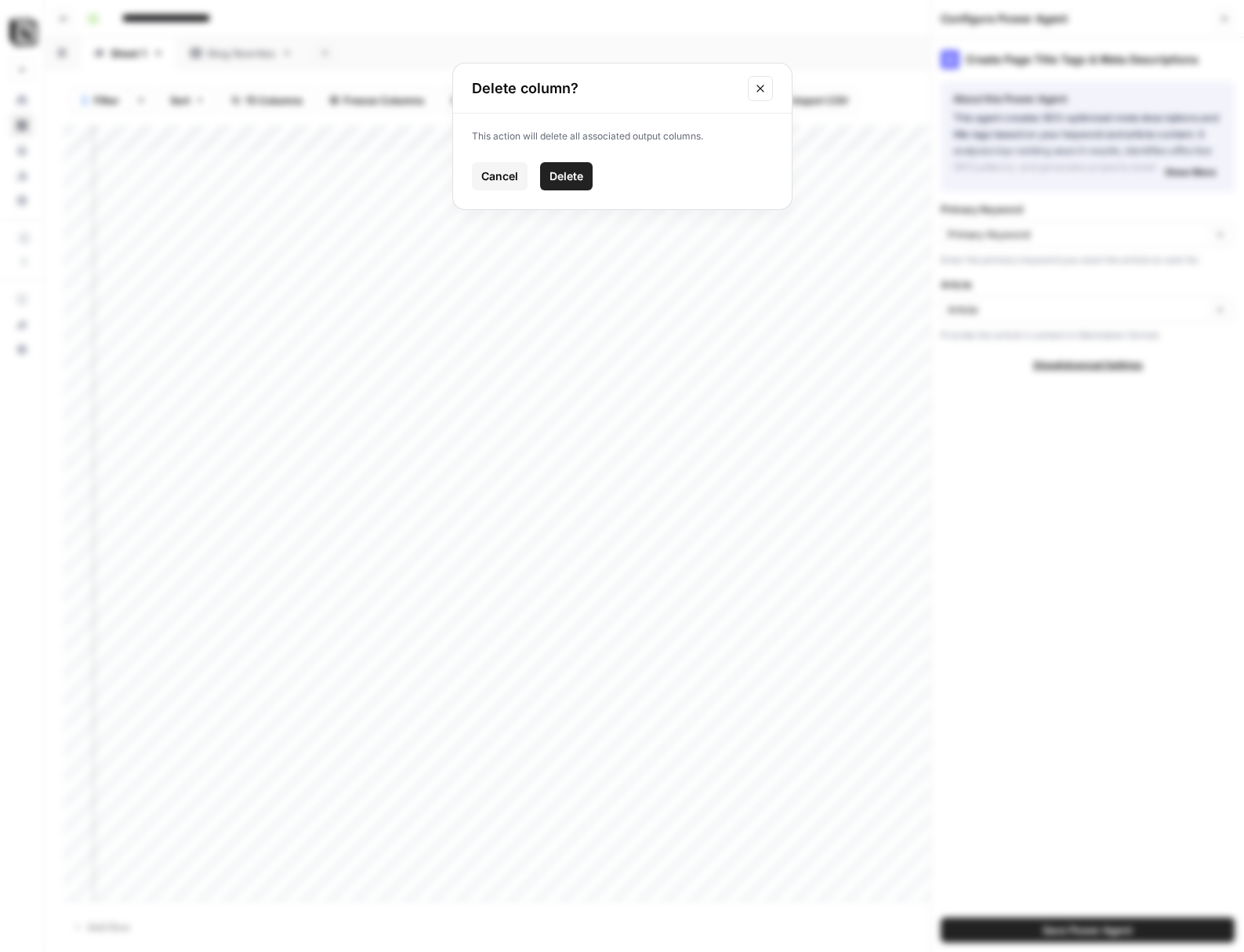
click at [586, 185] on button "Delete" at bounding box center [566, 176] width 53 height 28
click at [1225, 15] on icon "button" at bounding box center [1225, 19] width 10 height 10
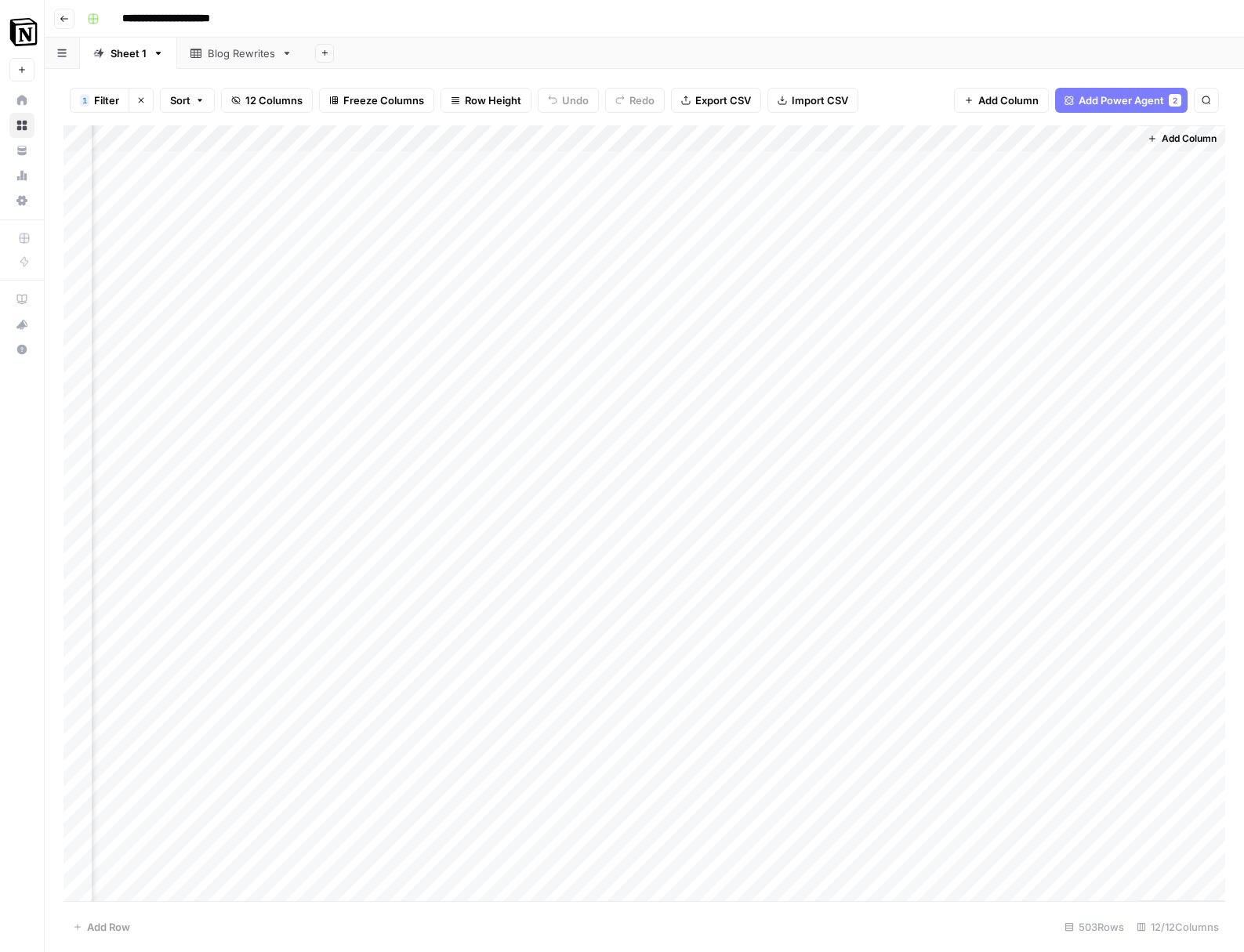
scroll to position [0, 862]
click at [1063, 126] on div "Add Column" at bounding box center [643, 513] width 1161 height 775
click at [1069, 141] on div "Add Column" at bounding box center [643, 513] width 1161 height 775
click at [1079, 353] on span "Remove Column" at bounding box center [1101, 349] width 137 height 15
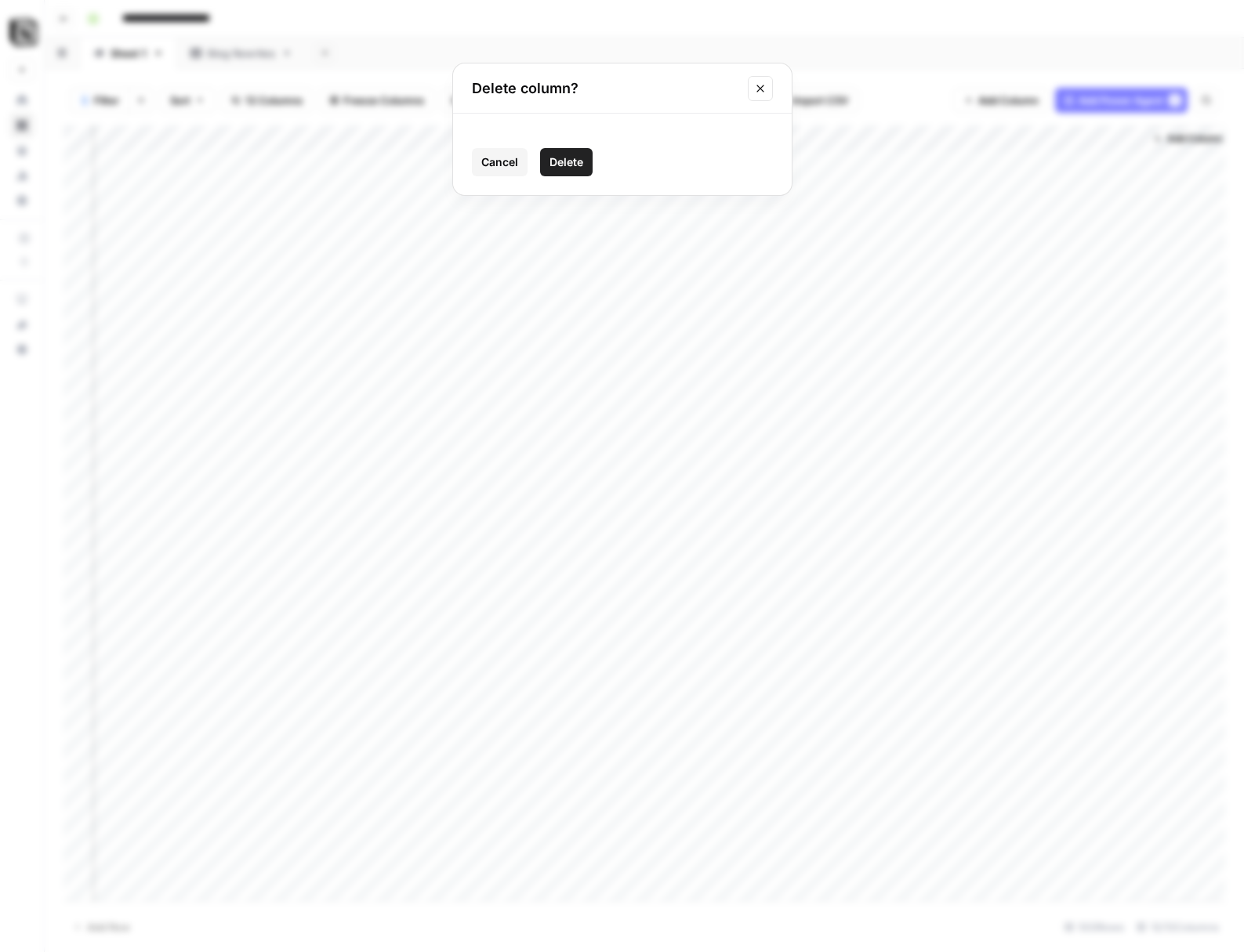
click at [575, 164] on span "Delete" at bounding box center [566, 162] width 34 height 15
click at [1195, 134] on span "Add Column" at bounding box center [1189, 138] width 55 height 14
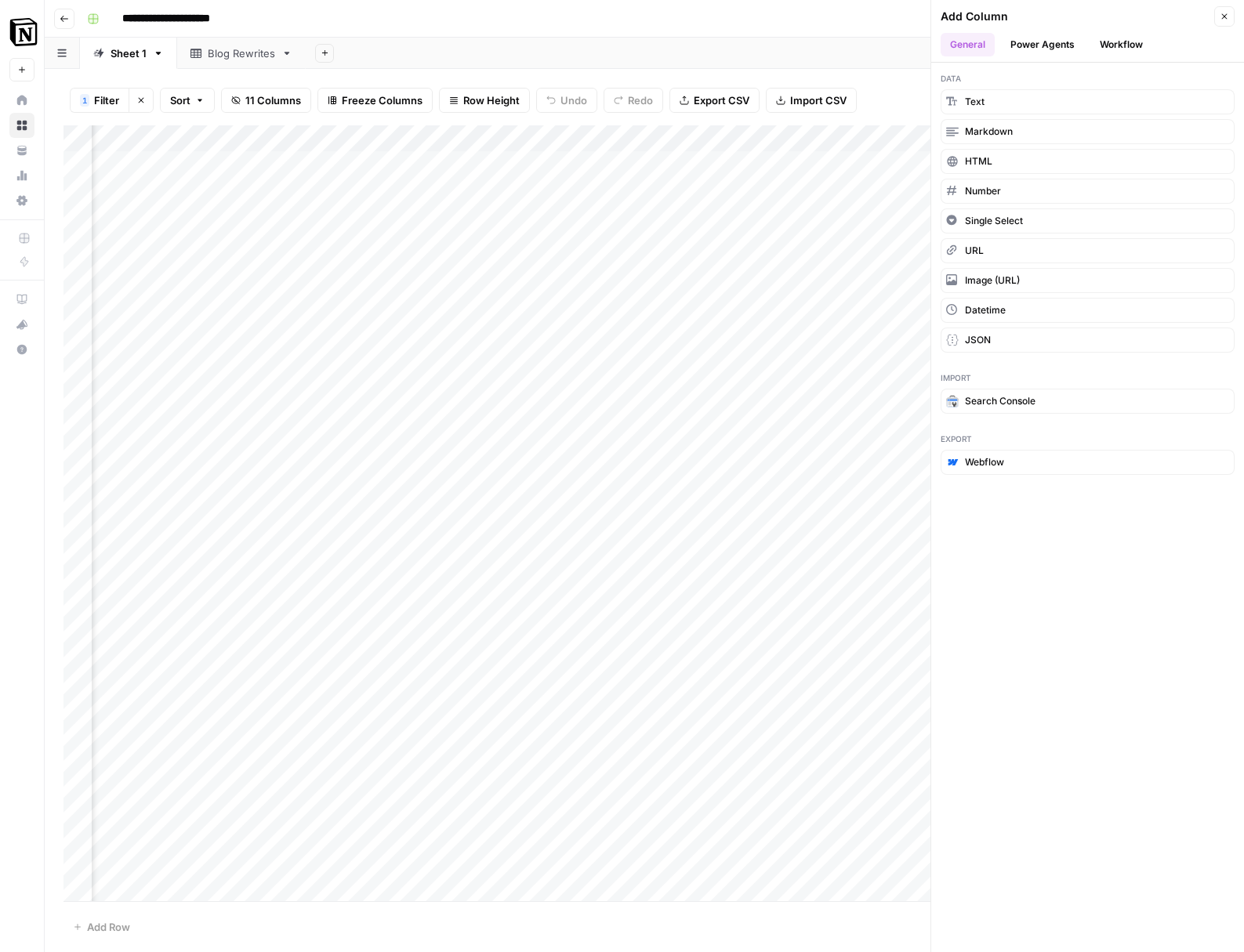
click at [896, 99] on div "1 Filter Clear filters Sort 11 Columns Freeze Columns Row Height Undo Redo Expo…" at bounding box center [643, 100] width 1161 height 50
click at [1057, 37] on button "Power Agents" at bounding box center [1042, 45] width 83 height 23
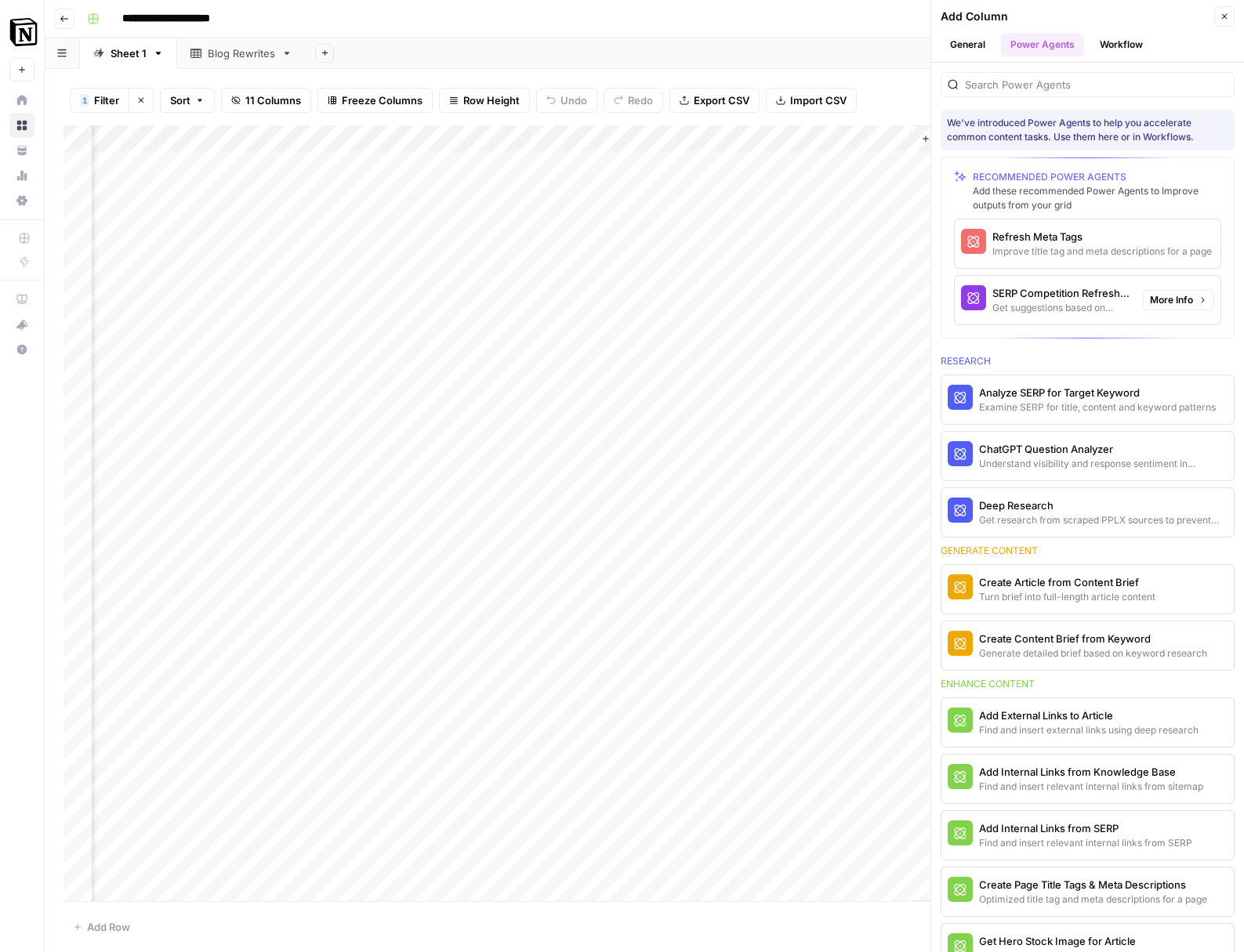
scroll to position [2, 1095]
click at [1091, 303] on div "Get suggestions based on SERP competition for keyword" at bounding box center [1061, 307] width 138 height 14
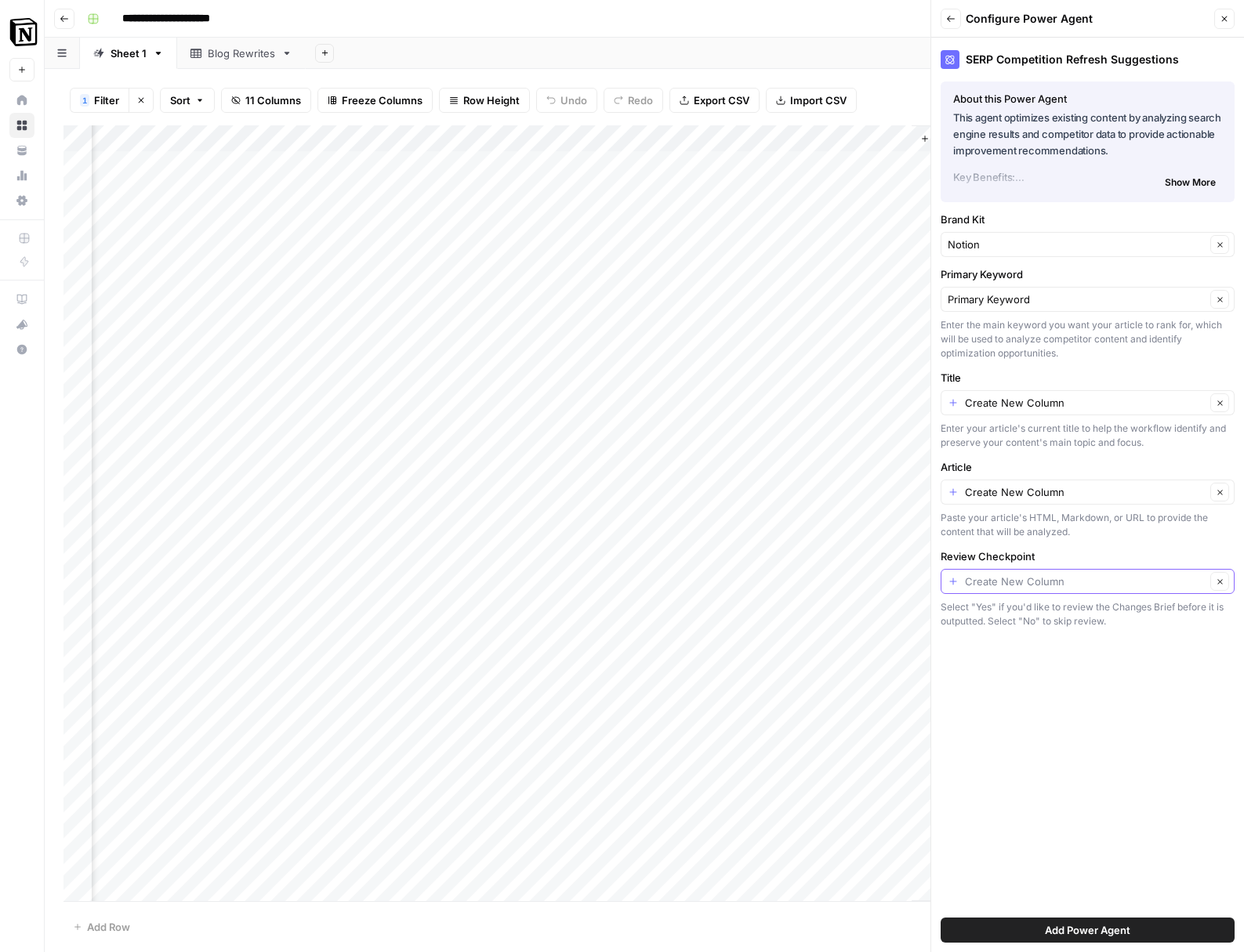
click at [1036, 577] on input "Review Checkpoint" at bounding box center [1085, 581] width 241 height 15
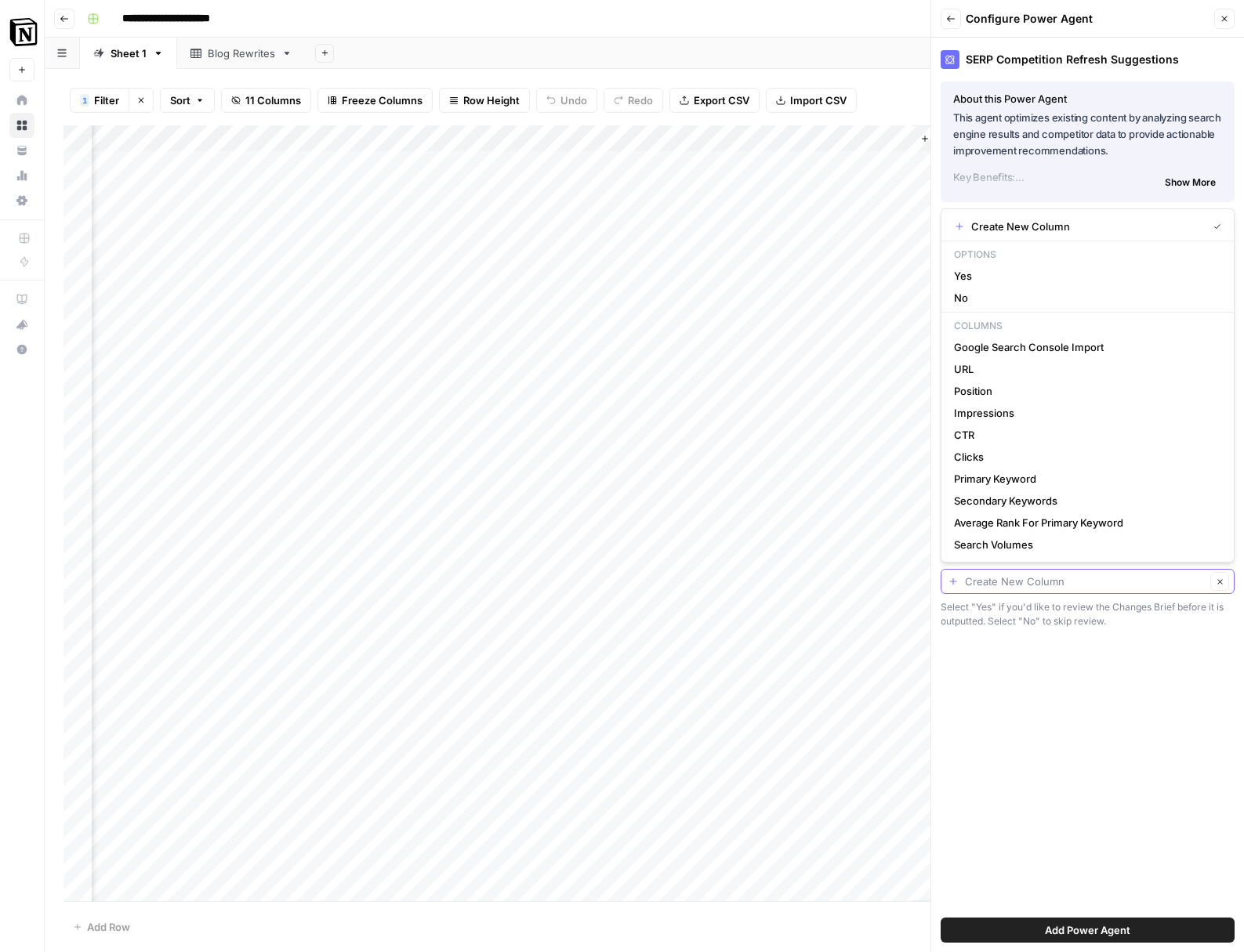
click at [1036, 577] on input "Review Checkpoint" at bounding box center [1085, 581] width 241 height 15
type input "Create New Column"
drag, startPoint x: 1165, startPoint y: 679, endPoint x: 1184, endPoint y: 639, distance: 44.3
click at [1170, 672] on div "SERP Competition Refresh Suggestions About this Power Agent This agent optimize…" at bounding box center [1088, 494] width 313 height 915
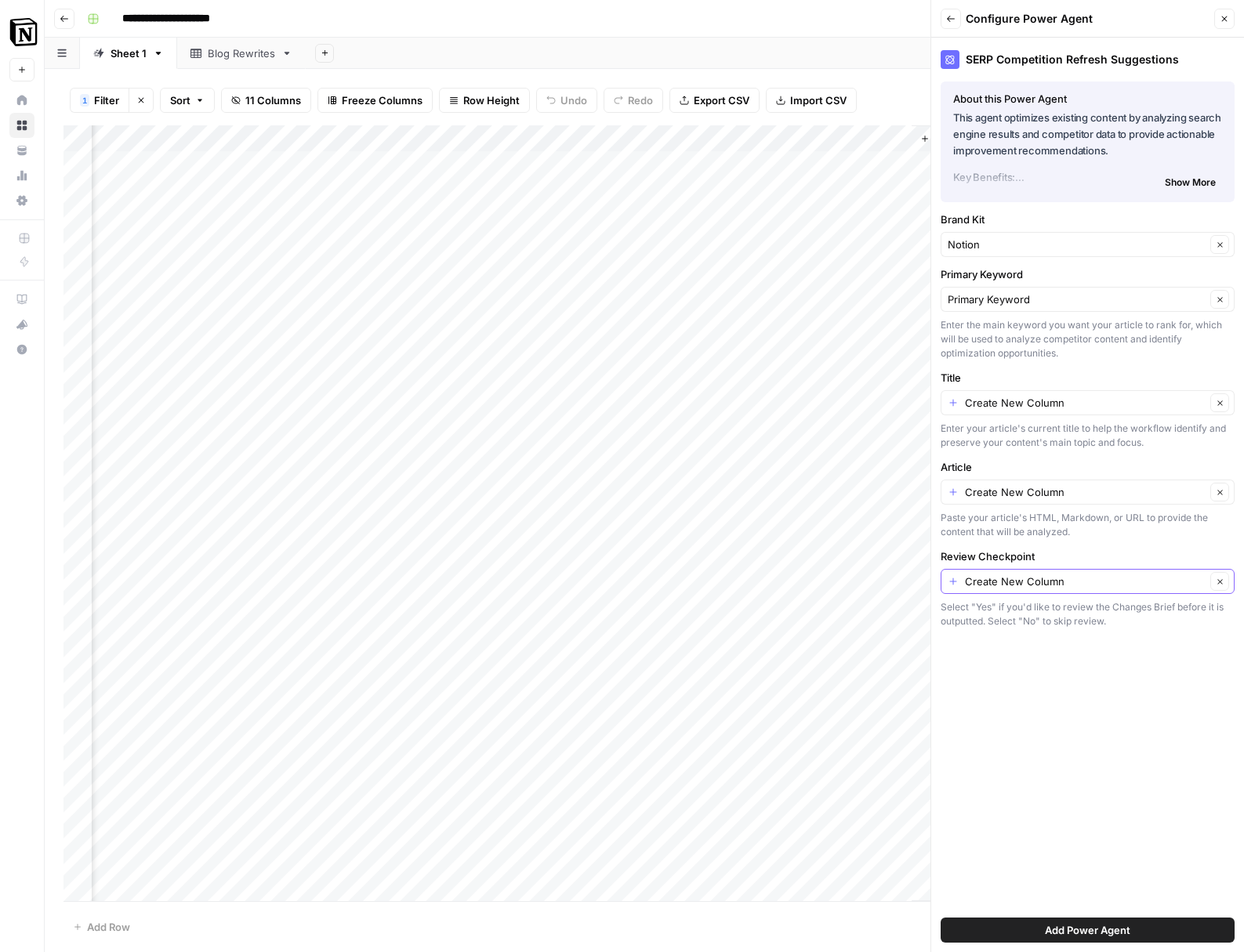
click at [1221, 585] on button "Clear" at bounding box center [1219, 581] width 19 height 19
click at [1080, 487] on input "Article" at bounding box center [1085, 492] width 241 height 15
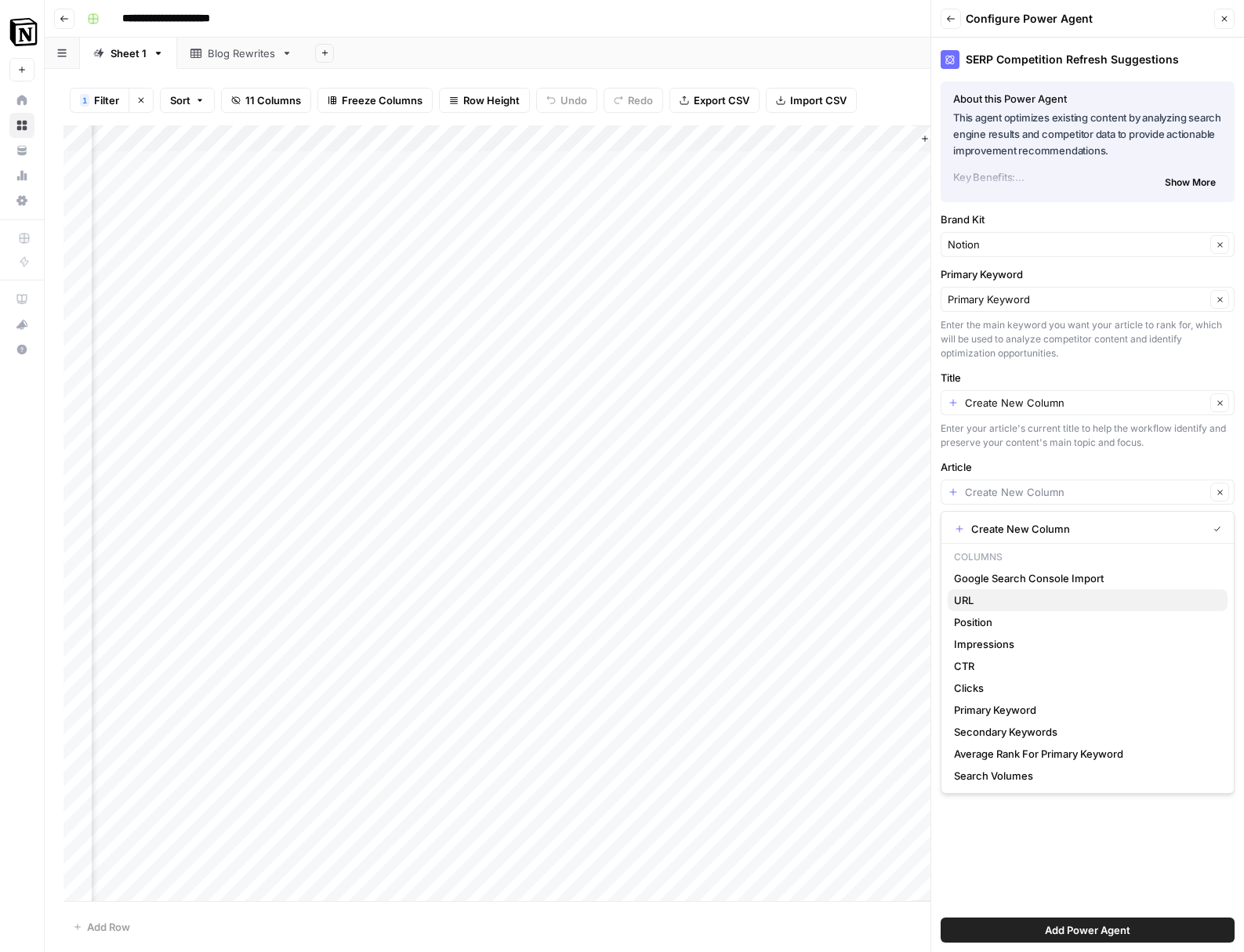
click at [1020, 604] on span "URL" at bounding box center [1084, 600] width 261 height 15
type input "URL"
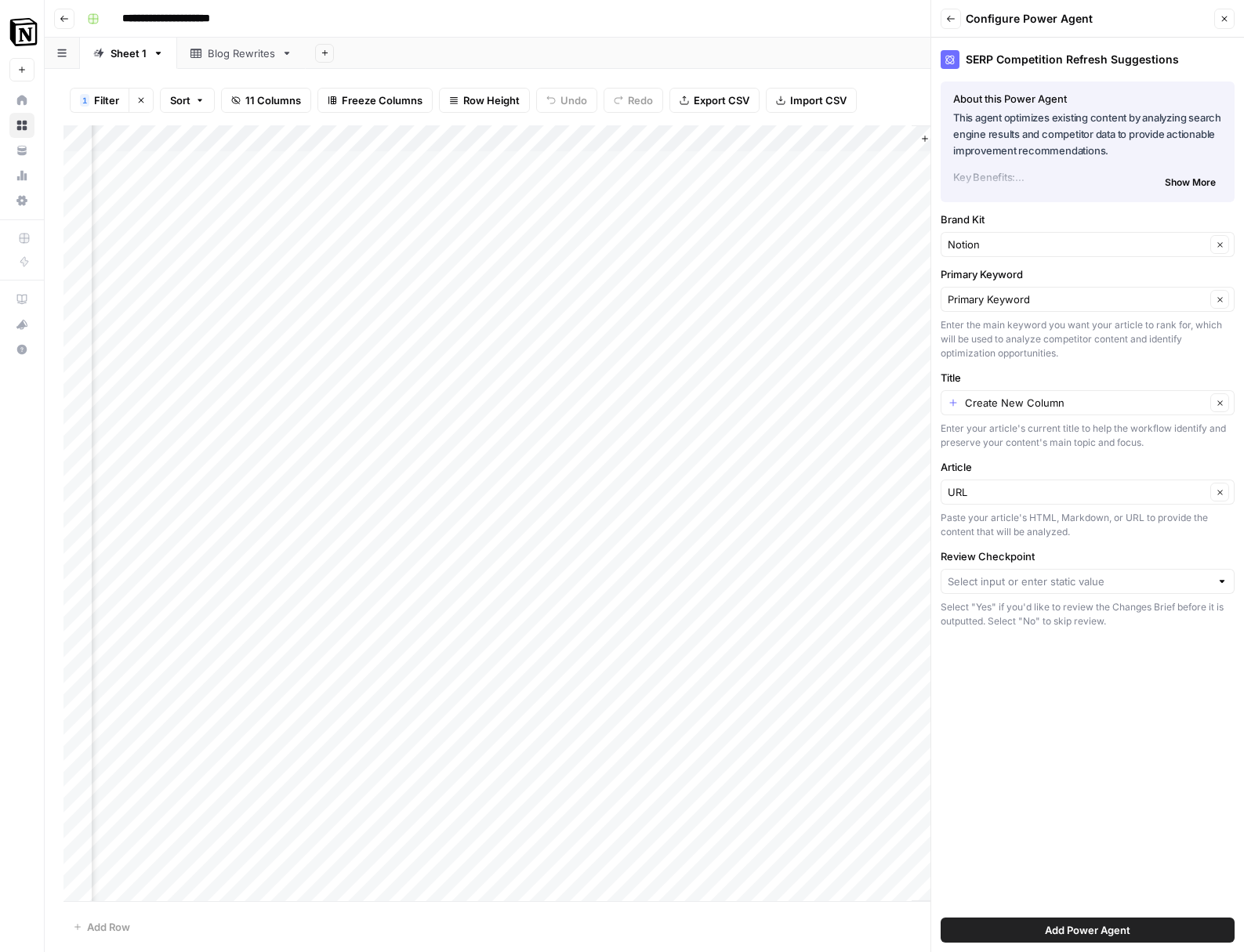
click at [1114, 935] on span "Add Power Agent" at bounding box center [1087, 929] width 85 height 15
click at [1071, 584] on input "Review Checkpoint" at bounding box center [1079, 581] width 263 height 15
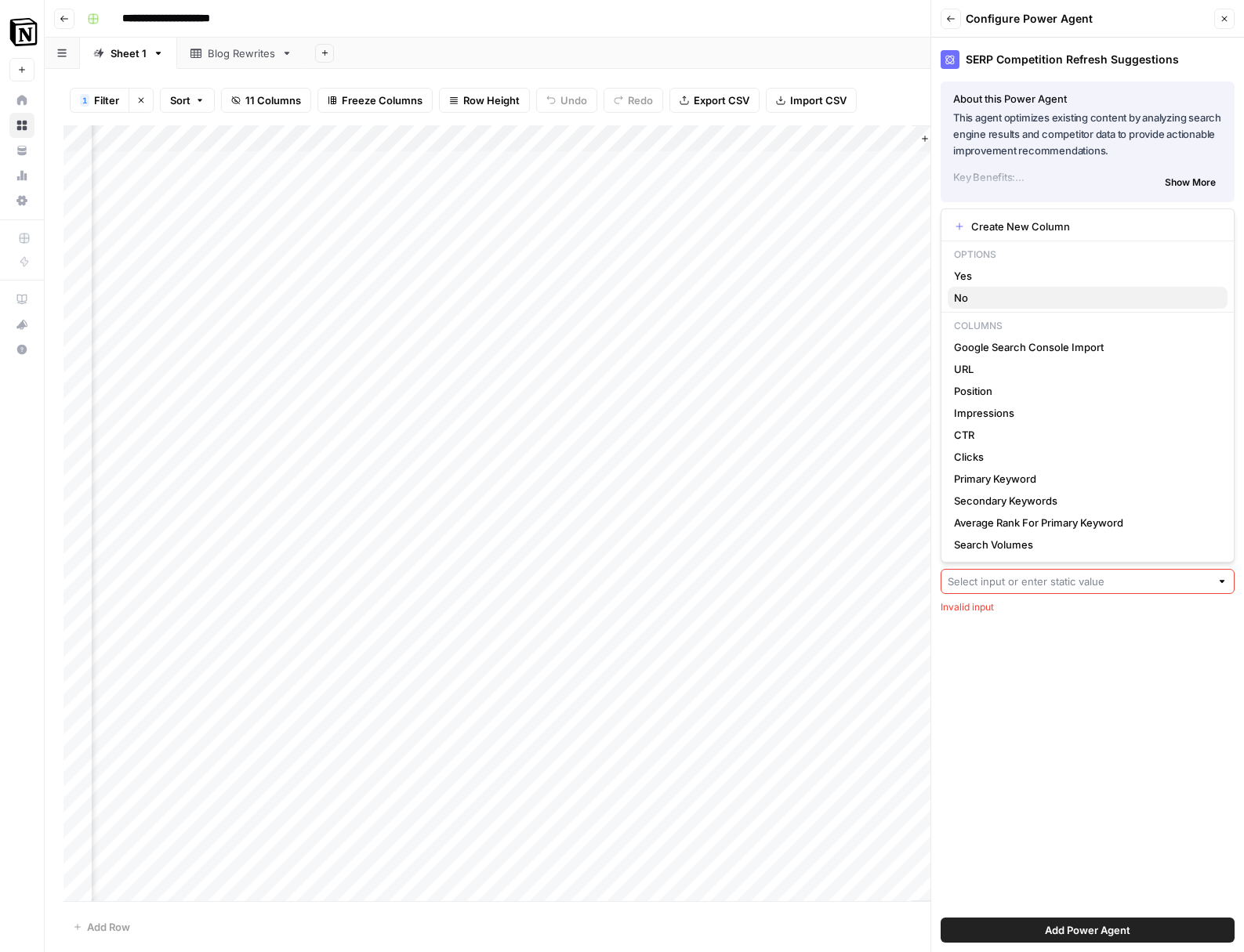
click at [1003, 295] on span "No" at bounding box center [1084, 297] width 261 height 15
type input "No"
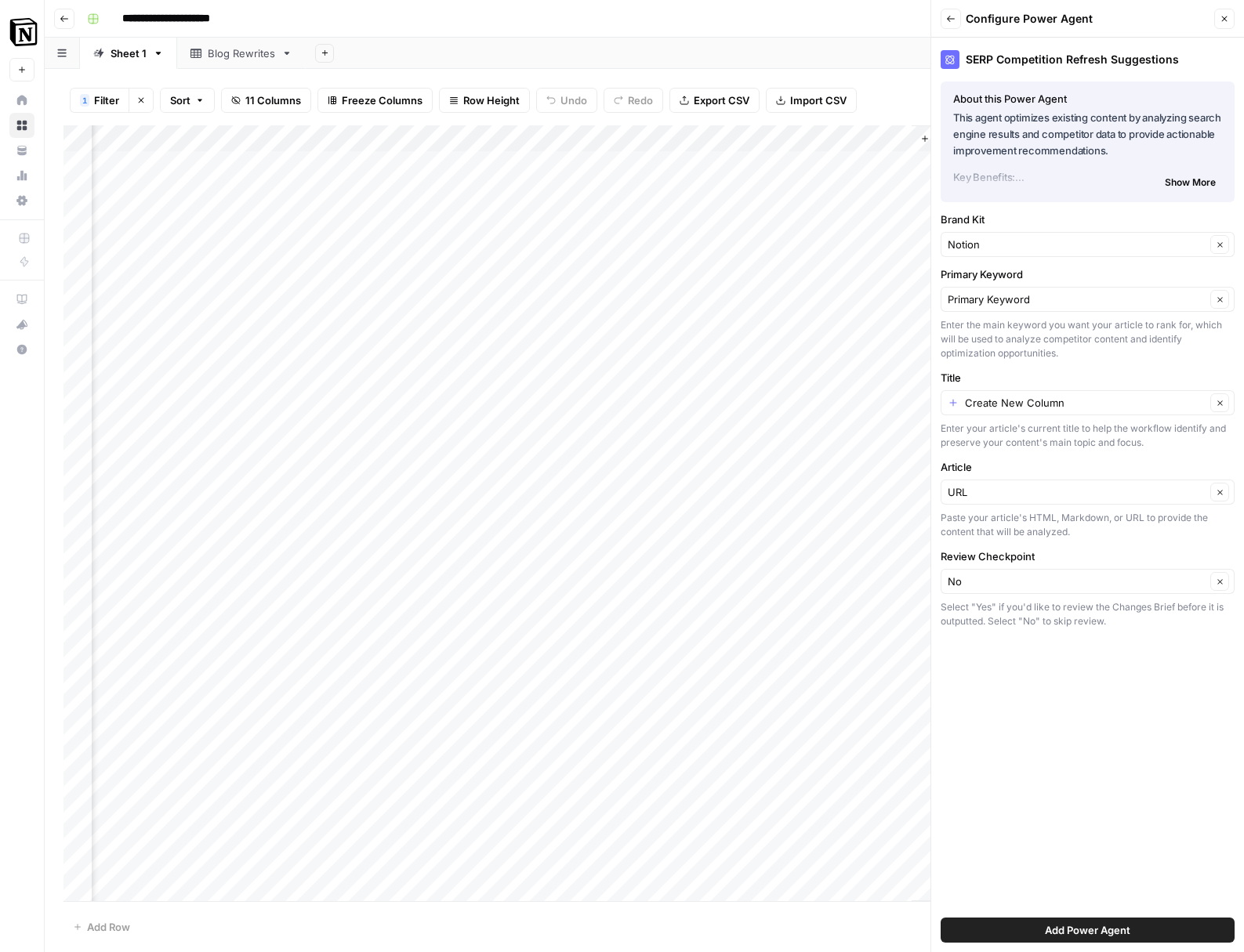
click at [1067, 924] on span "Add Power Agent" at bounding box center [1087, 929] width 85 height 15
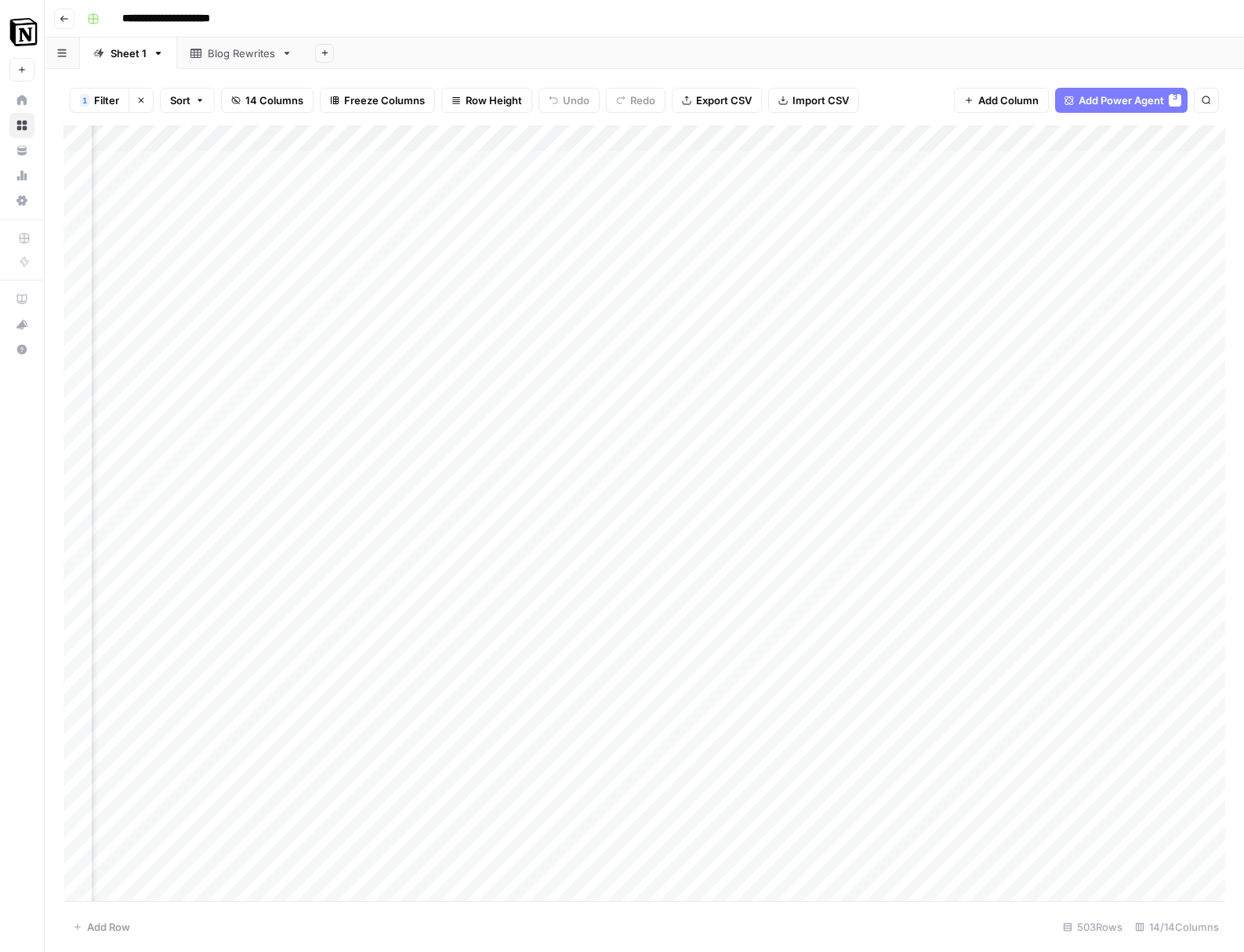
scroll to position [2, 1040]
click at [1041, 161] on div "Add Column" at bounding box center [643, 513] width 1161 height 775
click at [1029, 155] on div "Add Column" at bounding box center [643, 513] width 1161 height 775
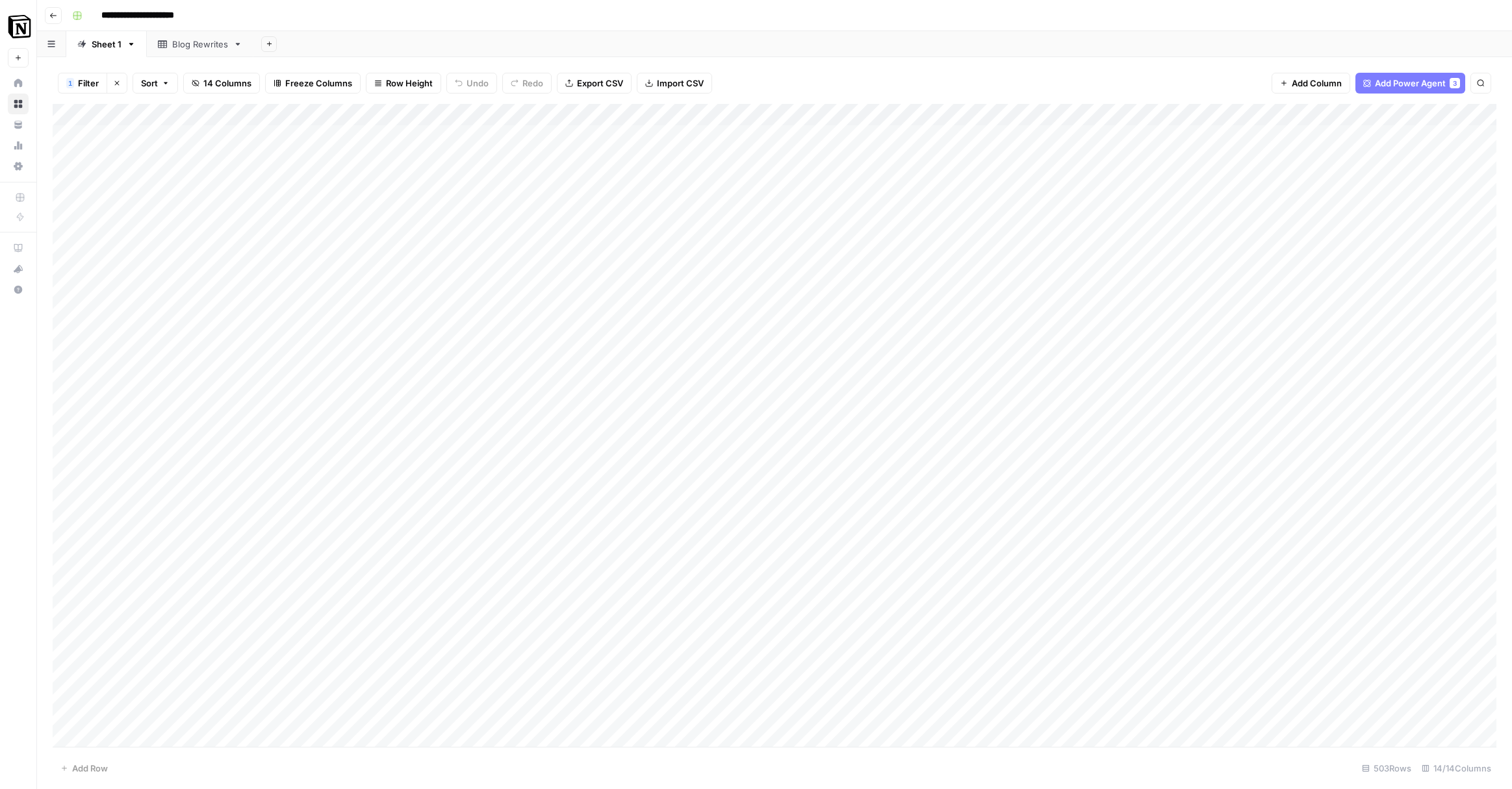
scroll to position [0, 0]
click at [1030, 196] on div "Add Column" at bounding box center [774, 425] width 1443 height 643
click at [1012, 207] on div "Add Column" at bounding box center [774, 425] width 1443 height 643
